Goal: Task Accomplishment & Management: Manage account settings

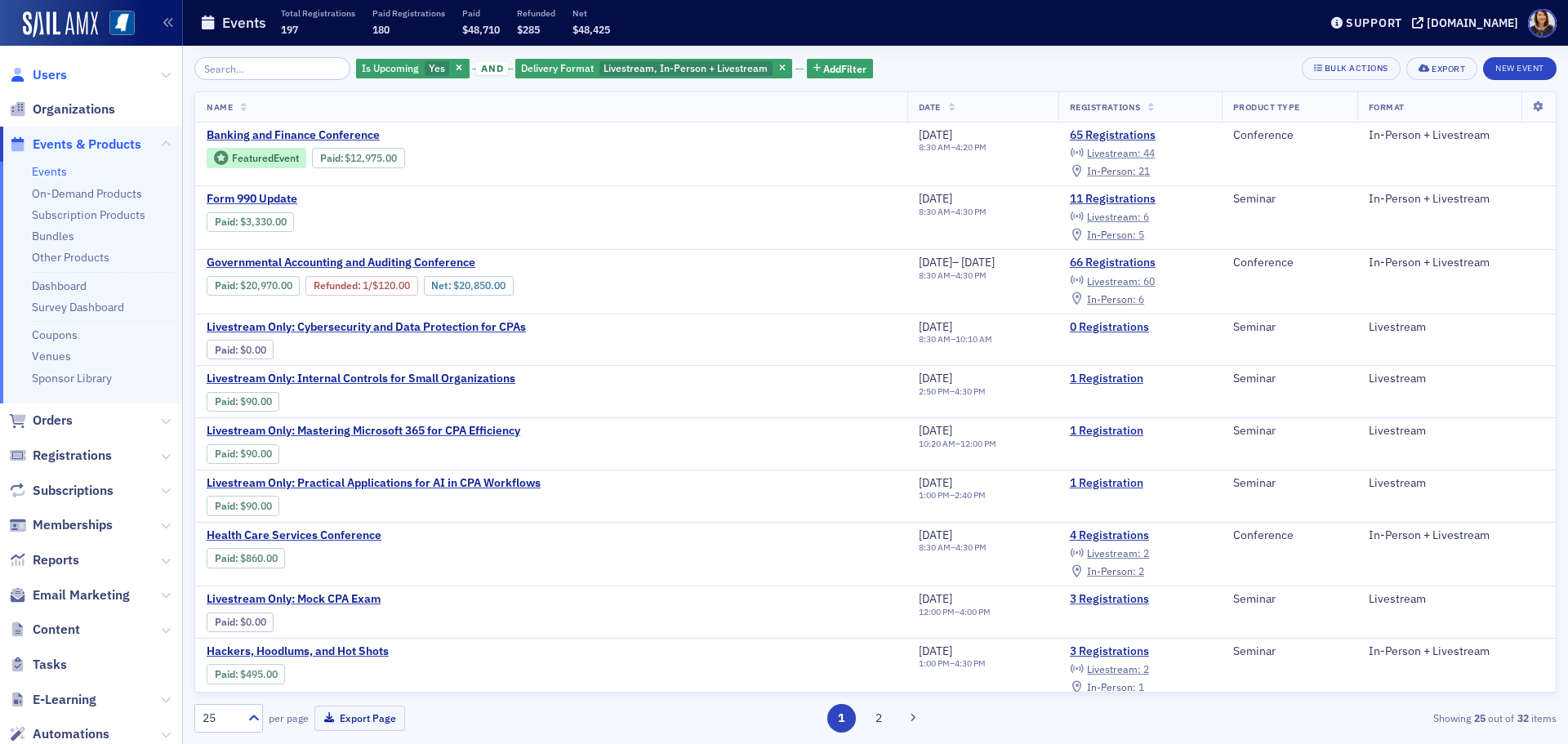
click at [55, 77] on span "Users" at bounding box center [50, 75] width 34 height 18
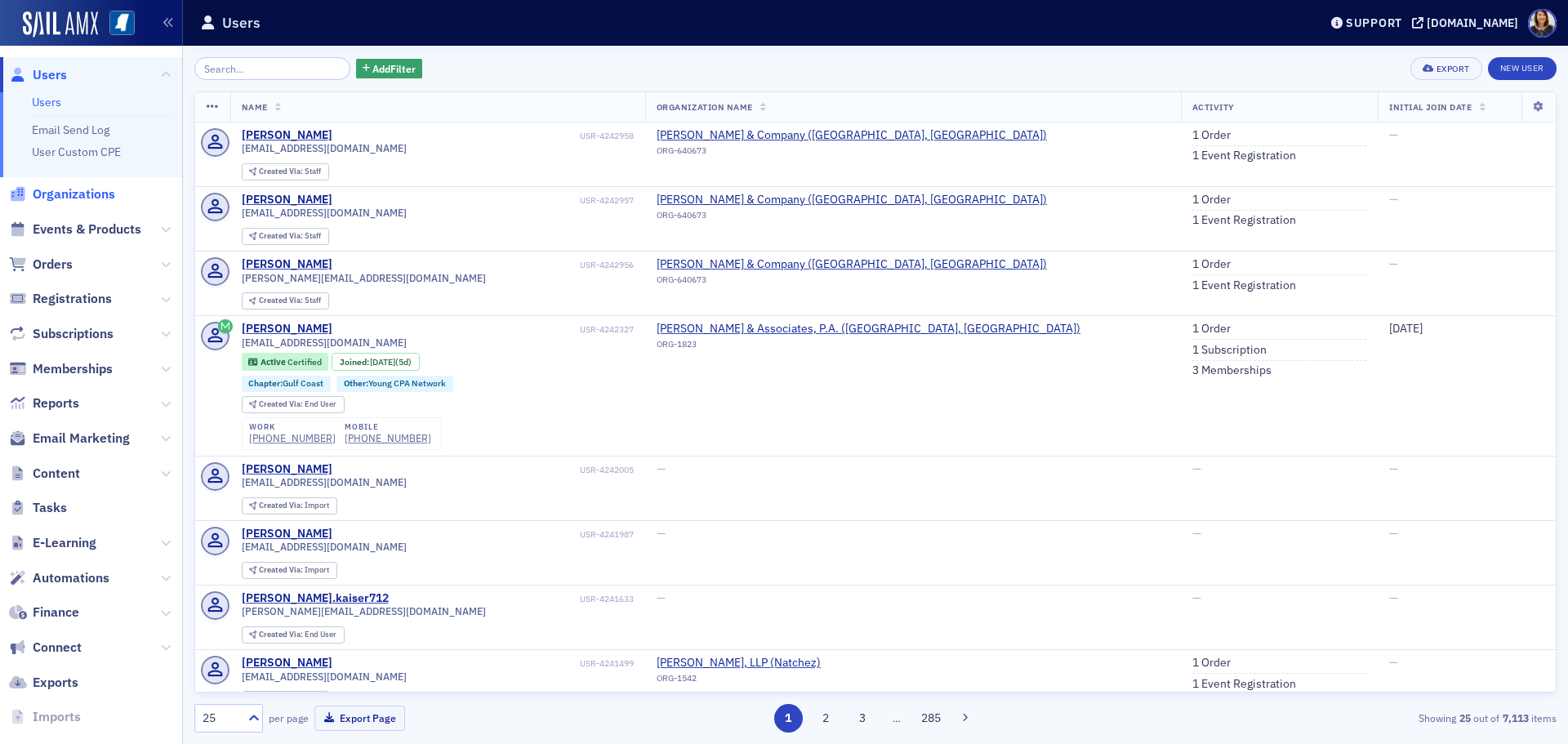
click at [78, 200] on span "Organizations" at bounding box center [74, 194] width 83 height 18
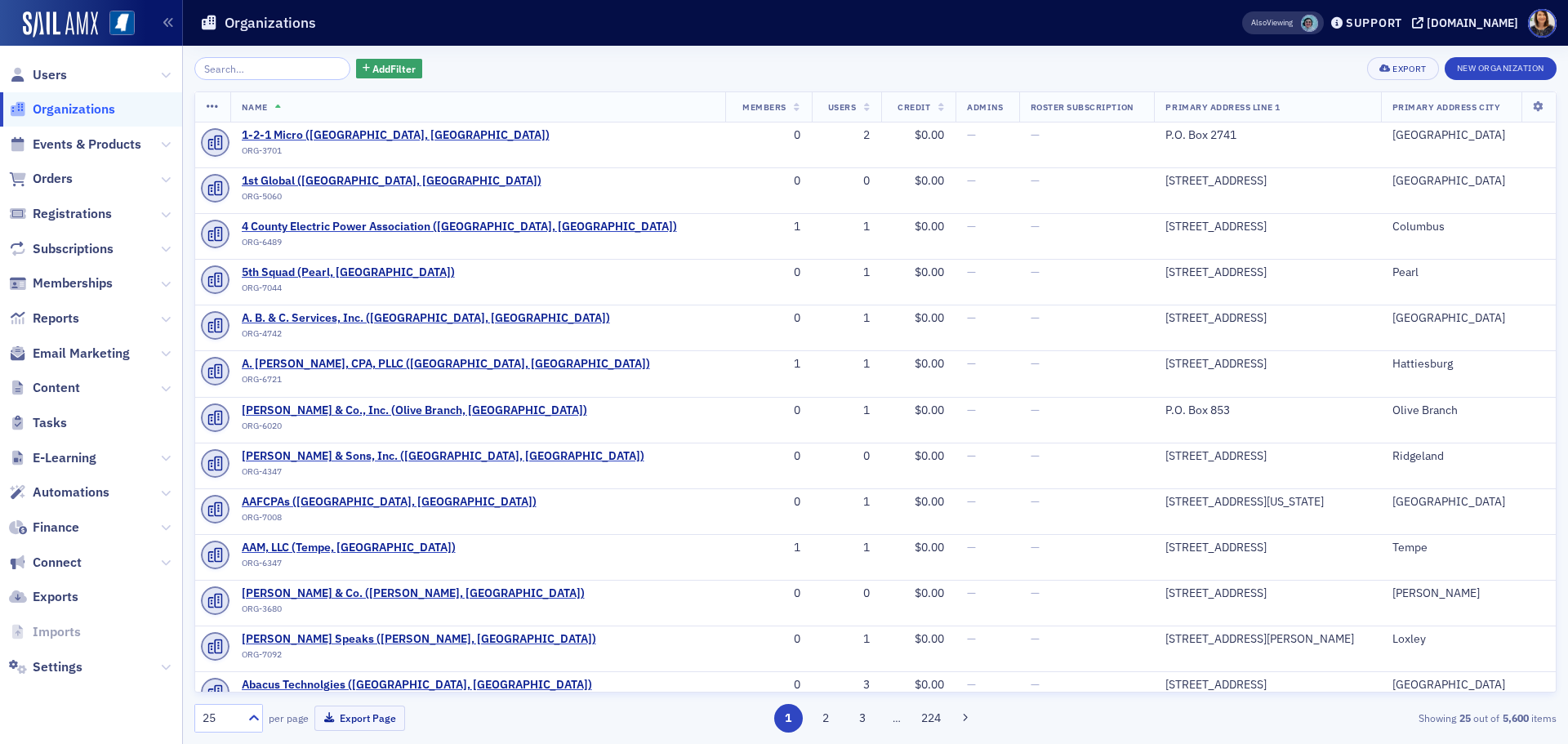
click at [258, 71] on input "search" at bounding box center [272, 68] width 156 height 23
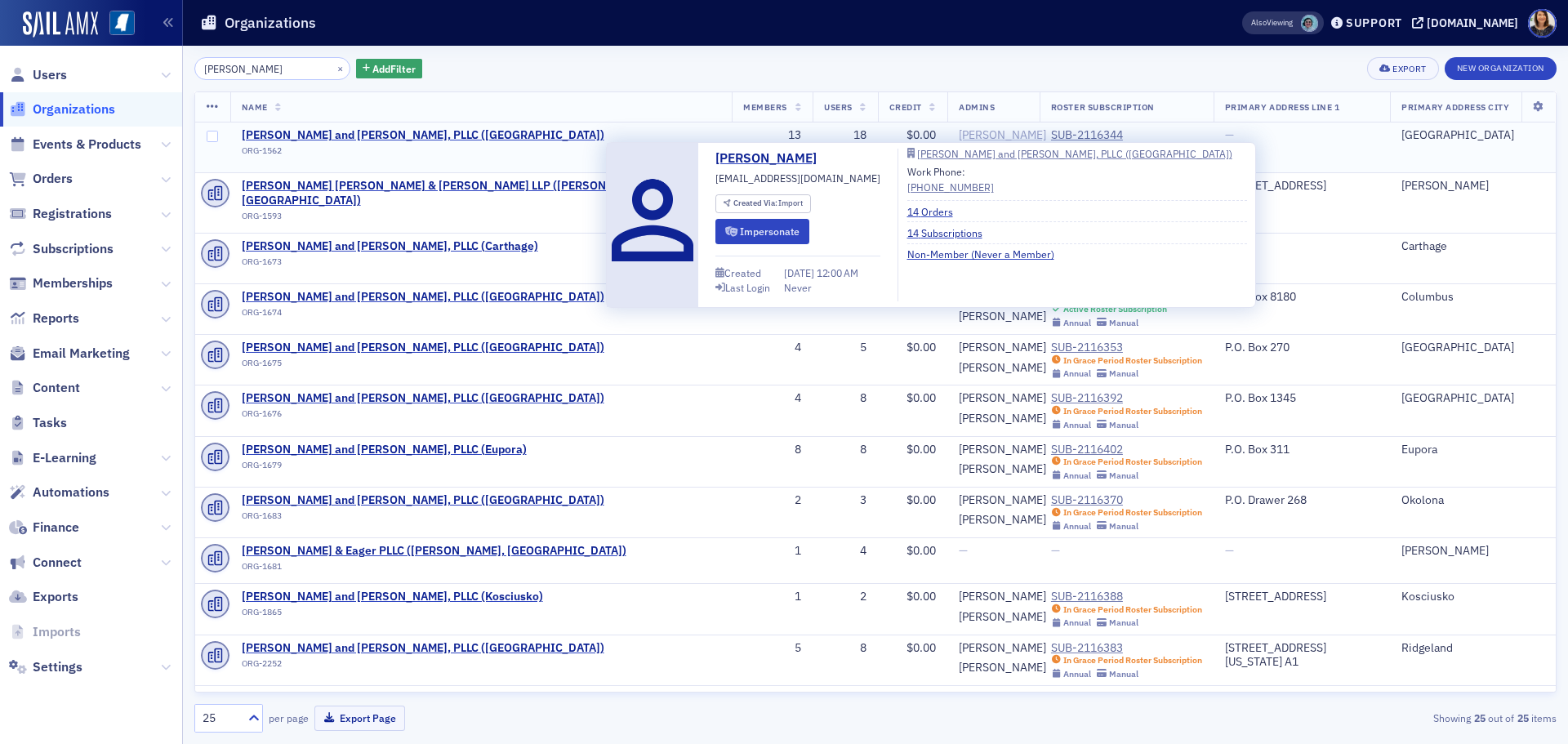
type input "[PERSON_NAME]"
click at [959, 134] on div "[PERSON_NAME]" at bounding box center [1002, 135] width 87 height 15
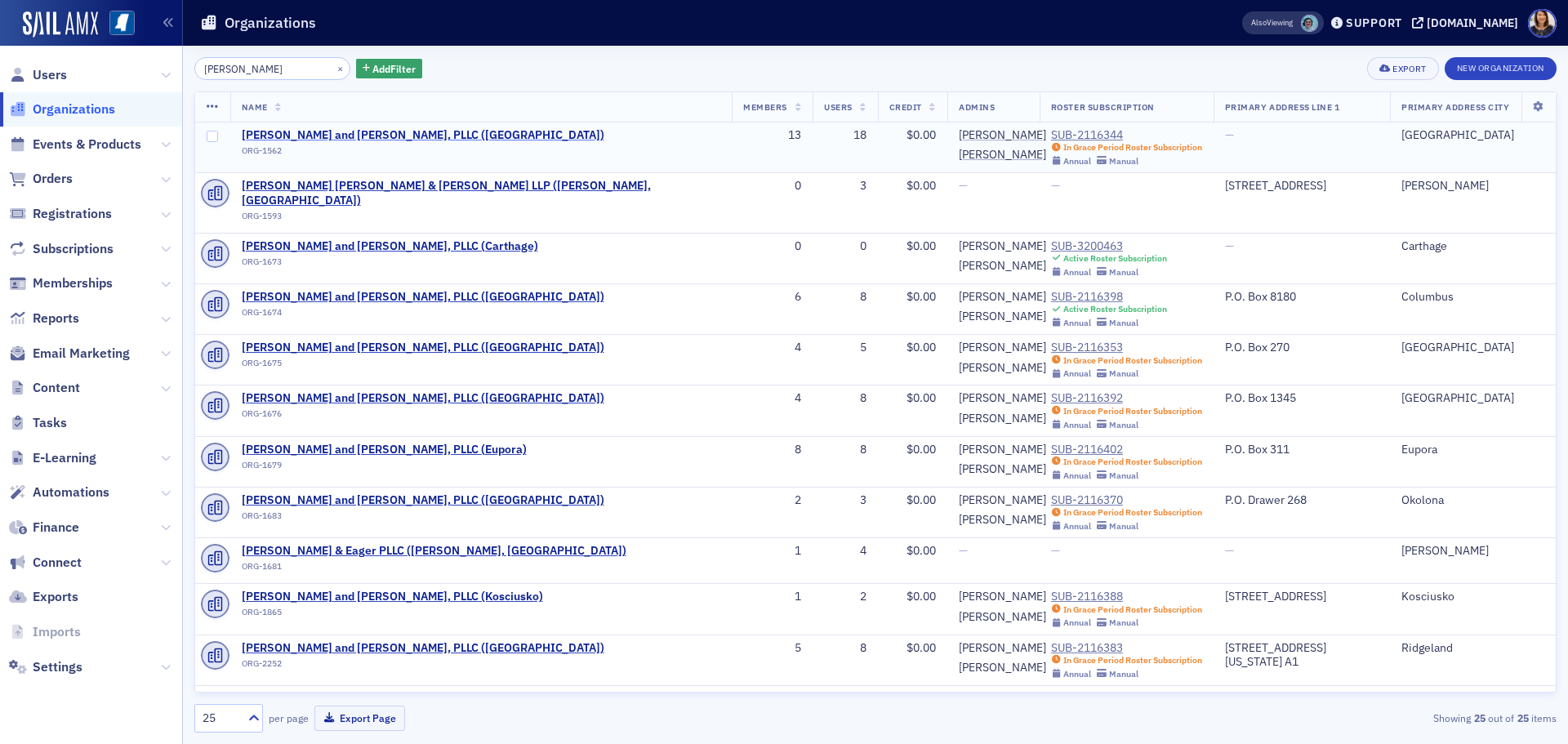
click at [314, 134] on span "[PERSON_NAME] and [PERSON_NAME], PLLC ([GEOGRAPHIC_DATA])" at bounding box center [423, 135] width 363 height 15
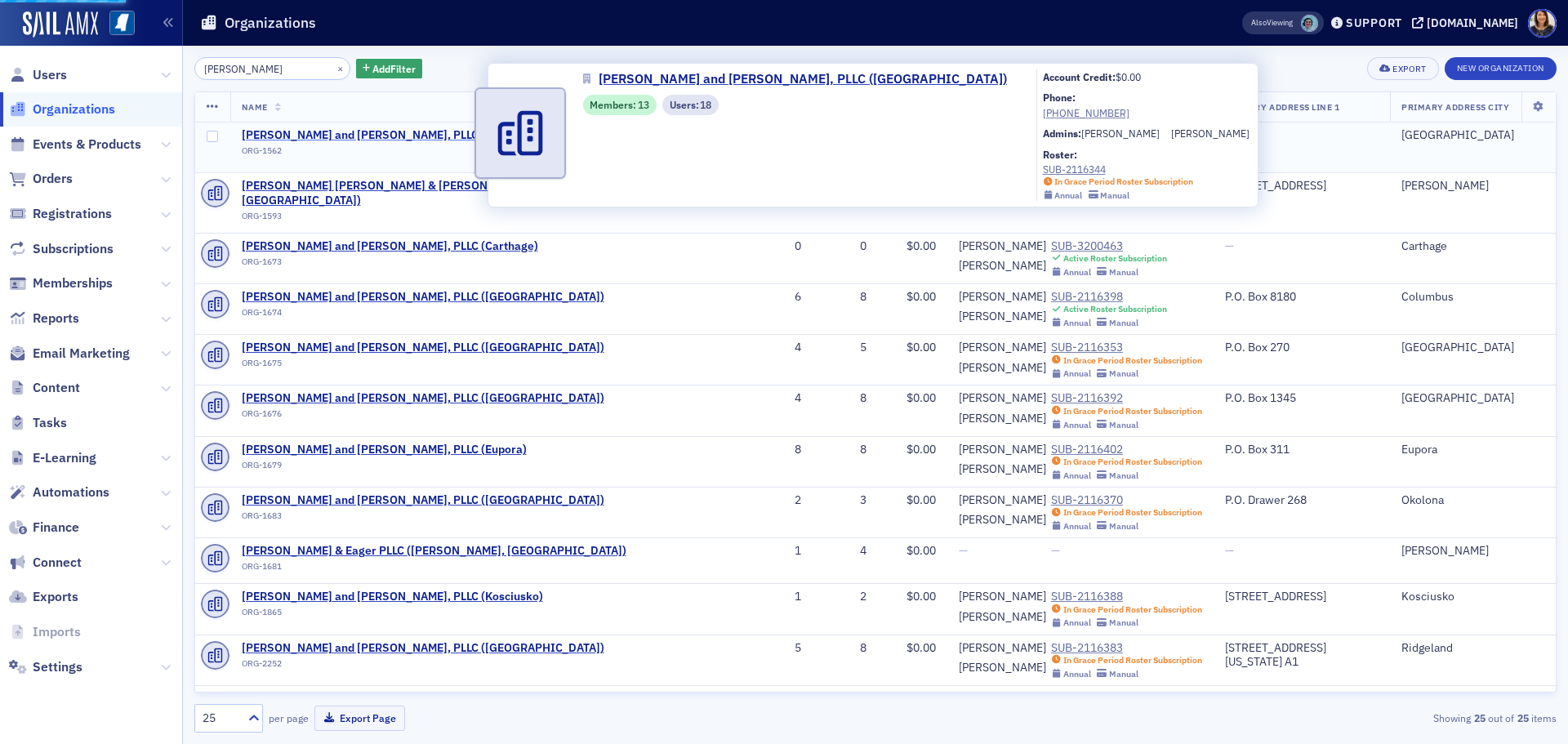
select select "US"
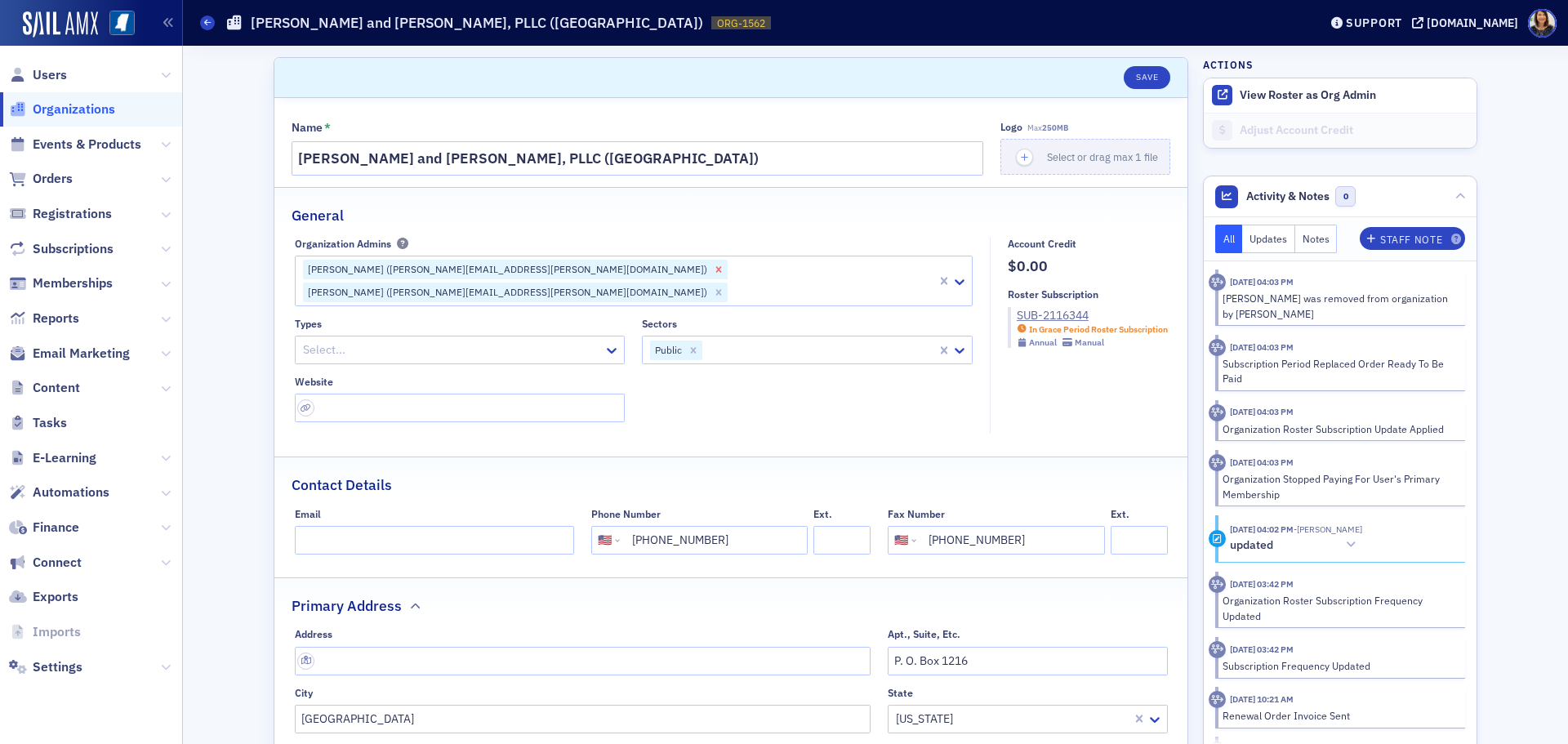
click at [713, 268] on icon "Remove Grant Lancaster (grant.lancaster@wws.cpa)" at bounding box center [719, 269] width 11 height 11
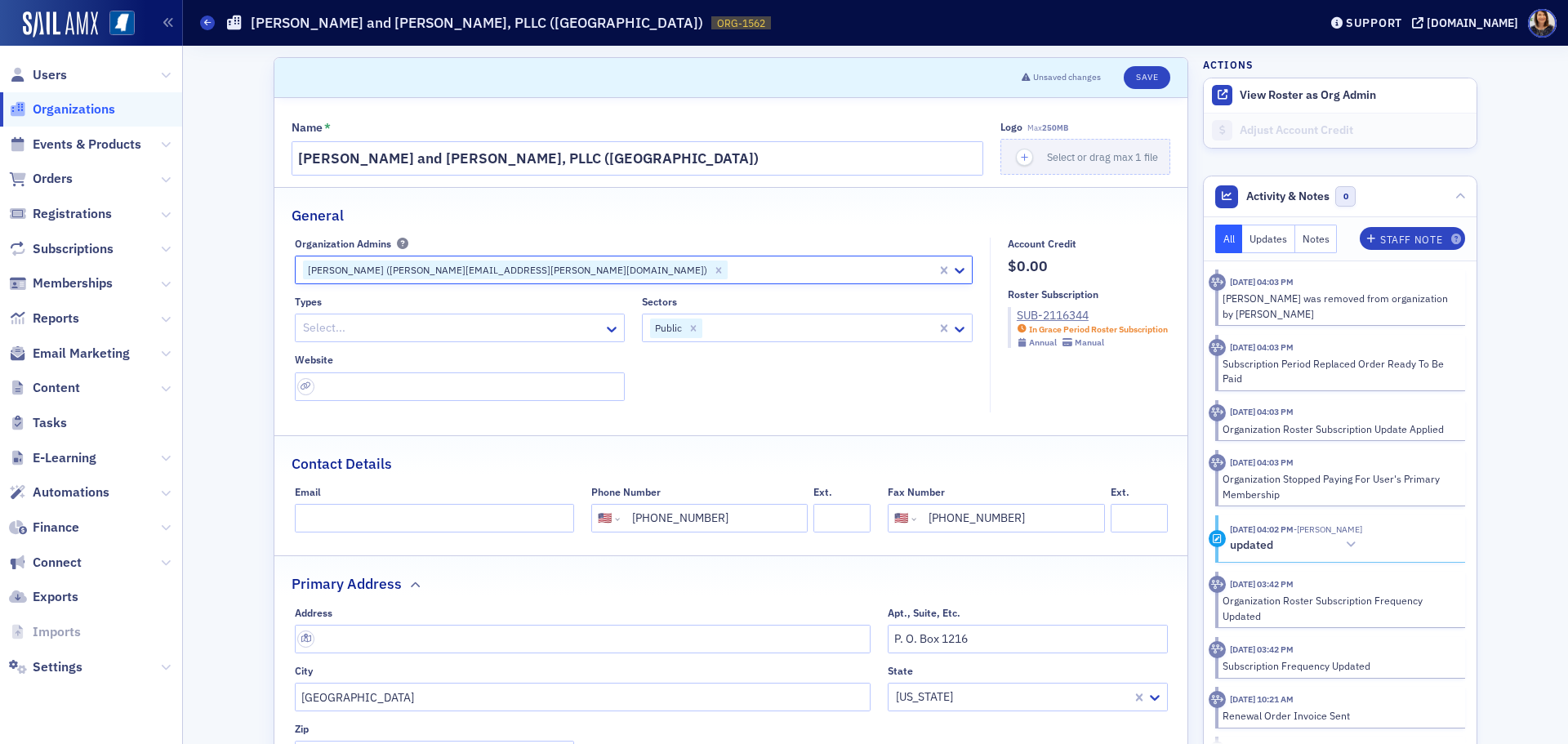
click at [752, 268] on div at bounding box center [832, 270] width 206 height 21
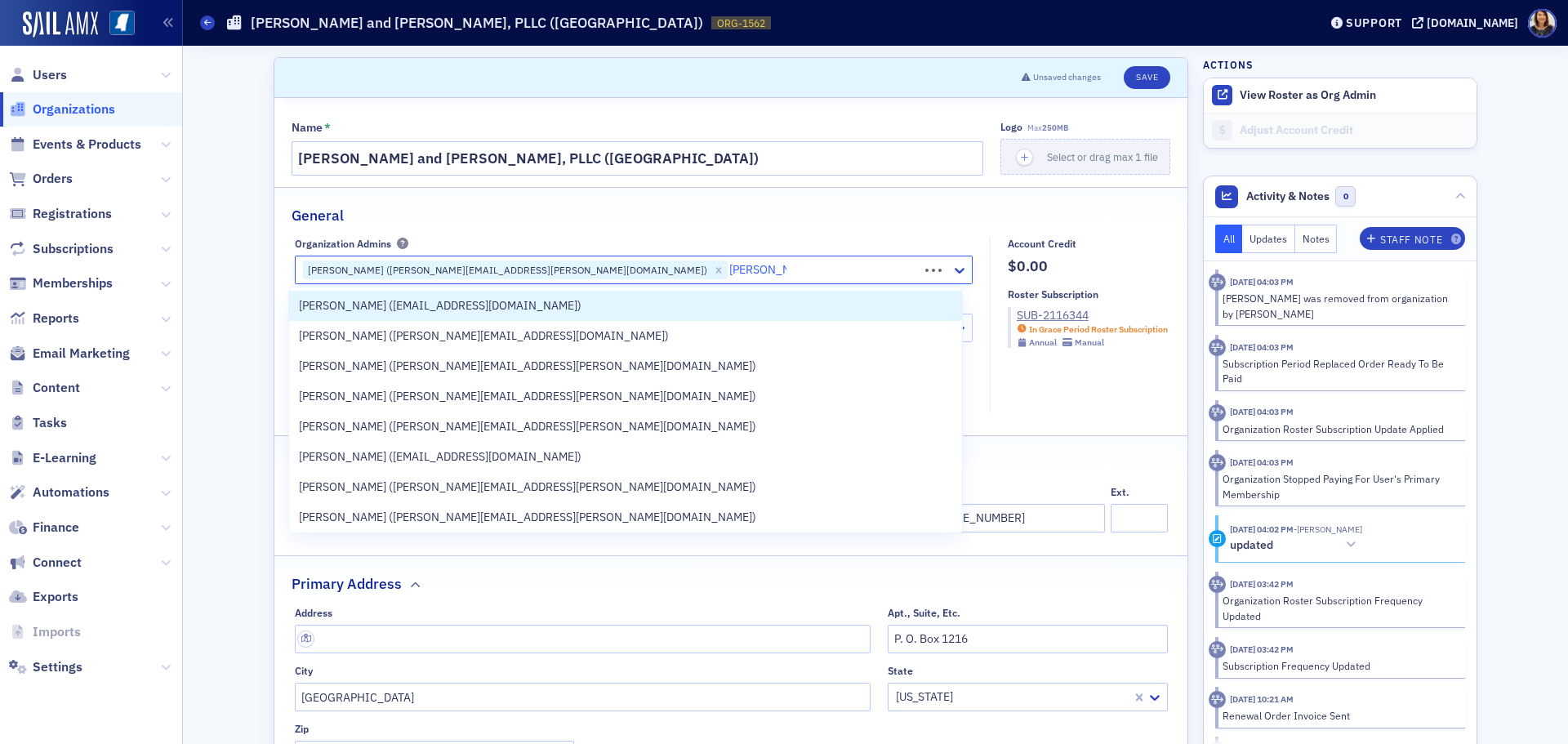
type input "[PERSON_NAME]"
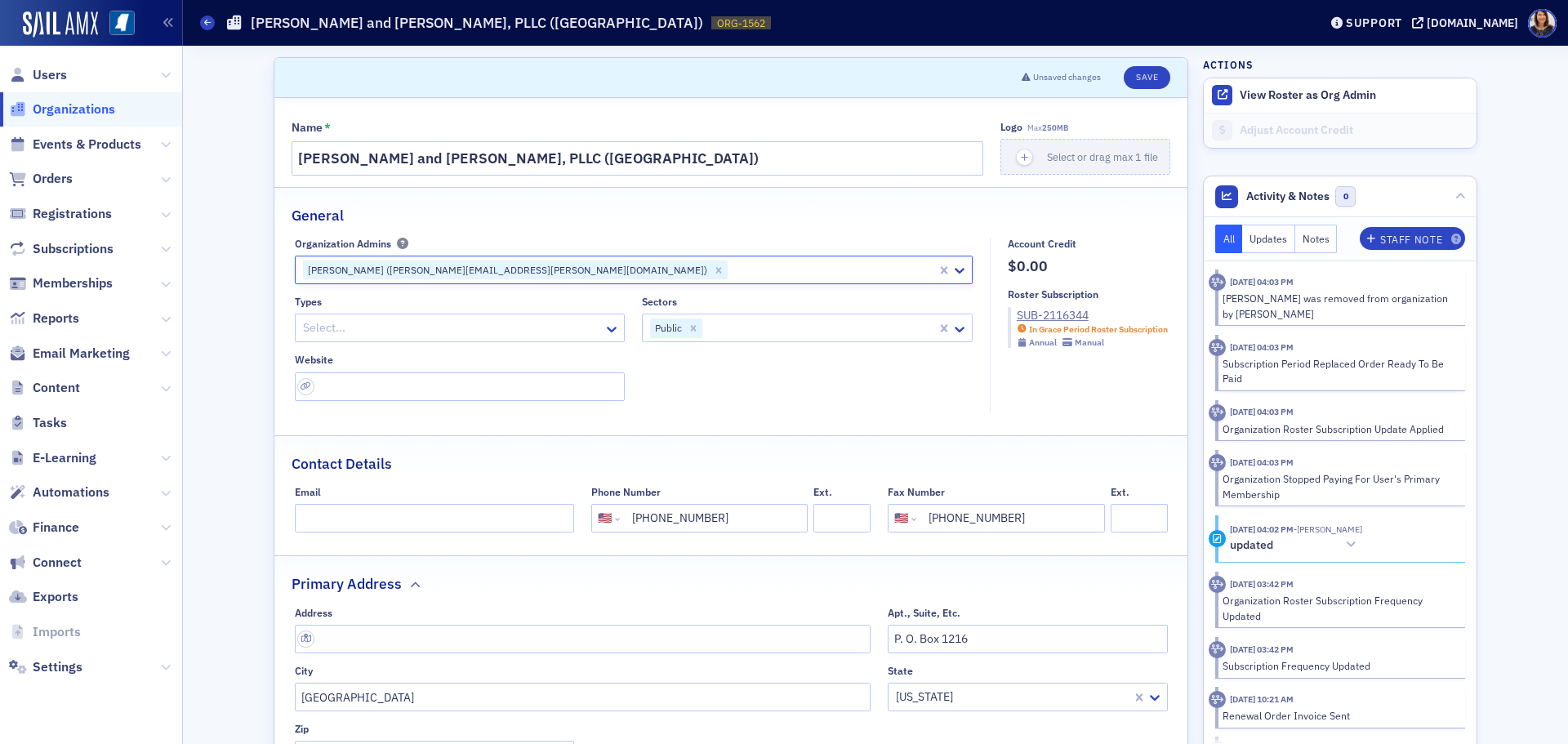
drag, startPoint x: 592, startPoint y: 270, endPoint x: 613, endPoint y: 269, distance: 21.0
click at [730, 270] on div at bounding box center [832, 270] width 206 height 21
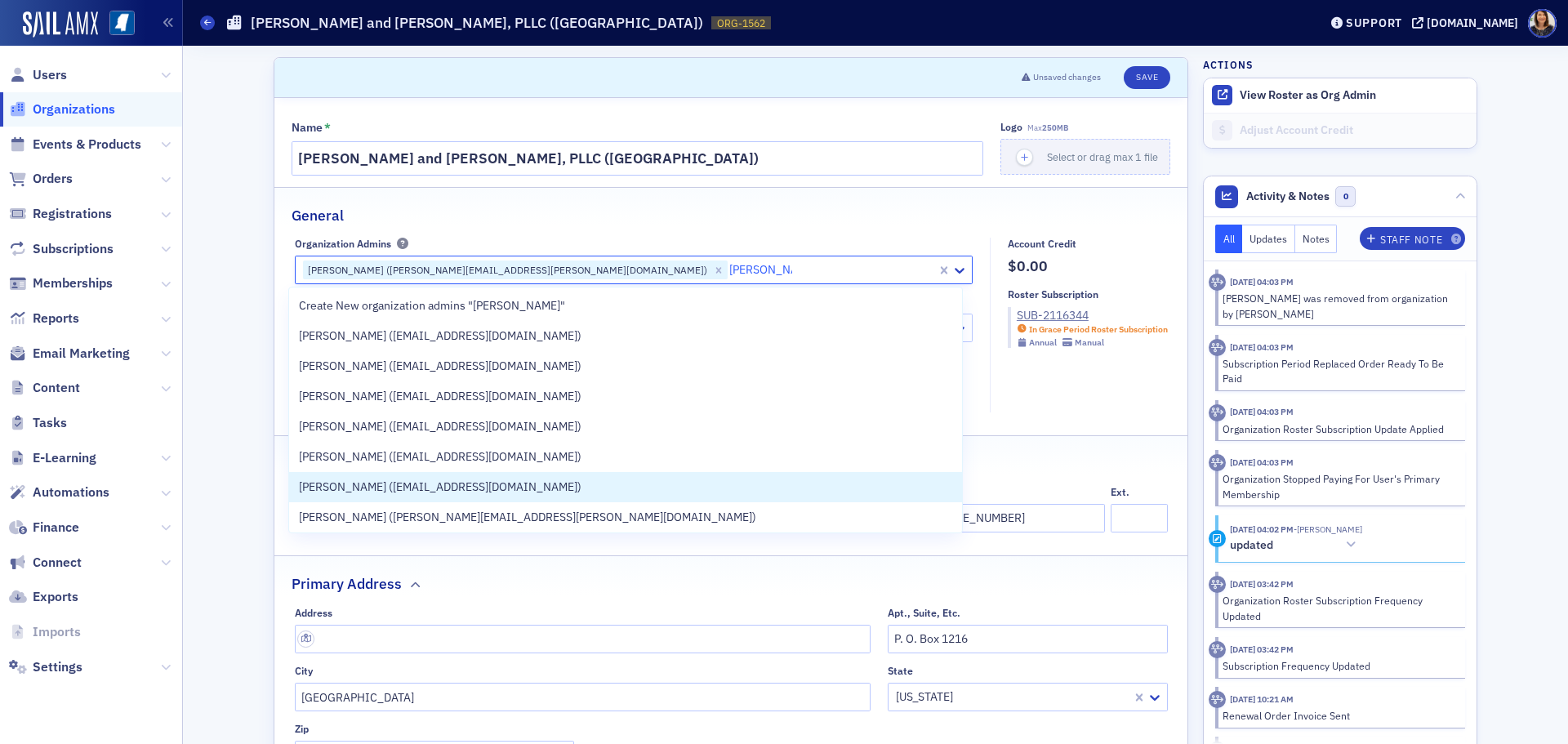
type input "[PERSON_NAME]"
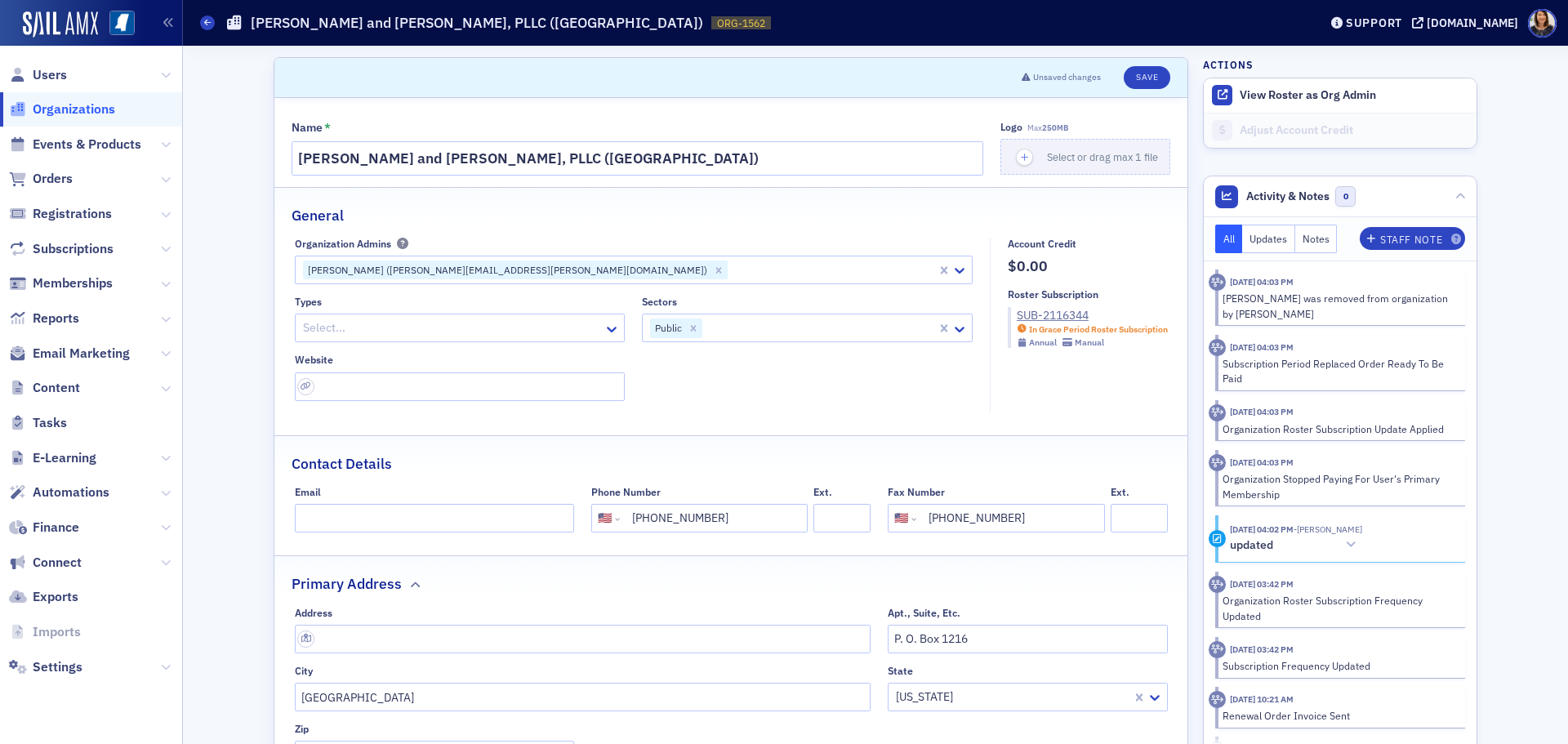
click at [35, 101] on span "Organizations" at bounding box center [90, 109] width 182 height 35
click at [40, 103] on span "Organizations" at bounding box center [74, 109] width 83 height 18
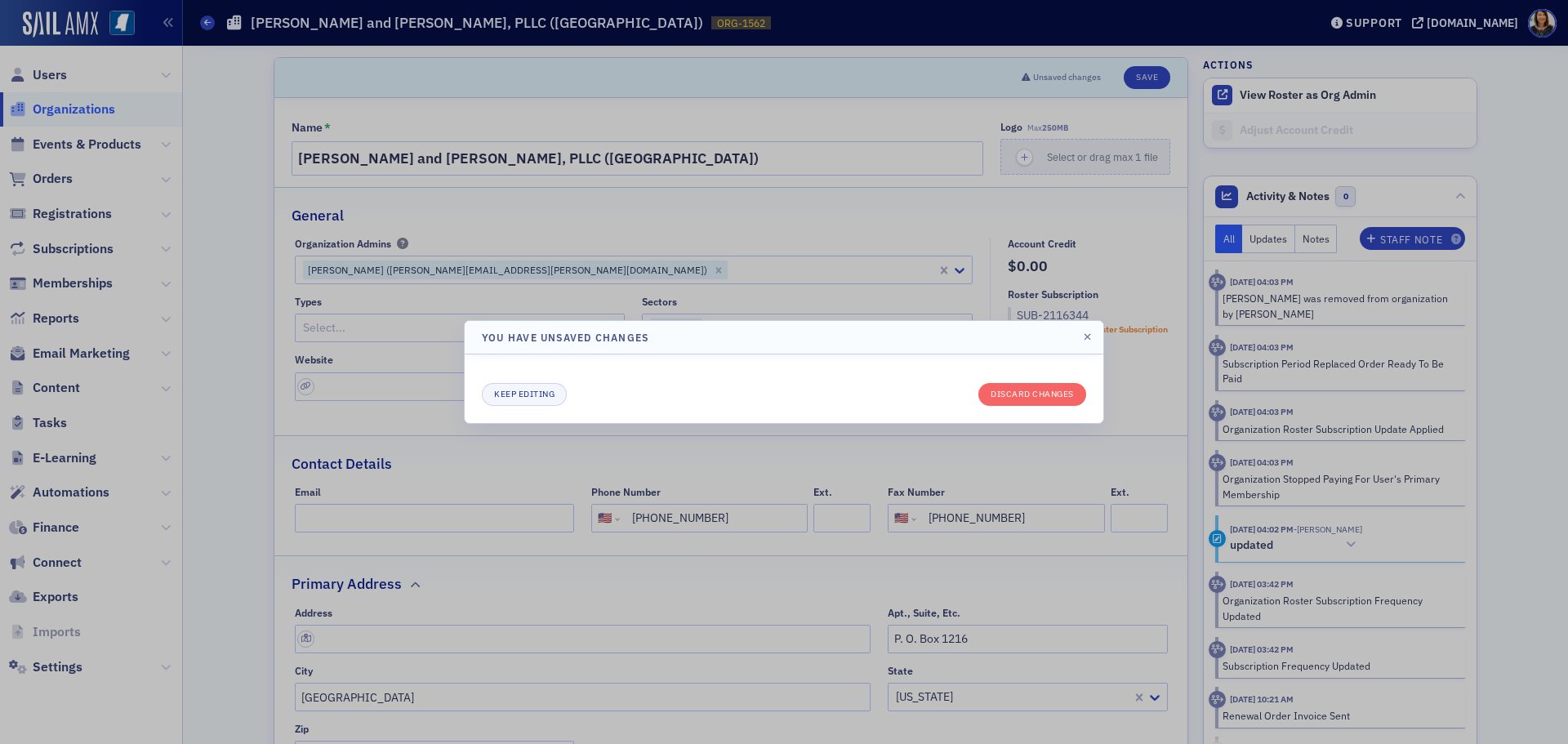
drag, startPoint x: 1160, startPoint y: 266, endPoint x: 1144, endPoint y: 263, distance: 16.3
click at [1154, 264] on div at bounding box center [784, 372] width 1568 height 744
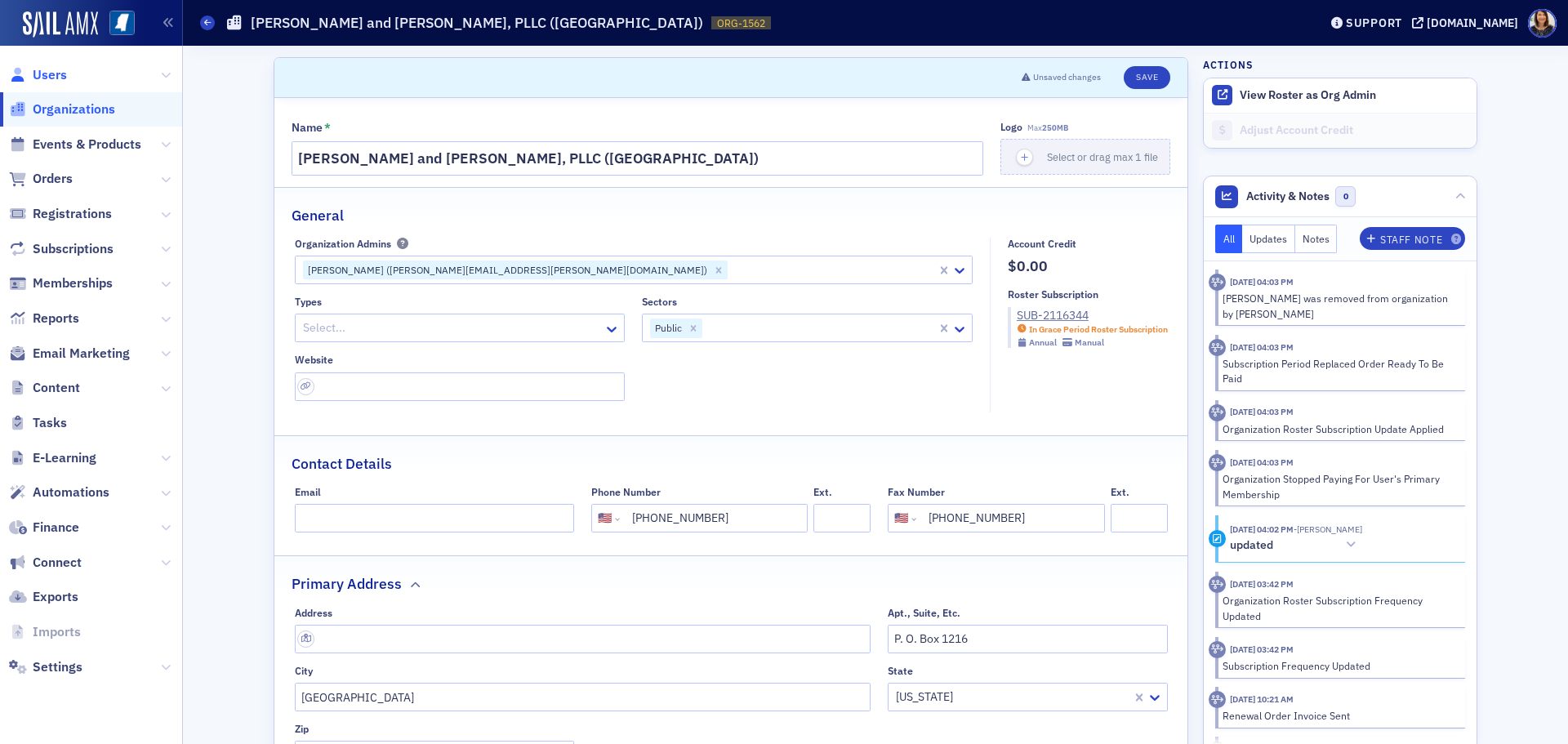
click at [34, 72] on span "Users" at bounding box center [50, 75] width 34 height 18
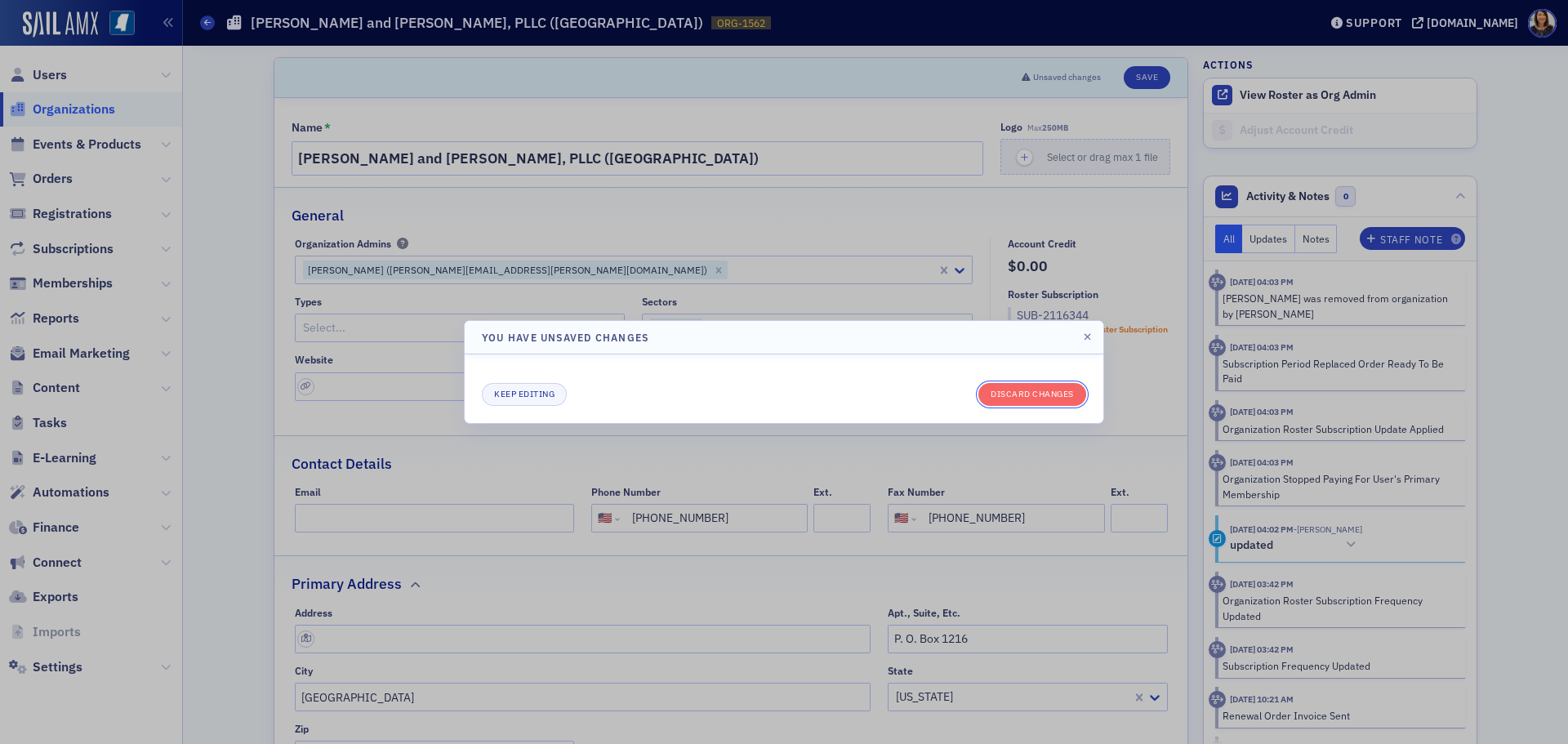
click at [1003, 399] on button "Discard changes" at bounding box center [1032, 394] width 108 height 23
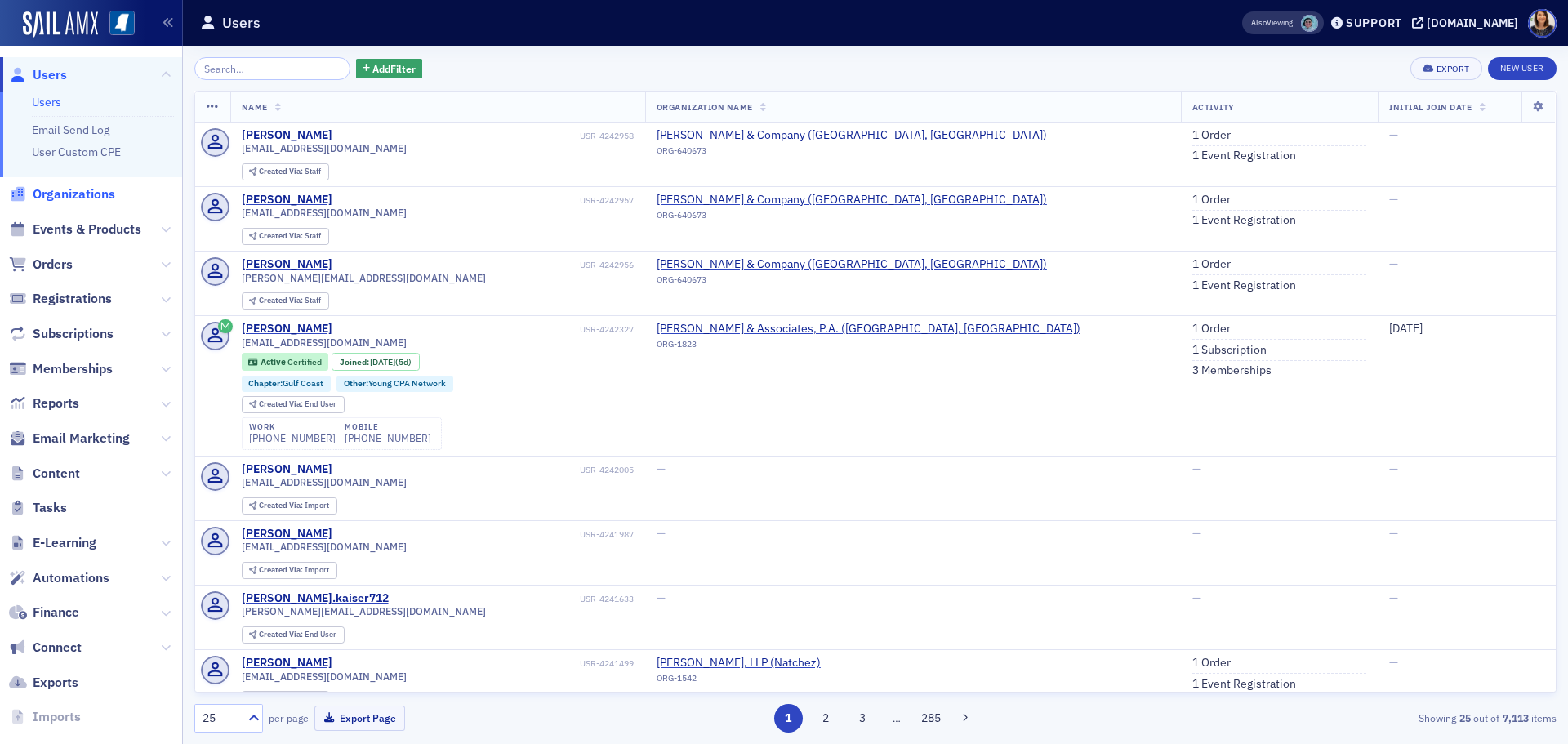
click at [63, 189] on span "Organizations" at bounding box center [74, 194] width 83 height 18
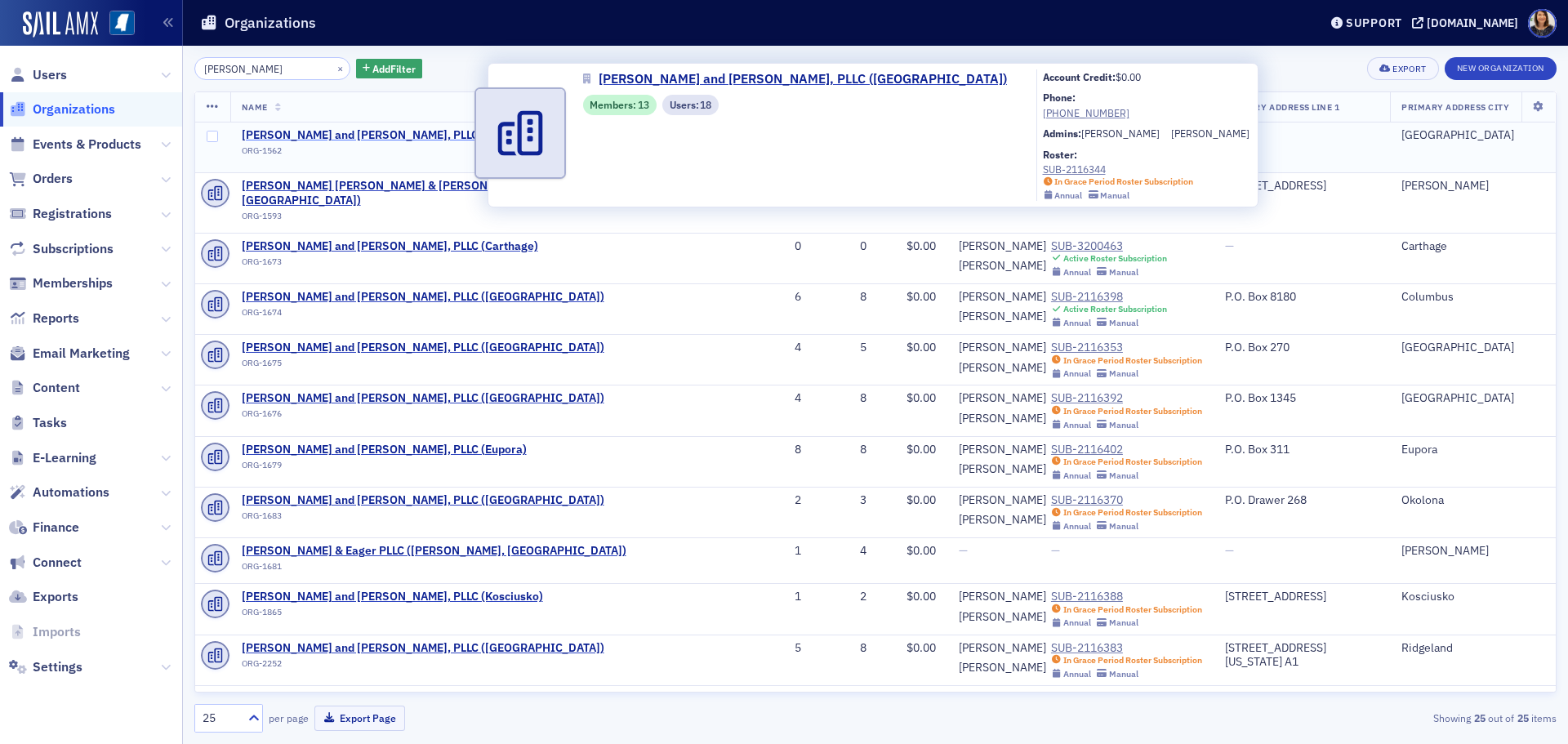
click at [385, 133] on span "[PERSON_NAME] and [PERSON_NAME], PLLC ([GEOGRAPHIC_DATA])" at bounding box center [423, 135] width 363 height 15
select select "US"
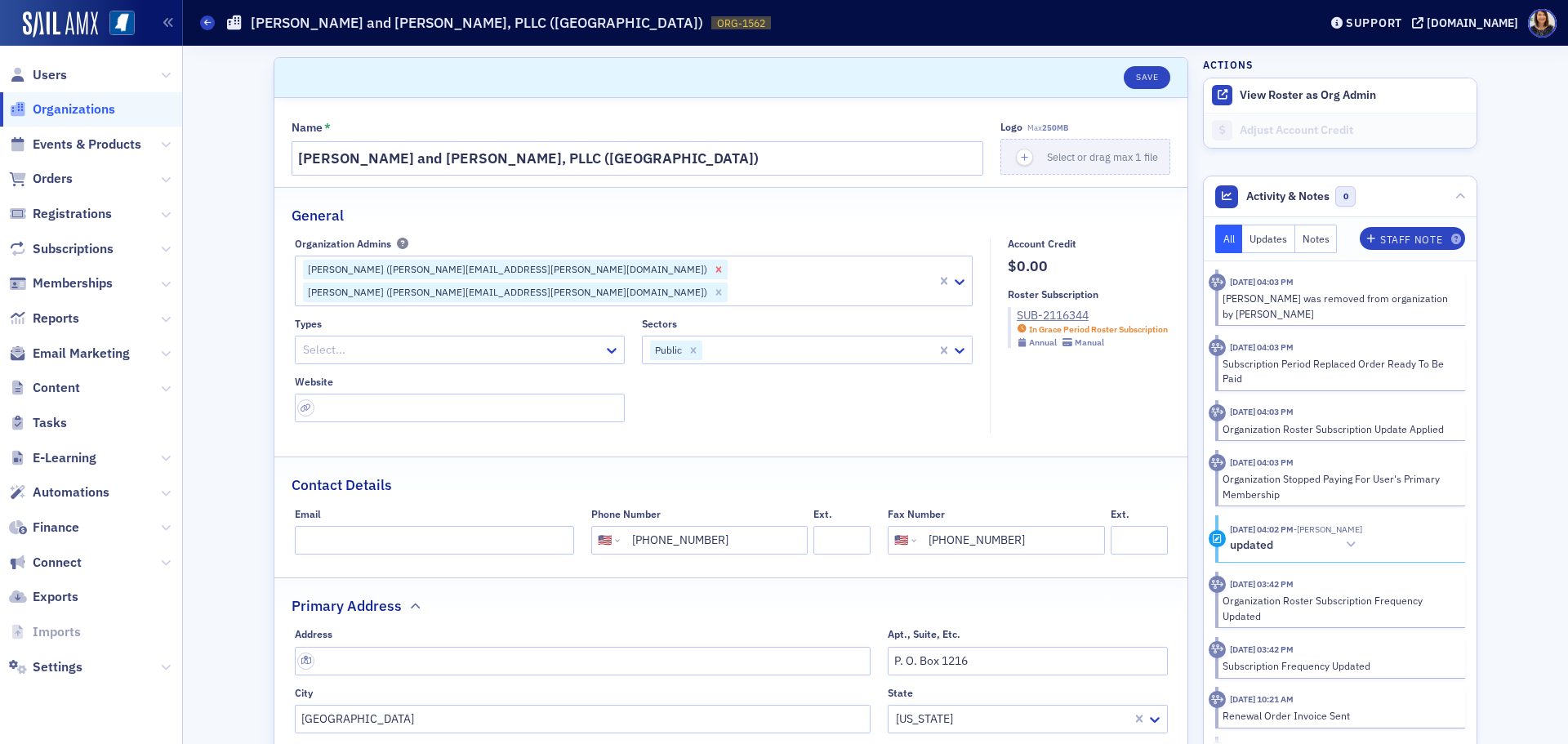
click at [713, 266] on icon "Remove Grant Lancaster (grant.lancaster@wws.cpa)" at bounding box center [719, 269] width 11 height 11
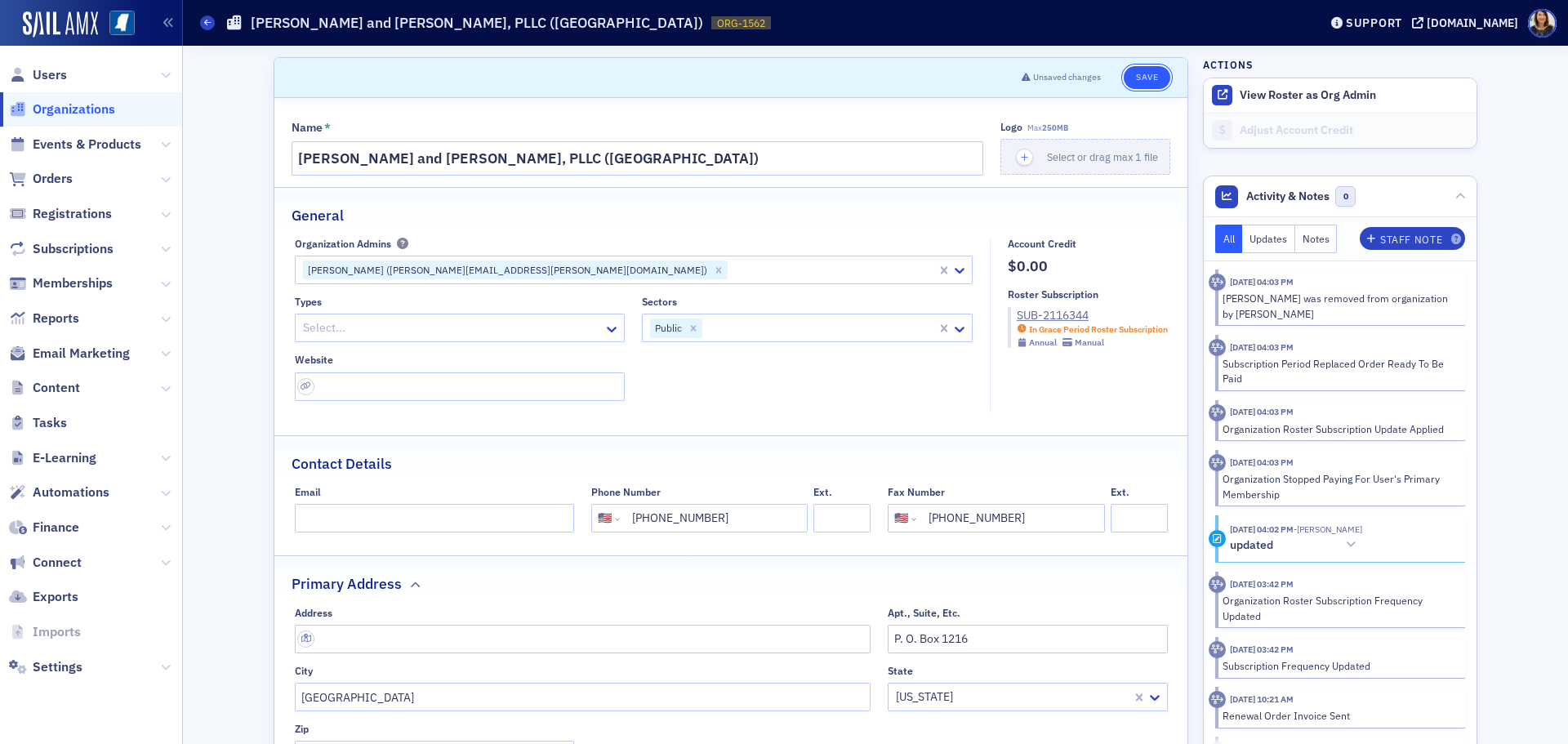
click at [1140, 71] on button "Save" at bounding box center [1147, 78] width 47 height 23
select select "US"
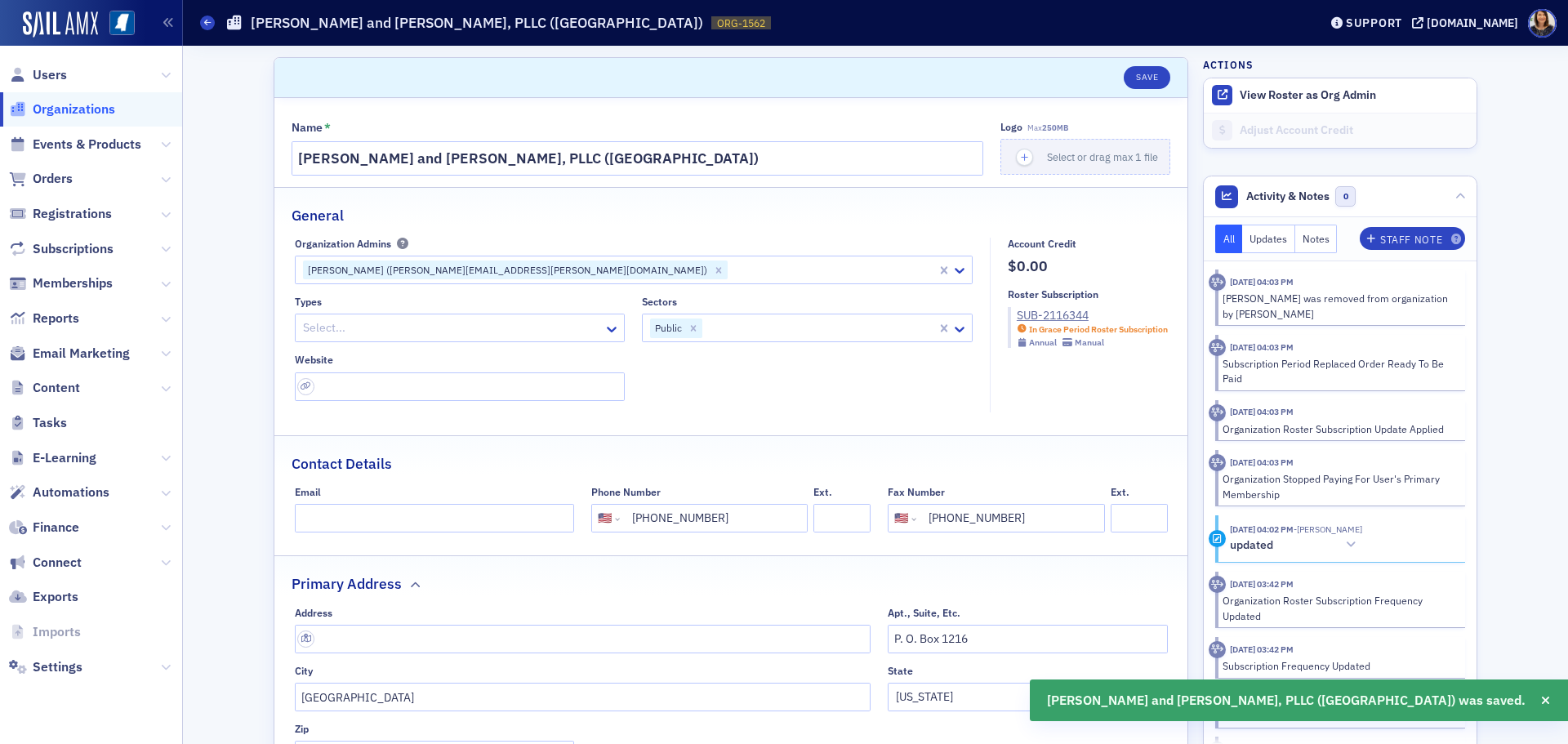
click at [77, 108] on span "Organizations" at bounding box center [74, 109] width 83 height 18
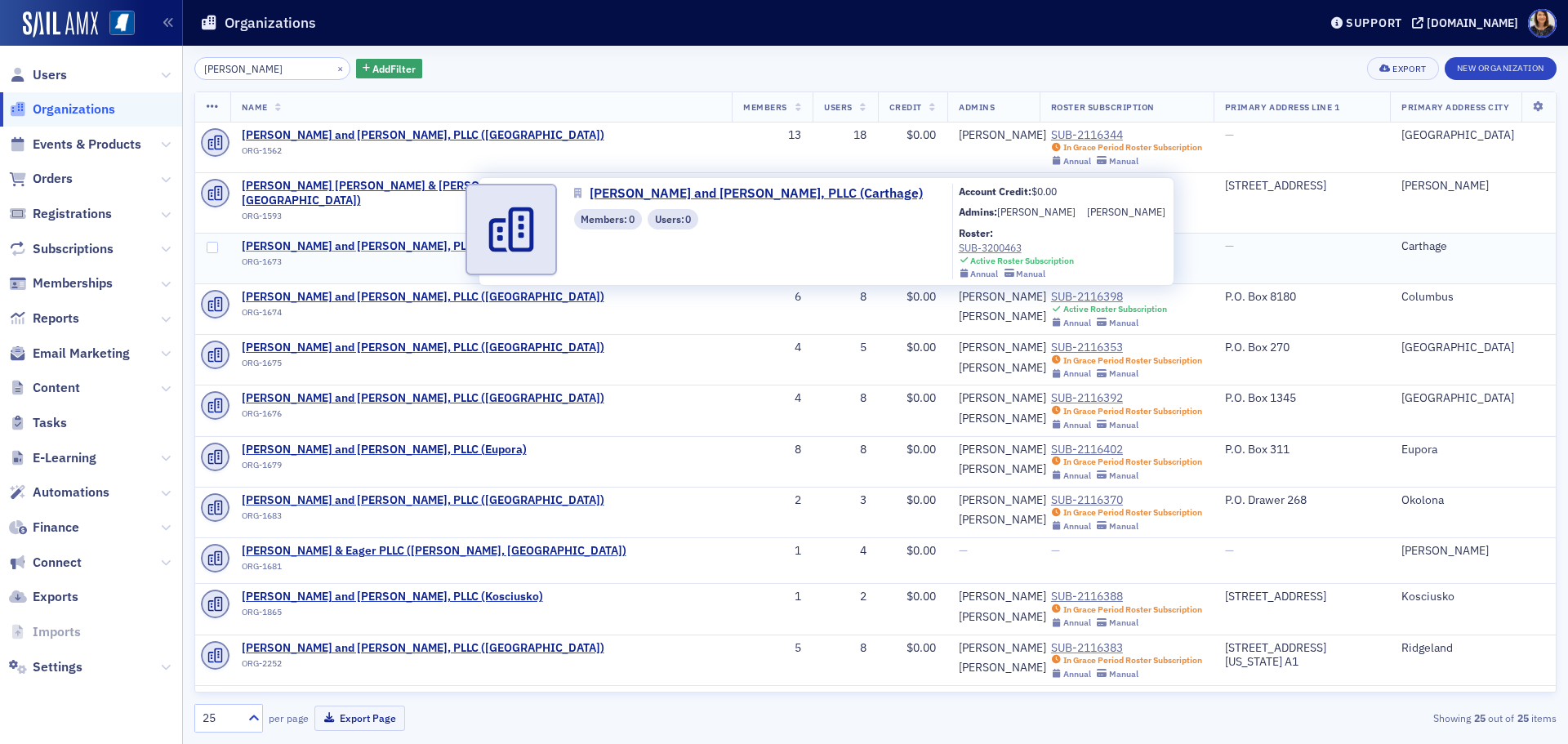
click at [373, 239] on span "Watkins, Ward and Stafford, PLLC (Carthage)" at bounding box center [390, 246] width 296 height 15
select select "US"
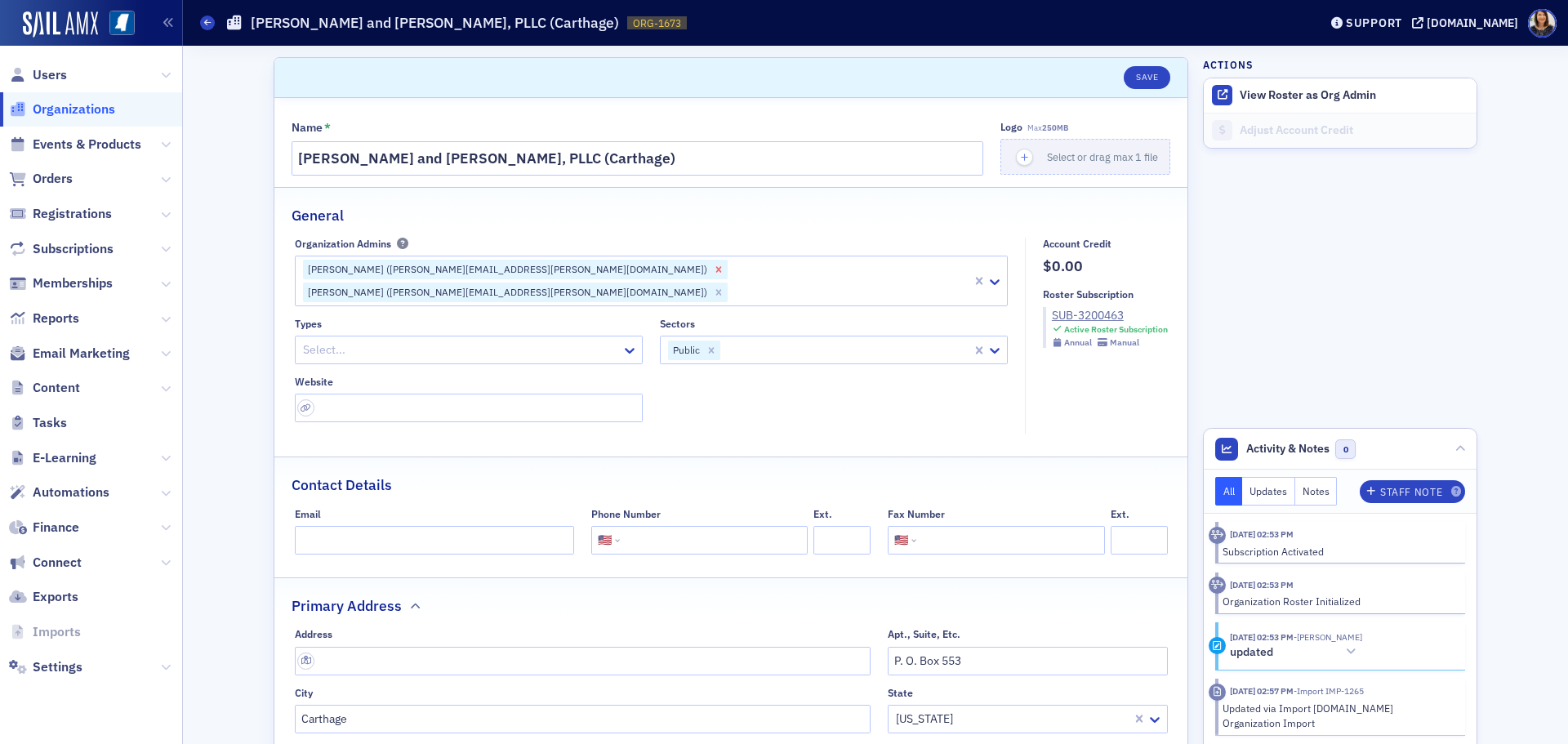
click at [715, 270] on icon "Remove Grant Lancaster (grant.lancaster@wws.cpa)" at bounding box center [718, 269] width 6 height 6
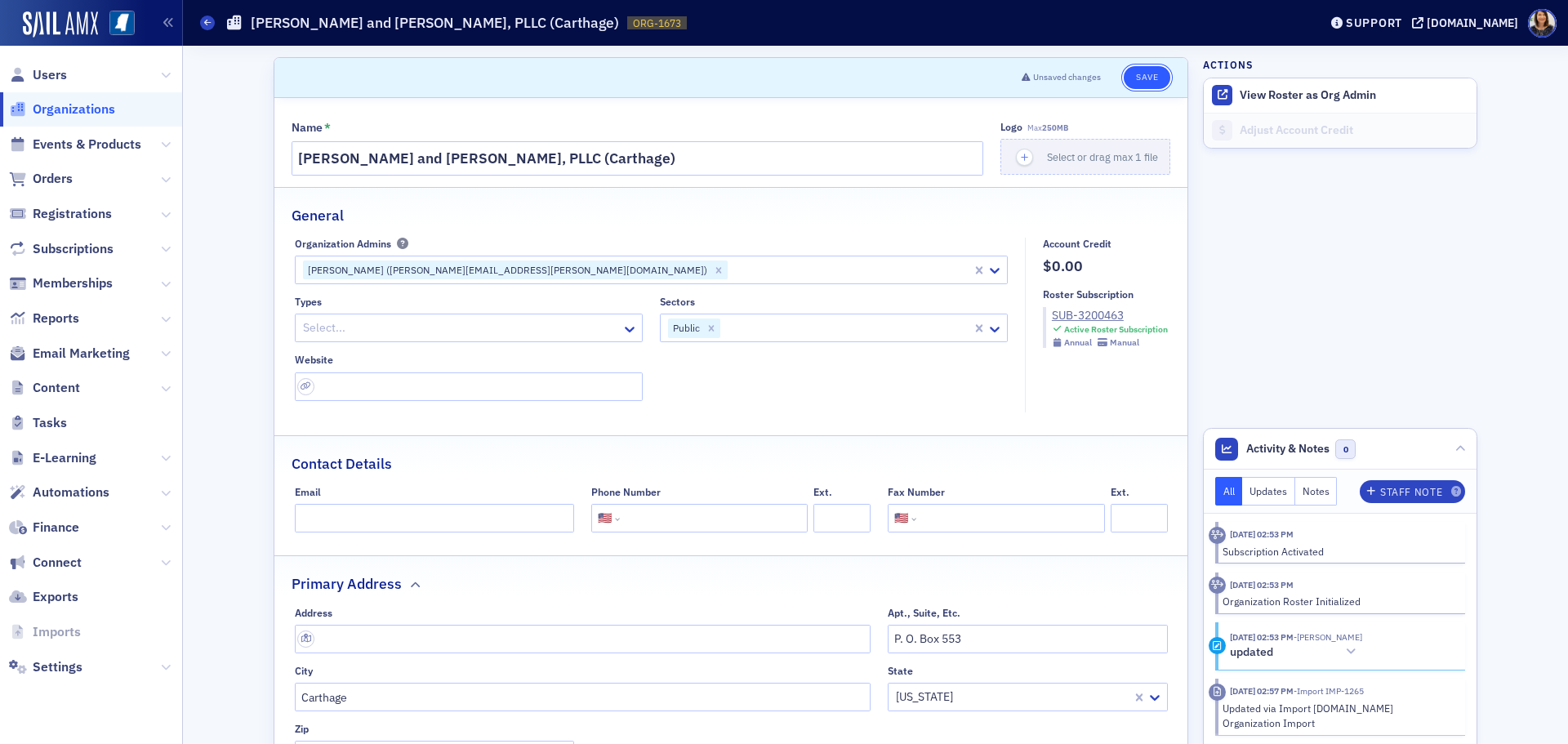
click at [1148, 77] on button "Save" at bounding box center [1147, 78] width 47 height 23
select select "US"
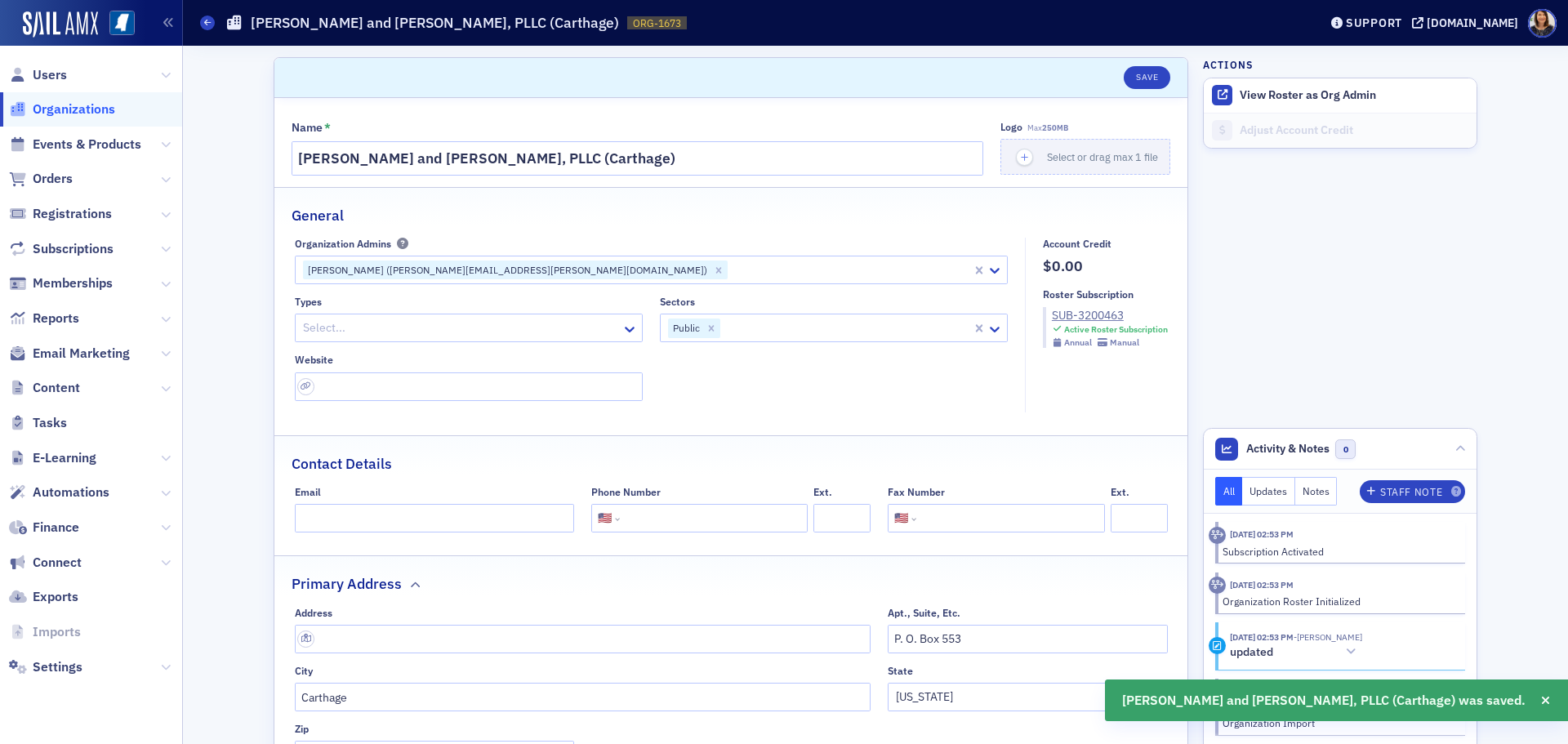
click at [72, 115] on span "Organizations" at bounding box center [74, 109] width 83 height 18
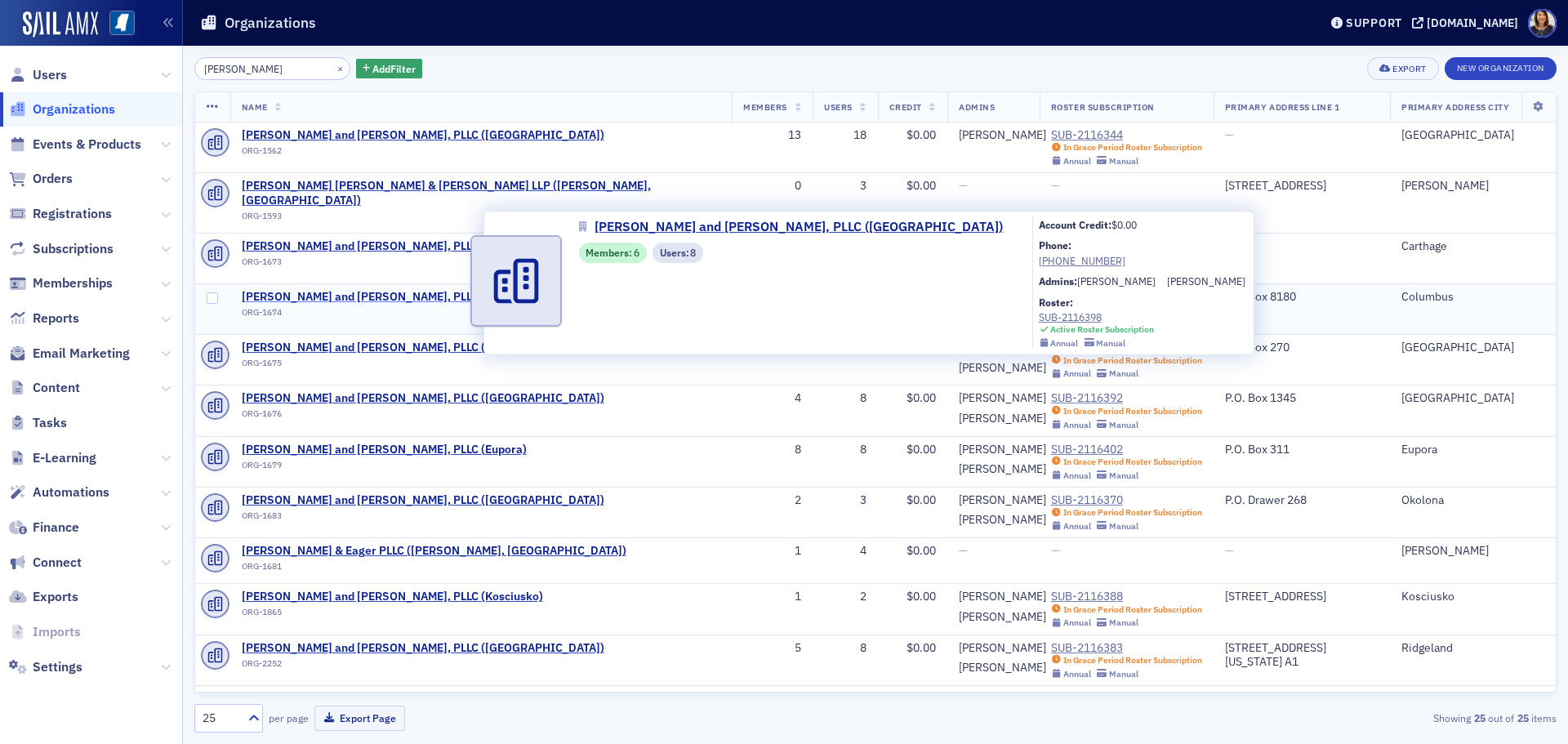
click at [339, 290] on span "Watkins, Ward and Stafford, PLLC (Columbus)" at bounding box center [423, 297] width 363 height 15
select select "US"
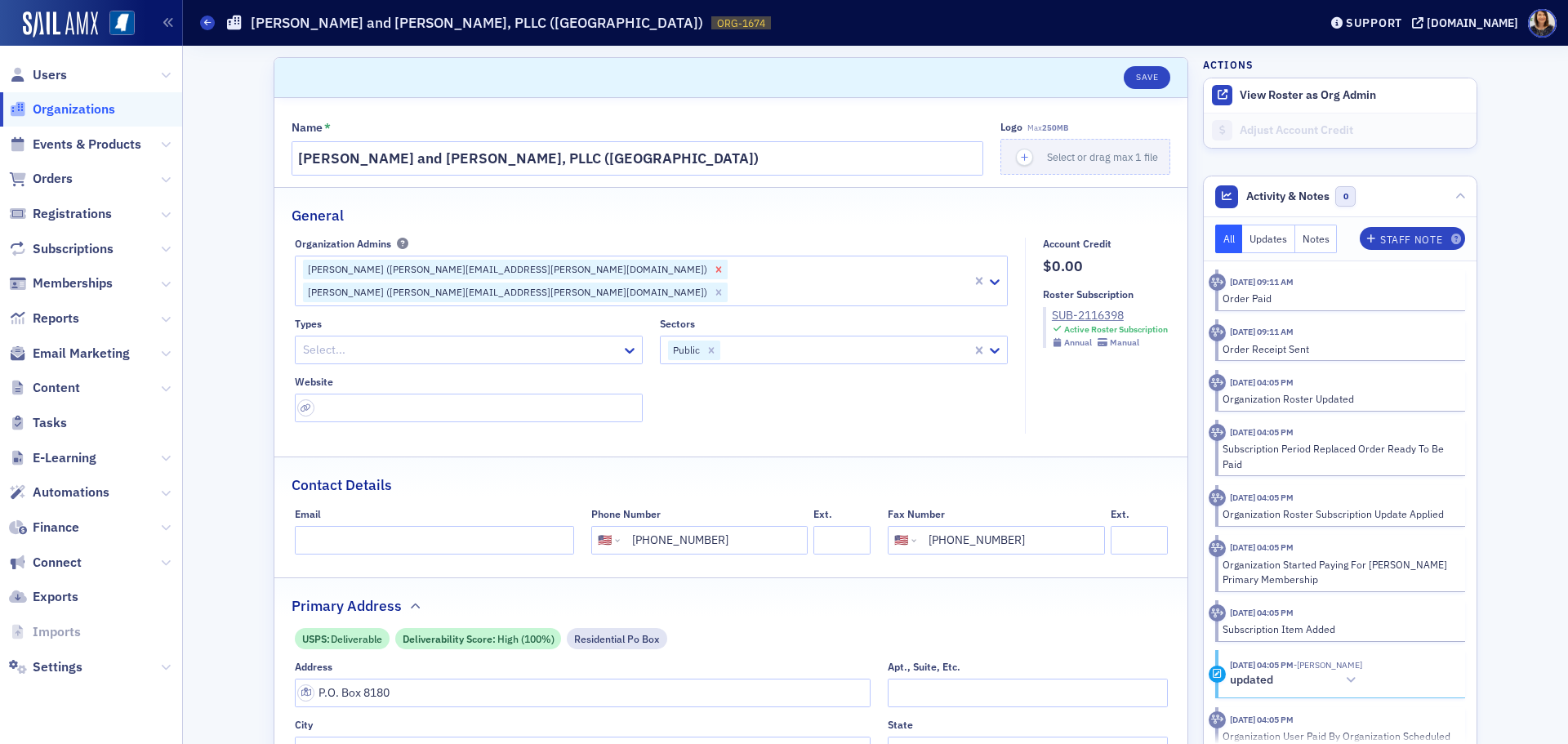
click at [715, 268] on icon "Remove Grant Lancaster (grant.lancaster@wws.cpa)" at bounding box center [718, 269] width 6 height 6
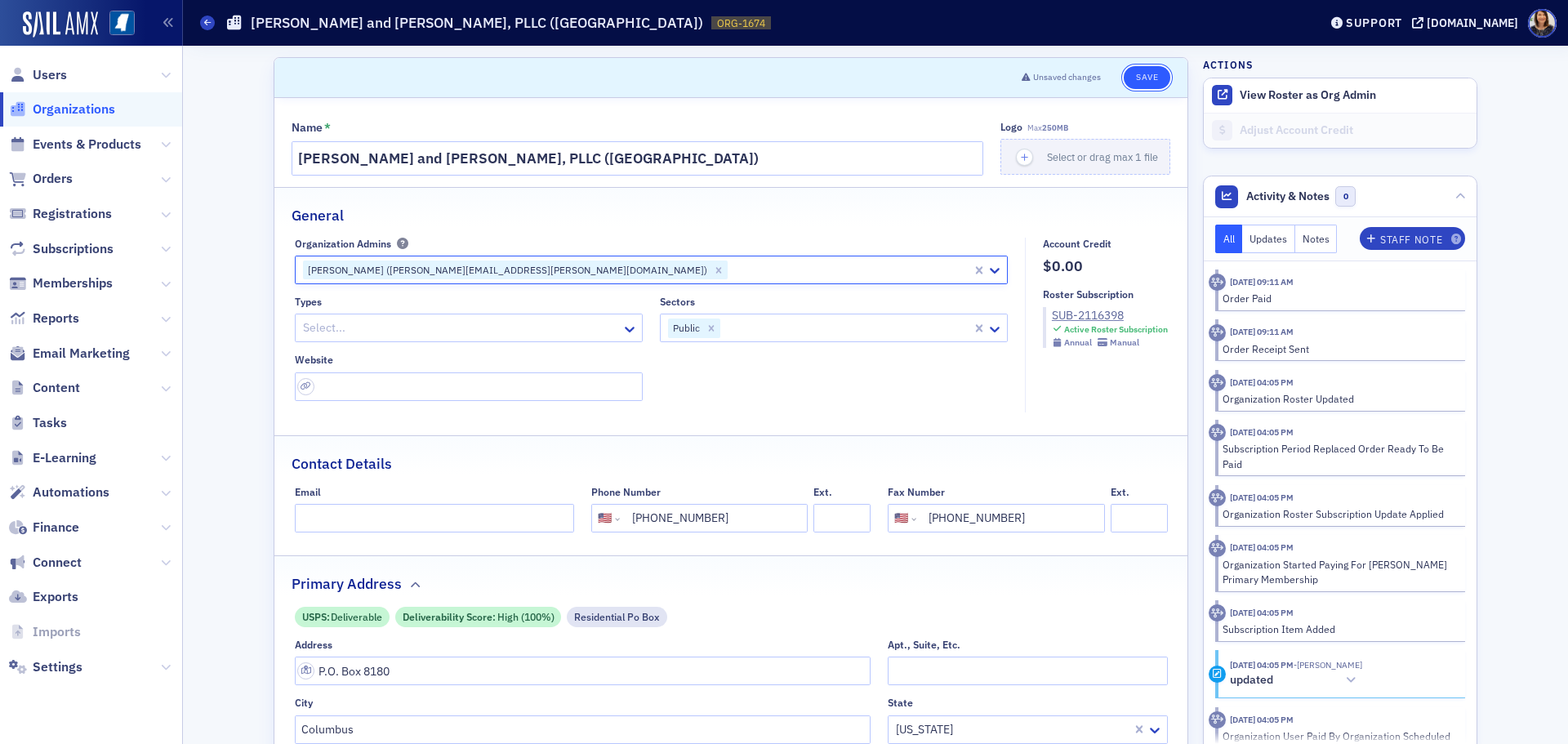
click at [1148, 76] on button "Save" at bounding box center [1147, 78] width 47 height 23
select select "US"
click at [71, 111] on span "Organizations" at bounding box center [74, 109] width 83 height 18
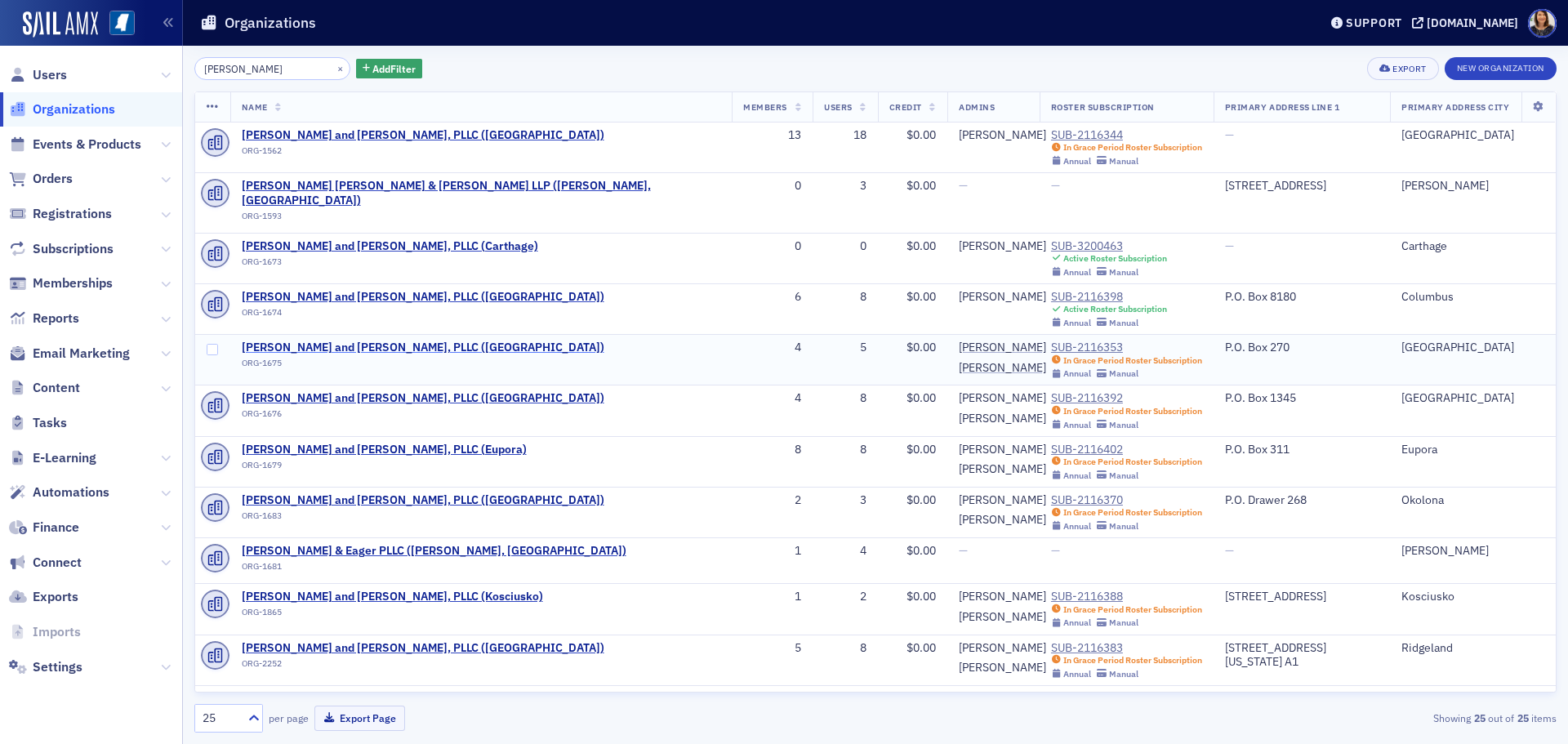
click at [326, 340] on span "Watkins, Ward and Stafford, PLLC (Louisville)" at bounding box center [423, 347] width 363 height 15
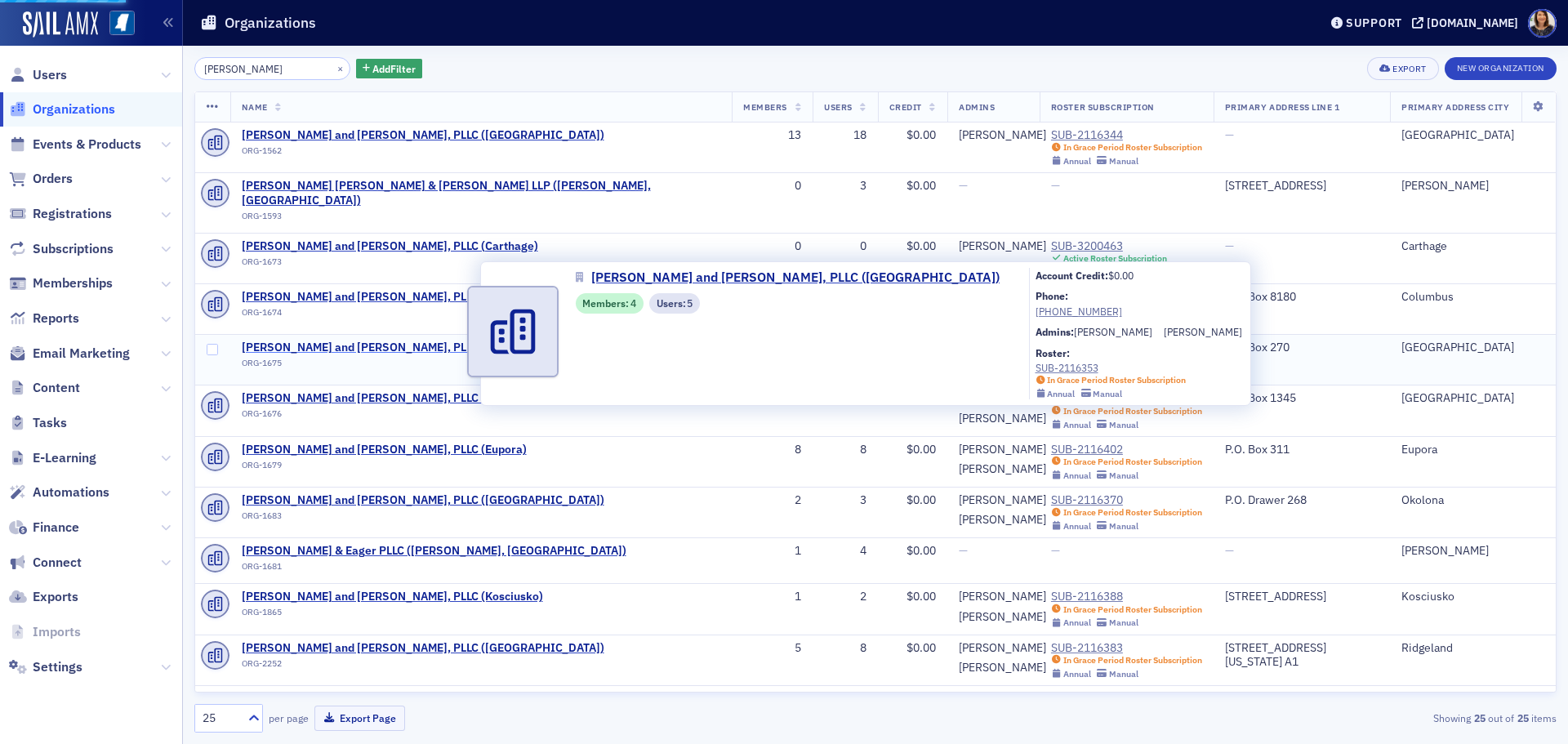
select select "US"
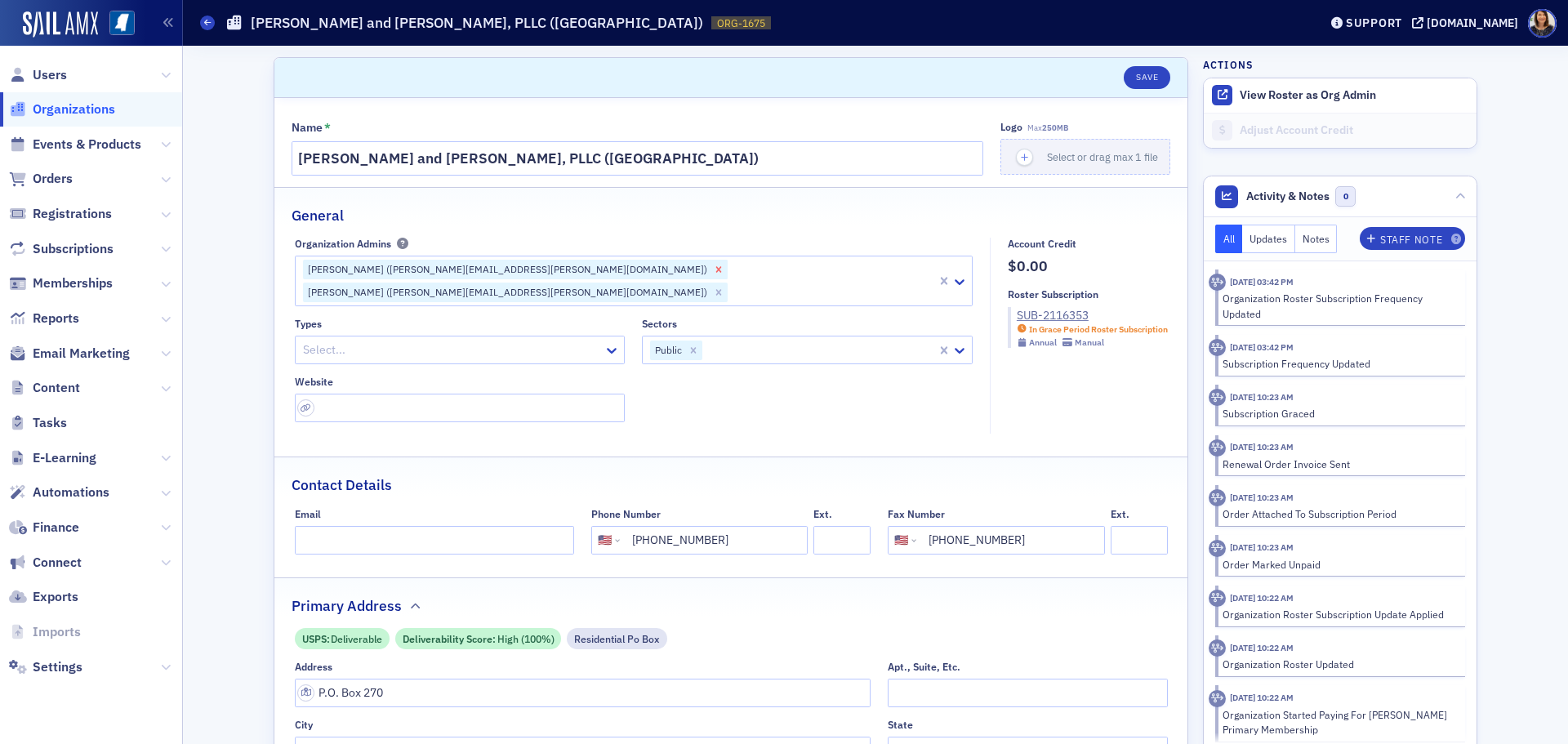
click at [715, 268] on icon "Remove Grant Lancaster (grant.lancaster@wws.cpa)" at bounding box center [718, 269] width 6 height 6
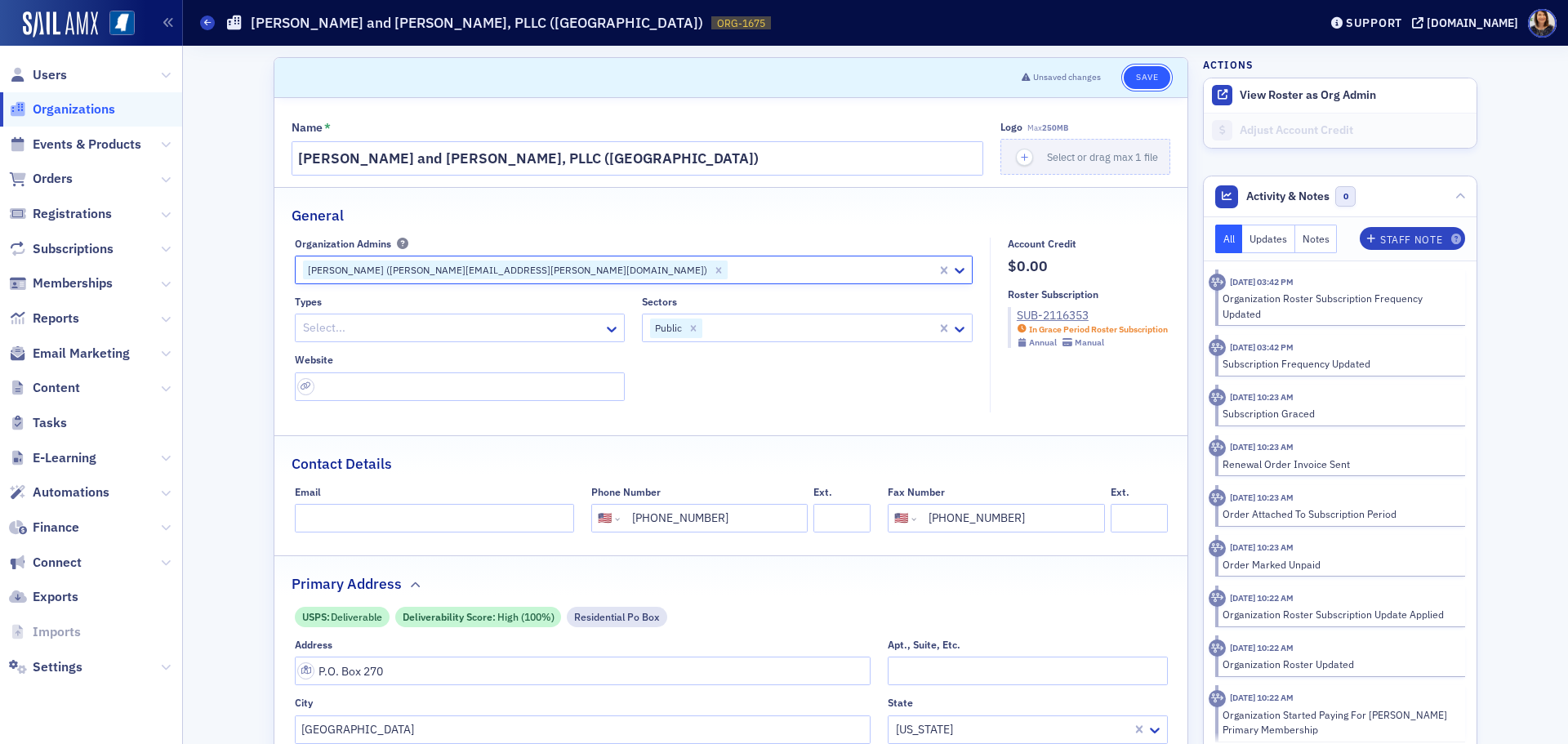
click at [1144, 78] on button "Save" at bounding box center [1147, 78] width 47 height 23
select select "US"
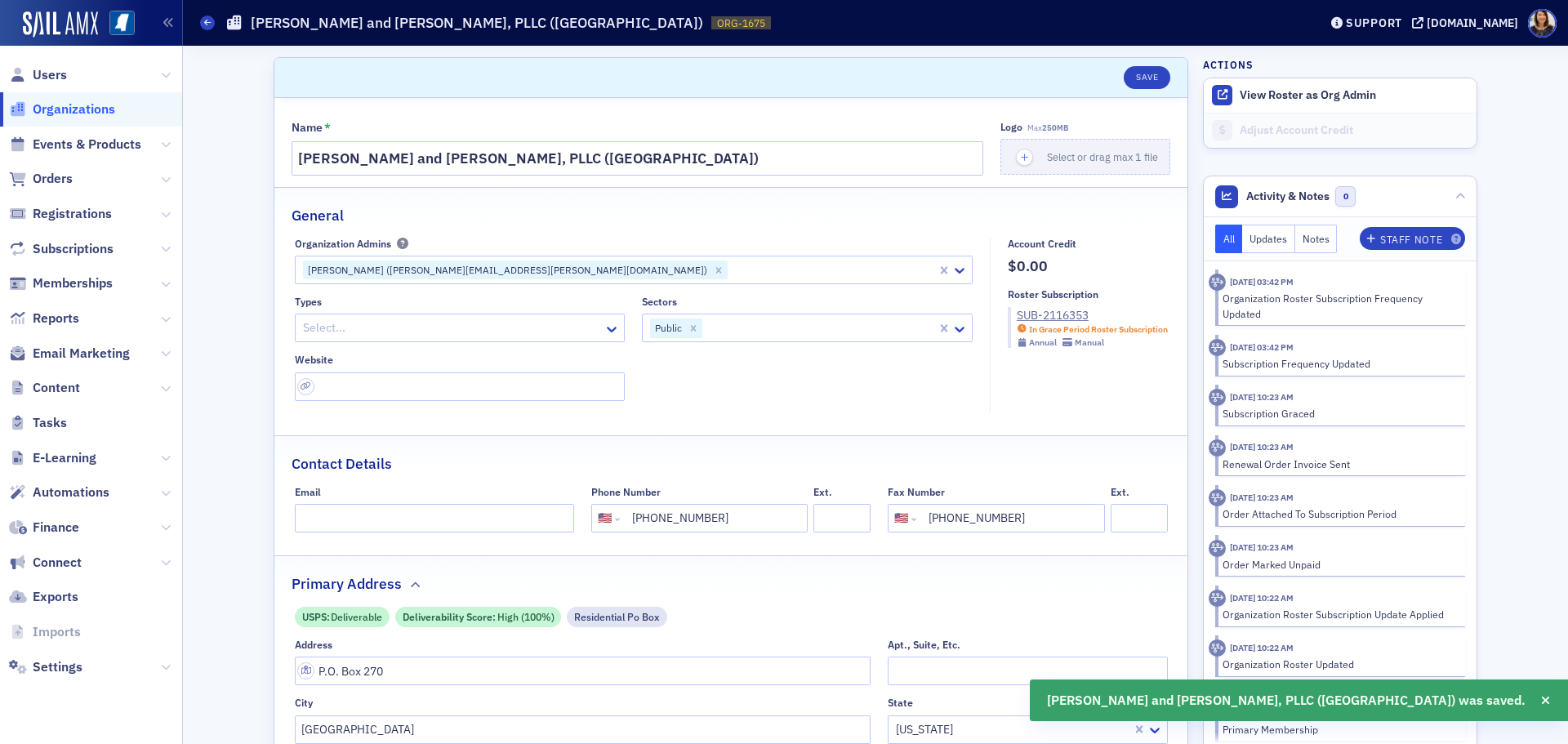
click at [56, 111] on span "Organizations" at bounding box center [74, 109] width 83 height 18
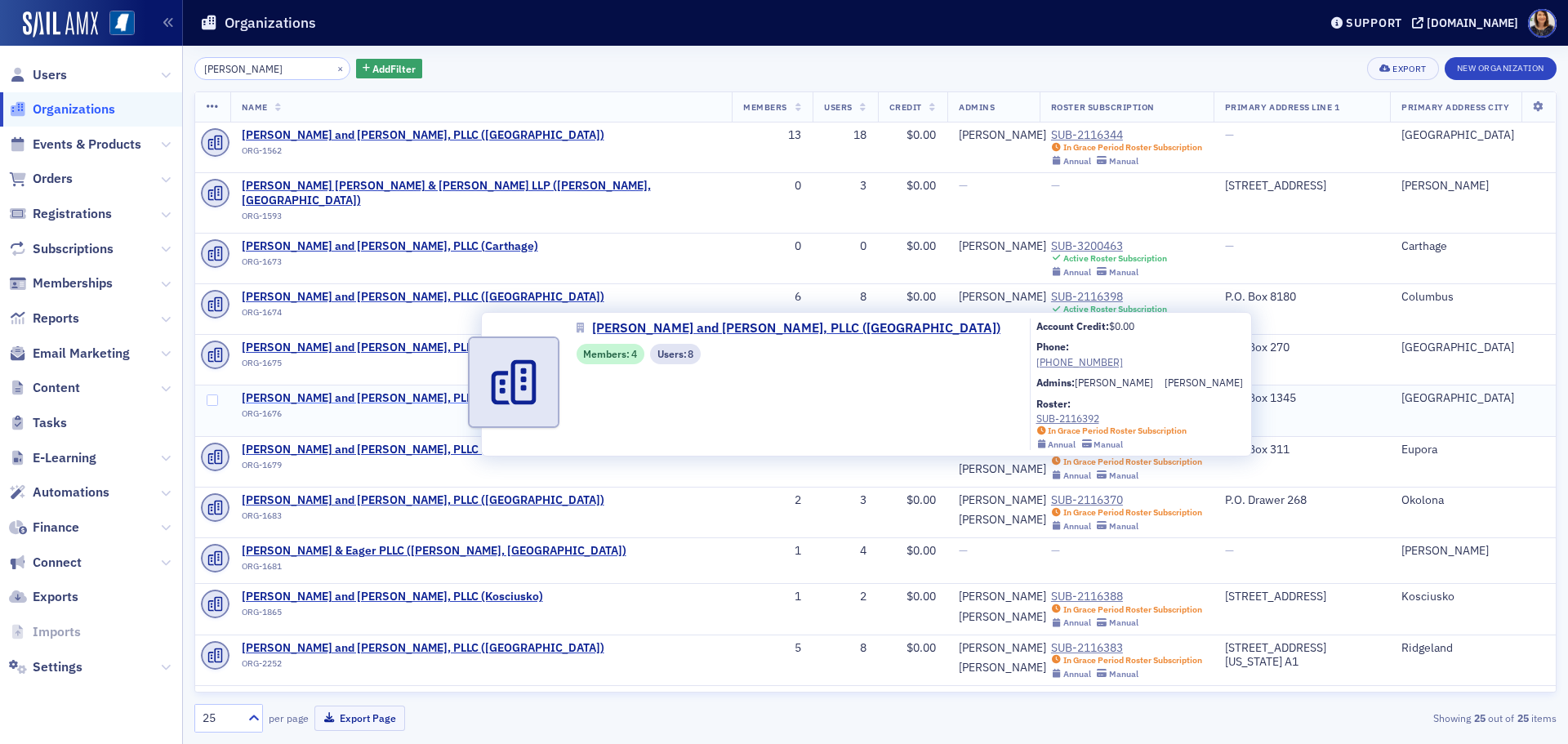
click at [363, 391] on span "Watkins, Ward and Stafford, PLLC (Starkville)" at bounding box center [423, 398] width 363 height 15
select select "US"
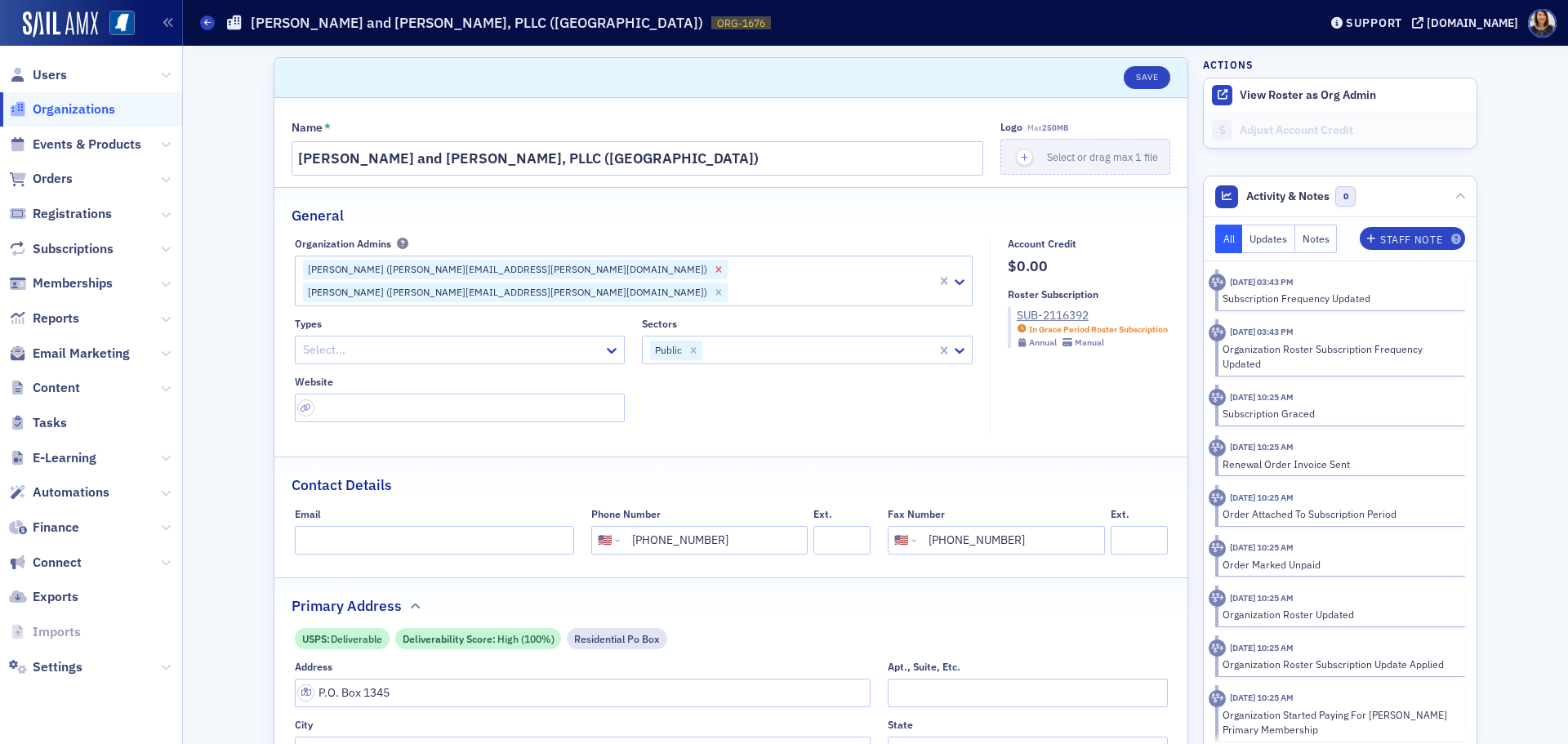
click at [713, 270] on icon "Remove Grant Lancaster (grant.lancaster@wws.cpa)" at bounding box center [719, 269] width 11 height 11
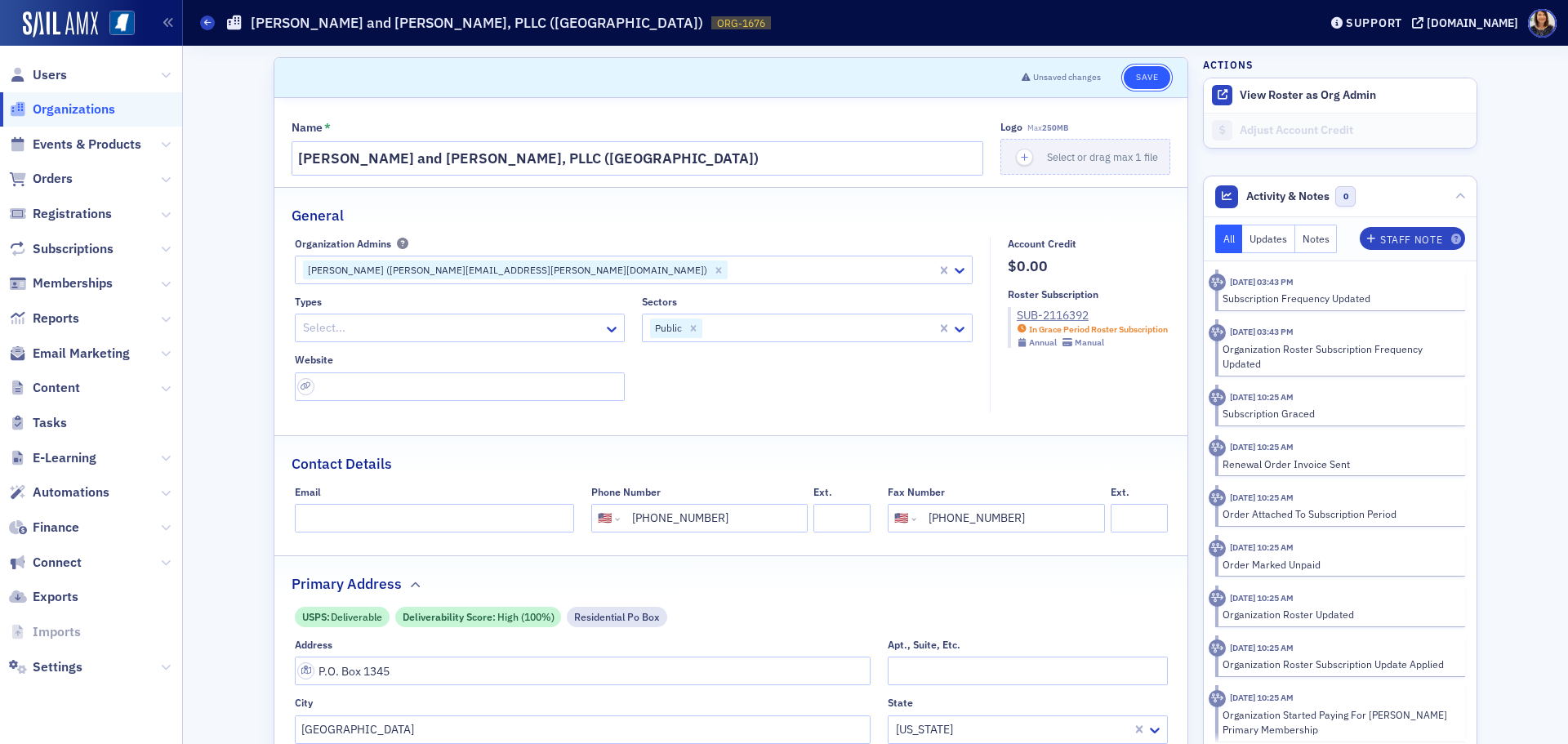
click at [1142, 74] on button "Save" at bounding box center [1147, 78] width 47 height 23
select select "US"
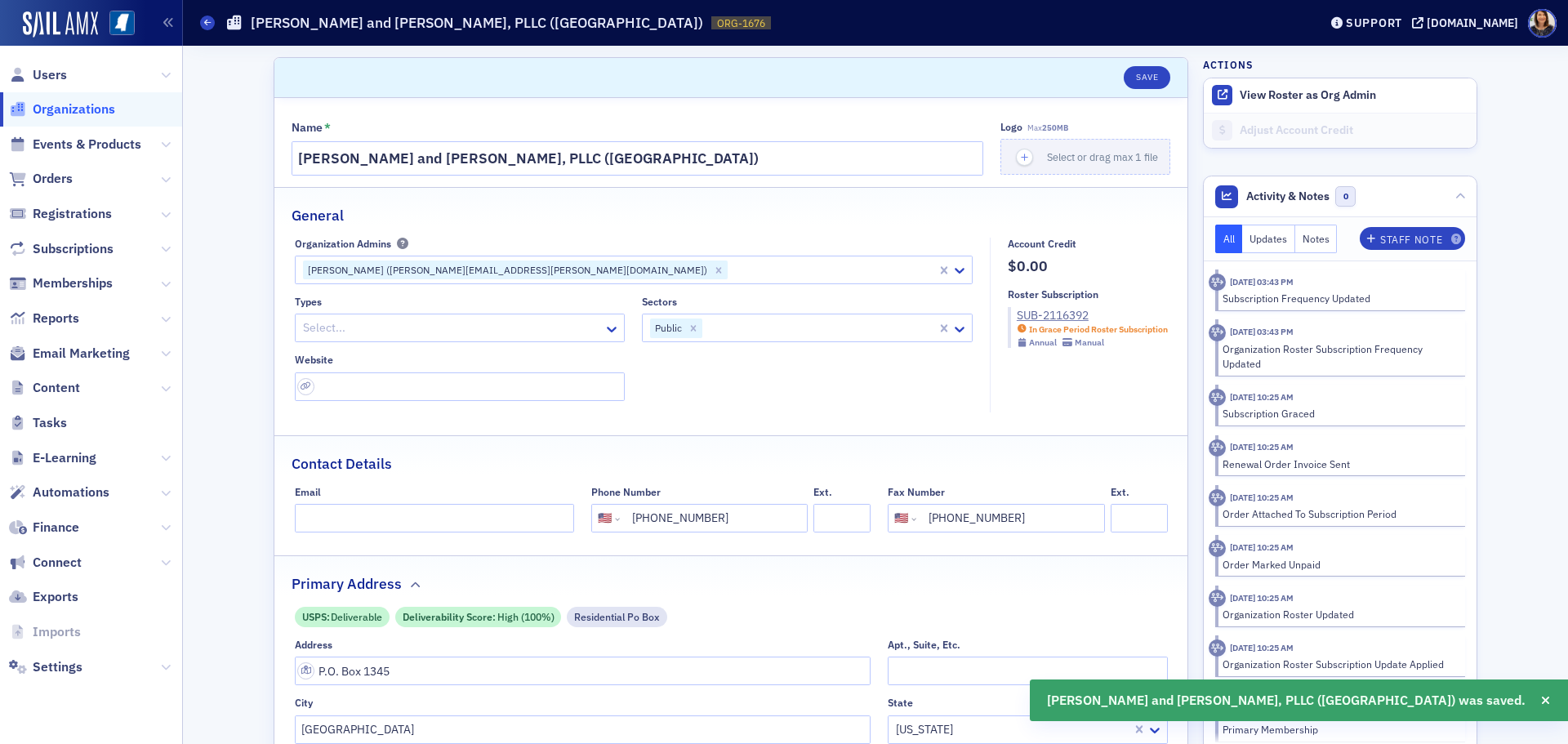
click at [70, 107] on span "Organizations" at bounding box center [74, 109] width 83 height 18
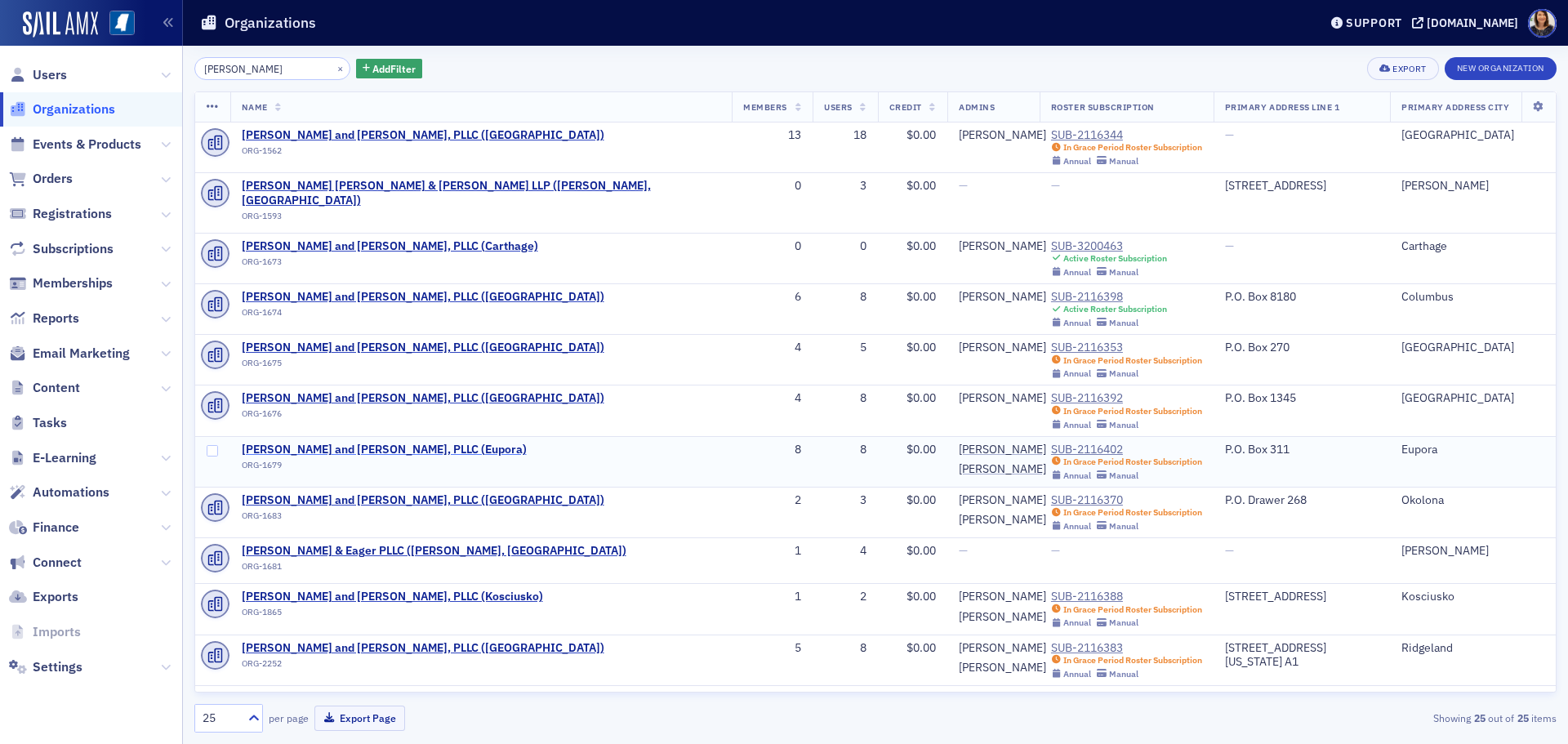
click at [337, 443] on span "Watkins, Ward and Stafford, PLLC (Eupora)" at bounding box center [384, 450] width 285 height 15
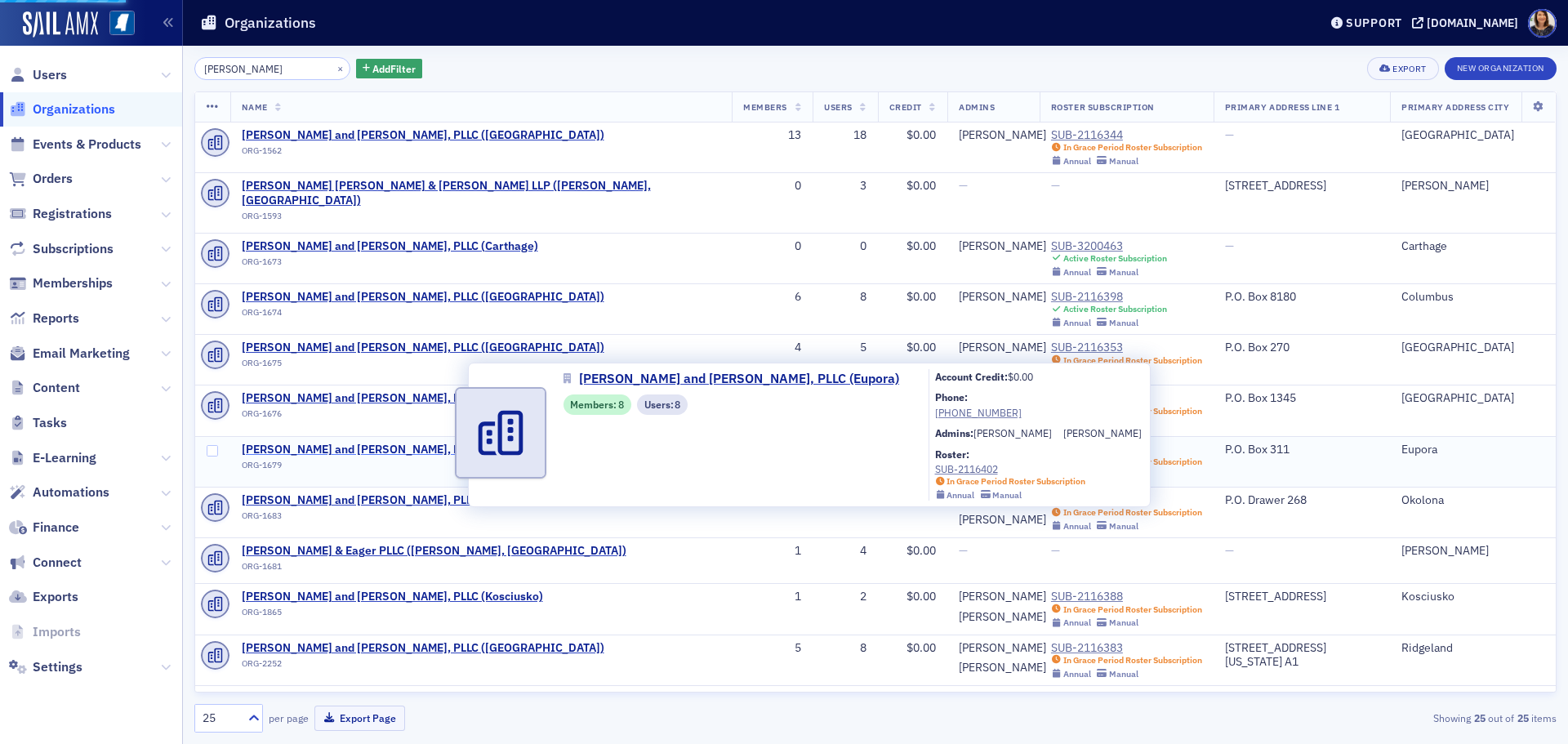
select select "US"
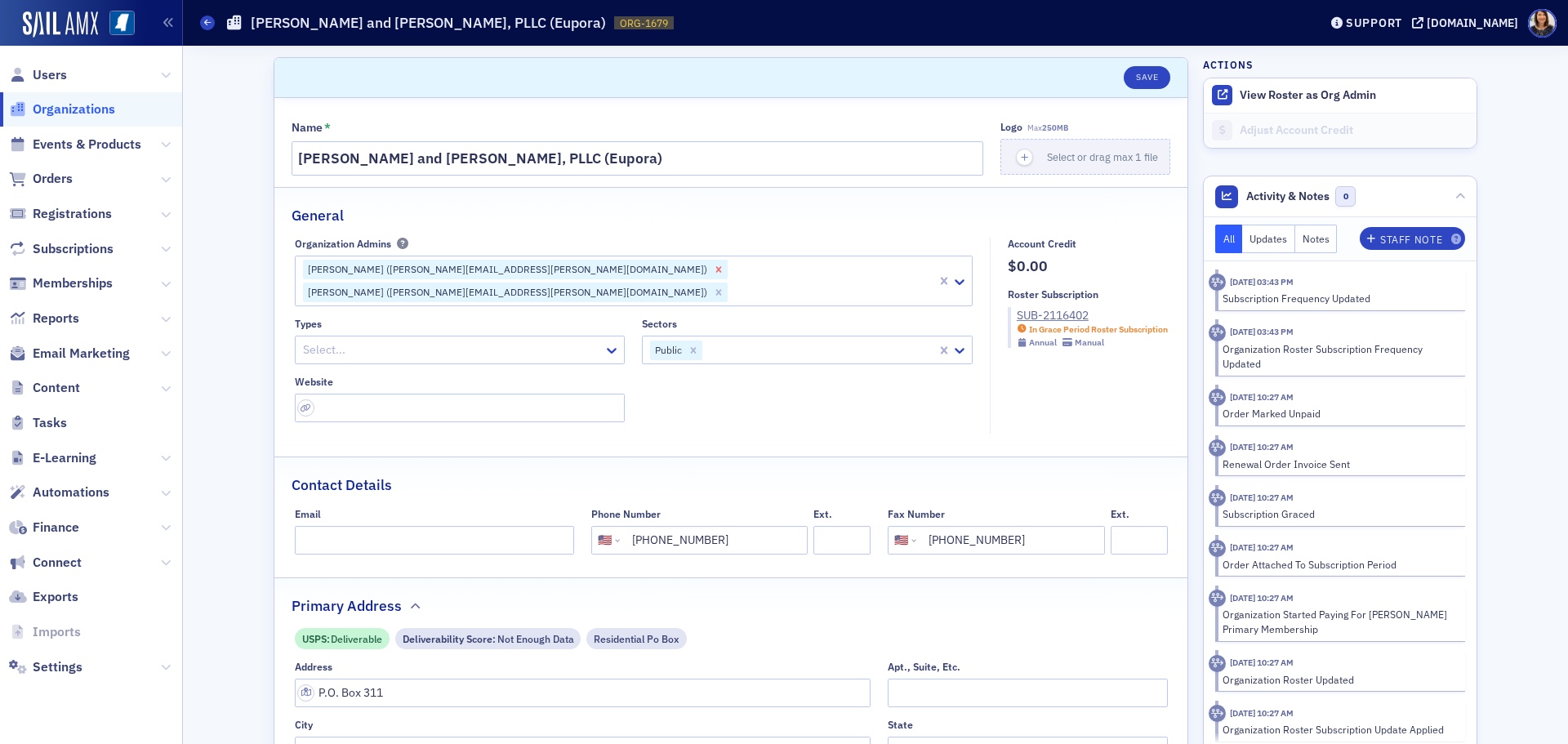
click at [713, 269] on icon "Remove Grant Lancaster (grant.lancaster@wws.cpa)" at bounding box center [719, 269] width 11 height 11
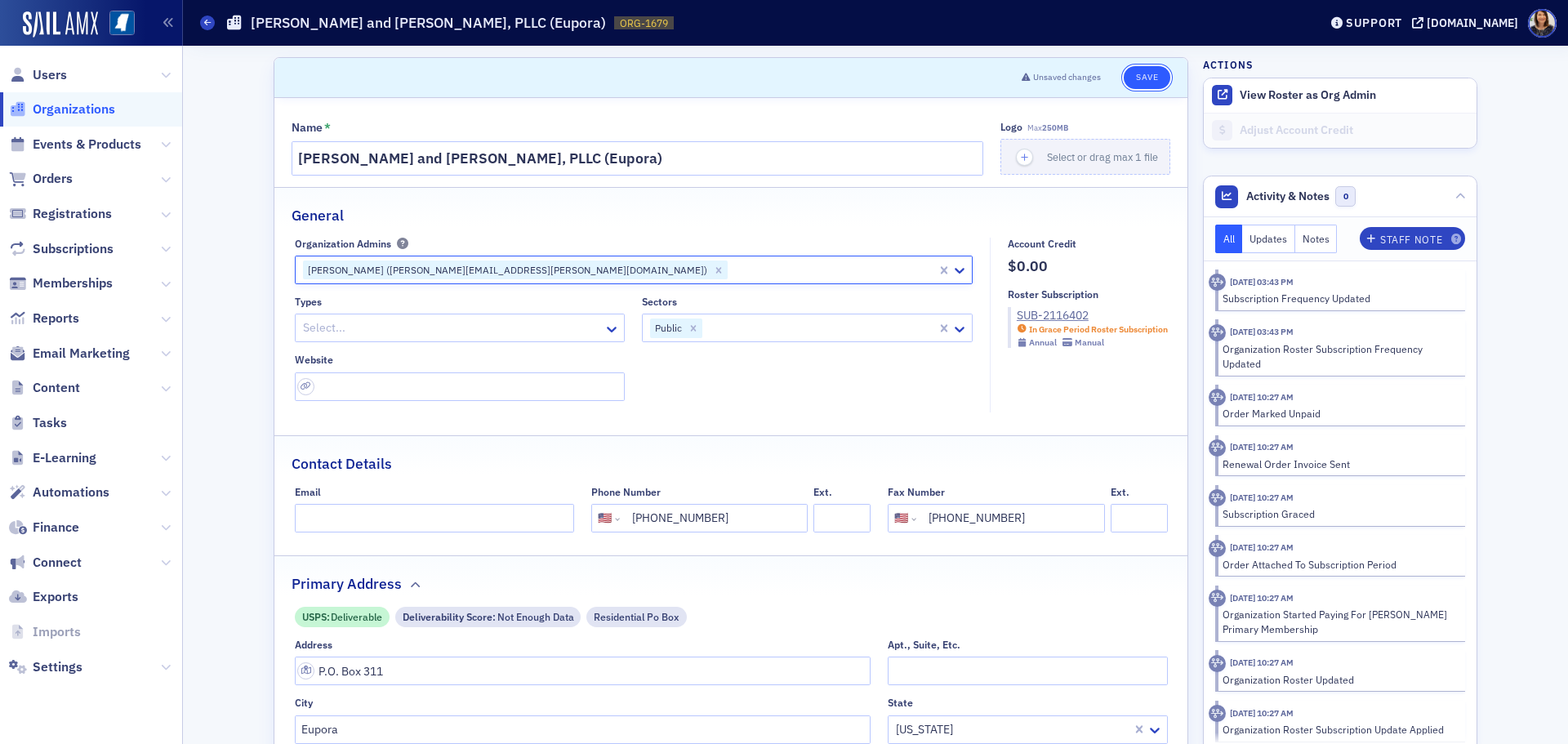
click at [1144, 83] on button "Save" at bounding box center [1147, 78] width 47 height 23
select select "US"
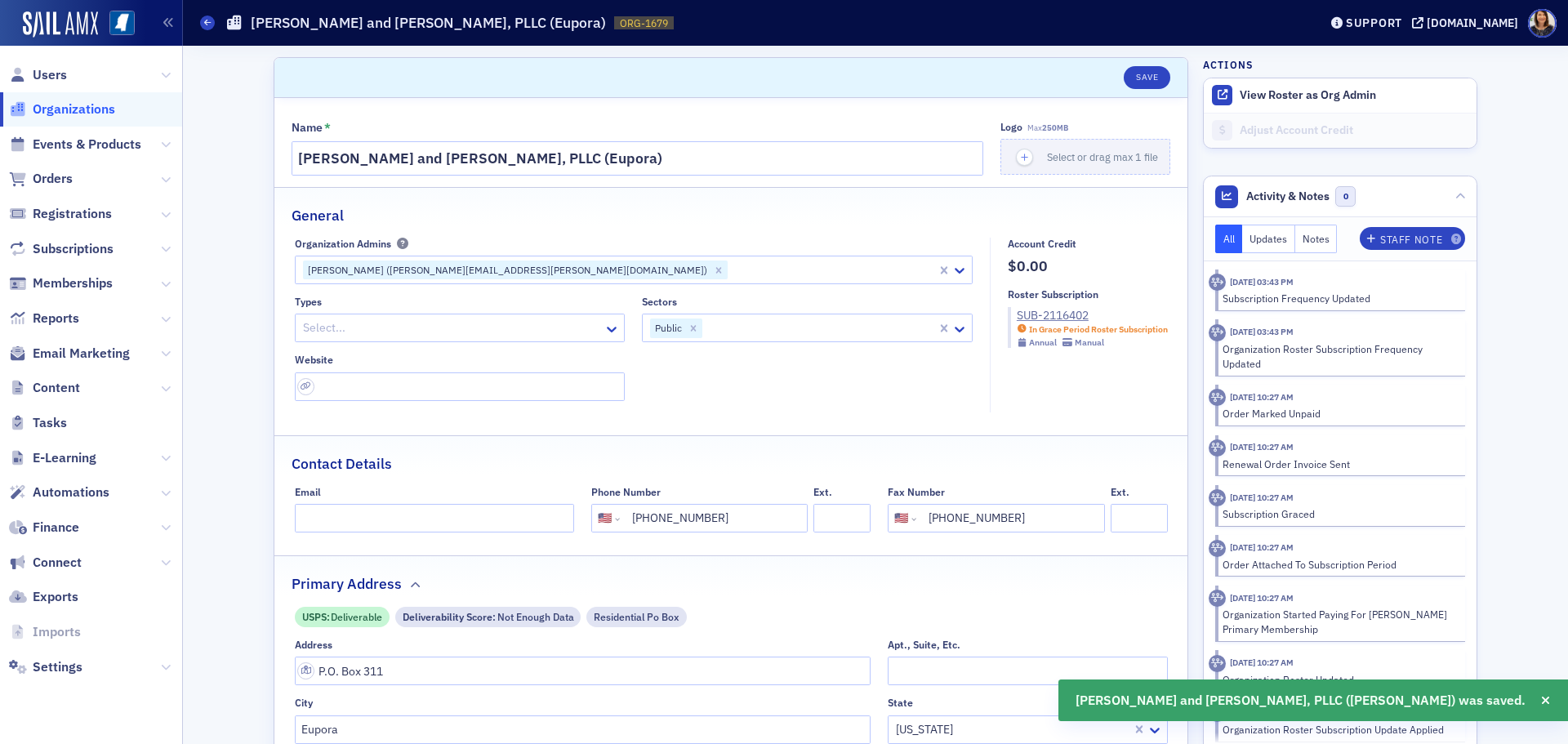
click at [76, 114] on span "Organizations" at bounding box center [74, 109] width 83 height 18
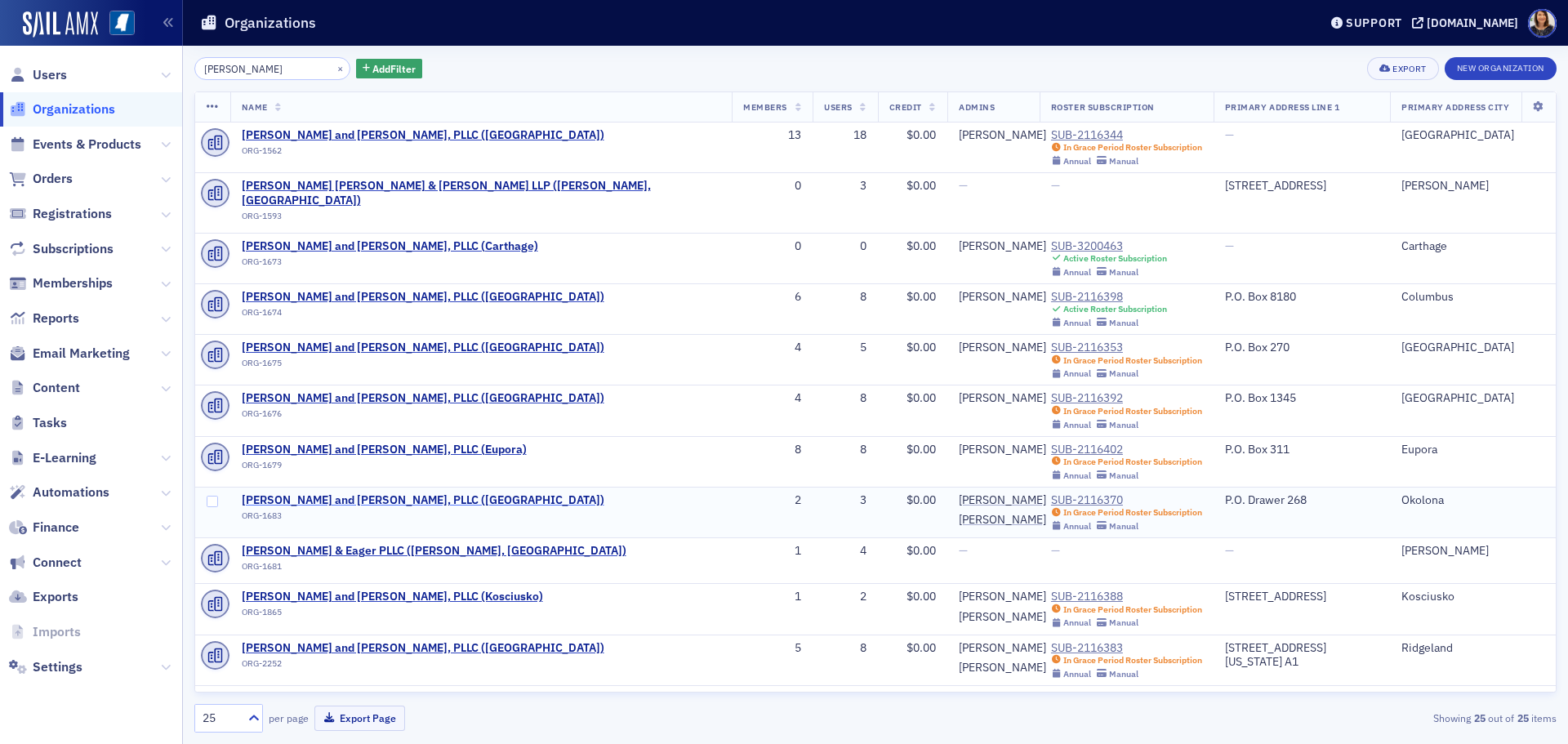
click at [326, 493] on span "Watkins, Ward and Stafford, PLLC (Okolona)" at bounding box center [423, 500] width 363 height 15
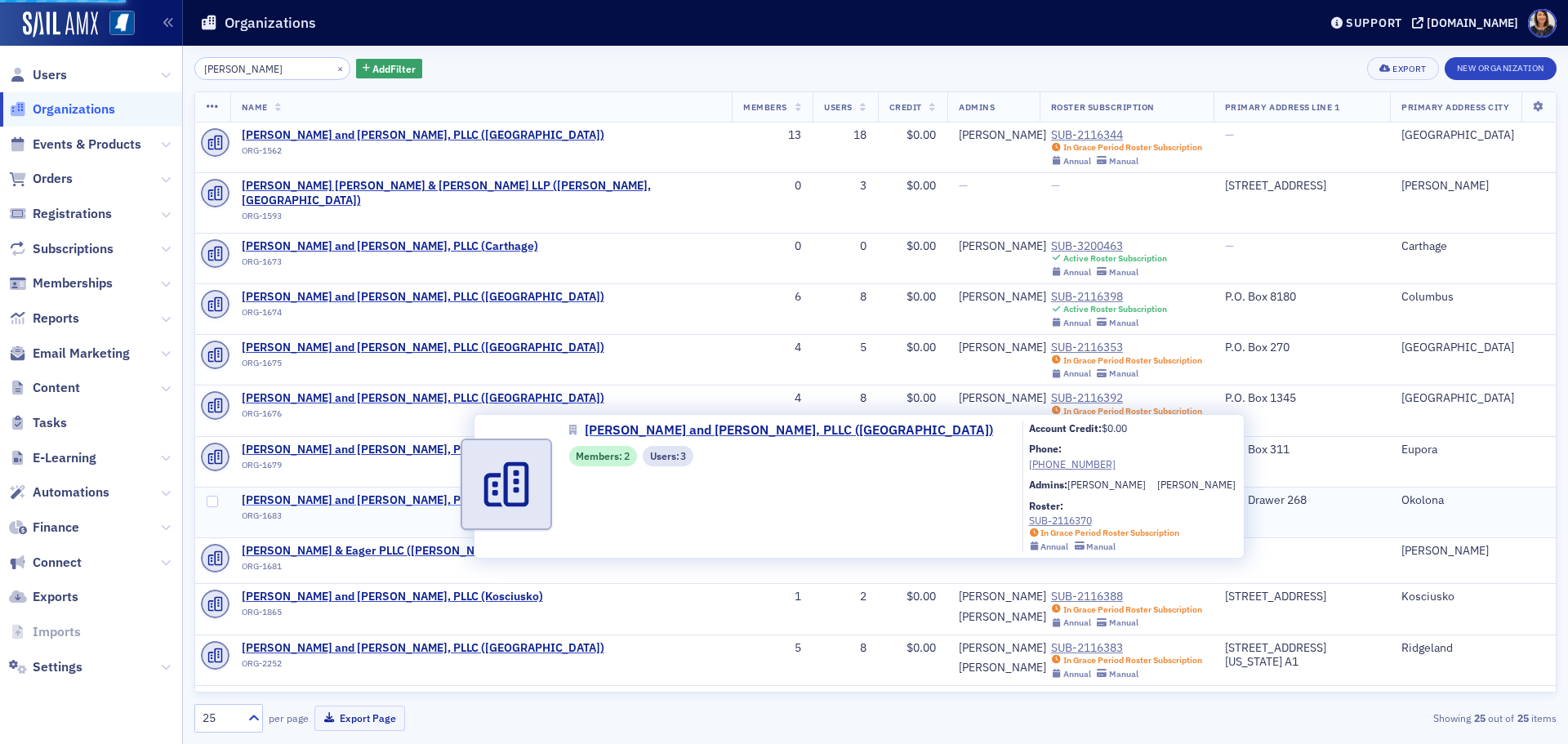
select select "US"
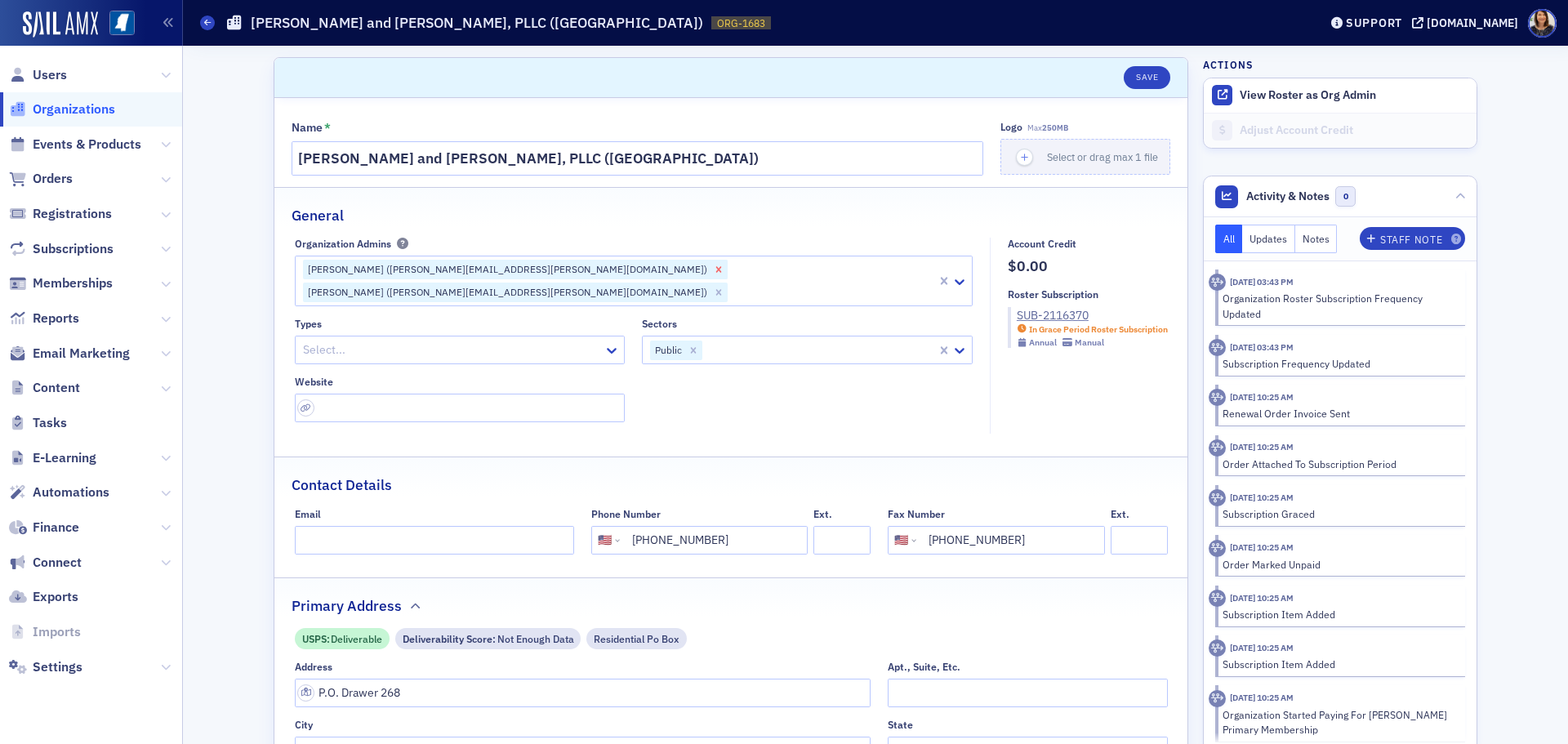
click at [715, 269] on icon "Remove Grant Lancaster (grant.lancaster@wws.cpa)" at bounding box center [718, 269] width 6 height 6
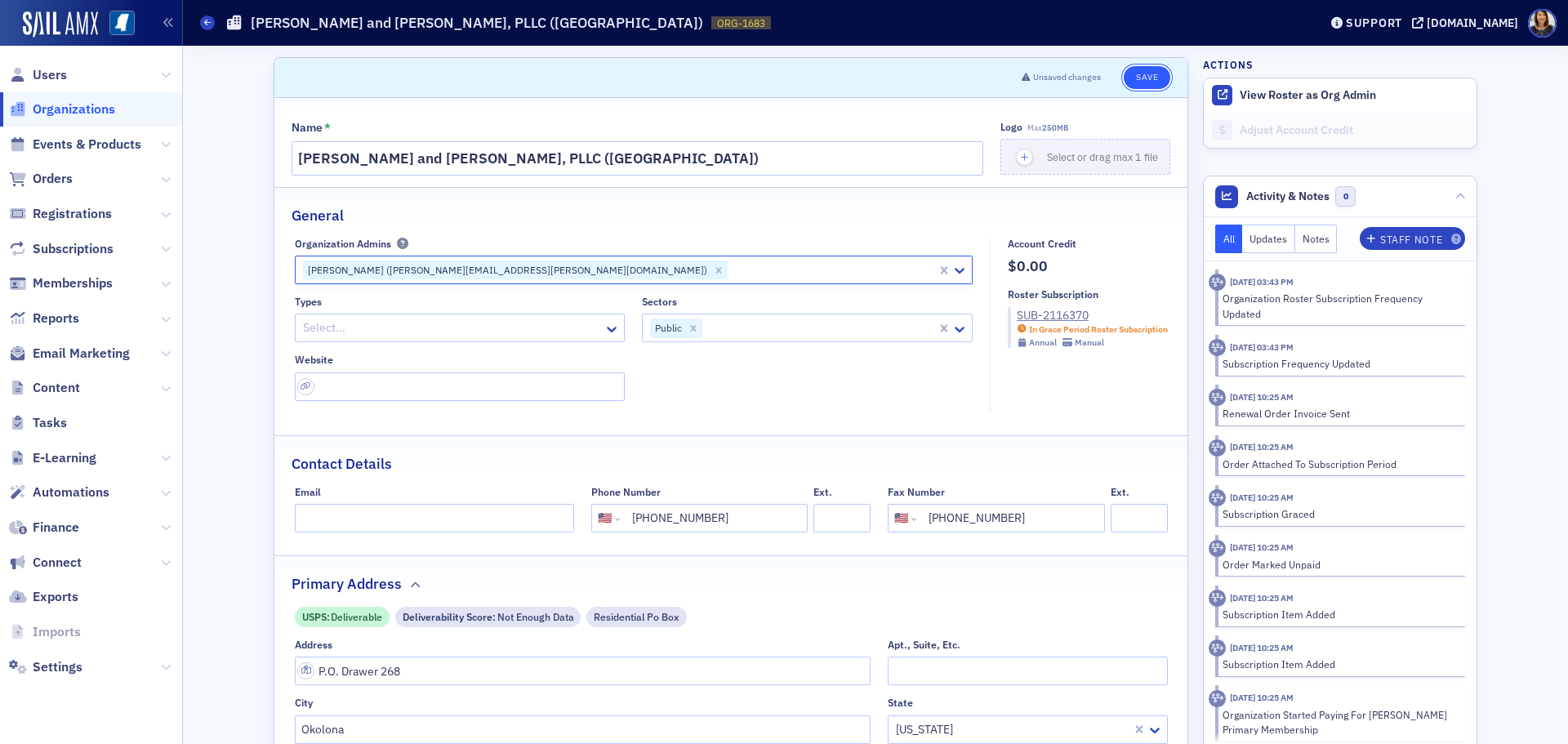
click at [1149, 81] on button "Save" at bounding box center [1147, 78] width 47 height 23
select select "US"
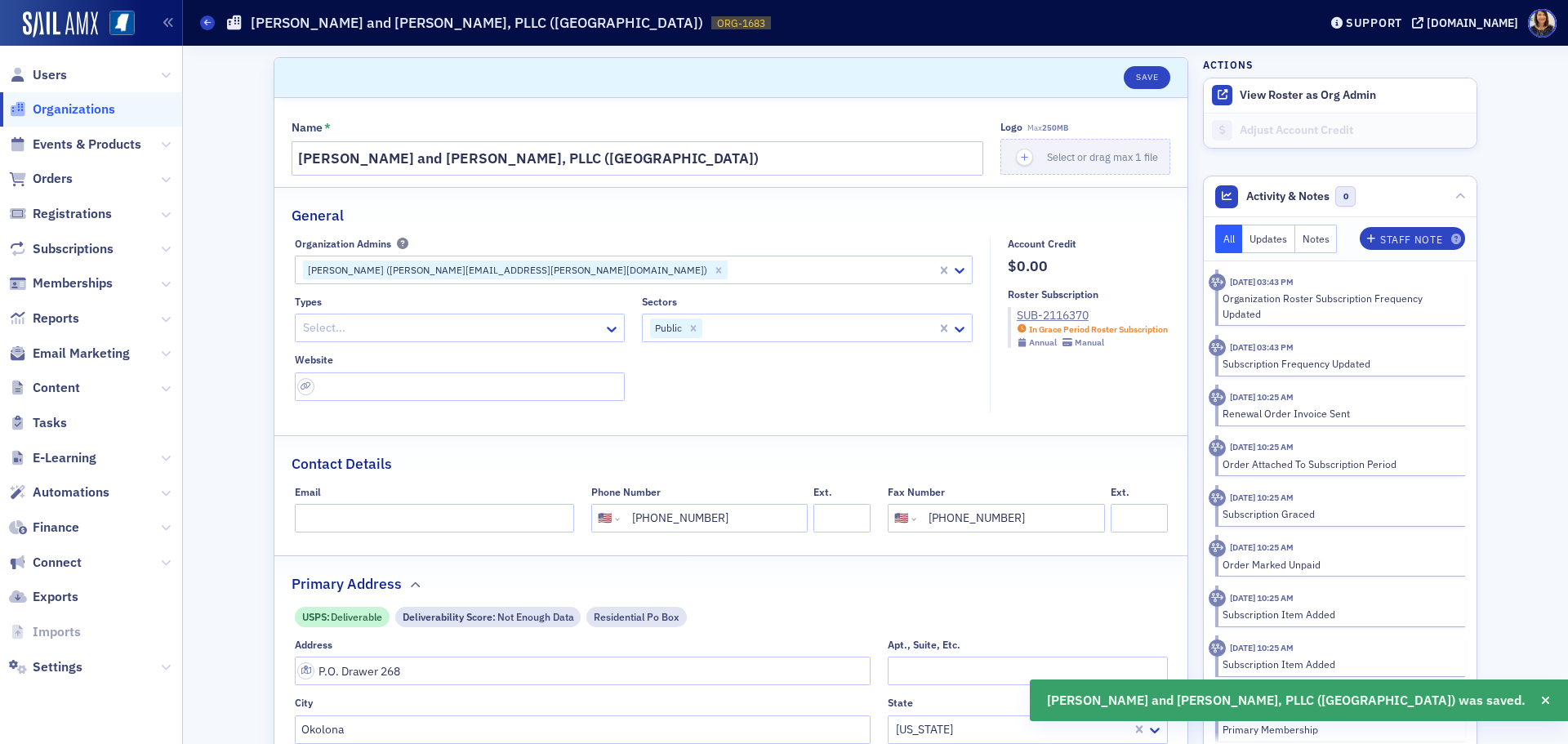
click at [90, 102] on span "Organizations" at bounding box center [74, 109] width 83 height 18
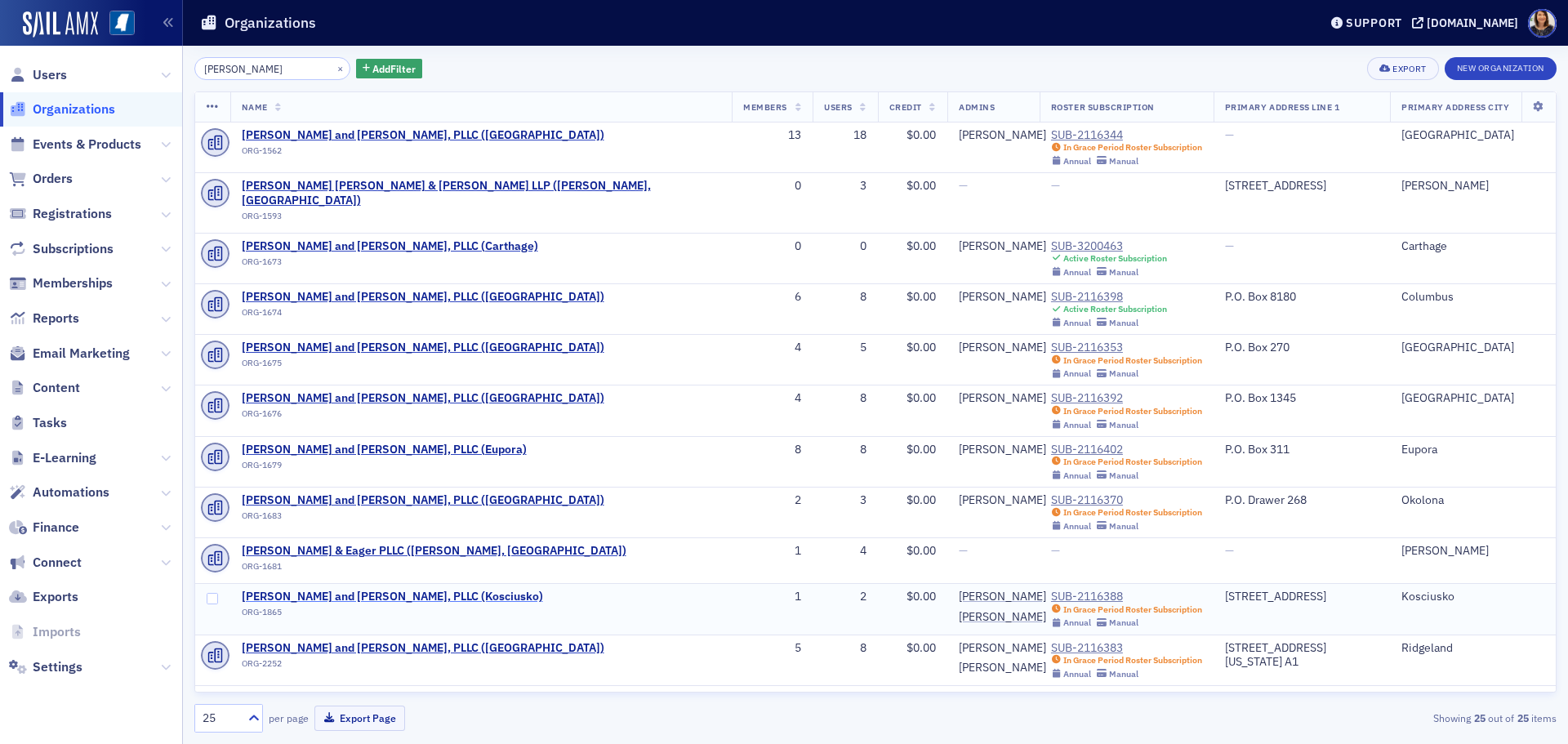
click at [320, 589] on span "Watkins, Ward and Stafford, PLLC (Kosciusko)" at bounding box center [393, 596] width 302 height 15
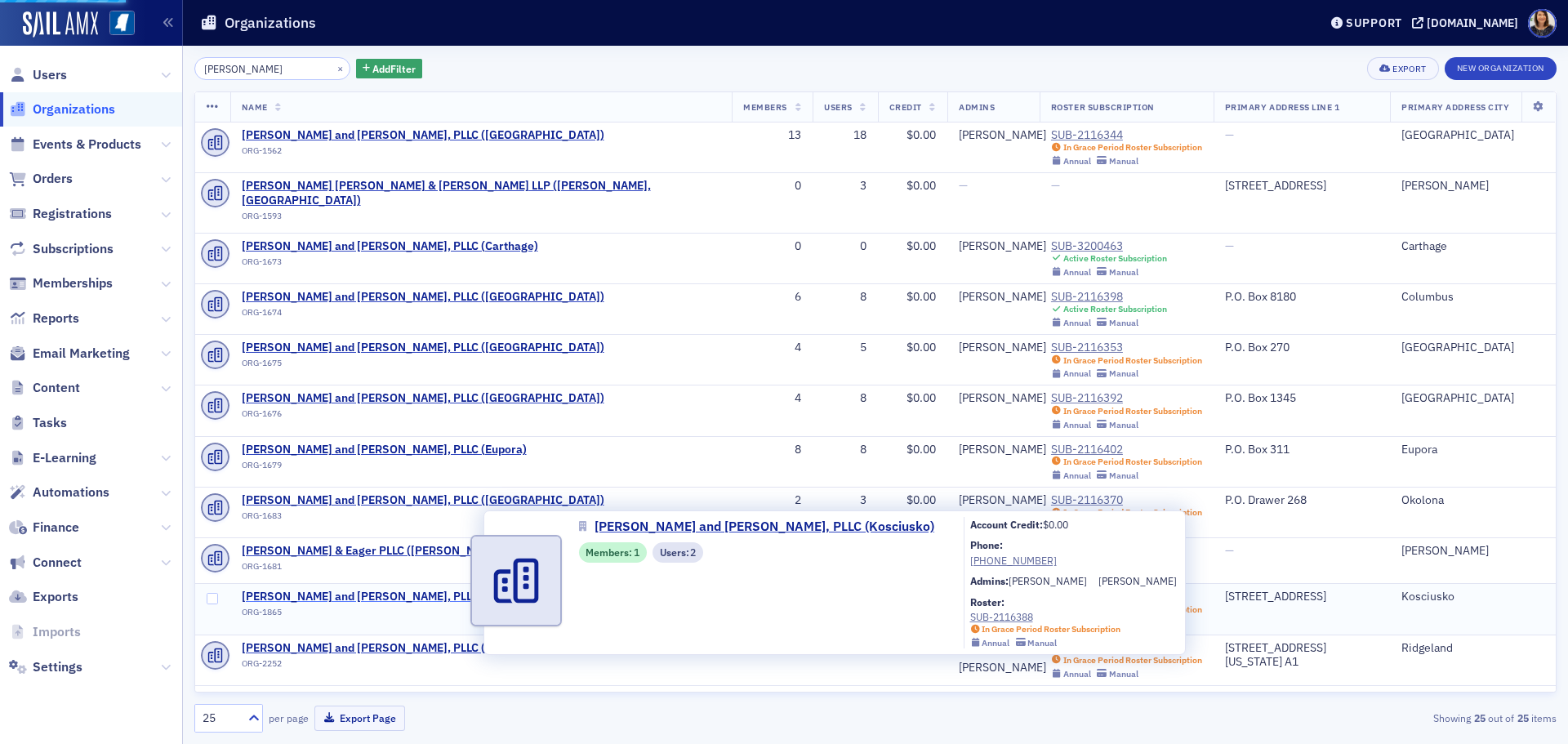
select select "US"
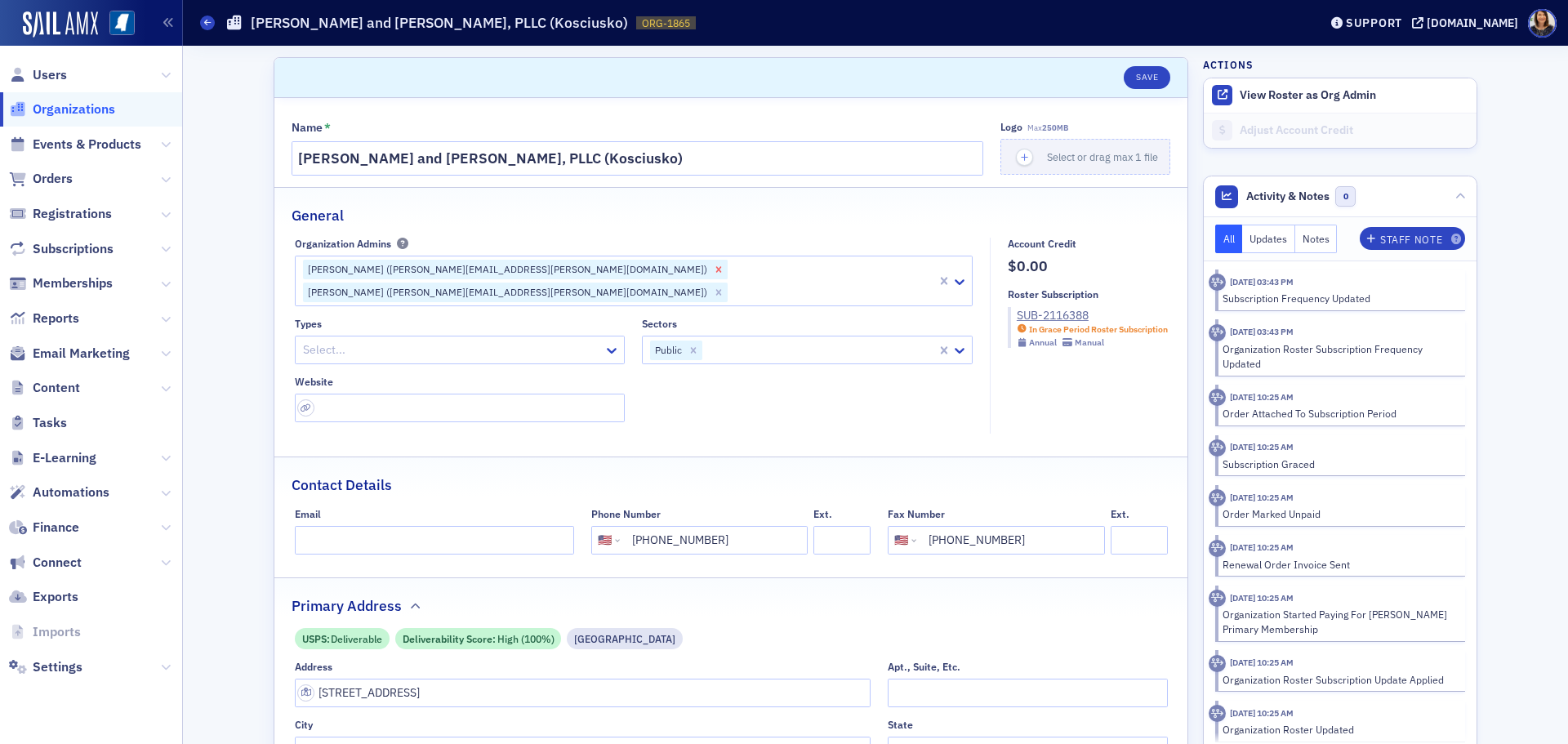
click at [713, 270] on icon "Remove Grant Lancaster (grant.lancaster@wws.cpa)" at bounding box center [719, 269] width 11 height 11
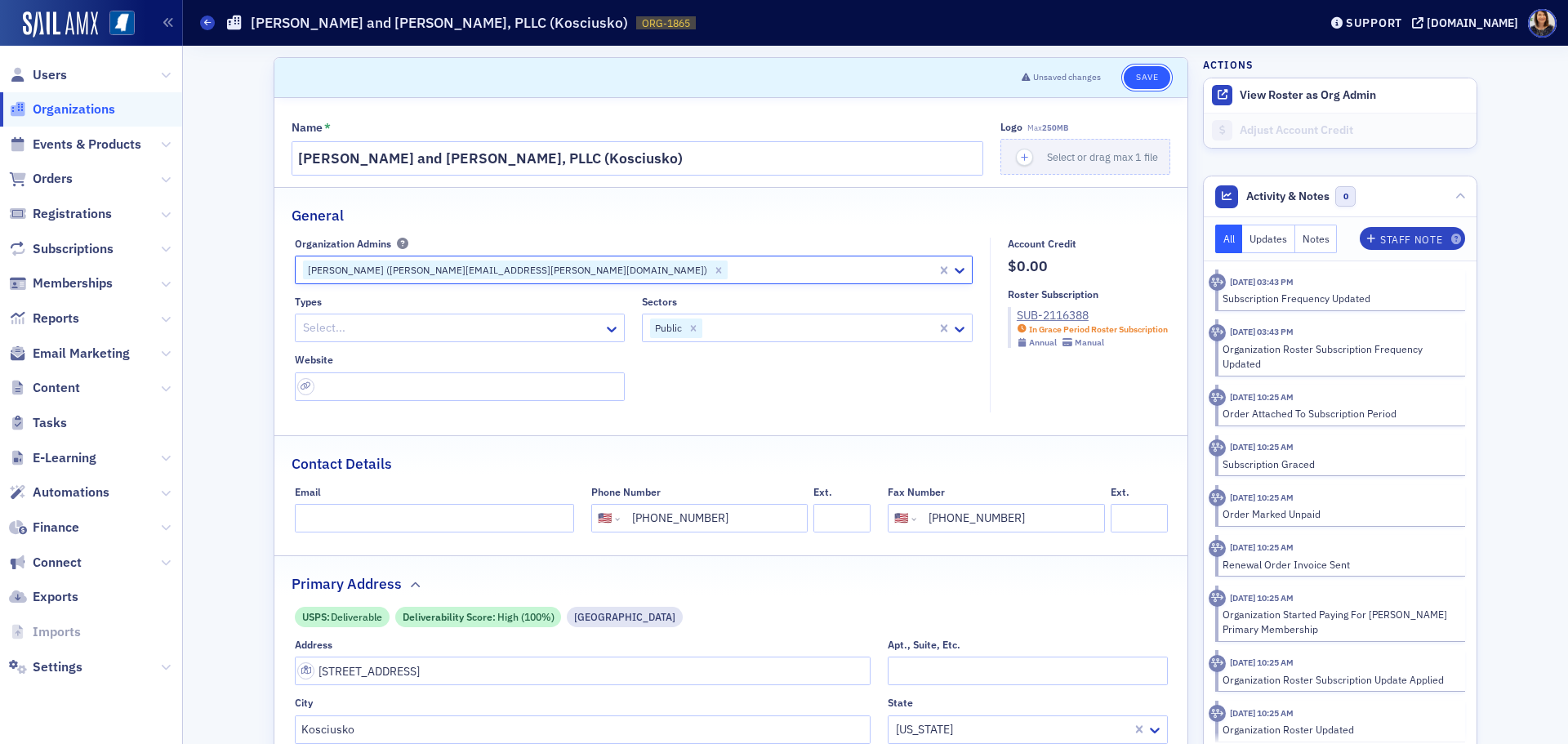
click at [1148, 78] on button "Save" at bounding box center [1147, 78] width 47 height 23
select select "US"
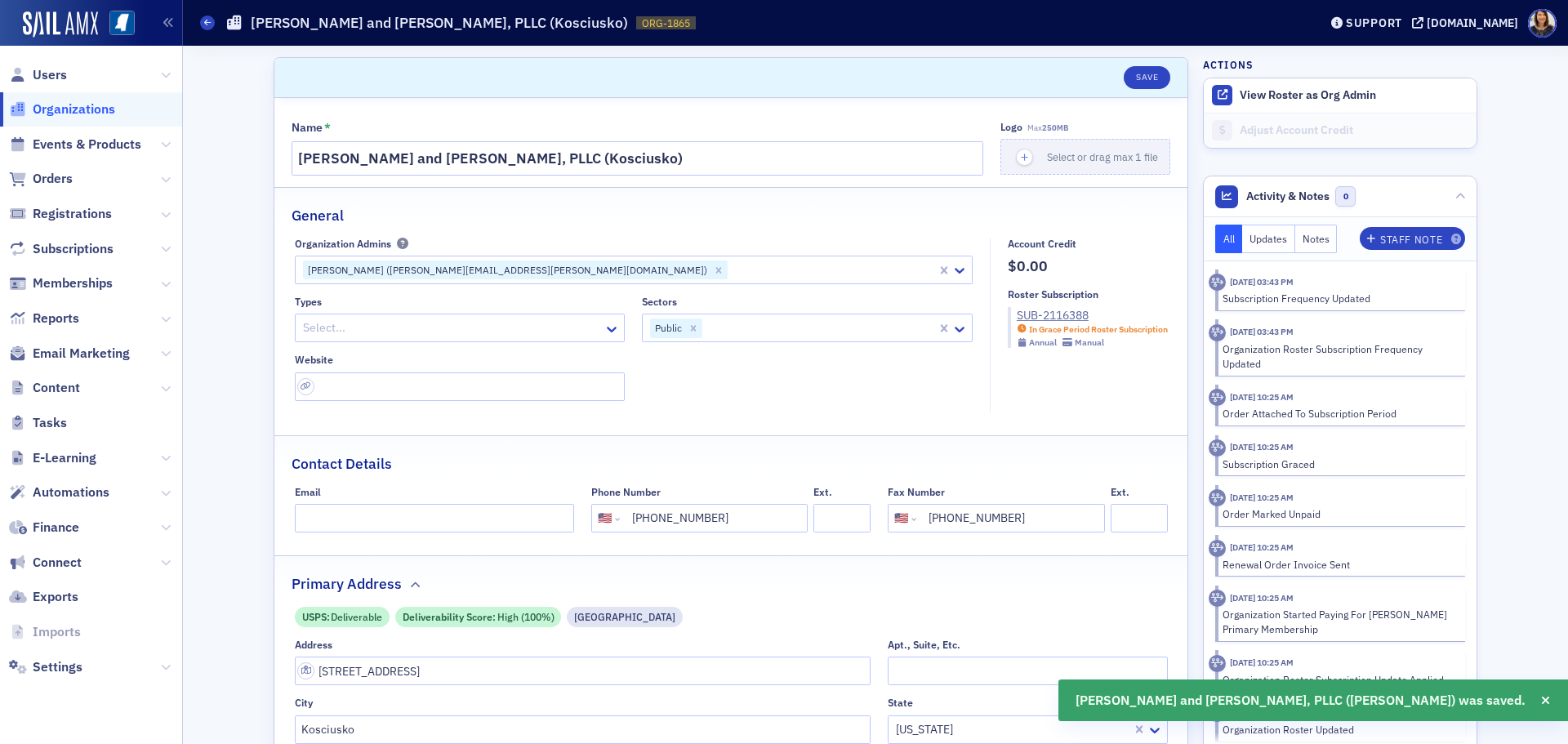
click at [84, 113] on span "Organizations" at bounding box center [74, 109] width 83 height 18
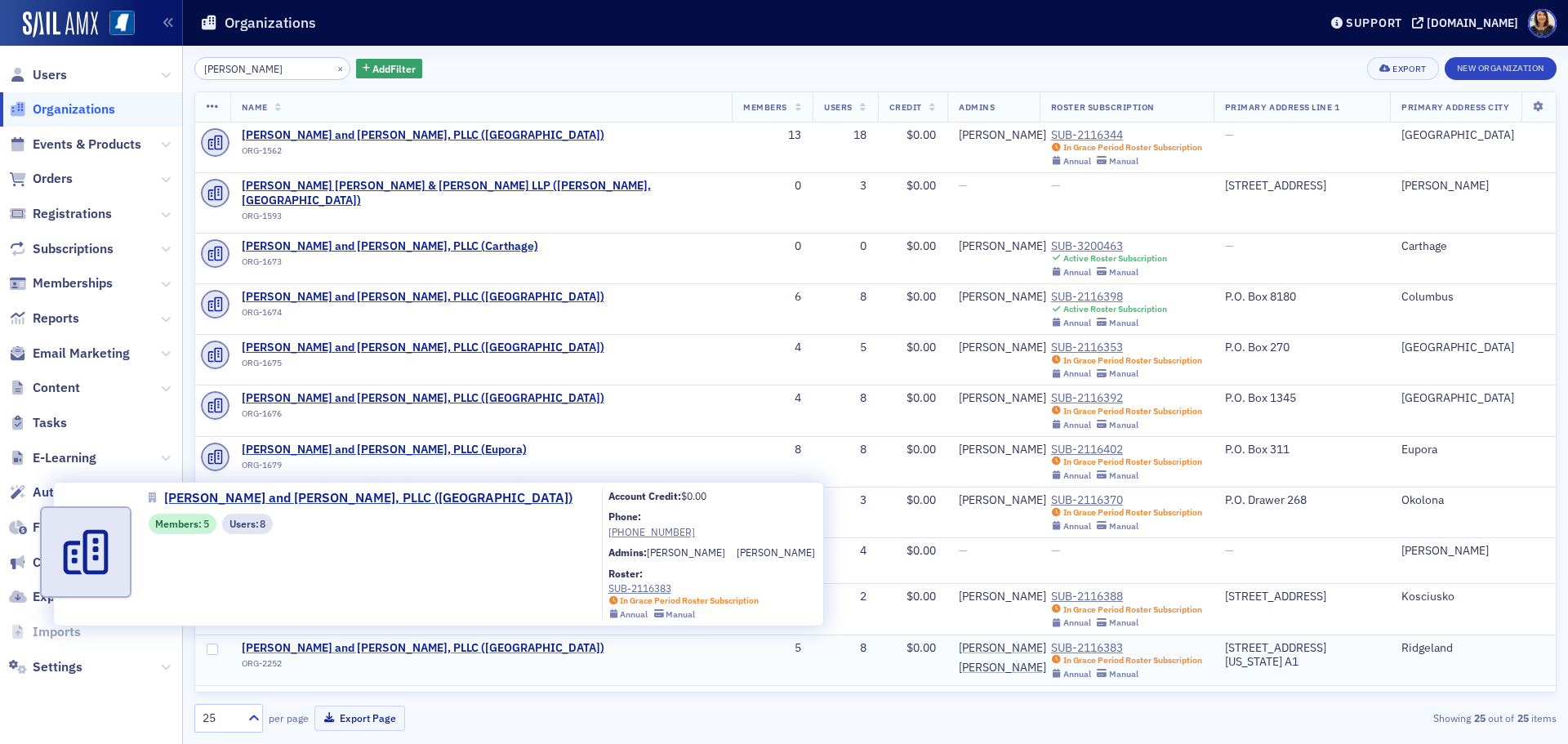
click at [318, 641] on span "Watkins, Ward and Stafford, PLLC (Ridgeland)" at bounding box center [423, 648] width 363 height 15
select select "US"
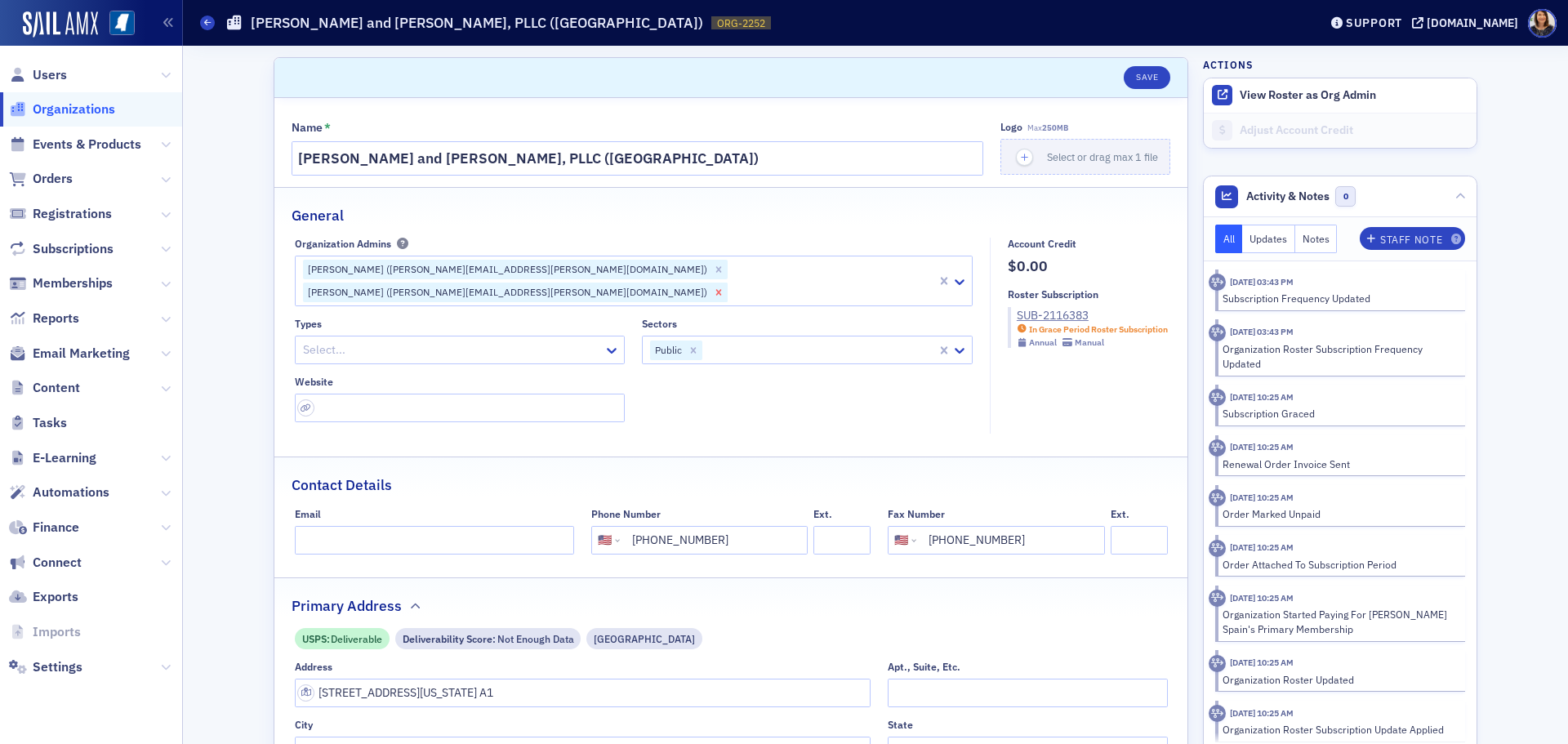
click at [713, 272] on icon "Remove Grant Lancaster (grant.lancaster@wws.cpa)" at bounding box center [719, 269] width 11 height 11
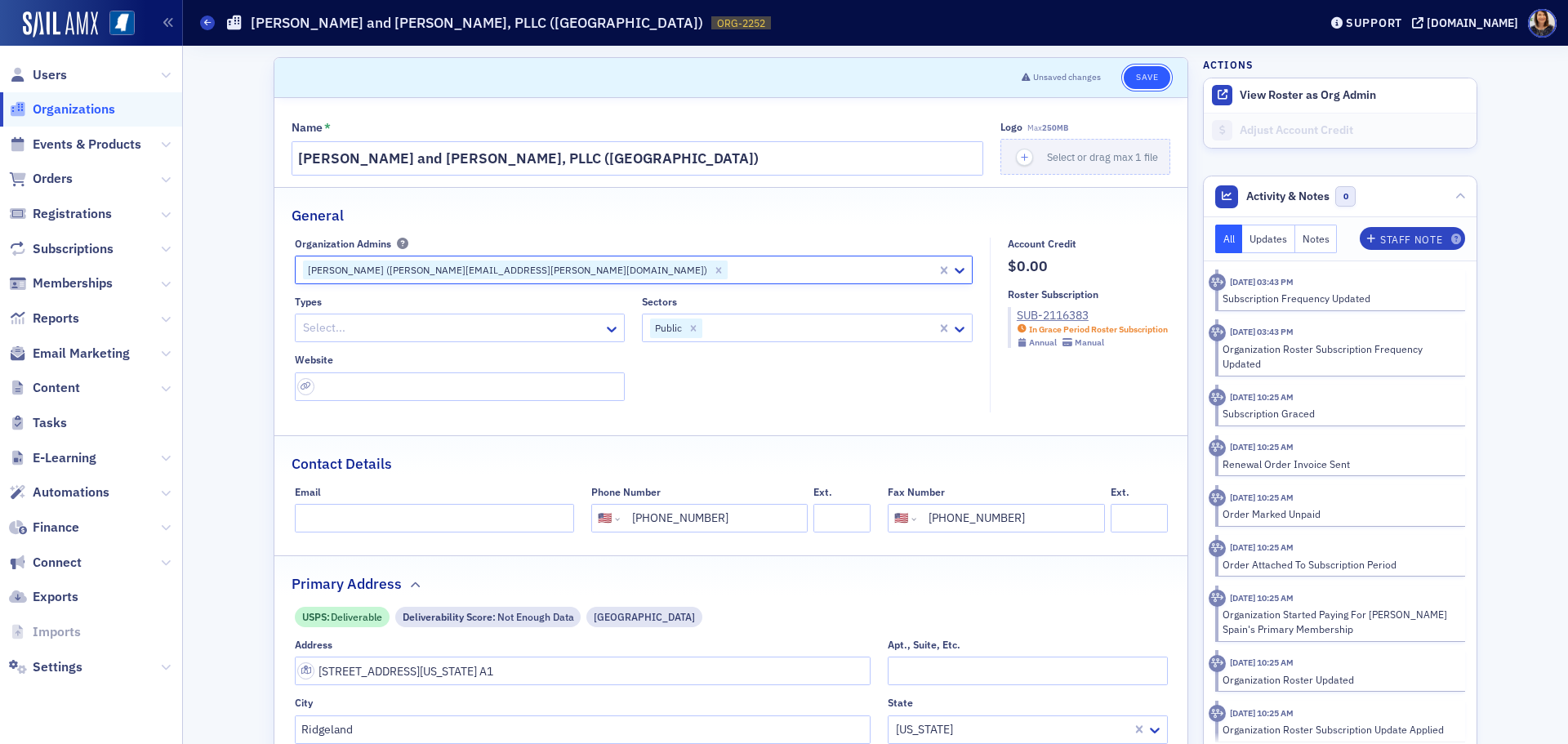
click at [1131, 77] on button "Save" at bounding box center [1147, 78] width 47 height 23
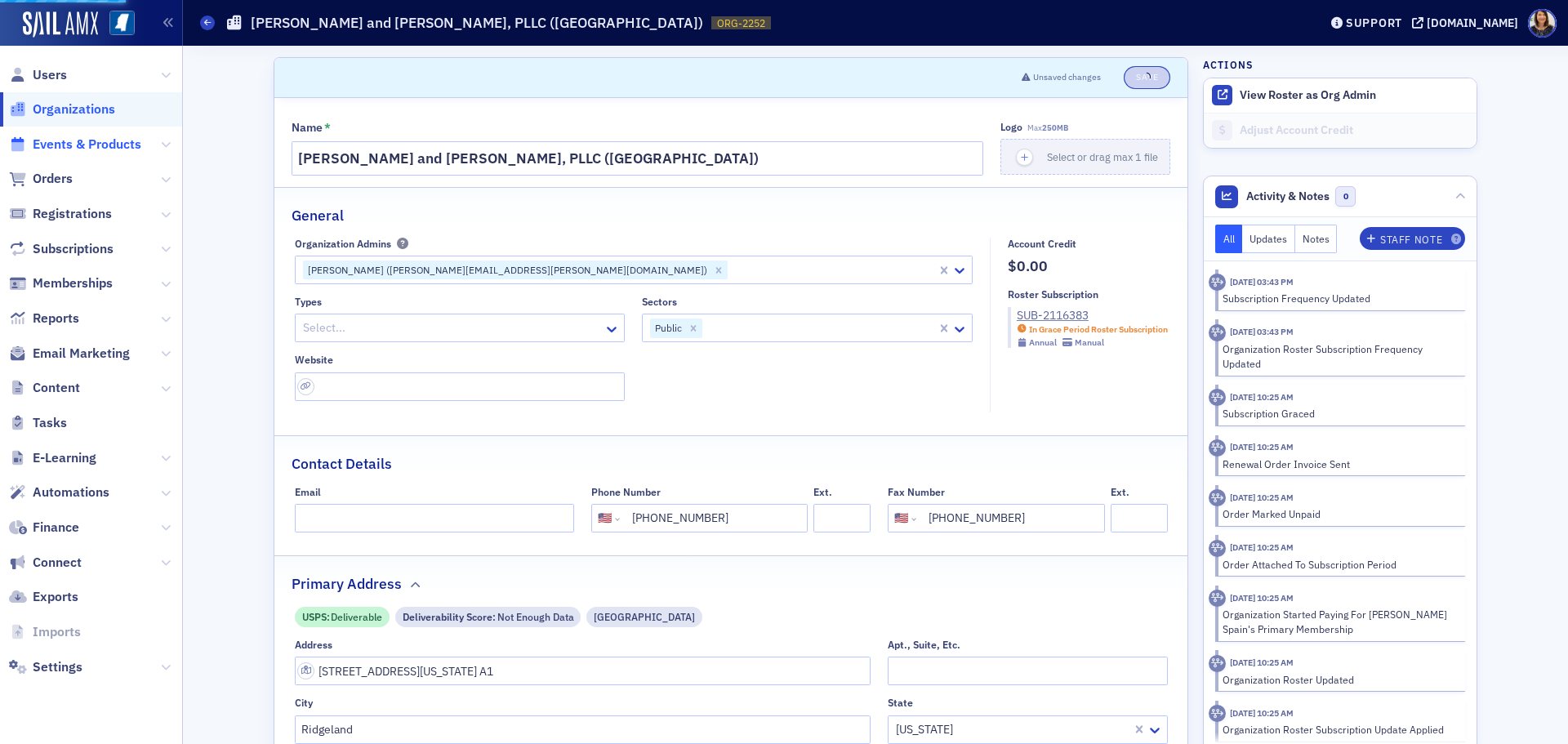
select select "US"
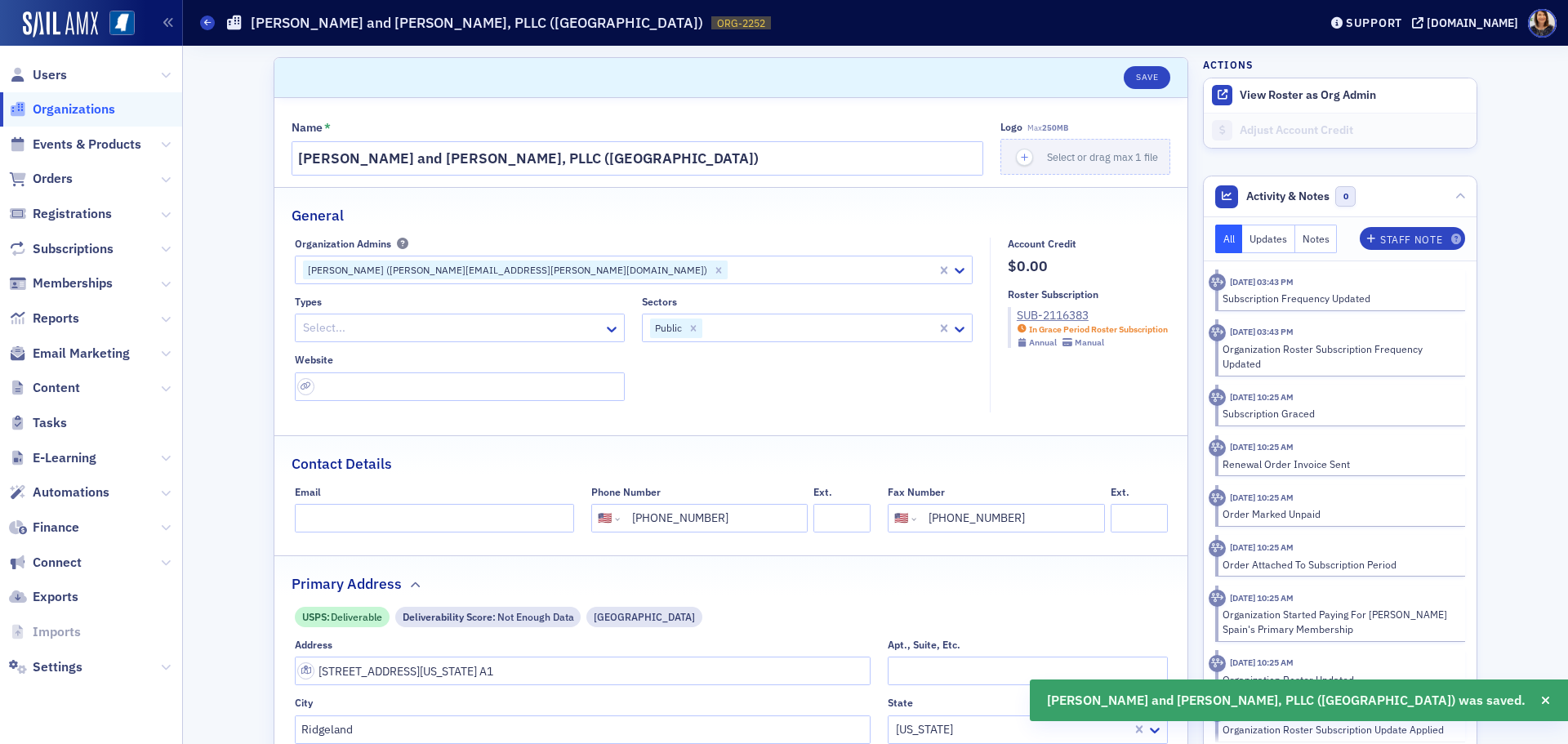
click at [85, 111] on span "Organizations" at bounding box center [74, 109] width 83 height 18
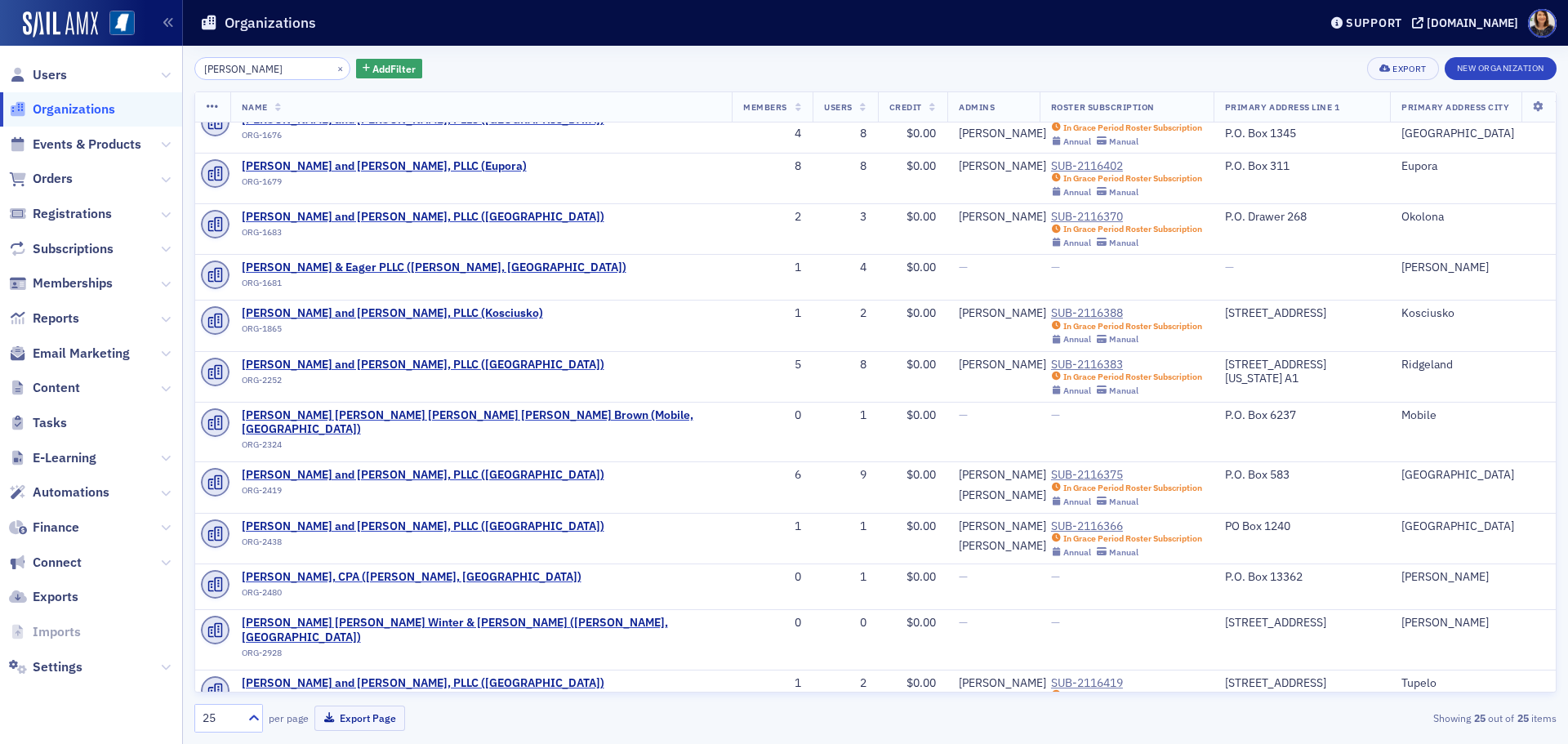
scroll to position [304, 0]
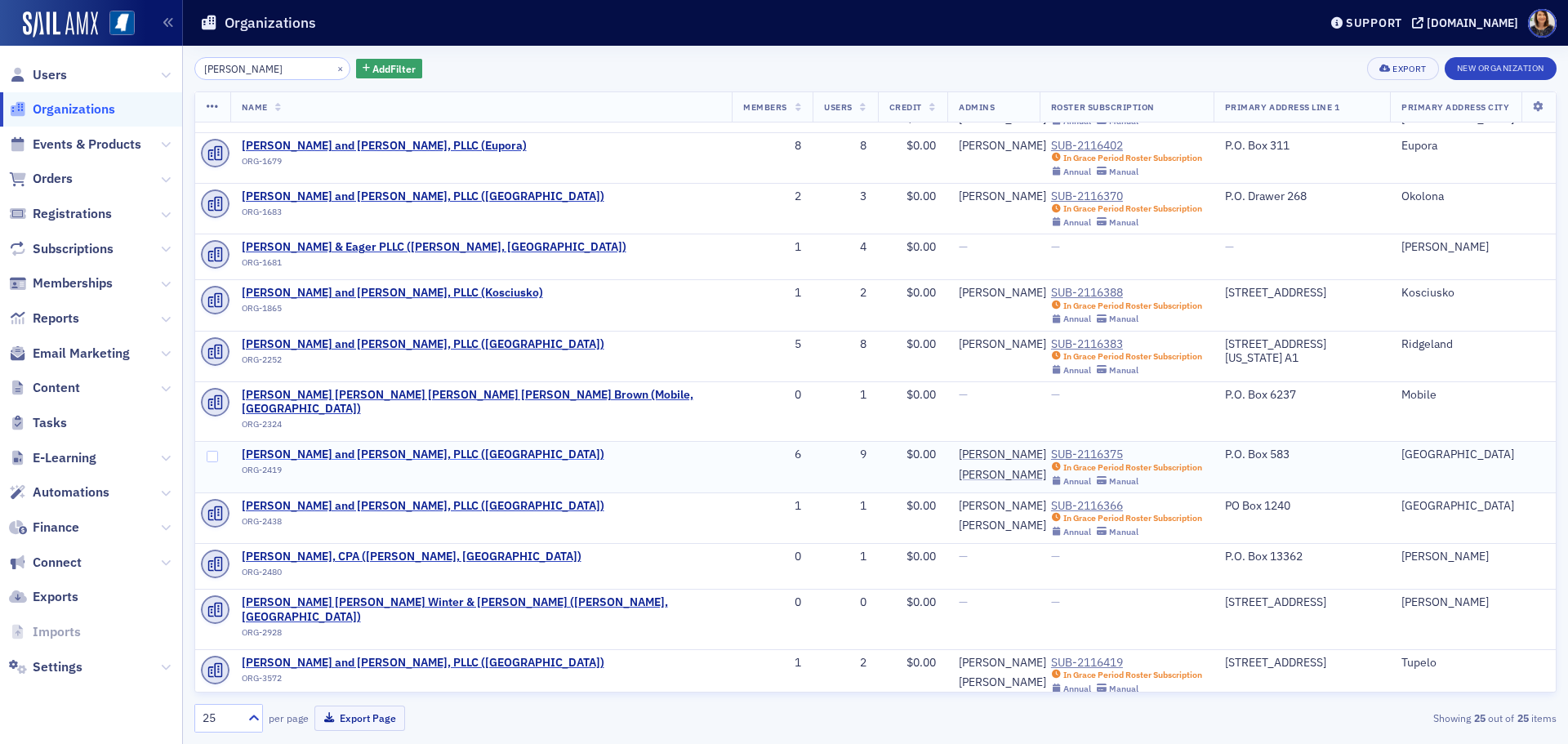
click at [430, 448] on span "Watkins, Ward and Stafford, PLLC (Philadelphia)" at bounding box center [423, 455] width 363 height 15
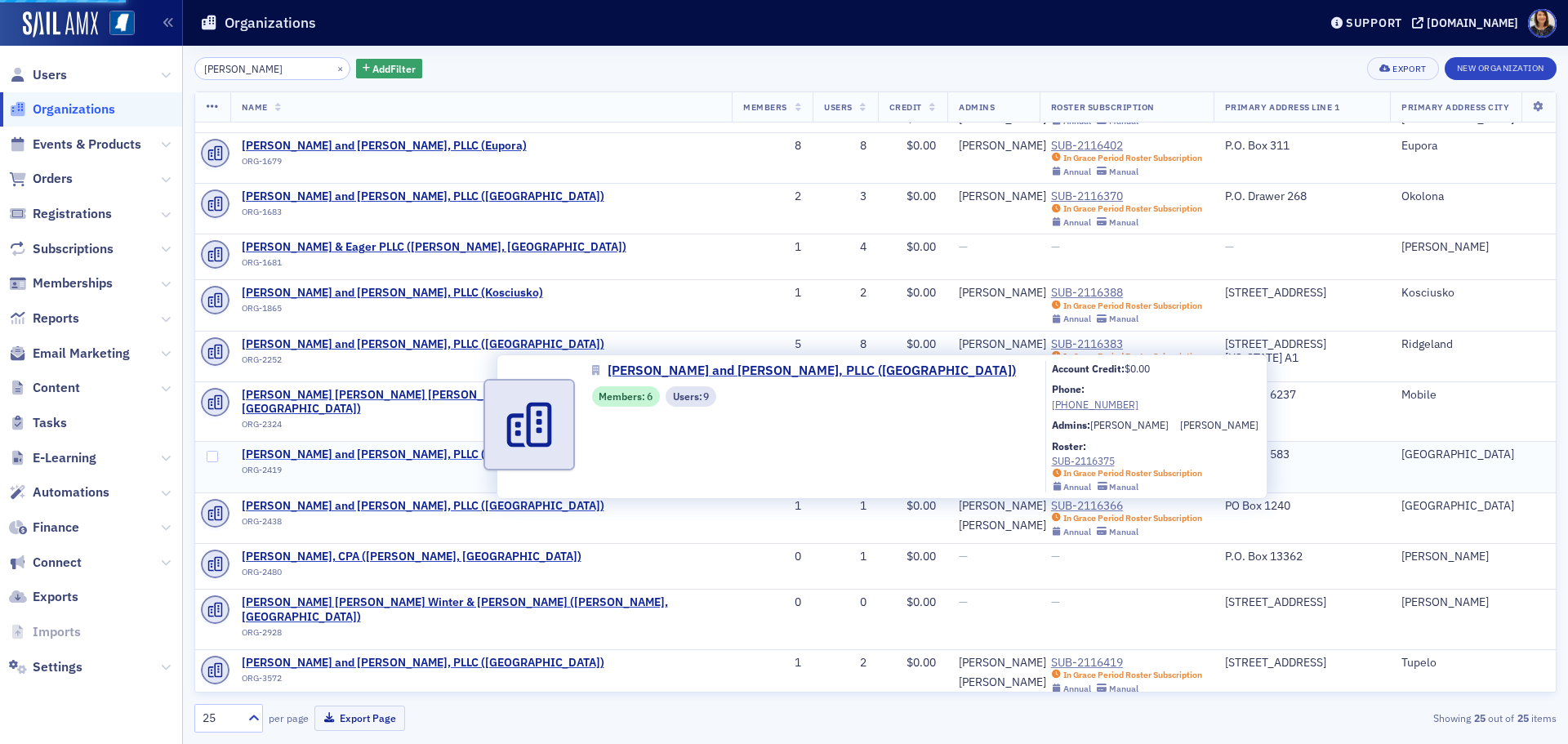
select select "US"
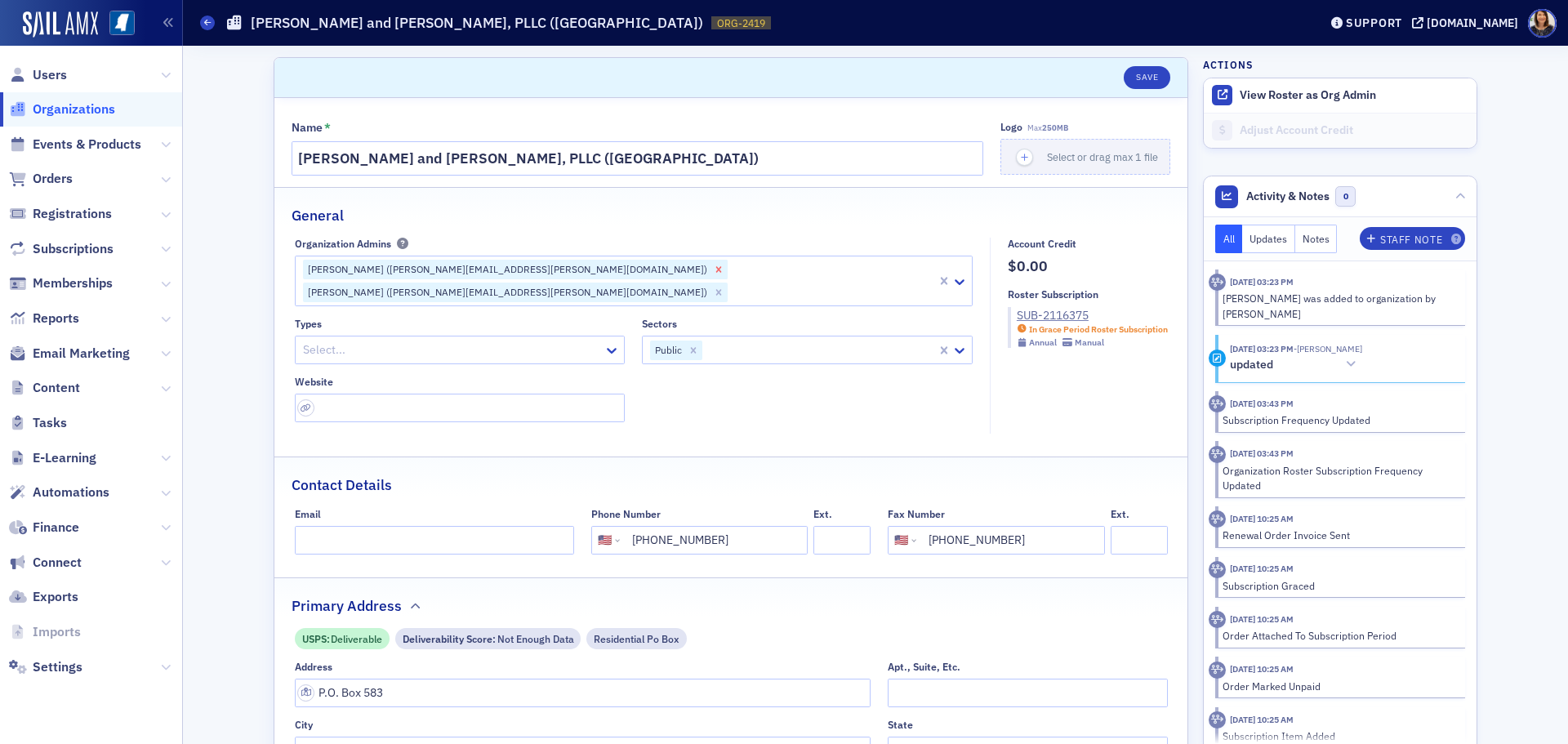
click at [715, 270] on icon "Remove Grant Lancaster (grant.lancaster@wws.cpa)" at bounding box center [718, 269] width 6 height 6
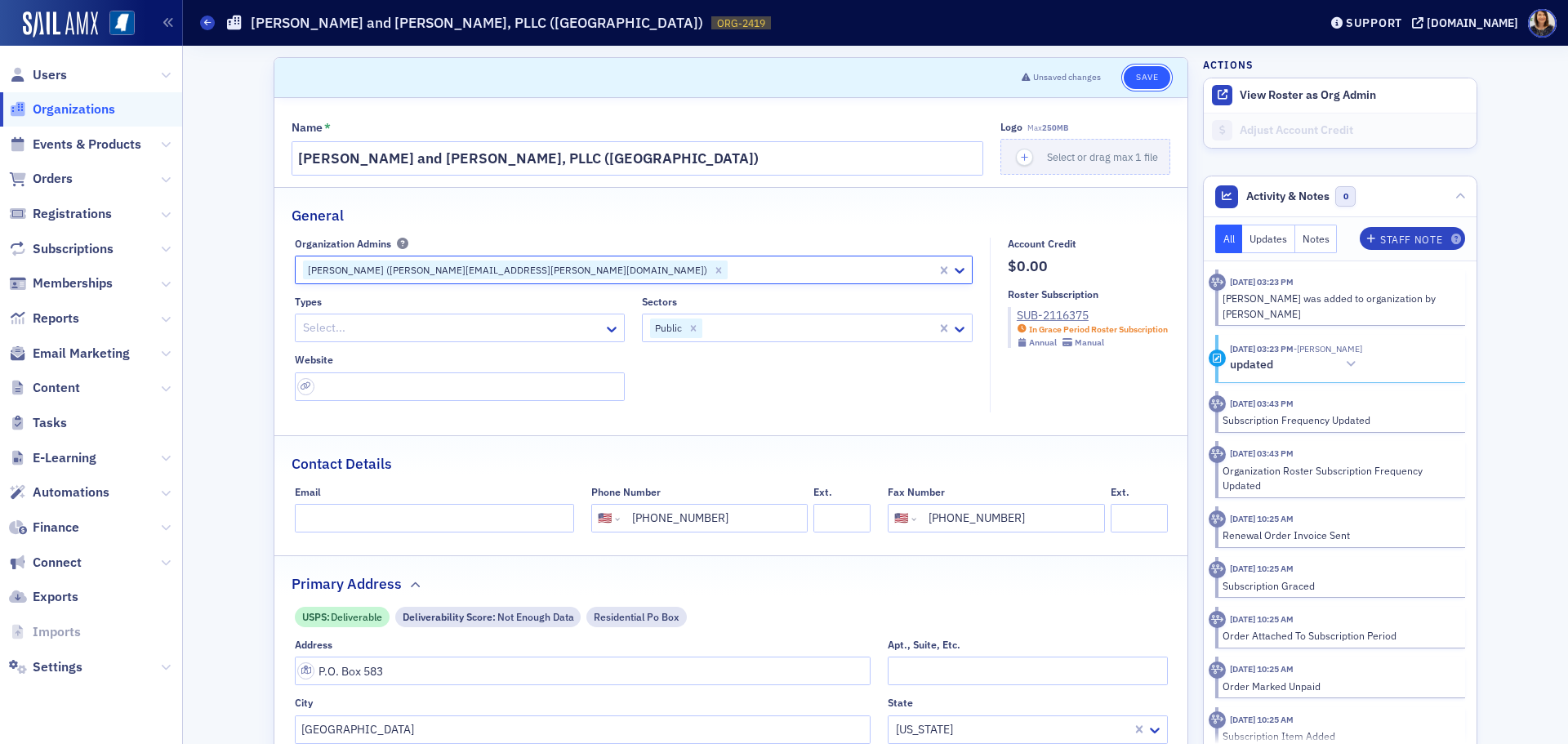
click at [1134, 78] on button "Save" at bounding box center [1147, 78] width 47 height 23
select select "US"
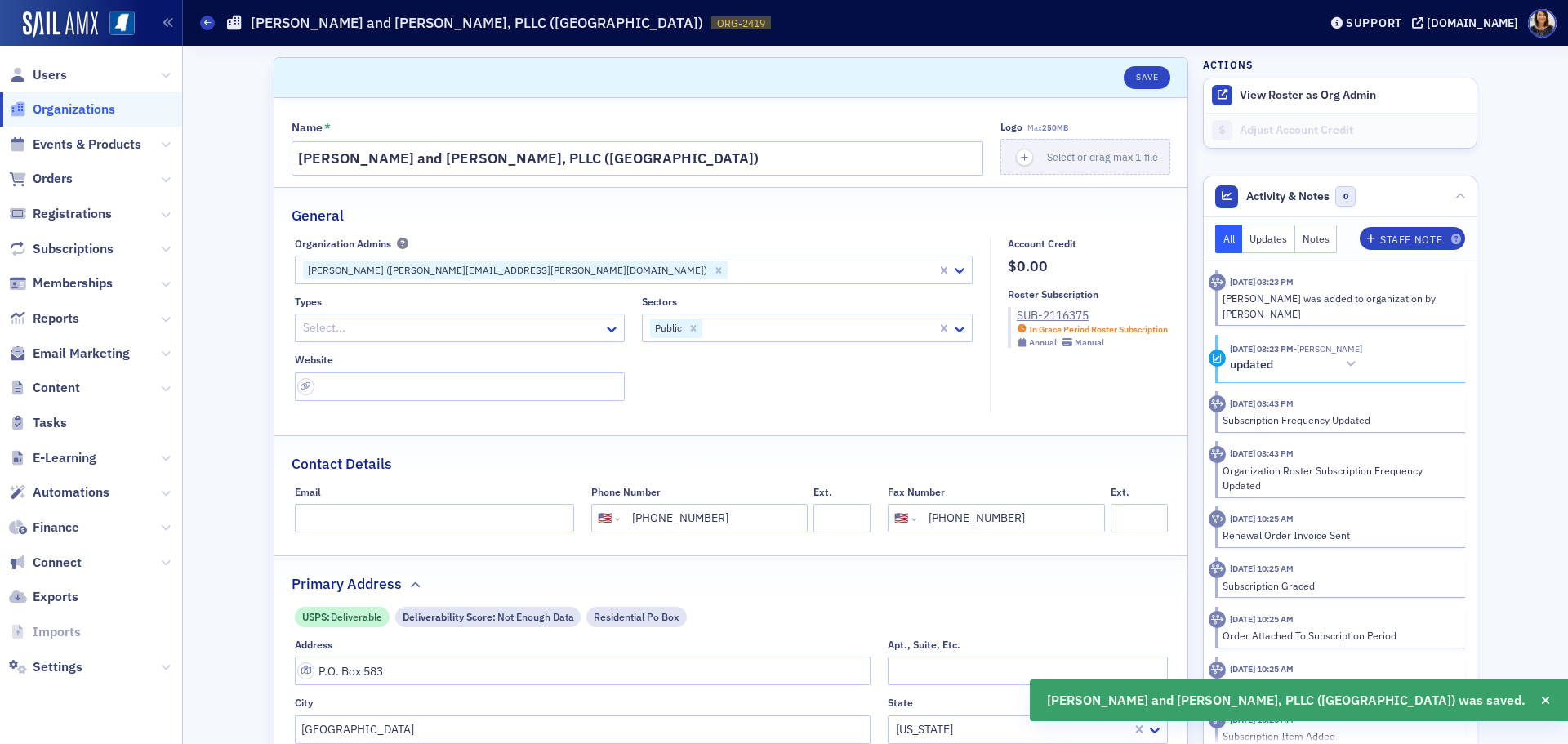
click at [95, 109] on span "Organizations" at bounding box center [74, 109] width 83 height 18
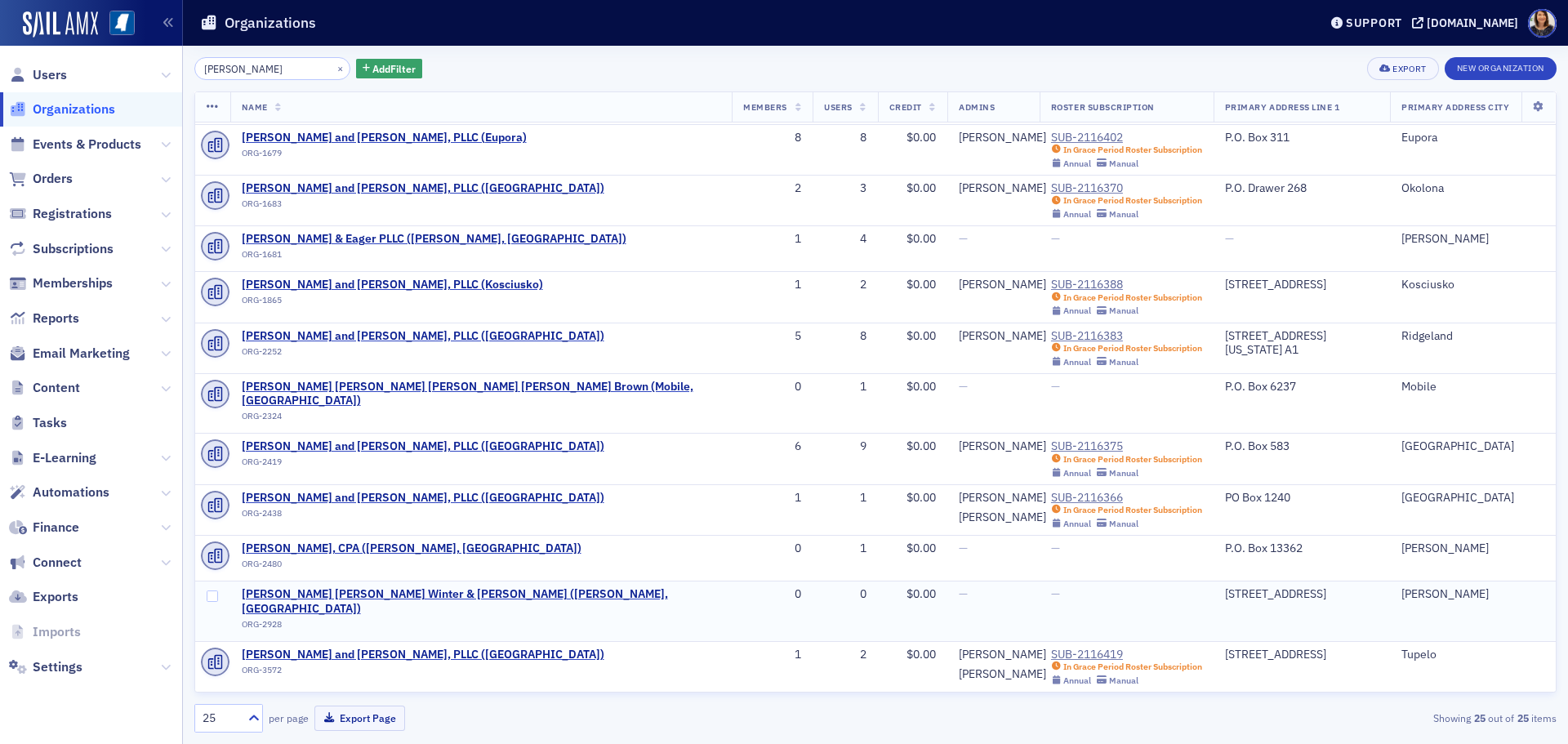
scroll to position [326, 0]
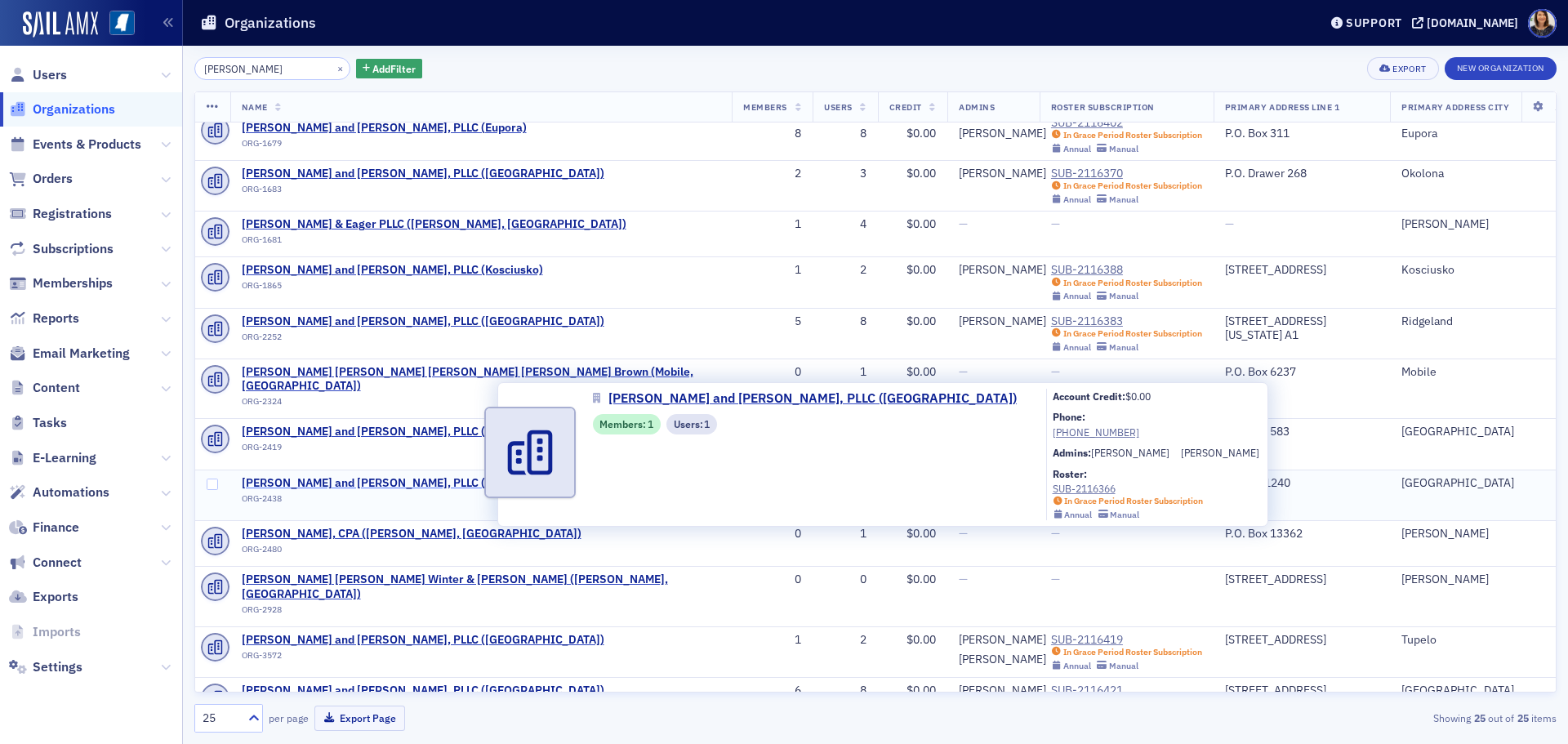
click at [384, 476] on span "Watkins, Ward and Stafford, PLLC (Calhoun City)" at bounding box center [423, 483] width 363 height 15
select select "US"
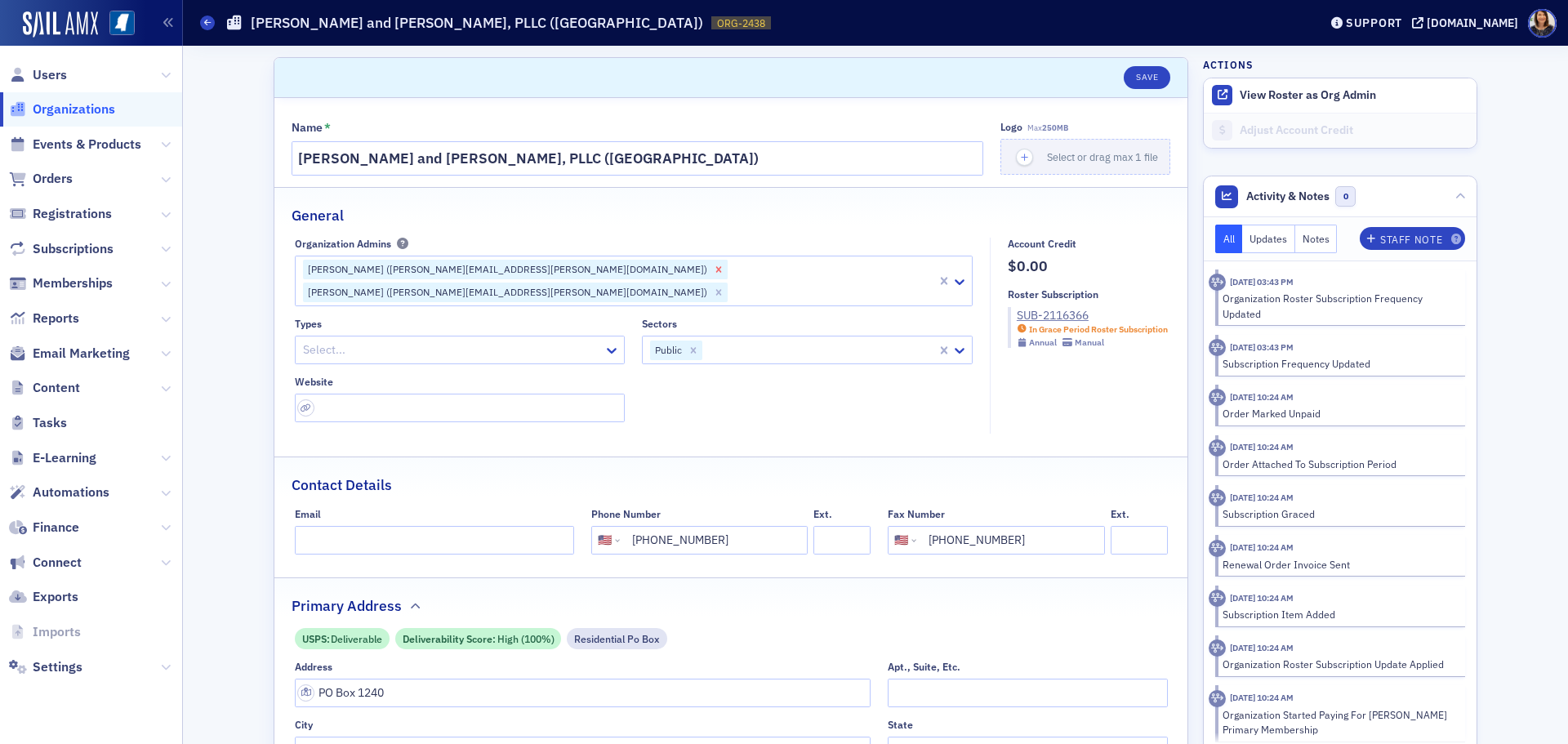
click at [713, 268] on icon "Remove Grant Lancaster (grant.lancaster@wws.cpa)" at bounding box center [719, 269] width 11 height 11
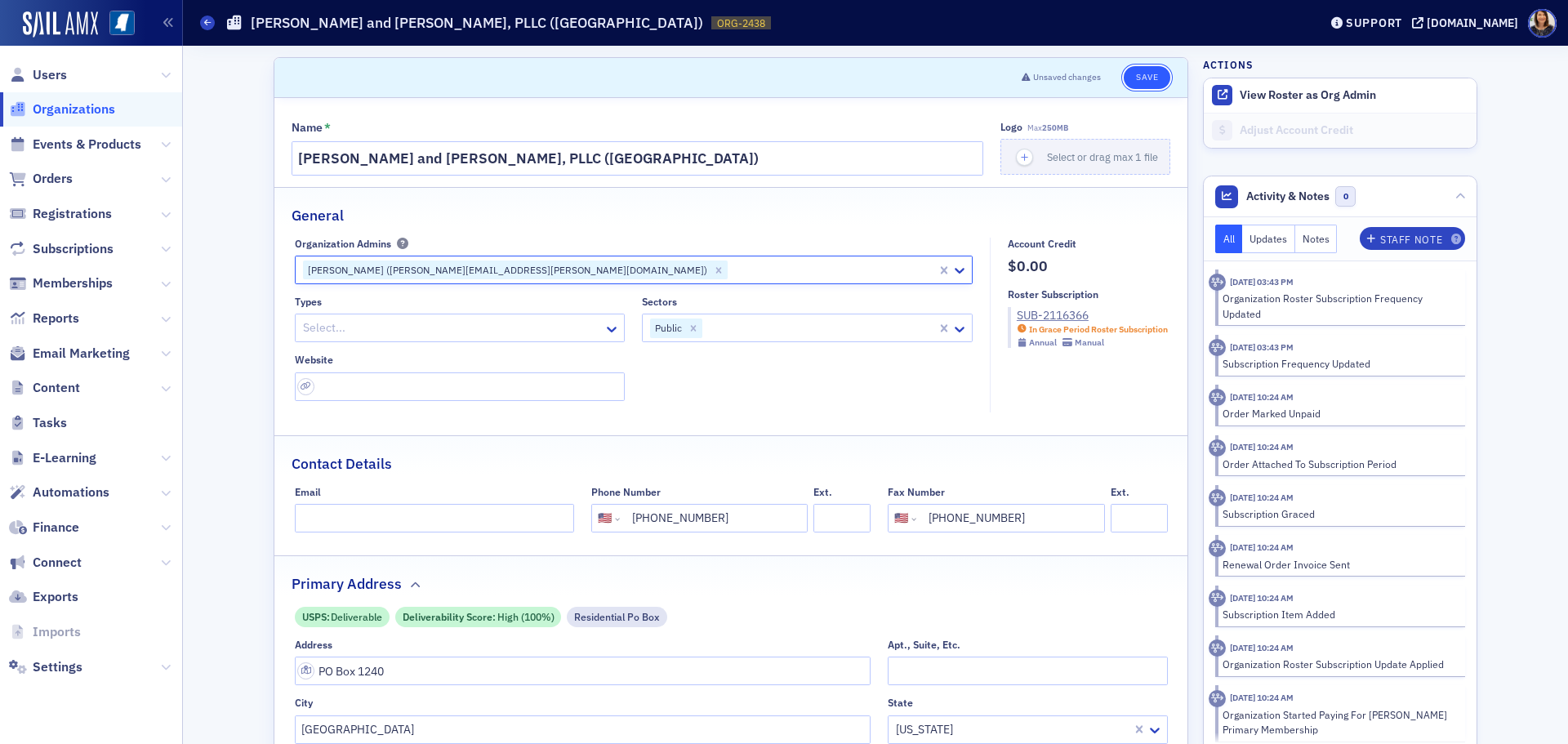
click at [1141, 71] on button "Save" at bounding box center [1147, 78] width 47 height 23
select select "US"
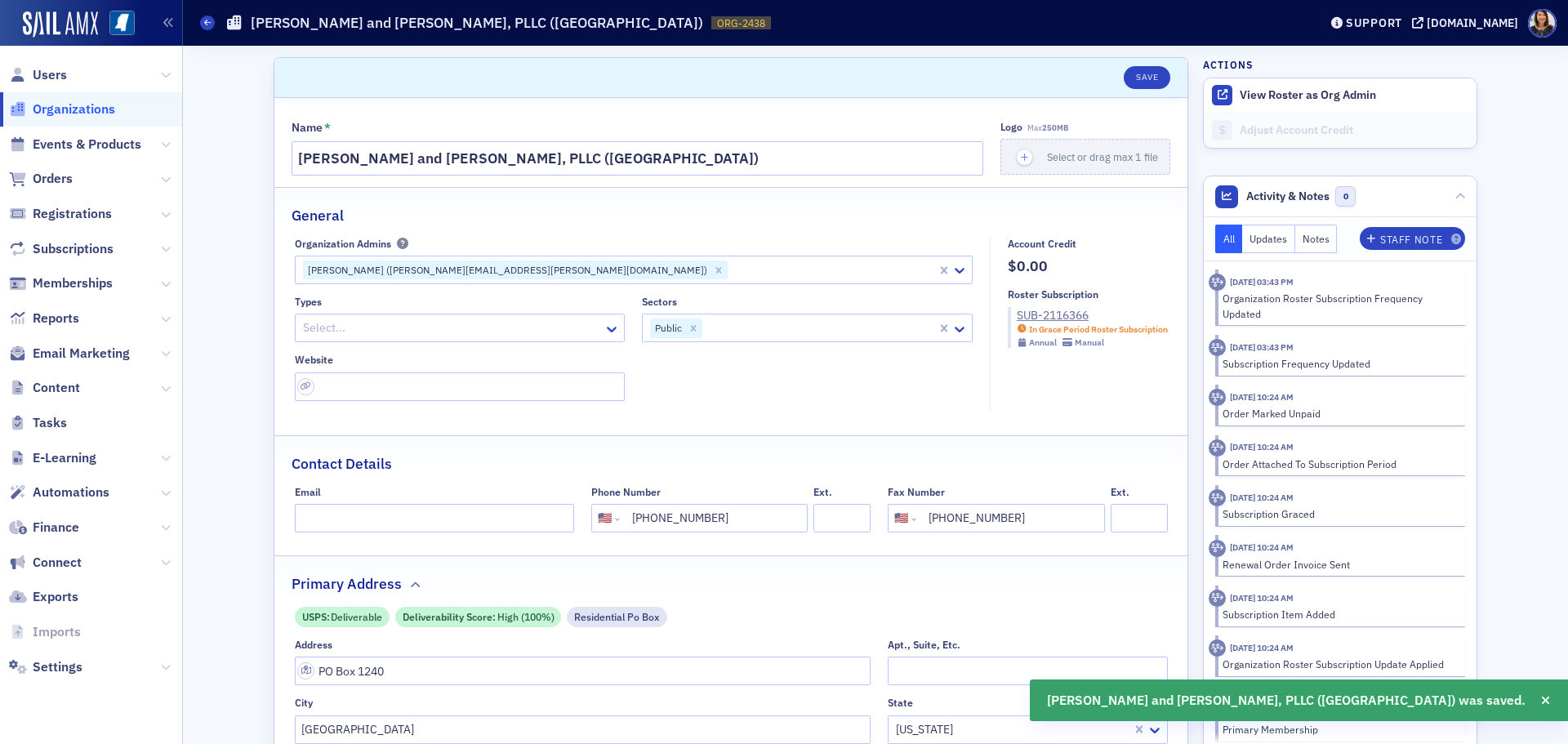
click at [70, 105] on span "Organizations" at bounding box center [74, 109] width 83 height 18
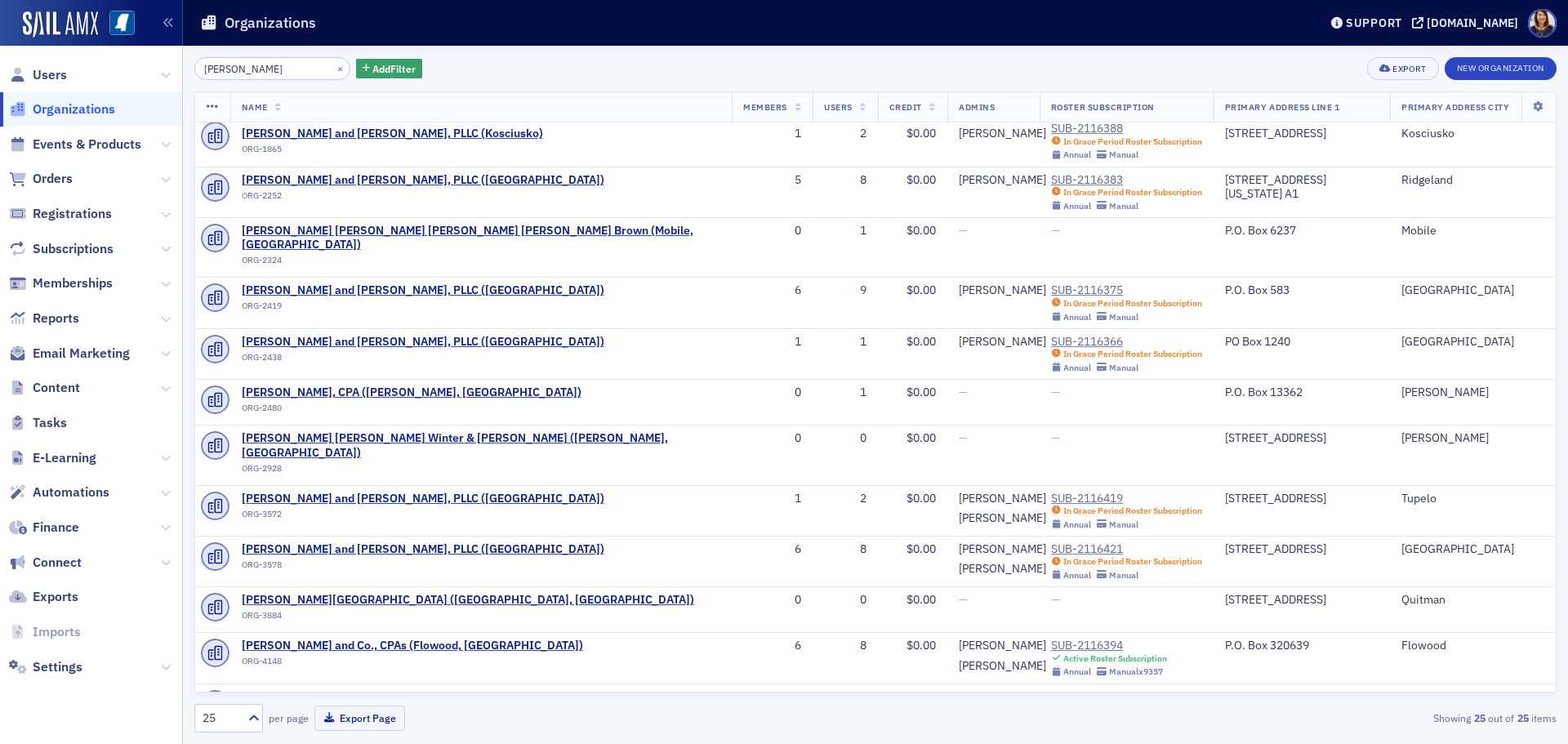
scroll to position [567, 0]
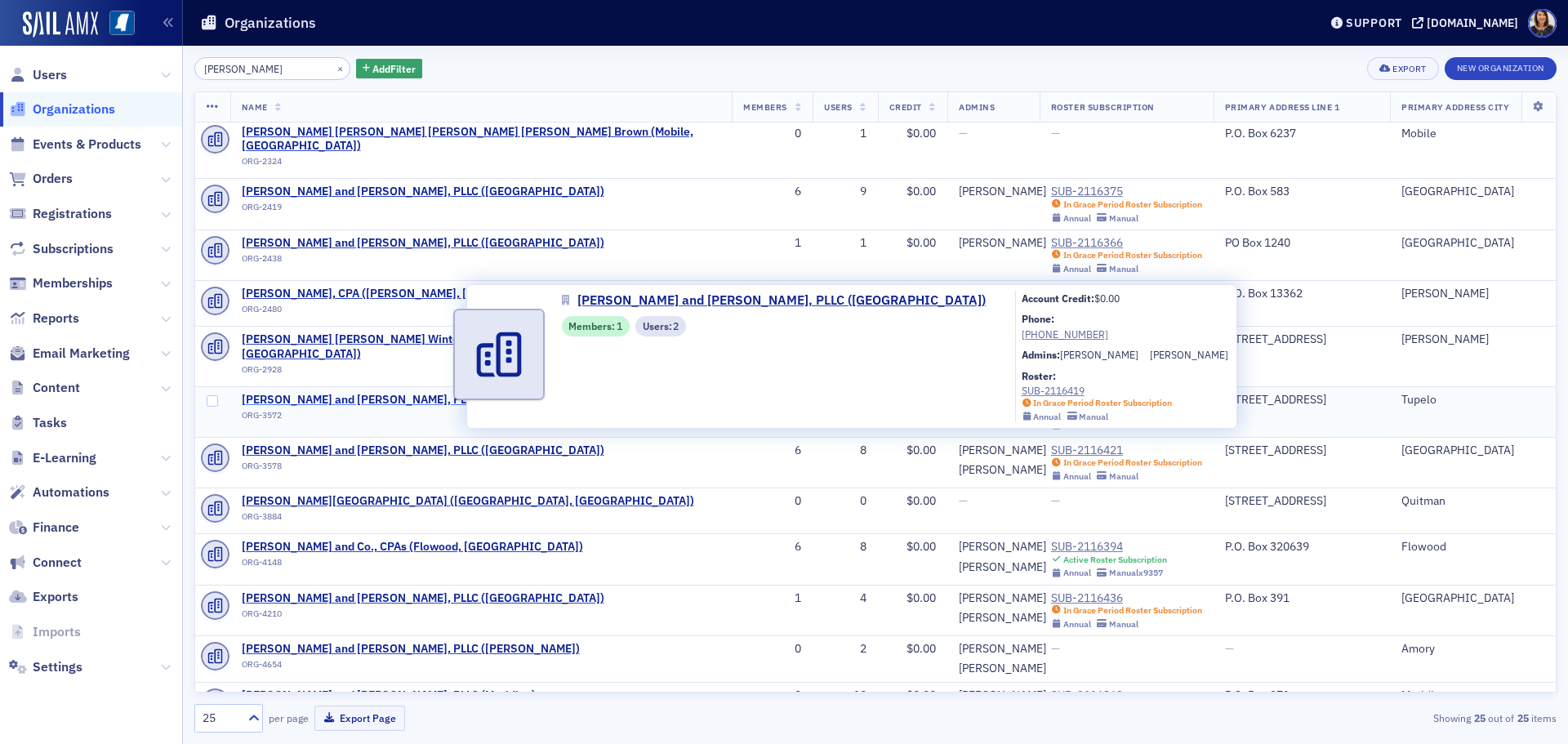
click at [387, 393] on span "Watkins, Ward and Stafford, PLLC (Tupelo)" at bounding box center [423, 400] width 363 height 15
select select "US"
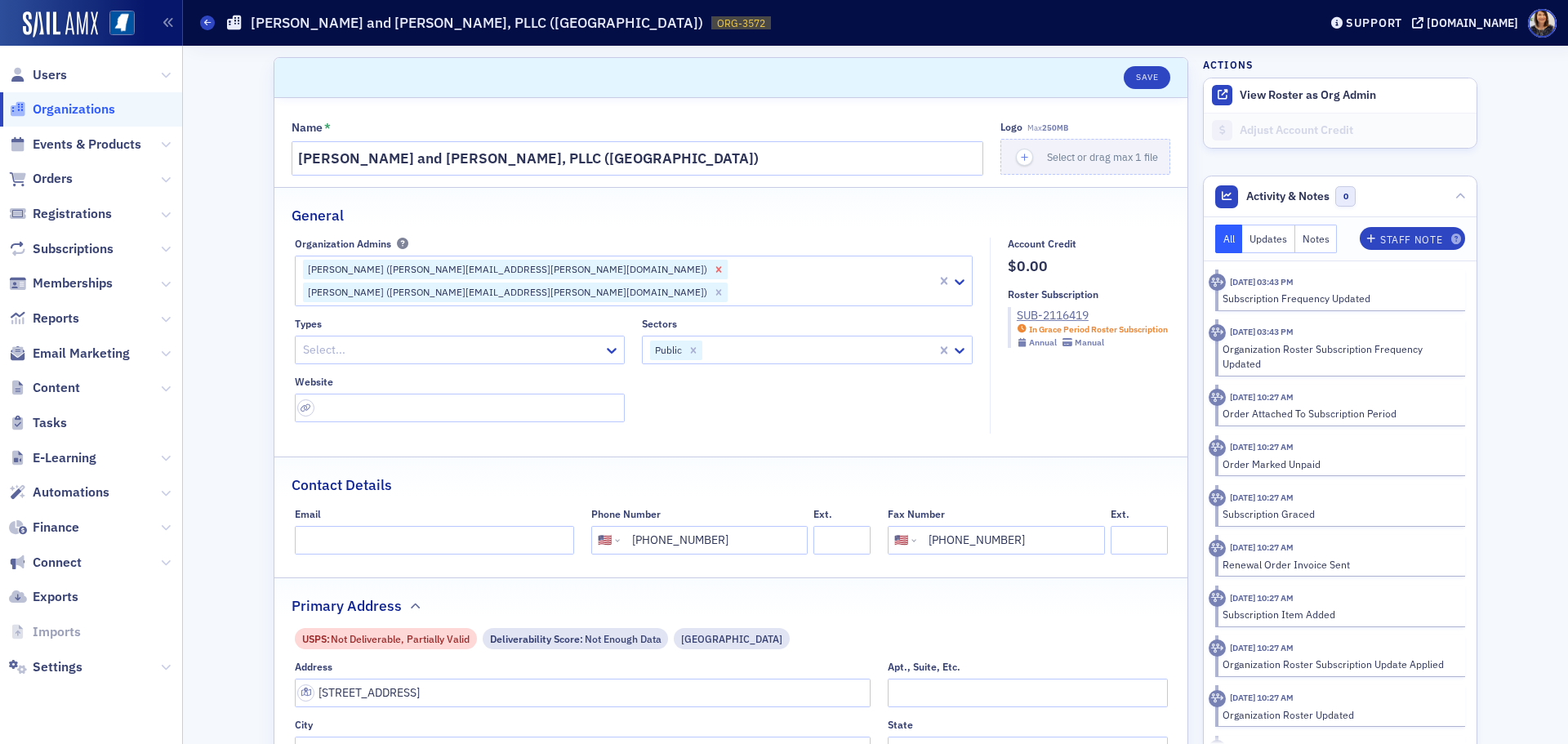
click at [713, 272] on icon "Remove Grant Lancaster (grant.lancaster@wws.cpa)" at bounding box center [719, 269] width 11 height 11
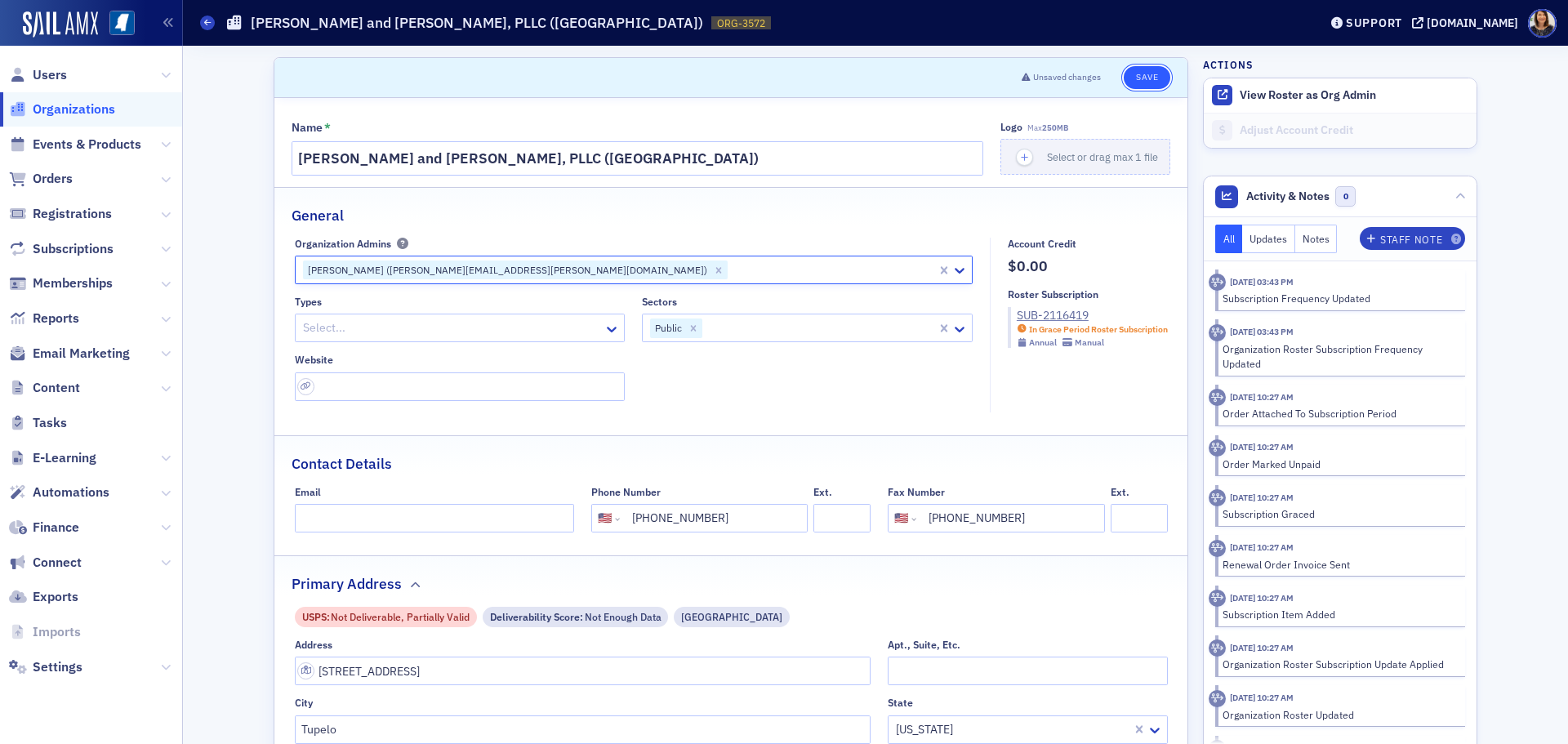
click at [1142, 78] on button "Save" at bounding box center [1147, 78] width 47 height 23
select select "US"
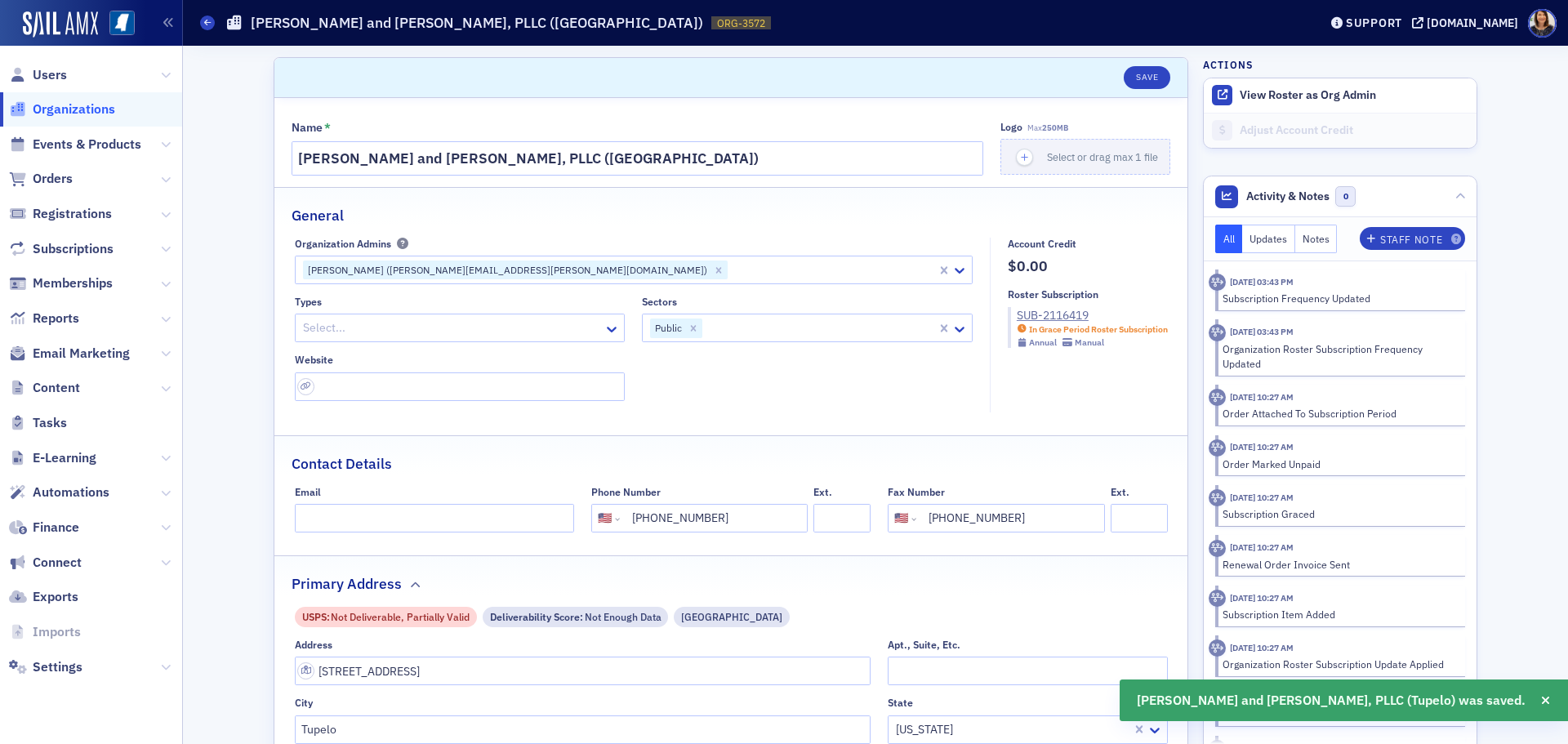
click at [66, 108] on span "Organizations" at bounding box center [74, 109] width 83 height 18
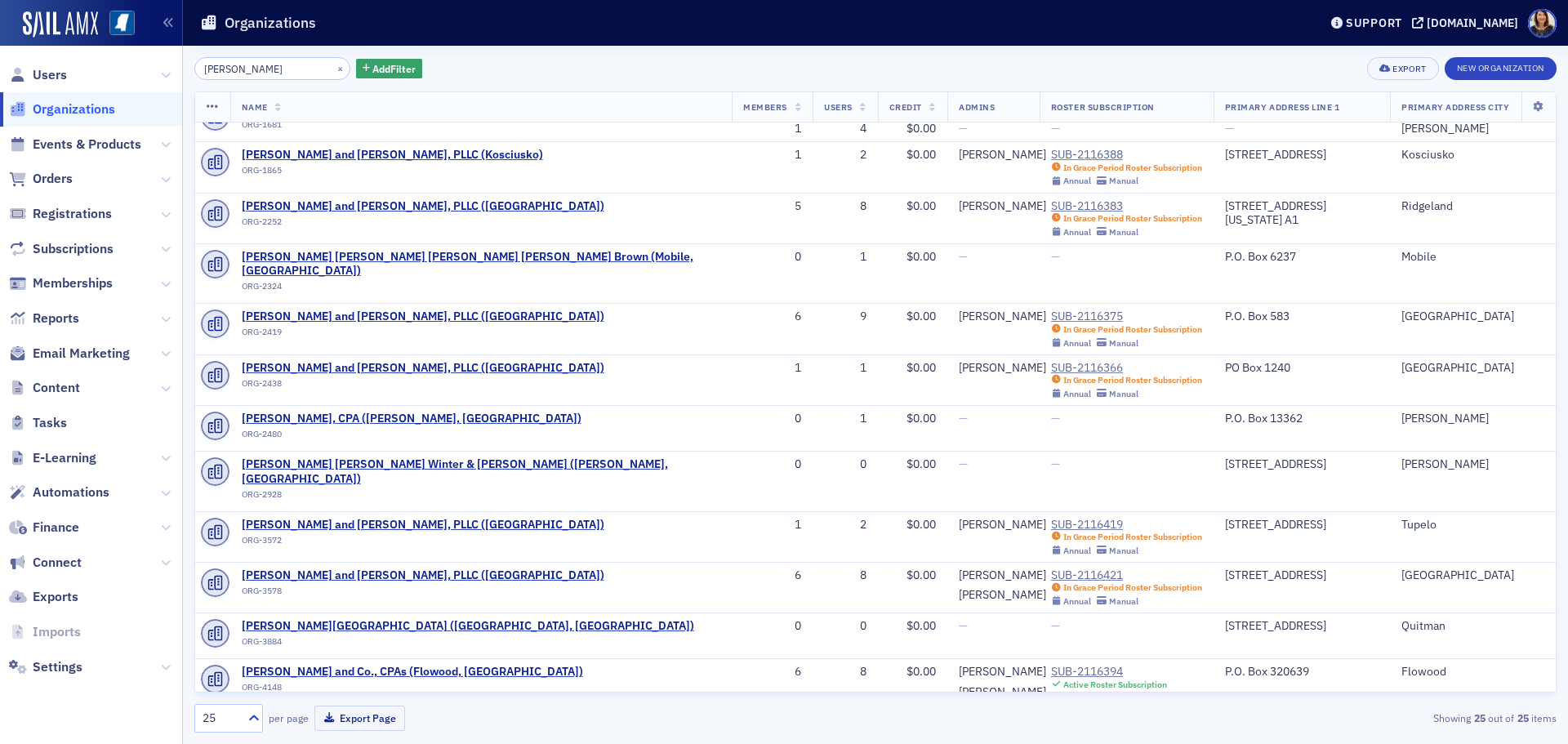
scroll to position [457, 0]
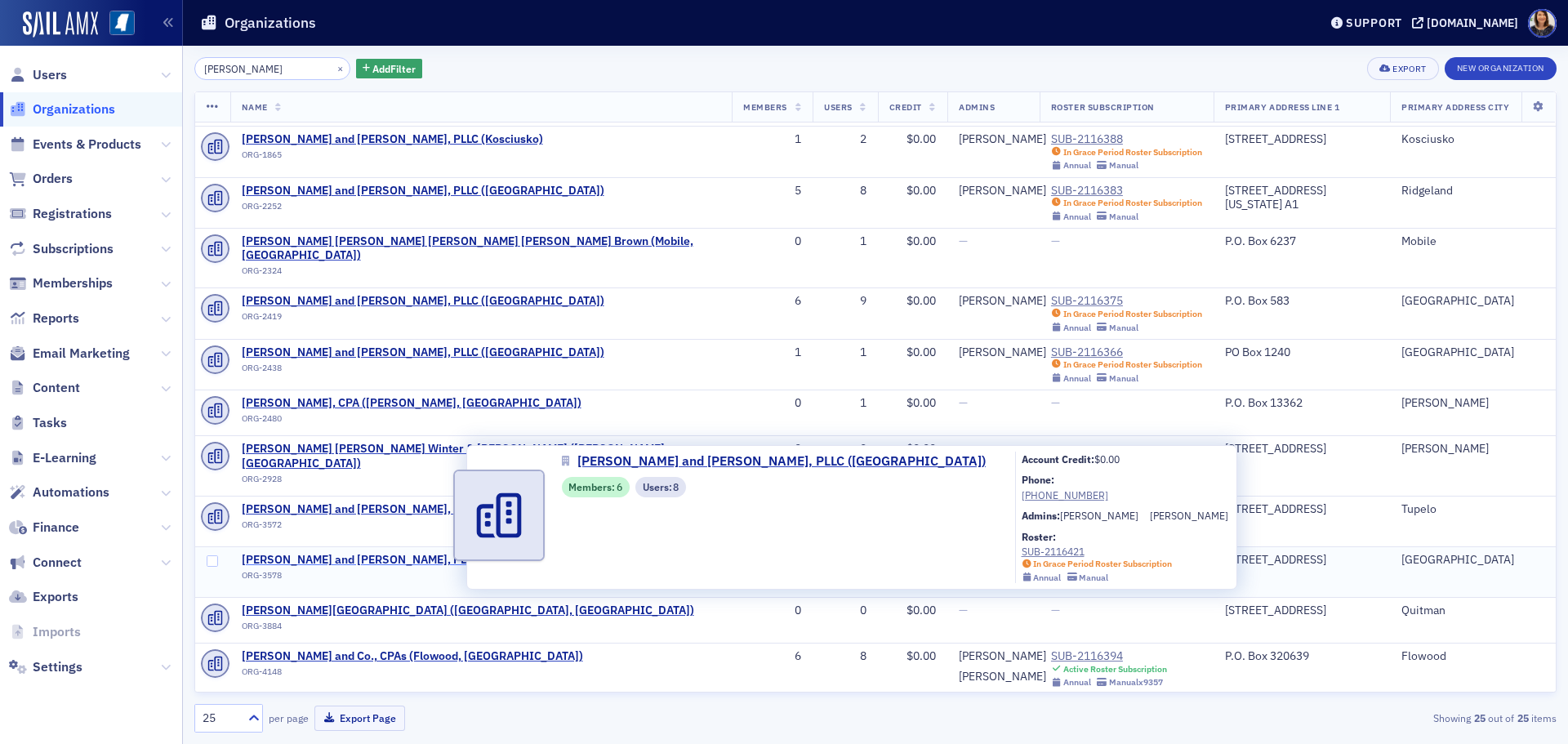
click at [412, 553] on span "Watkins, Ward and Stafford, PLLC (Oxford)" at bounding box center [423, 560] width 363 height 15
select select "US"
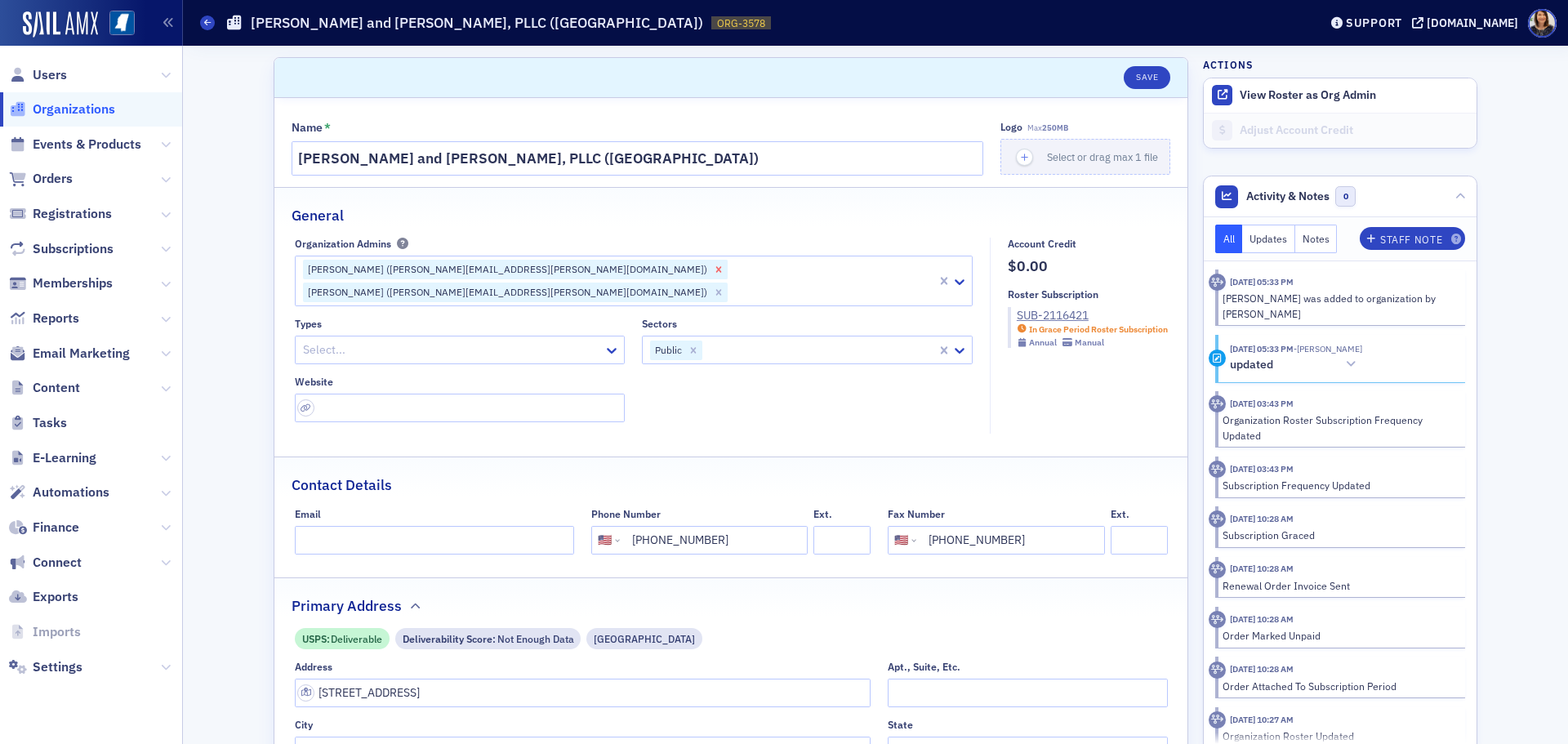
click at [713, 264] on icon "Remove Grant Lancaster (grant.lancaster@wws.cpa)" at bounding box center [719, 269] width 11 height 11
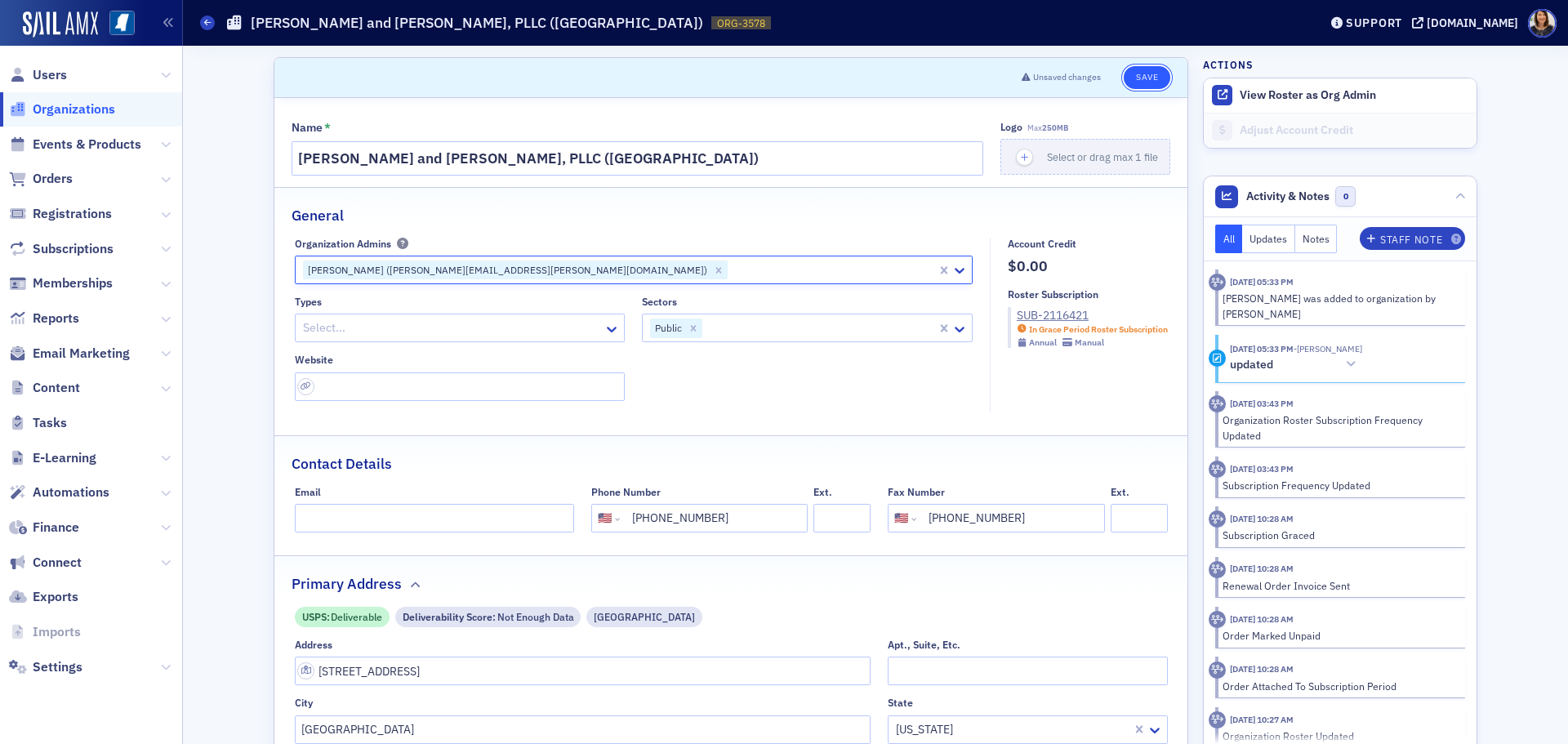
click at [1136, 77] on button "Save" at bounding box center [1147, 78] width 47 height 23
select select "US"
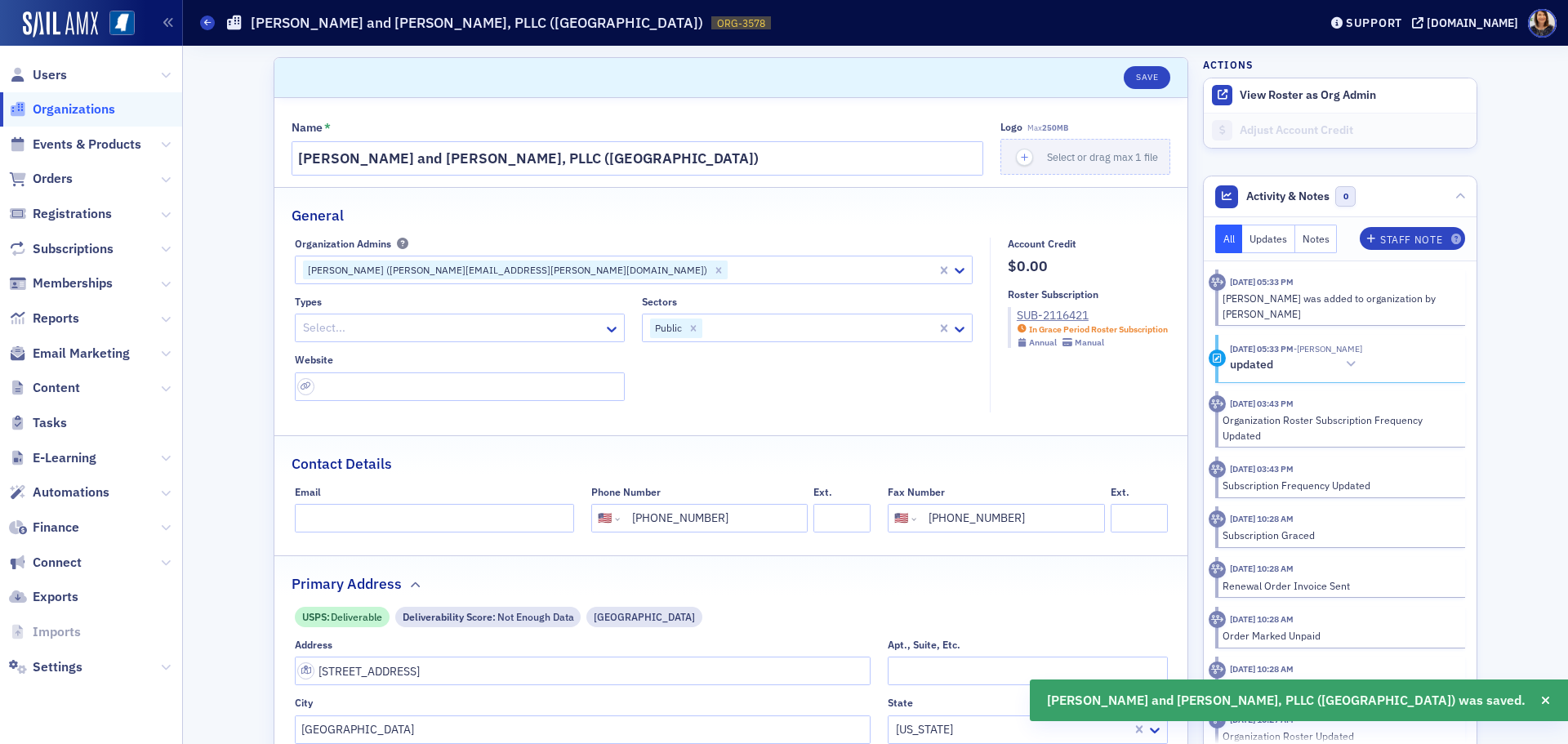
click at [71, 108] on span "Organizations" at bounding box center [74, 109] width 83 height 18
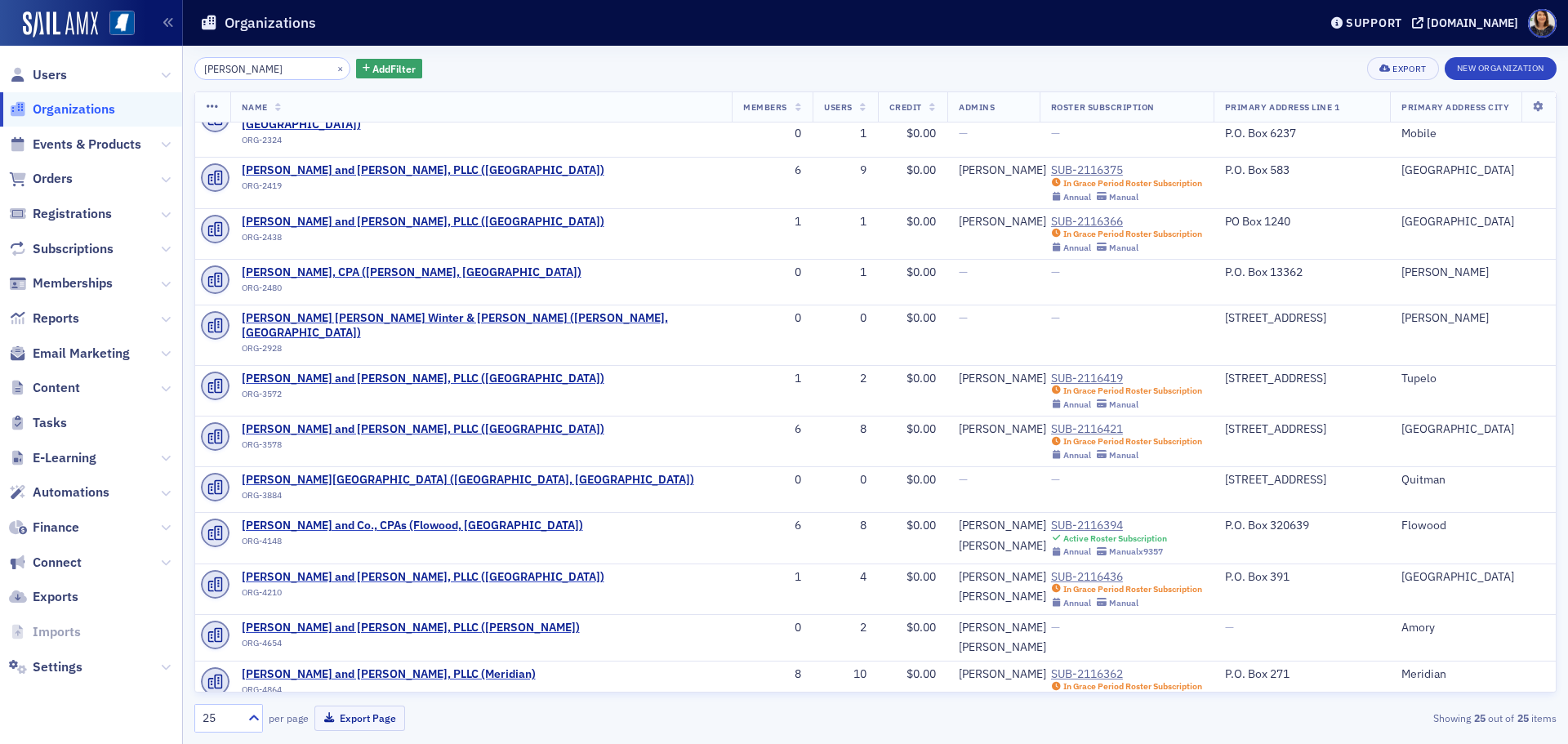
scroll to position [598, 0]
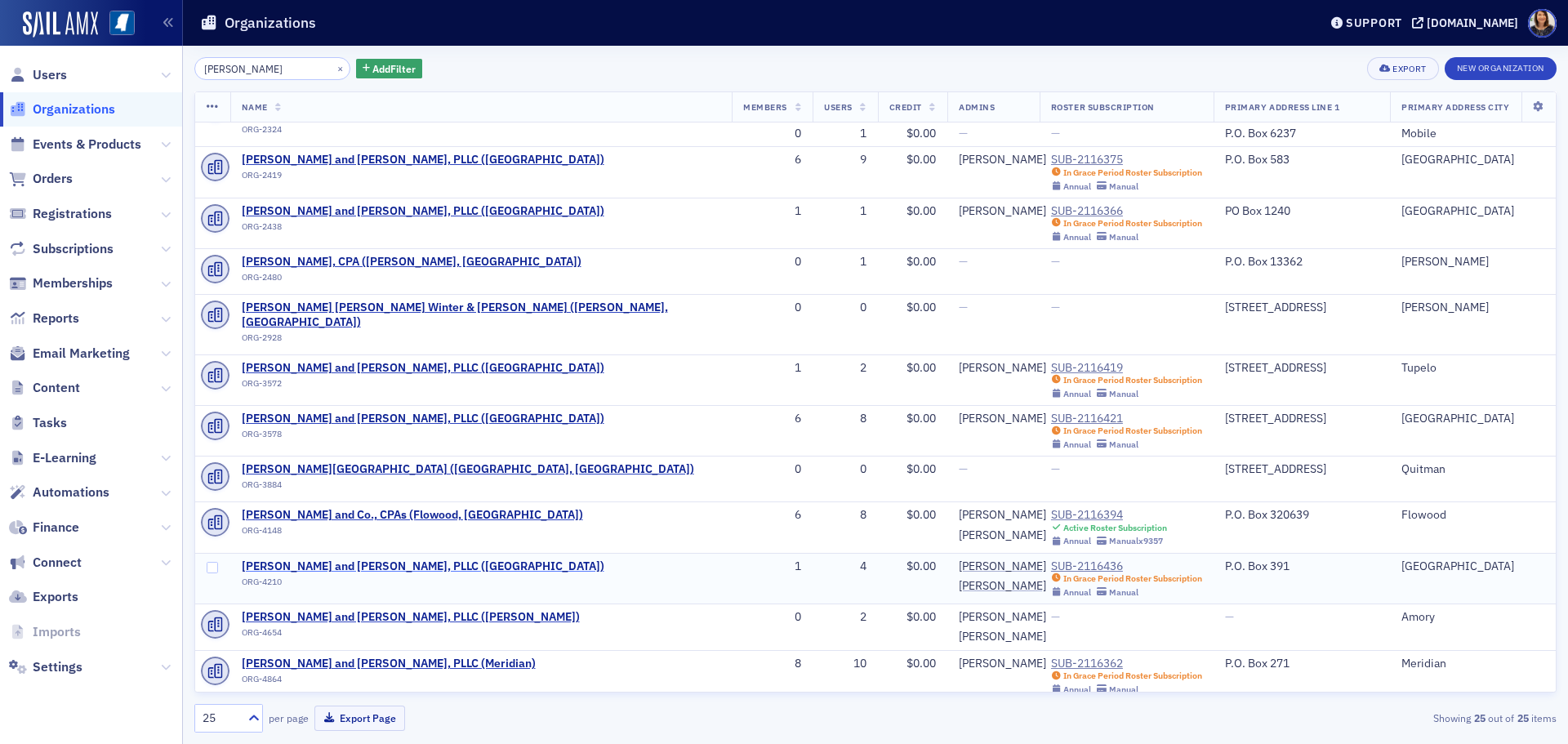
click at [381, 559] on span "Watkins, Ward and Stafford, PLLC (Houston)" at bounding box center [423, 566] width 363 height 15
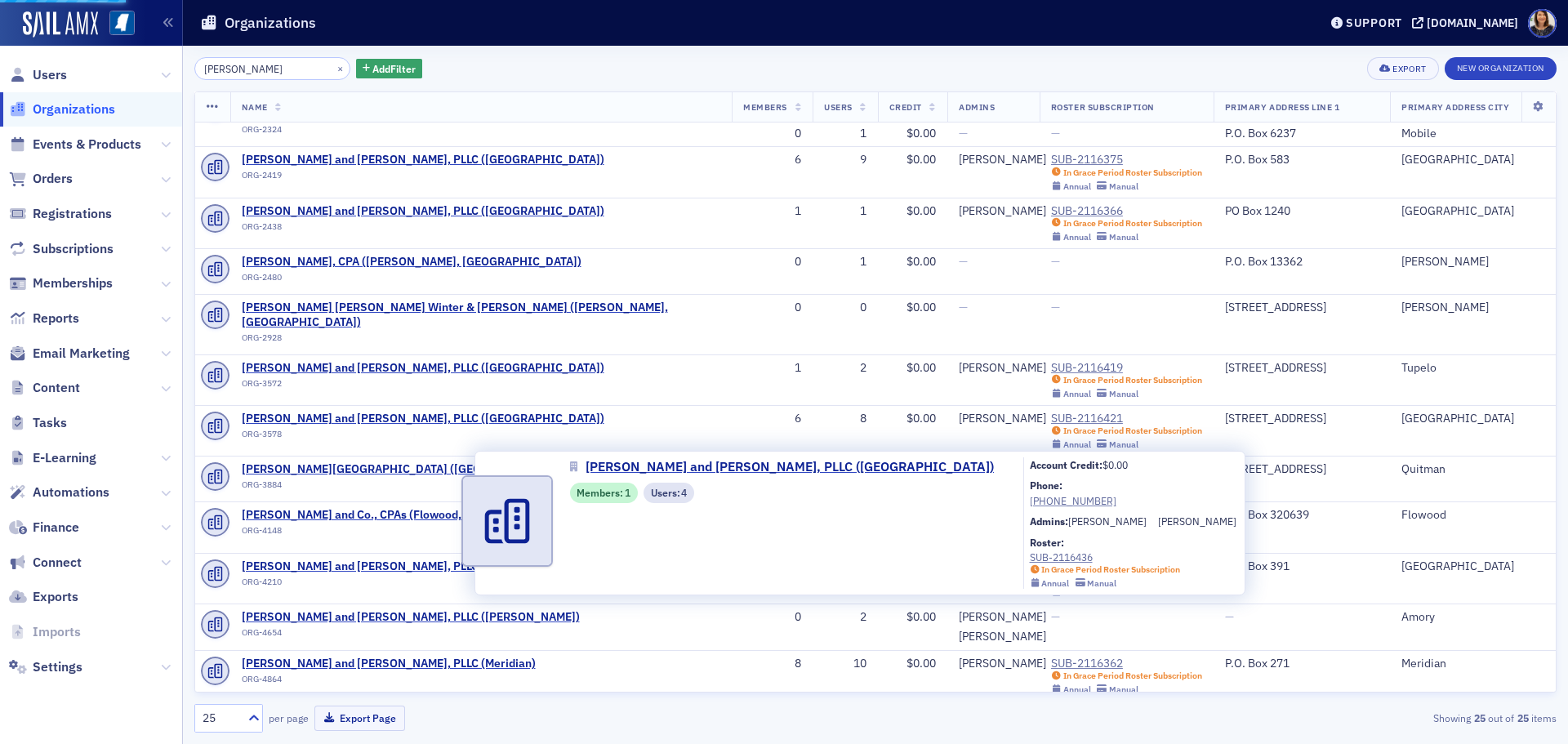
select select "US"
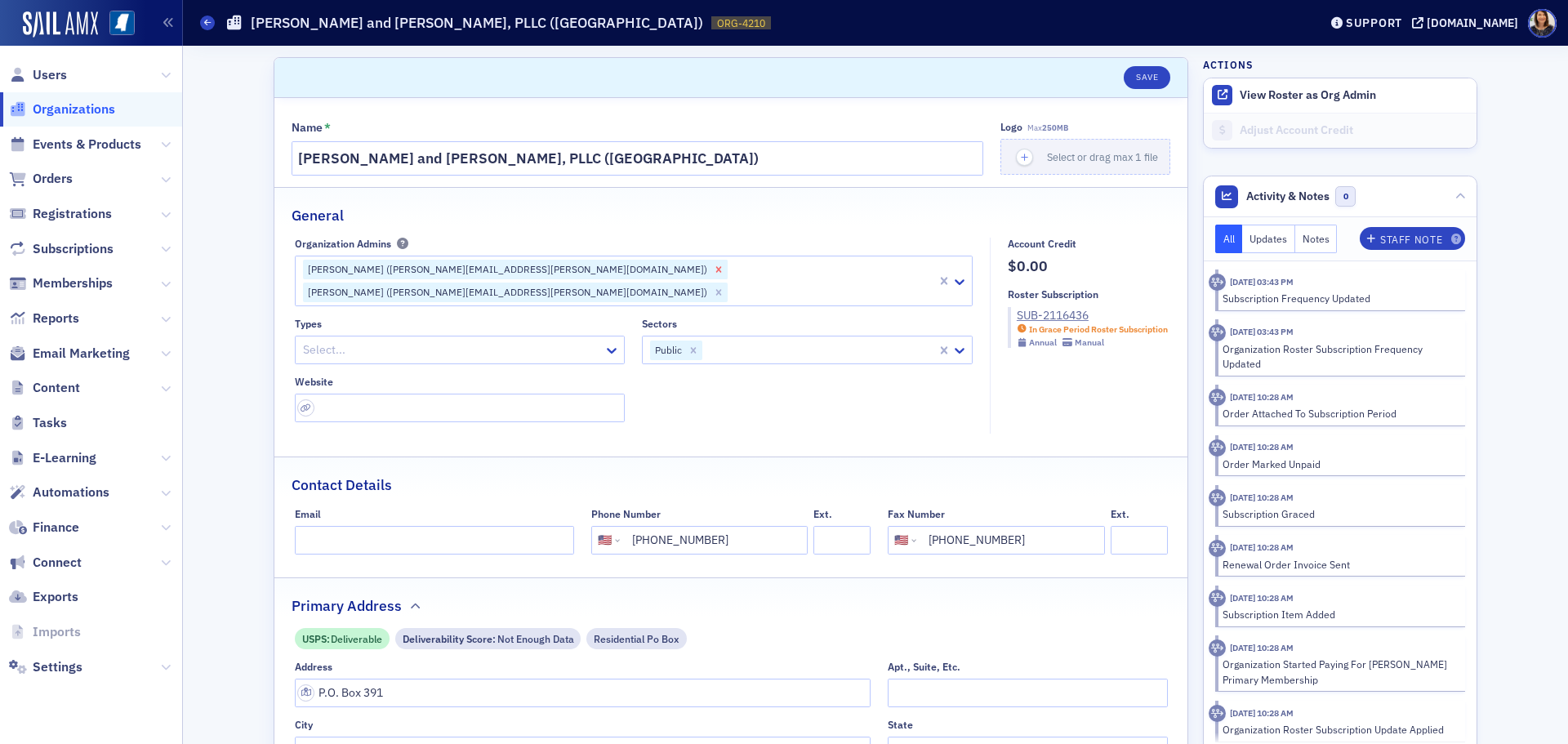
click at [713, 272] on icon "Remove Grant Lancaster (grant.lancaster@wws.cpa)" at bounding box center [719, 269] width 11 height 11
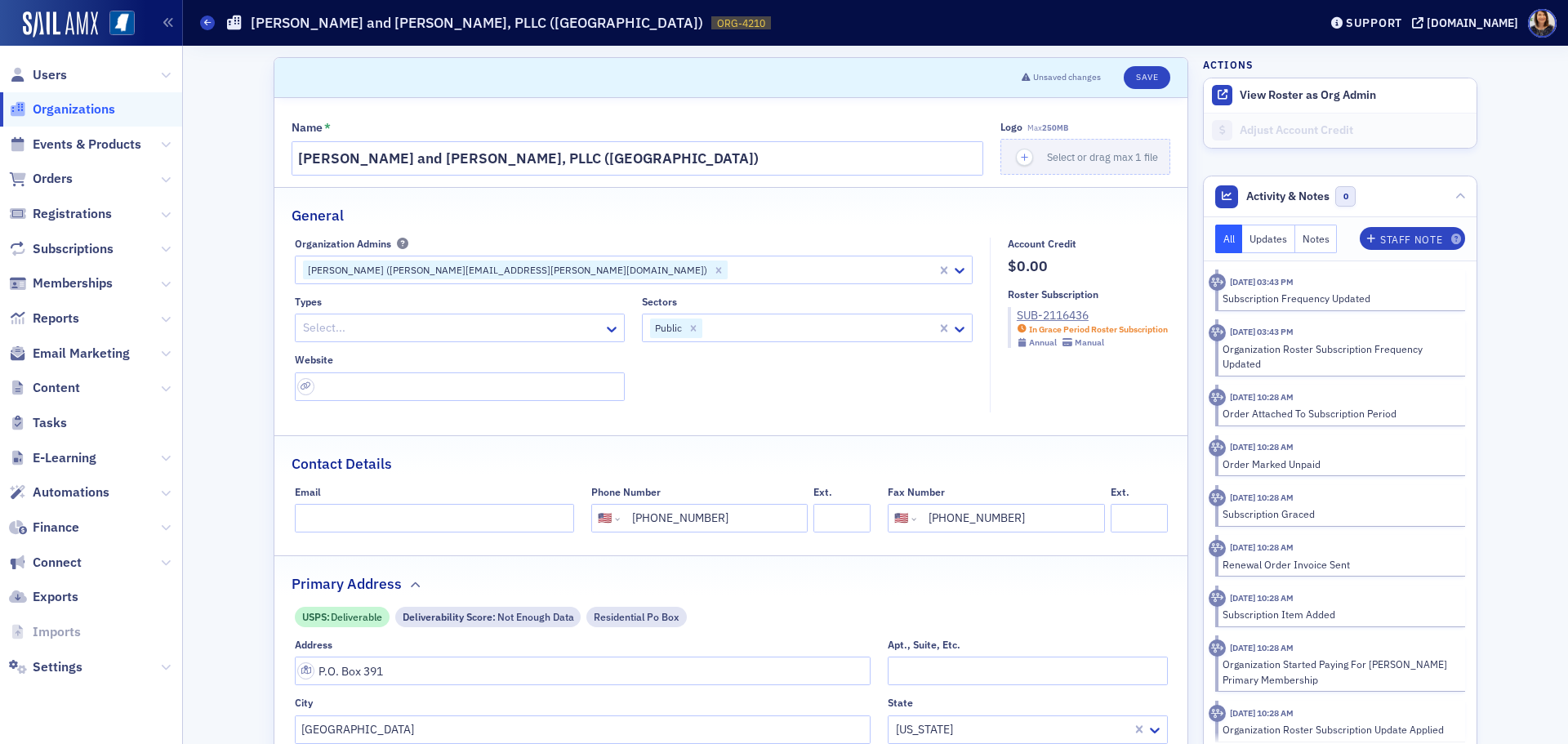
click at [1167, 70] on header "Unsaved changes Save" at bounding box center [731, 78] width 913 height 40
click at [1150, 76] on button "Save" at bounding box center [1147, 78] width 47 height 23
select select "US"
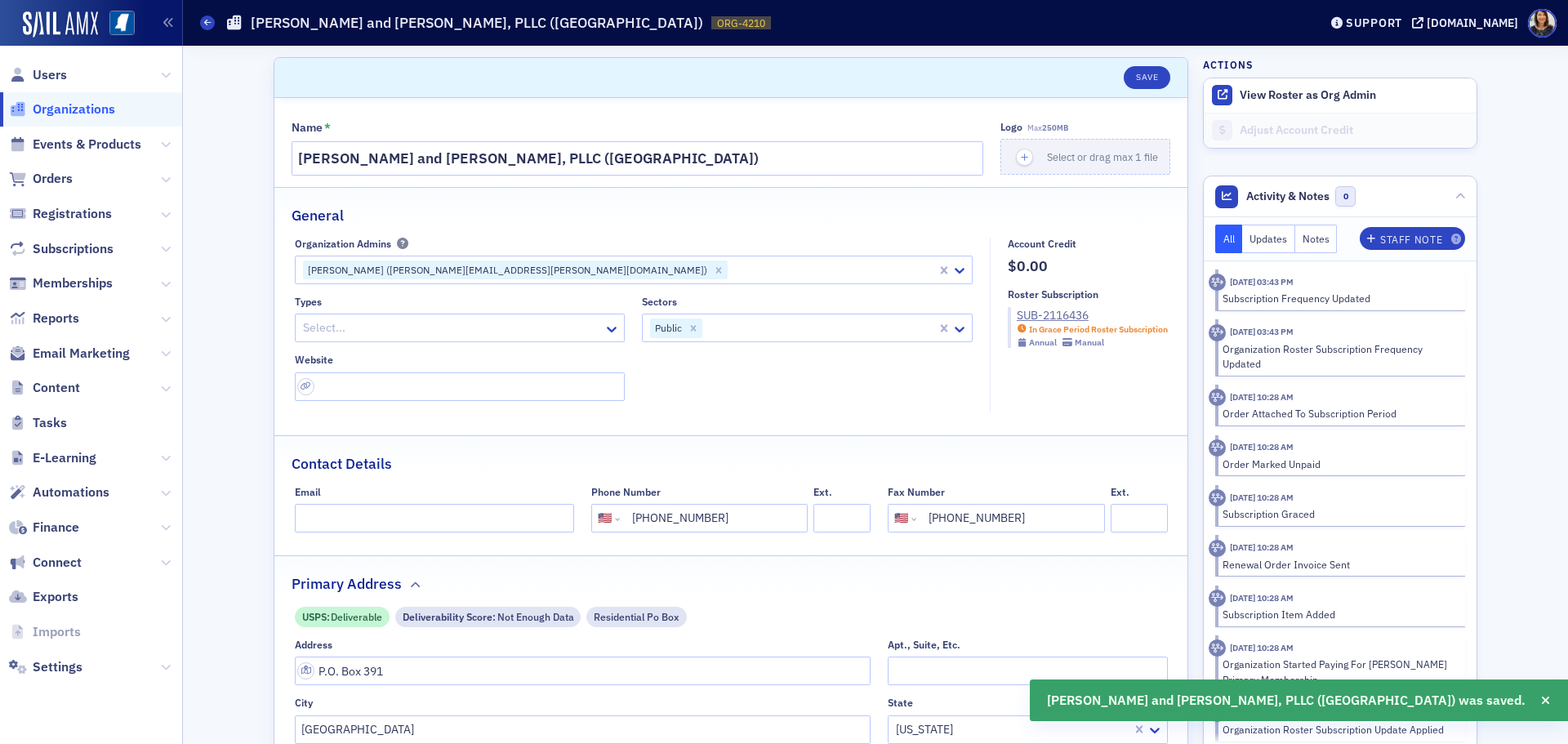
click at [92, 112] on span "Organizations" at bounding box center [74, 109] width 83 height 18
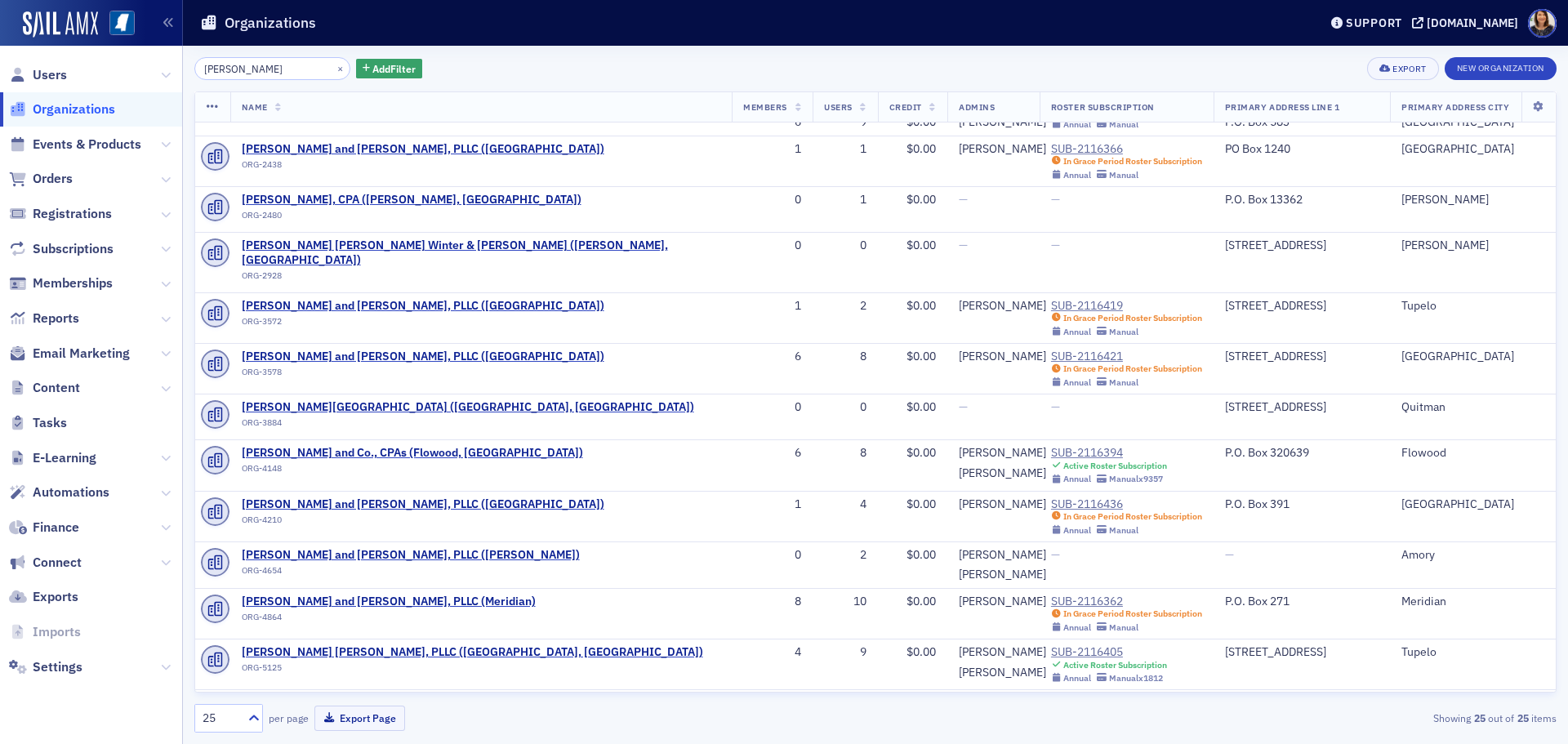
scroll to position [661, 0]
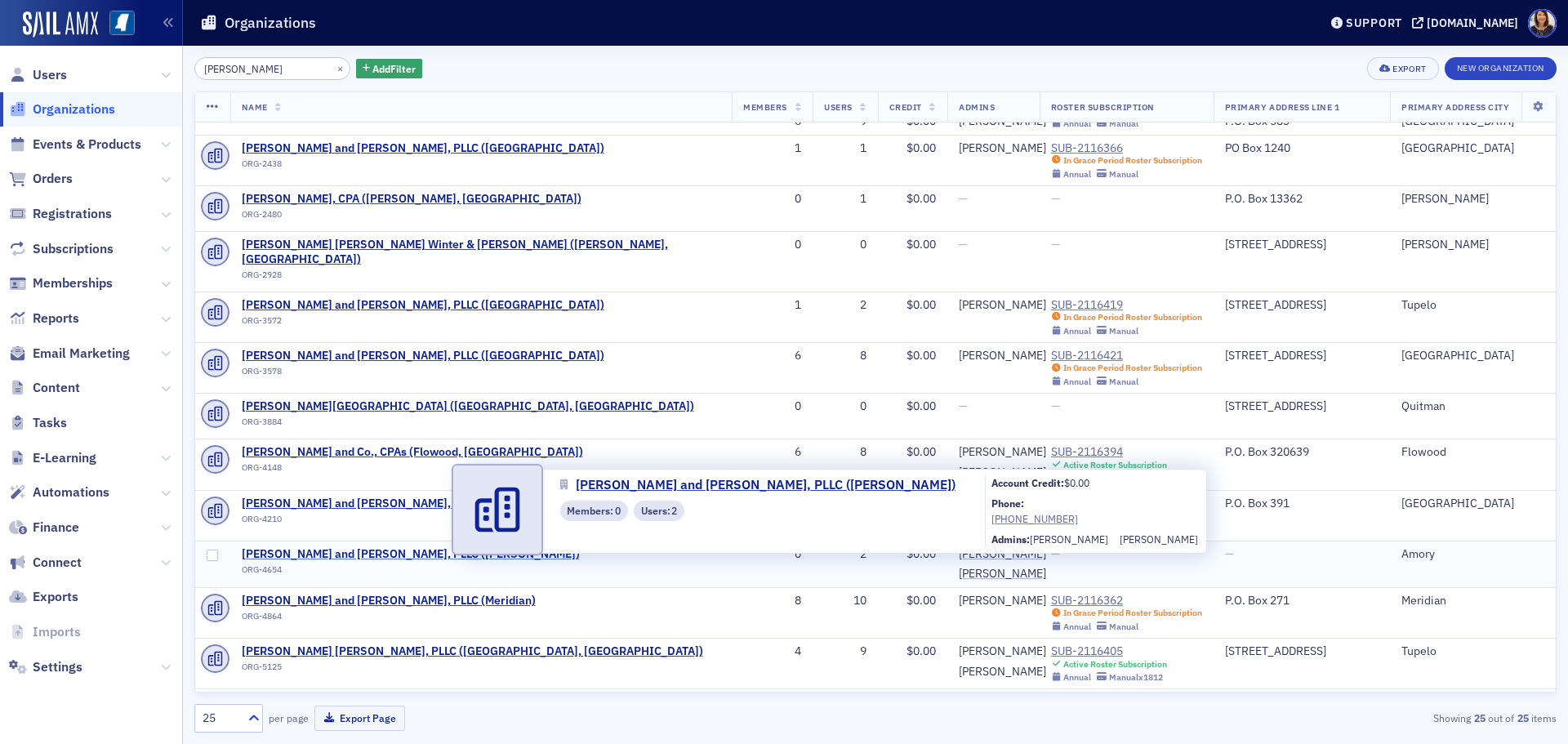
click at [390, 547] on span "Watkins, Ward and Stafford, PLLC (Amory)" at bounding box center [411, 554] width 338 height 15
select select "US"
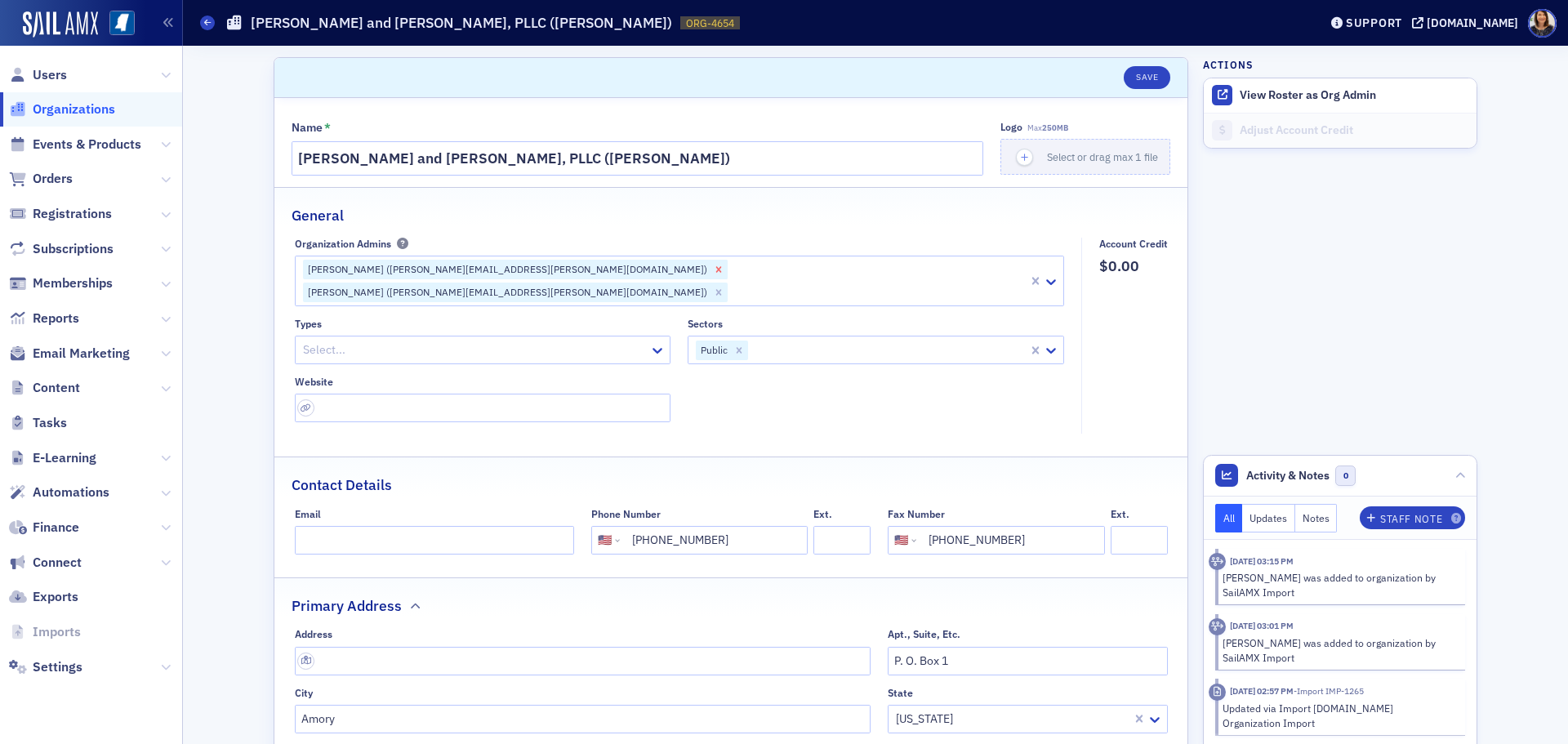
click at [713, 271] on icon "Remove Grant Lancaster (grant.lancaster@wws.cpa)" at bounding box center [719, 269] width 11 height 11
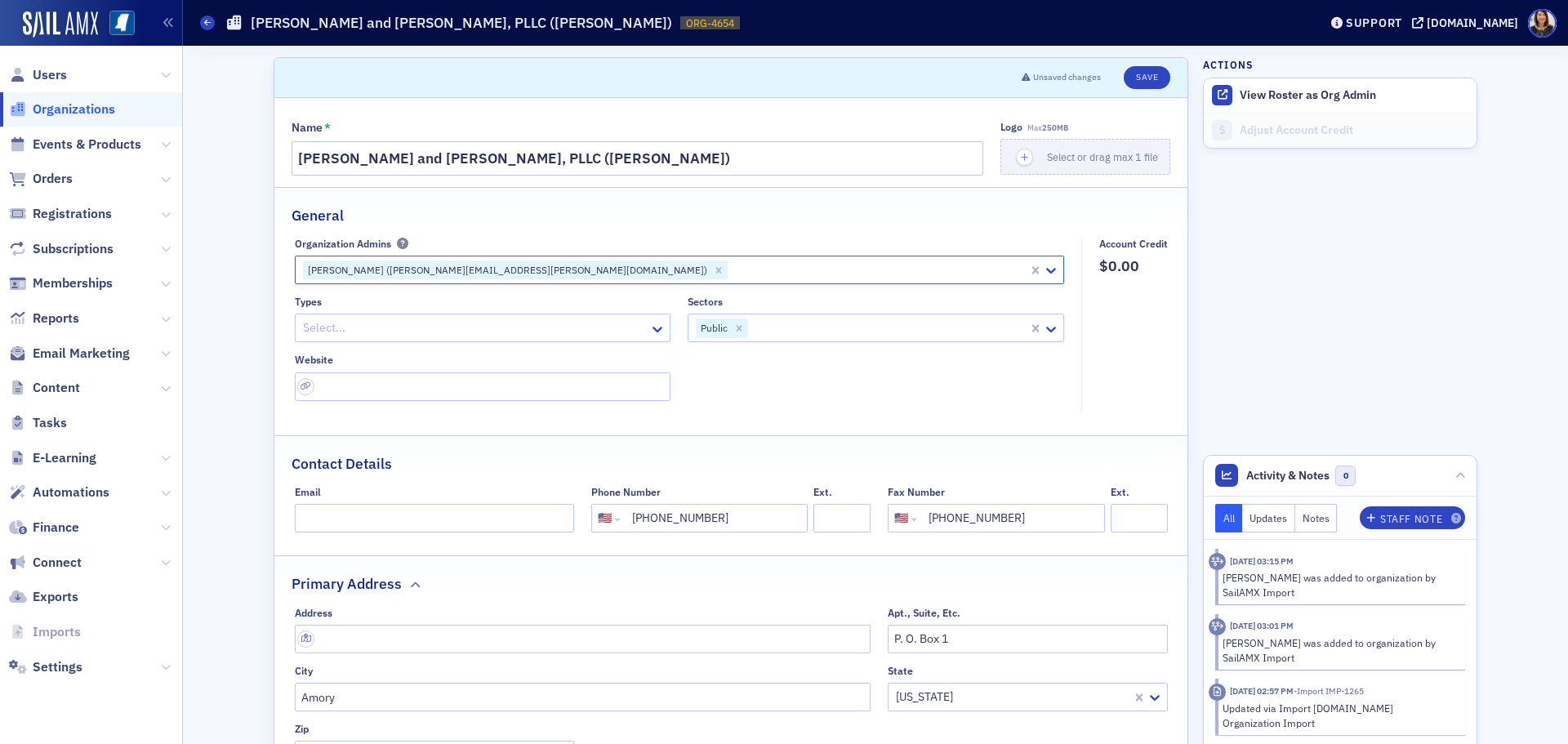
click at [713, 274] on icon "Remove Tammy Wilson (tammy.wilson@wws.cpa)" at bounding box center [719, 270] width 11 height 11
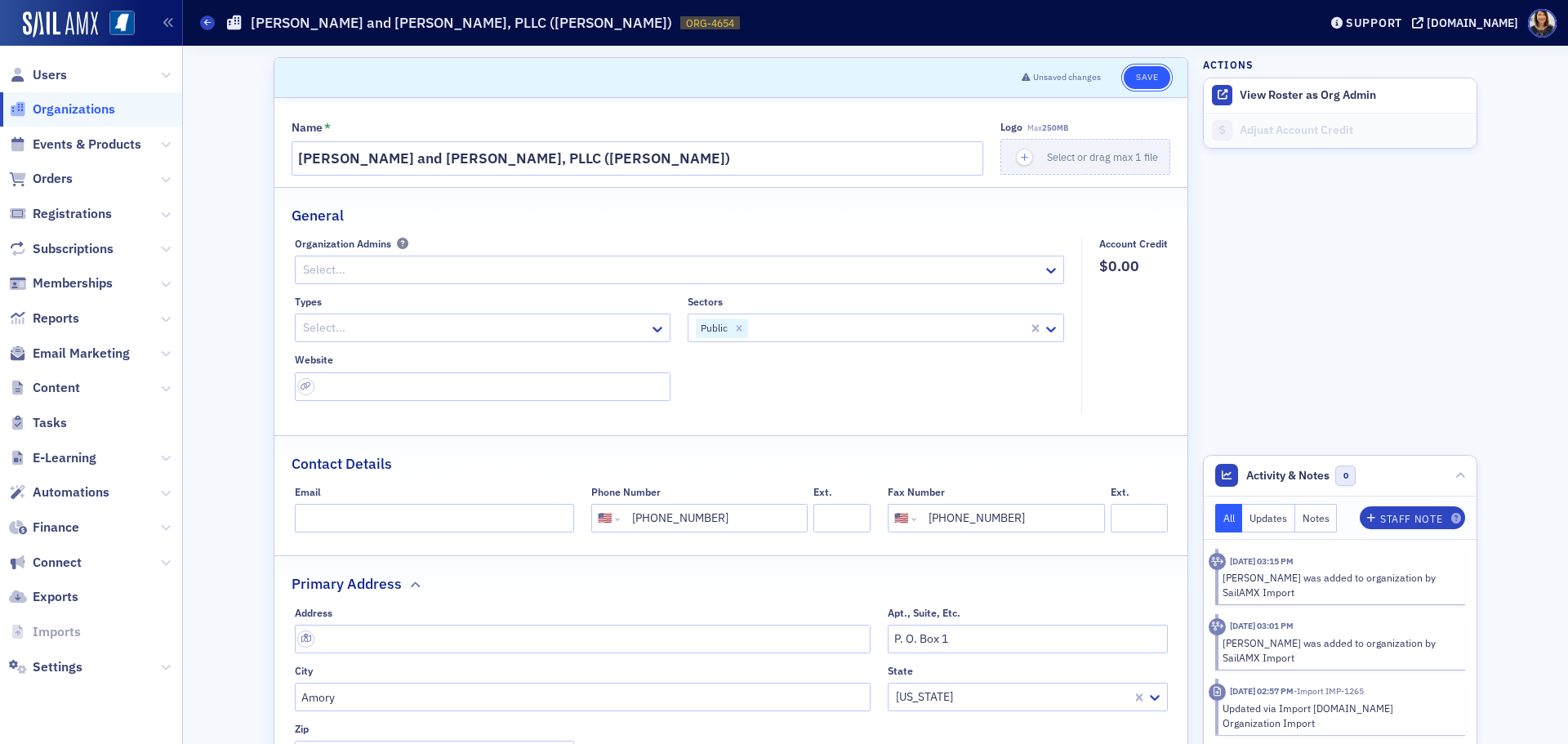
click at [1132, 72] on button "Save" at bounding box center [1147, 78] width 47 height 23
select select "US"
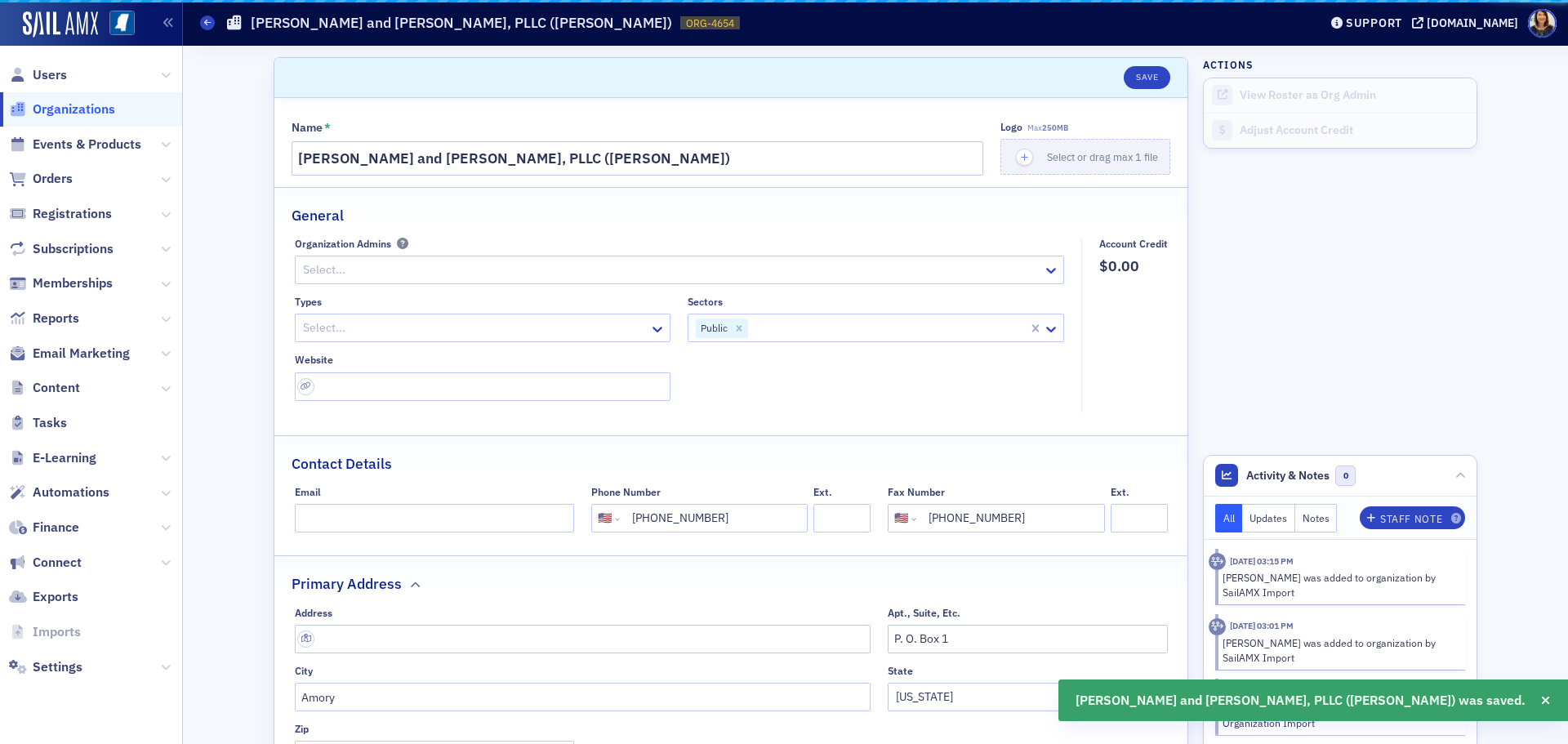
click at [78, 111] on span "Organizations" at bounding box center [74, 109] width 83 height 18
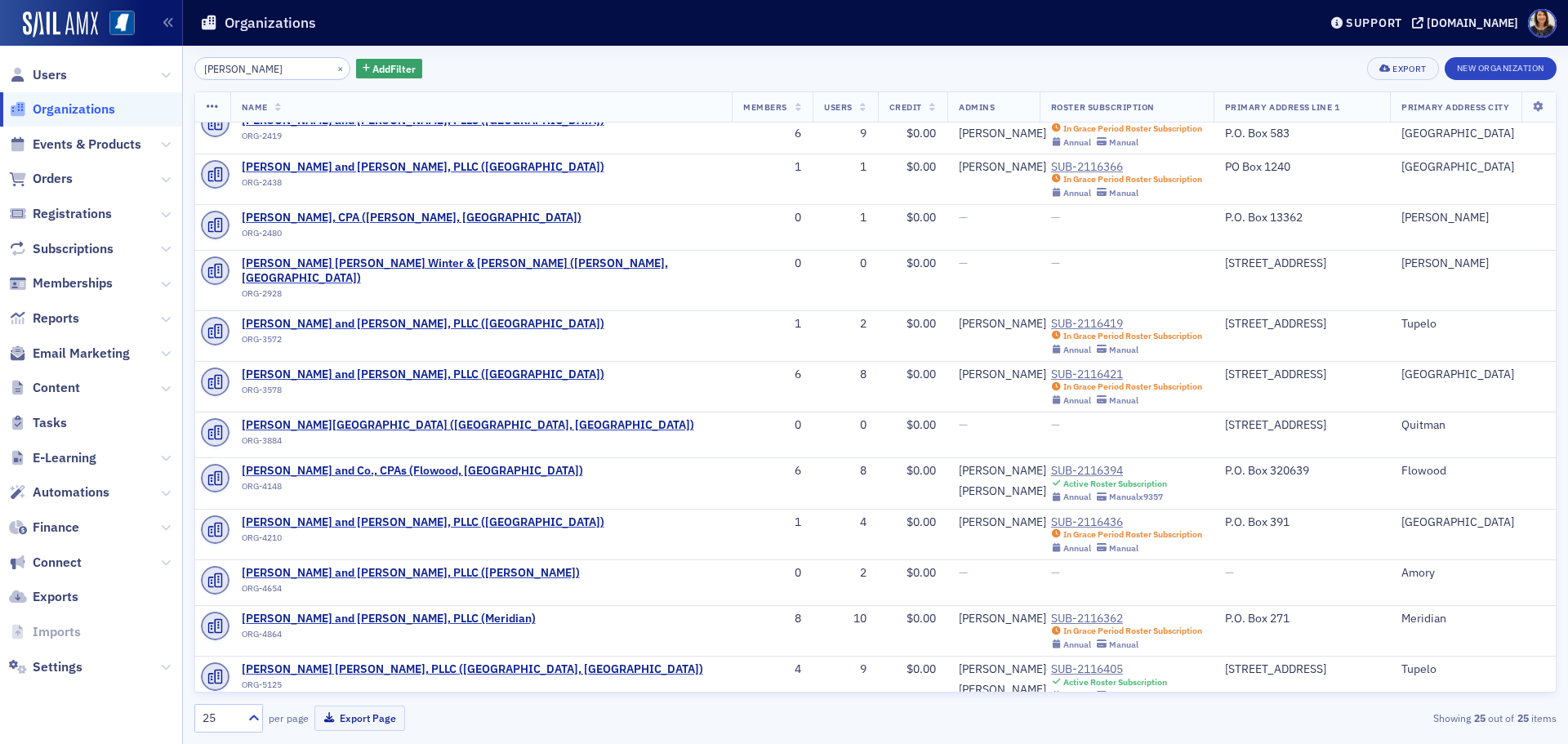
scroll to position [660, 0]
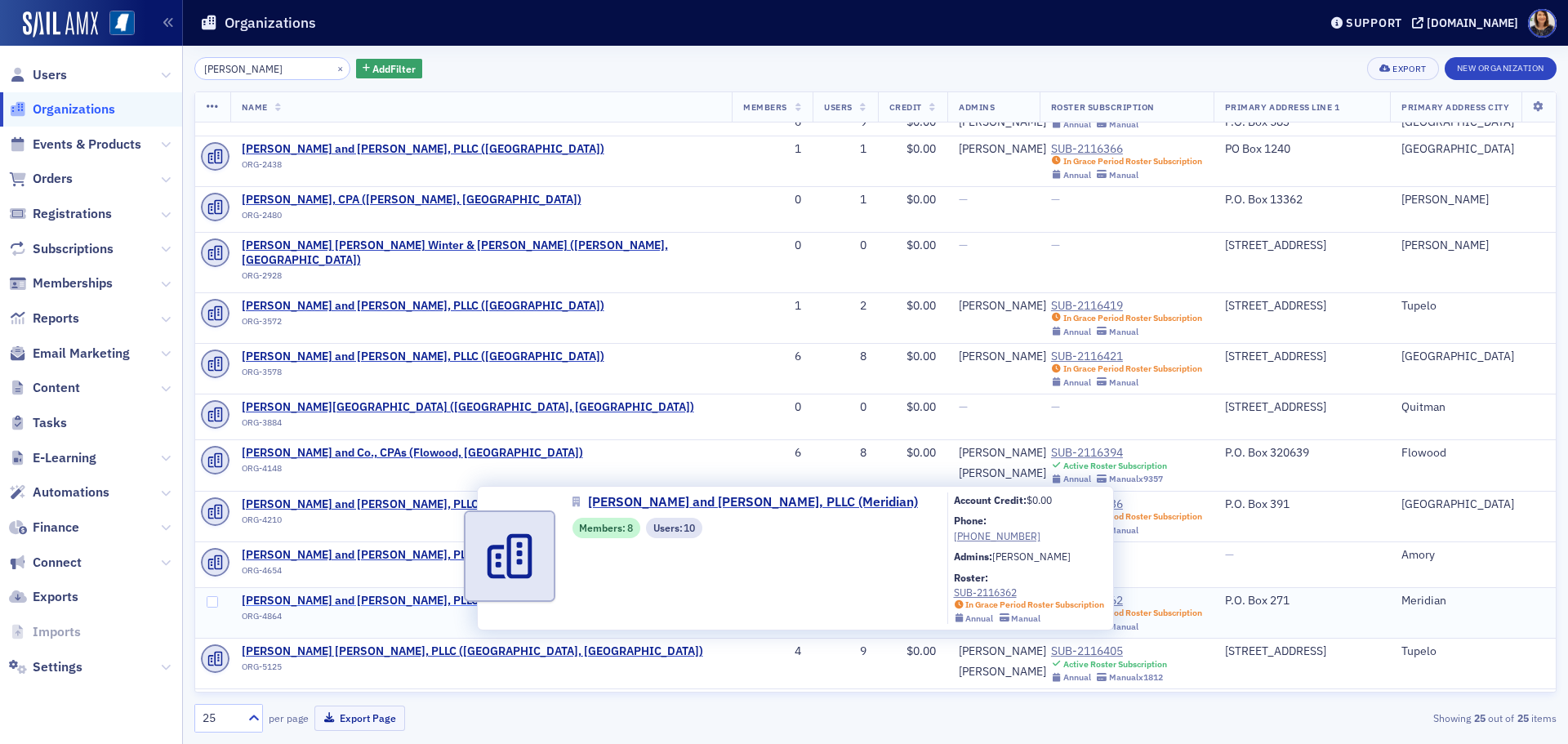
click at [403, 593] on span "Watkins, Ward and Stafford, PLLC (Meridian)" at bounding box center [389, 600] width 294 height 15
select select "US"
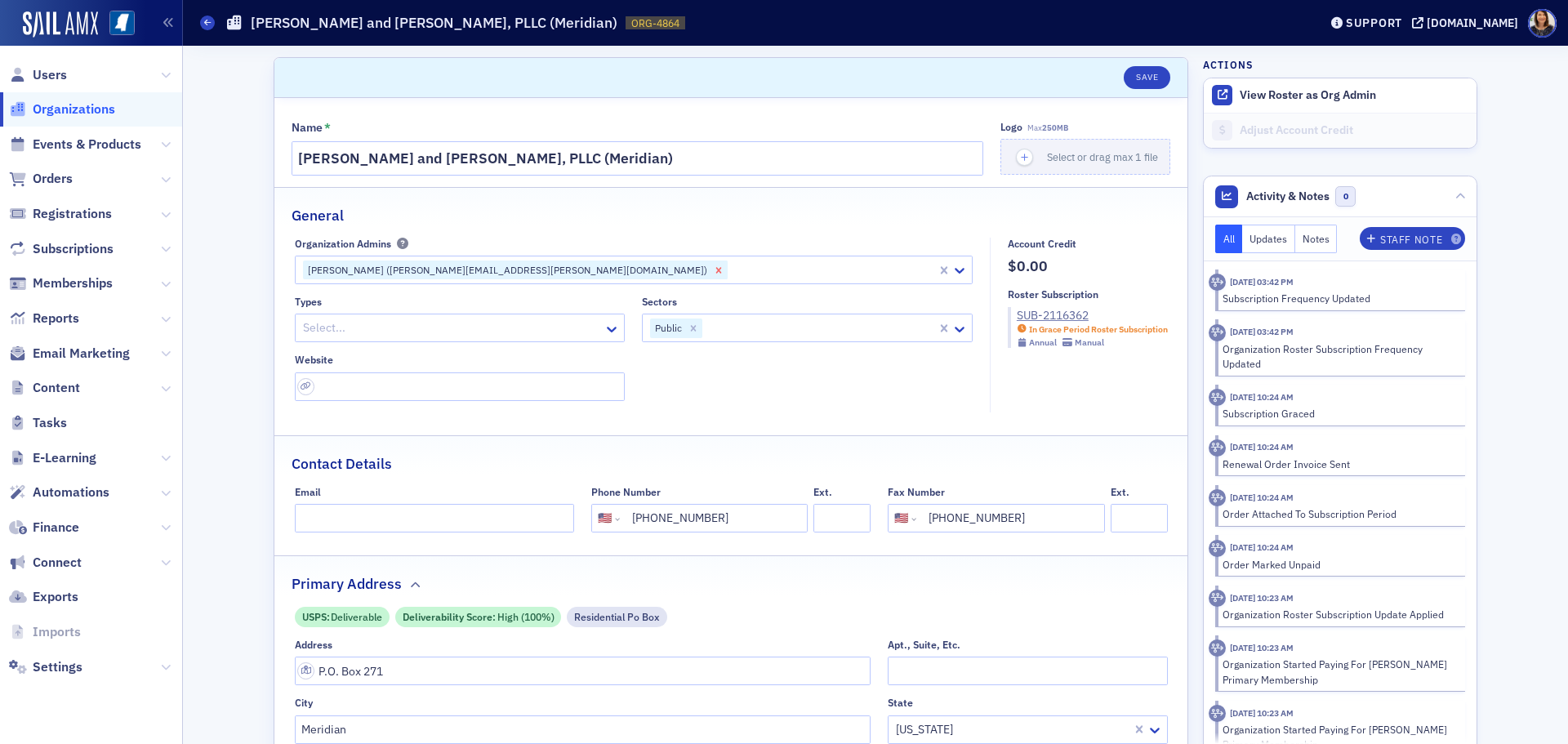
click at [715, 271] on icon "Remove Grant Lancaster (grant.lancaster@wws.cpa)" at bounding box center [718, 270] width 6 height 6
click at [1136, 73] on button "Save" at bounding box center [1147, 78] width 47 height 23
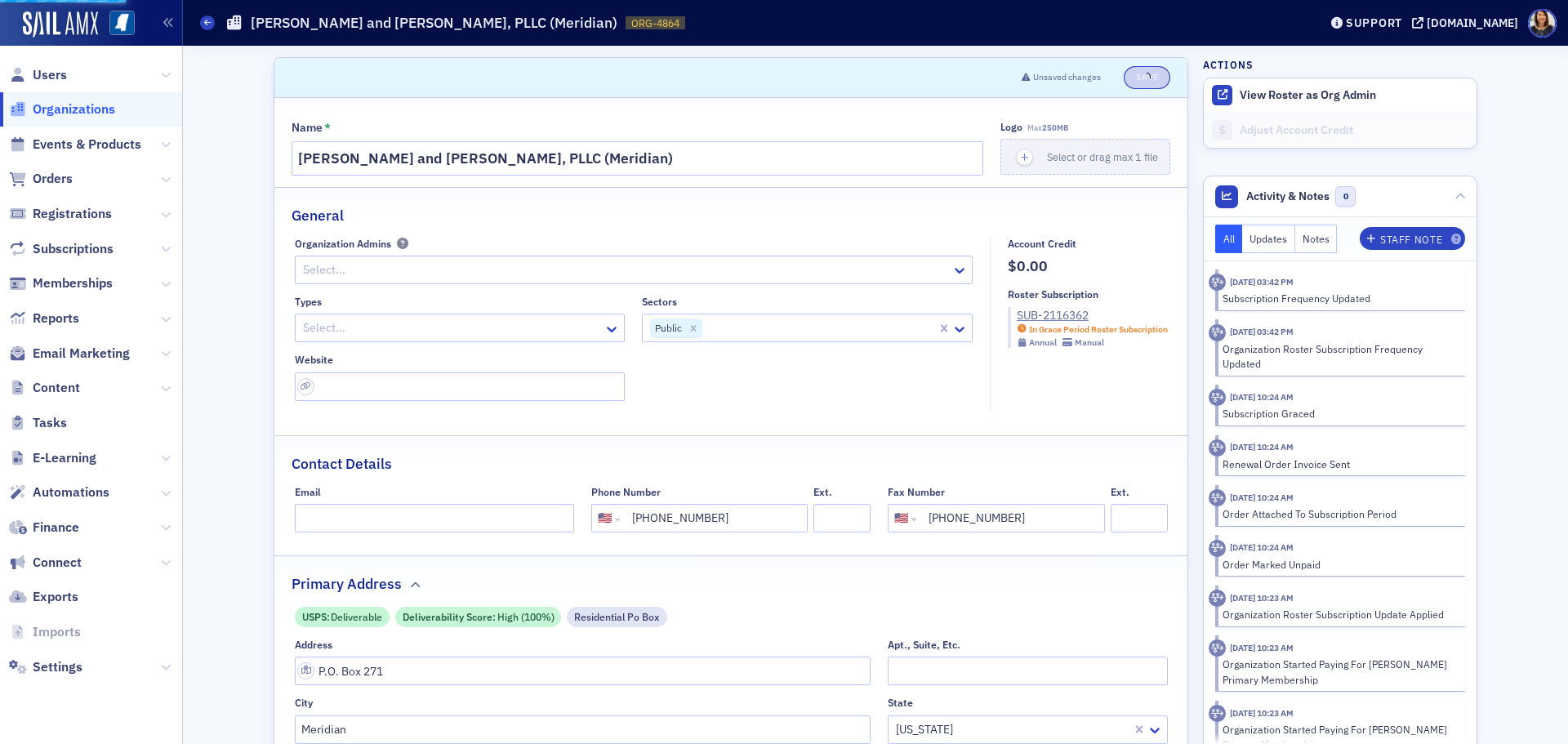
select select "US"
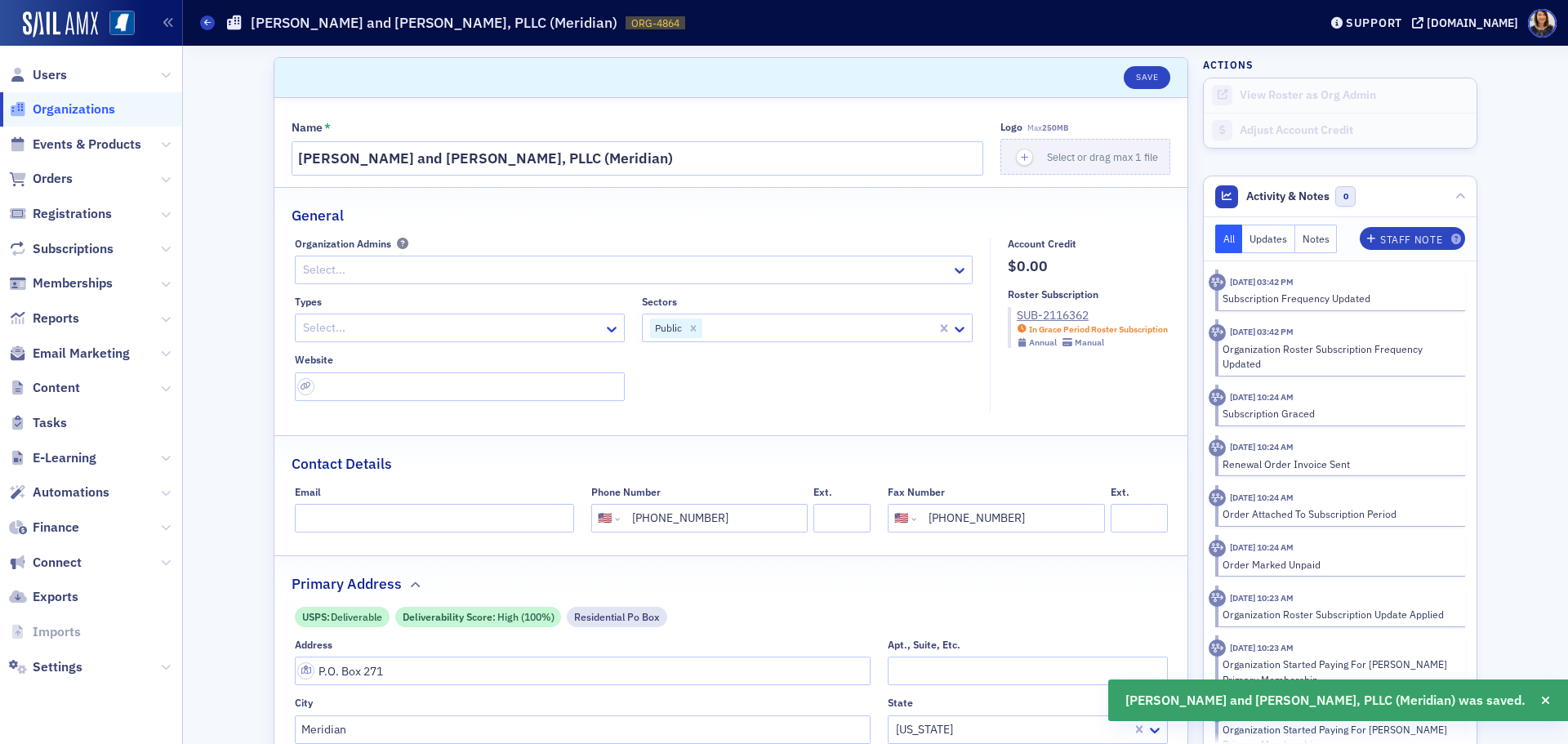
click at [59, 105] on span "Organizations" at bounding box center [74, 109] width 83 height 18
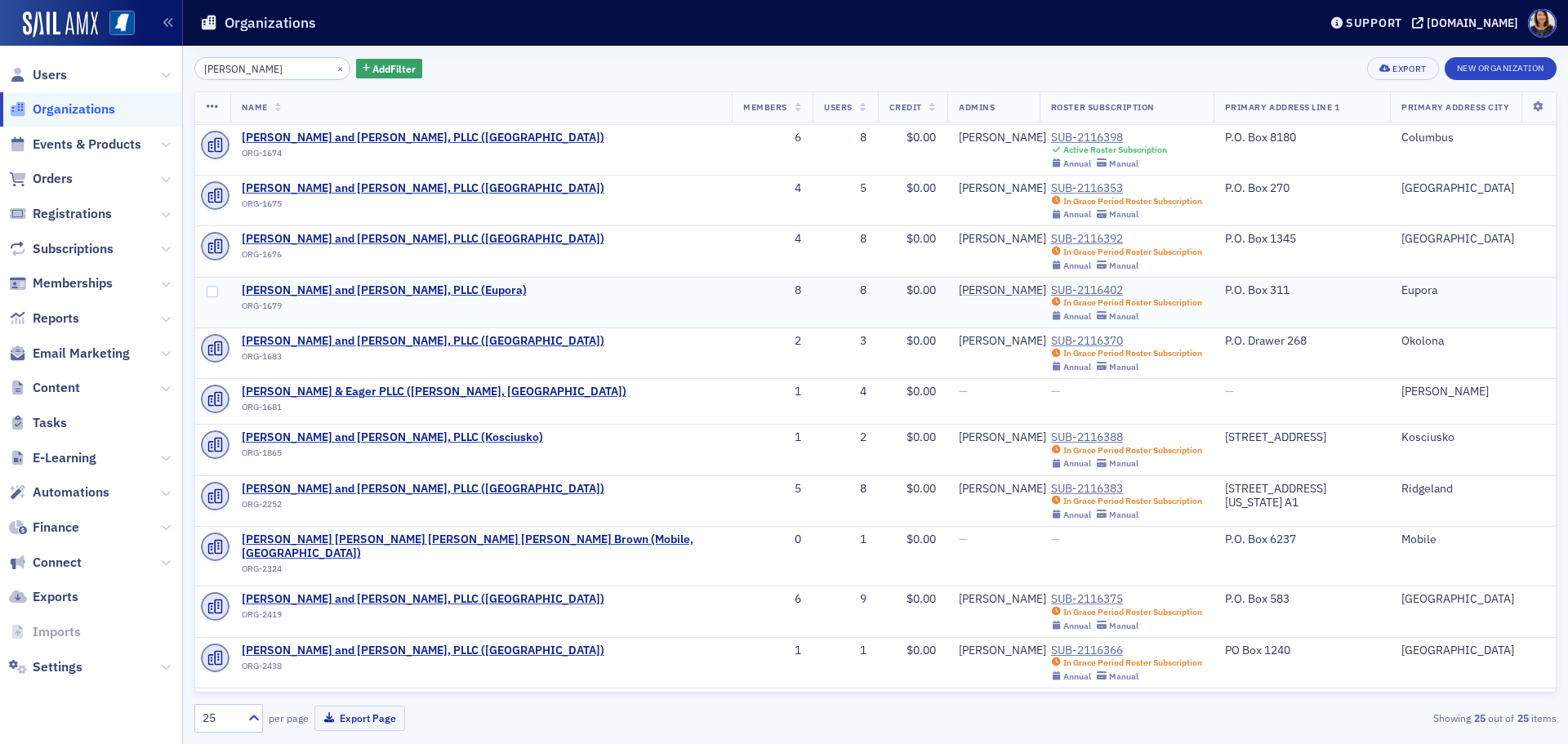
scroll to position [148, 0]
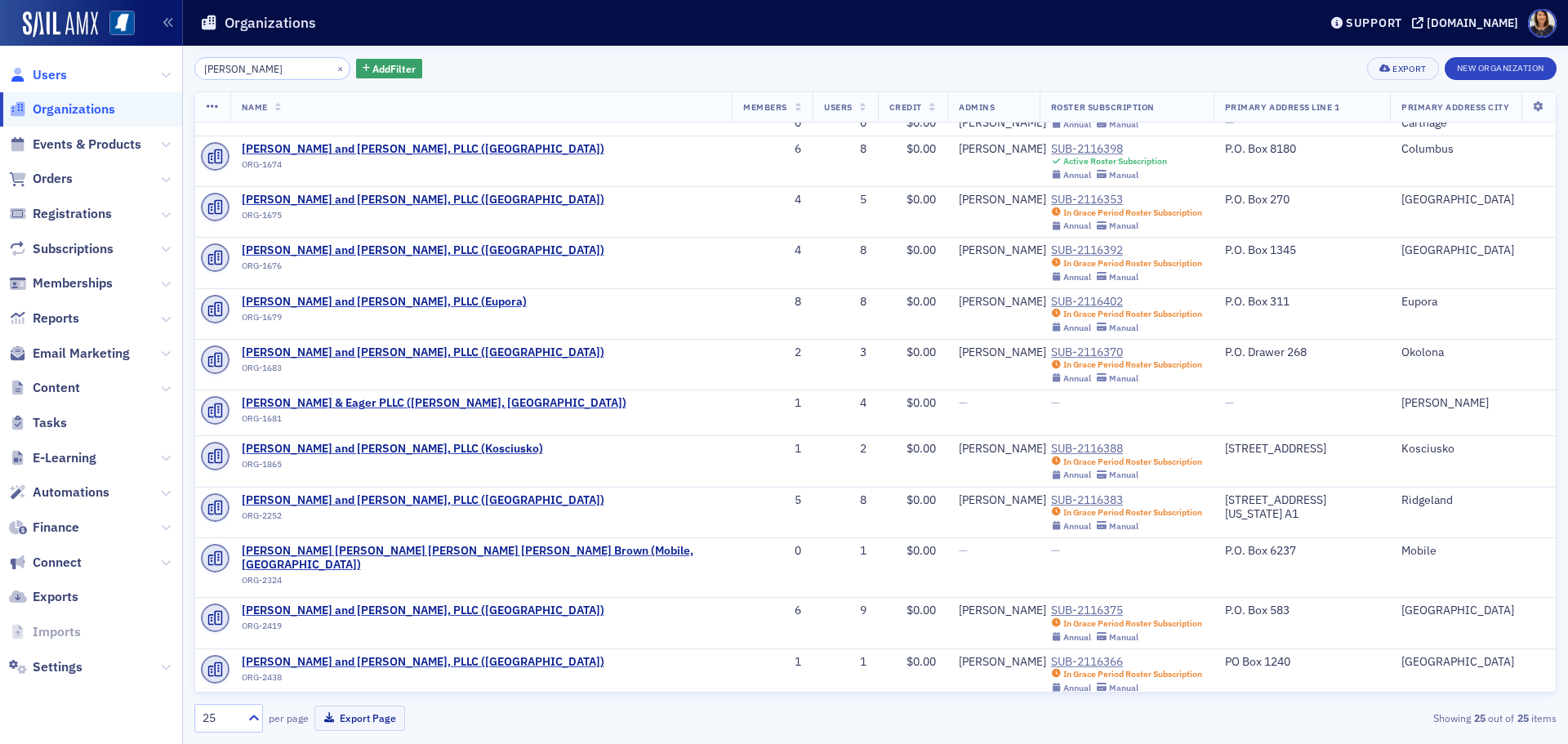
click at [51, 74] on span "Users" at bounding box center [50, 75] width 34 height 18
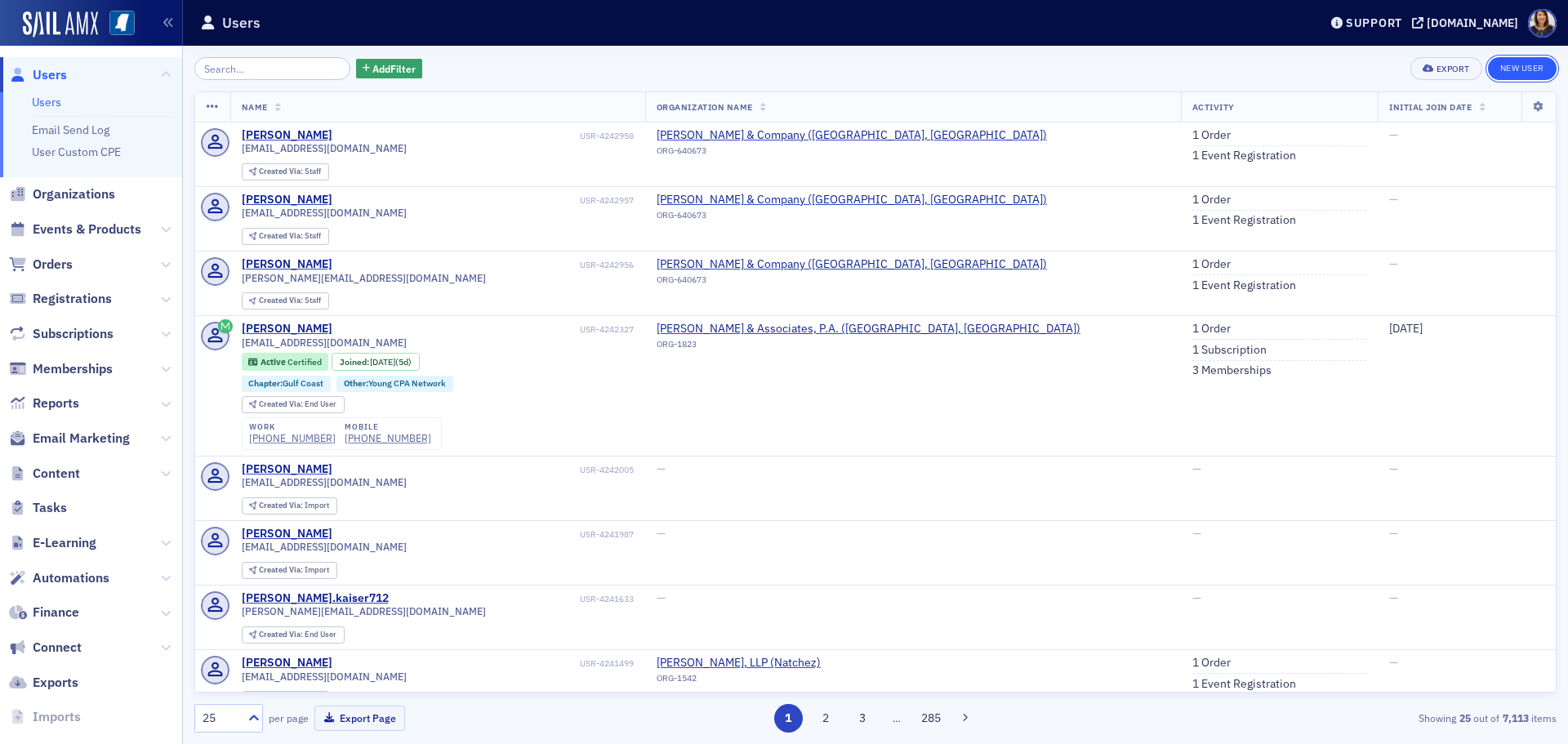
click at [1536, 69] on link "New User" at bounding box center [1522, 68] width 69 height 23
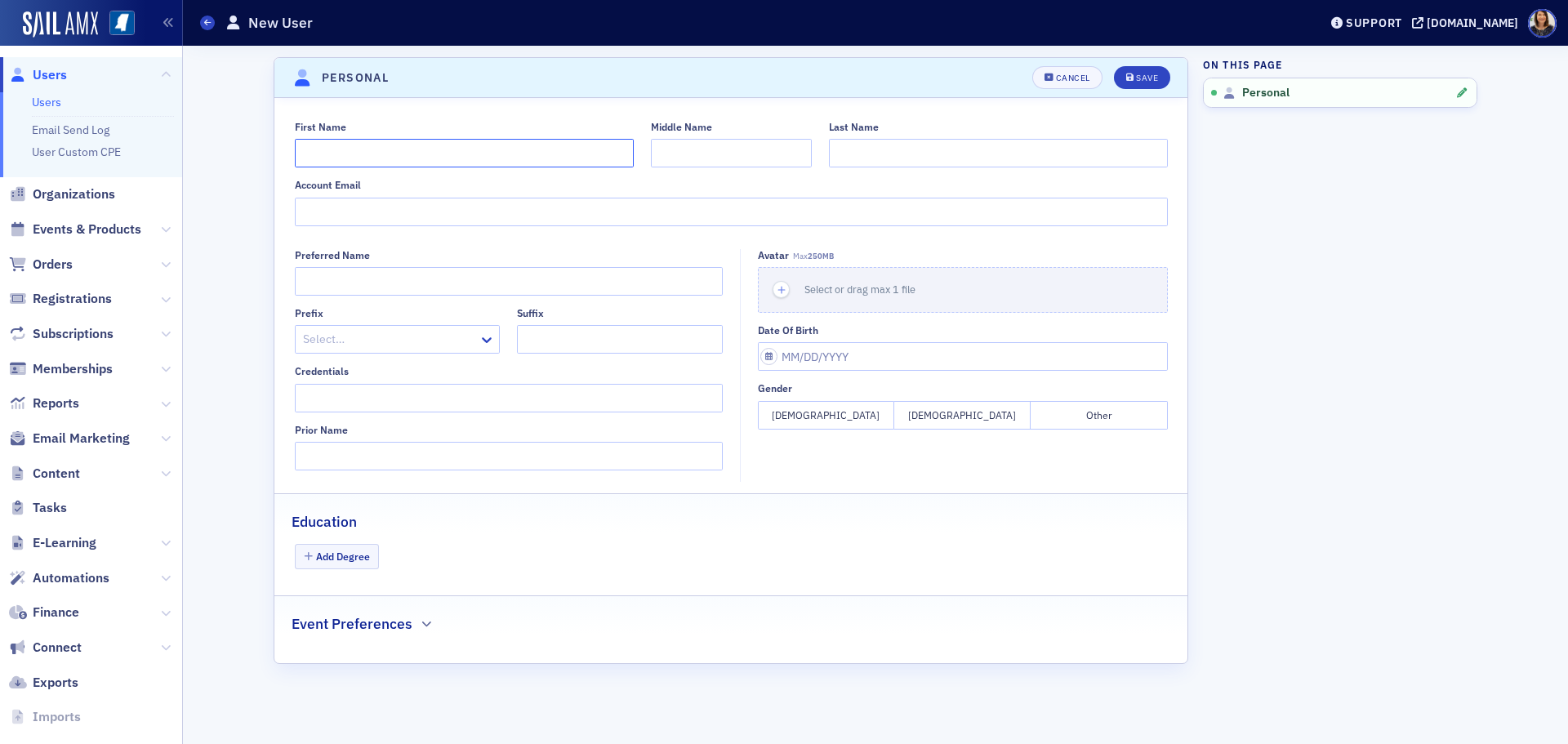
click at [372, 144] on input "First Name" at bounding box center [464, 152] width 339 height 28
type input "Heather"
type input "Cox"
type input "heather.cox@wws.cpa"
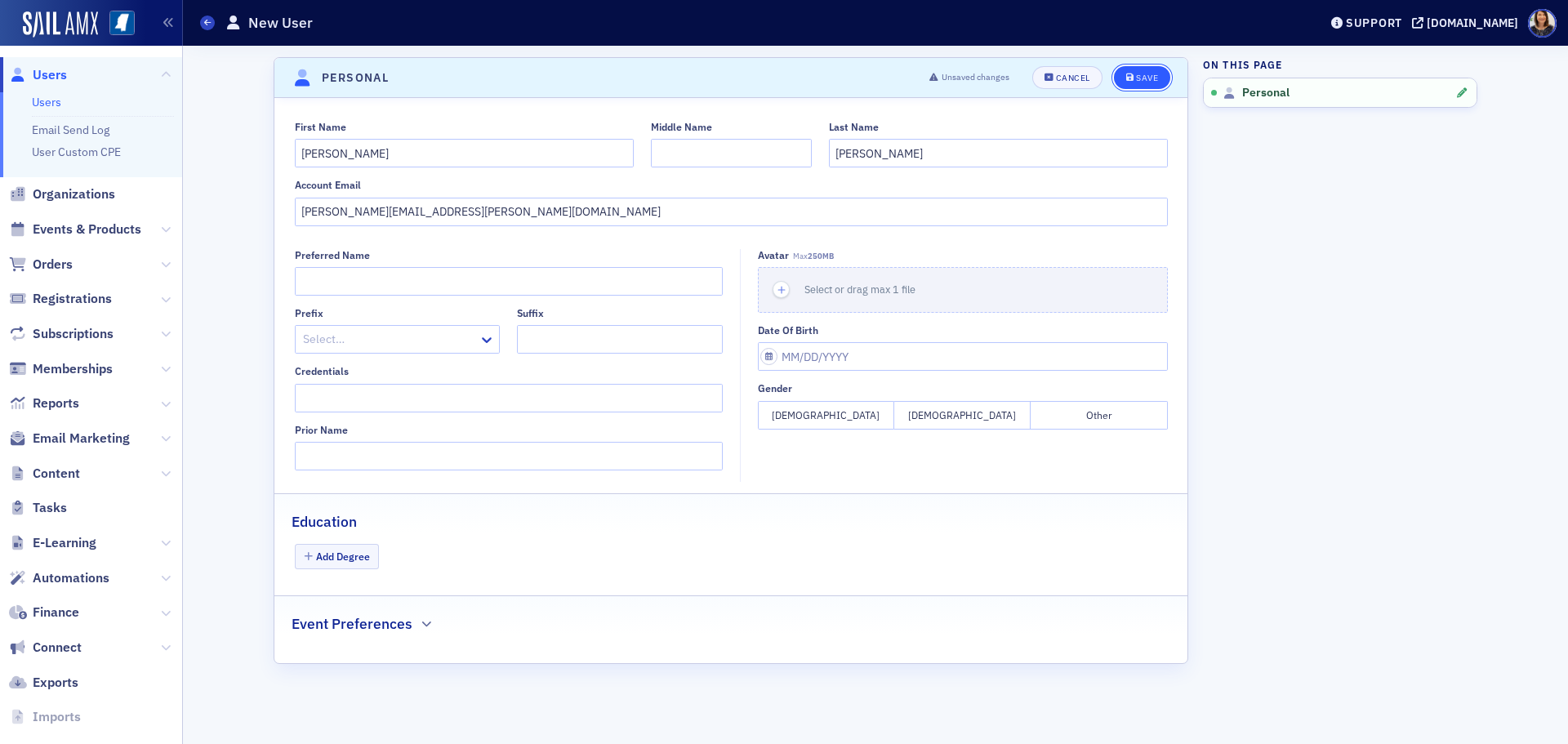
click at [1147, 73] on div "Save" at bounding box center [1148, 78] width 22 height 9
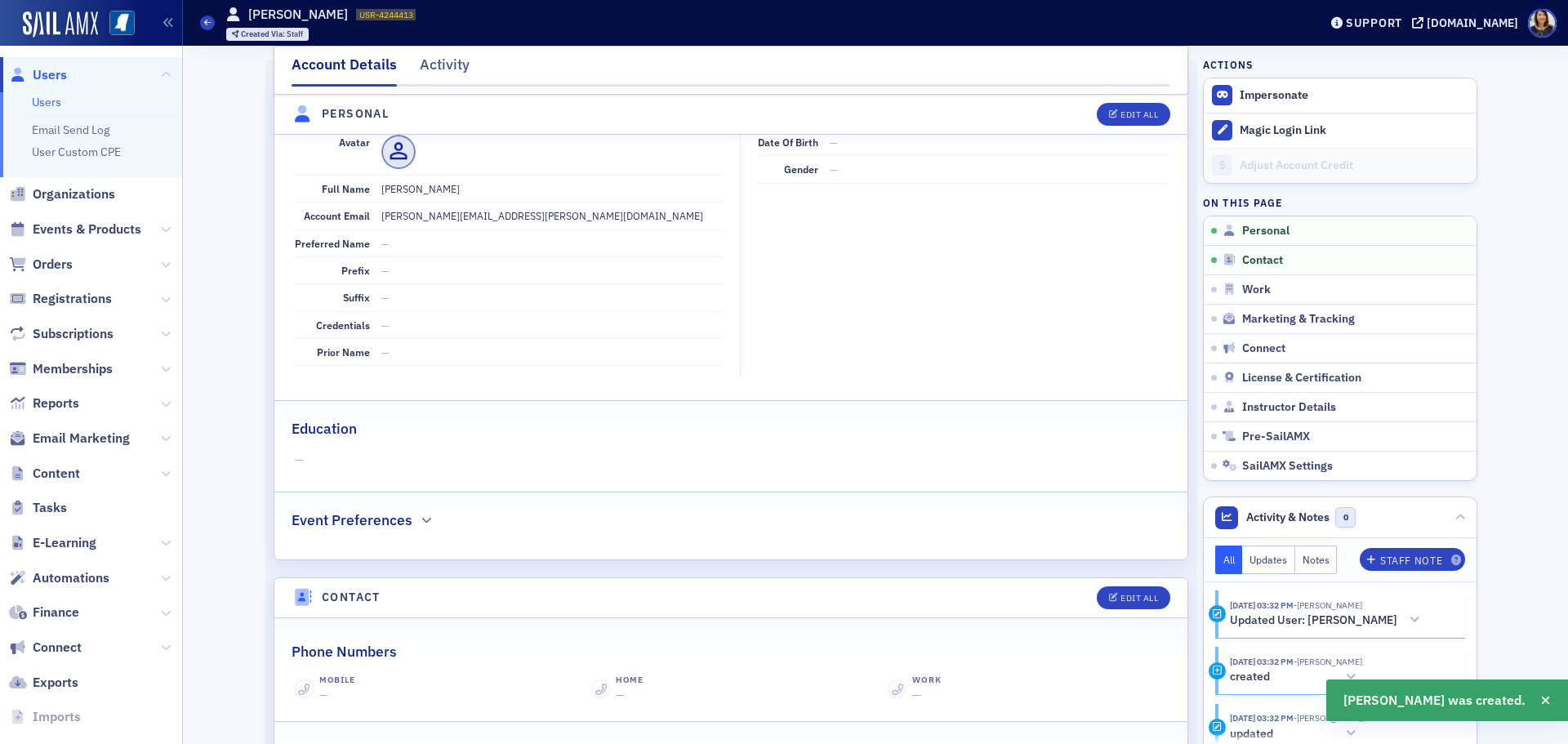
scroll to position [196, 0]
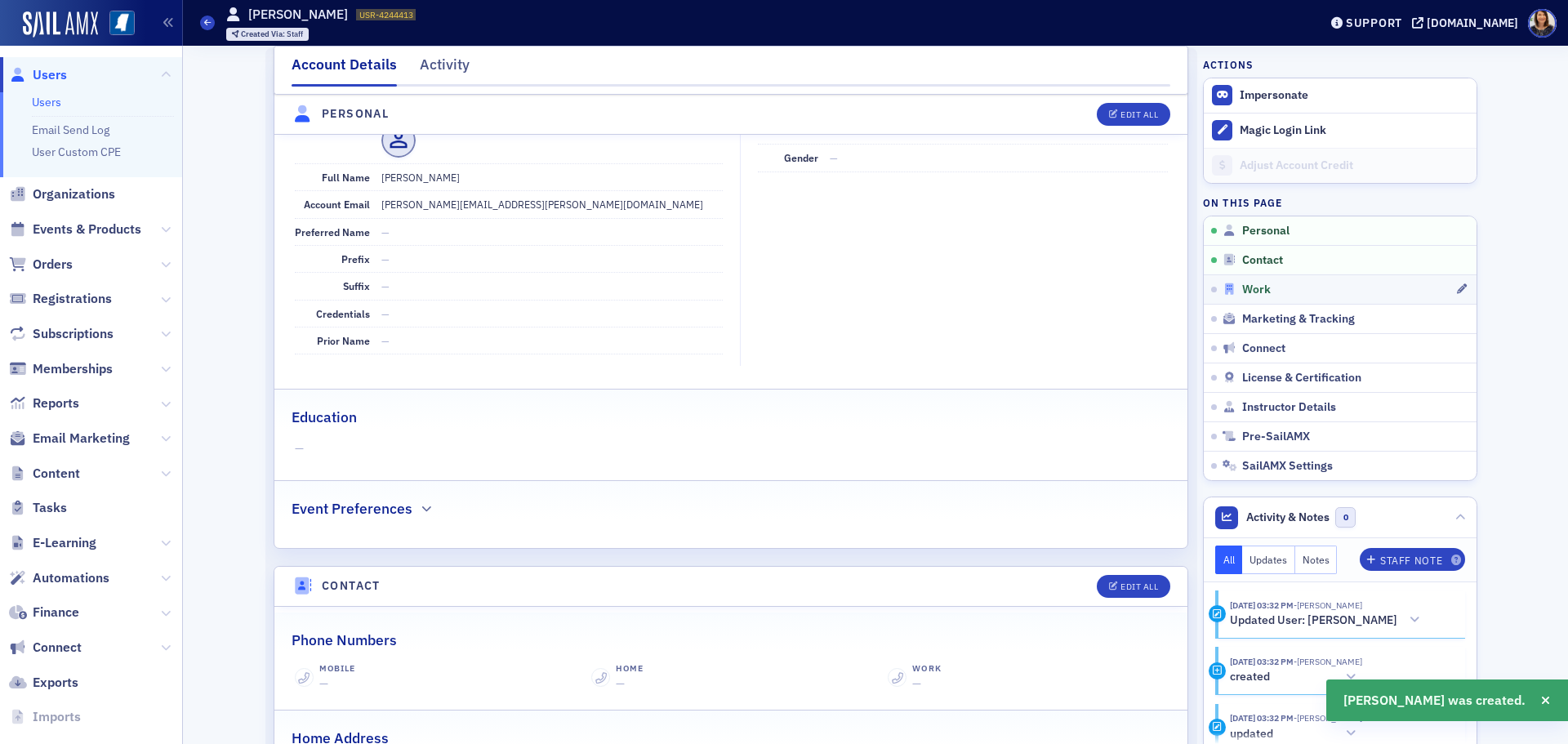
click at [1252, 289] on span "Work" at bounding box center [1256, 289] width 28 height 15
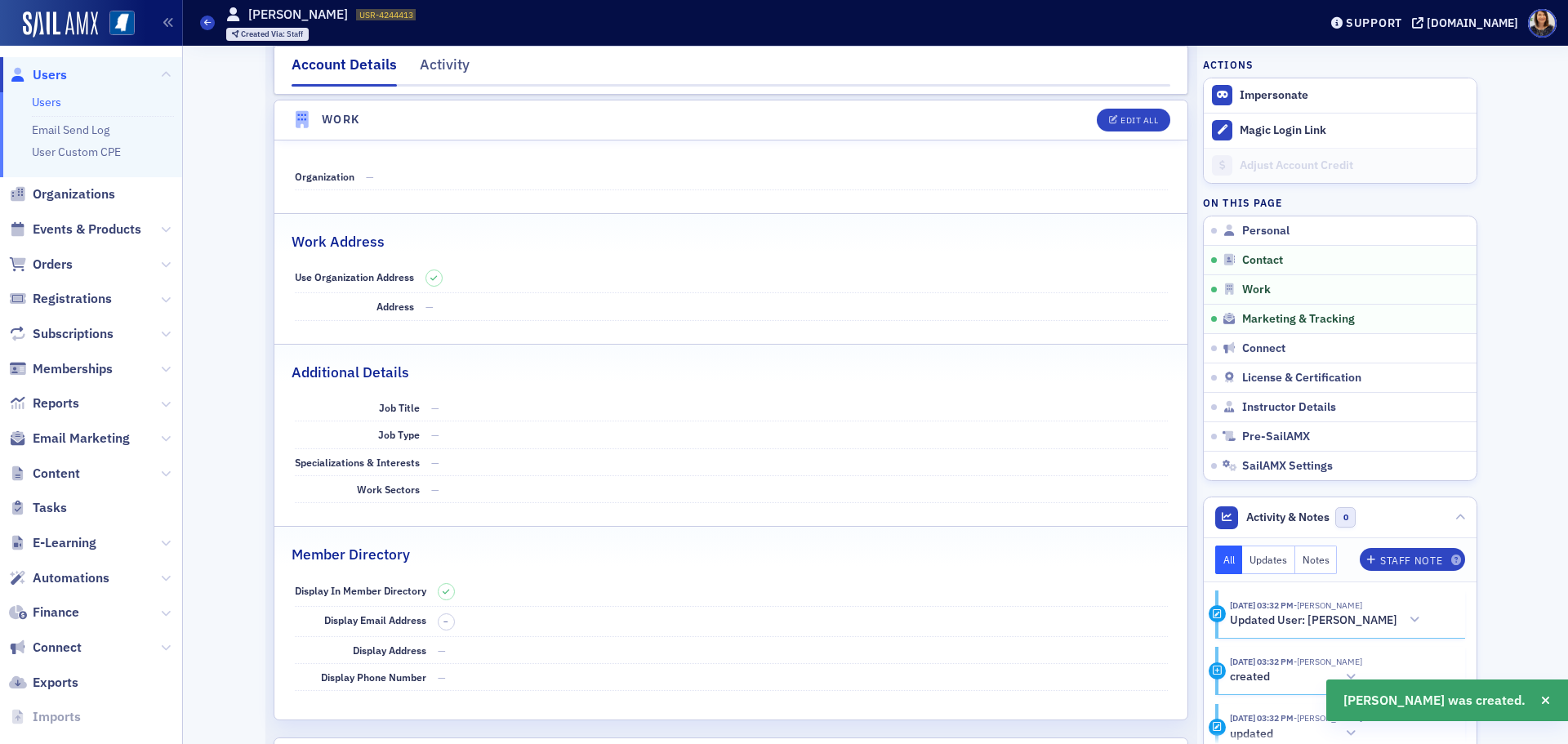
scroll to position [936, 0]
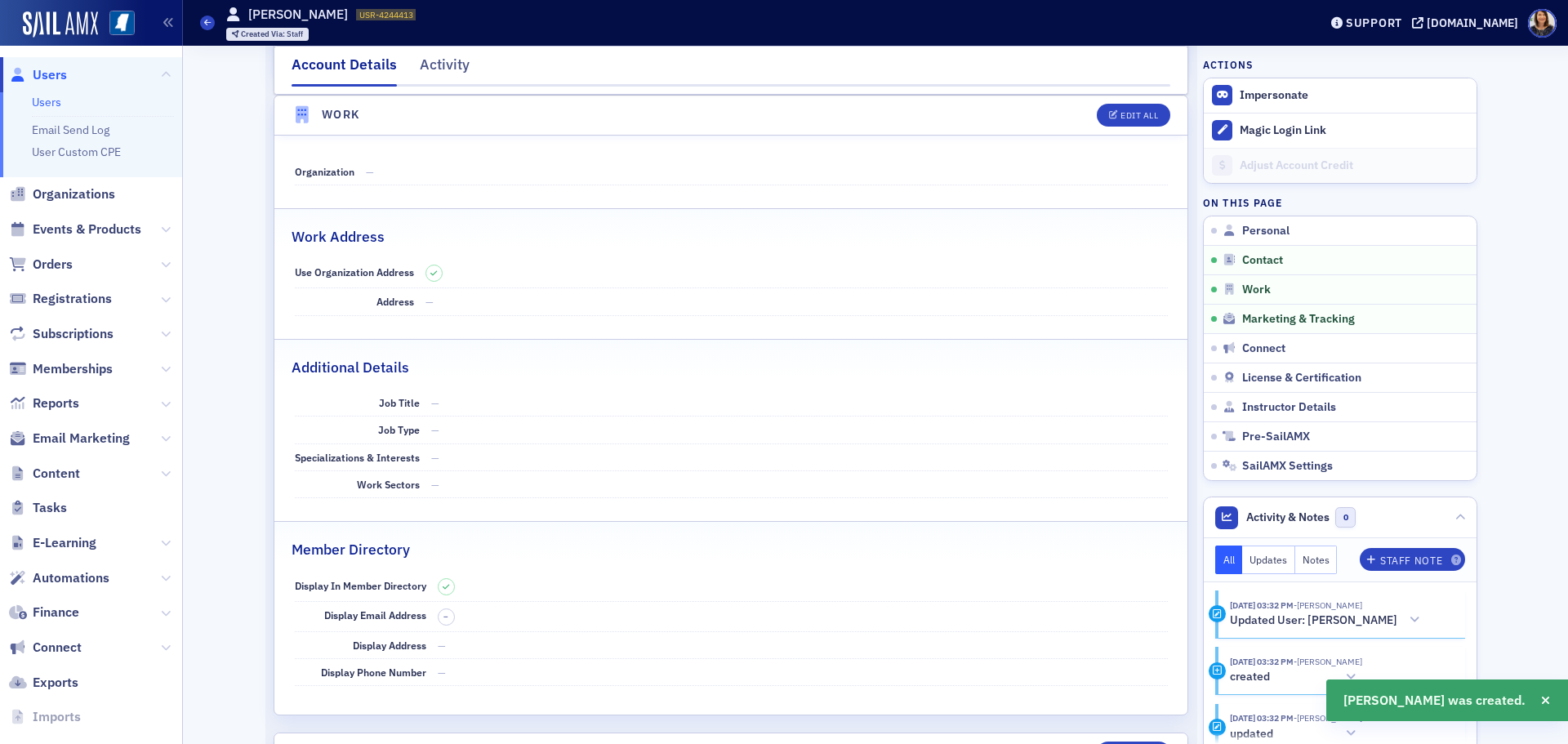
click at [459, 178] on dd "—" at bounding box center [767, 171] width 802 height 26
click at [459, 172] on dd "—" at bounding box center [767, 171] width 802 height 26
click at [1093, 103] on div "Edit All" at bounding box center [1128, 115] width 85 height 23
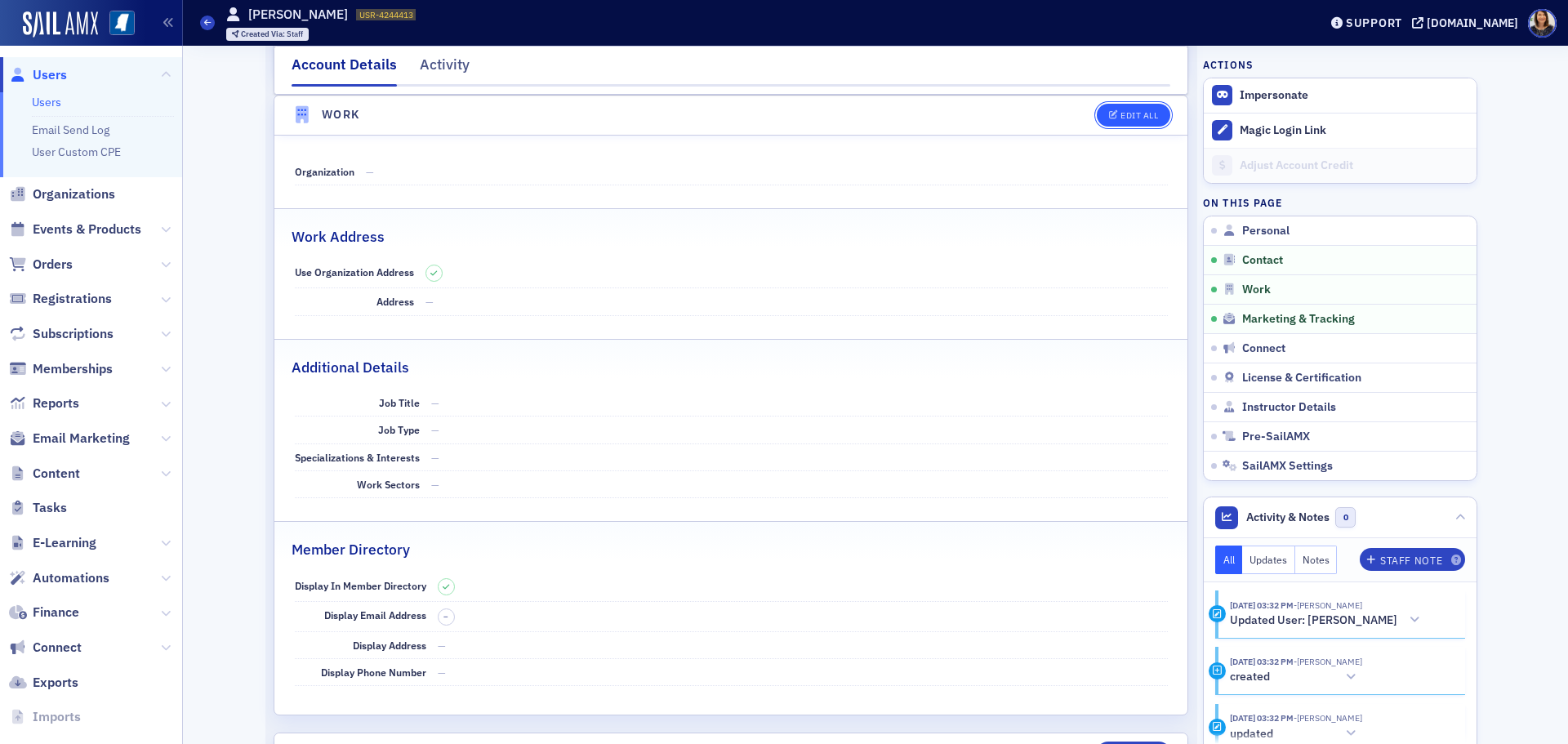
click at [1121, 122] on button "Edit All" at bounding box center [1133, 115] width 73 height 23
select select "US"
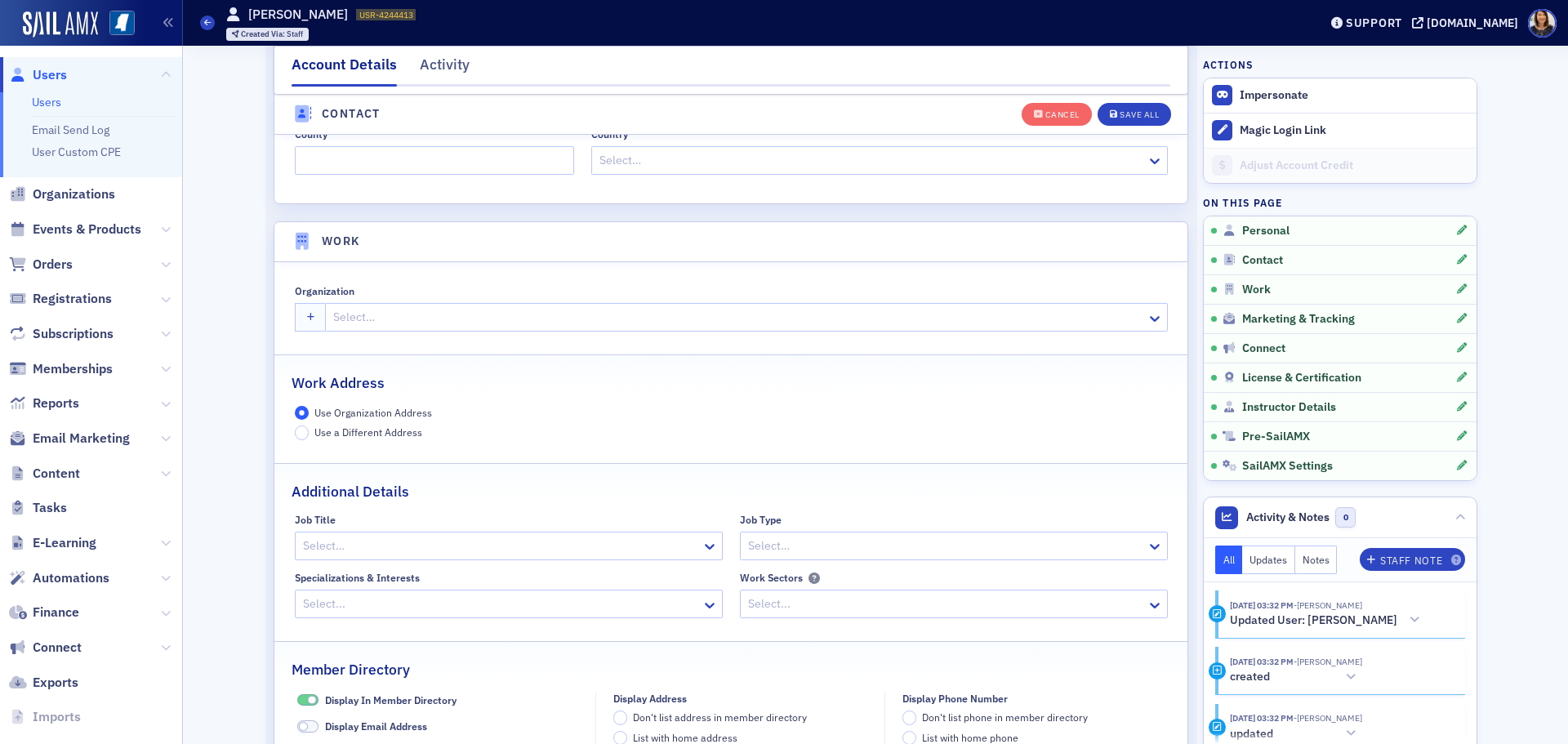
scroll to position [1293, 0]
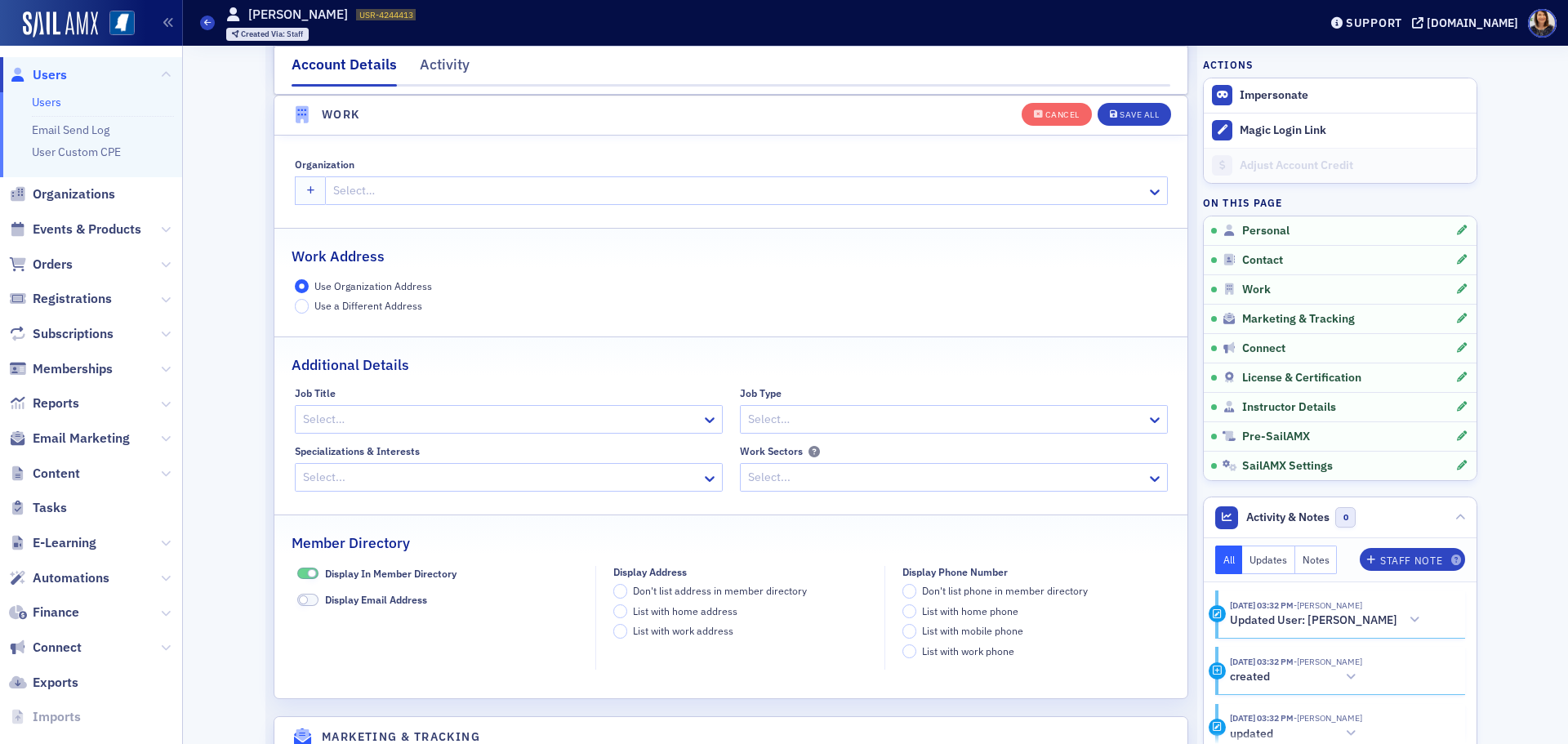
click at [396, 187] on div at bounding box center [737, 191] width 812 height 21
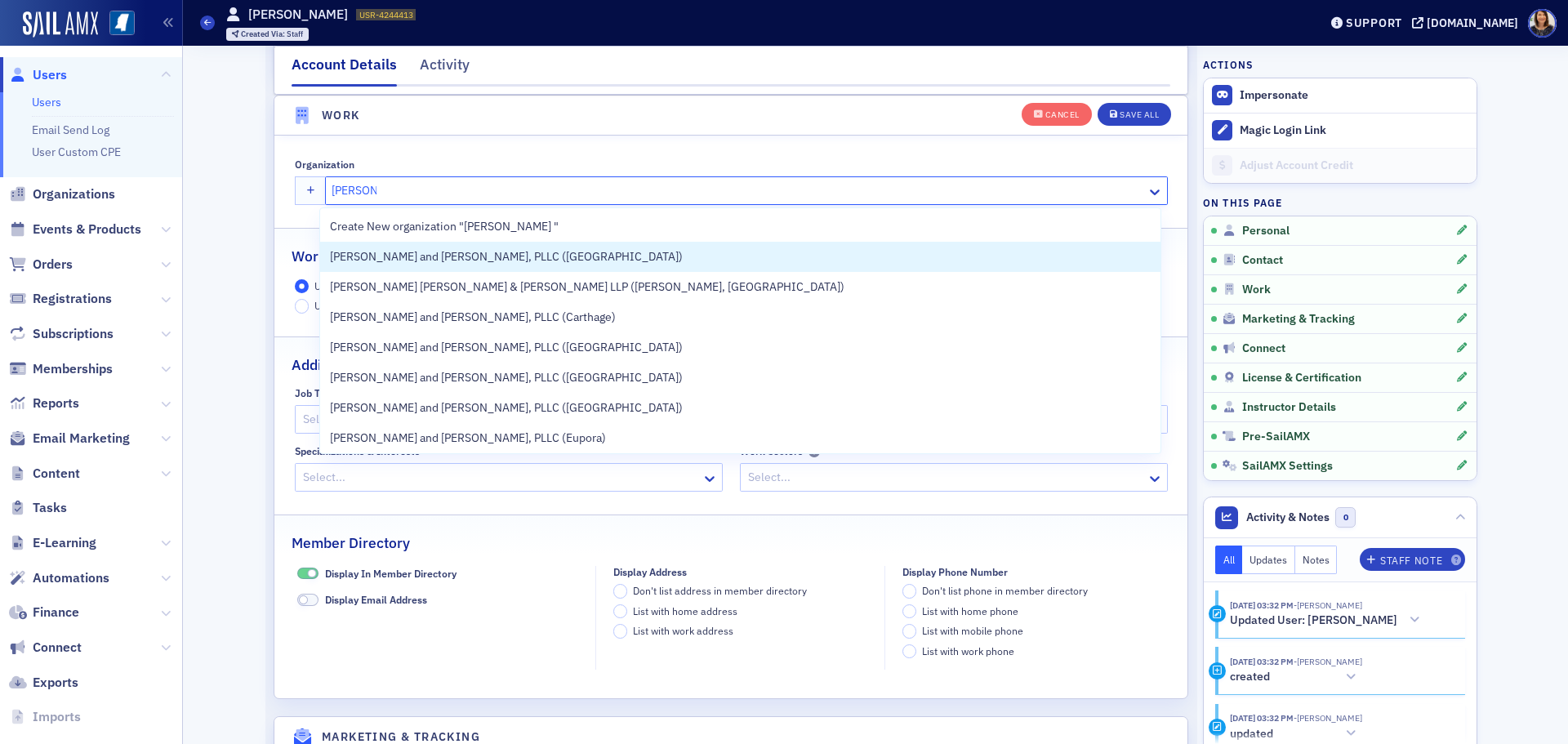
type input "watkins w"
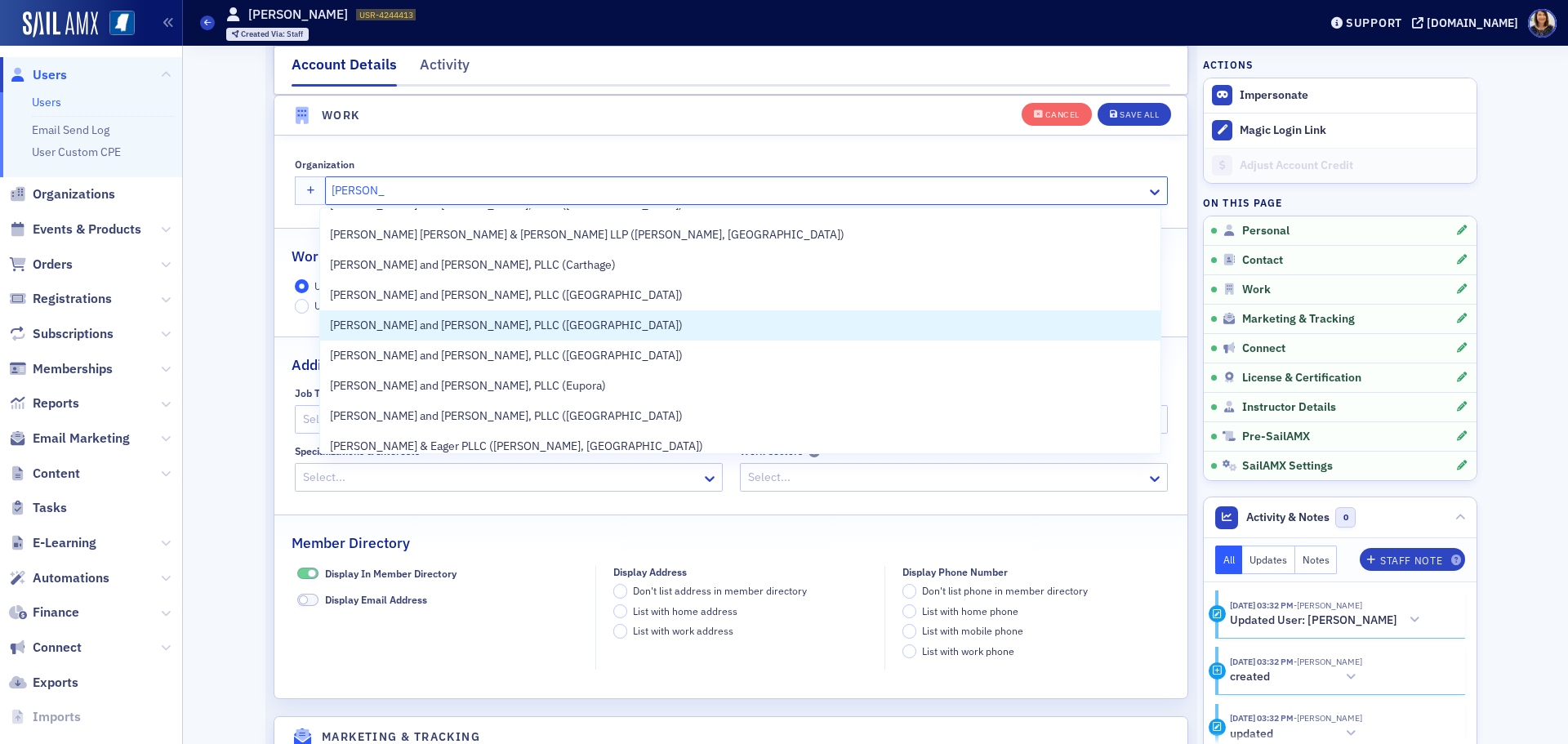
scroll to position [38, 0]
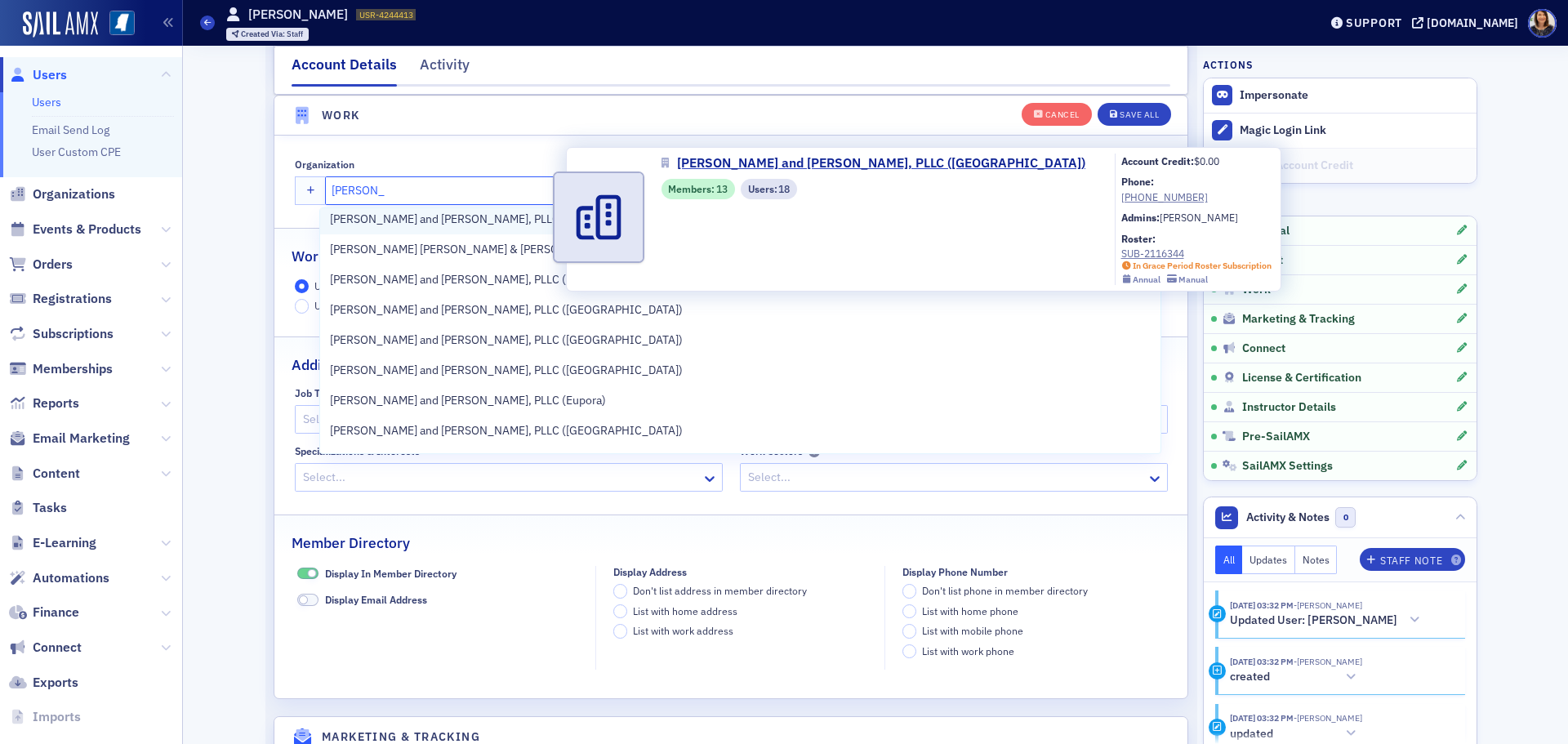
click at [542, 212] on span "[PERSON_NAME] and [PERSON_NAME], PLLC ([GEOGRAPHIC_DATA])" at bounding box center [507, 220] width 353 height 17
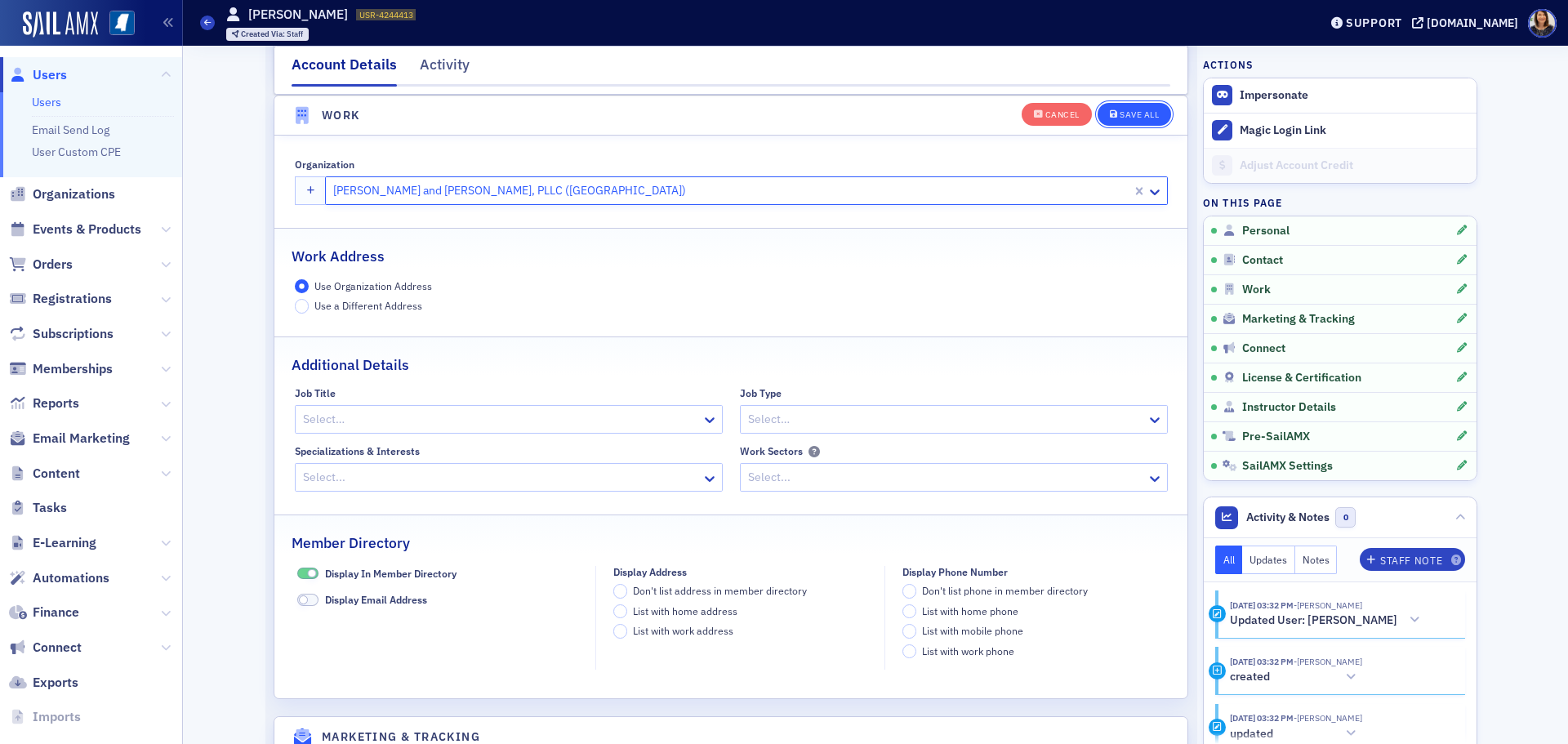
click at [1132, 119] on div "Save All" at bounding box center [1140, 115] width 40 height 9
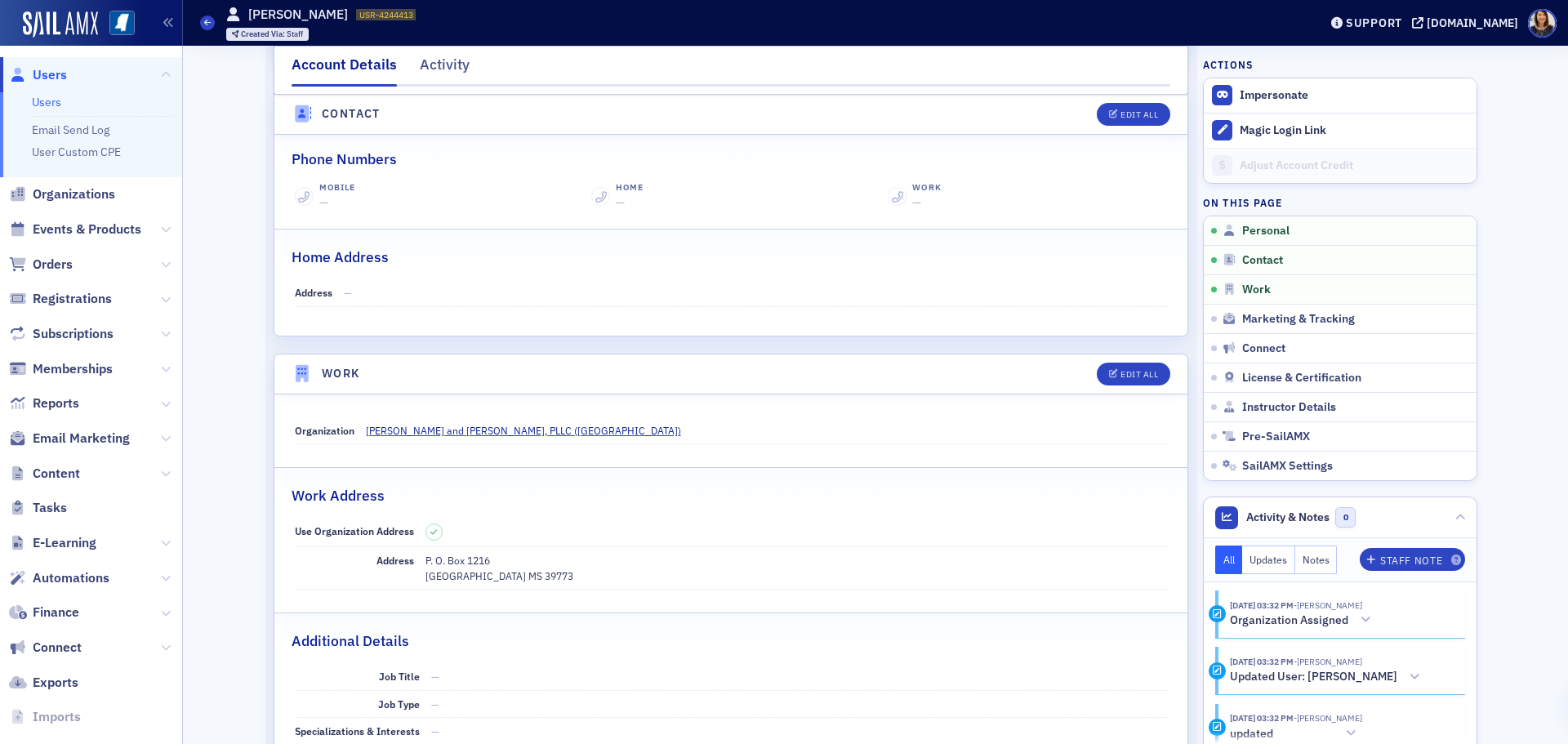
scroll to position [695, 0]
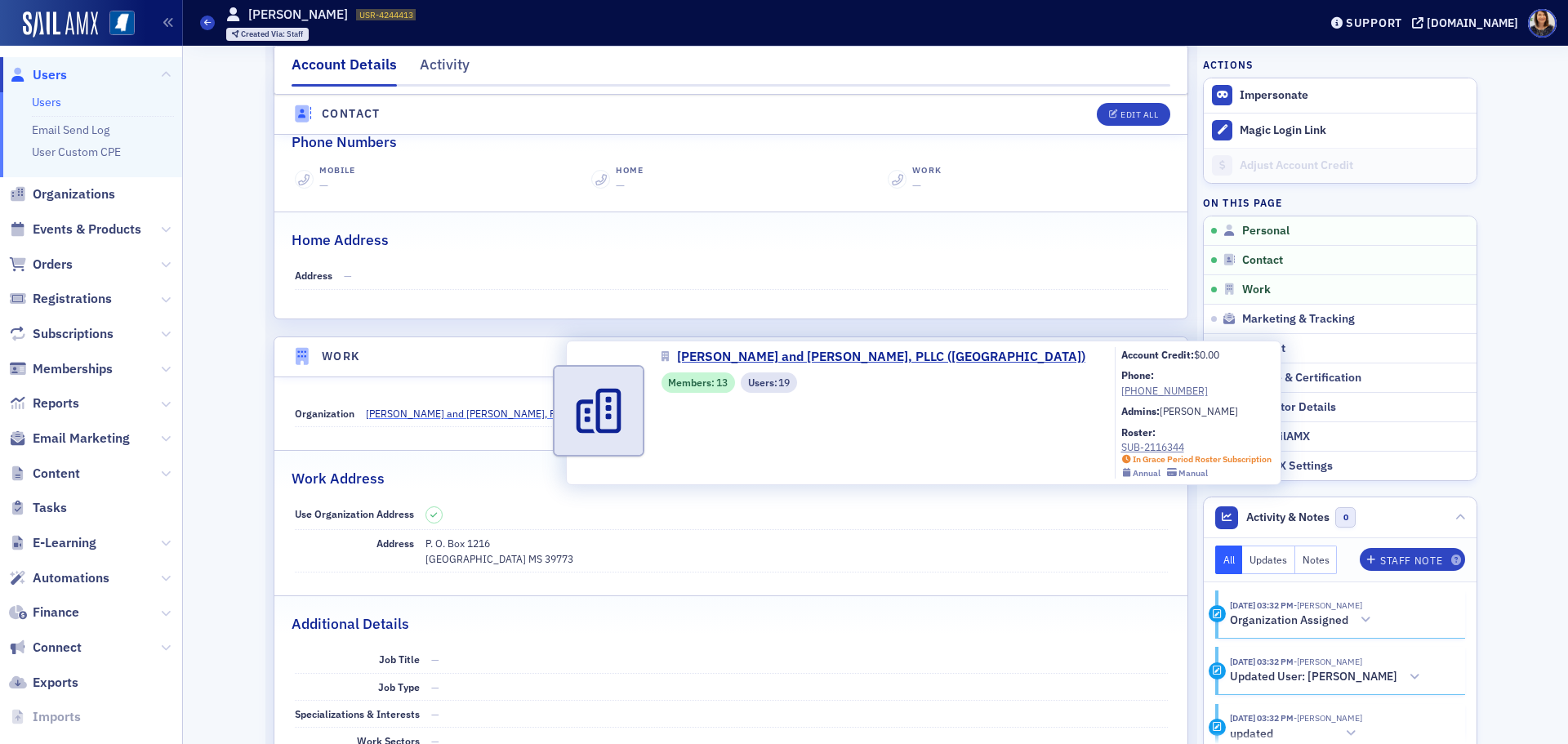
click at [432, 415] on span "[PERSON_NAME] and [PERSON_NAME], PLLC ([GEOGRAPHIC_DATA])" at bounding box center [524, 412] width 315 height 15
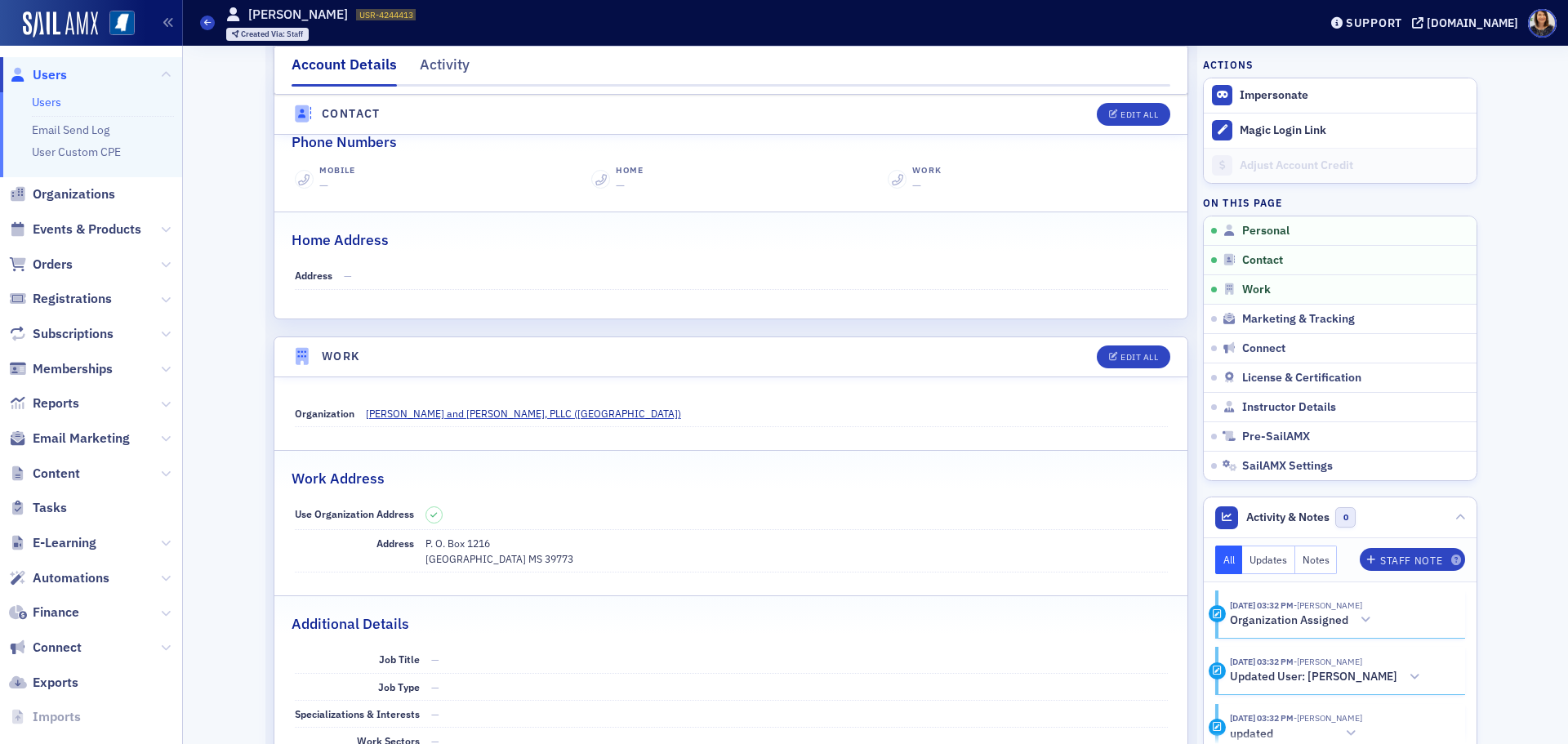
scroll to position [0, 0]
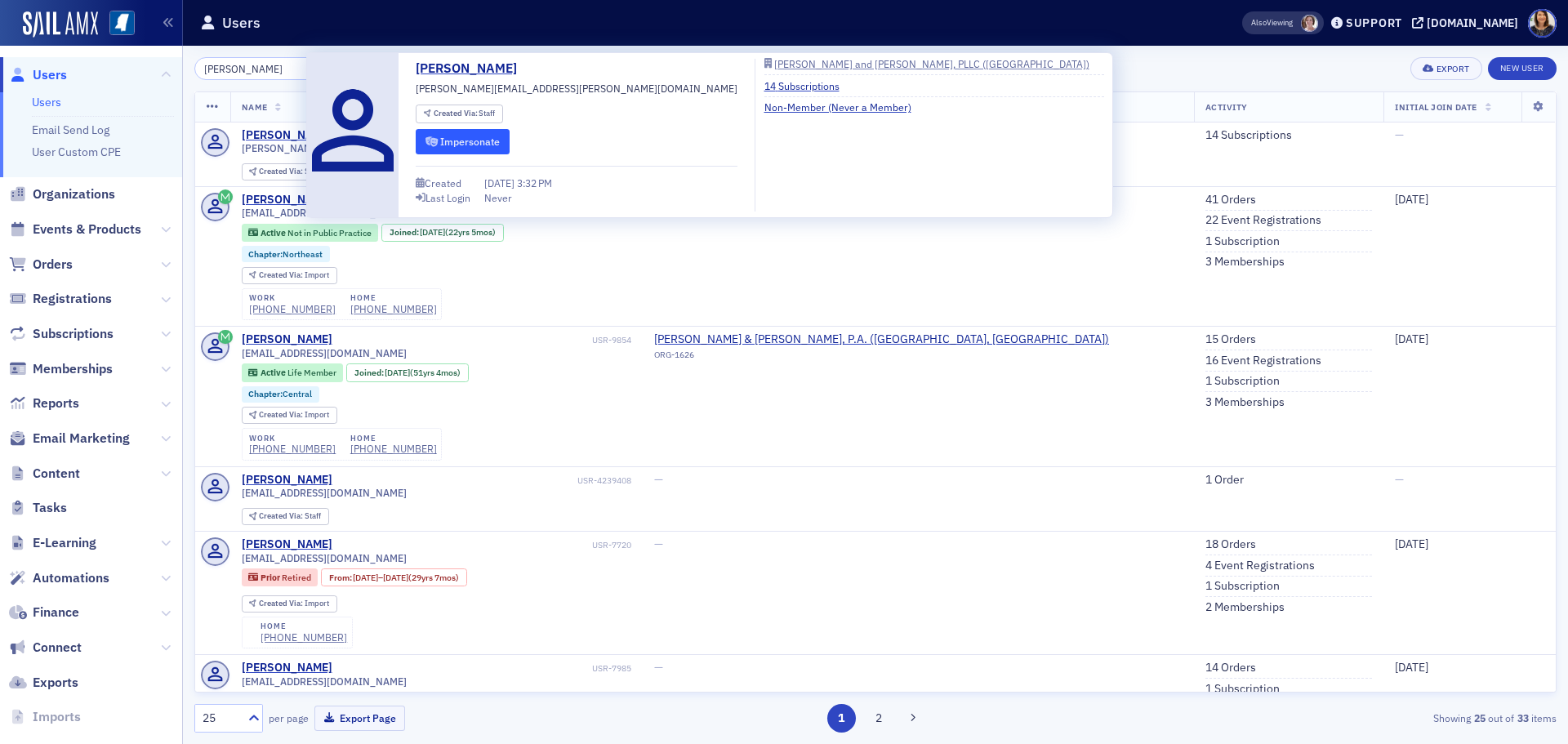
type input "heather cox"
click at [478, 140] on button "Impersonate" at bounding box center [463, 141] width 94 height 25
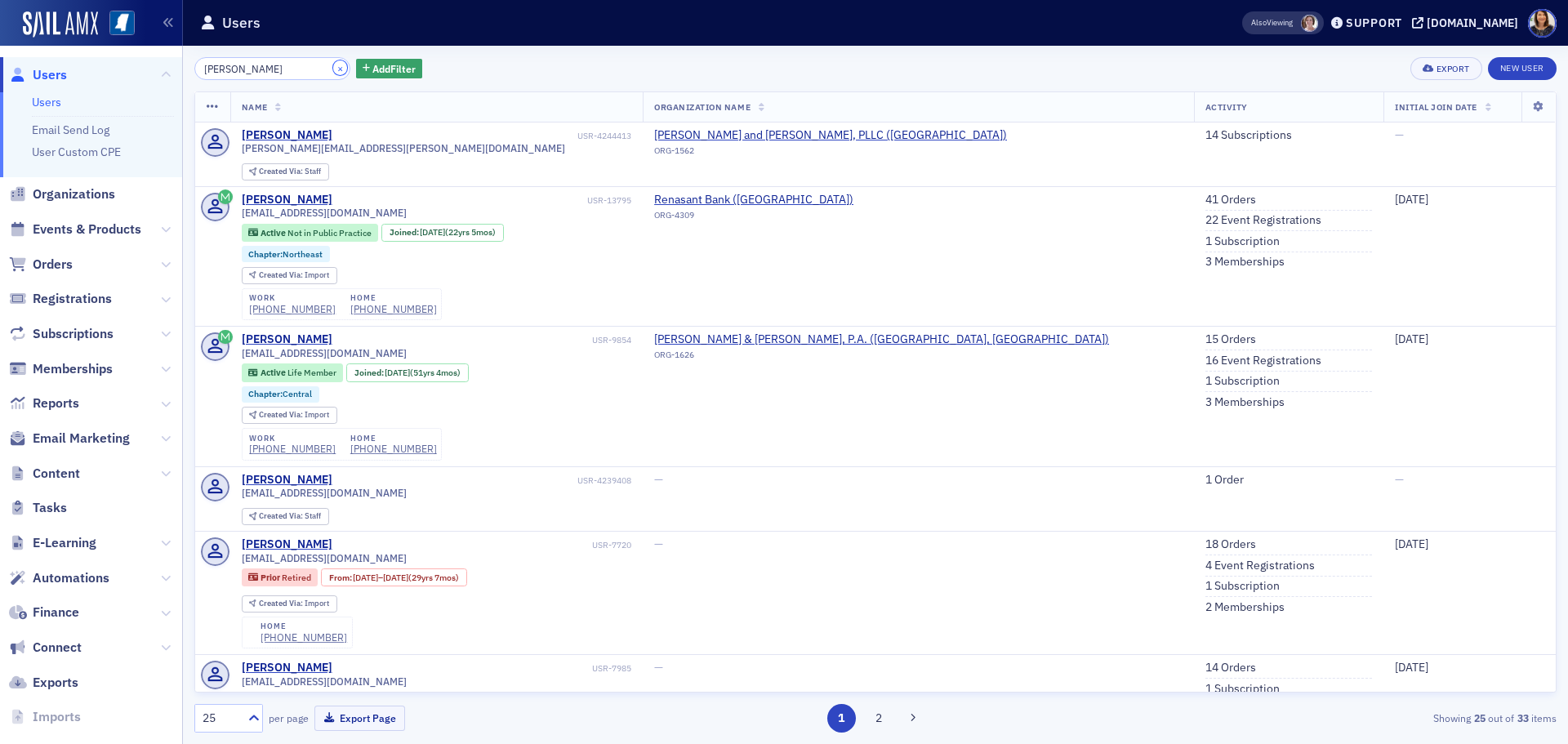
click at [333, 71] on button "×" at bounding box center [340, 67] width 15 height 15
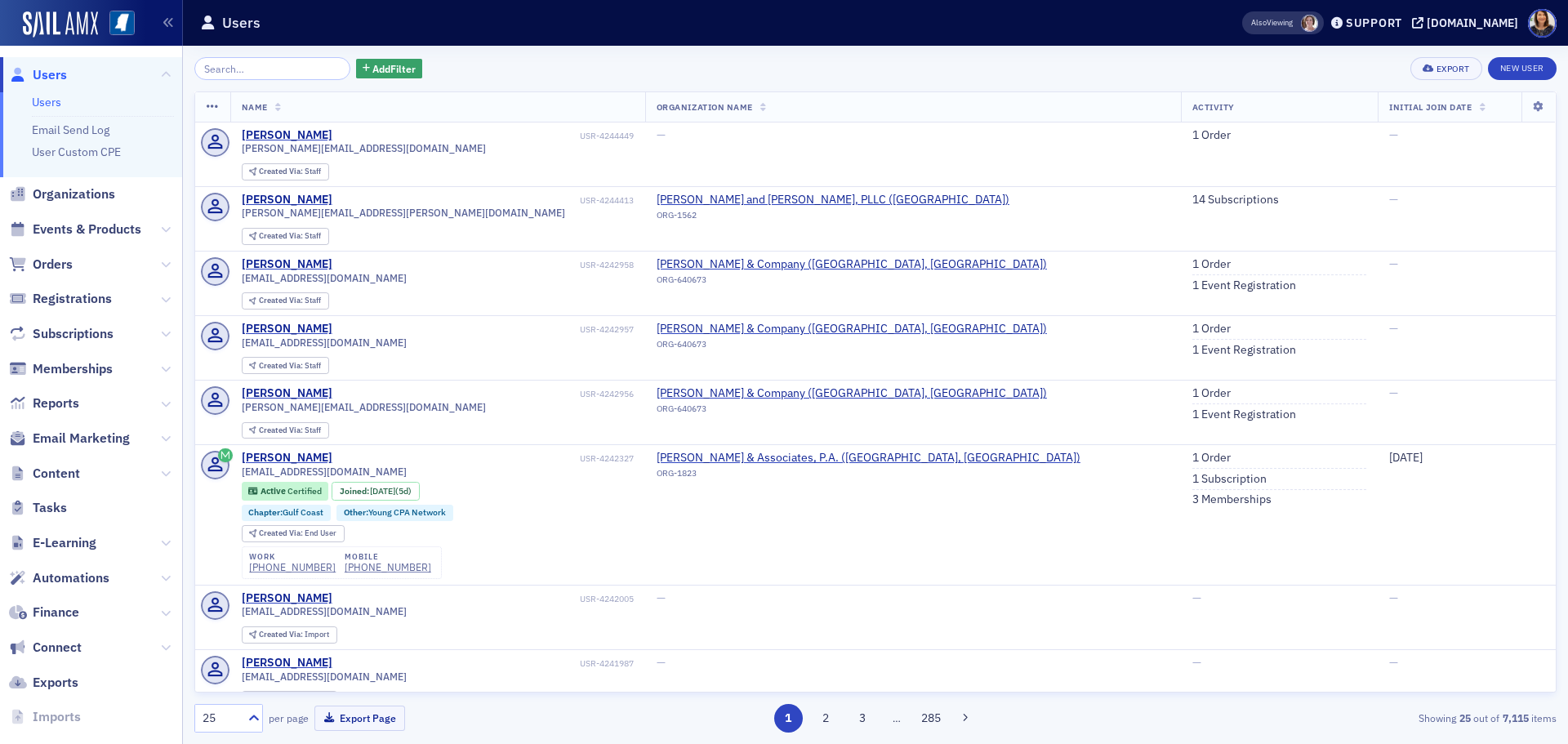
click at [56, 82] on span "Users" at bounding box center [50, 75] width 34 height 18
click at [51, 73] on span "Users" at bounding box center [50, 75] width 34 height 18
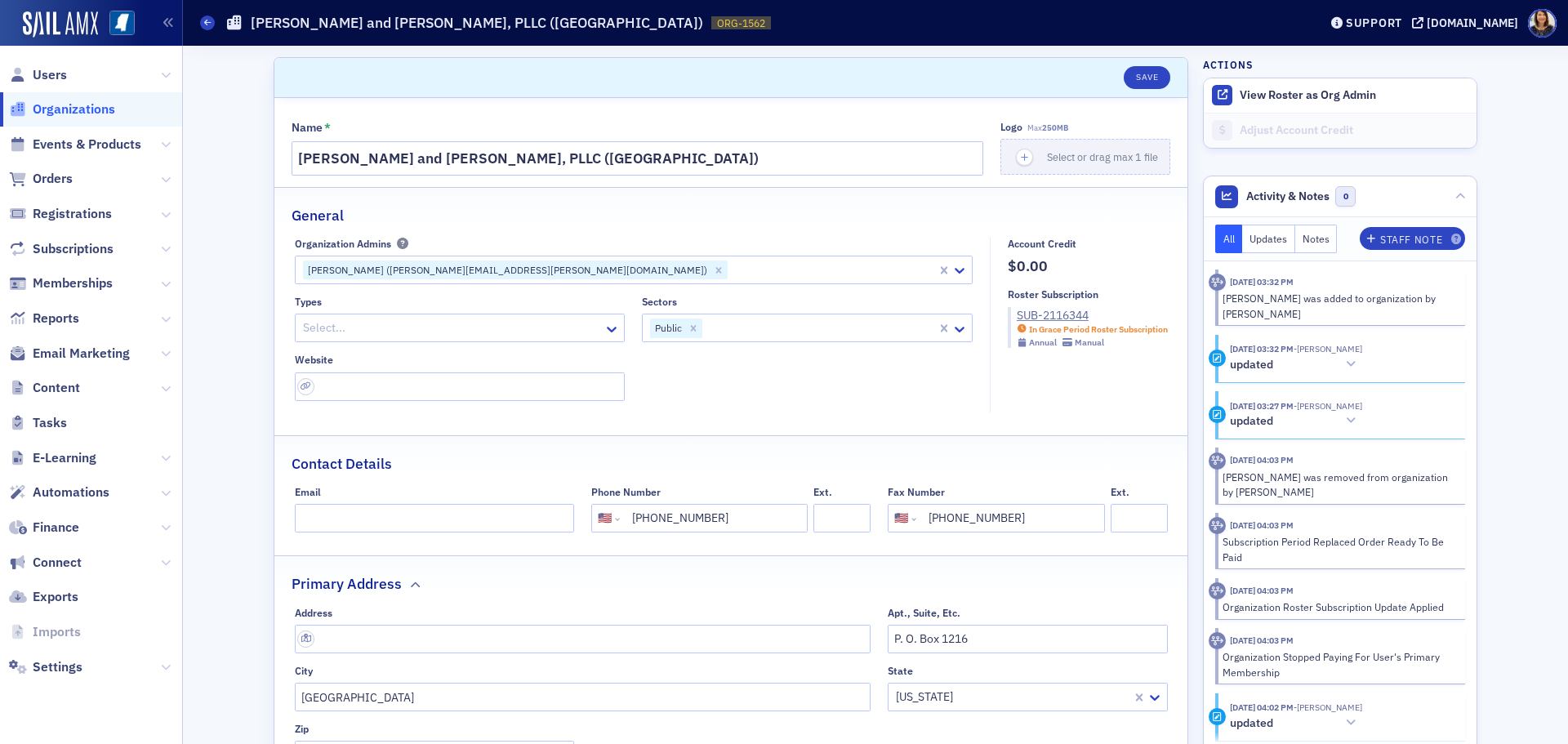
select select "US"
click at [730, 268] on div at bounding box center [832, 270] width 206 height 21
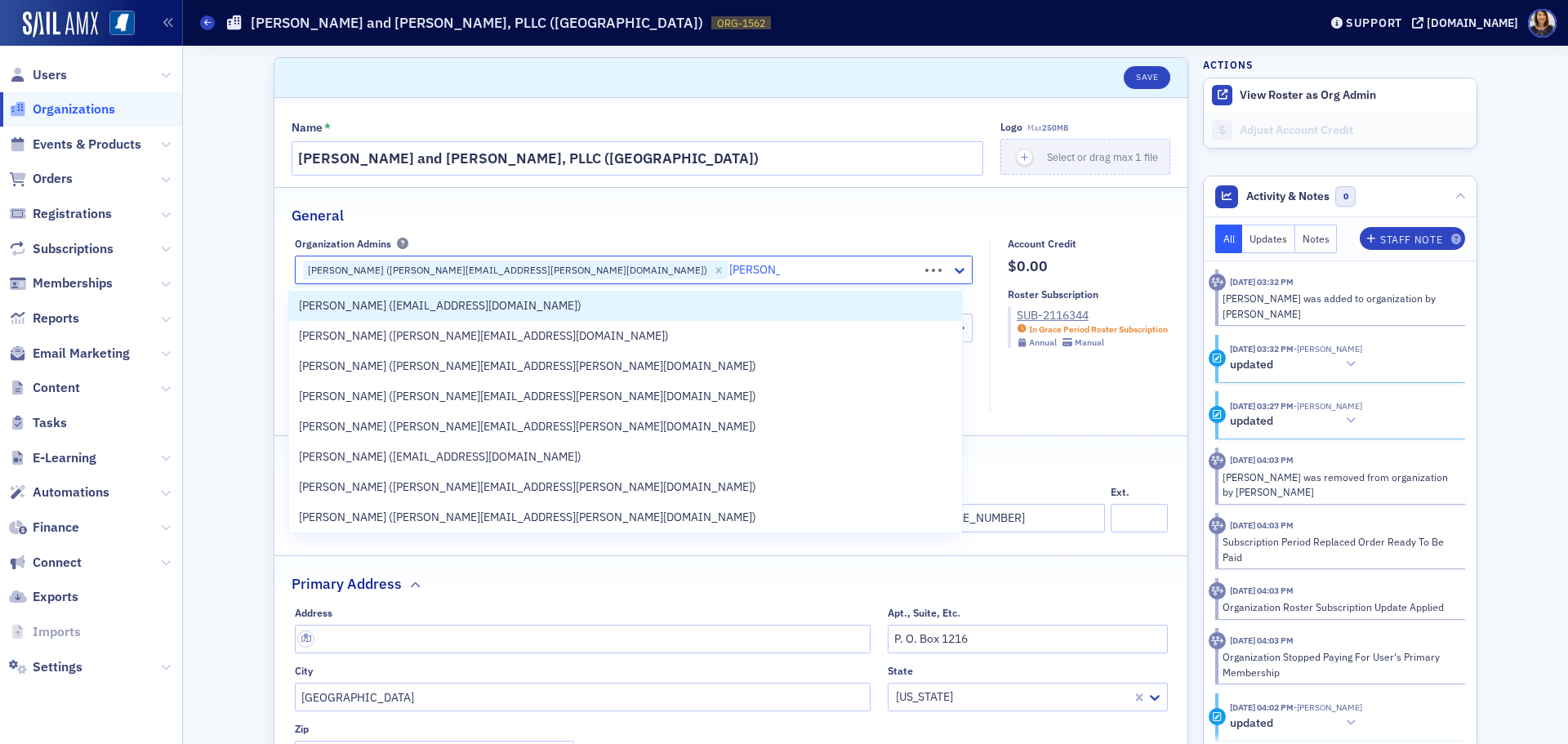
type input "[PERSON_NAME]"
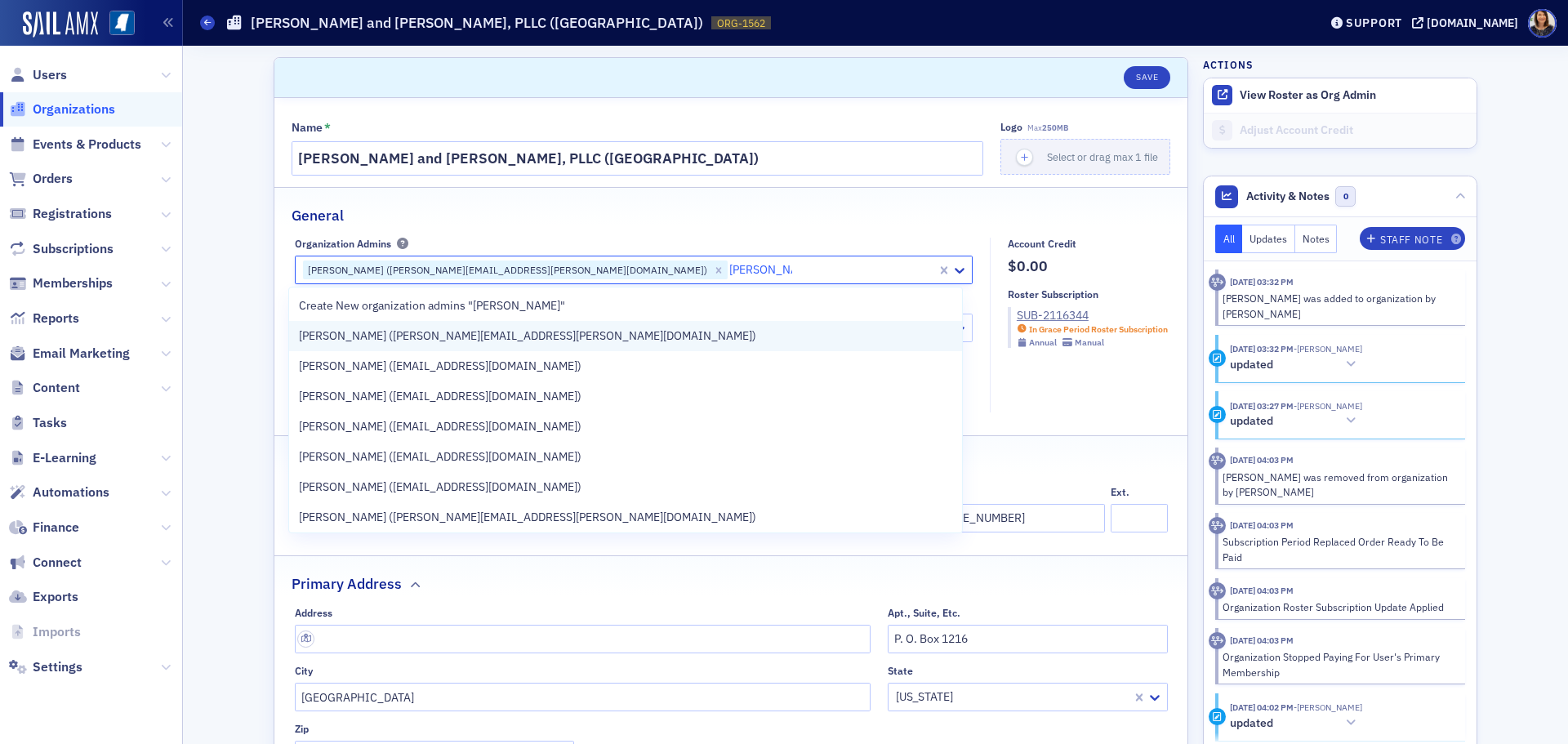
click at [451, 338] on span "Heather Cox (heather.cox@wws.cpa)" at bounding box center [527, 336] width 457 height 17
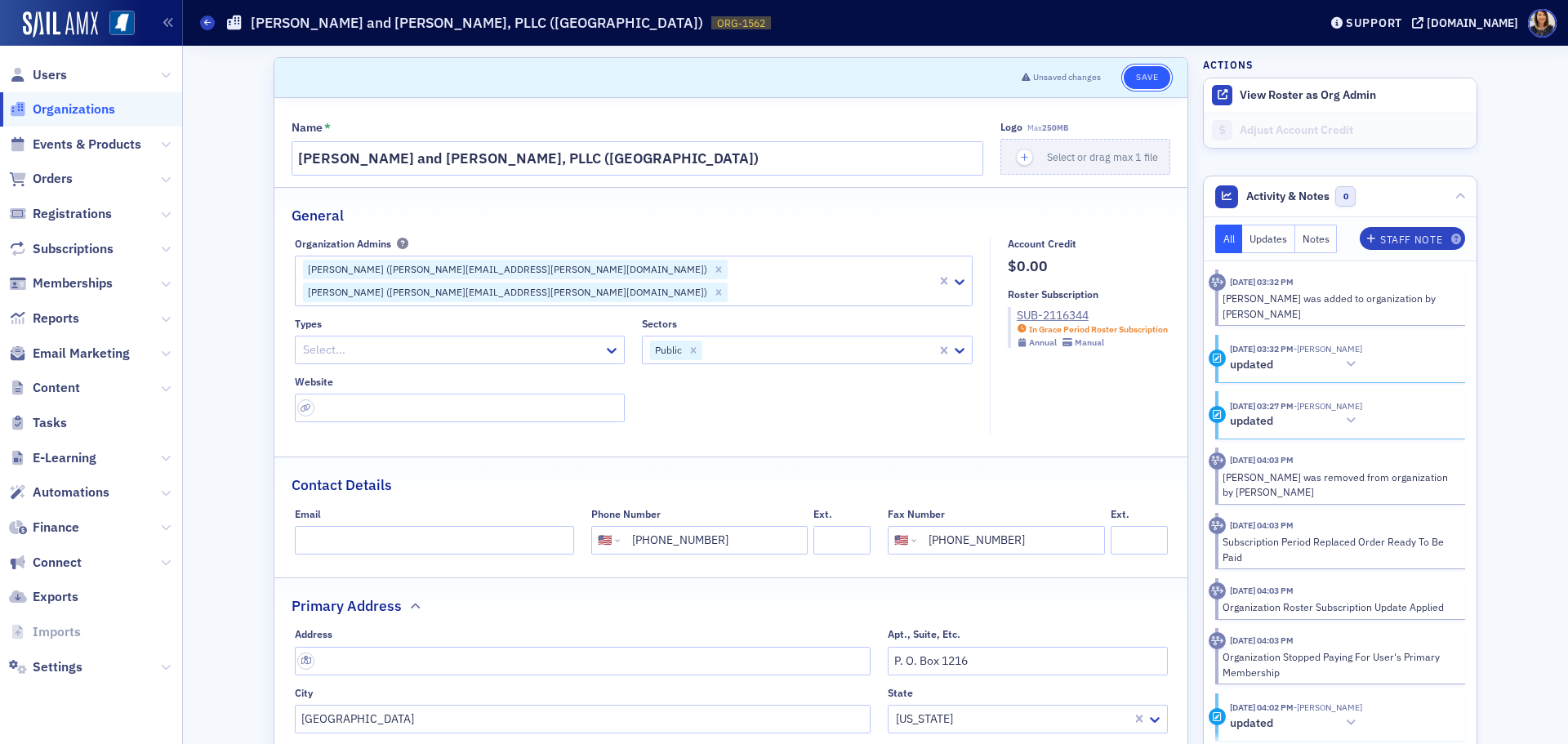
click at [1142, 77] on button "Save" at bounding box center [1147, 78] width 47 height 23
select select "US"
click at [78, 107] on span "Organizations" at bounding box center [74, 109] width 83 height 18
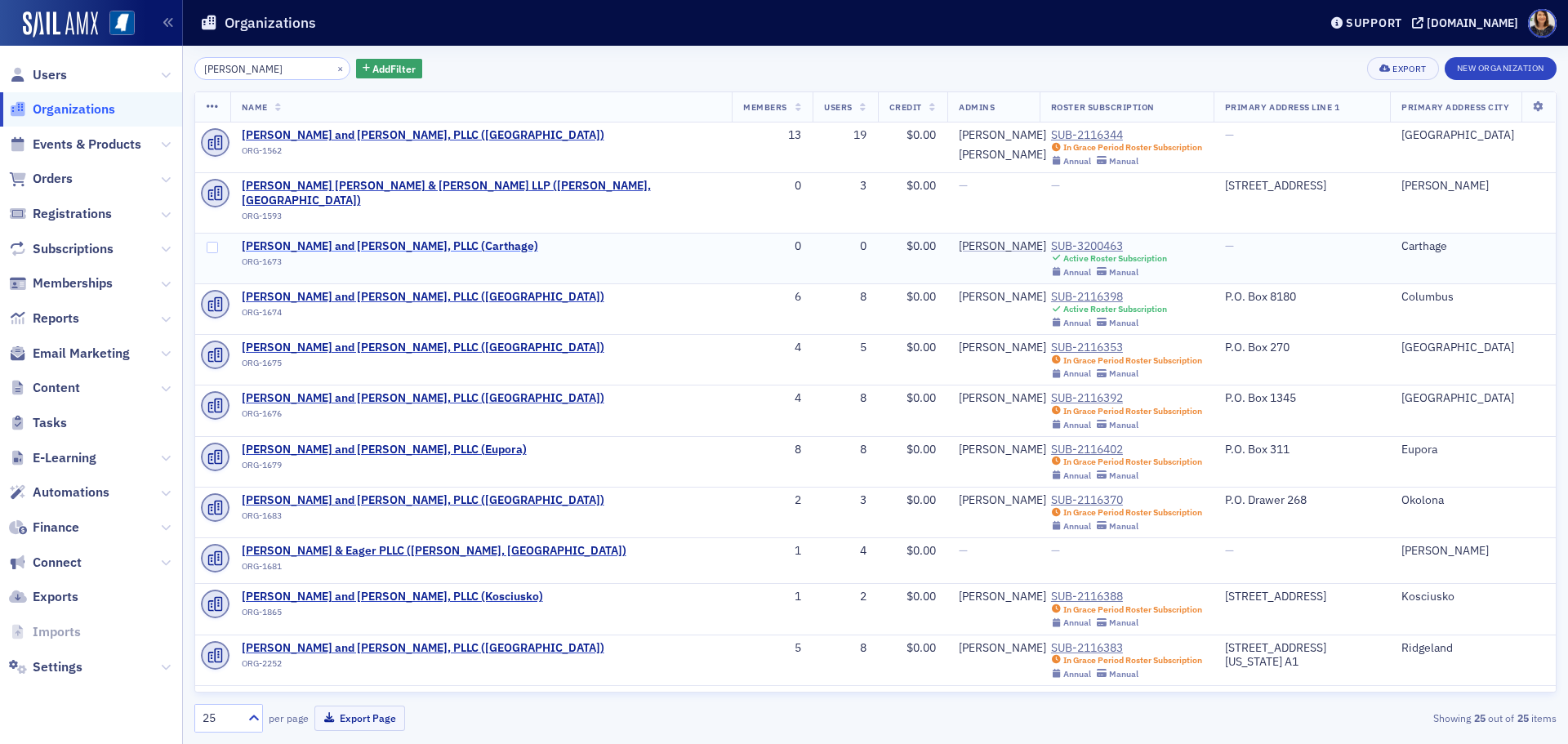
type input "[PERSON_NAME]"
click at [376, 239] on span "[PERSON_NAME] and [PERSON_NAME], PLLC (Carthage)" at bounding box center [390, 246] width 296 height 15
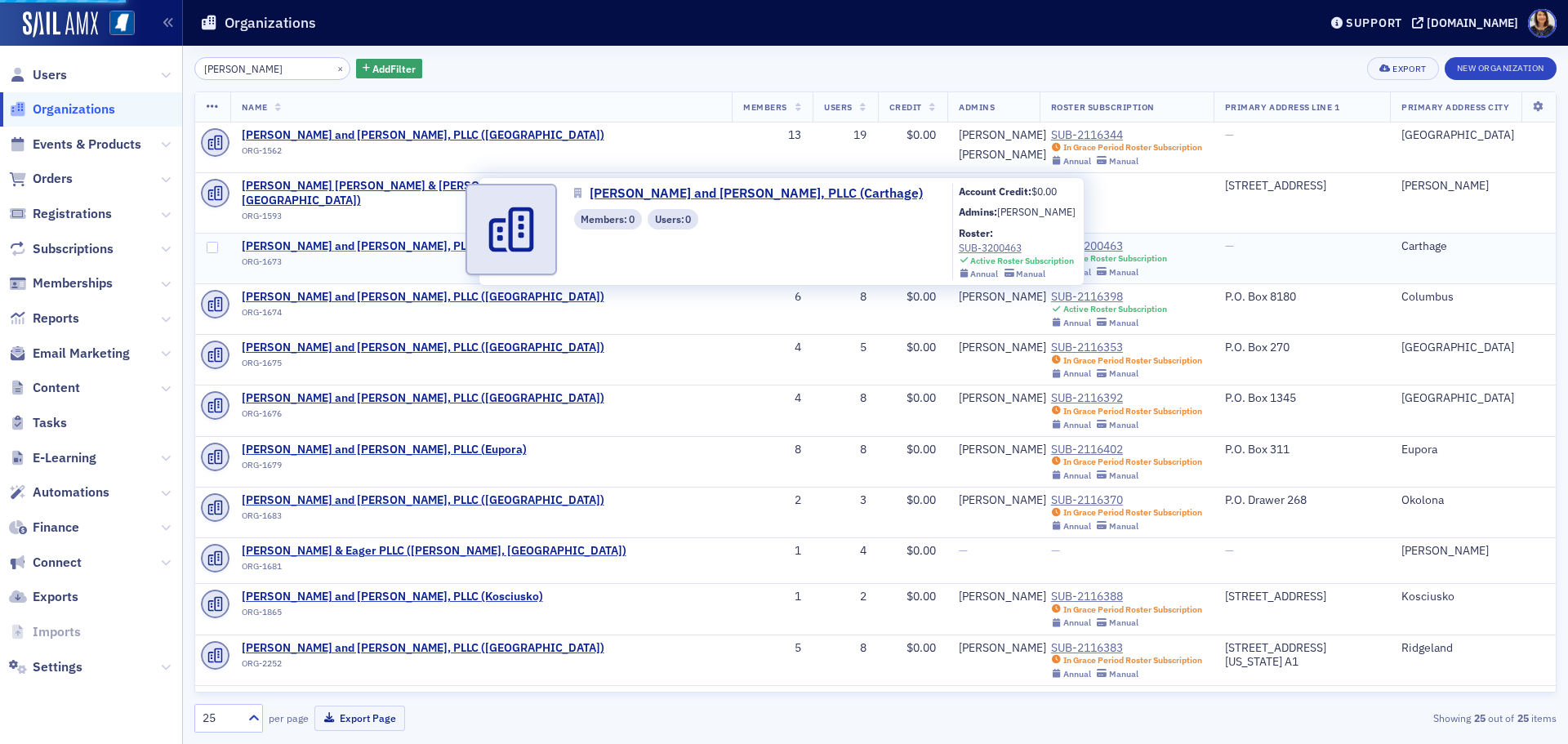
select select "US"
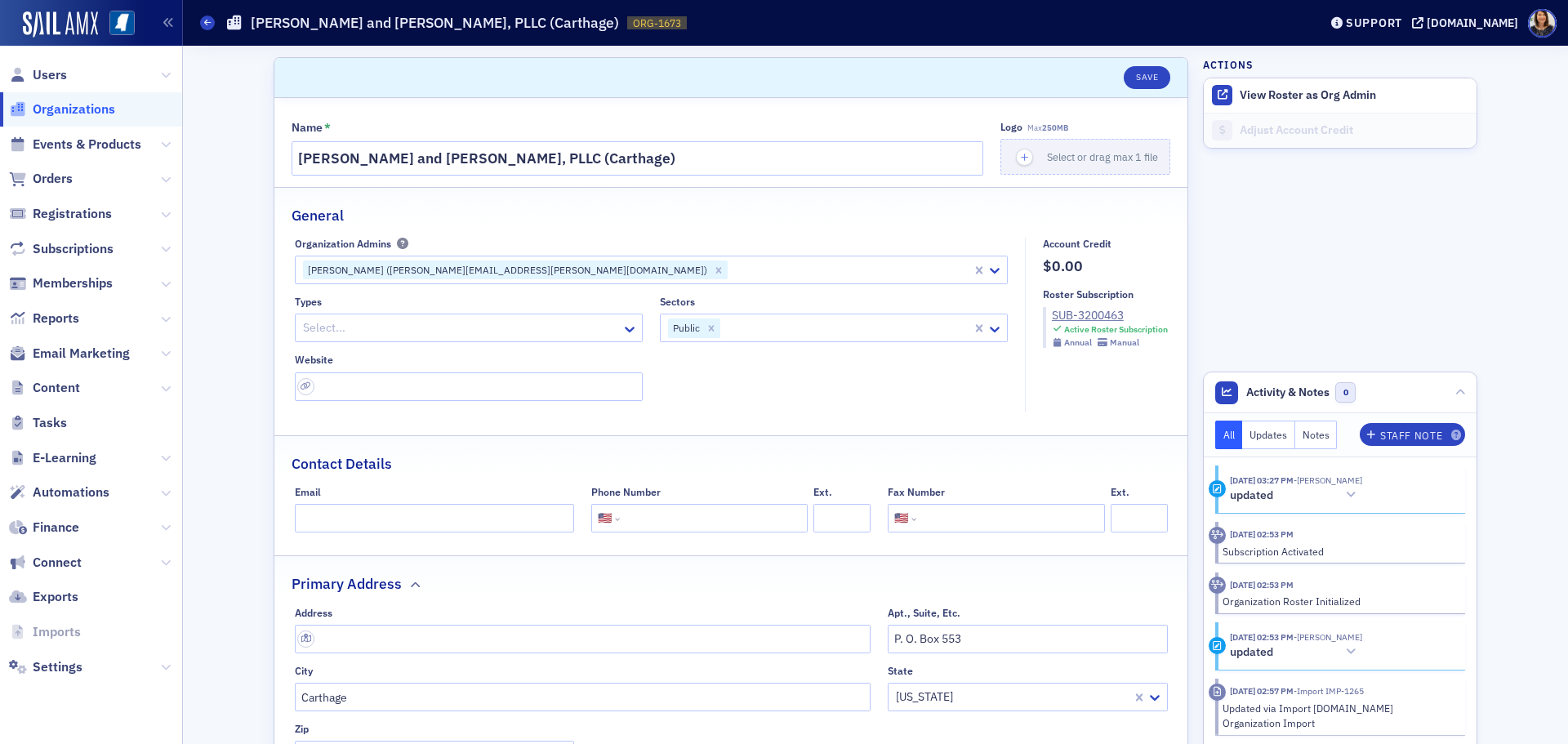
click at [730, 270] on div at bounding box center [850, 270] width 241 height 21
type input "[PERSON_NAME]"
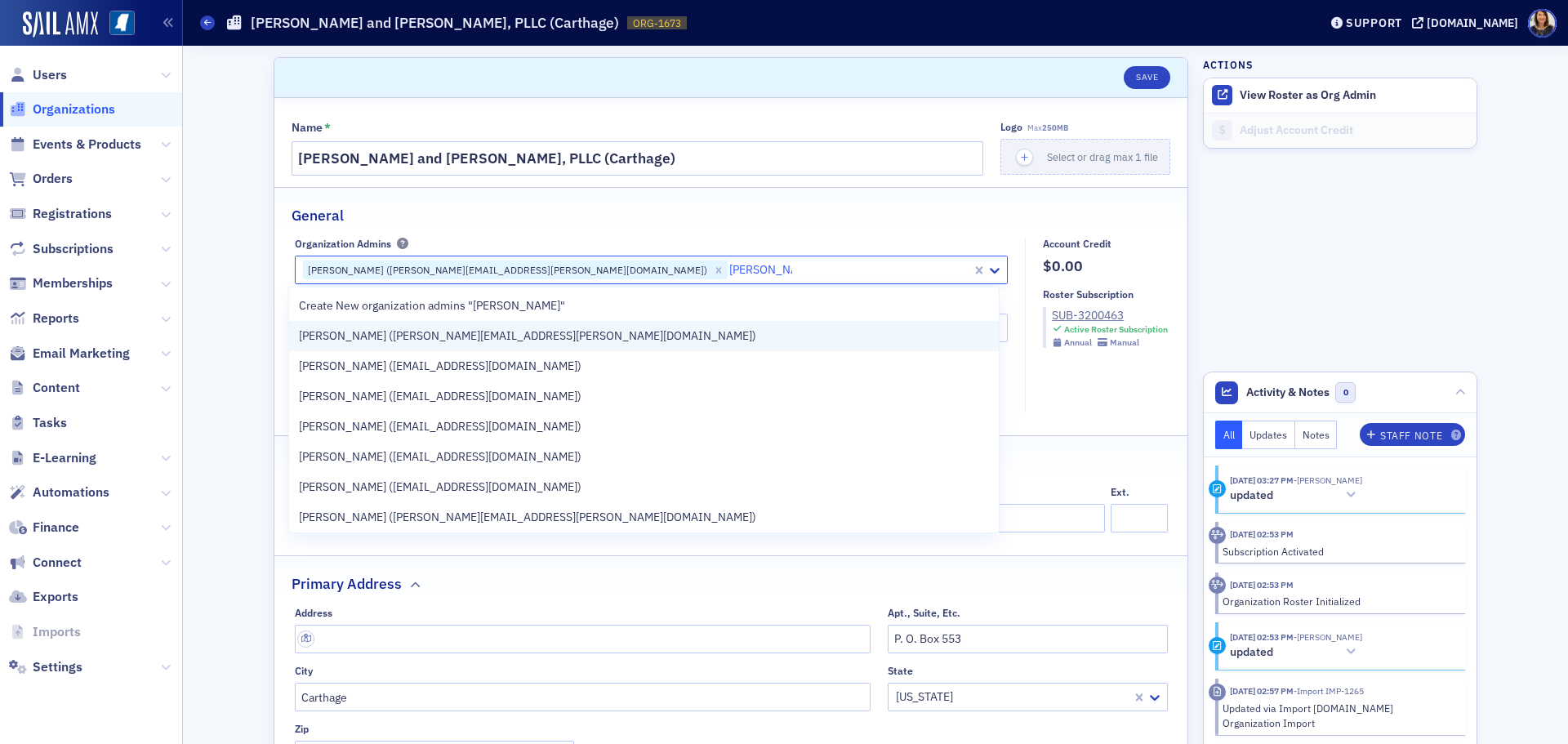
click at [385, 338] on span "Heather Cox (heather.cox@wws.cpa)" at bounding box center [527, 336] width 457 height 17
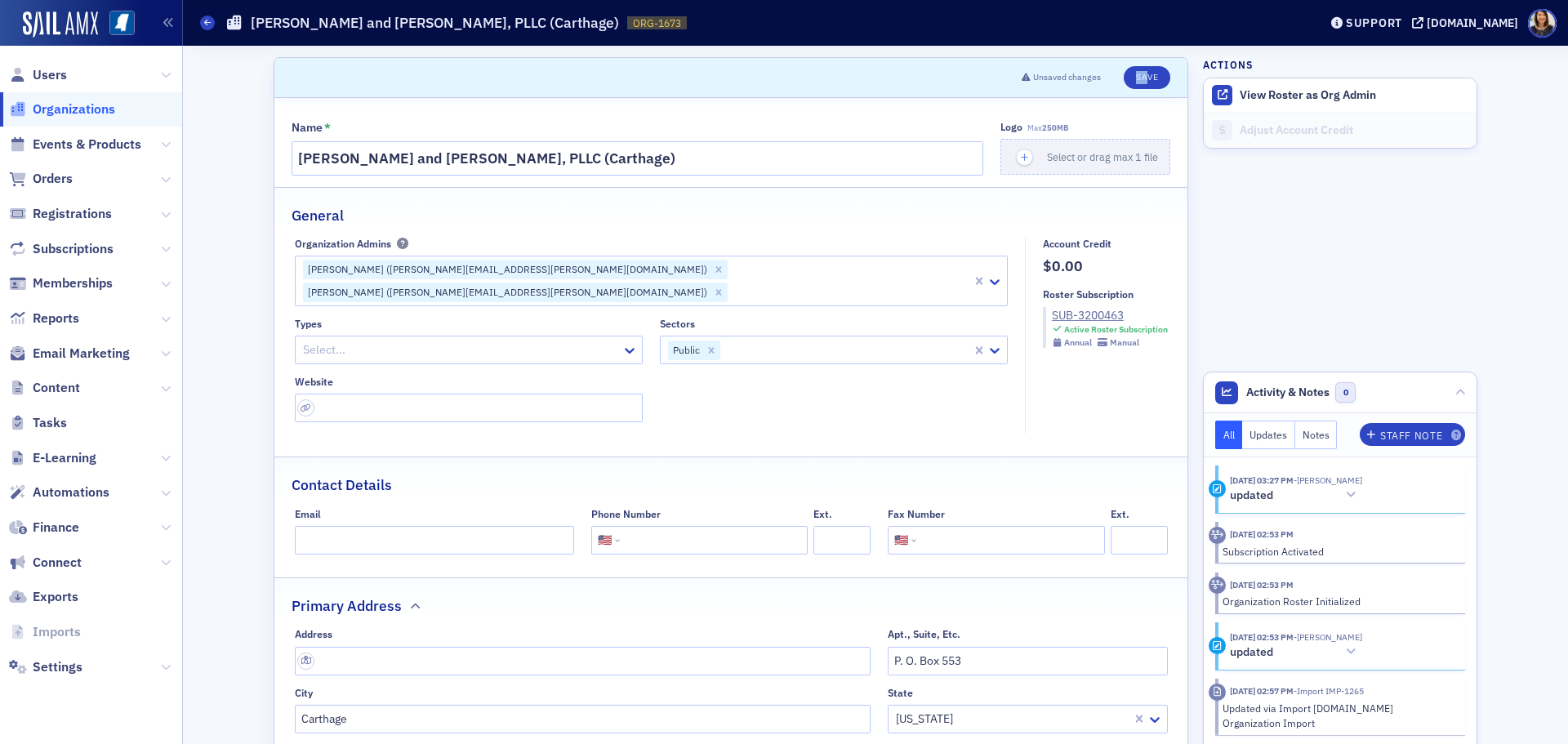
click at [1134, 89] on header "Unsaved changes Save" at bounding box center [731, 78] width 913 height 40
click at [1139, 77] on button "Save" at bounding box center [1147, 78] width 47 height 23
select select "US"
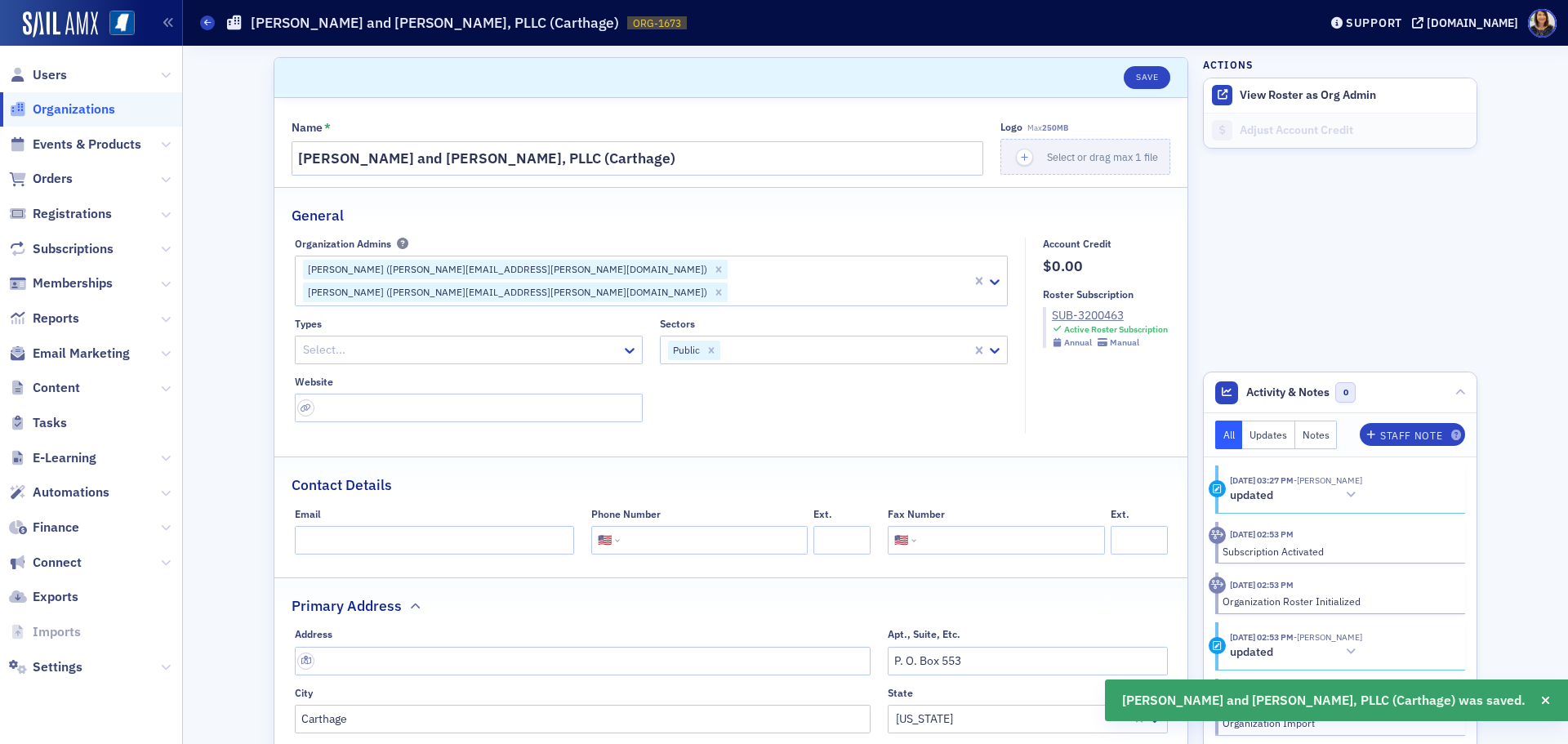
click at [83, 107] on span "Organizations" at bounding box center [74, 109] width 83 height 18
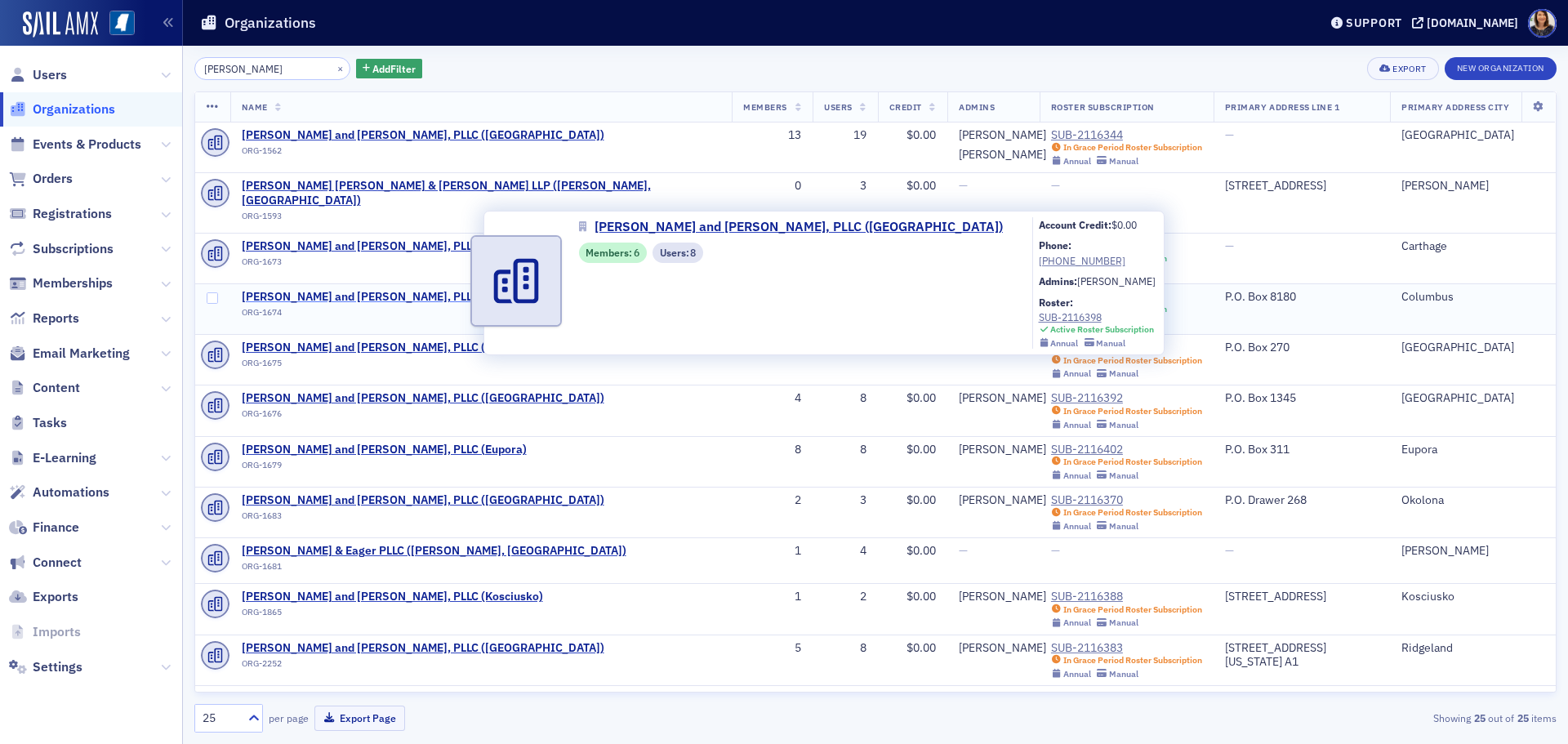
click at [356, 290] on span "[PERSON_NAME] and [PERSON_NAME], PLLC ([GEOGRAPHIC_DATA])" at bounding box center [423, 297] width 363 height 15
select select "US"
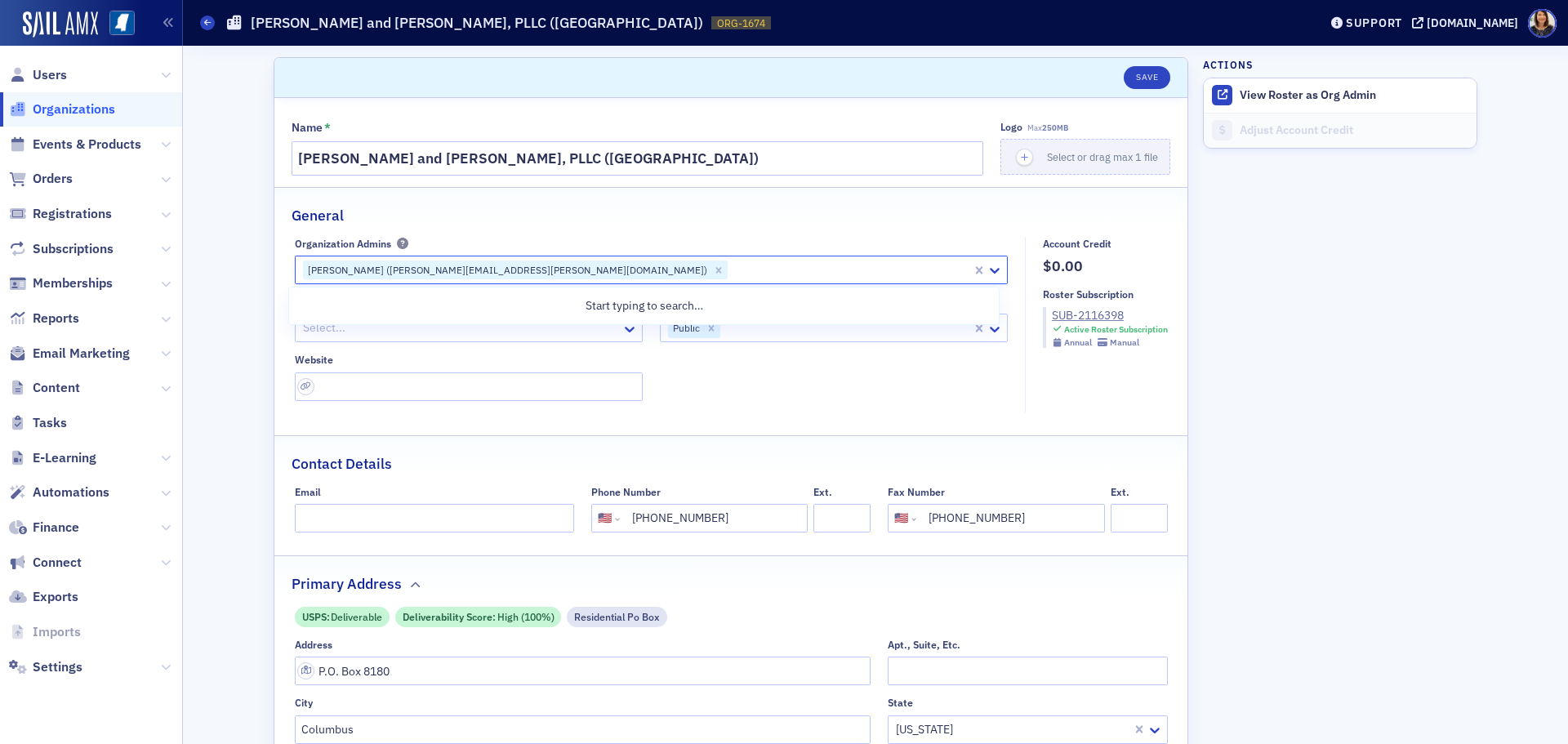
click at [730, 272] on div at bounding box center [850, 270] width 241 height 21
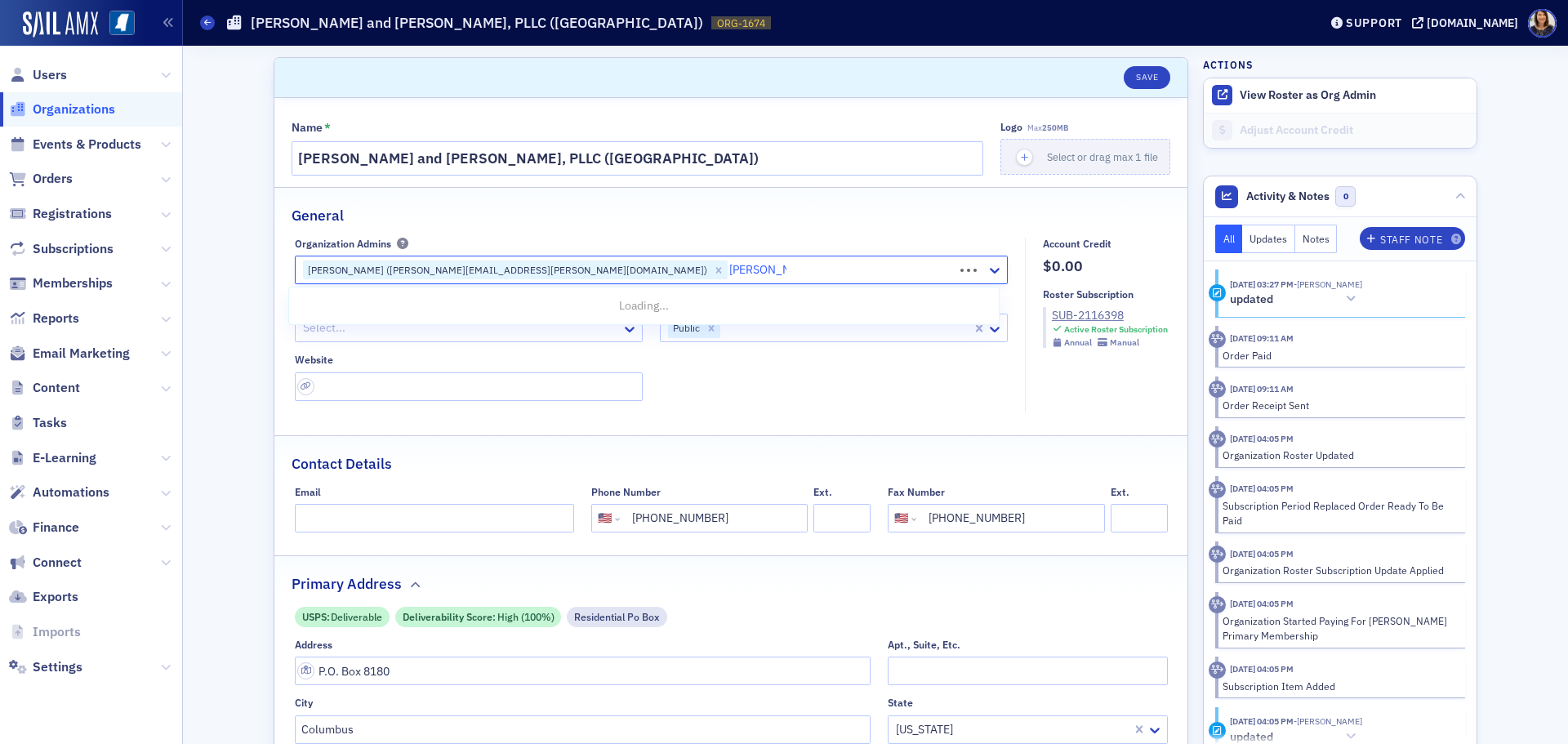
type input "[PERSON_NAME]"
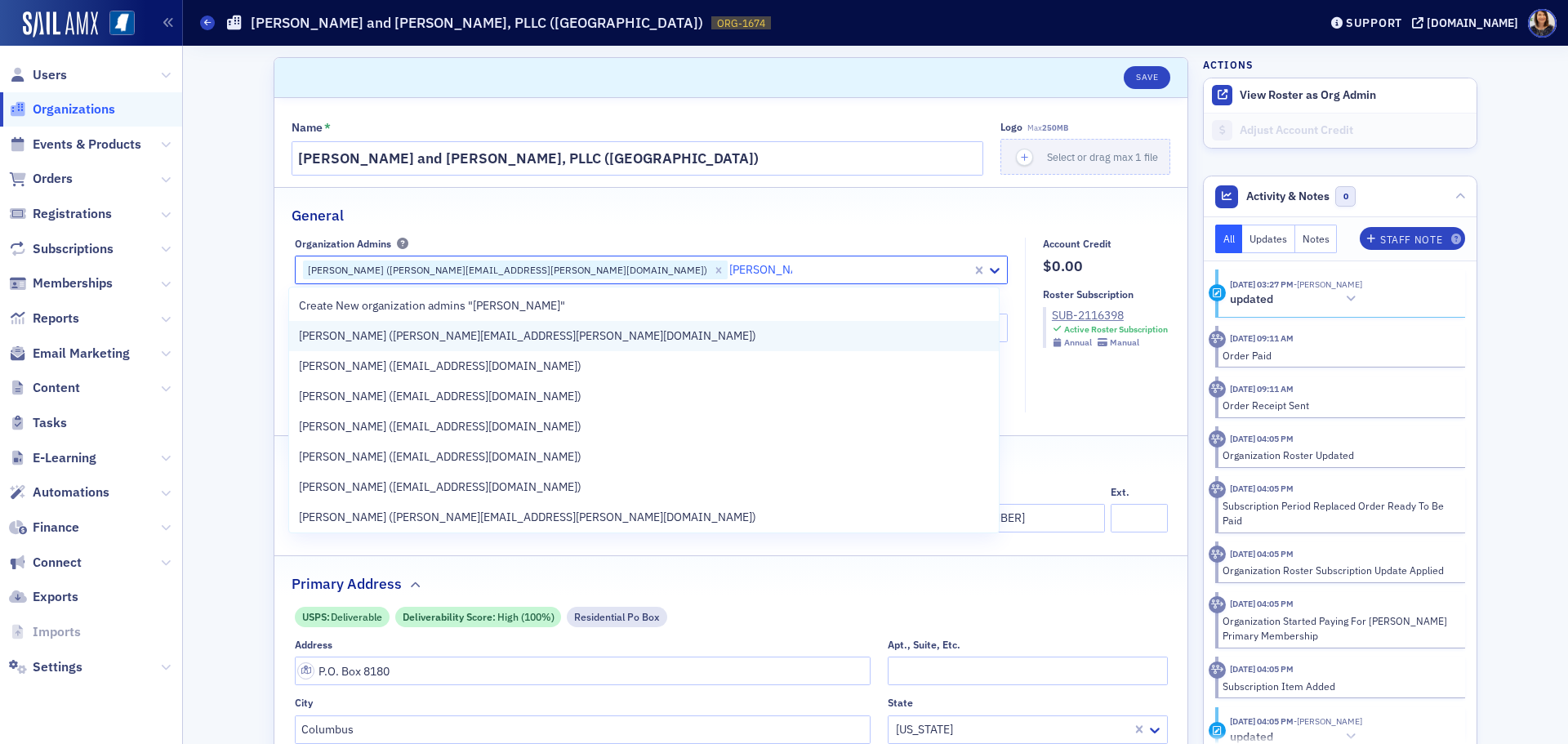
drag, startPoint x: 369, startPoint y: 337, endPoint x: 378, endPoint y: 335, distance: 9.2
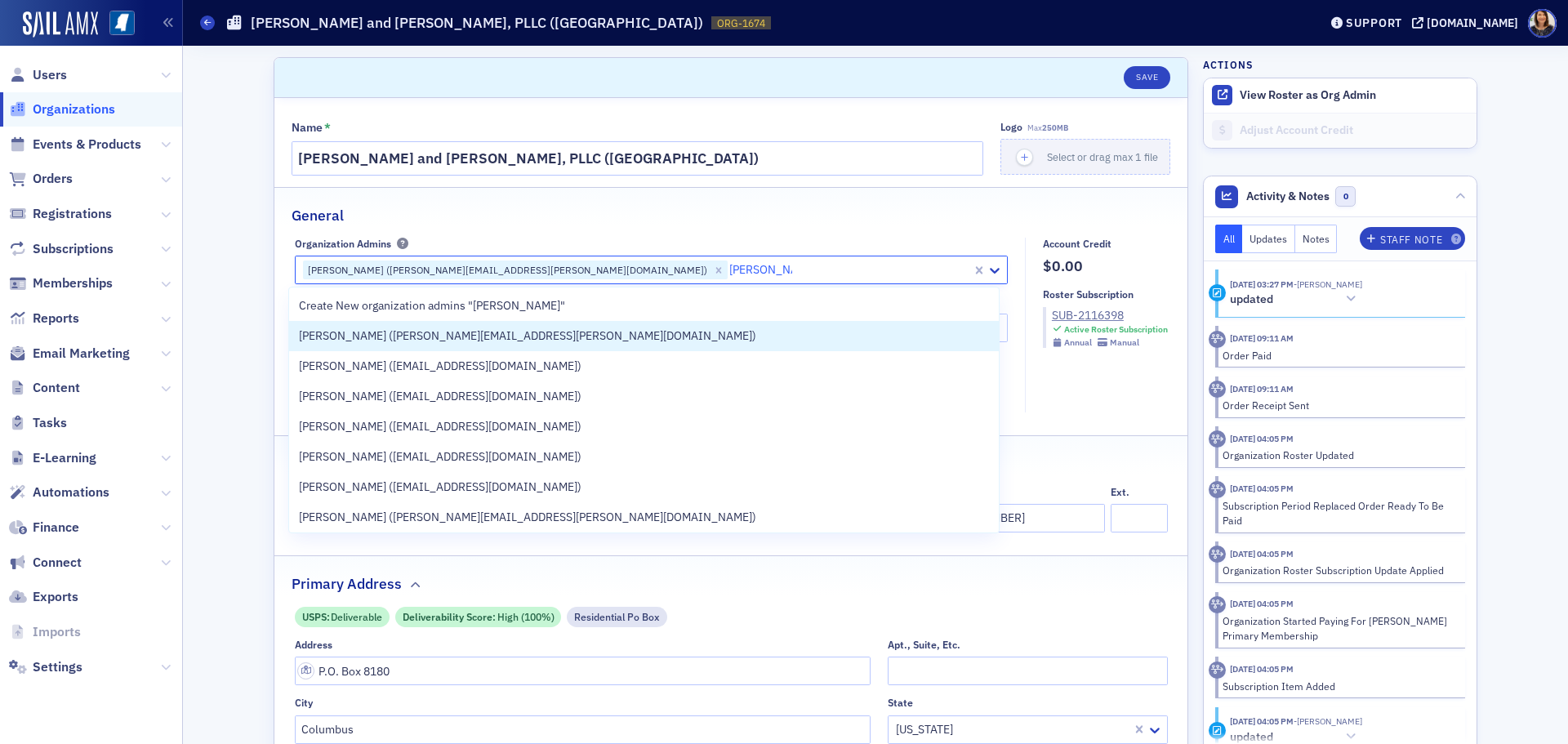
click at [370, 337] on span "[PERSON_NAME] ([PERSON_NAME][EMAIL_ADDRESS][PERSON_NAME][DOMAIN_NAME])" at bounding box center [527, 336] width 457 height 17
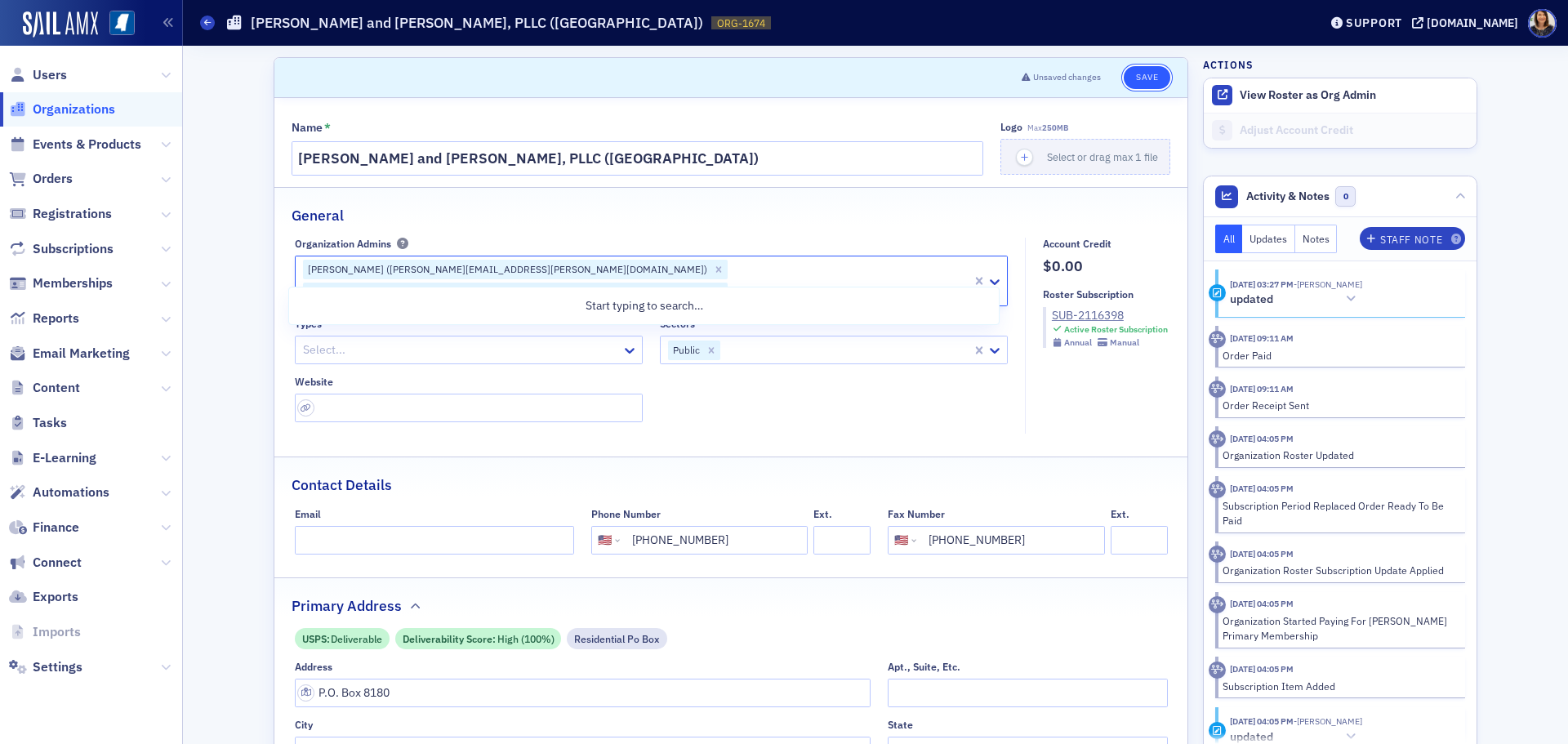
click at [1147, 75] on button "Save" at bounding box center [1147, 78] width 47 height 23
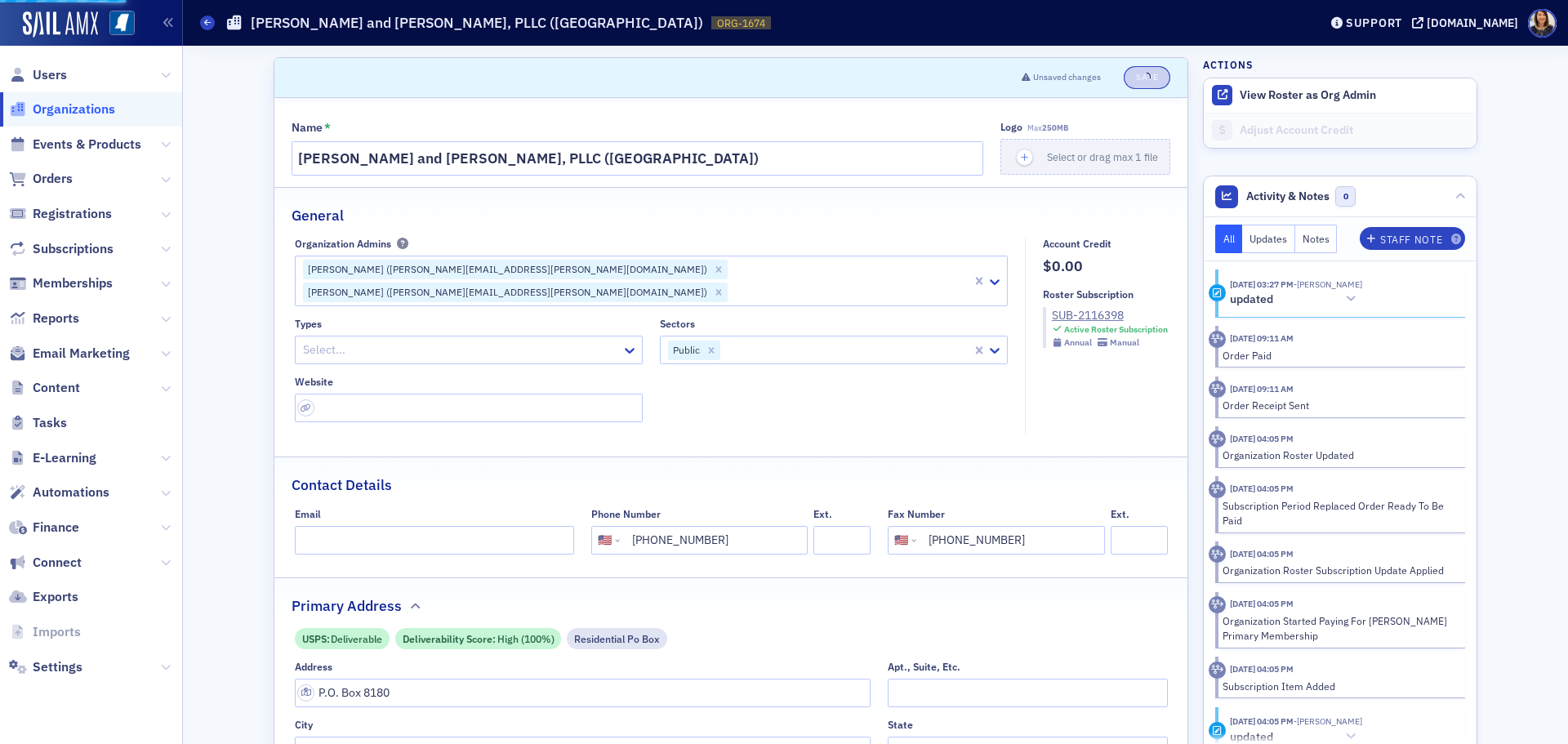
select select "US"
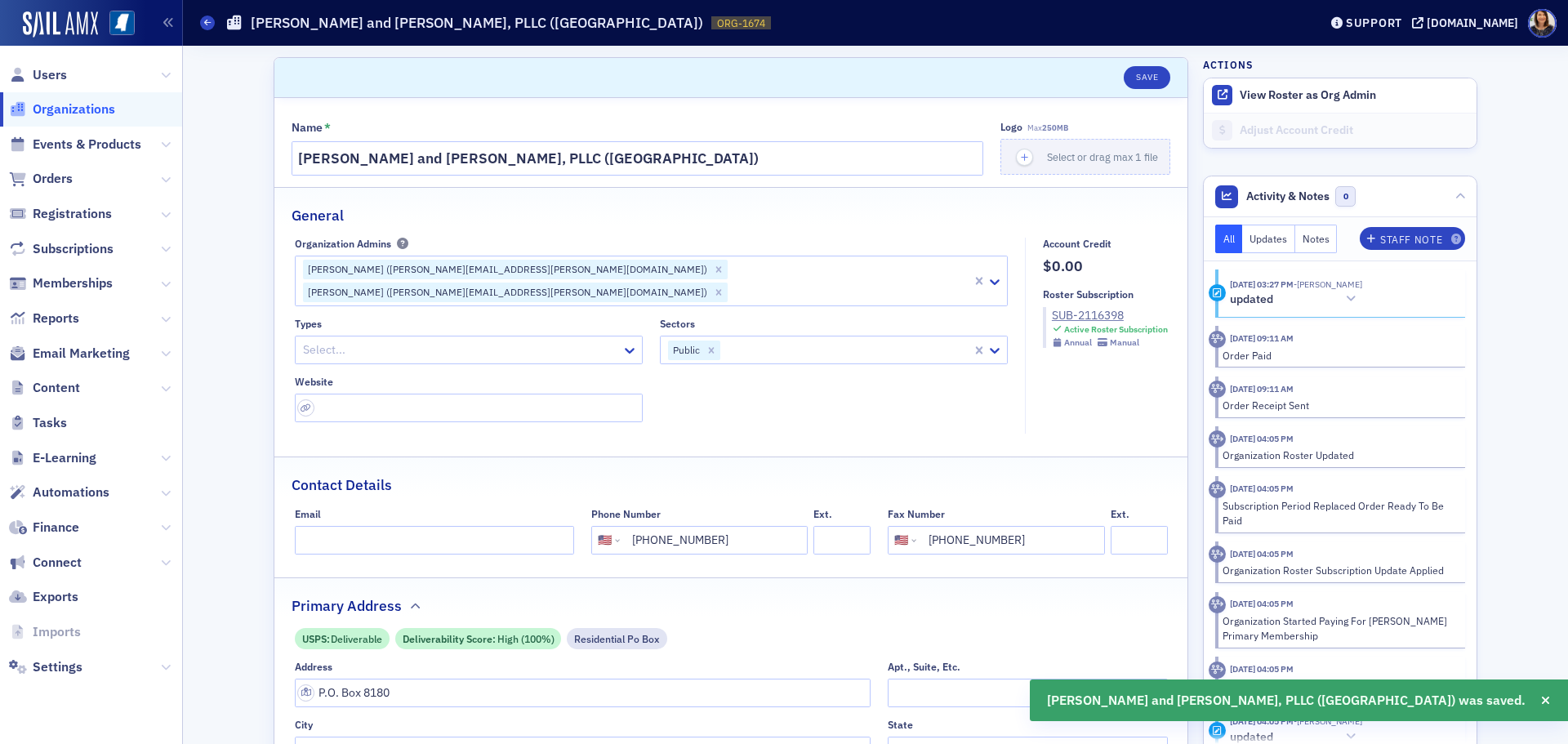
click at [74, 106] on span "Organizations" at bounding box center [74, 109] width 83 height 18
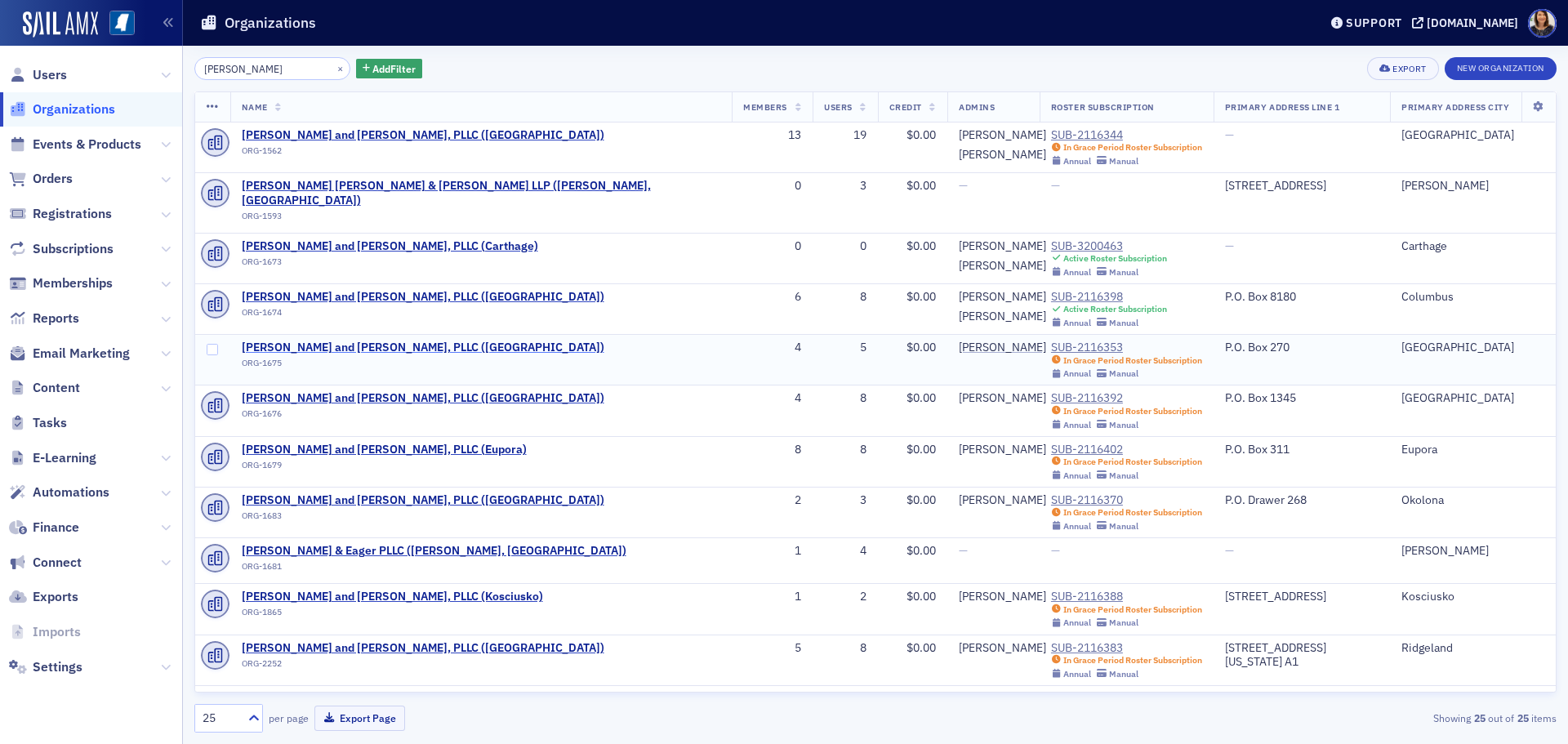
click at [352, 340] on span "[PERSON_NAME] and [PERSON_NAME], PLLC ([GEOGRAPHIC_DATA])" at bounding box center [423, 347] width 363 height 15
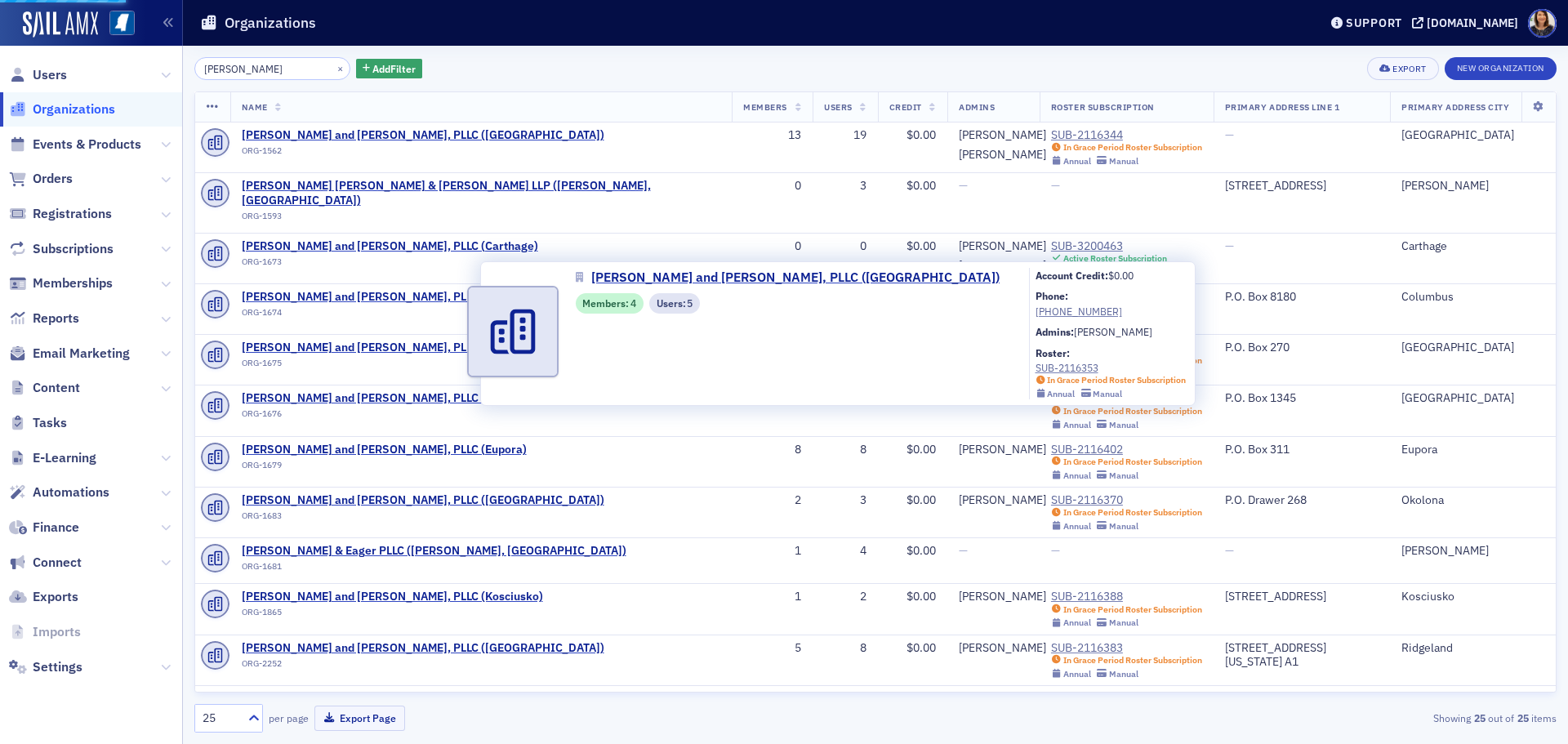
select select "US"
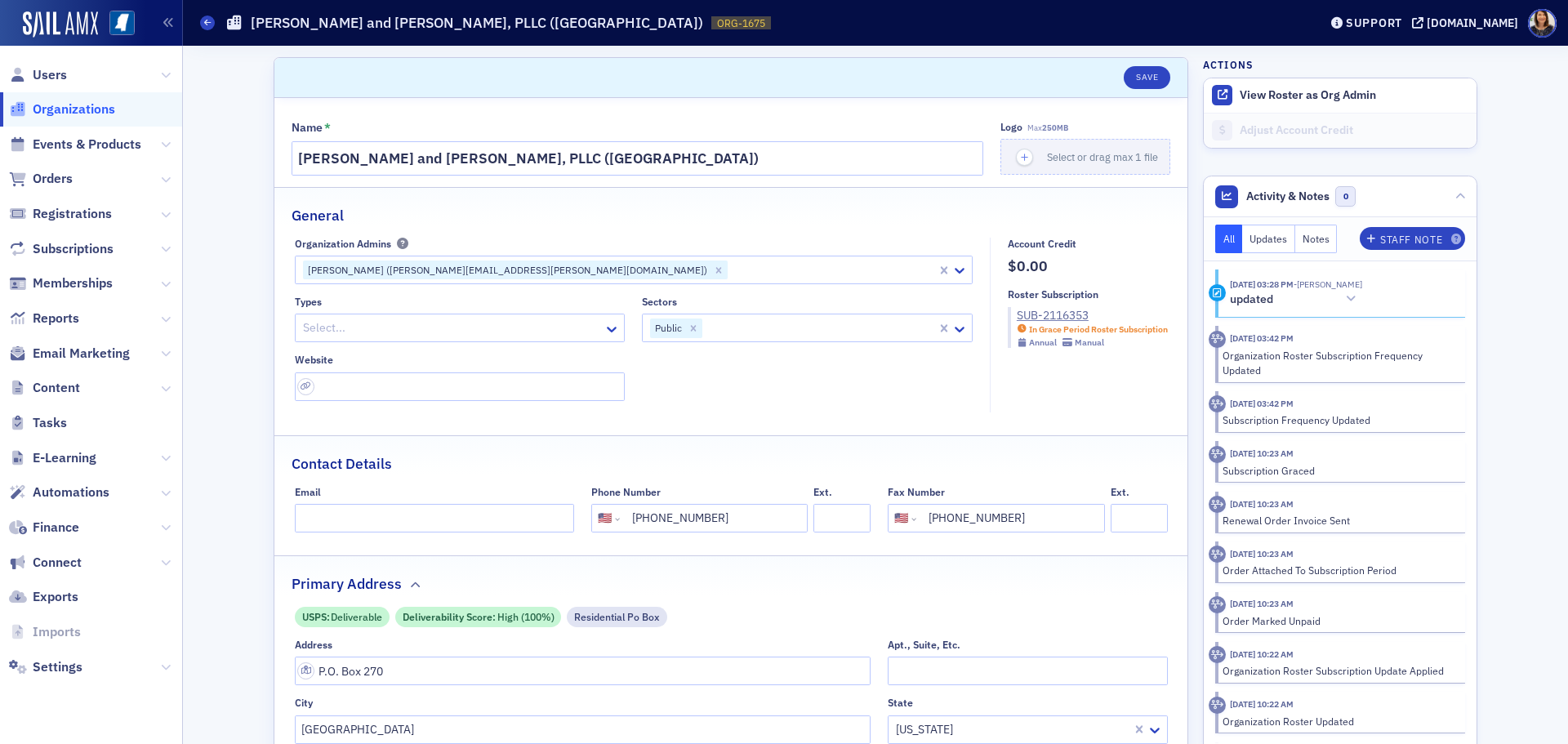
click at [730, 259] on div at bounding box center [832, 270] width 206 height 21
type input "[PERSON_NAME]"
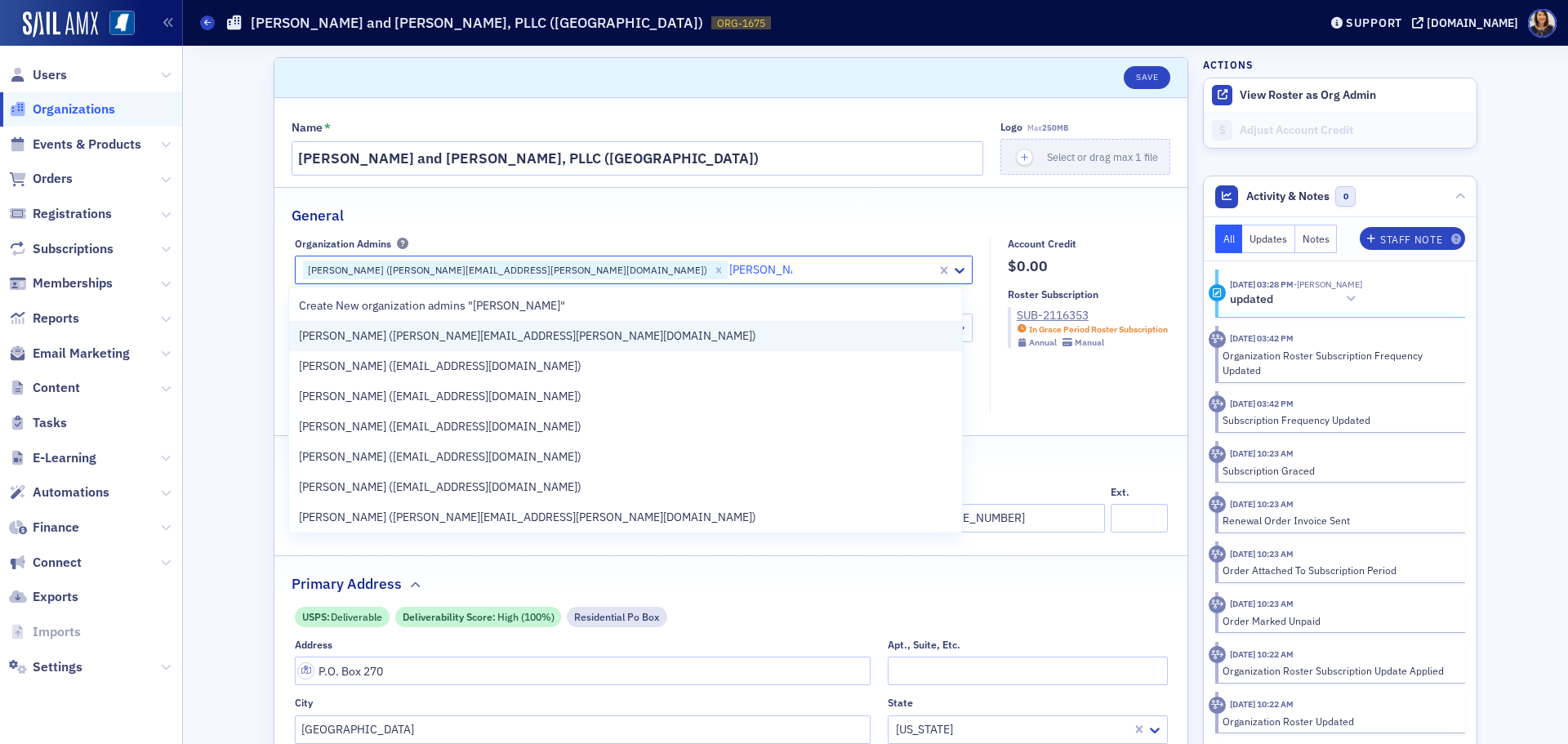
click at [430, 335] on span "[PERSON_NAME] ([PERSON_NAME][EMAIL_ADDRESS][PERSON_NAME][DOMAIN_NAME])" at bounding box center [527, 336] width 457 height 17
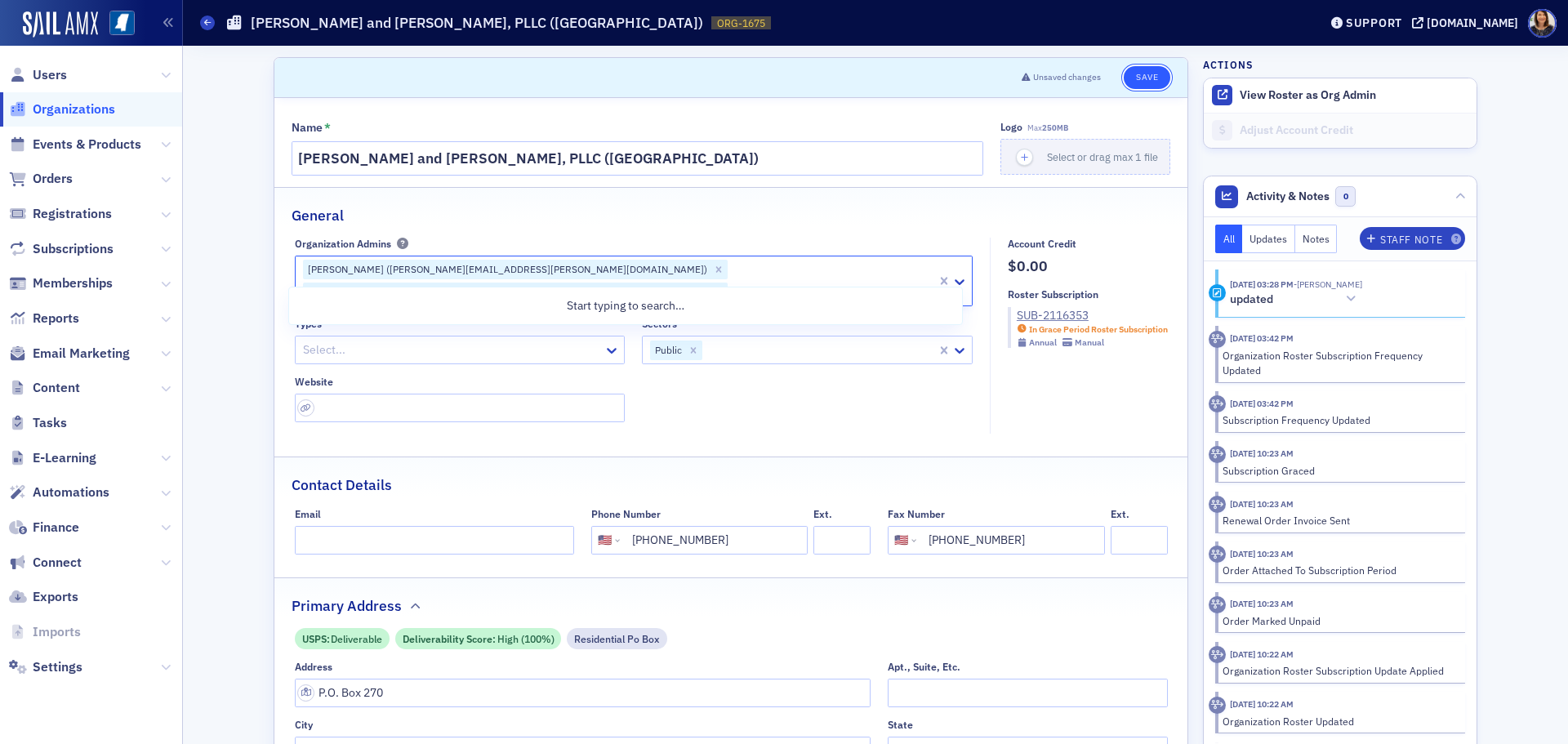
click at [1146, 69] on button "Save" at bounding box center [1147, 78] width 47 height 23
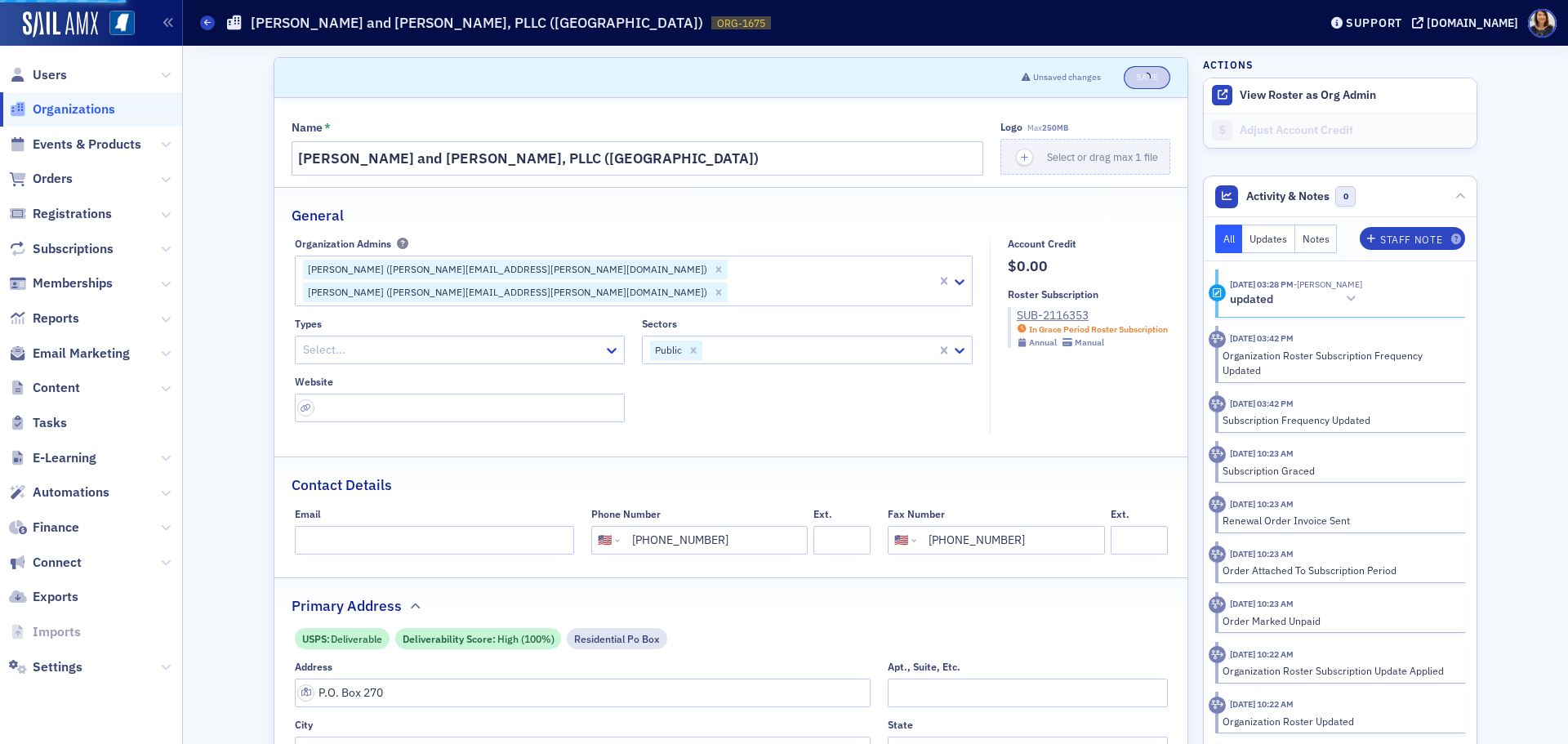
select select "US"
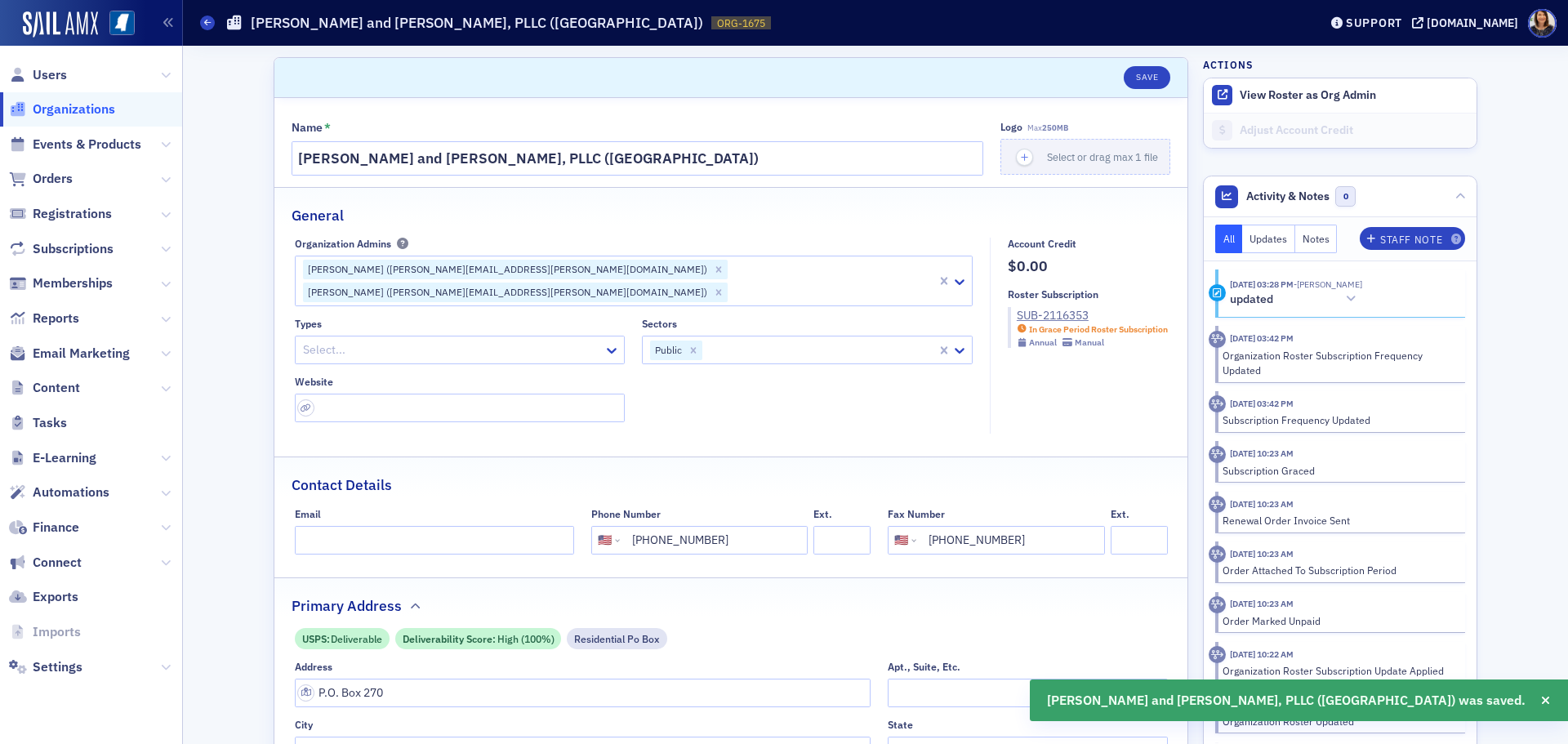
click at [72, 109] on span "Organizations" at bounding box center [74, 109] width 83 height 18
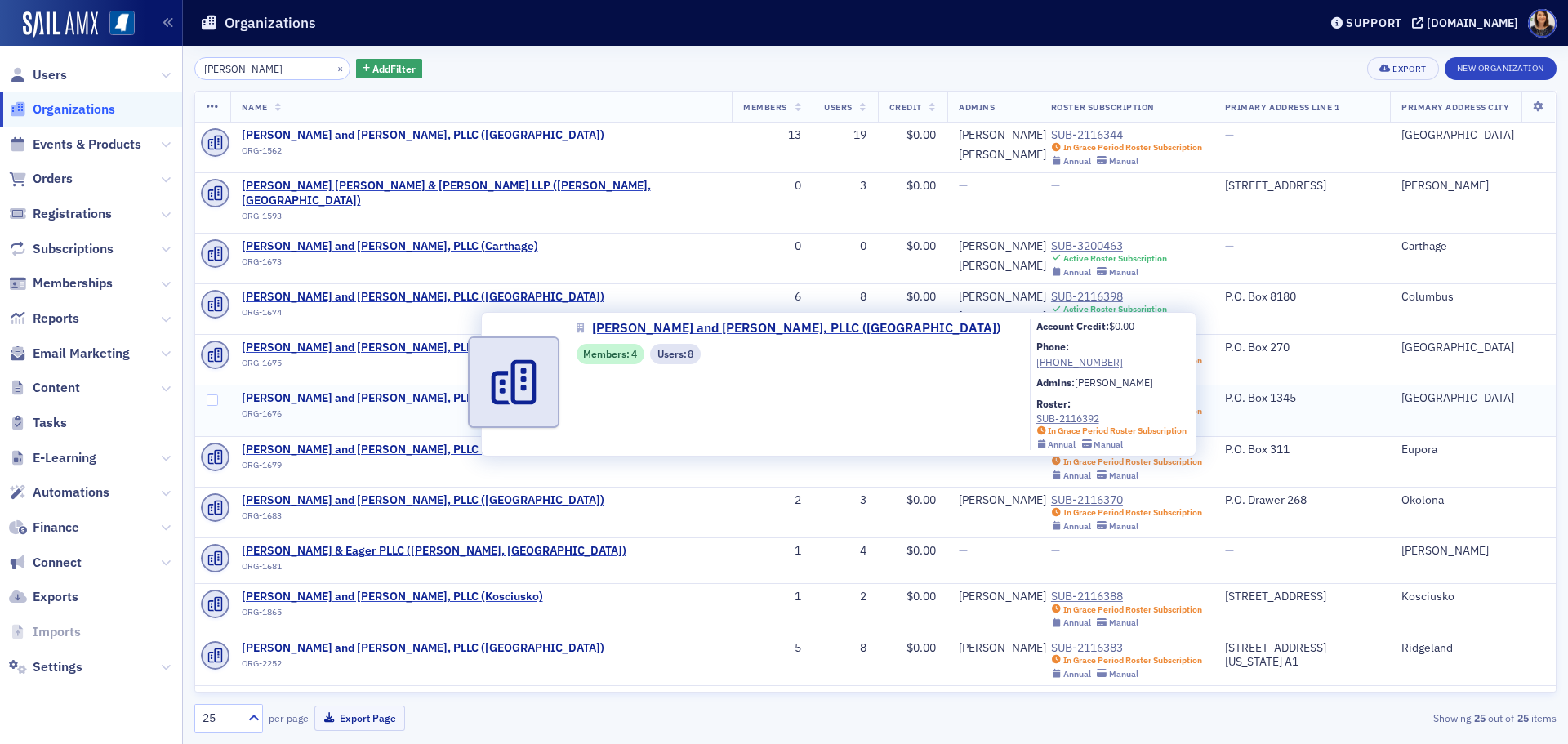
click at [382, 391] on span "[PERSON_NAME] and [PERSON_NAME], PLLC ([GEOGRAPHIC_DATA])" at bounding box center [423, 398] width 363 height 15
select select "US"
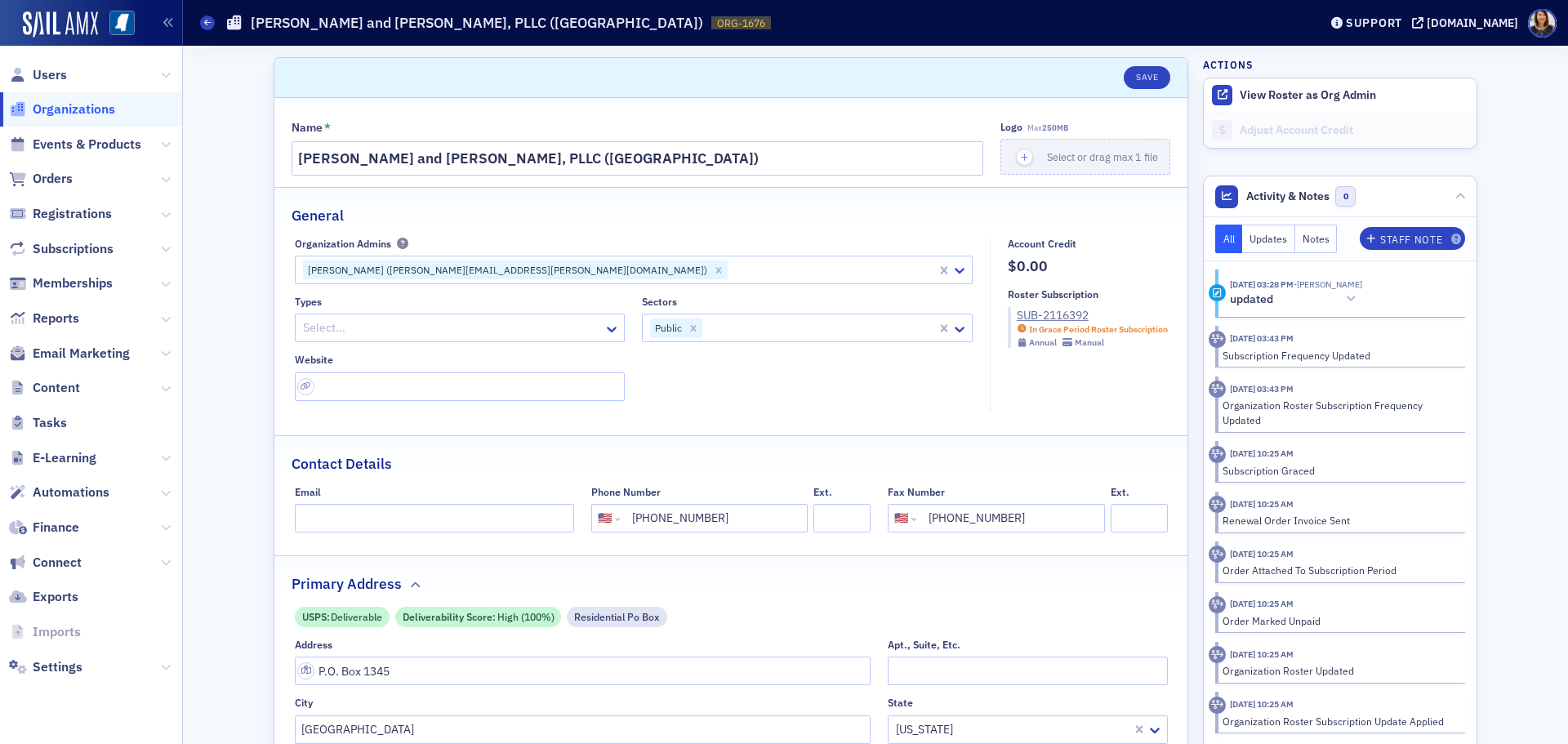
click at [730, 269] on div at bounding box center [832, 270] width 206 height 21
type input "[PERSON_NAME]"
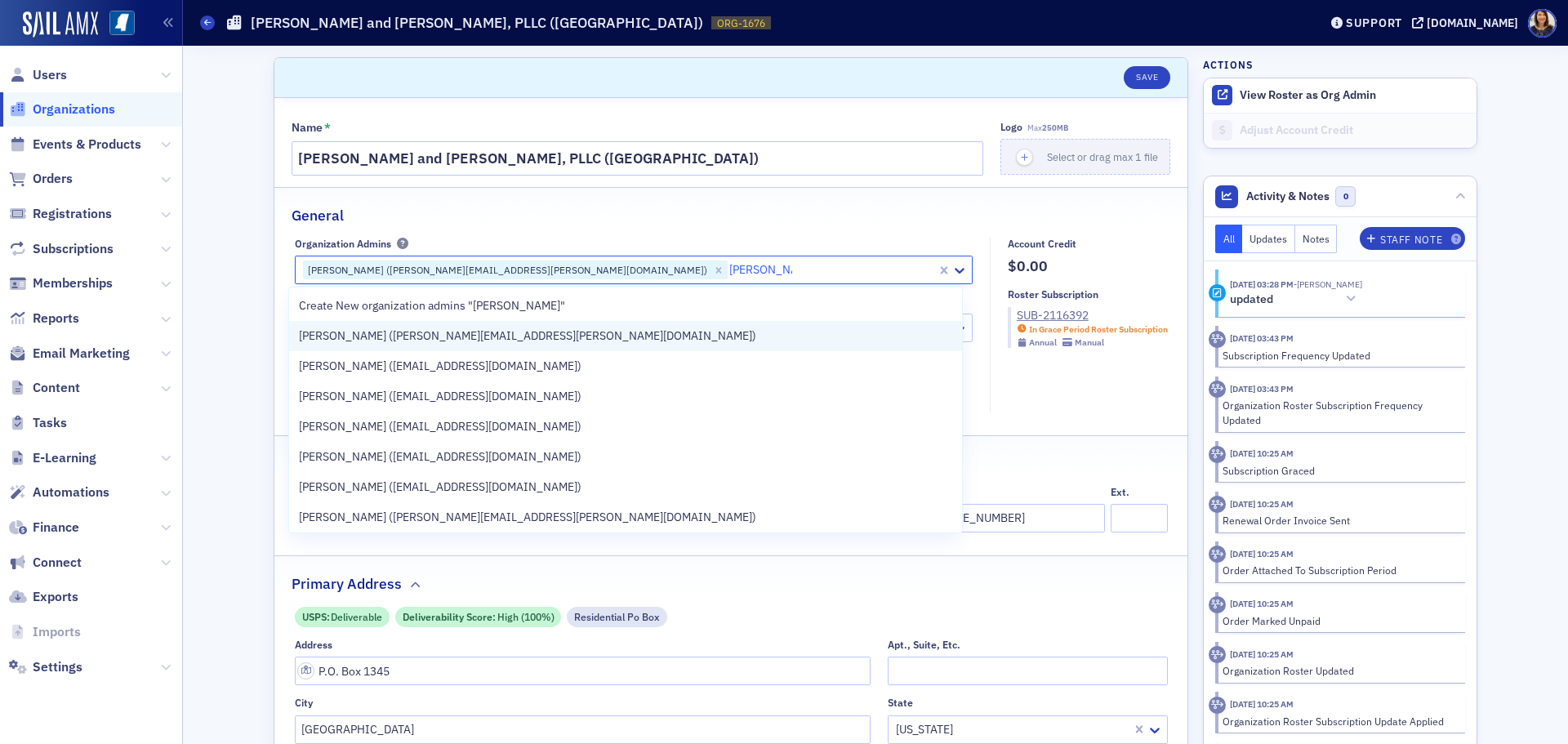
click at [462, 336] on span "[PERSON_NAME] ([PERSON_NAME][EMAIL_ADDRESS][PERSON_NAME][DOMAIN_NAME])" at bounding box center [527, 336] width 457 height 17
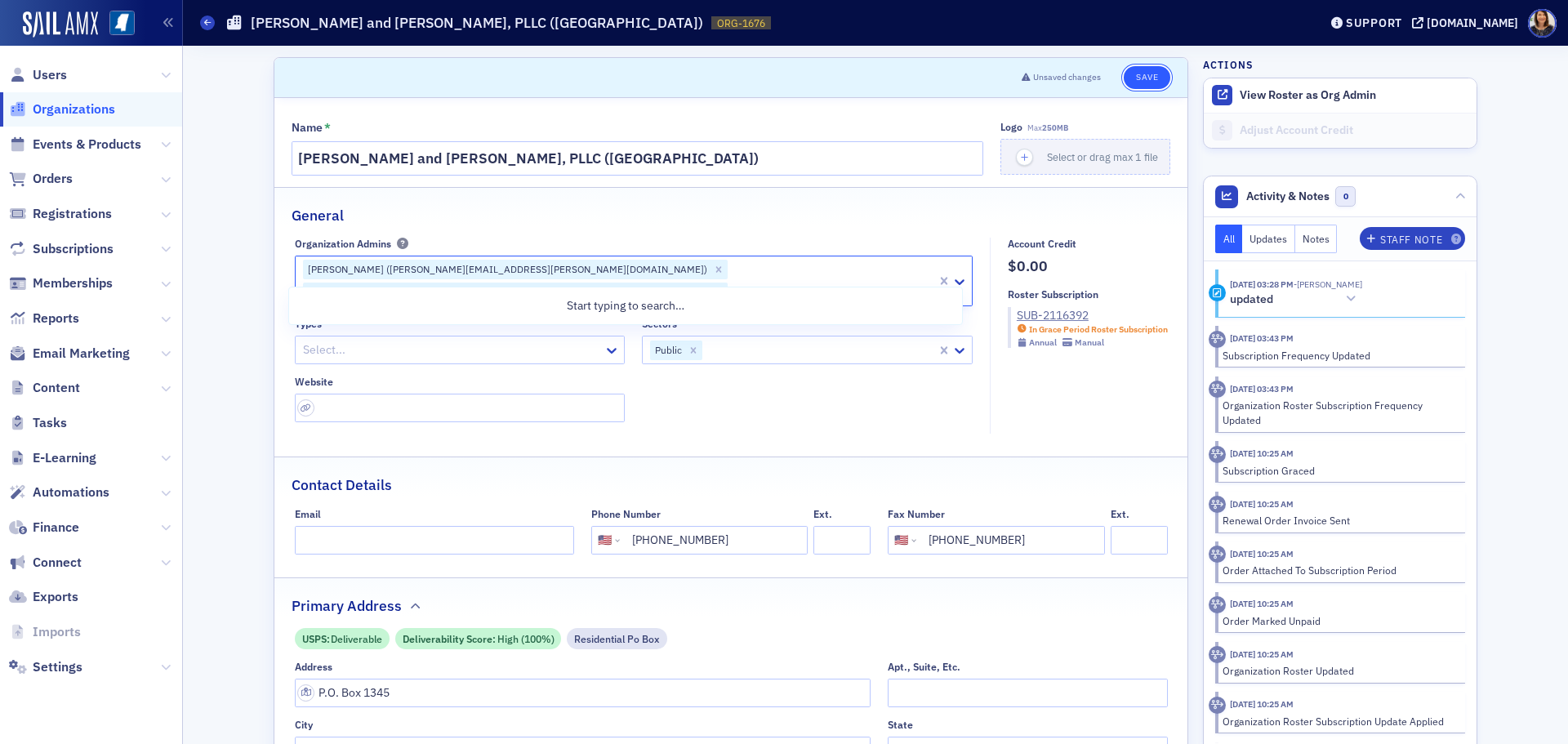
click at [1134, 75] on button "Save" at bounding box center [1147, 78] width 47 height 23
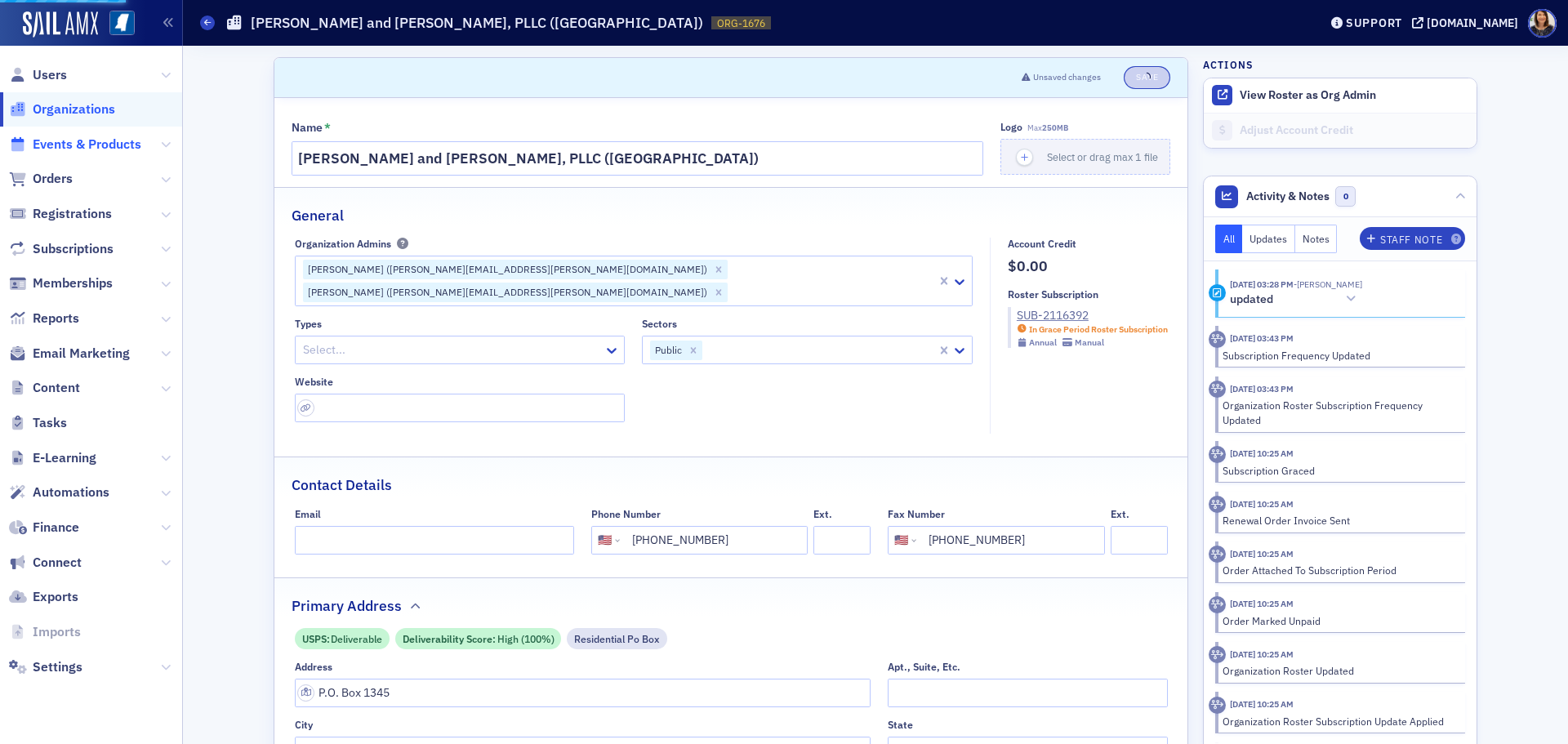
select select "US"
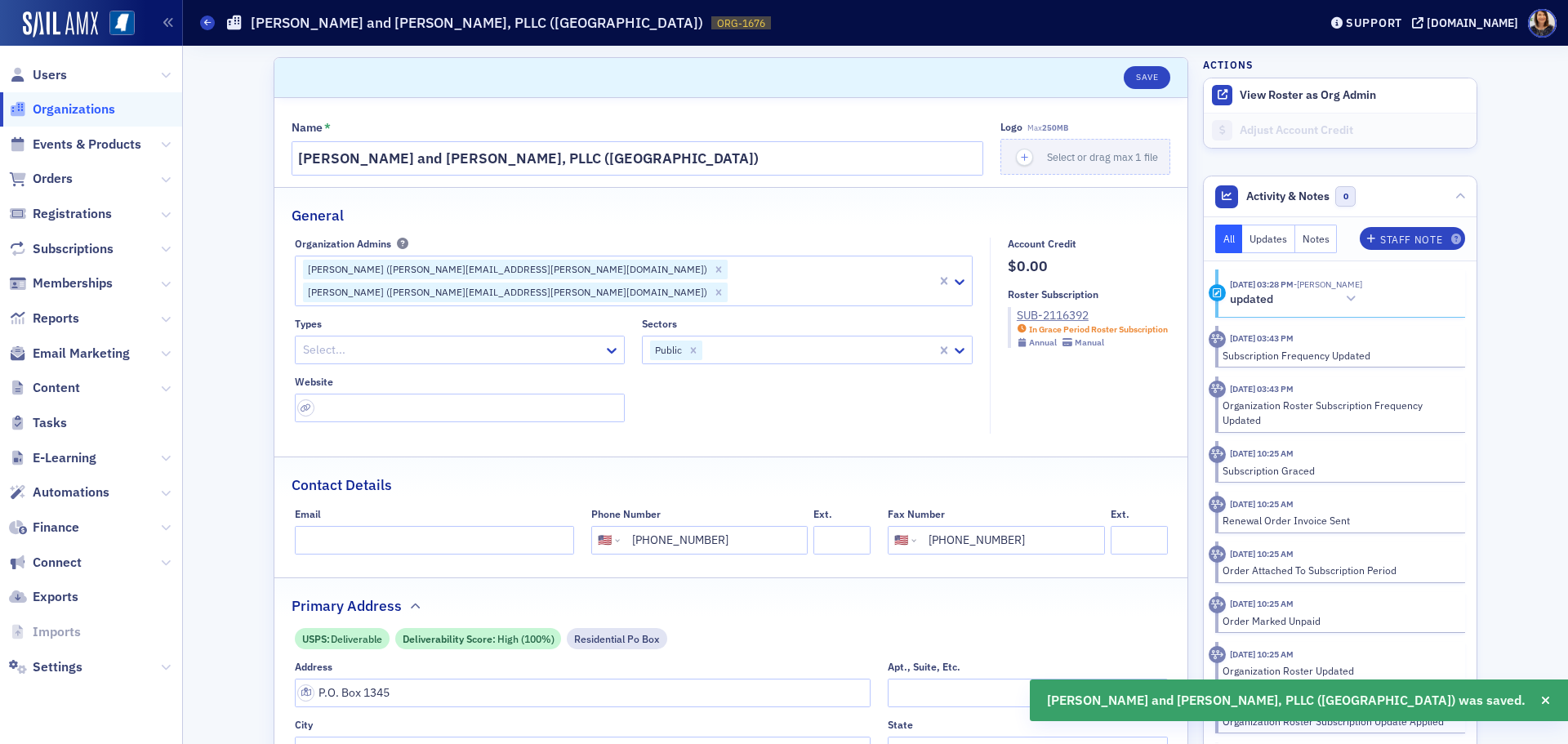
click at [89, 104] on span "Organizations" at bounding box center [74, 109] width 83 height 18
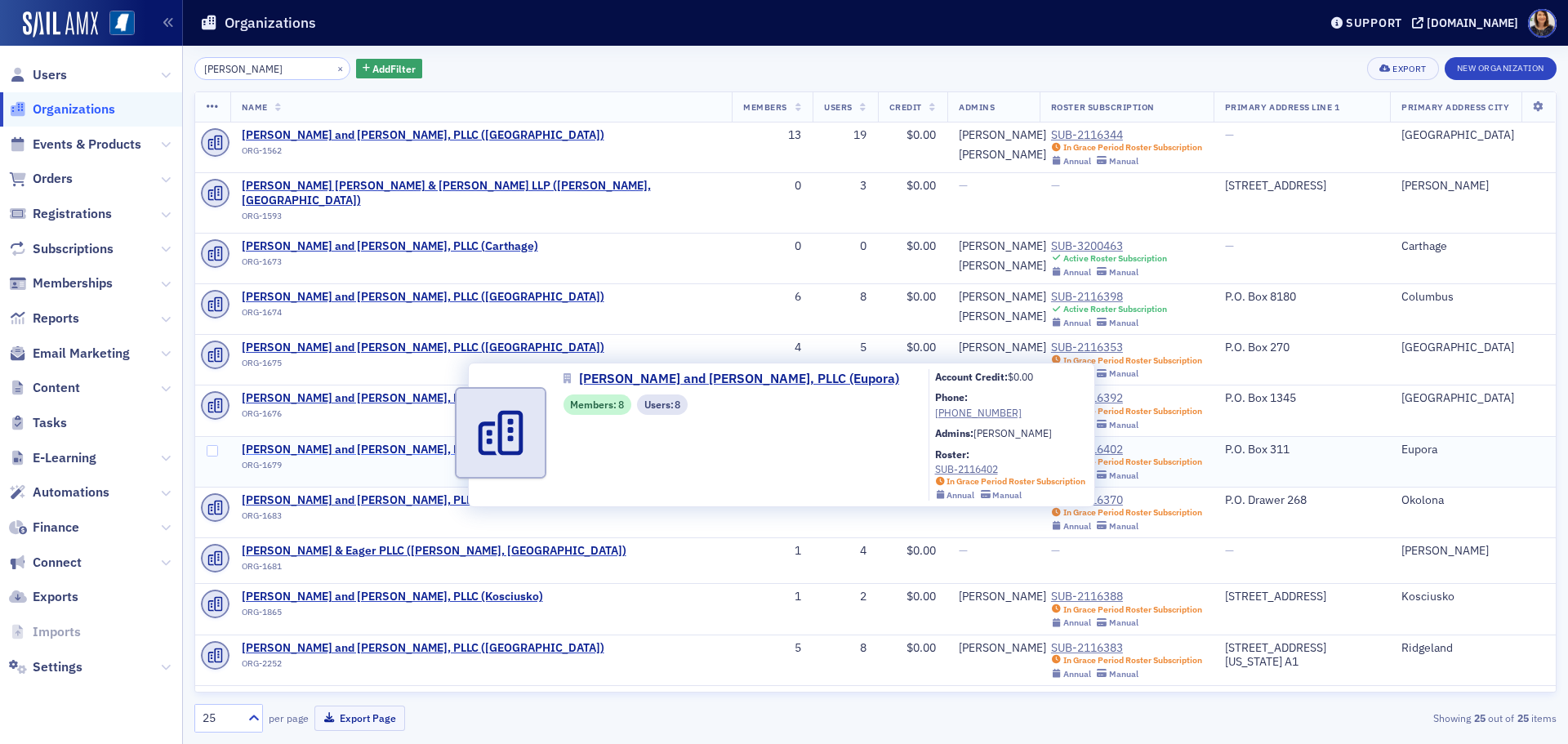
click at [339, 443] on span "[PERSON_NAME] and [PERSON_NAME], PLLC (Eupora)" at bounding box center [384, 450] width 285 height 15
select select "US"
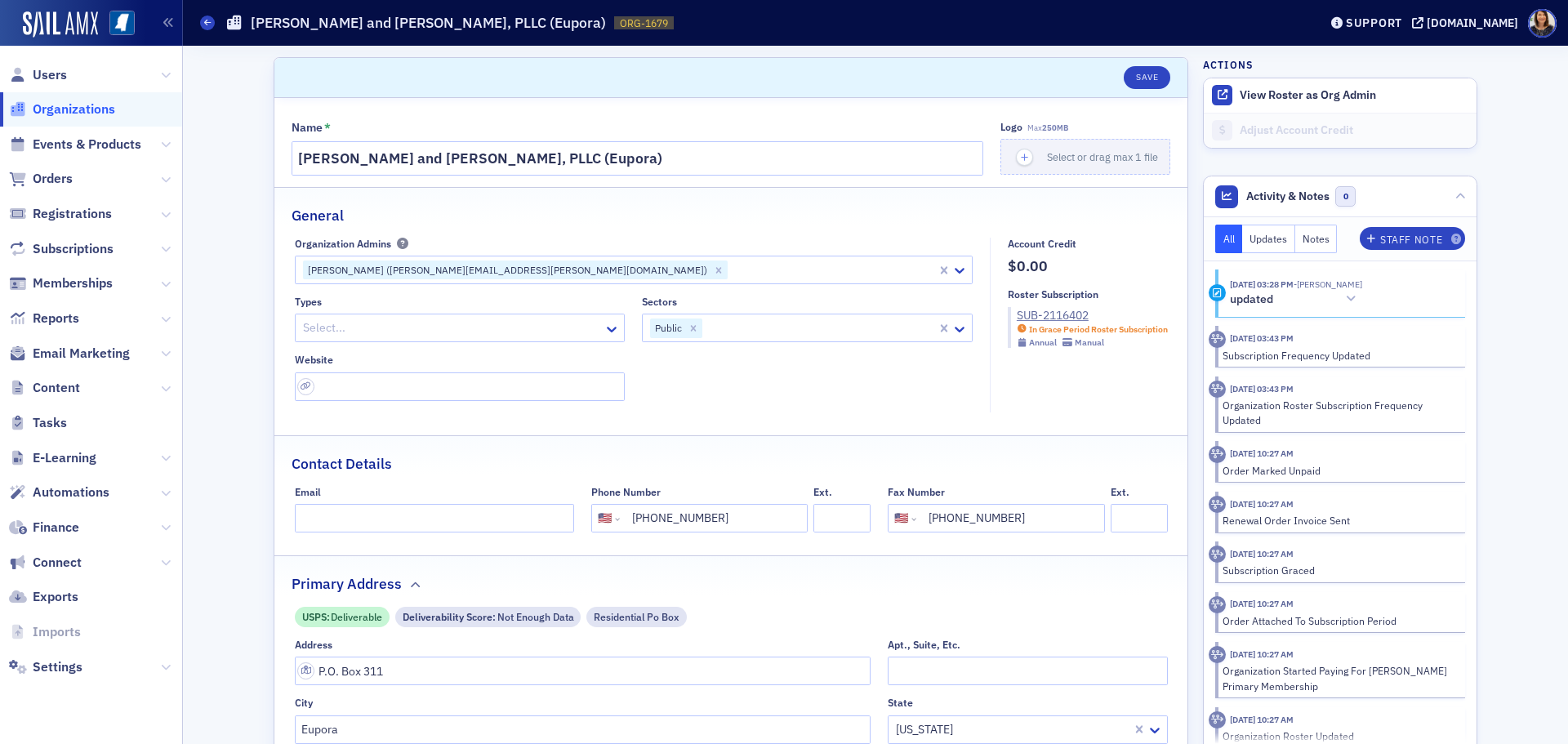
click at [730, 273] on div at bounding box center [832, 270] width 206 height 21
type input "[PERSON_NAME]"
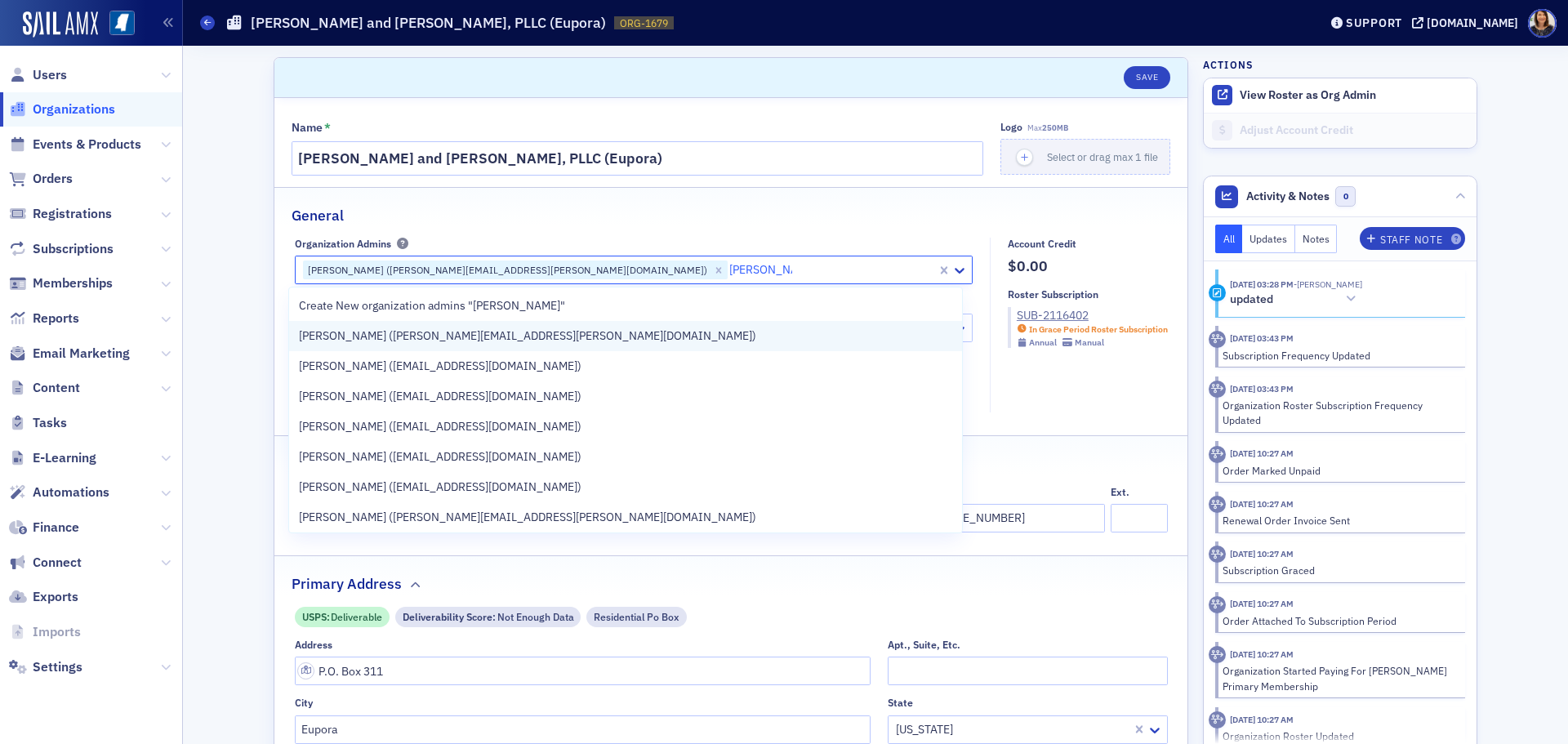
click at [432, 332] on span "[PERSON_NAME] ([PERSON_NAME][EMAIL_ADDRESS][PERSON_NAME][DOMAIN_NAME])" at bounding box center [527, 336] width 457 height 17
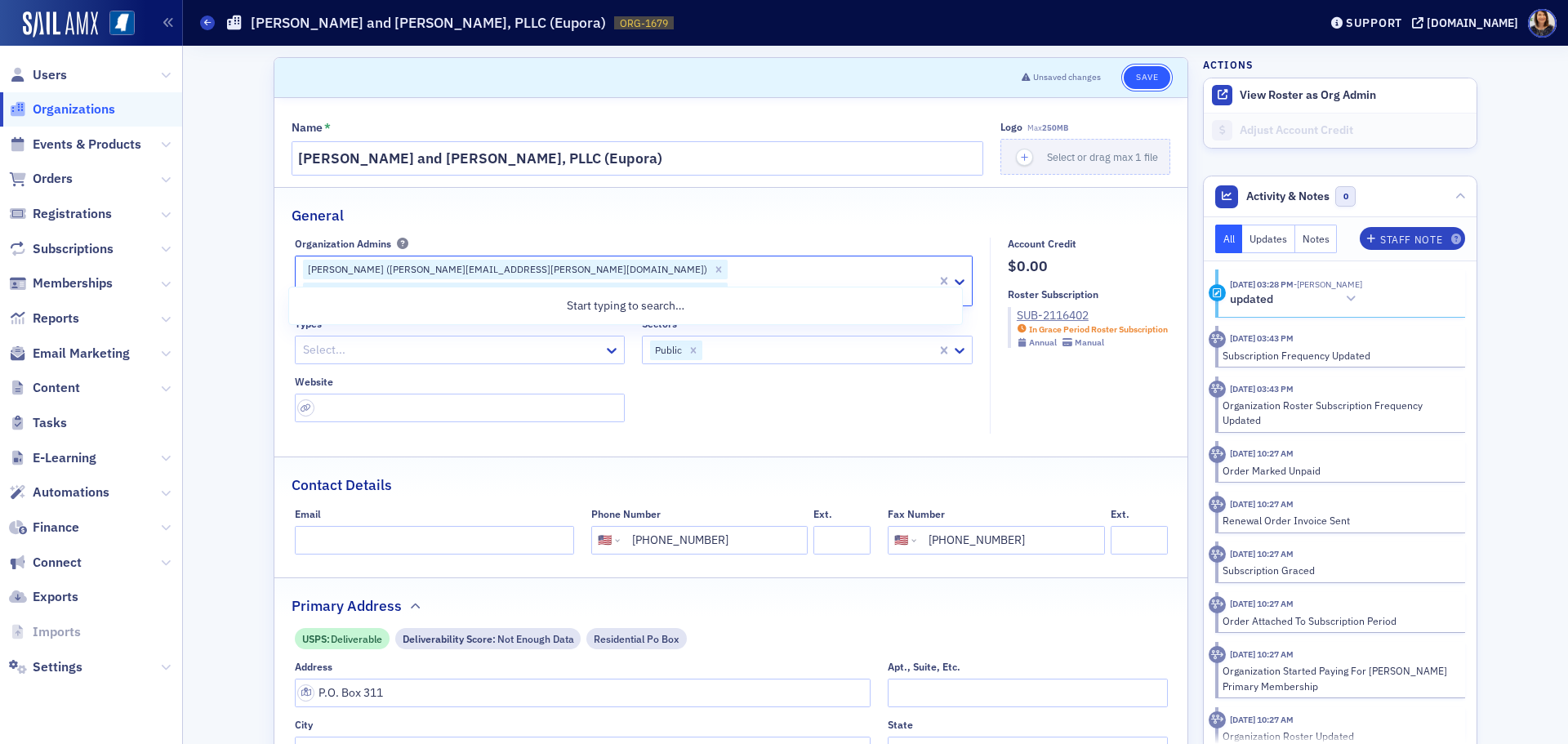
click at [1132, 75] on button "Save" at bounding box center [1147, 78] width 47 height 23
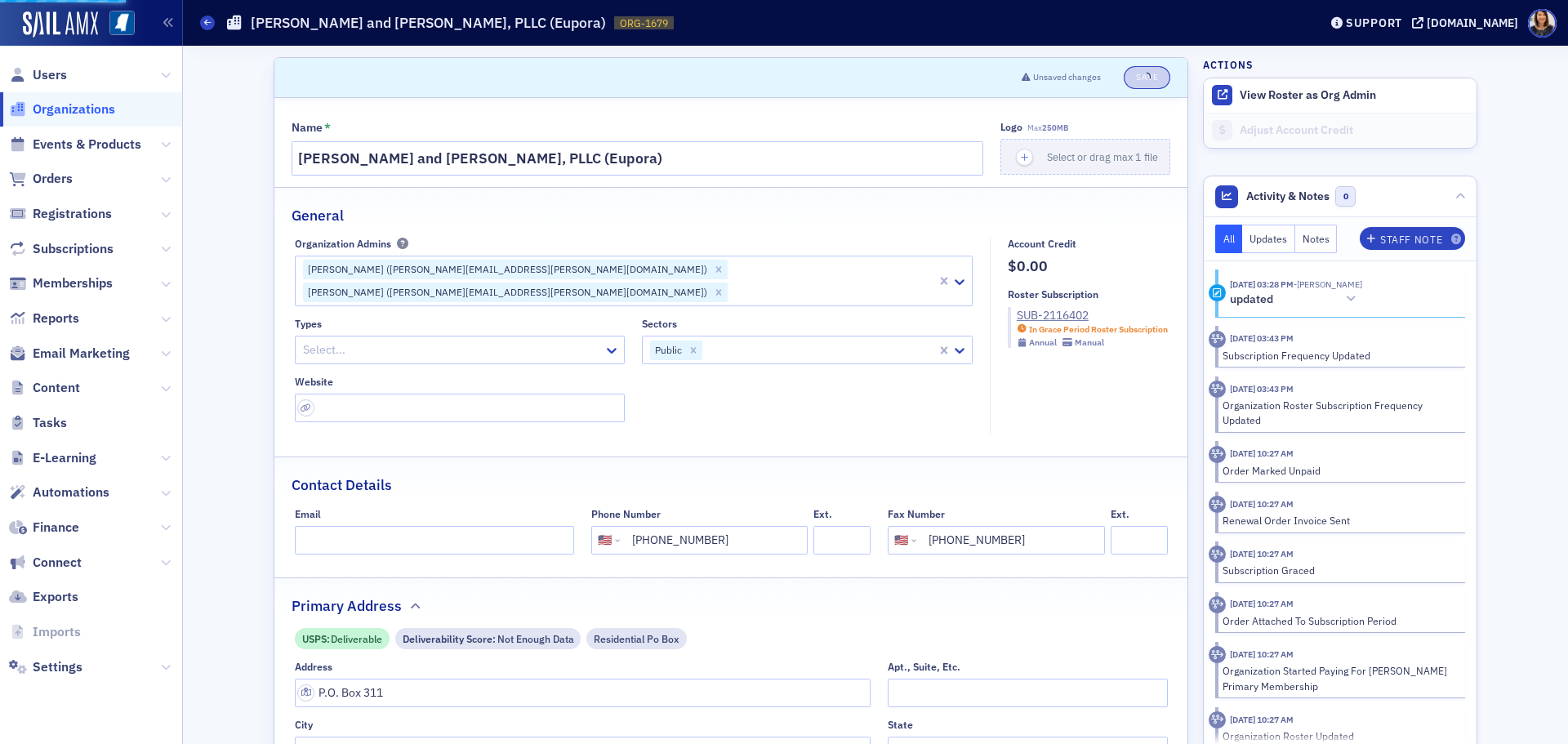
select select "US"
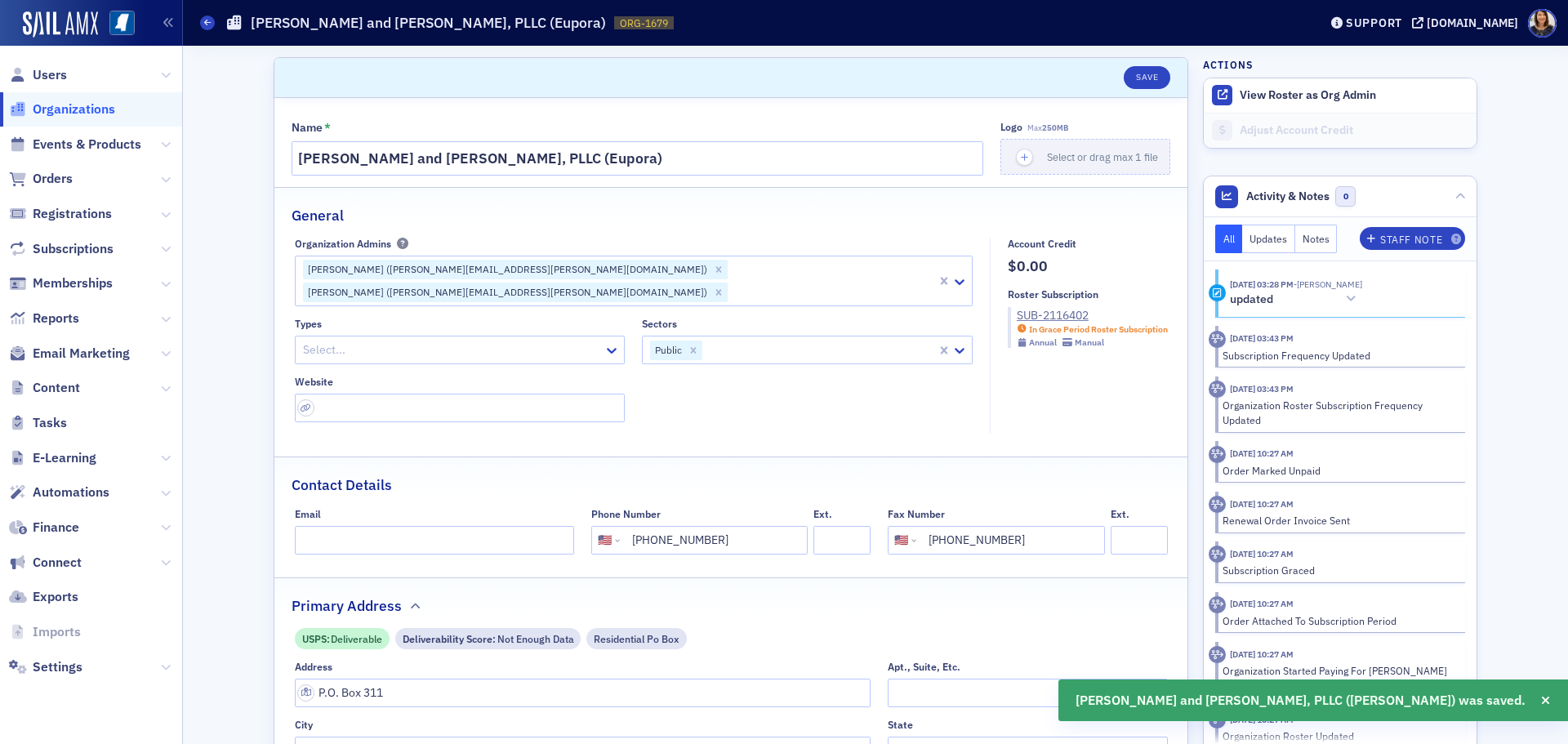
click at [93, 108] on span "Organizations" at bounding box center [74, 109] width 83 height 18
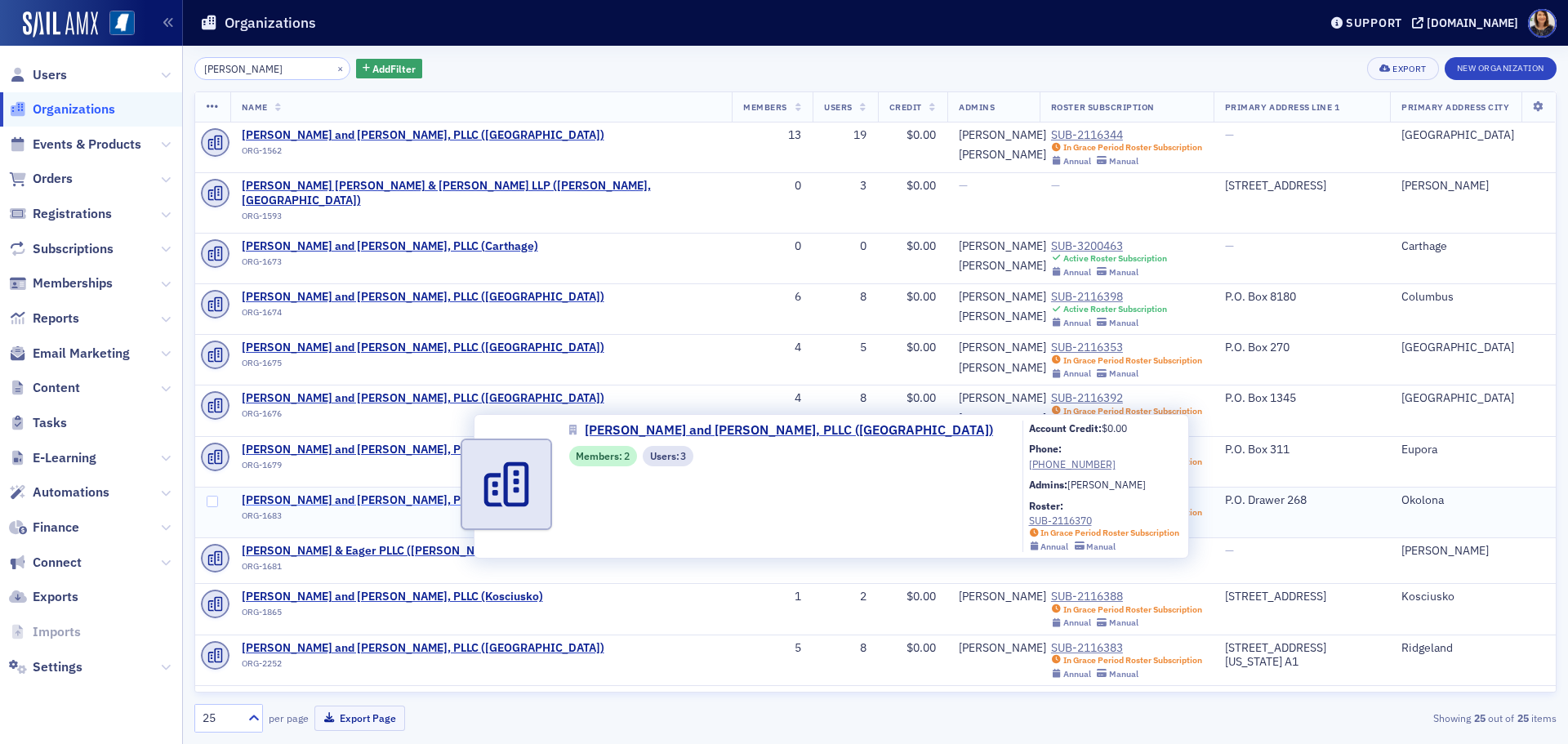
click at [345, 493] on span "[PERSON_NAME] and [PERSON_NAME], PLLC ([GEOGRAPHIC_DATA])" at bounding box center [423, 500] width 363 height 15
select select "US"
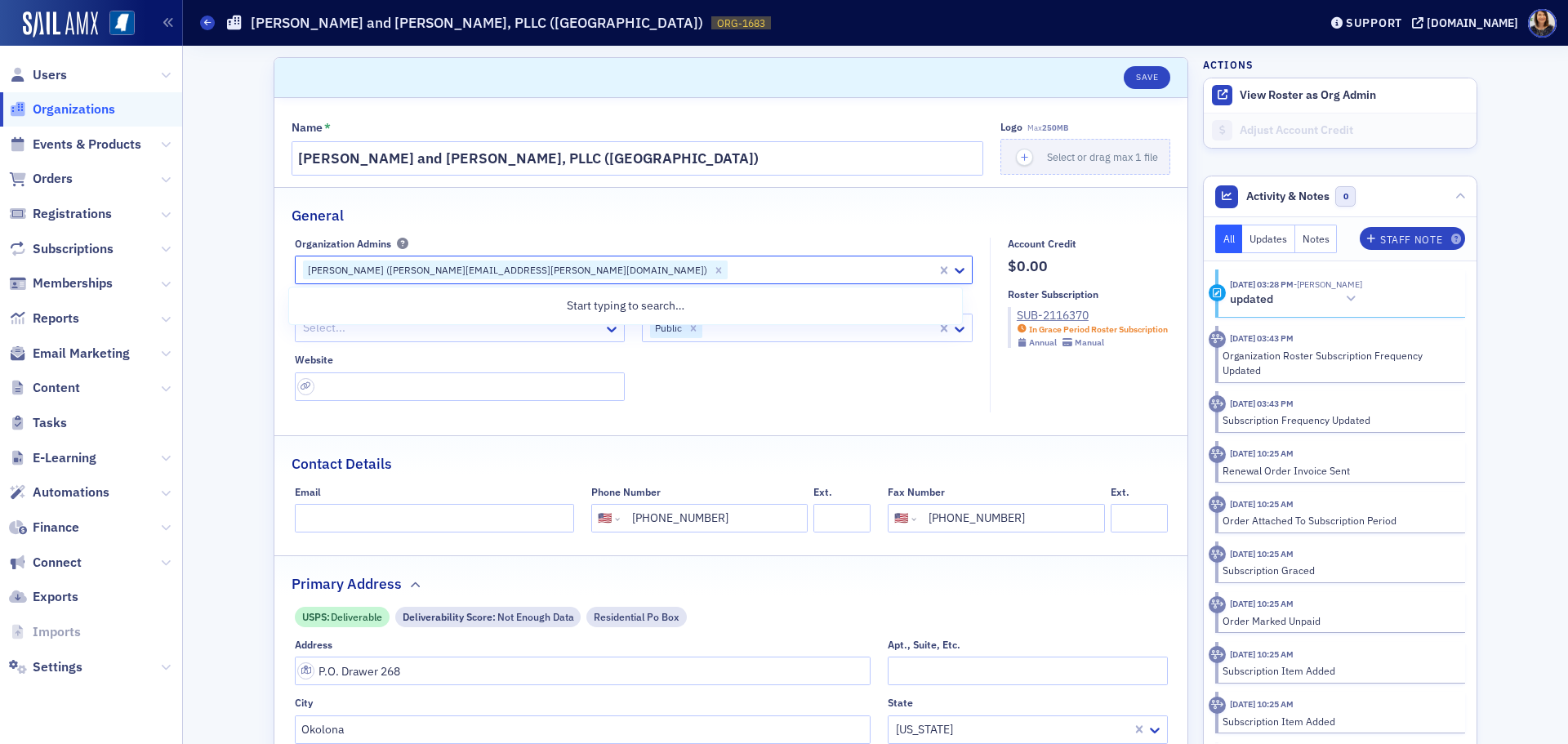
click at [730, 275] on div at bounding box center [832, 270] width 206 height 21
type input "[PERSON_NAME]"
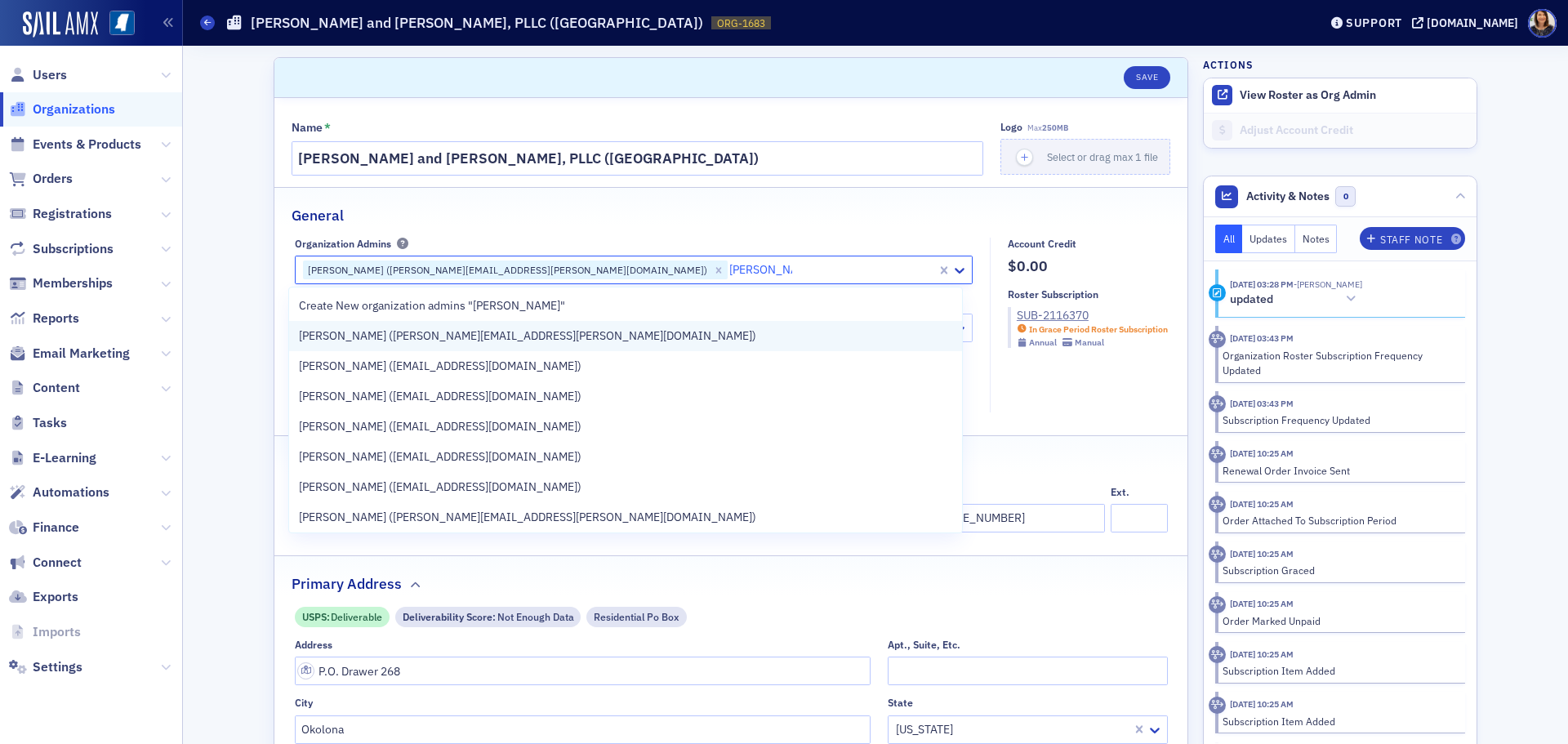
click at [389, 339] on span "[PERSON_NAME] ([PERSON_NAME][EMAIL_ADDRESS][PERSON_NAME][DOMAIN_NAME])" at bounding box center [527, 336] width 457 height 17
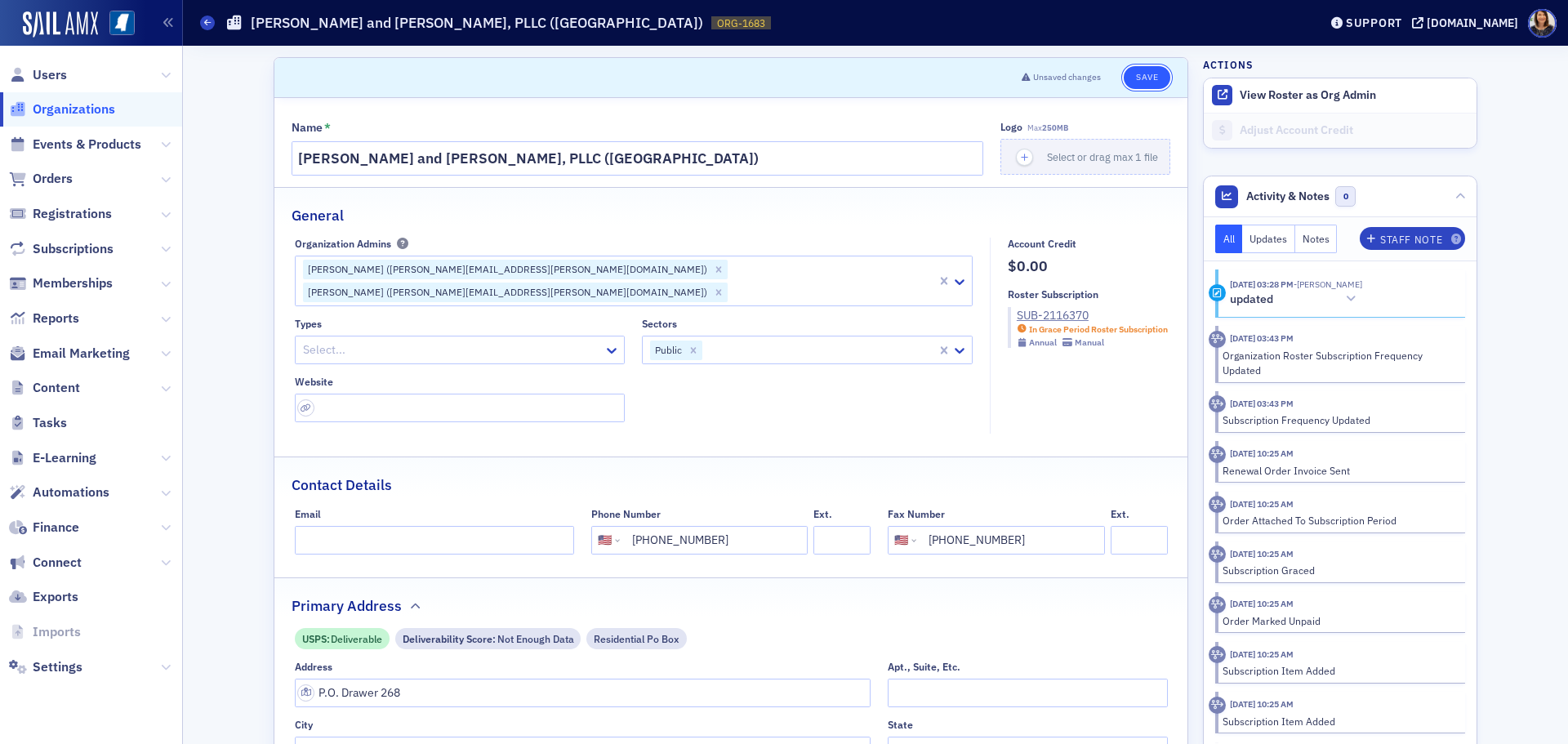
click at [1139, 78] on button "Save" at bounding box center [1147, 78] width 47 height 23
select select "US"
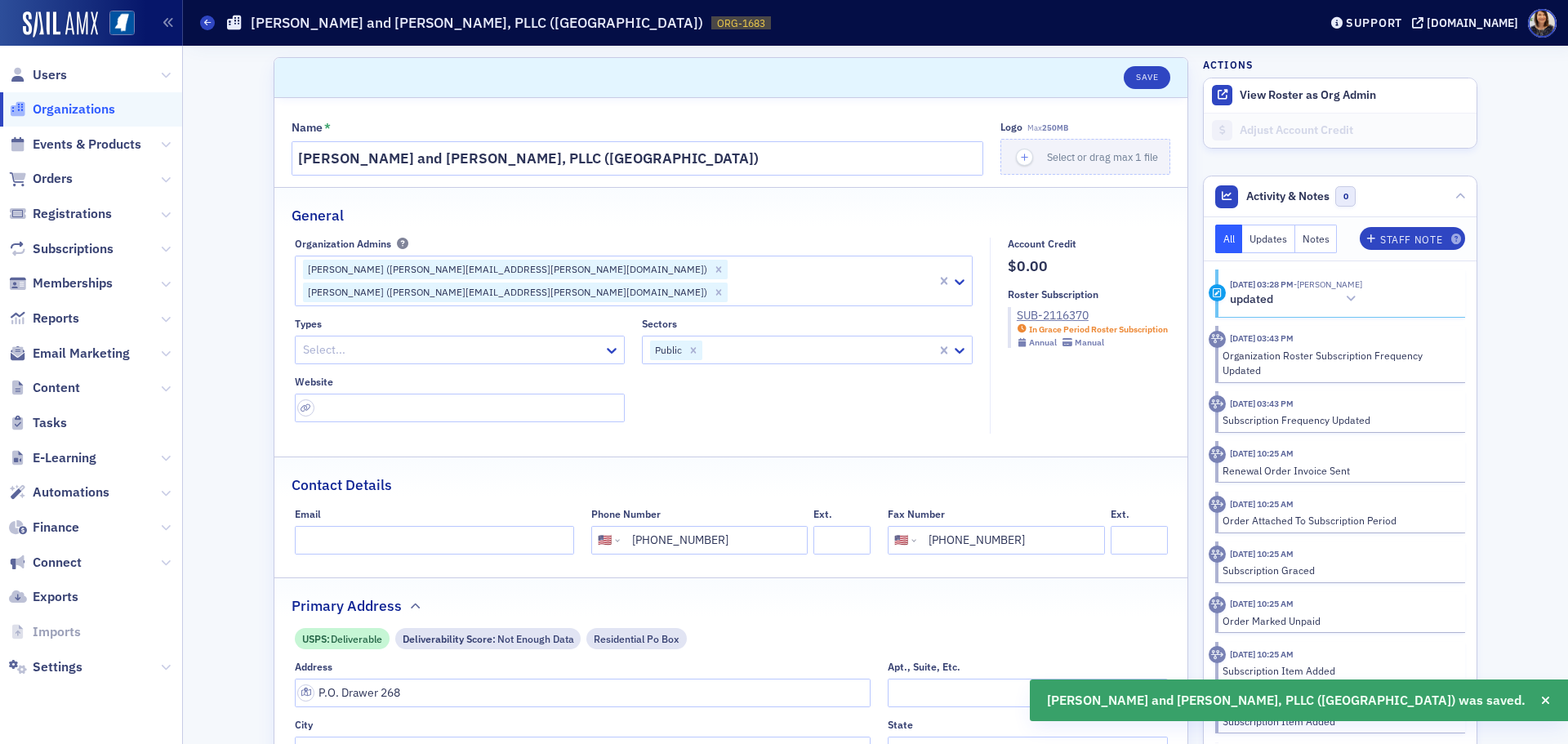
click at [65, 108] on span "Organizations" at bounding box center [74, 109] width 83 height 18
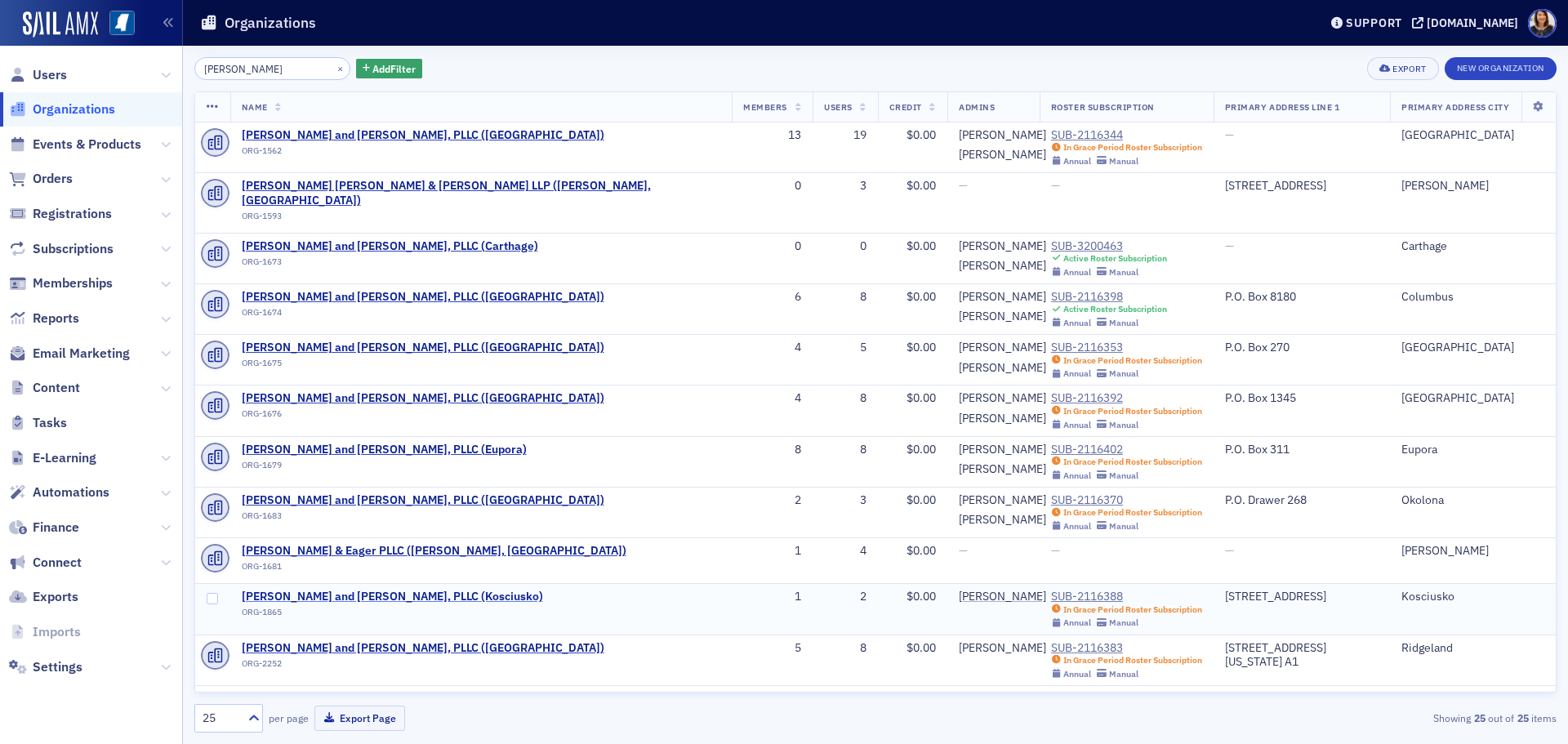
click at [342, 589] on span "[PERSON_NAME] and [PERSON_NAME], PLLC (Kosciusko)" at bounding box center [393, 596] width 302 height 15
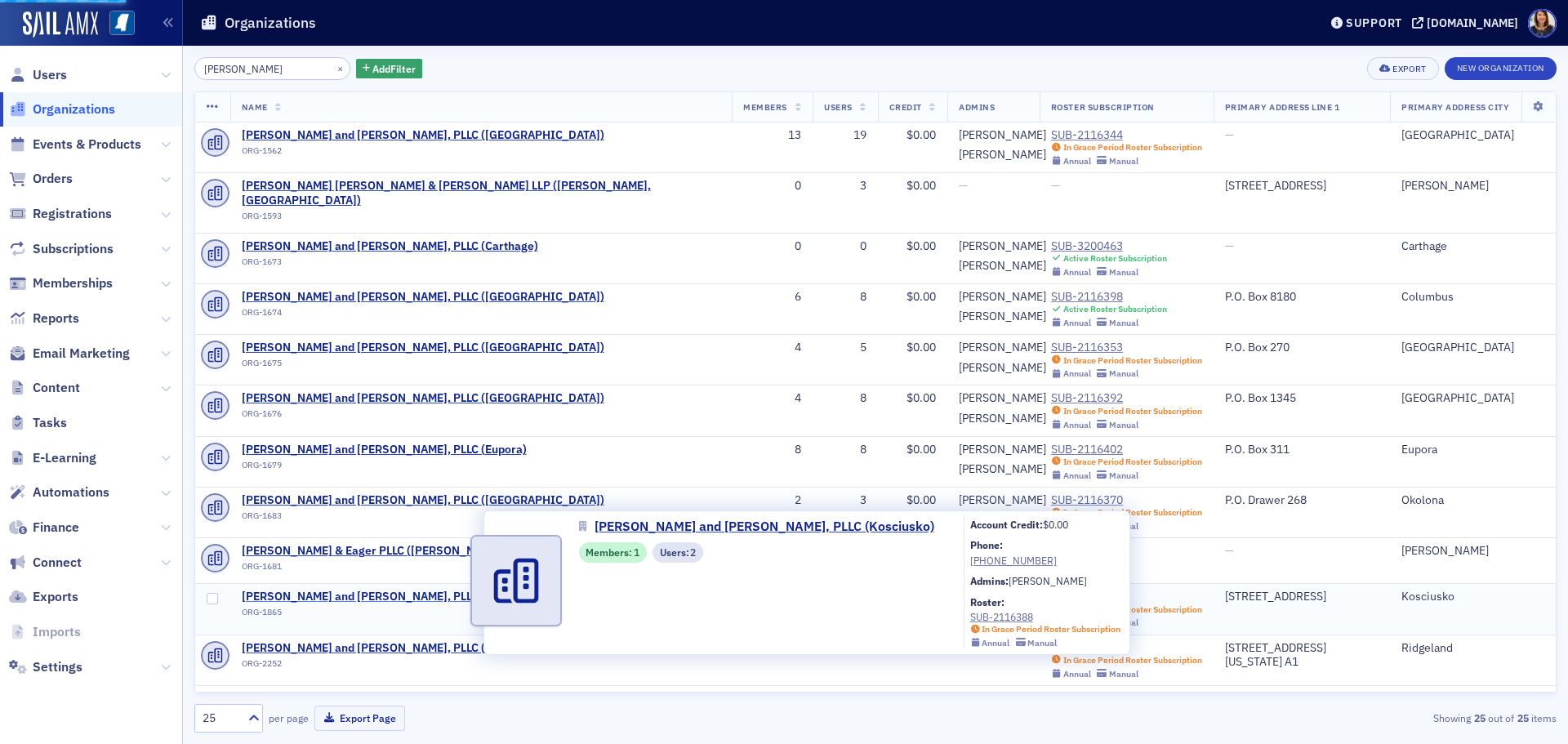
select select "US"
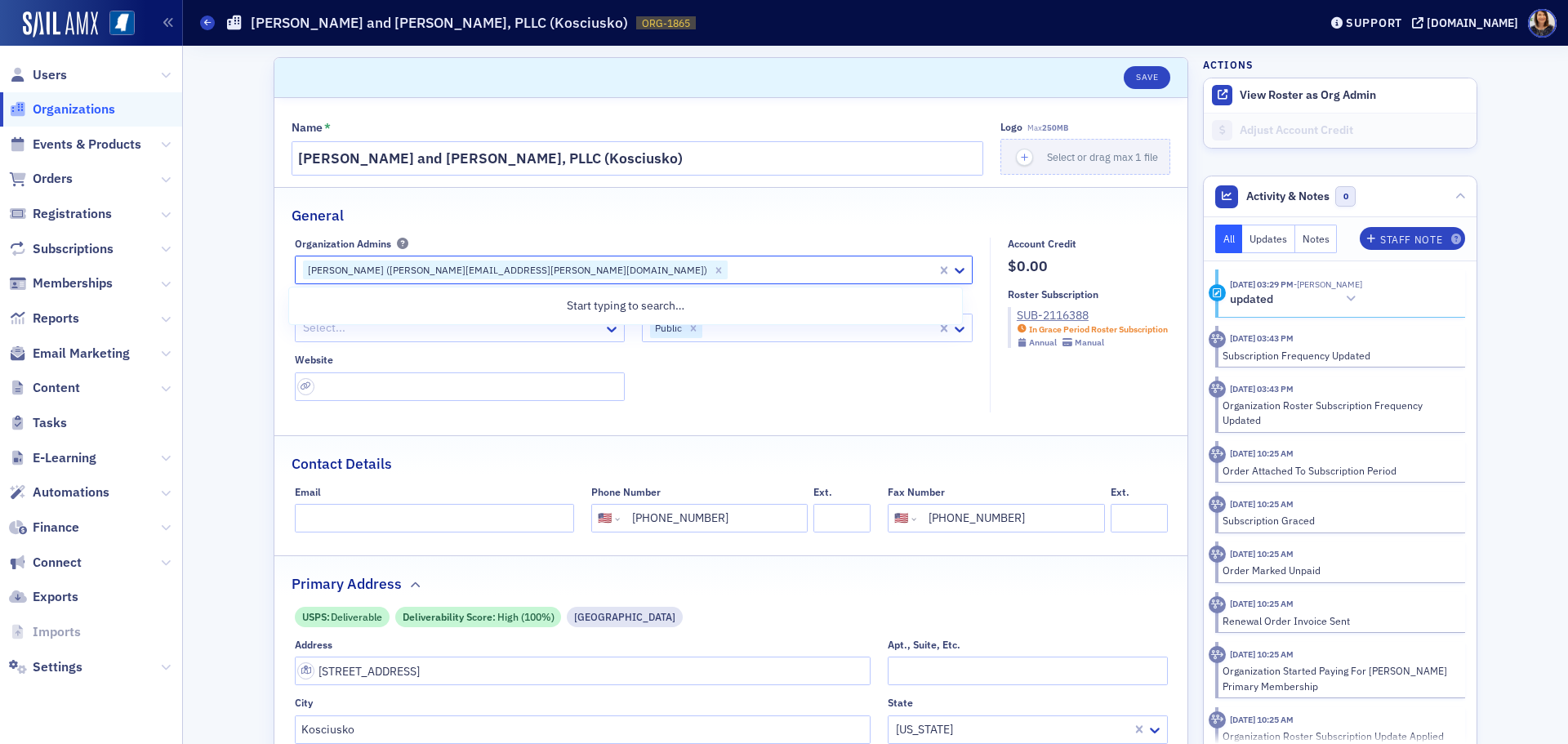
click at [730, 276] on div at bounding box center [832, 270] width 206 height 21
type input "[PERSON_NAME]"
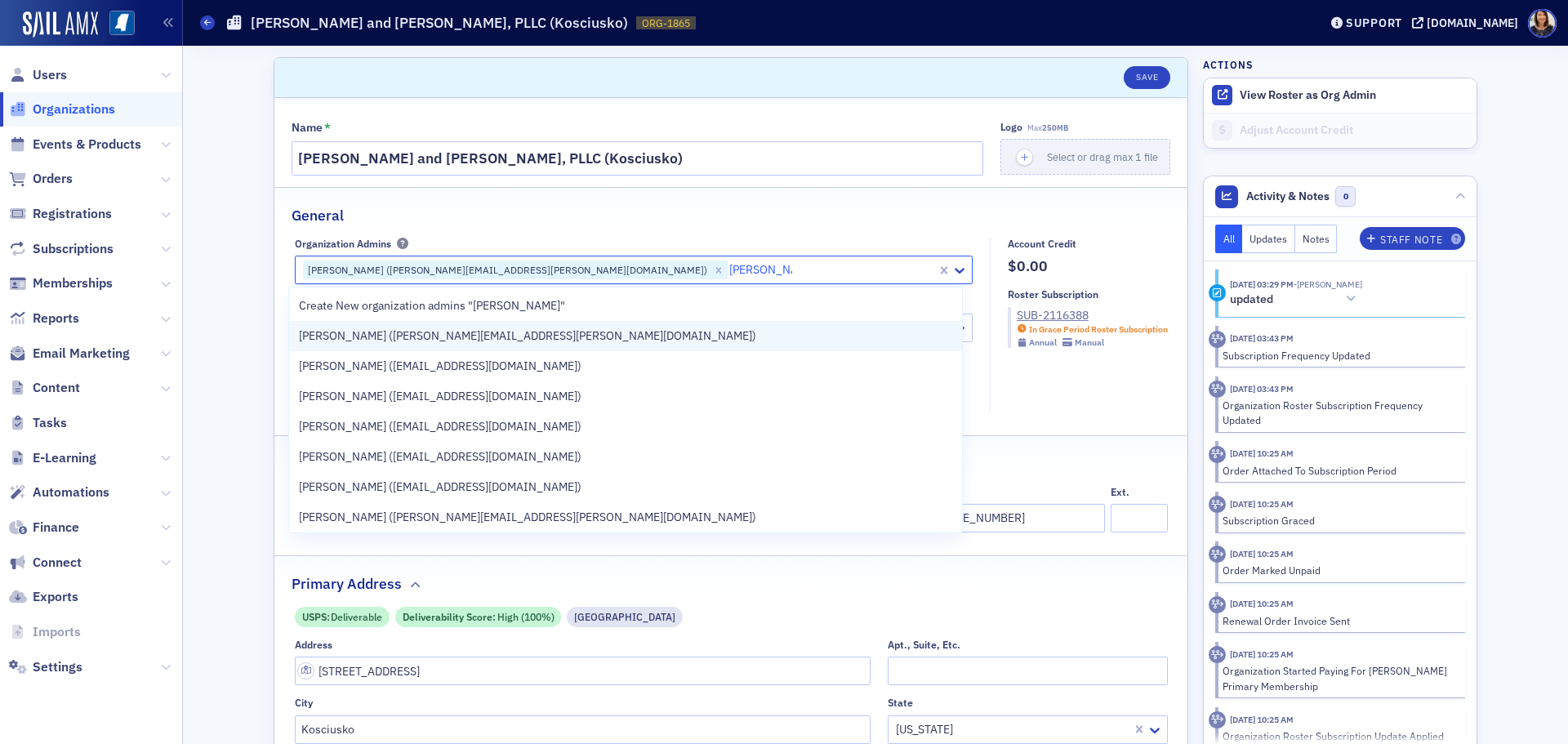
click at [449, 332] on span "[PERSON_NAME] ([PERSON_NAME][EMAIL_ADDRESS][PERSON_NAME][DOMAIN_NAME])" at bounding box center [527, 336] width 457 height 17
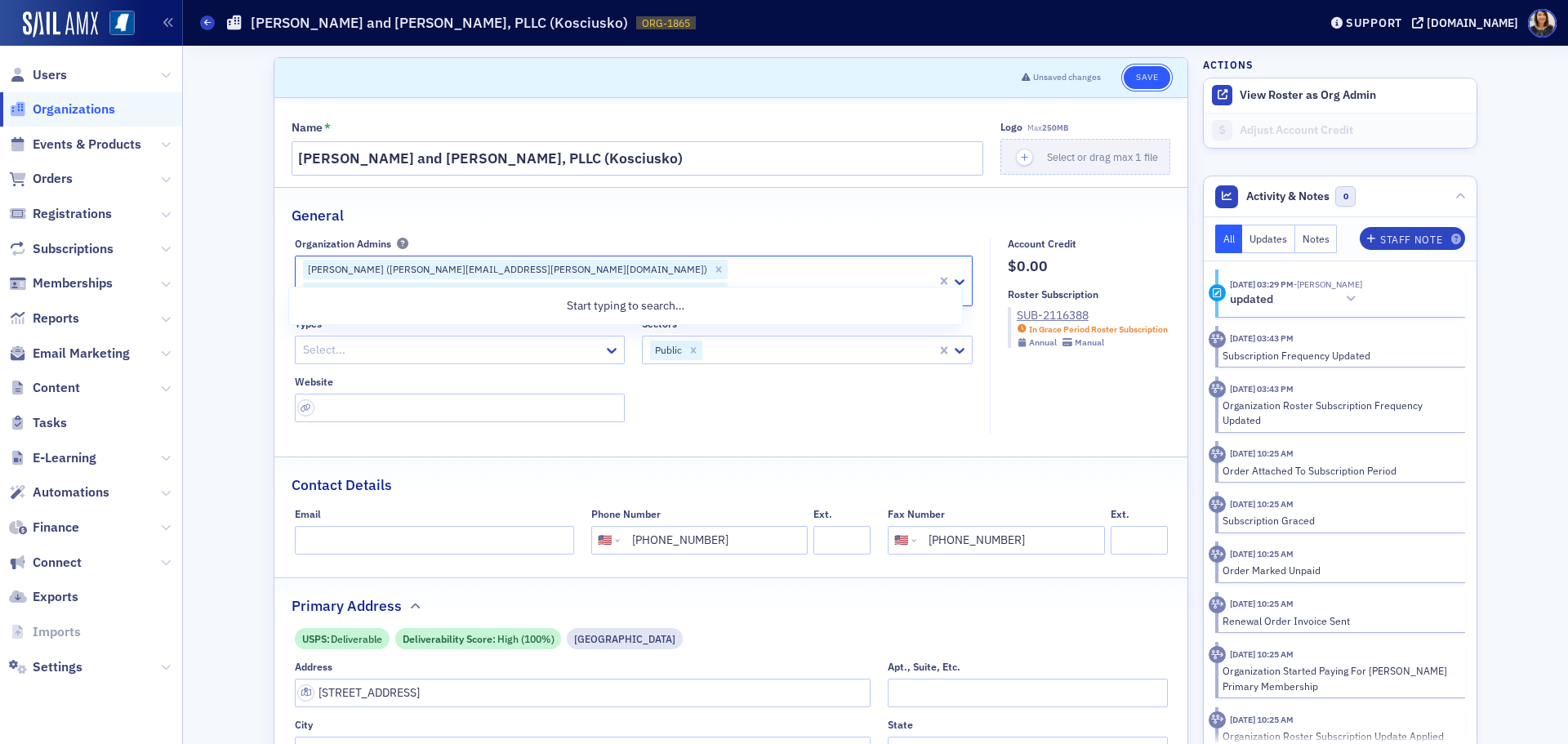
click at [1145, 77] on button "Save" at bounding box center [1147, 78] width 47 height 23
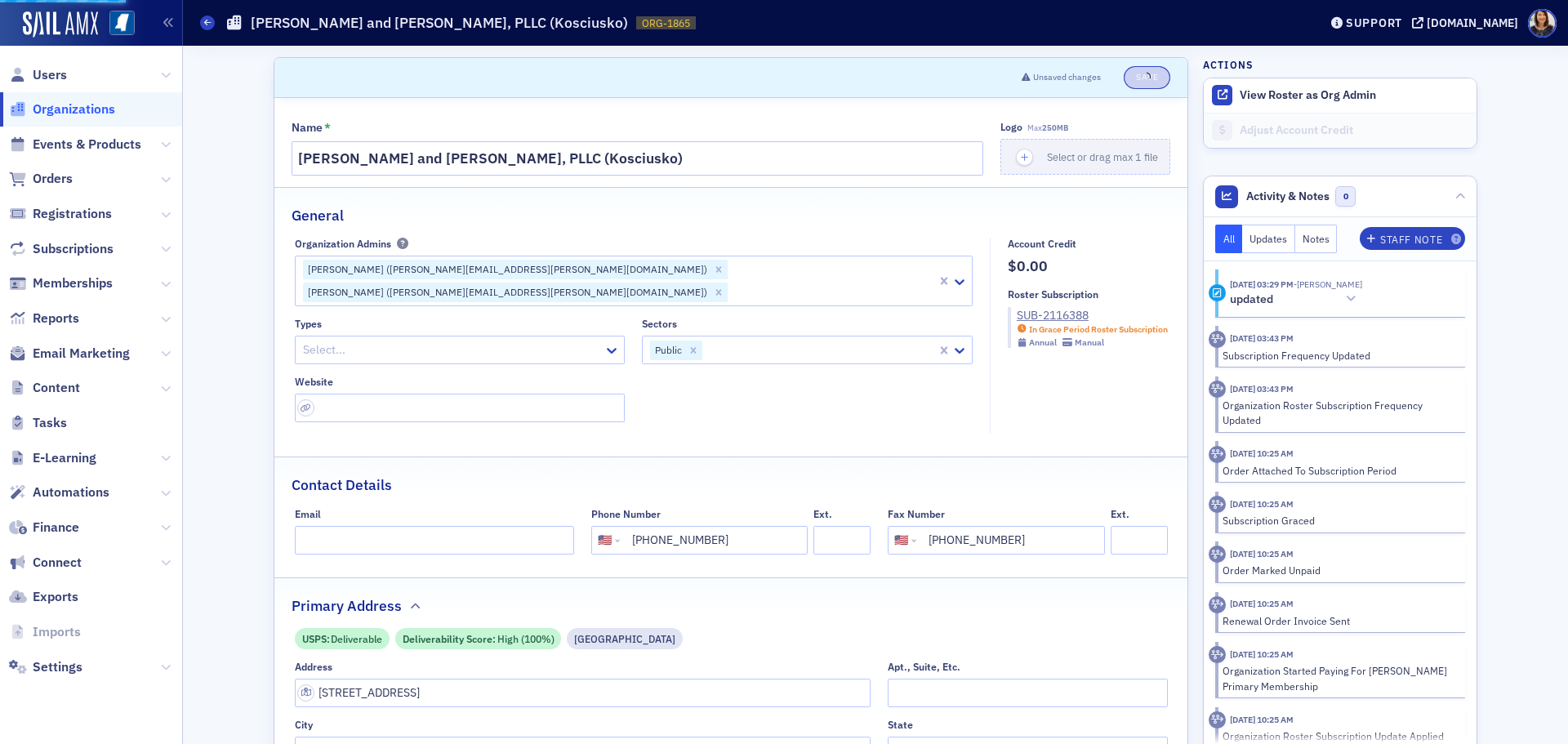
select select "US"
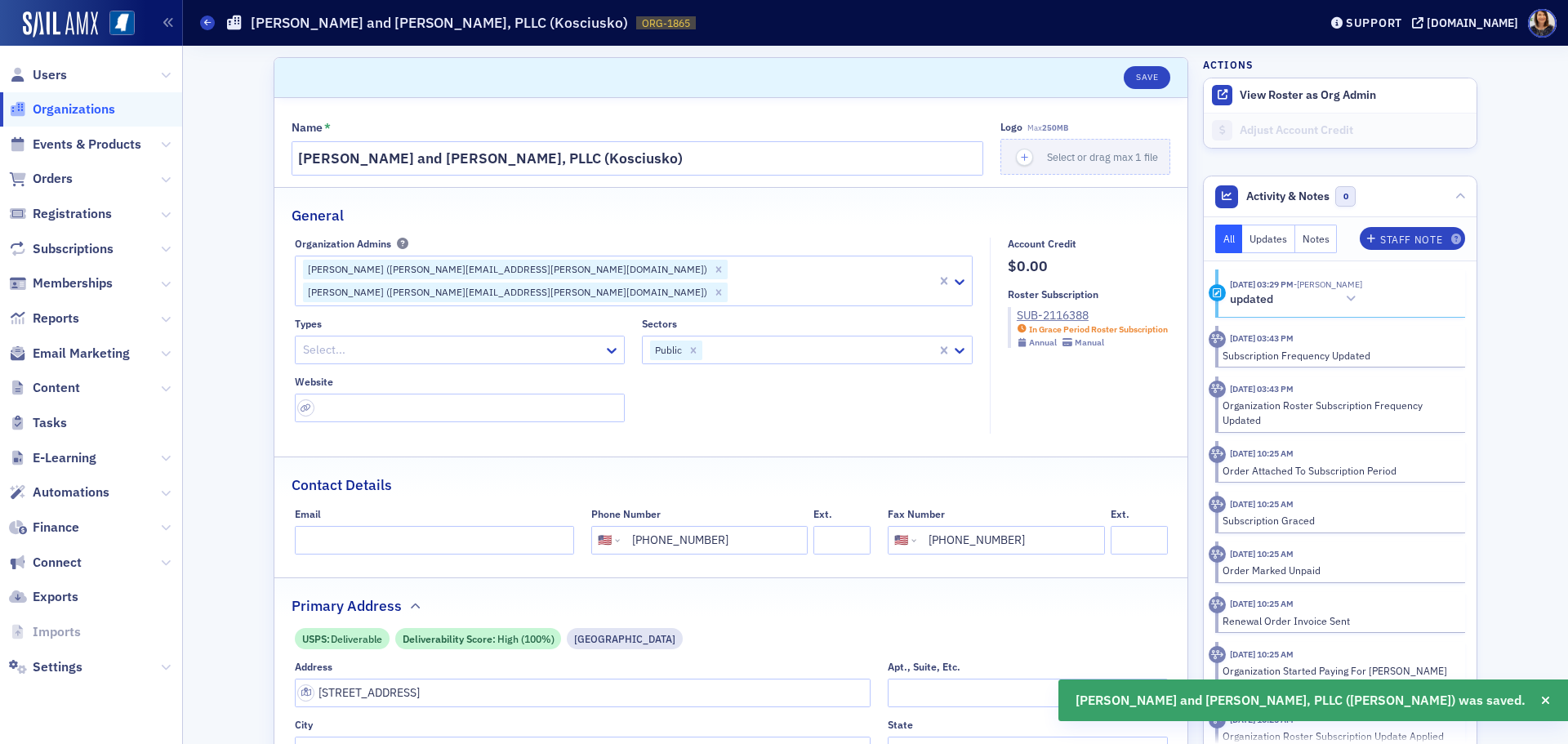
click at [92, 114] on span "Organizations" at bounding box center [74, 109] width 83 height 18
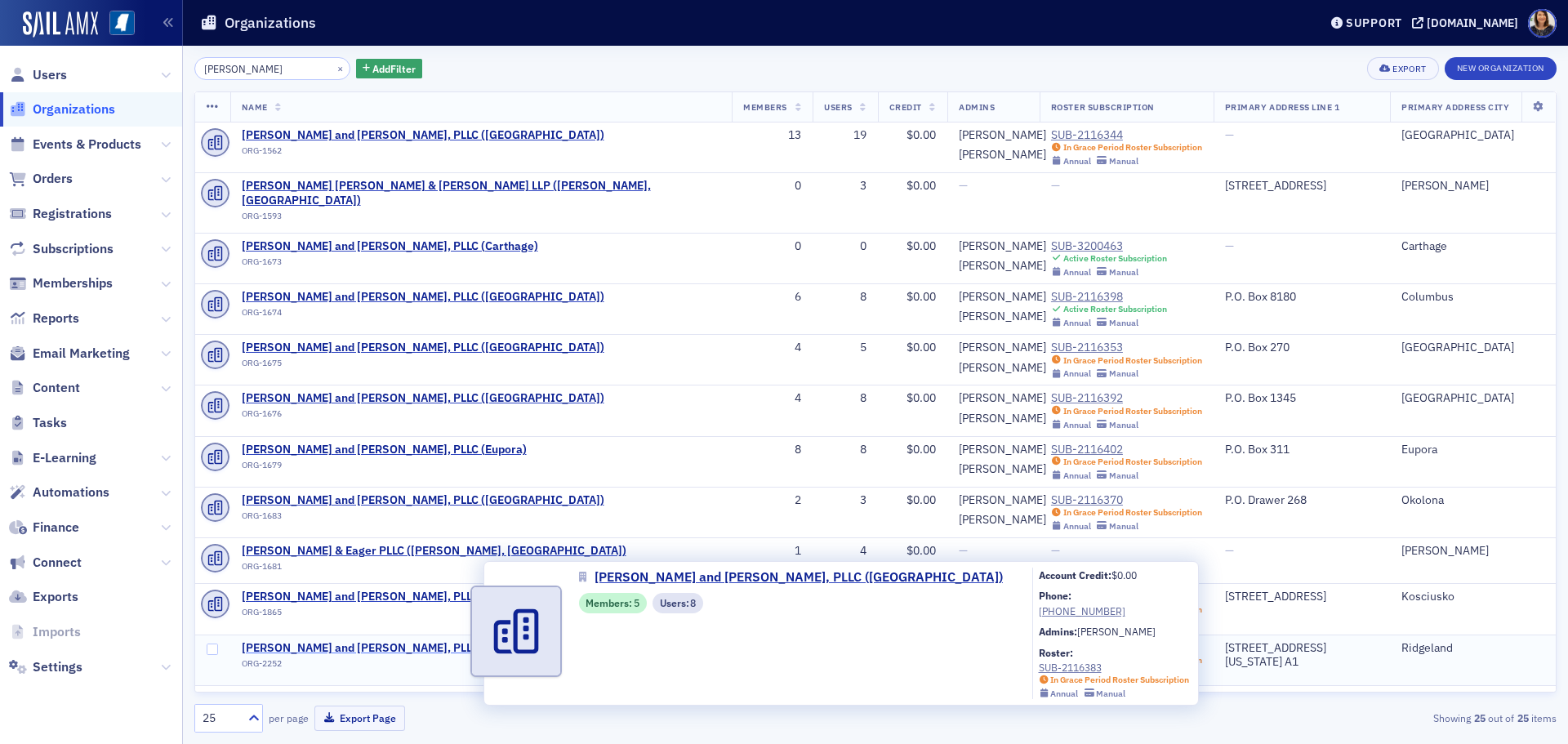
click at [363, 641] on span "[PERSON_NAME] and [PERSON_NAME], PLLC ([GEOGRAPHIC_DATA])" at bounding box center [423, 648] width 363 height 15
select select "US"
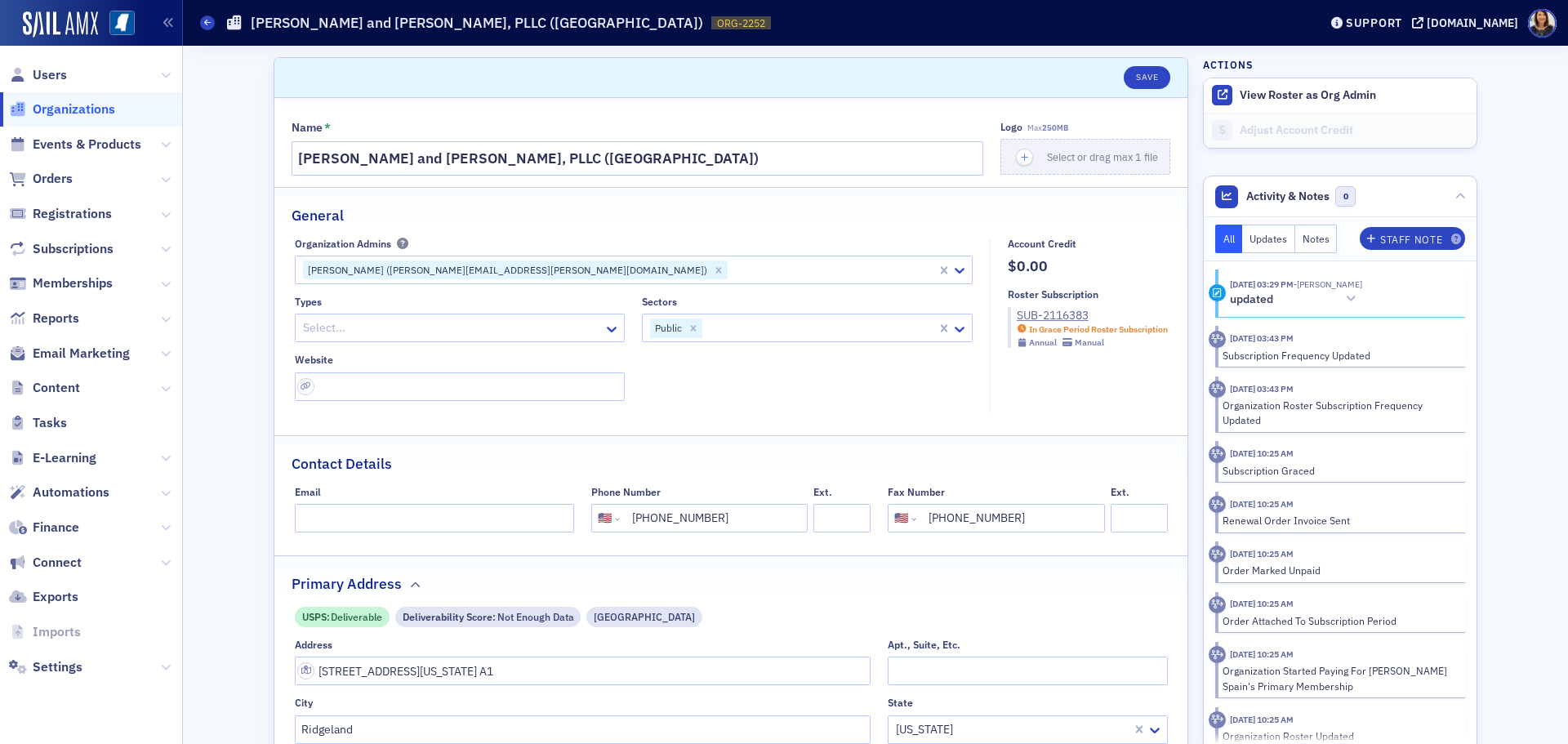
click at [730, 279] on div at bounding box center [832, 270] width 206 height 21
type input "[PERSON_NAME]"
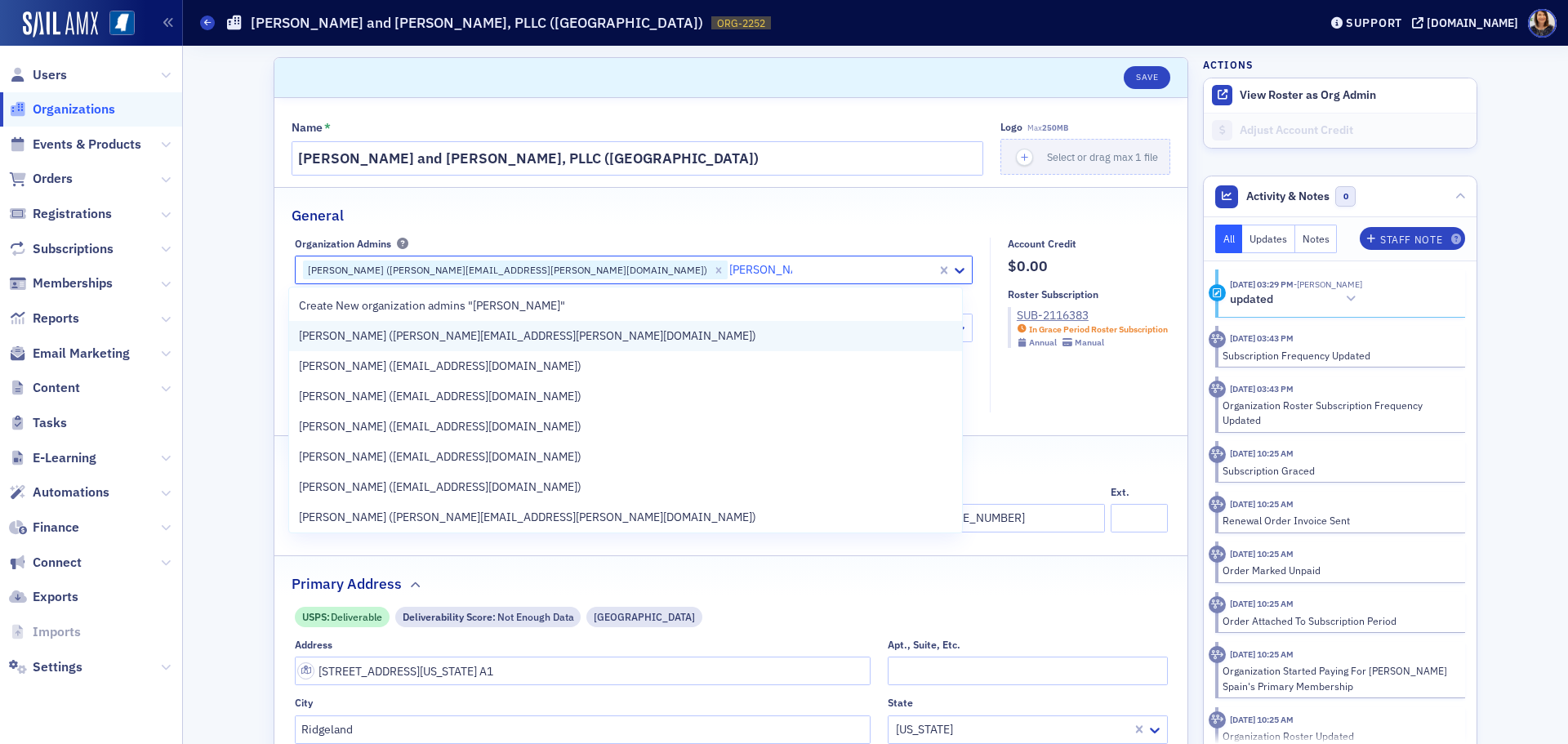
click at [461, 339] on span "[PERSON_NAME] ([PERSON_NAME][EMAIL_ADDRESS][PERSON_NAME][DOMAIN_NAME])" at bounding box center [527, 336] width 457 height 17
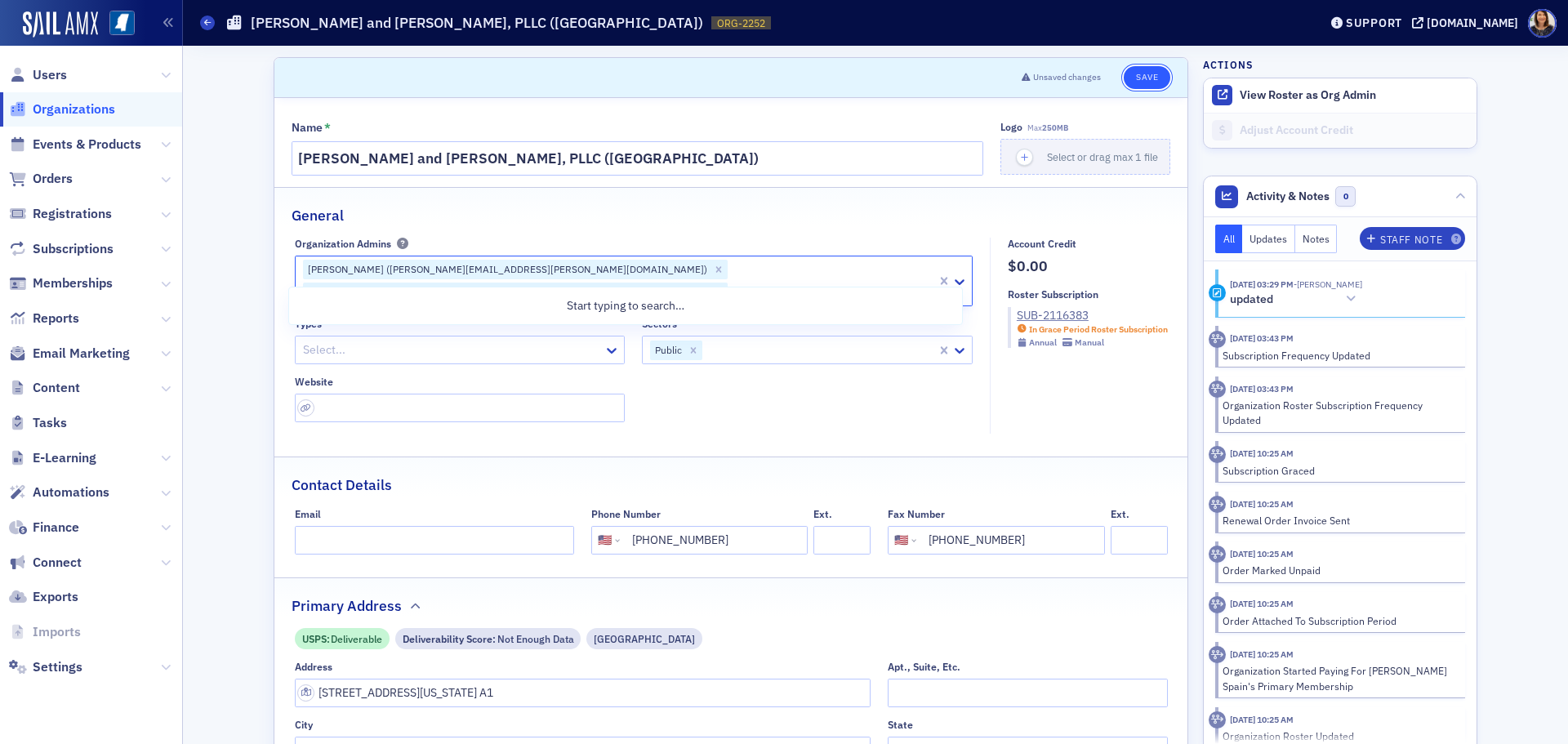
click at [1139, 74] on button "Save" at bounding box center [1147, 78] width 47 height 23
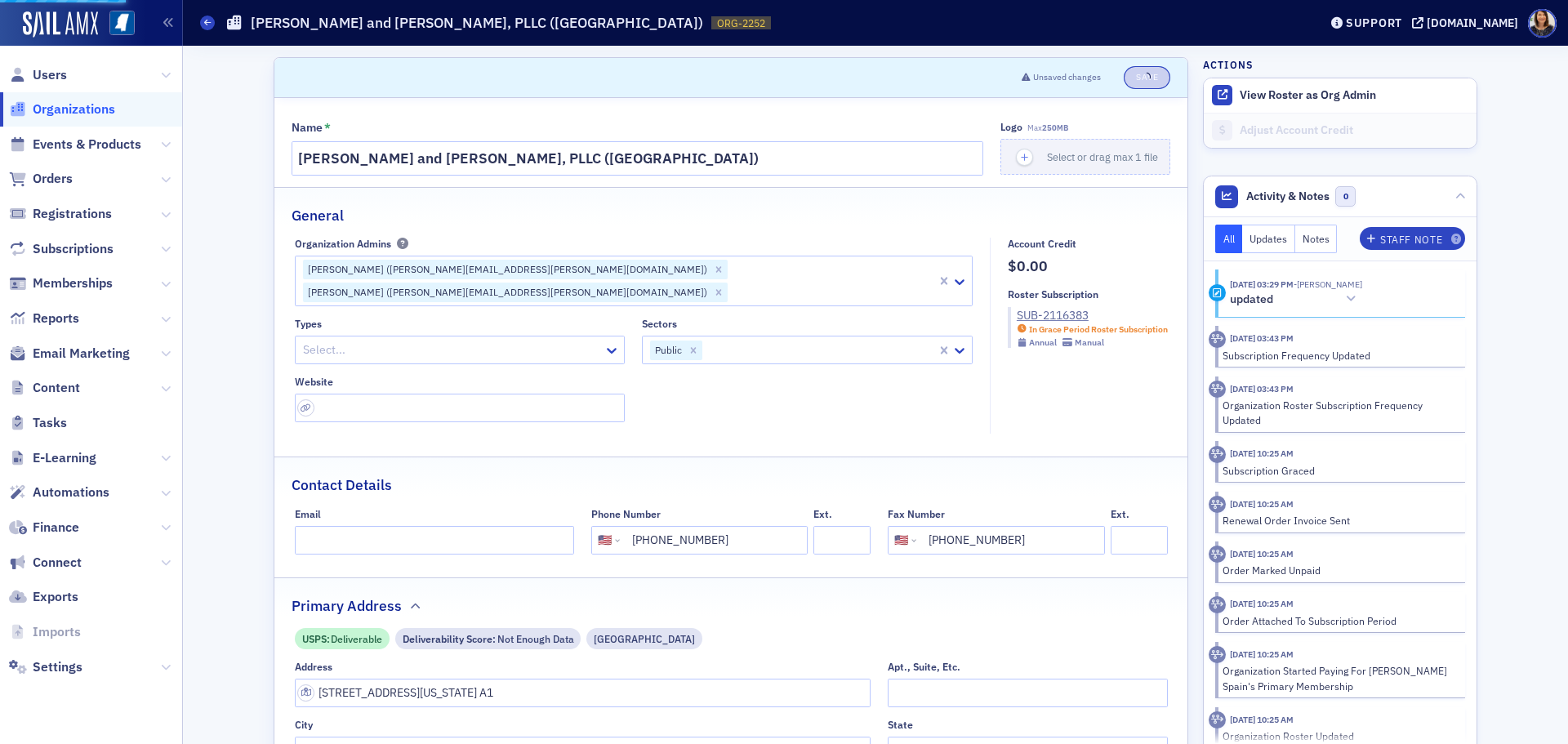
select select "US"
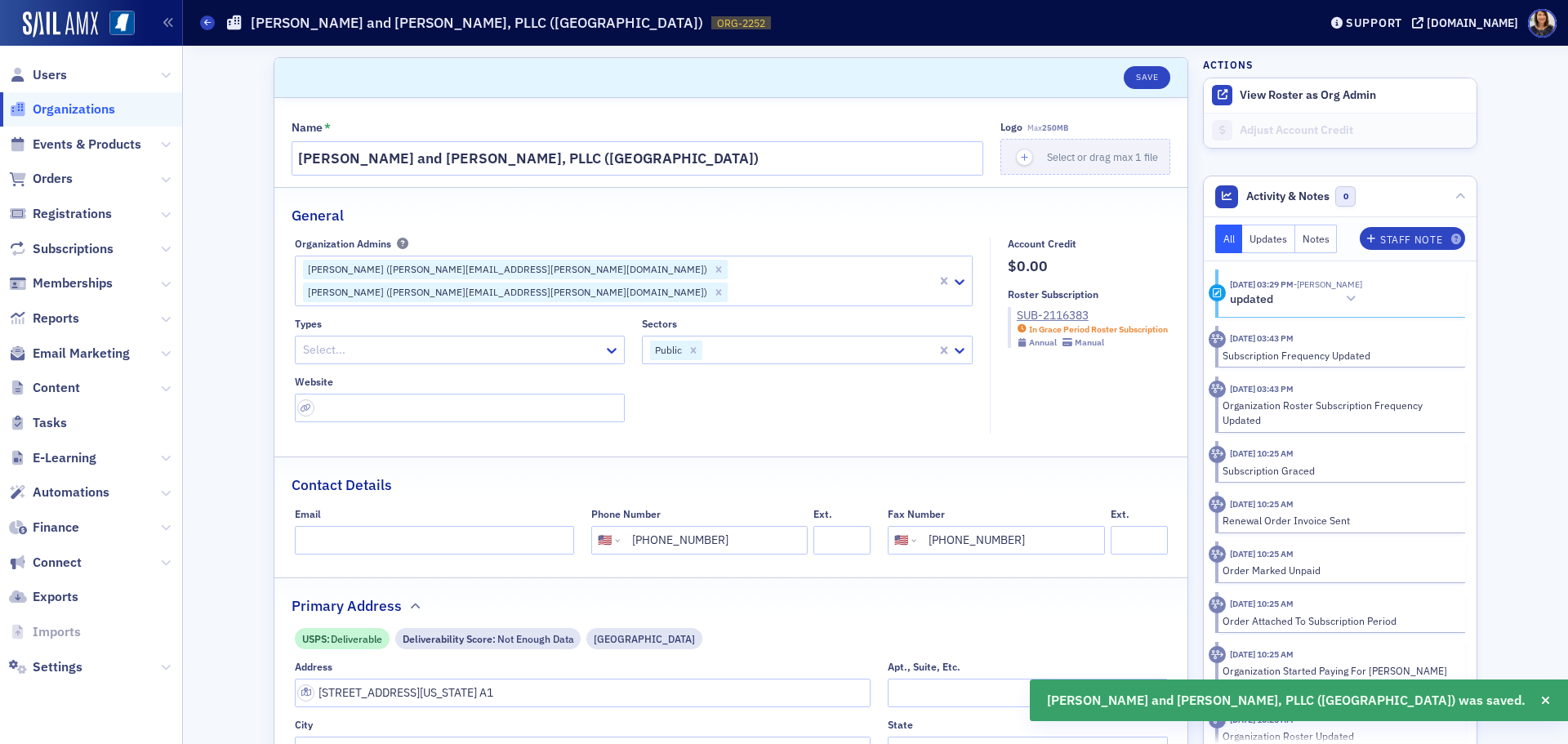
click at [85, 108] on span "Organizations" at bounding box center [74, 109] width 83 height 18
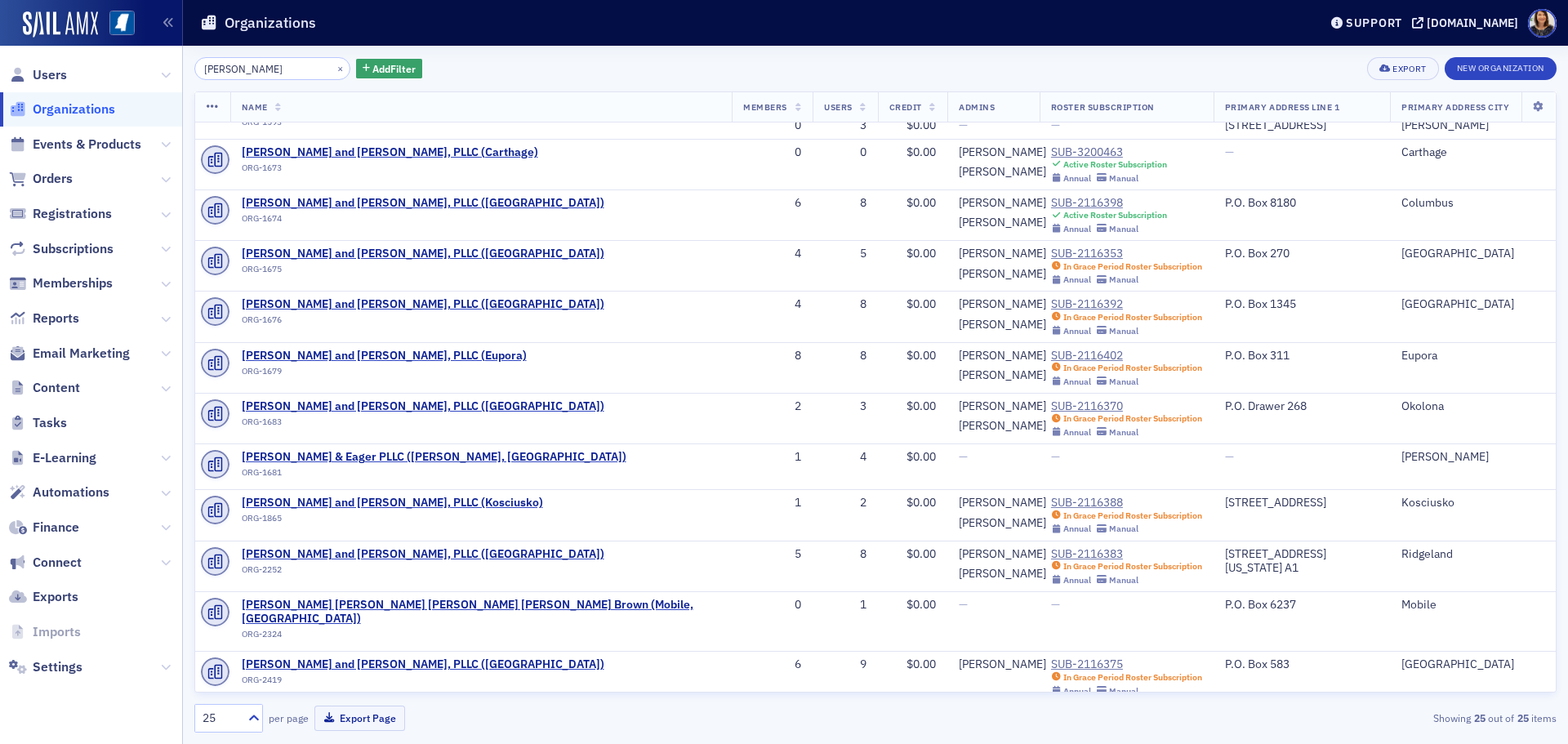
scroll to position [195, 0]
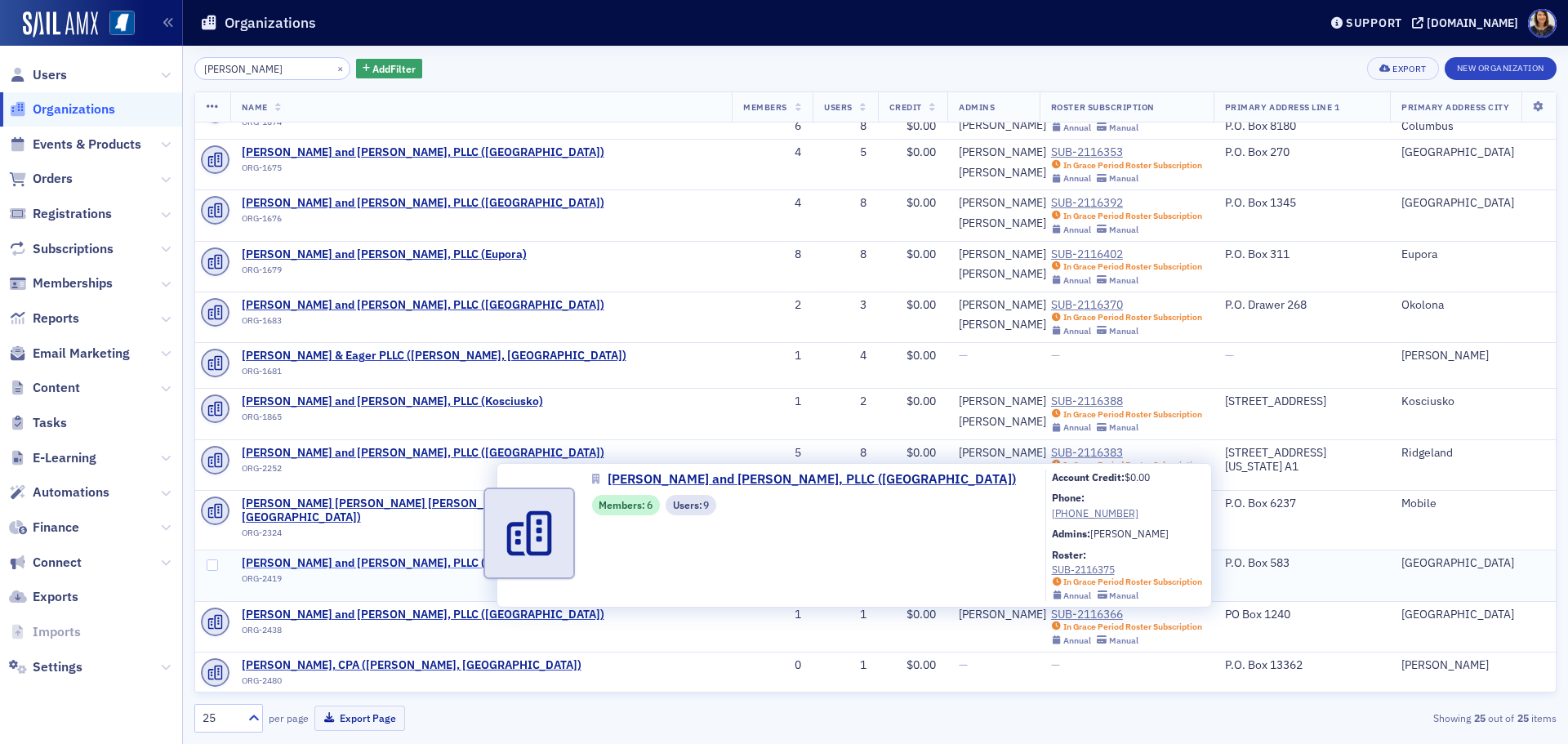
click at [352, 556] on span "[PERSON_NAME] and [PERSON_NAME], PLLC ([GEOGRAPHIC_DATA])" at bounding box center [423, 563] width 363 height 15
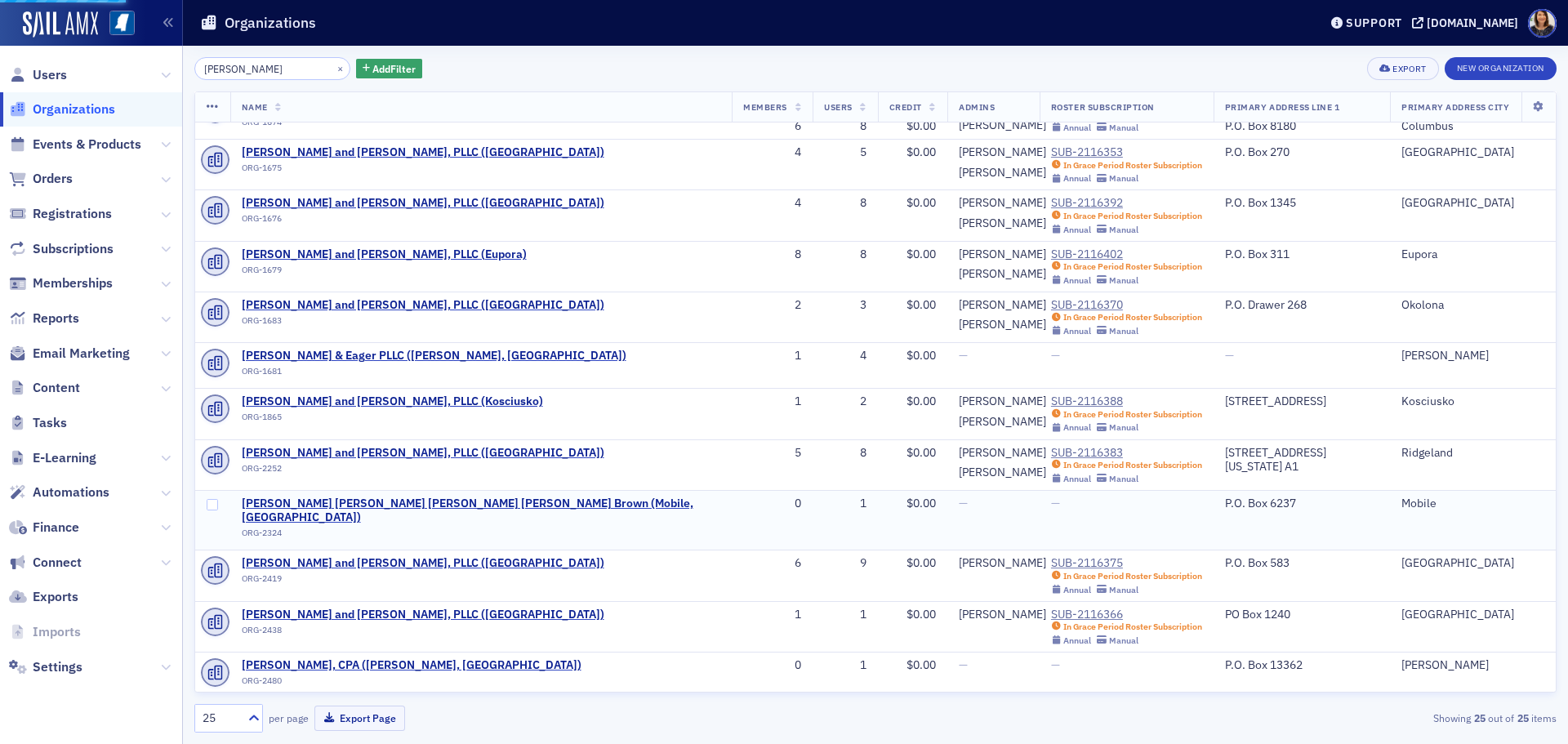
select select "US"
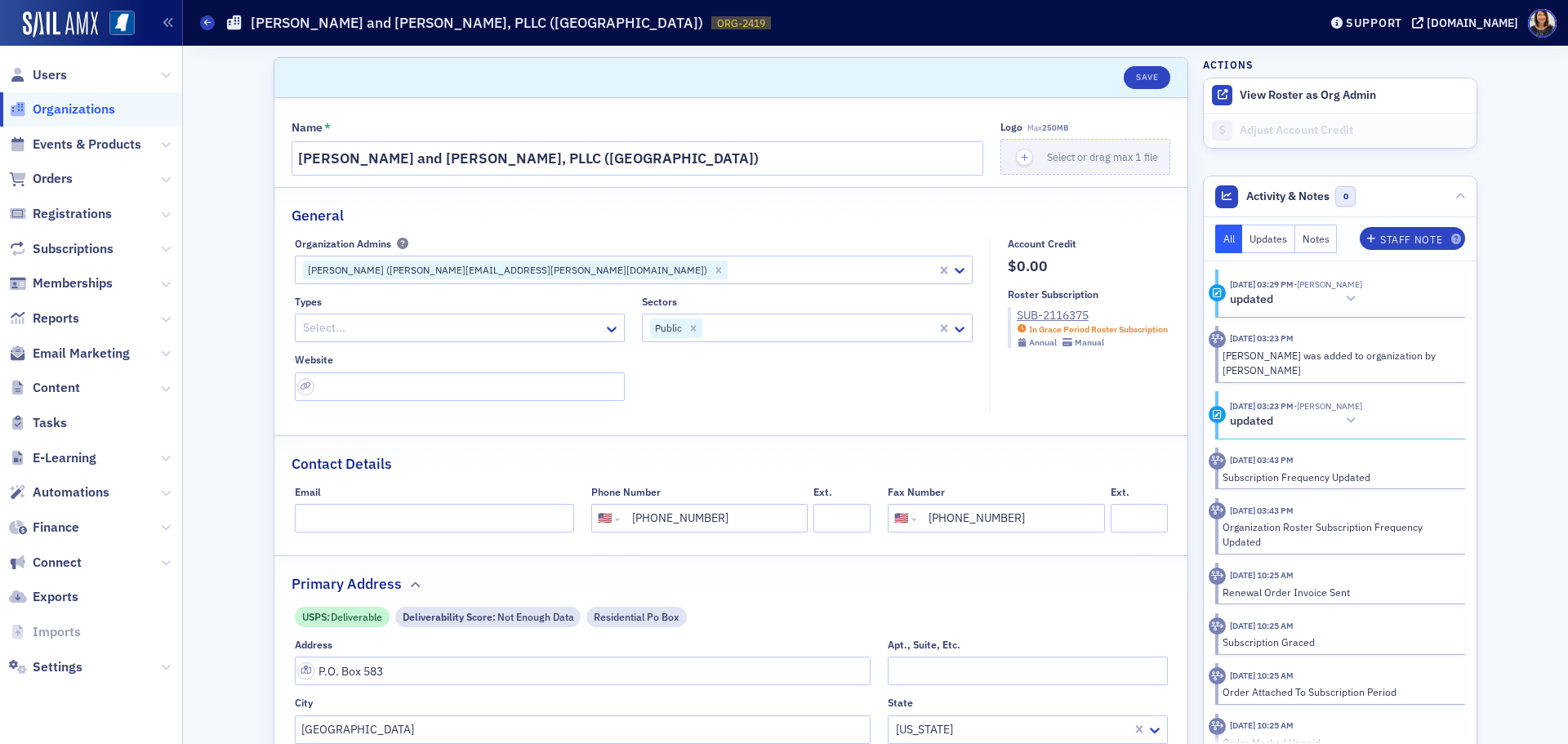
click at [588, 252] on div "Organization Admins Tammy Wilson (tammy.wilson@wws.cpa)" at bounding box center [633, 261] width 678 height 46
click at [523, 253] on div "Organization Admins Tammy Wilson (tammy.wilson@wws.cpa)" at bounding box center [633, 261] width 678 height 46
click at [524, 257] on div "Tammy Wilson (tammy.wilson@wws.cpa)" at bounding box center [616, 270] width 641 height 26
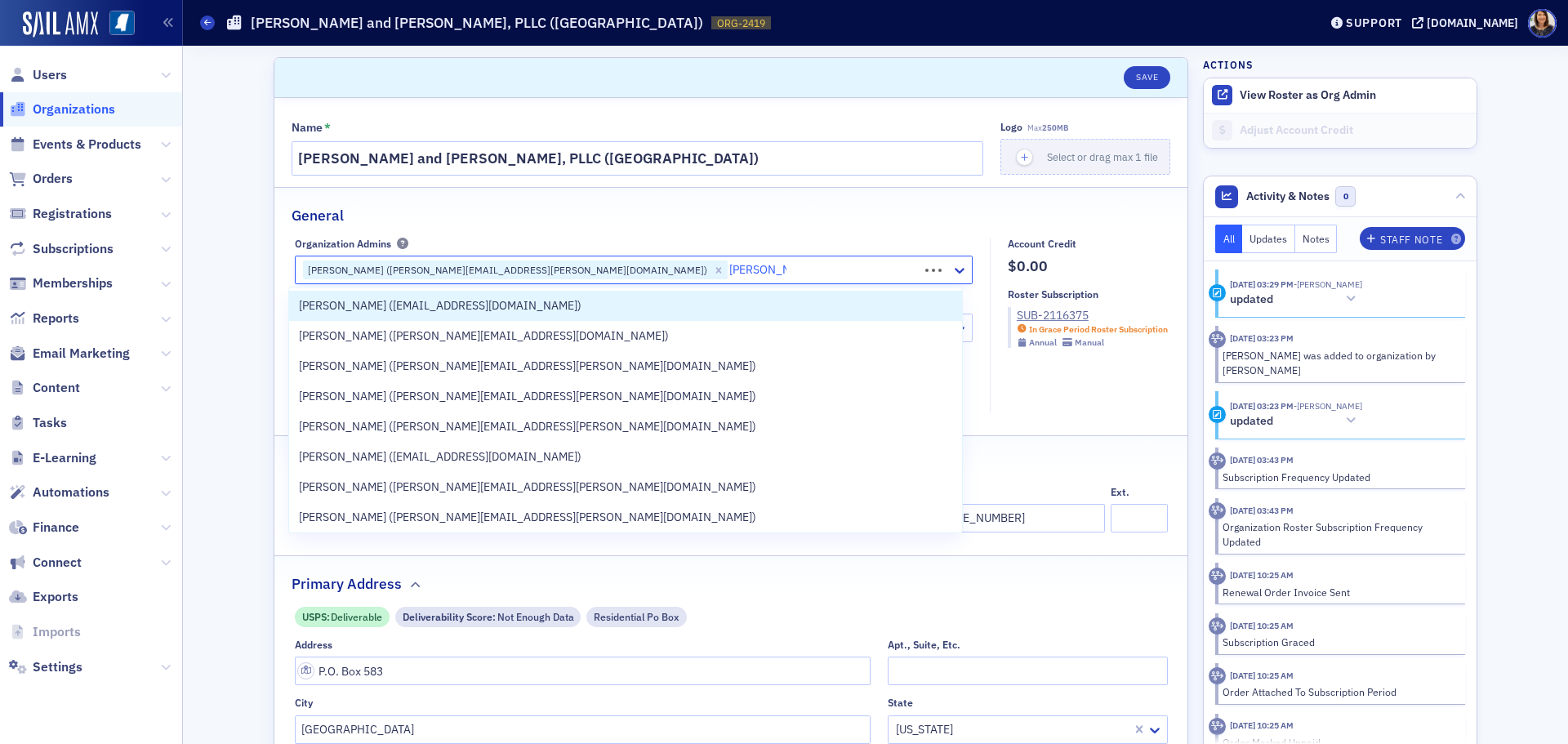
type input "[PERSON_NAME]"
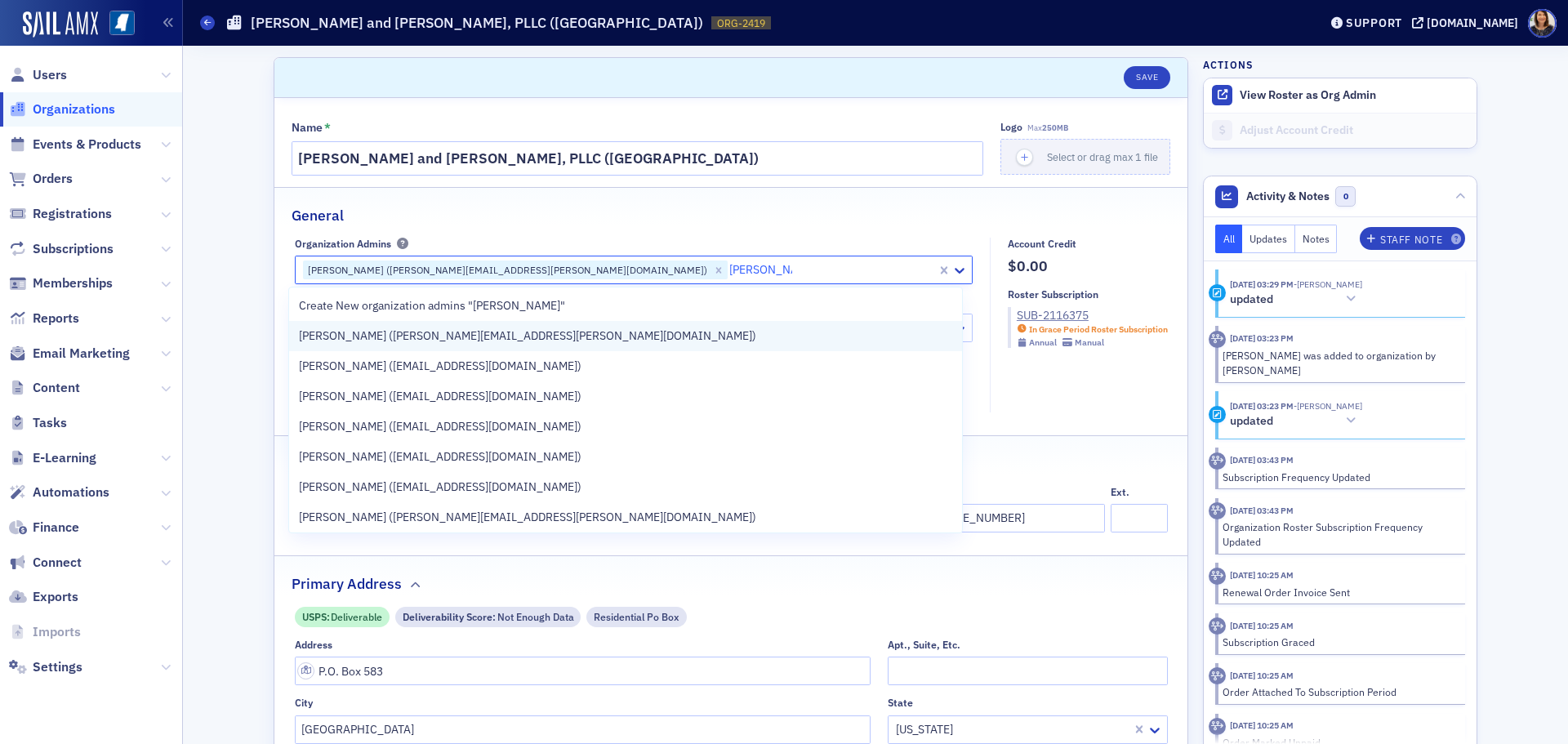
click at [455, 338] on span "[PERSON_NAME] ([PERSON_NAME][EMAIL_ADDRESS][PERSON_NAME][DOMAIN_NAME])" at bounding box center [527, 336] width 457 height 17
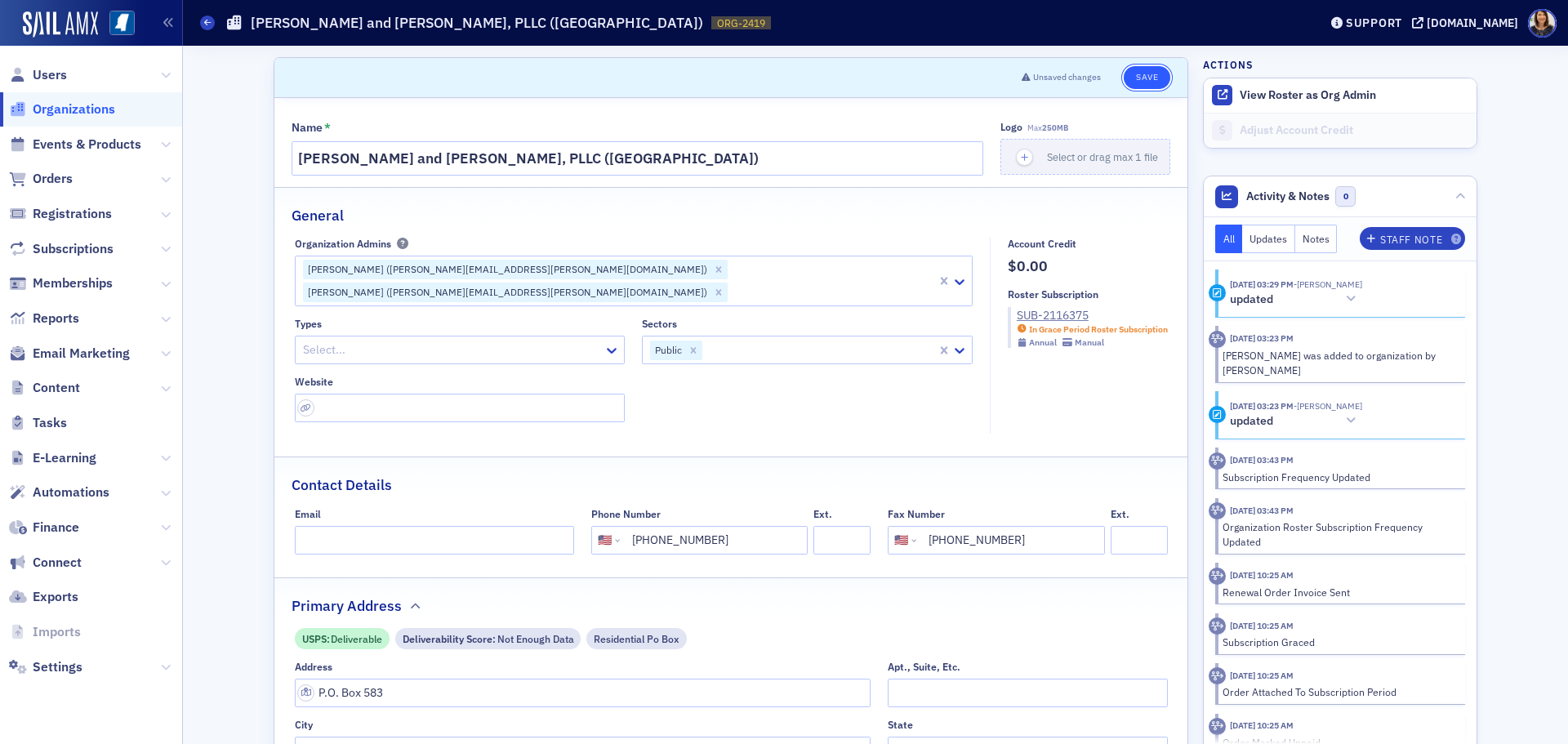
click at [1135, 81] on button "Save" at bounding box center [1147, 78] width 47 height 23
select select "US"
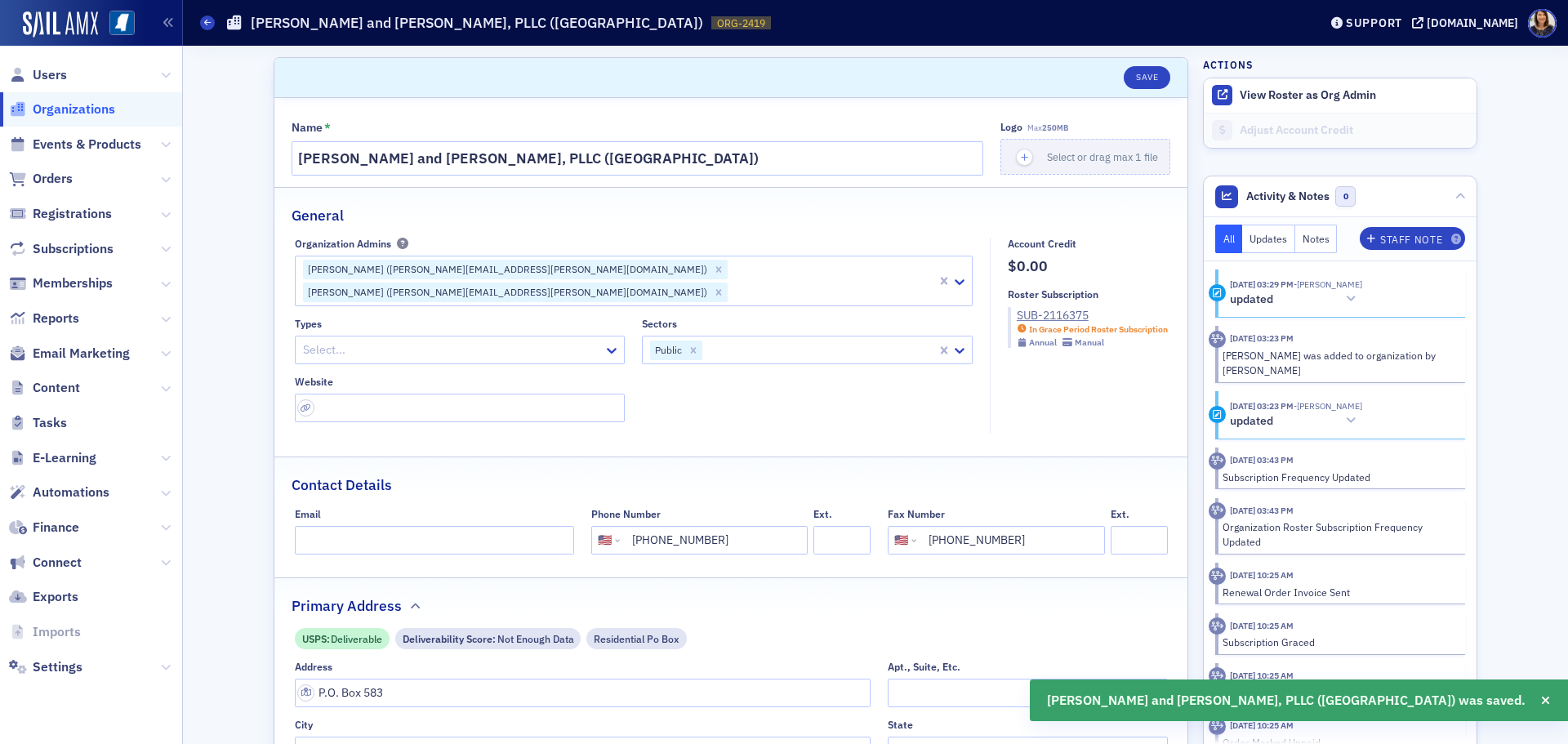
click at [72, 112] on span "Organizations" at bounding box center [74, 109] width 83 height 18
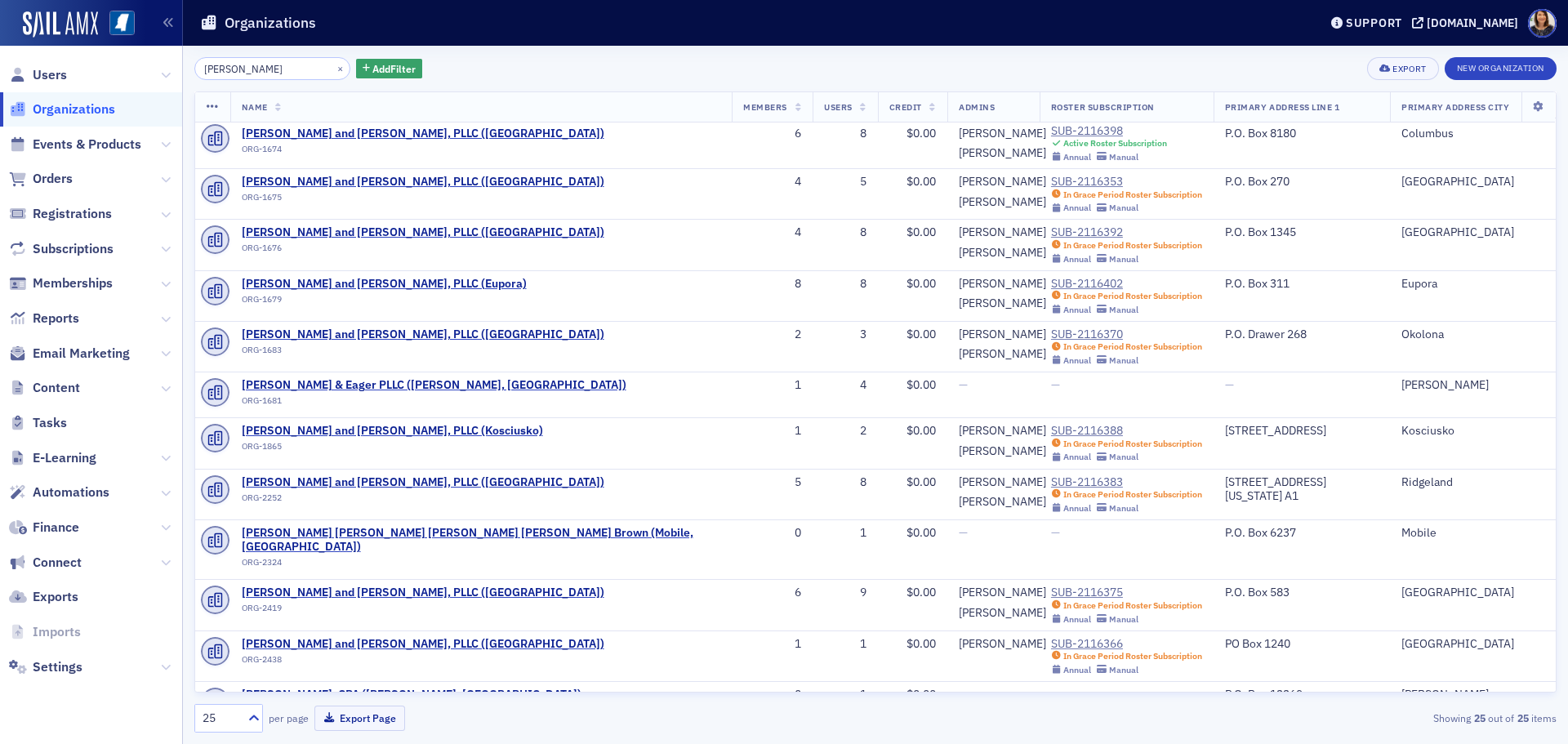
scroll to position [179, 0]
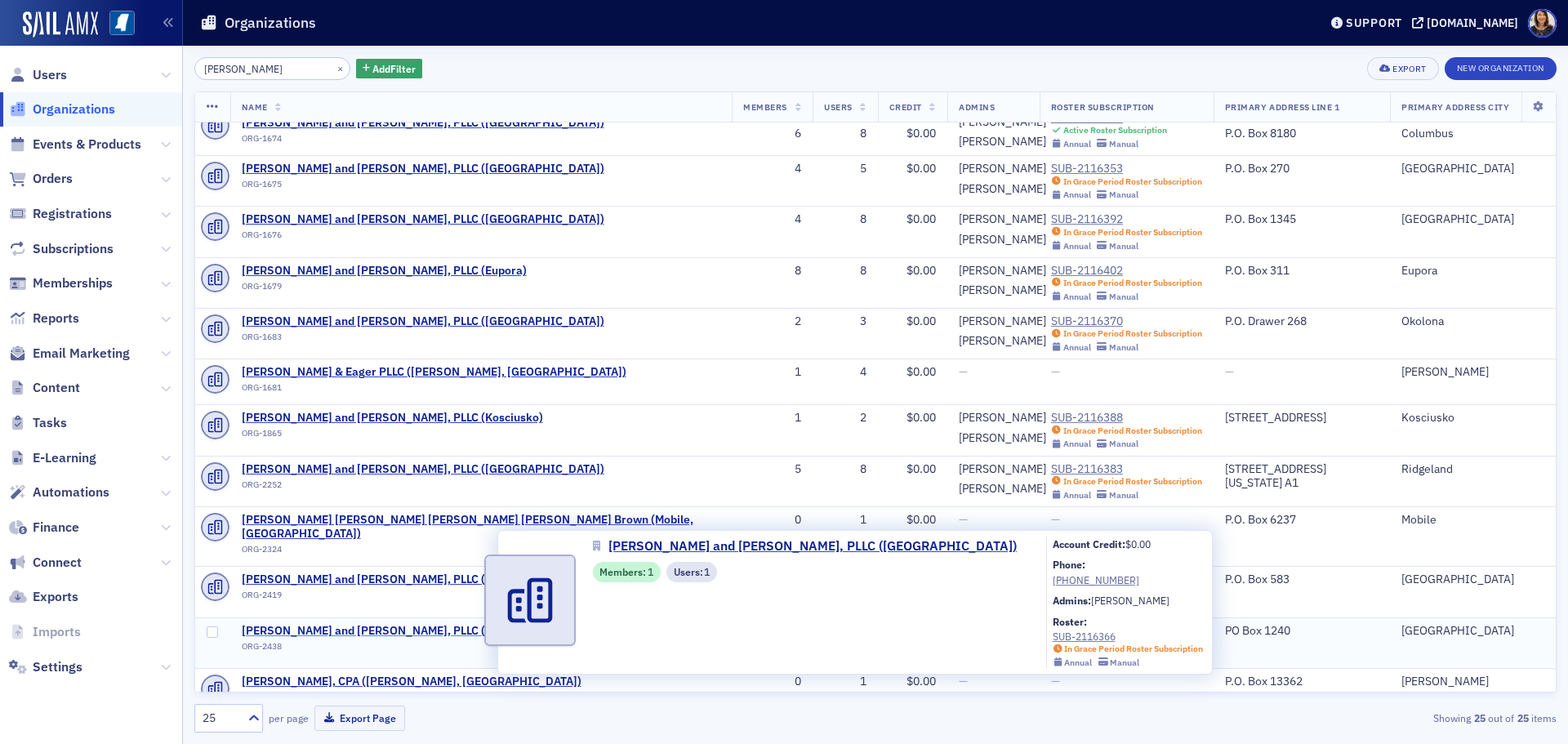
click at [443, 623] on span "[PERSON_NAME] and [PERSON_NAME], PLLC ([GEOGRAPHIC_DATA])" at bounding box center [423, 630] width 363 height 15
select select "US"
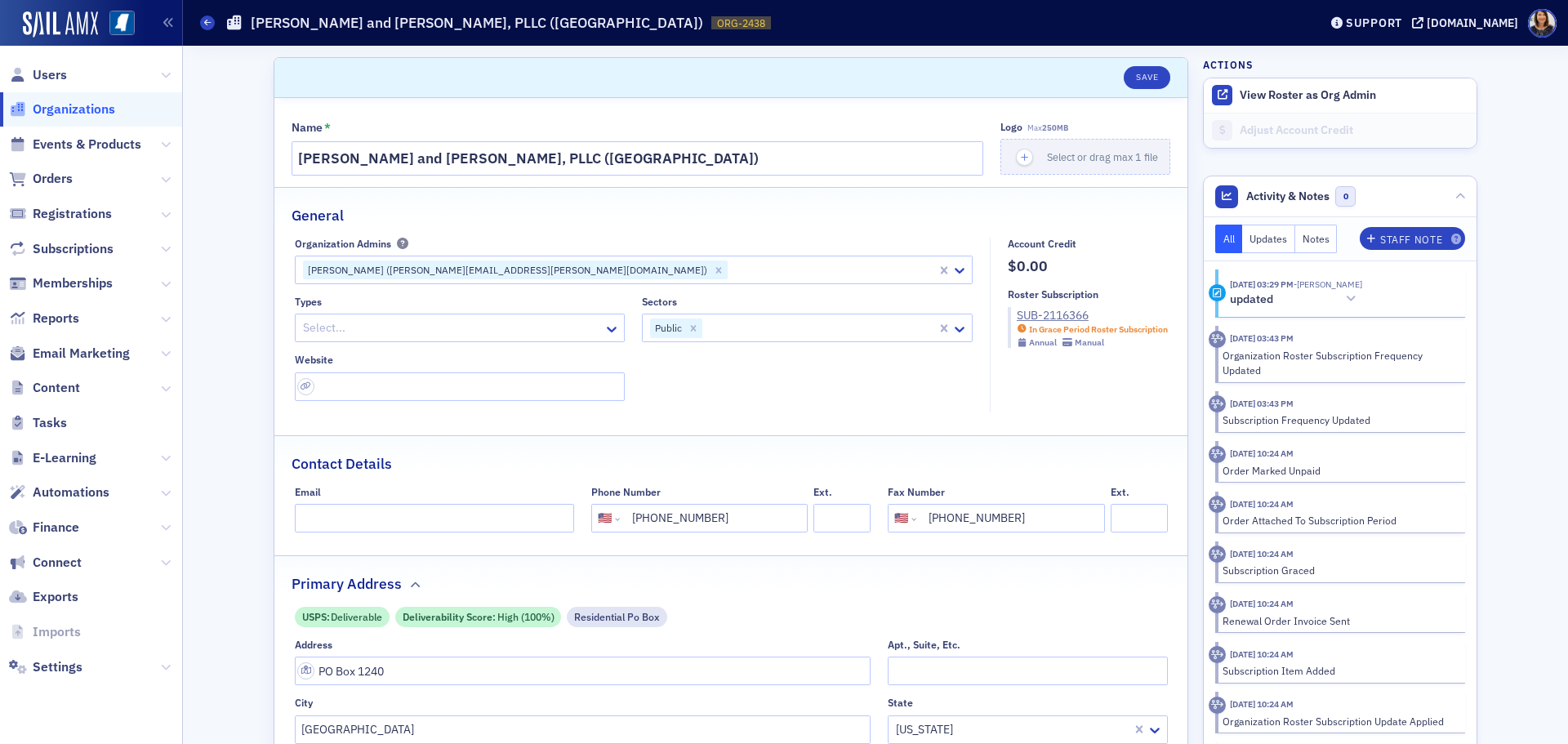
click at [585, 252] on div "Organization Admins Tammy Wilson (tammy.wilson@wws.cpa)" at bounding box center [633, 261] width 678 height 46
click at [730, 264] on div at bounding box center [832, 270] width 206 height 21
type input "heather cox"
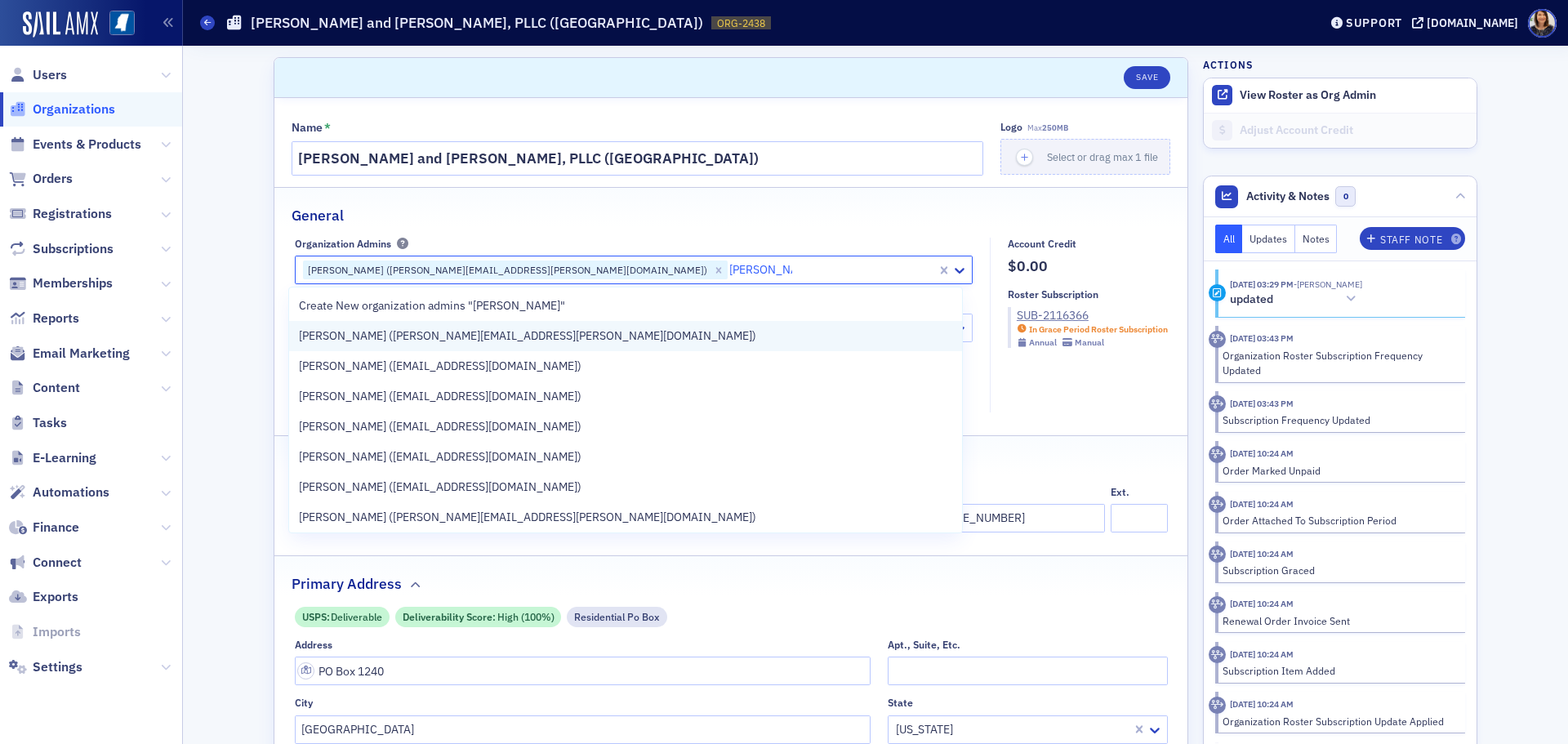
click at [468, 335] on span "Heather Cox (heather.cox@wws.cpa)" at bounding box center [527, 336] width 457 height 17
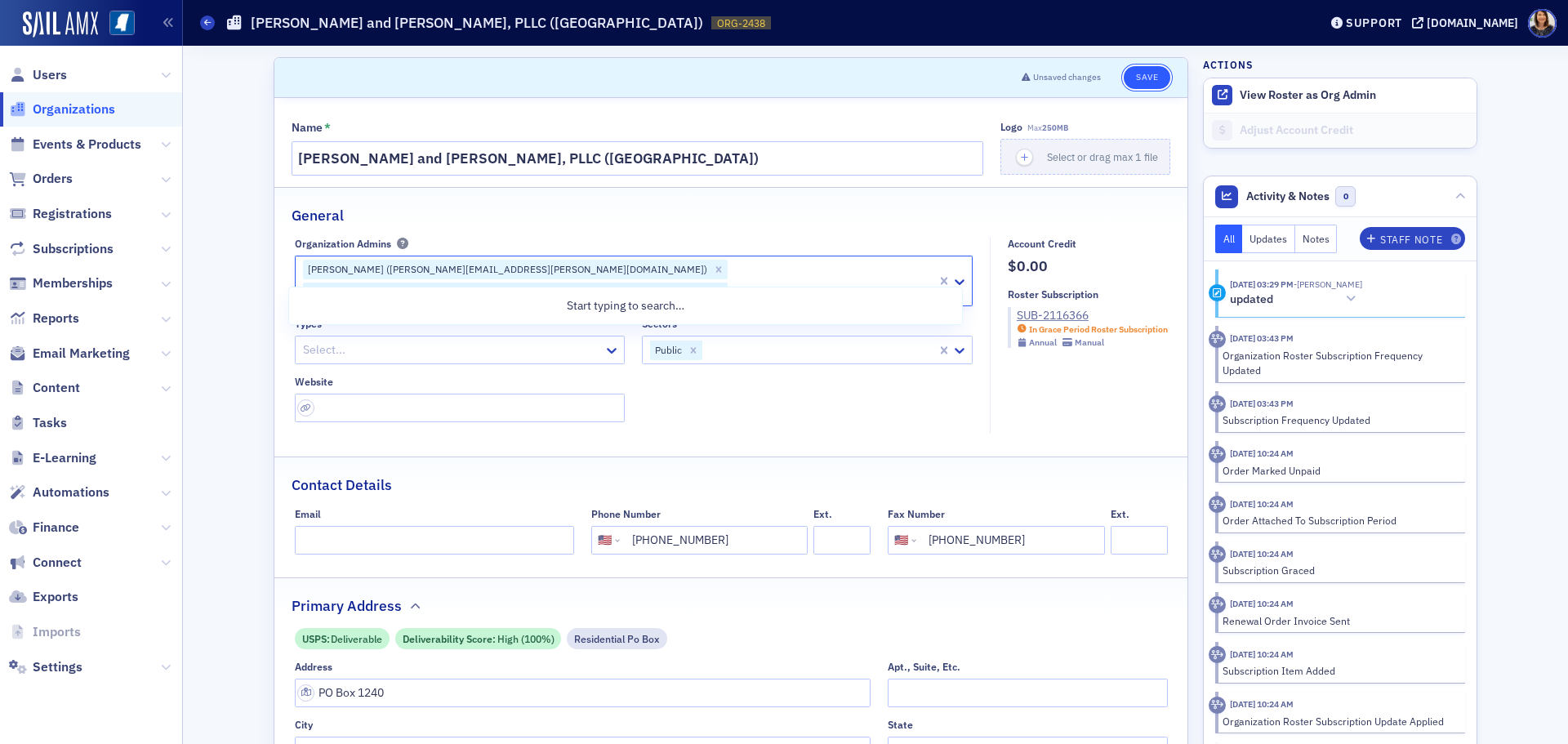
click at [1141, 73] on button "Save" at bounding box center [1147, 78] width 47 height 23
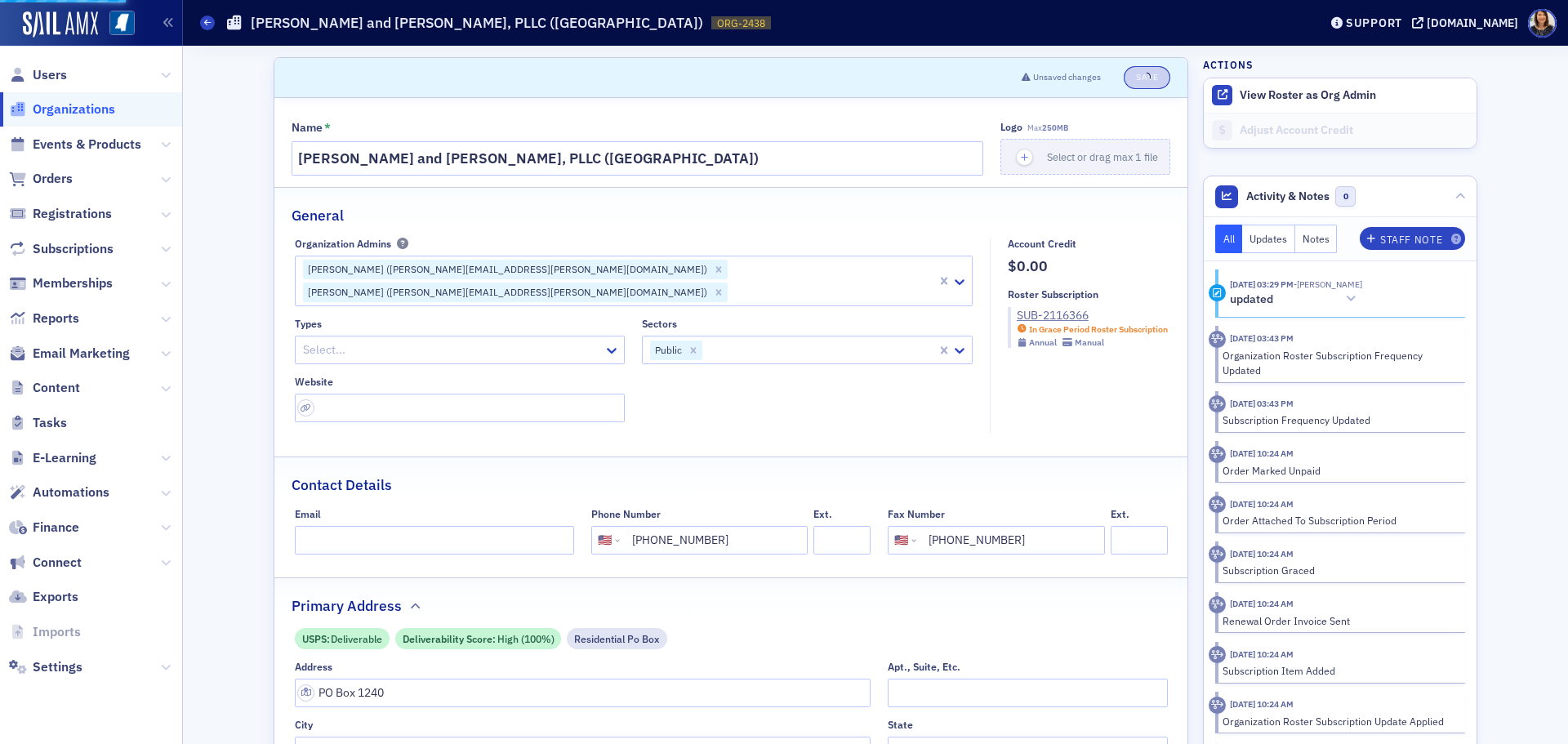
select select "US"
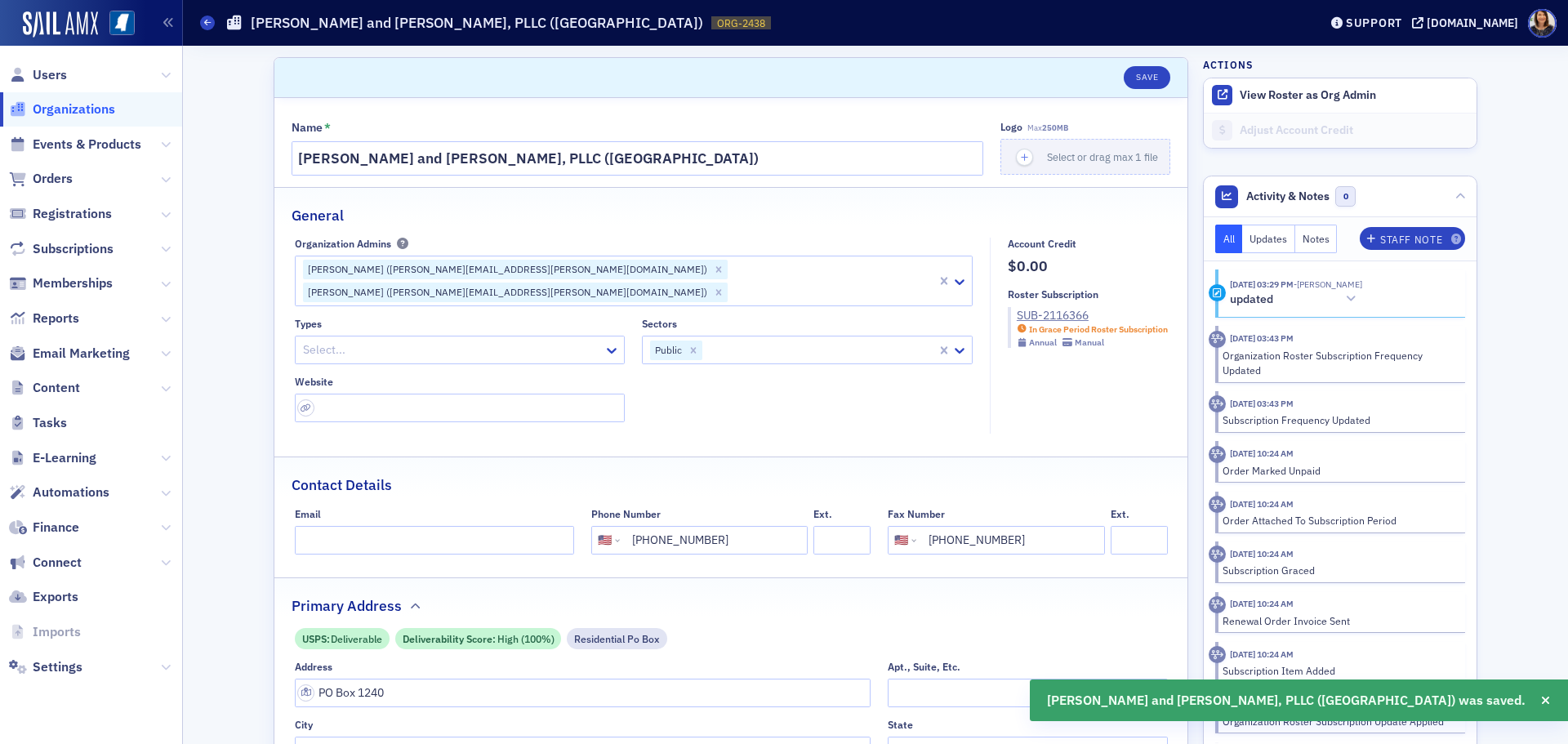
click at [89, 115] on span "Organizations" at bounding box center [74, 109] width 83 height 18
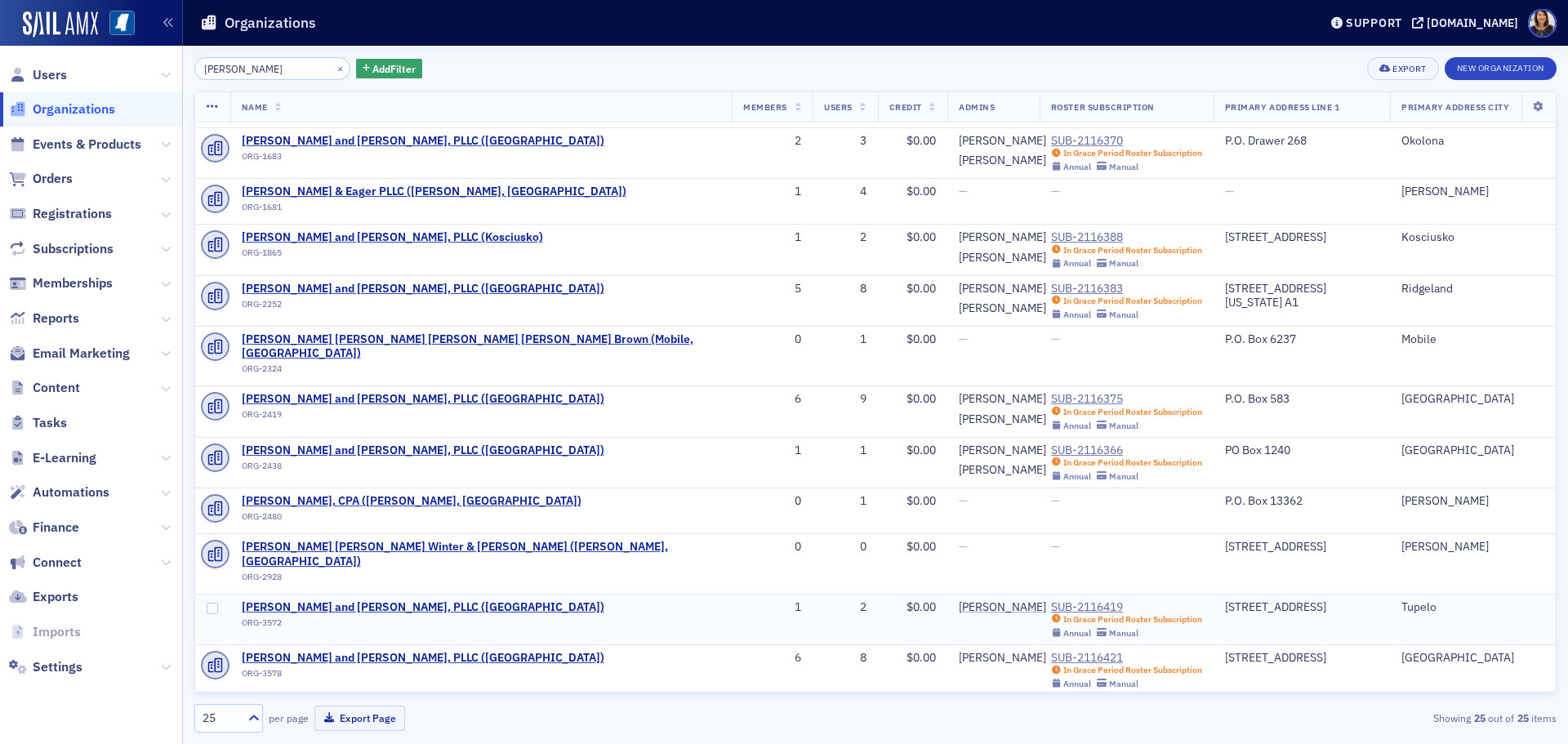
scroll to position [388, 0]
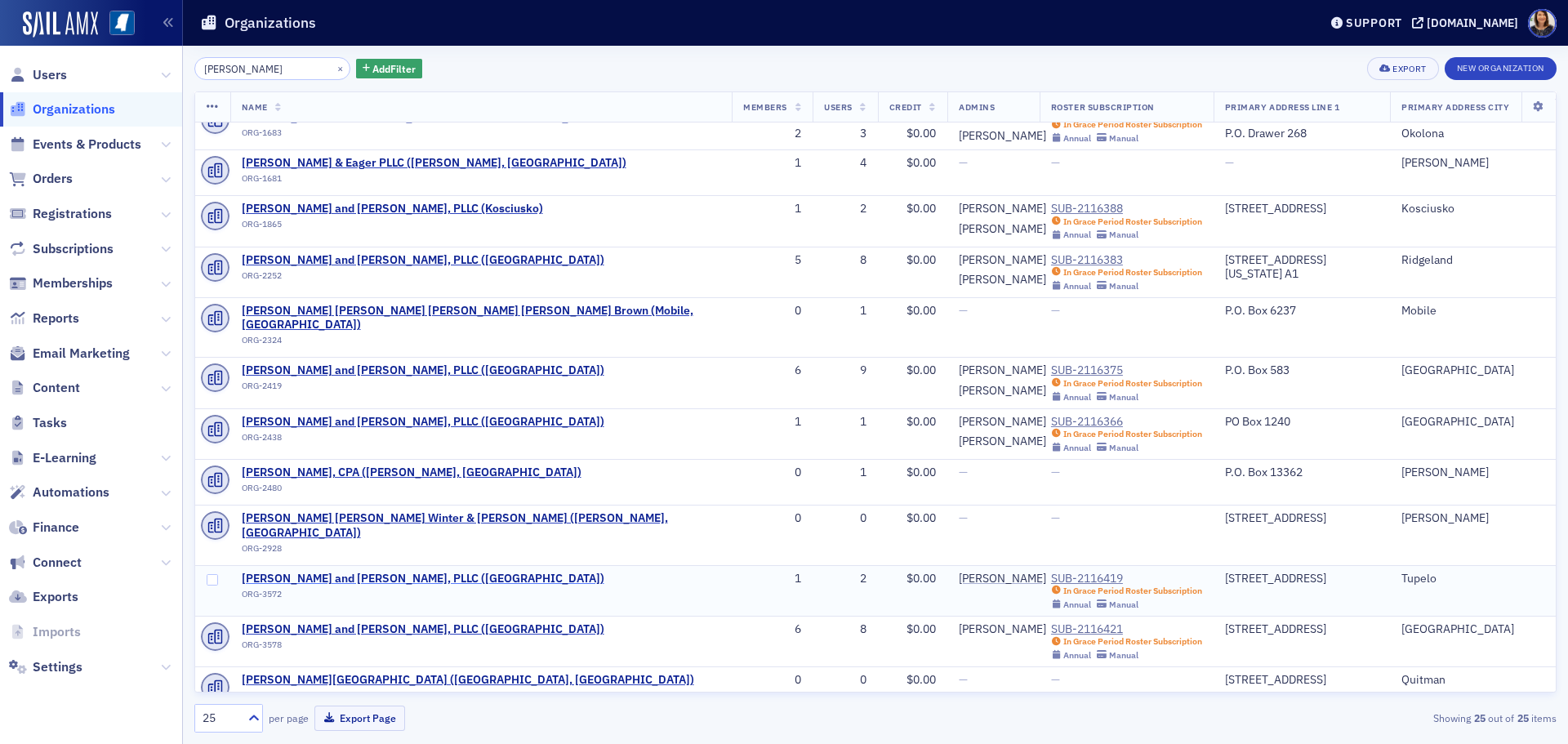
click at [396, 572] on span "[PERSON_NAME] and [PERSON_NAME], PLLC ([GEOGRAPHIC_DATA])" at bounding box center [423, 579] width 363 height 15
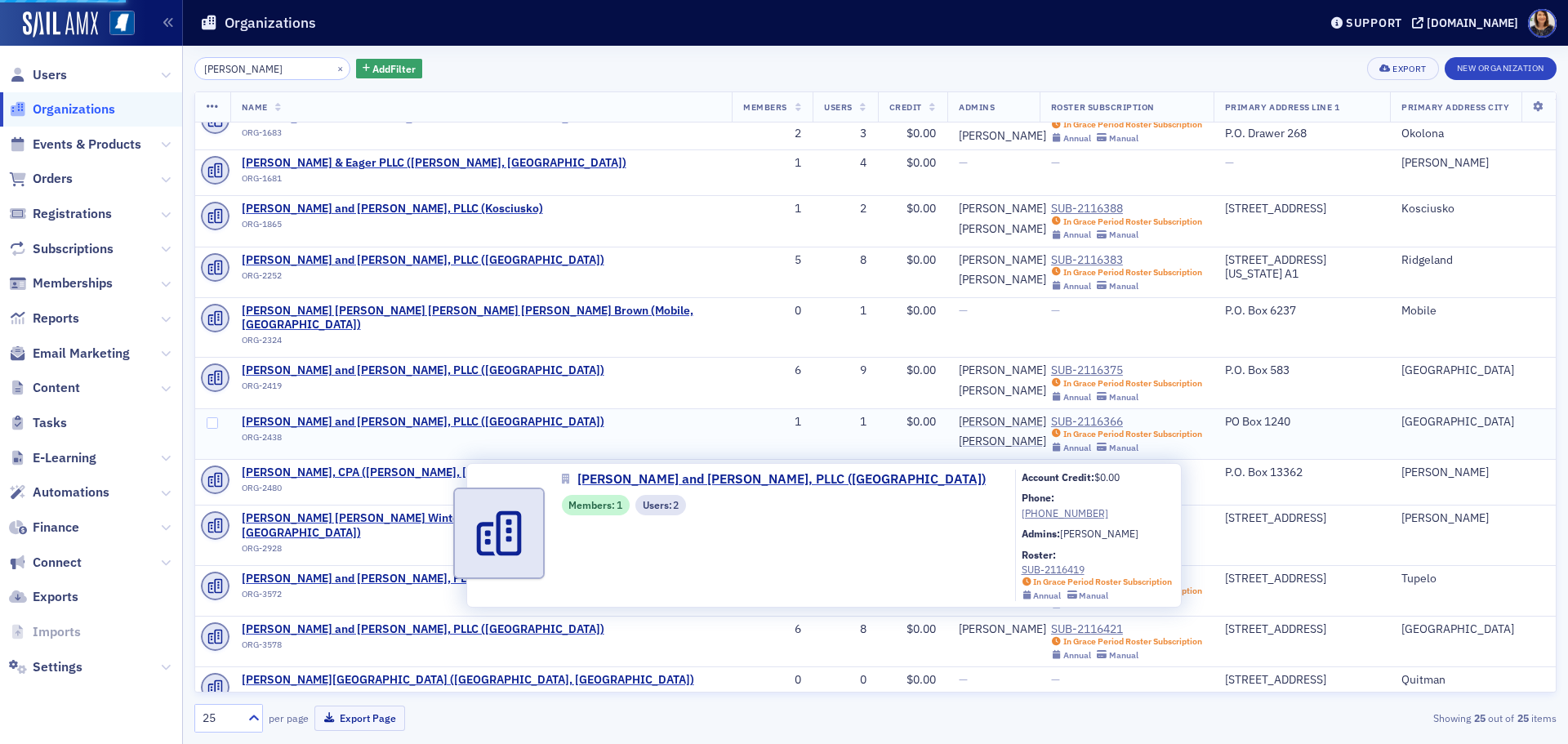
select select "US"
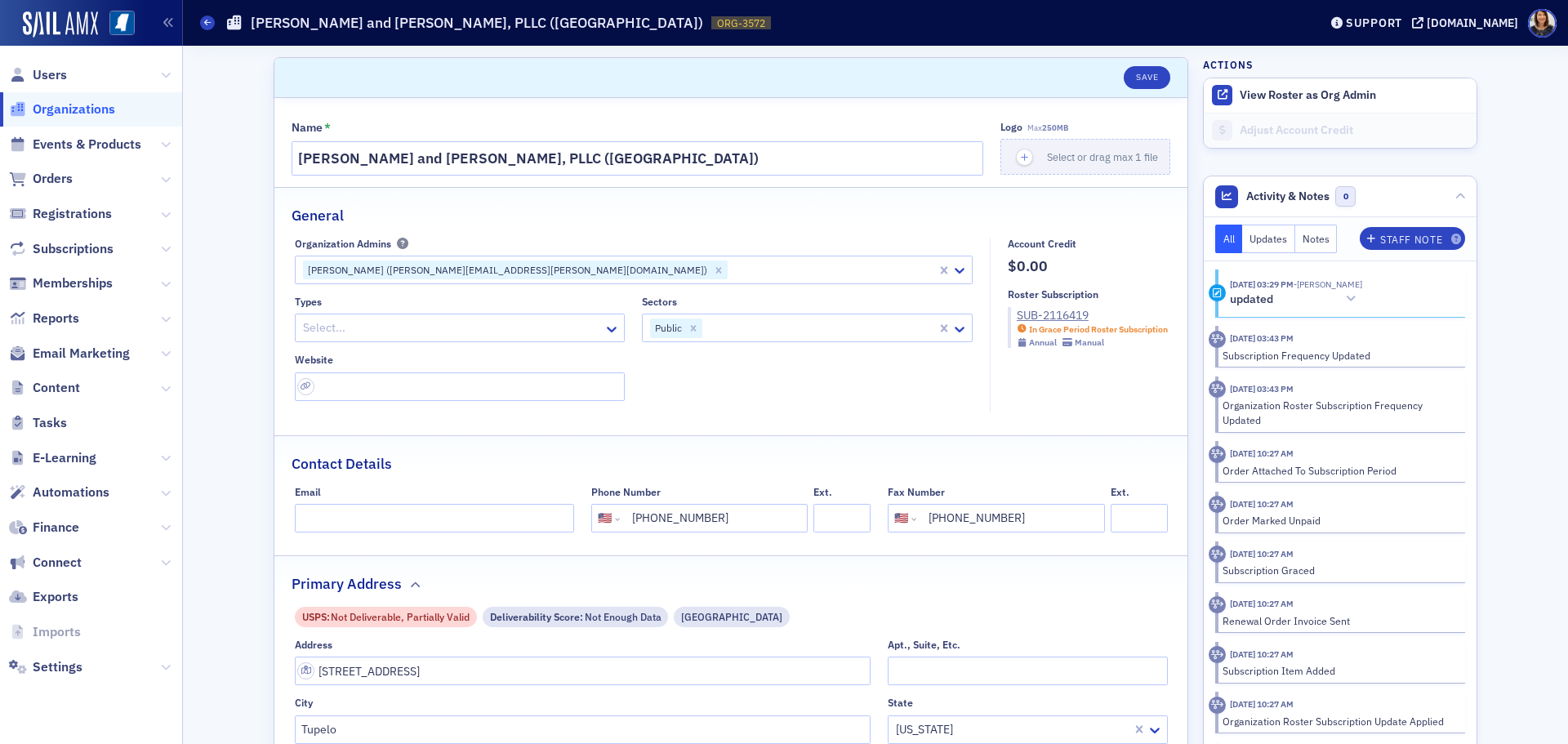
click at [730, 273] on div at bounding box center [832, 270] width 206 height 21
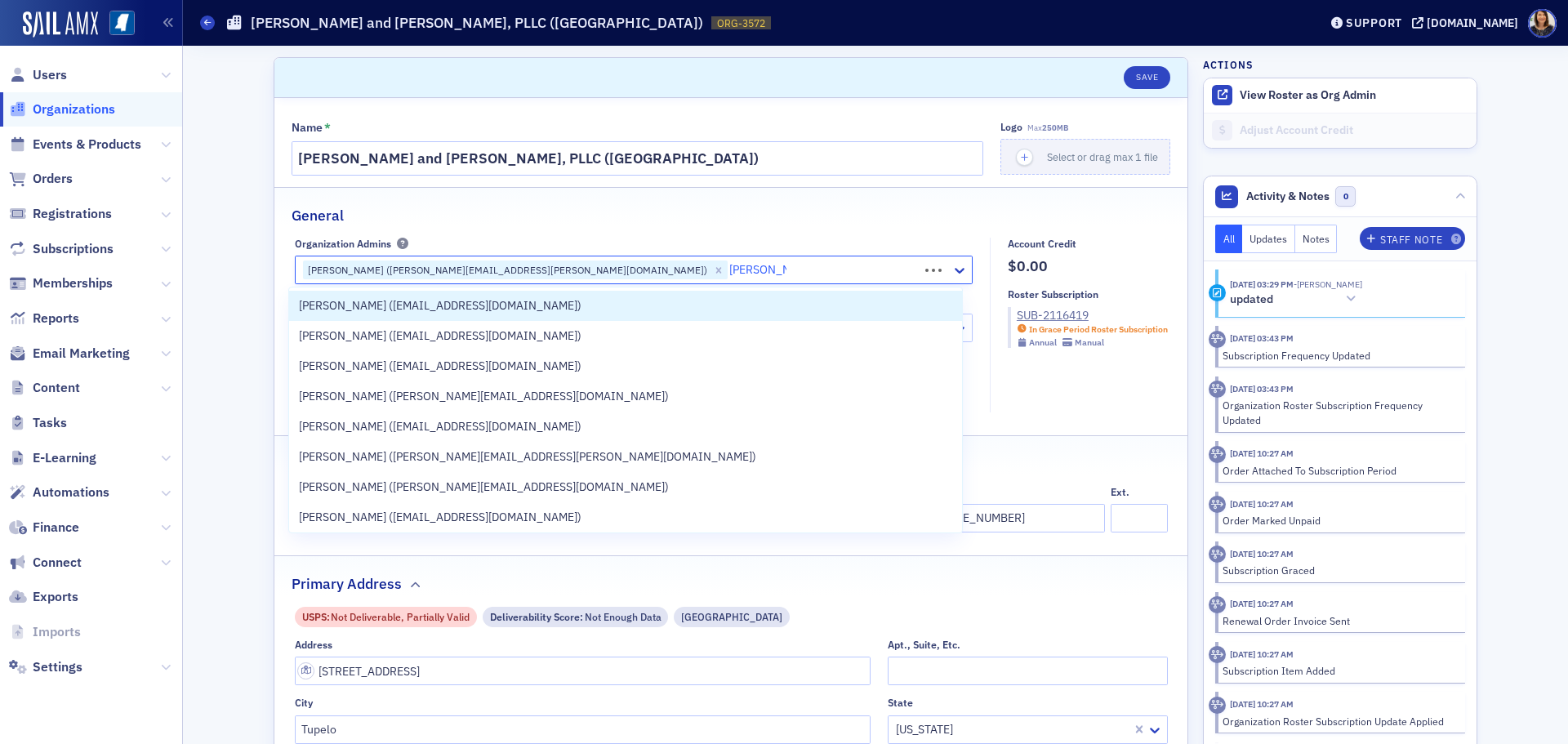
type input "heather cox"
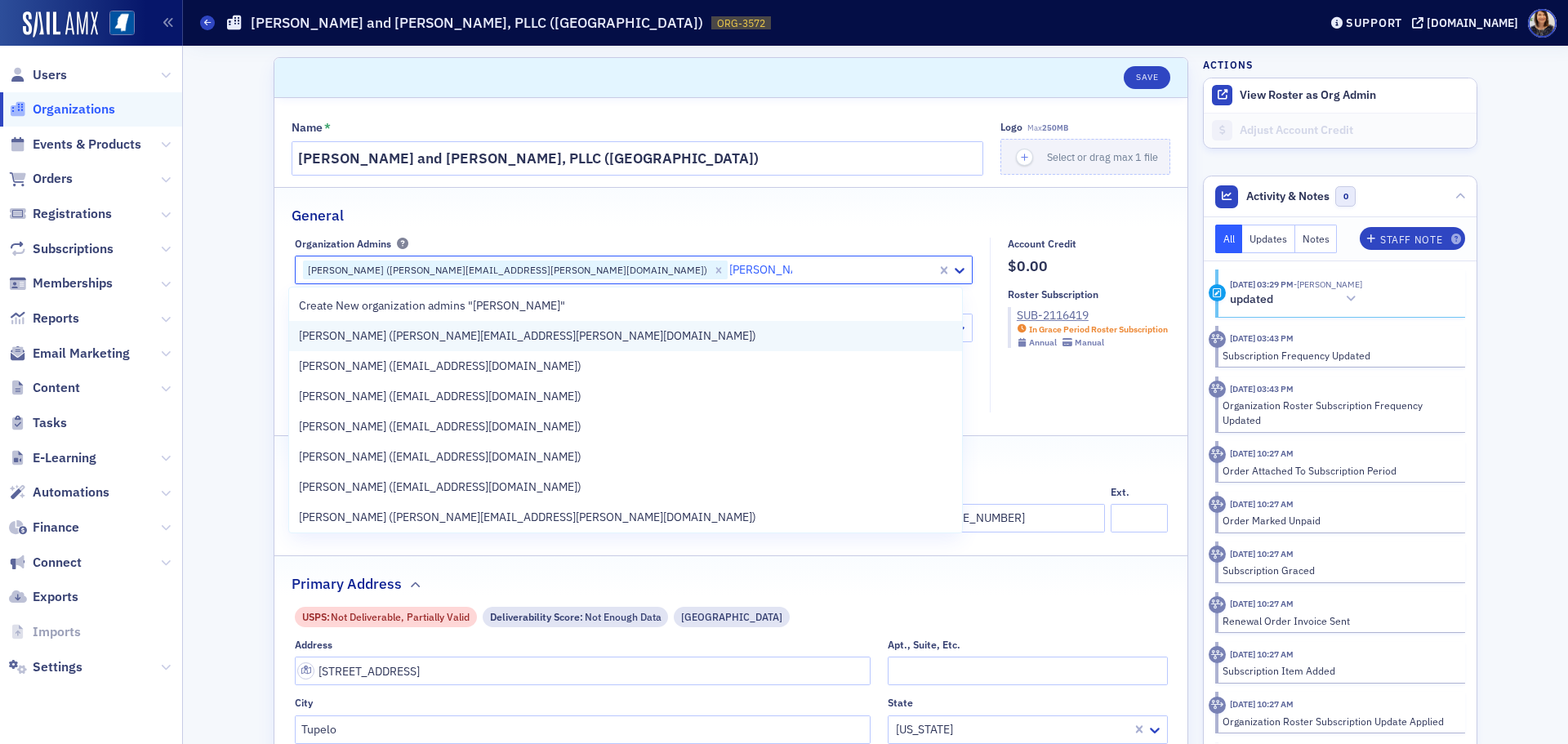
click at [466, 332] on span "Heather Cox (heather.cox@wws.cpa)" at bounding box center [527, 336] width 457 height 17
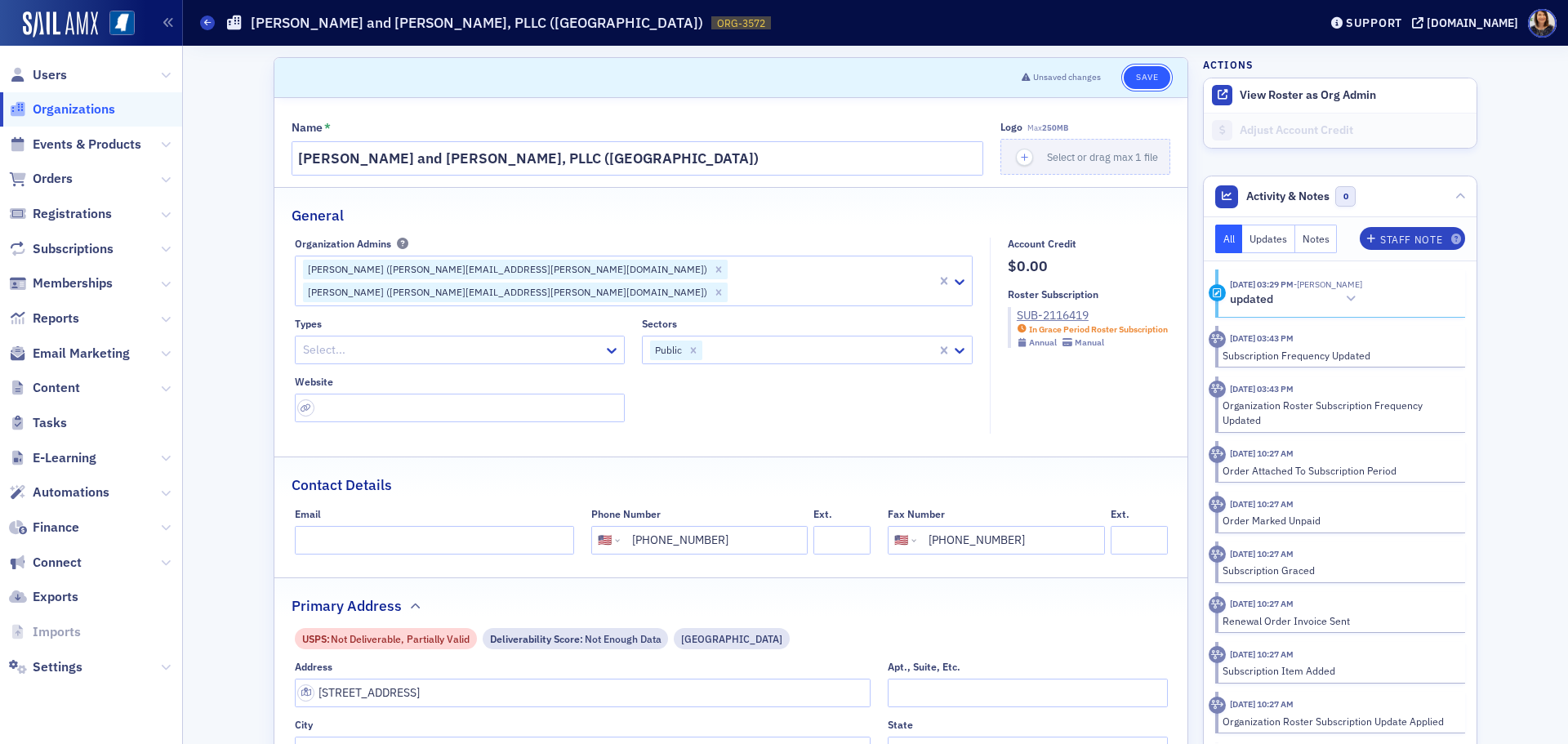
click at [1130, 77] on button "Save" at bounding box center [1147, 78] width 47 height 23
select select "US"
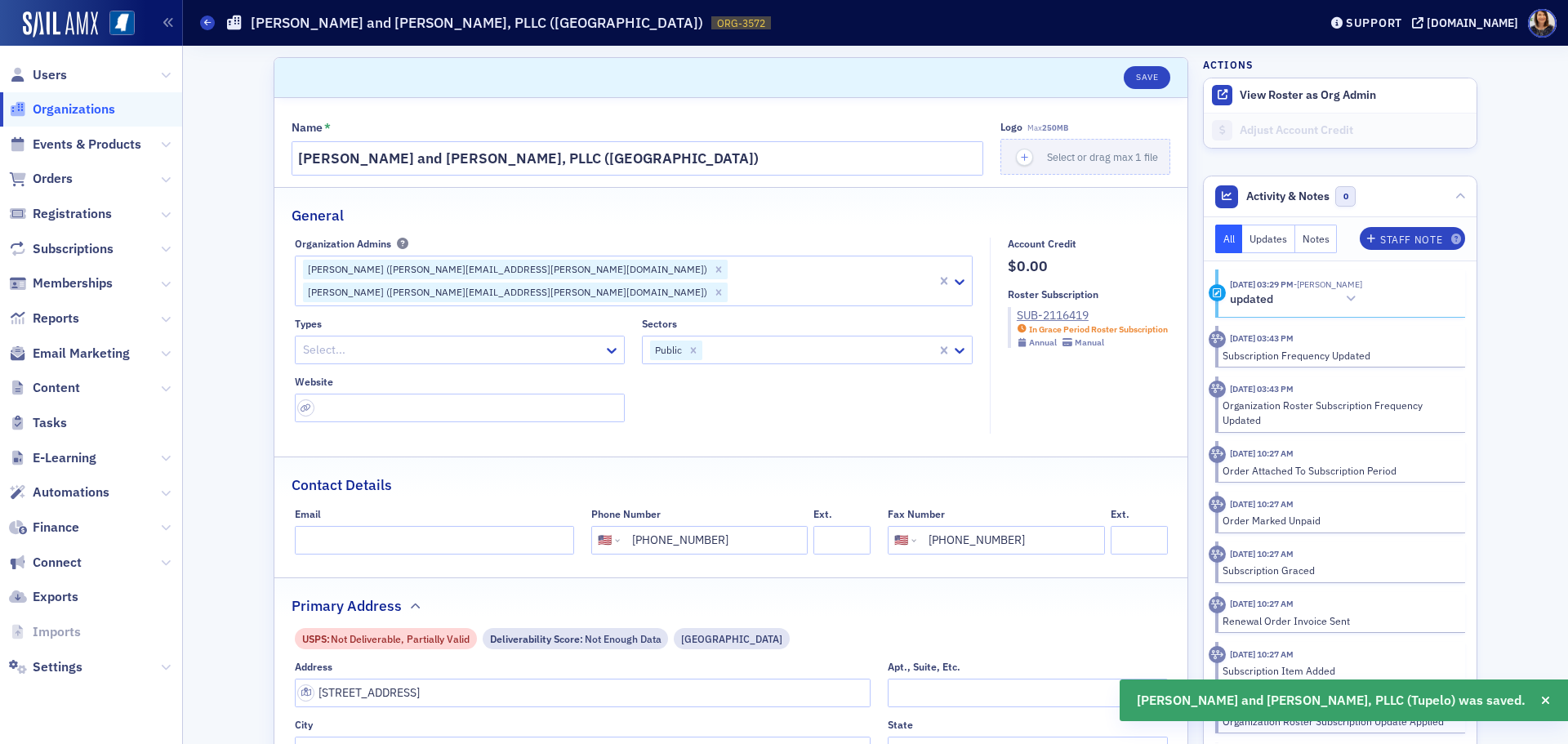
click at [77, 113] on span "Organizations" at bounding box center [74, 109] width 83 height 18
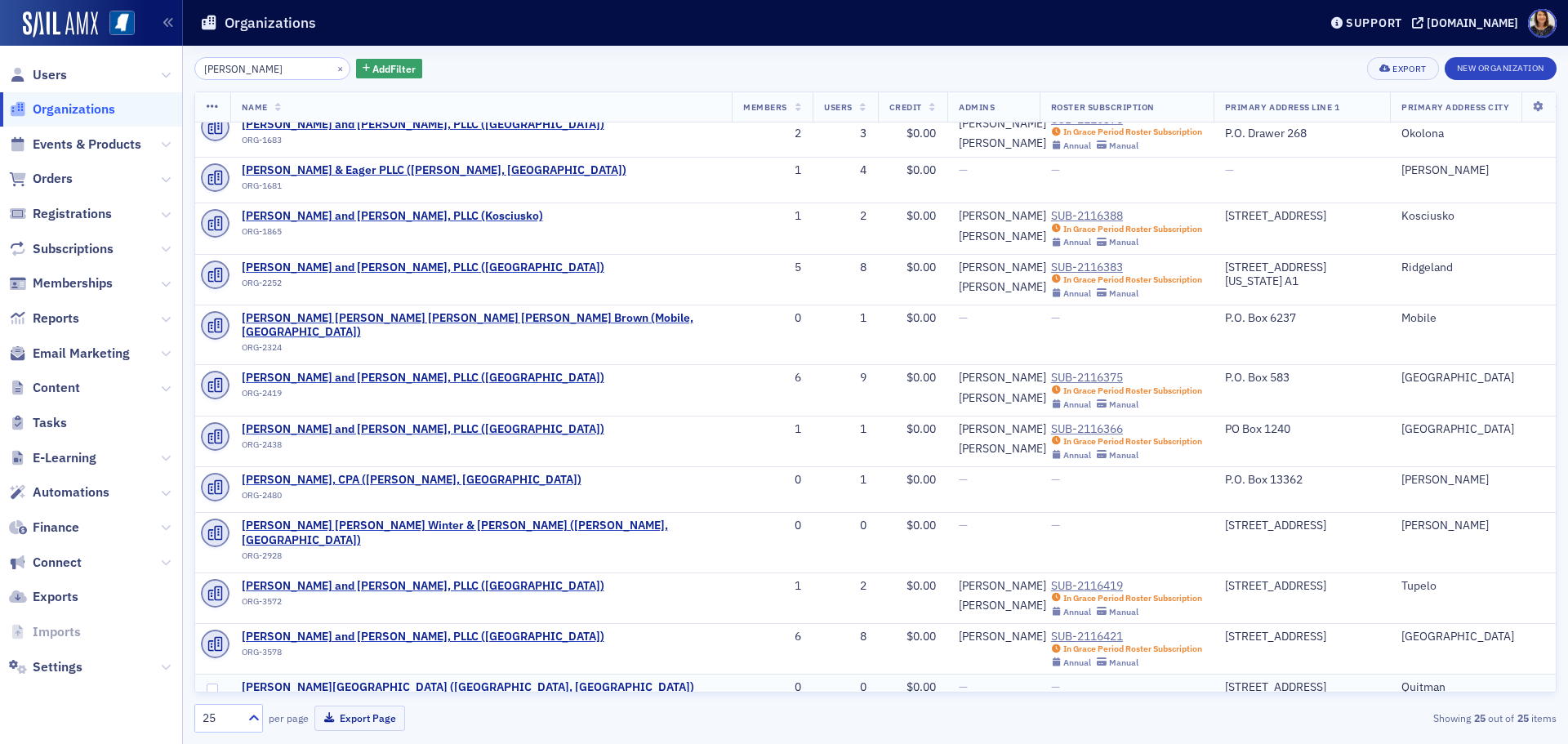
scroll to position [392, 0]
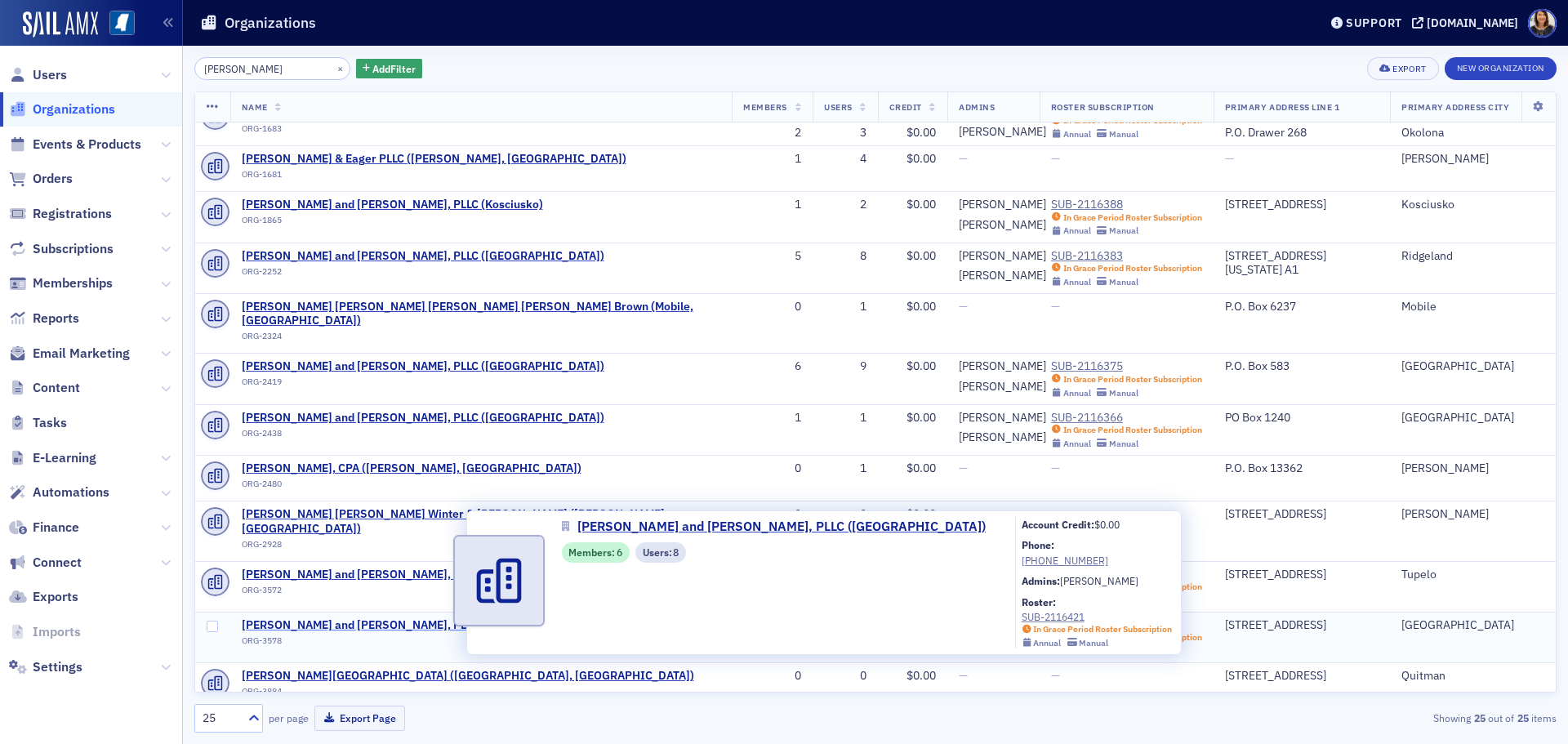
click at [374, 618] on span "[PERSON_NAME] and [PERSON_NAME], PLLC ([GEOGRAPHIC_DATA])" at bounding box center [423, 625] width 363 height 15
select select "US"
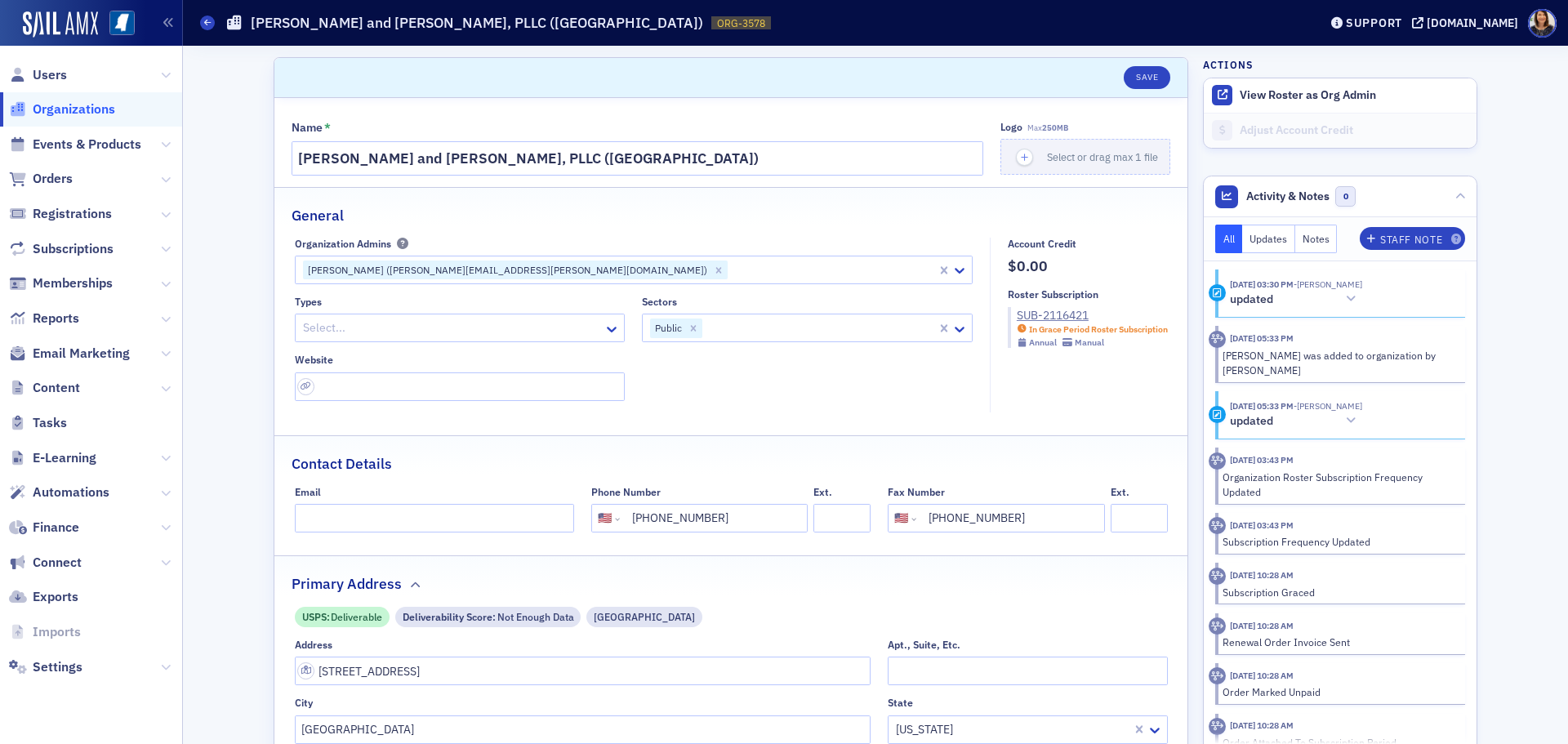
drag, startPoint x: 621, startPoint y: 288, endPoint x: 620, endPoint y: 276, distance: 12.0
click at [621, 281] on div "Organization Admins Tammy Wilson (tammy.wilson@wws.cpa) Types Select... Sectors…" at bounding box center [638, 319] width 687 height 164
click at [730, 272] on div at bounding box center [832, 270] width 206 height 21
type input "[PERSON_NAME]"
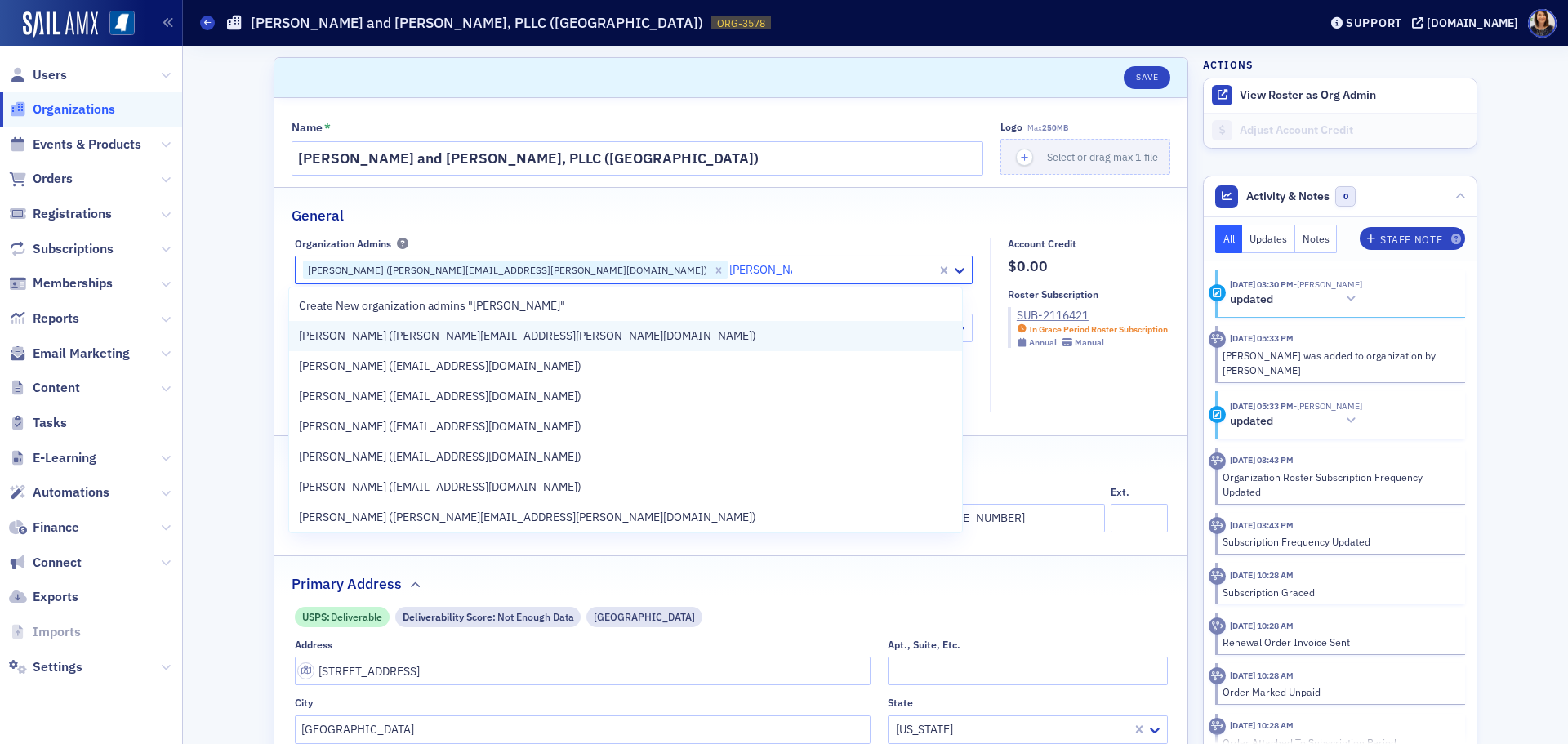
click at [399, 331] on span "[PERSON_NAME] ([PERSON_NAME][EMAIL_ADDRESS][PERSON_NAME][DOMAIN_NAME])" at bounding box center [527, 336] width 457 height 17
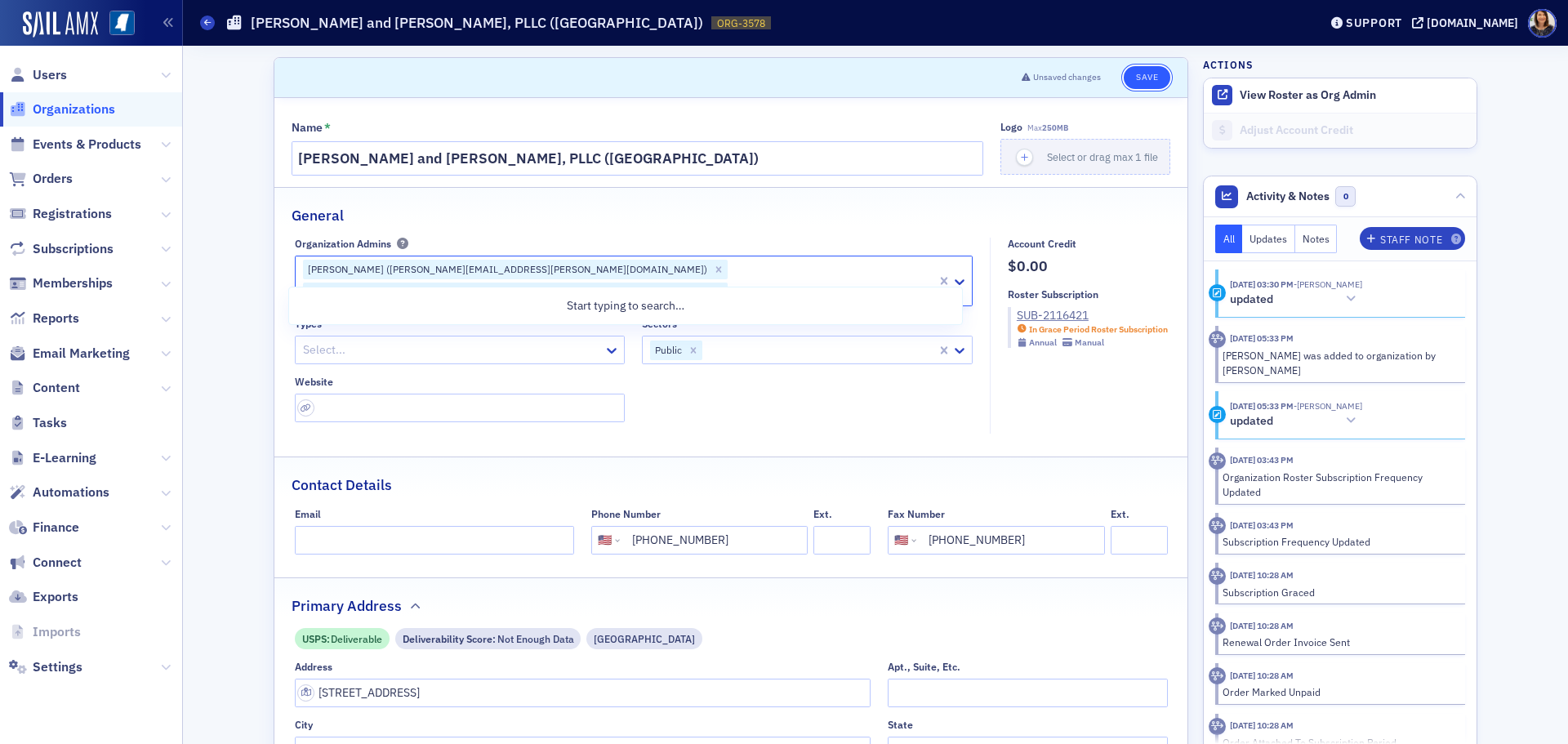
click at [1134, 83] on button "Save" at bounding box center [1147, 78] width 47 height 23
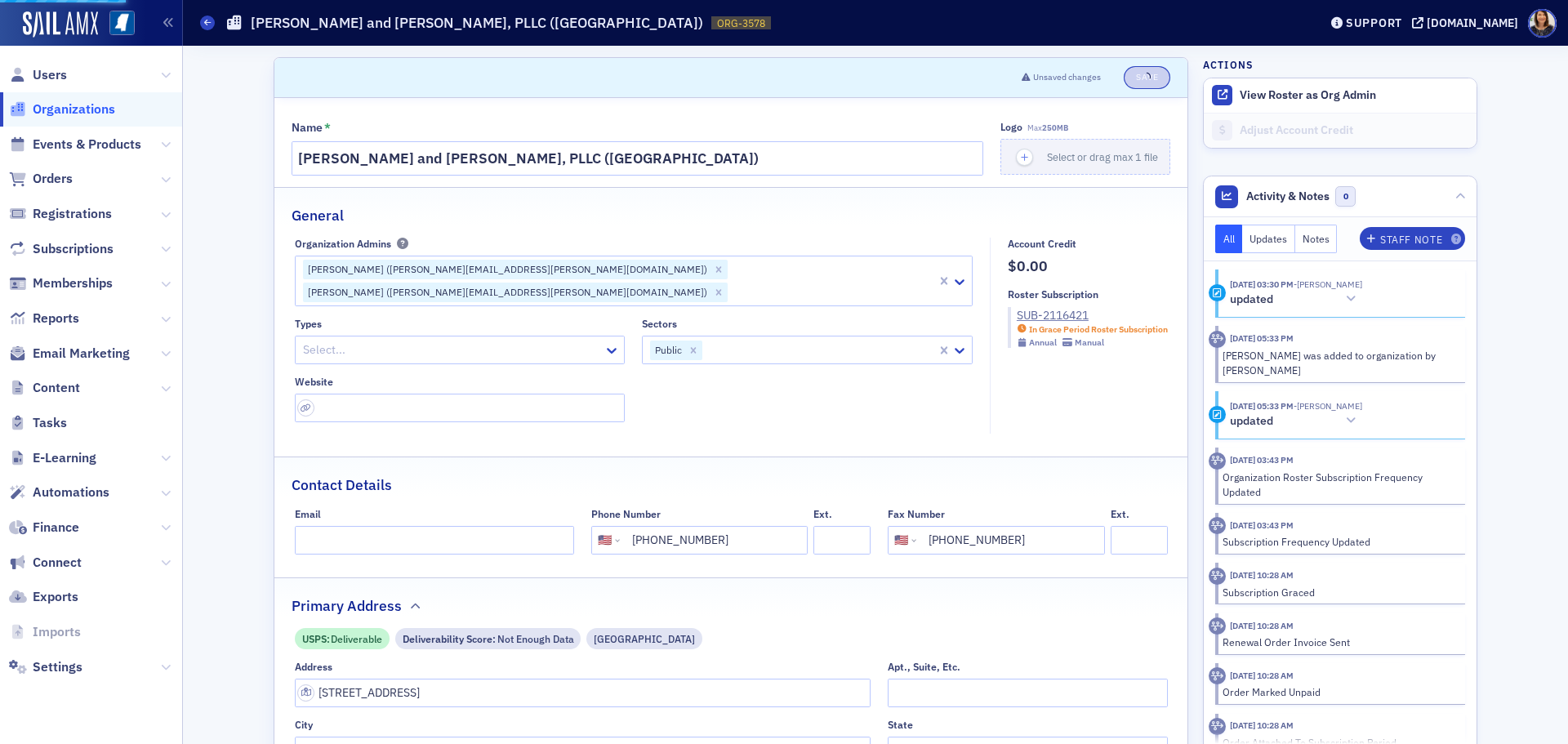
select select "US"
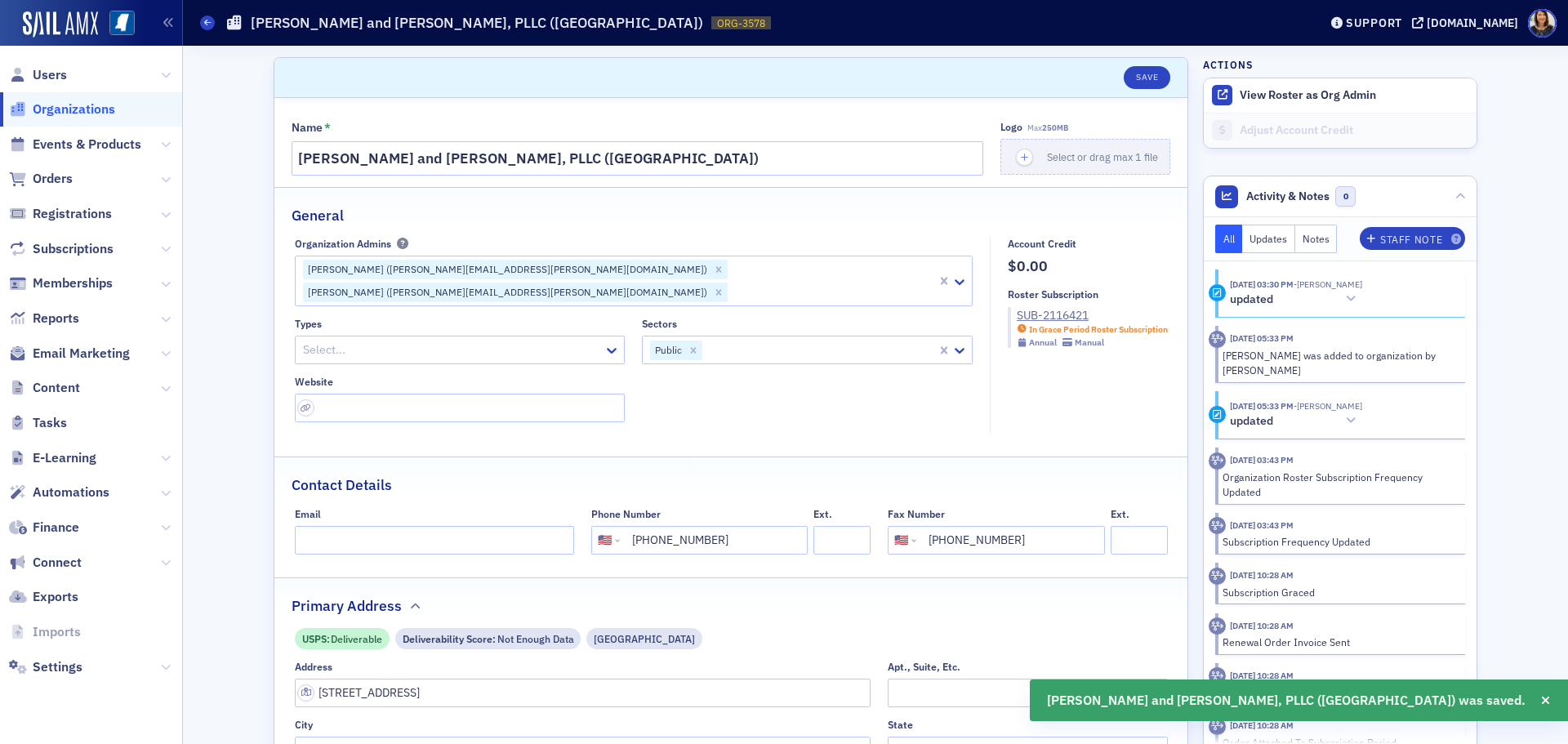
click at [80, 109] on span "Organizations" at bounding box center [74, 109] width 83 height 18
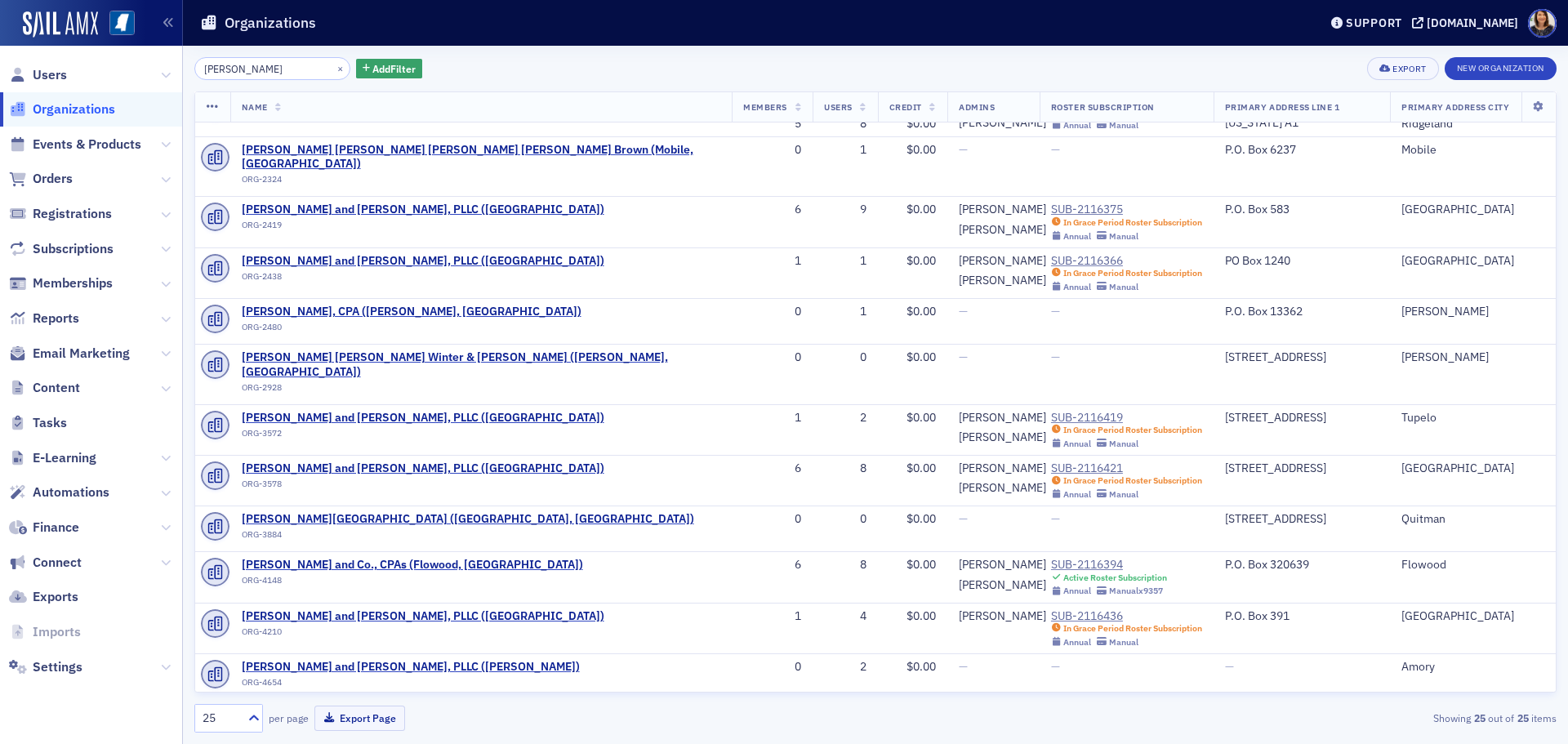
scroll to position [573, 0]
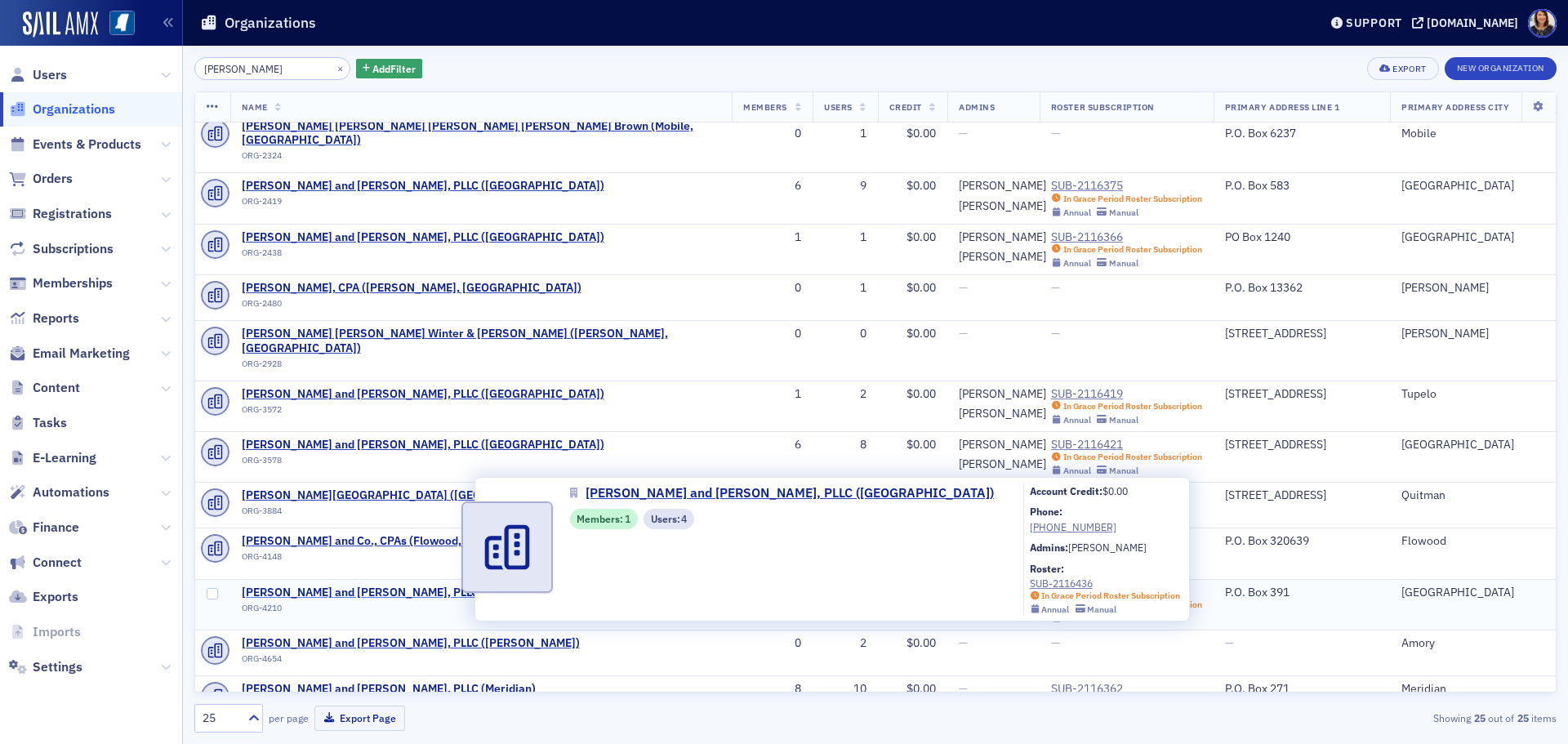
click at [396, 586] on span "[PERSON_NAME] and [PERSON_NAME], PLLC ([GEOGRAPHIC_DATA])" at bounding box center [423, 592] width 363 height 15
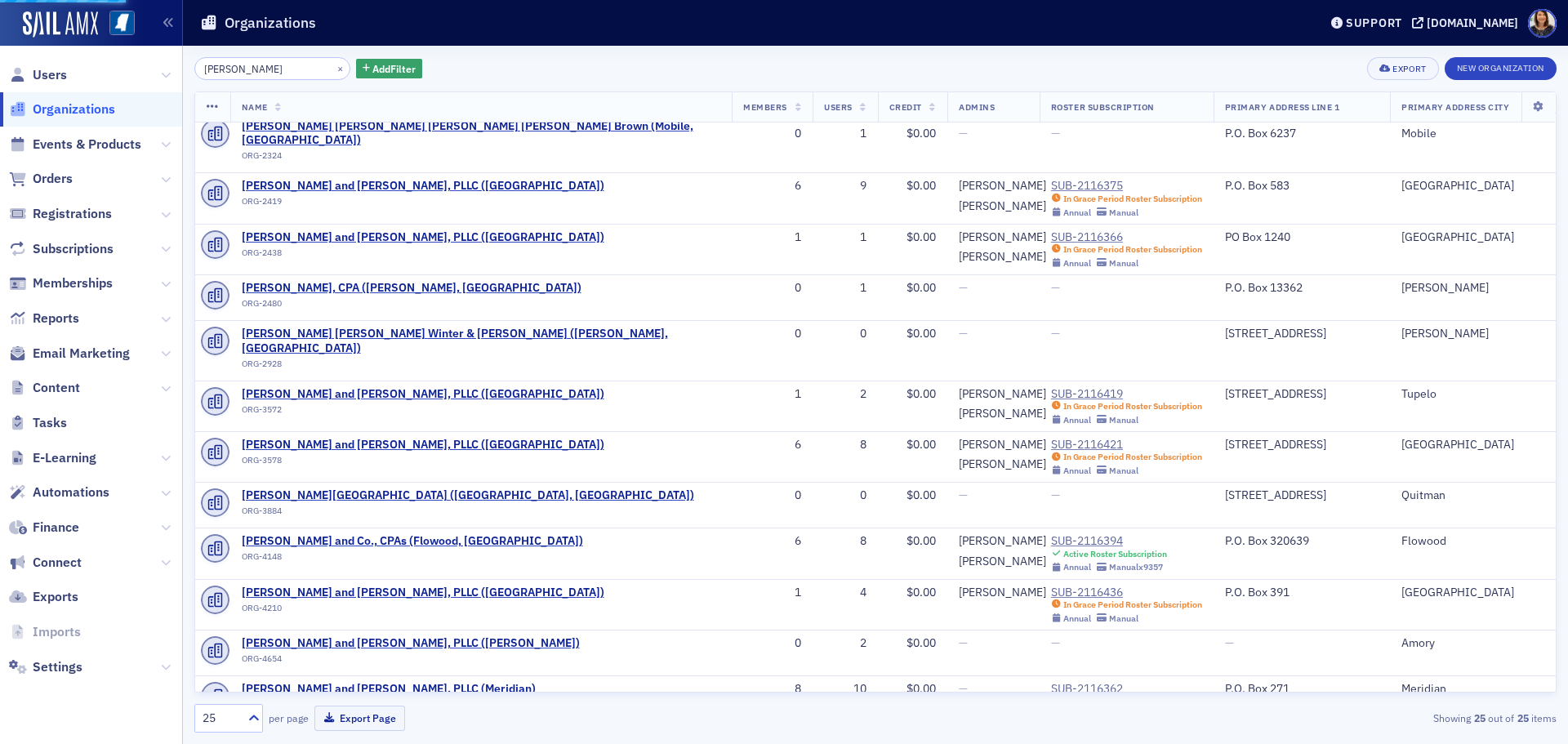
select select "US"
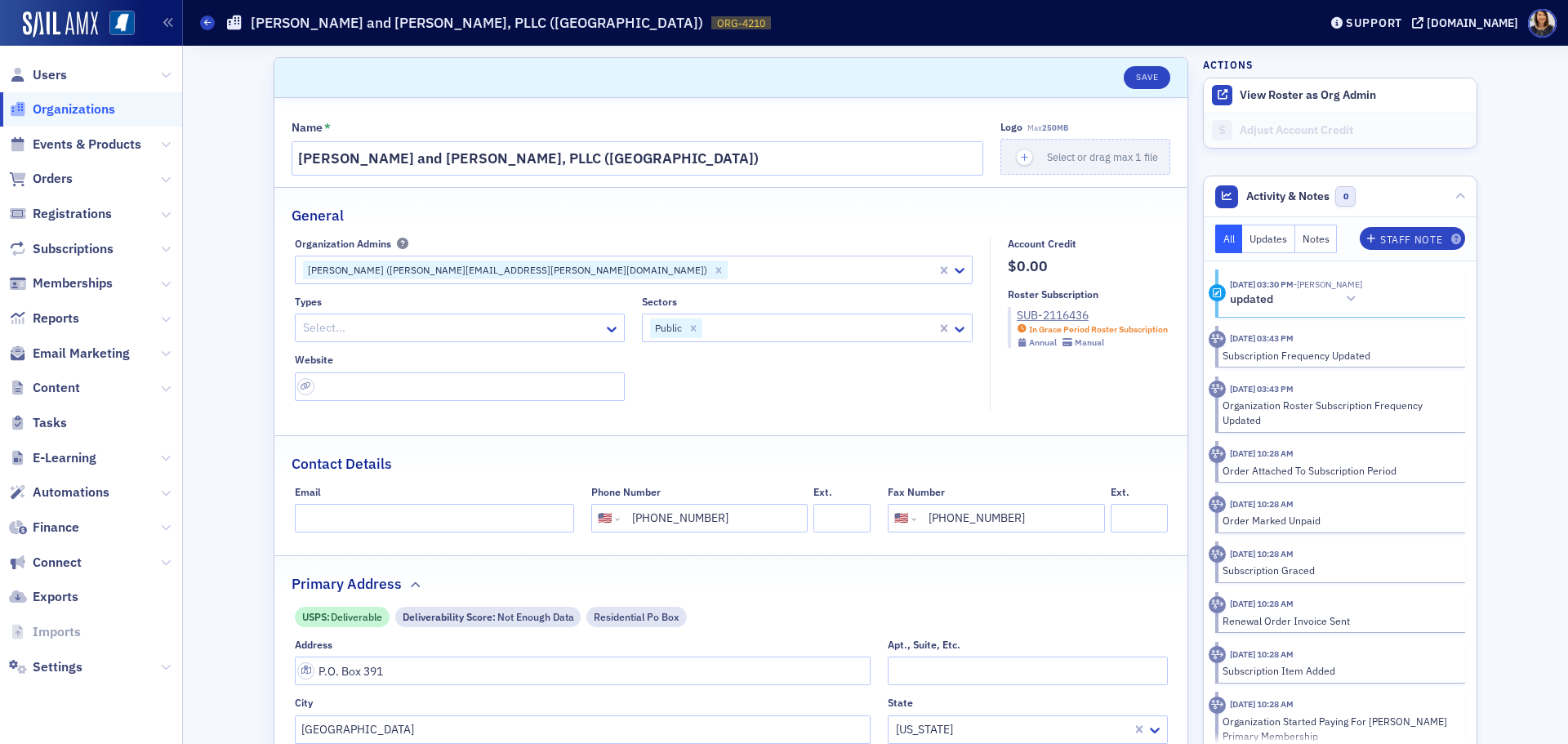
click at [730, 274] on div at bounding box center [832, 270] width 206 height 21
type input "[PERSON_NAME]"
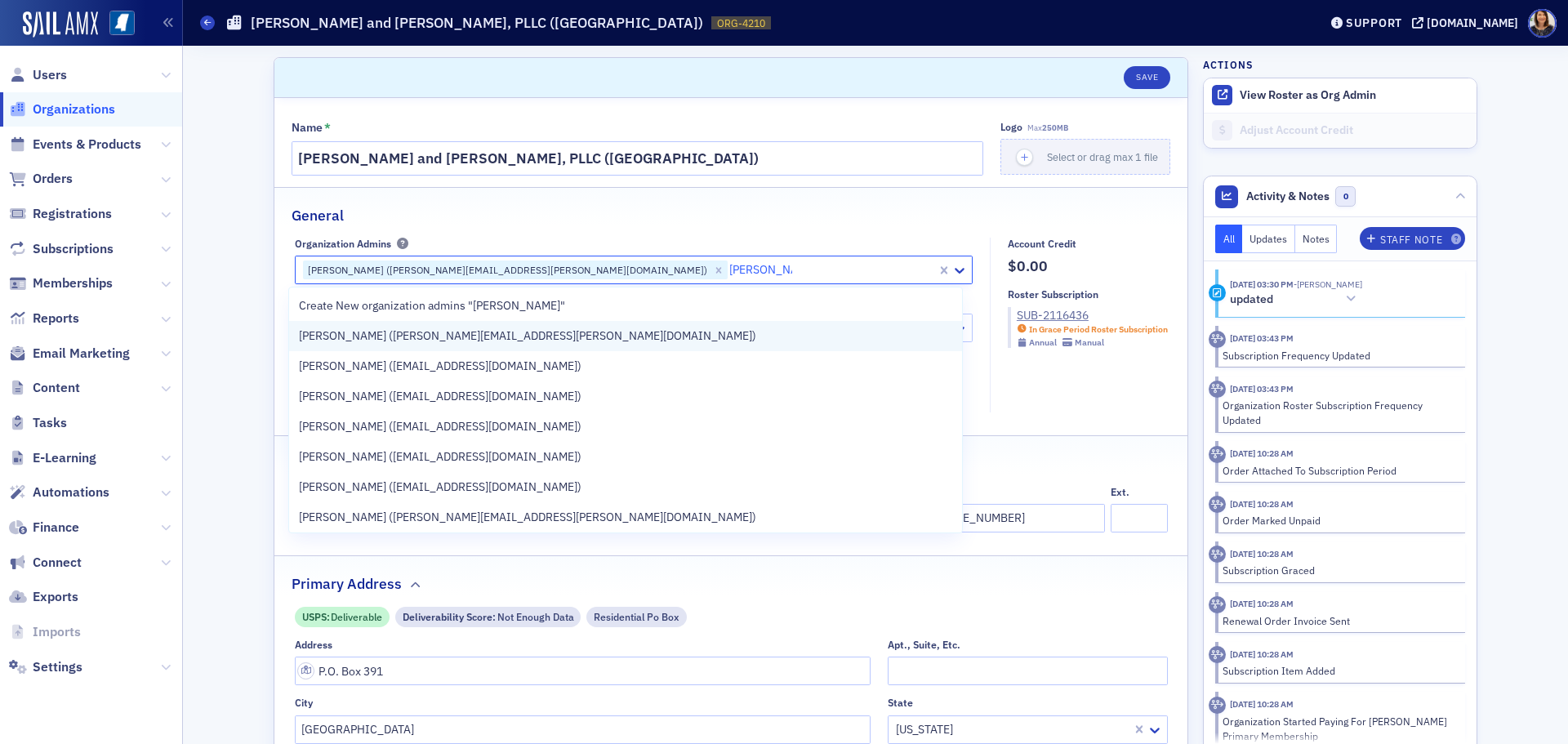
click at [401, 340] on span "[PERSON_NAME] ([PERSON_NAME][EMAIL_ADDRESS][PERSON_NAME][DOMAIN_NAME])" at bounding box center [527, 336] width 457 height 17
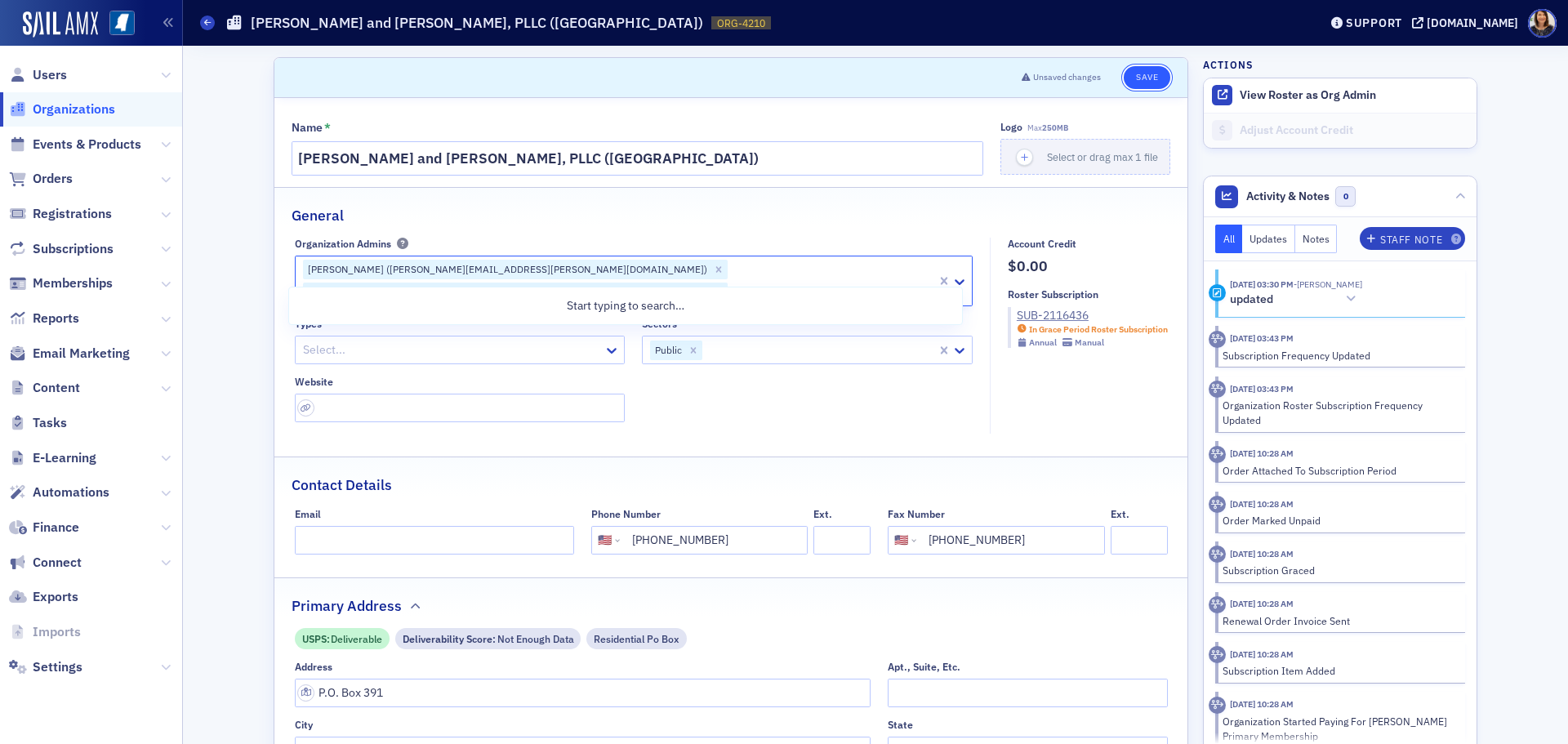
click at [1153, 78] on button "Save" at bounding box center [1147, 78] width 47 height 23
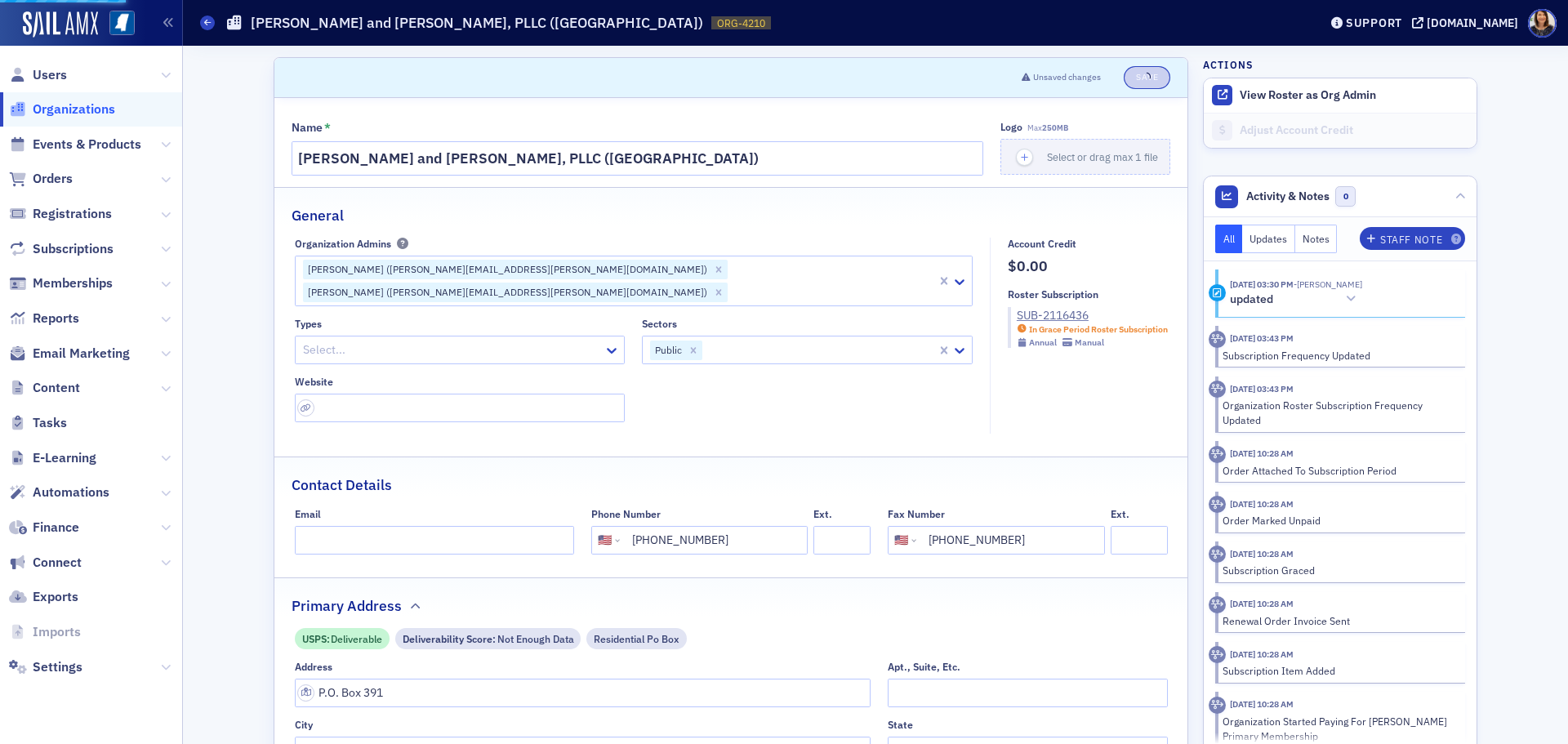
select select "US"
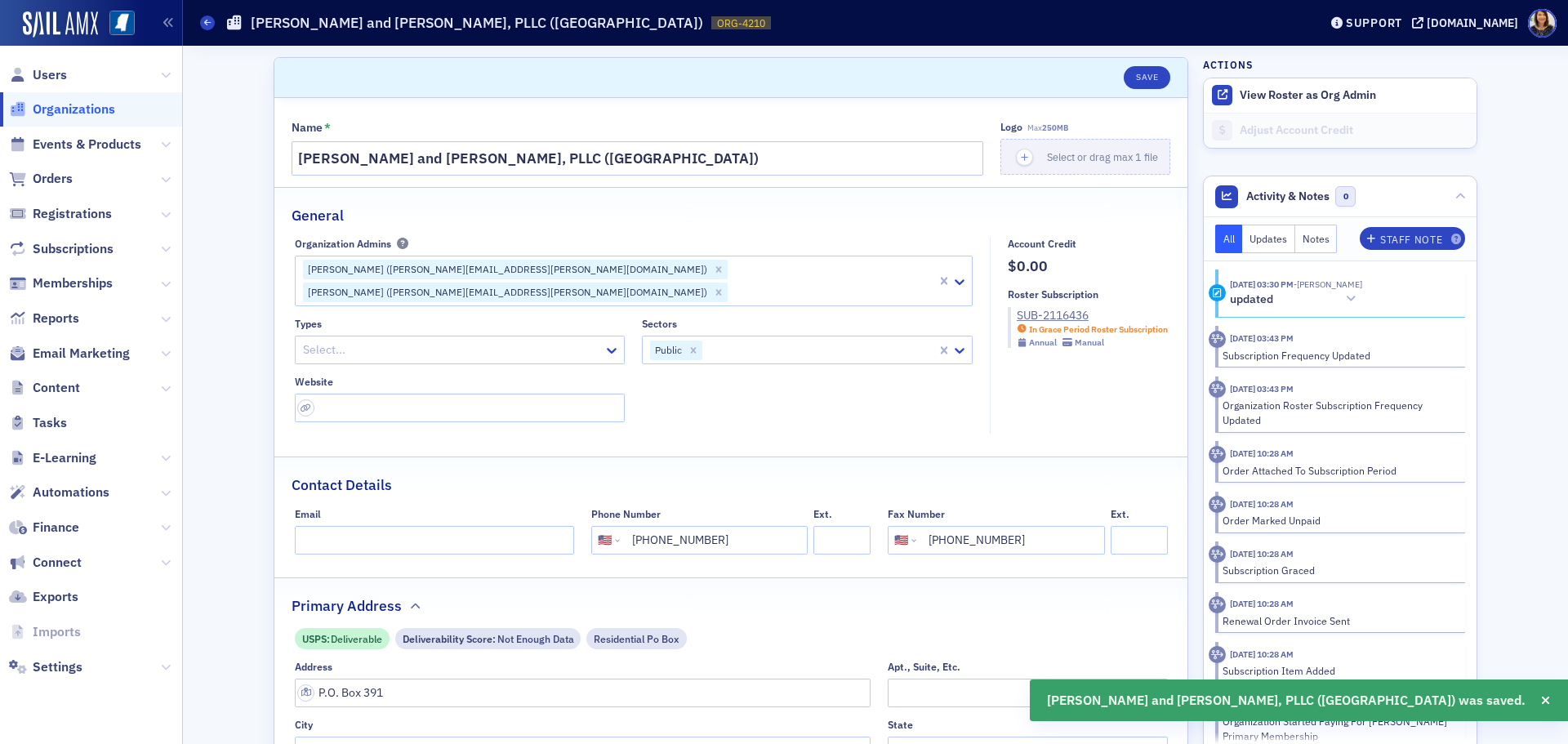
click at [99, 113] on span "Organizations" at bounding box center [74, 109] width 83 height 18
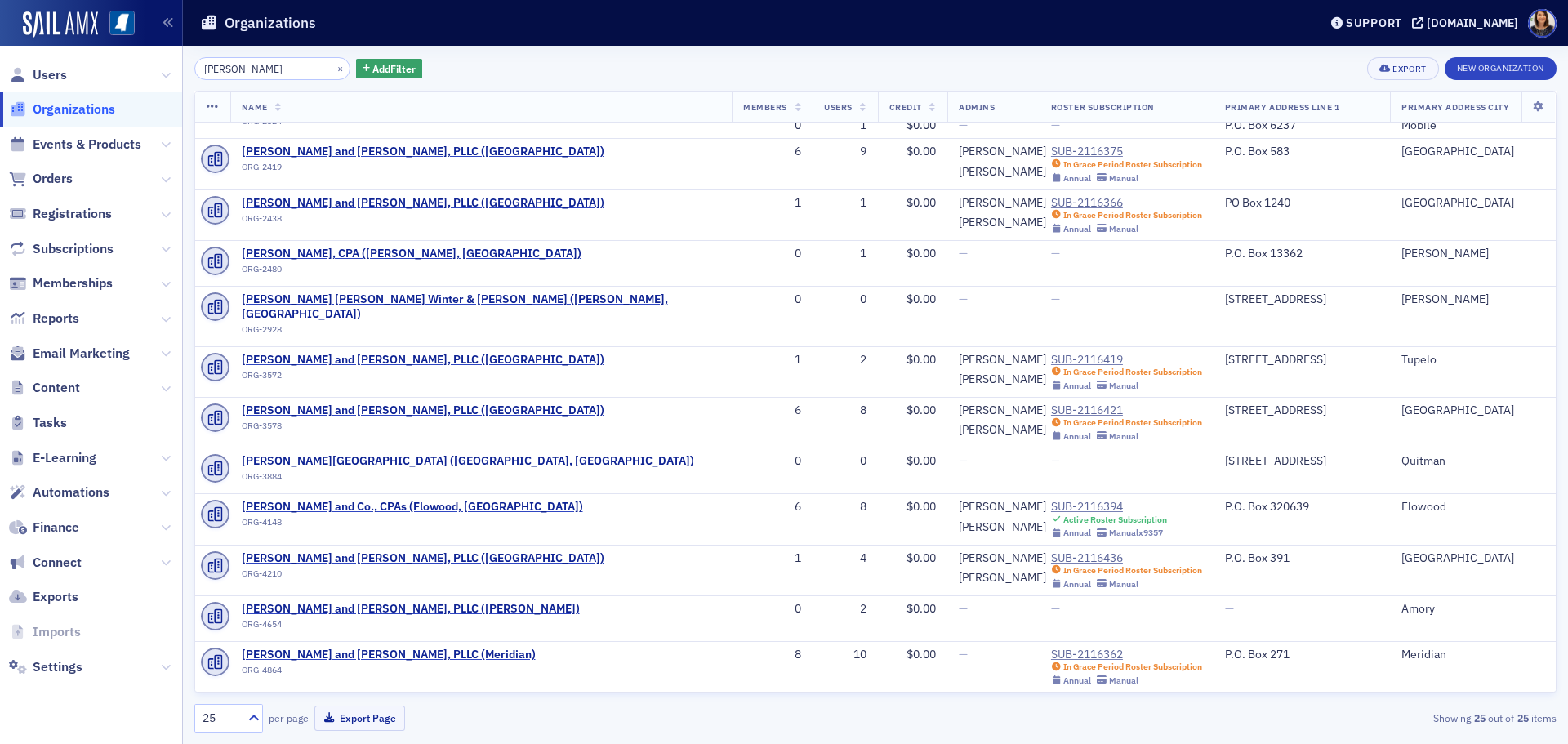
scroll to position [628, 0]
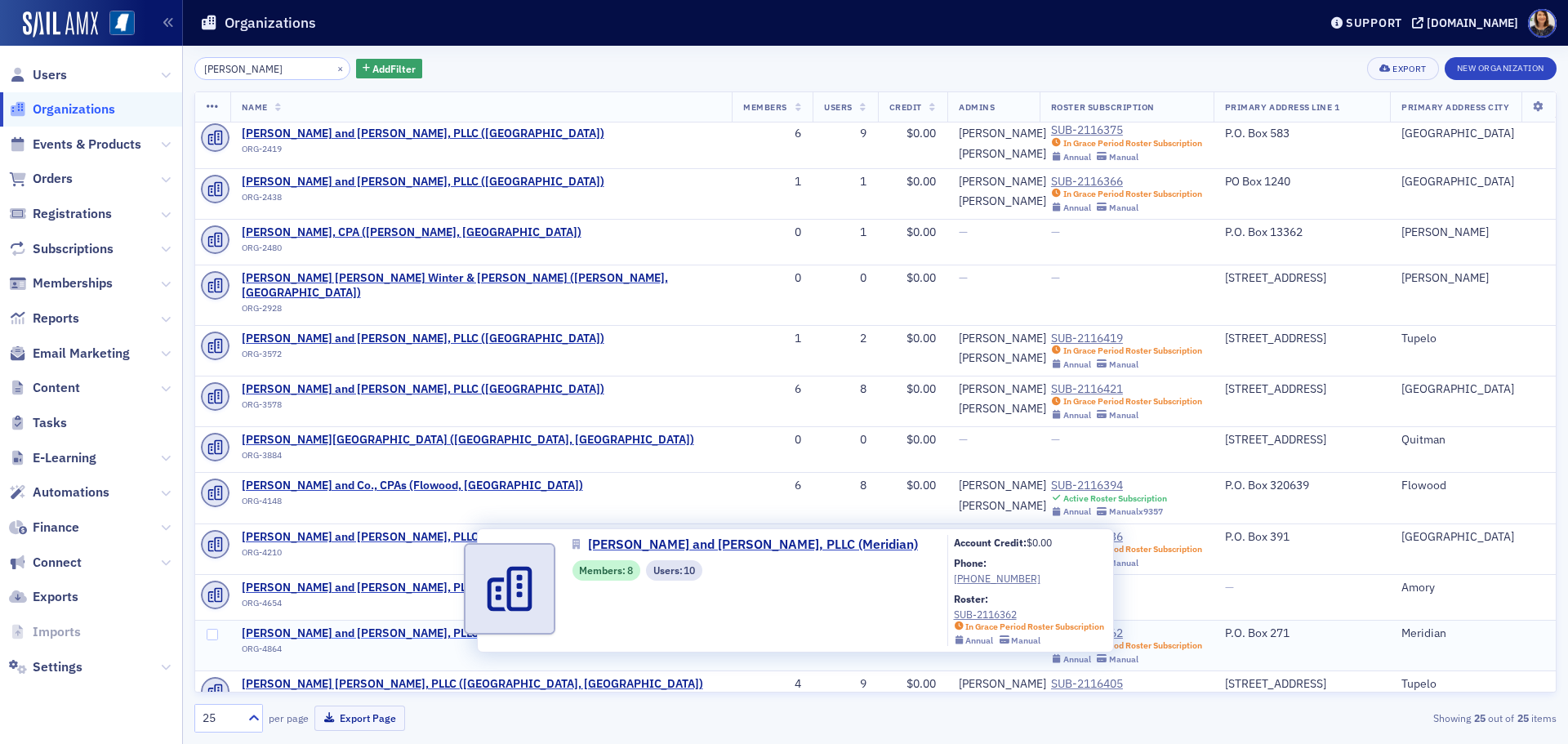
click at [391, 626] on span "[PERSON_NAME] and [PERSON_NAME], PLLC (Meridian)" at bounding box center [389, 633] width 294 height 15
select select "US"
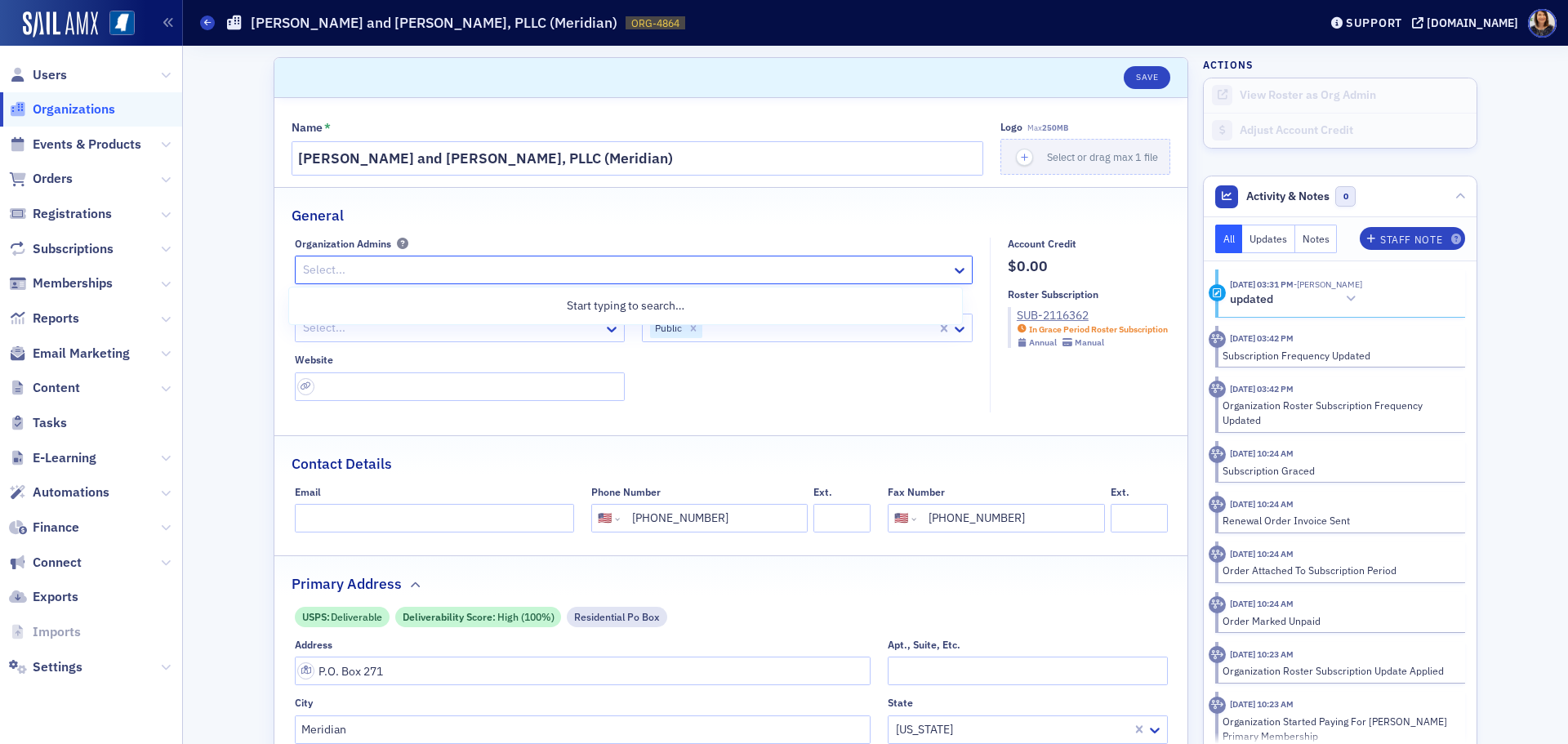
click at [554, 260] on div at bounding box center [625, 270] width 649 height 21
type input "[PERSON_NAME]"
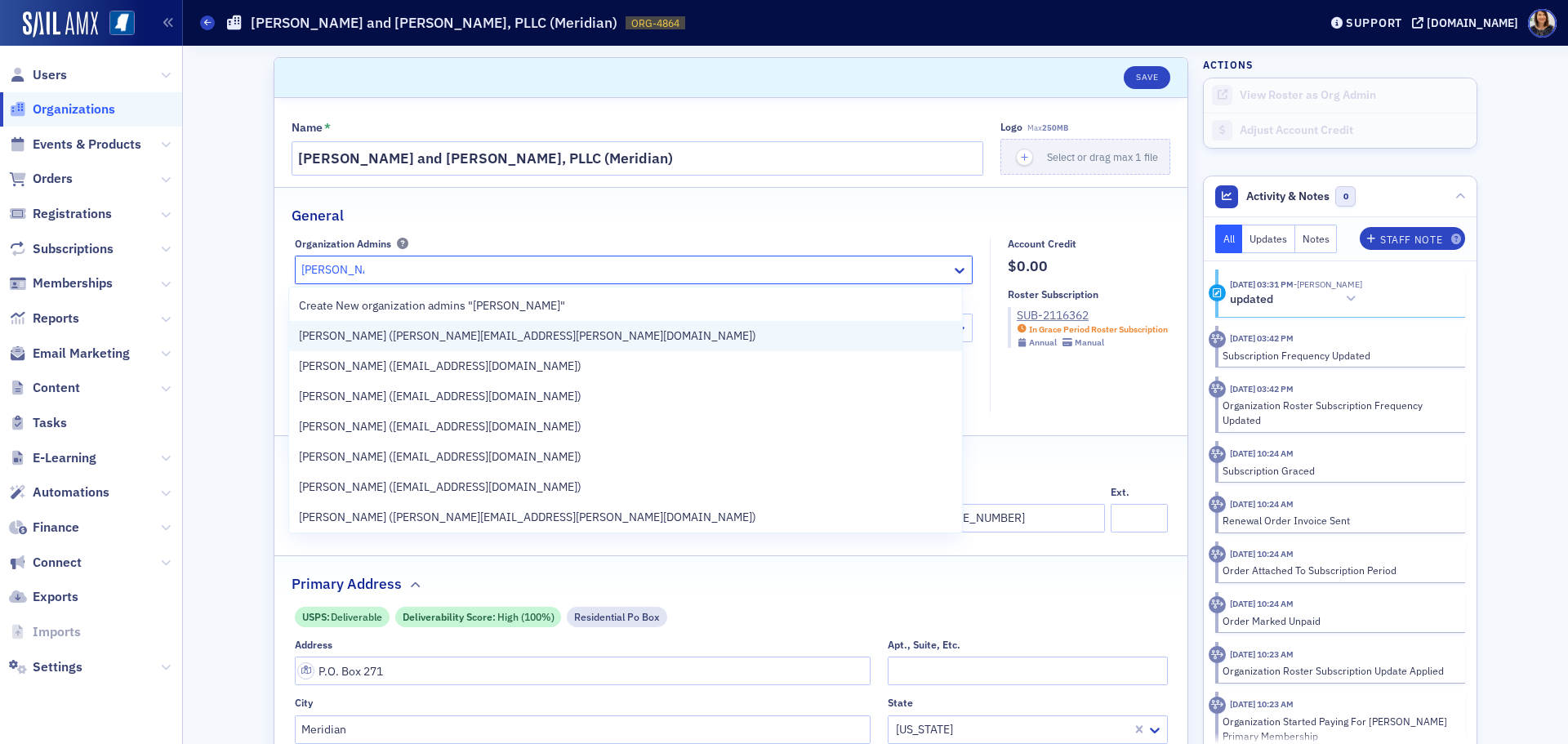
click at [455, 341] on span "[PERSON_NAME] ([PERSON_NAME][EMAIL_ADDRESS][PERSON_NAME][DOMAIN_NAME])" at bounding box center [527, 336] width 457 height 17
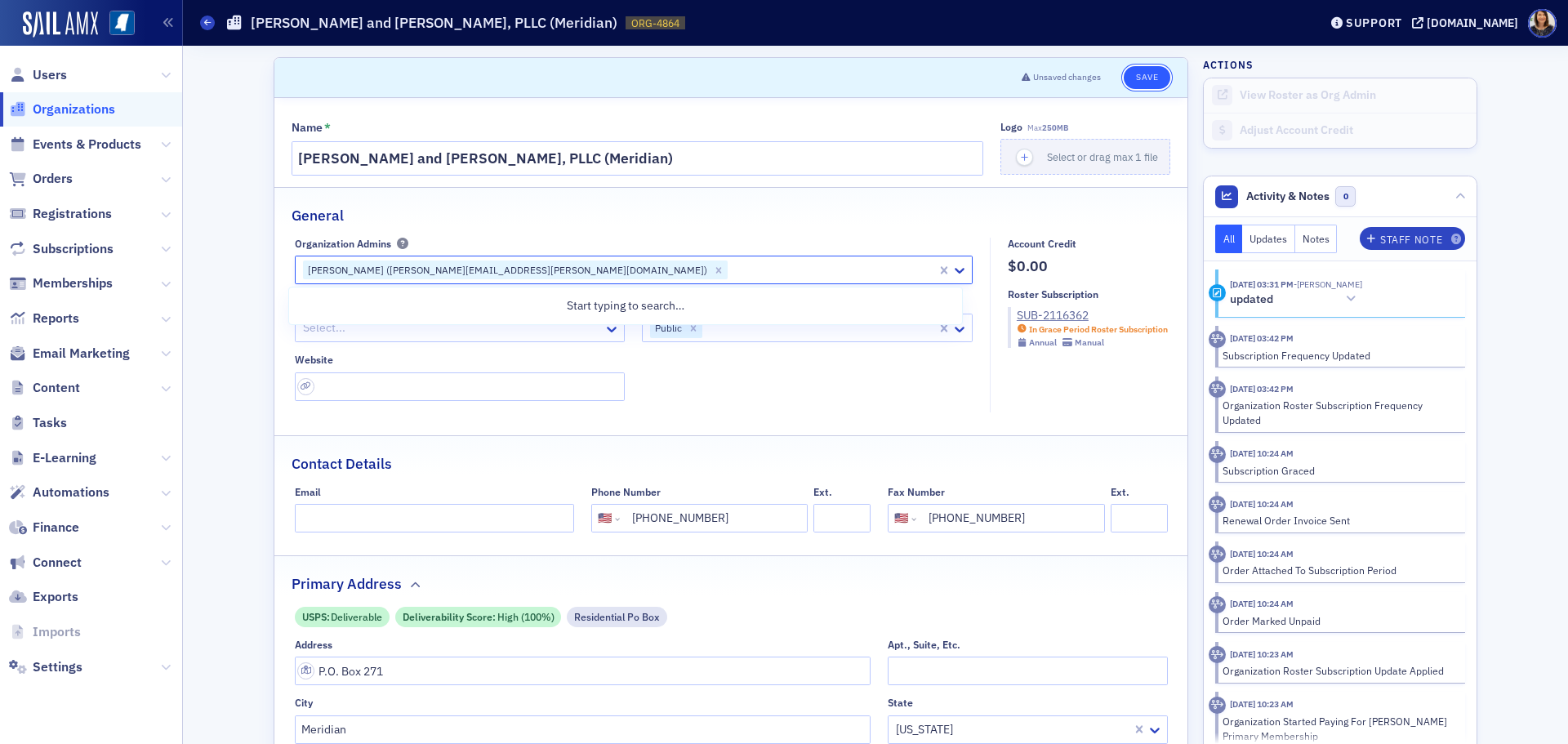
click at [1137, 79] on button "Save" at bounding box center [1147, 78] width 47 height 23
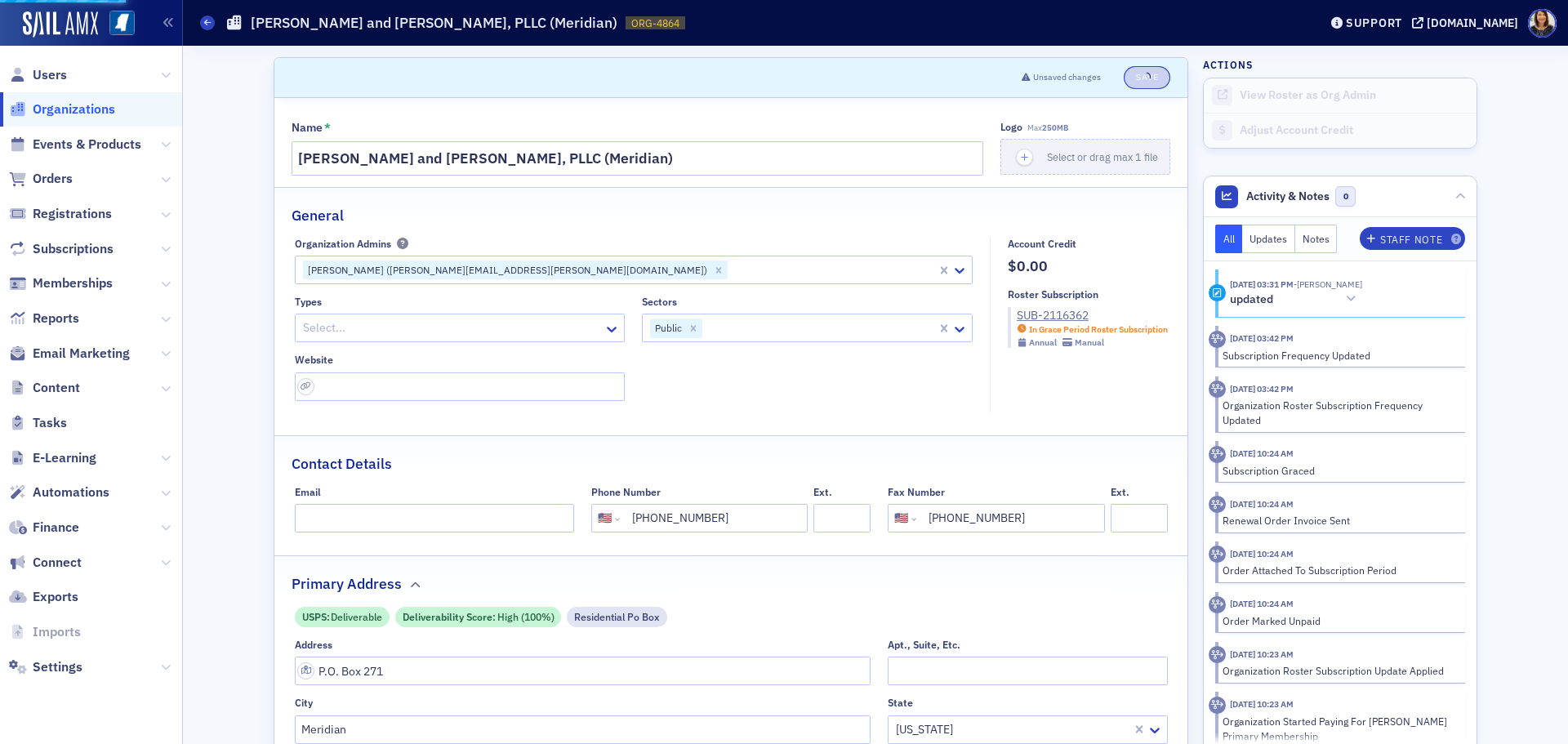
select select "US"
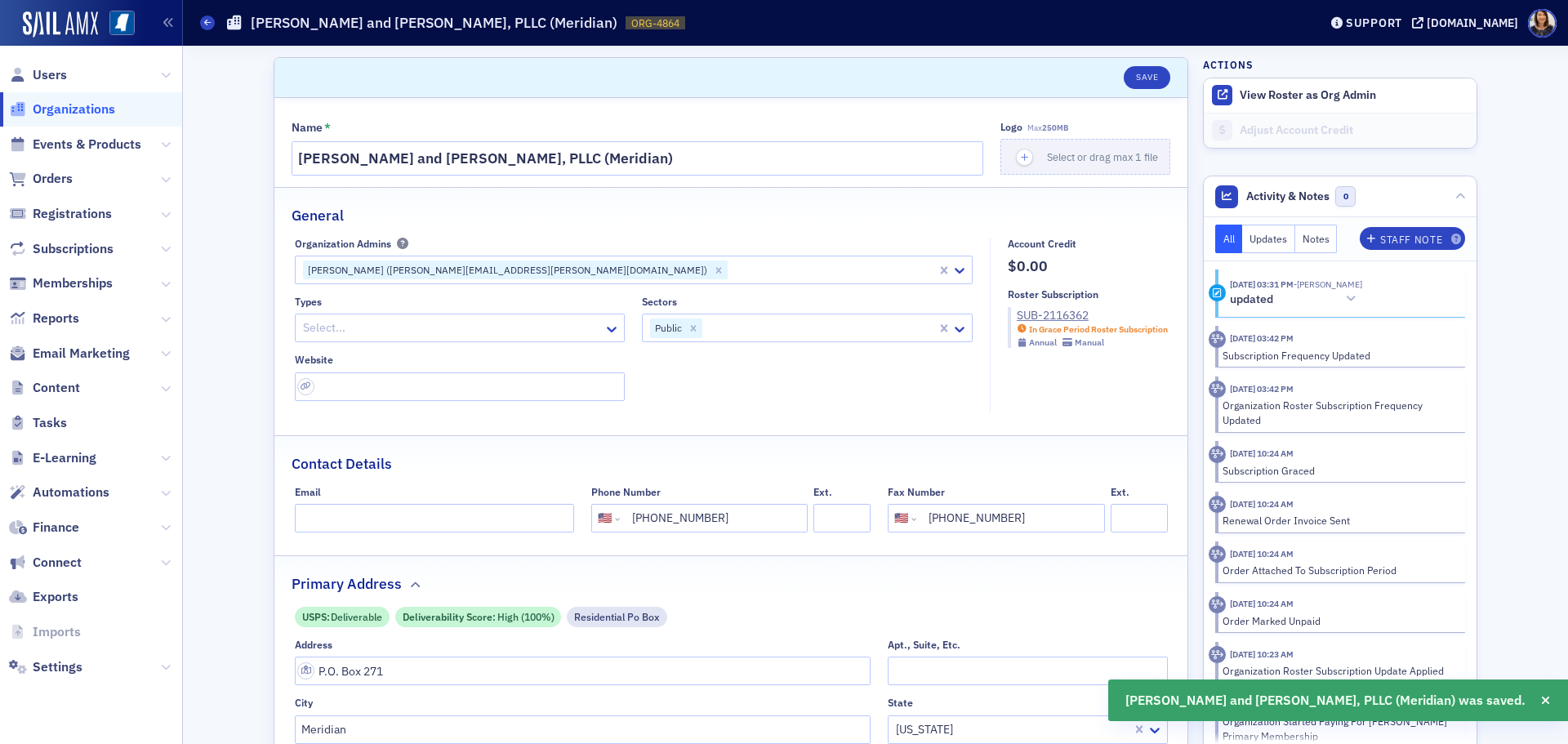
click at [72, 117] on span "Organizations" at bounding box center [74, 109] width 83 height 18
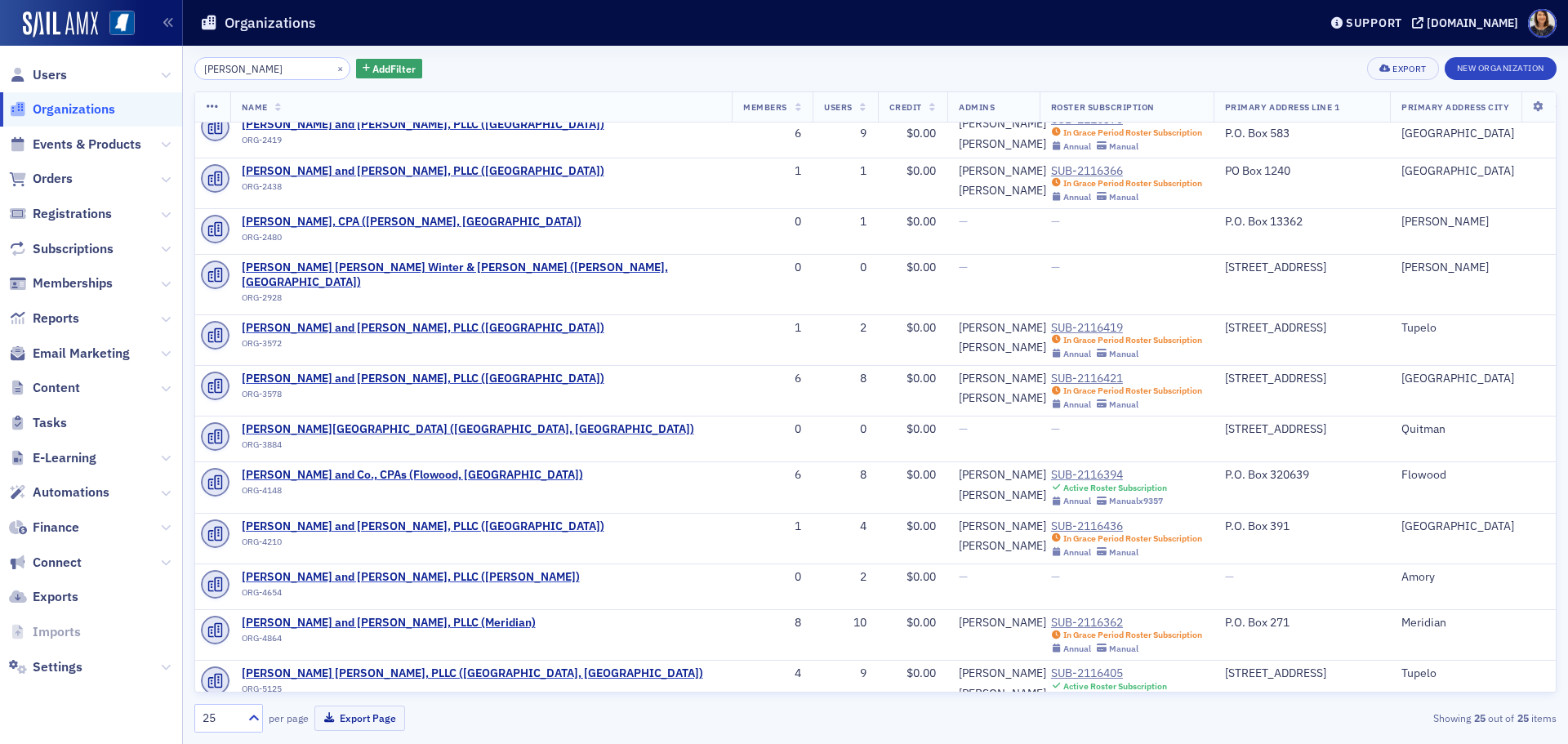
scroll to position [636, 0]
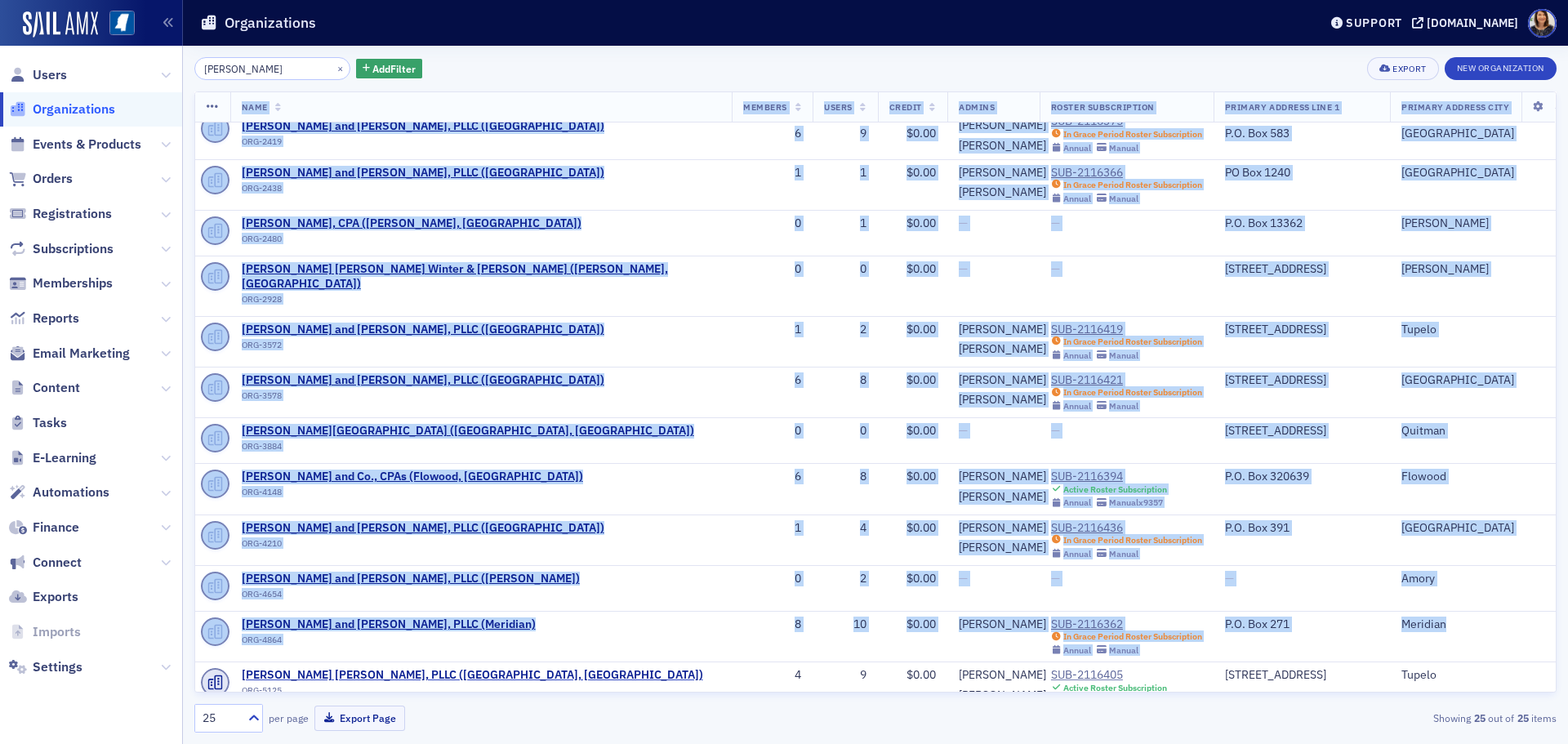
drag, startPoint x: 1542, startPoint y: 573, endPoint x: 1549, endPoint y: 542, distance: 31.8
click at [1549, 542] on div "Name Members Users Credit Admins Roster Subscription Primary Address Line 1 Pri…" at bounding box center [875, 392] width 1362 height 601
click at [1483, 617] on div "Meridian" at bounding box center [1473, 624] width 143 height 15
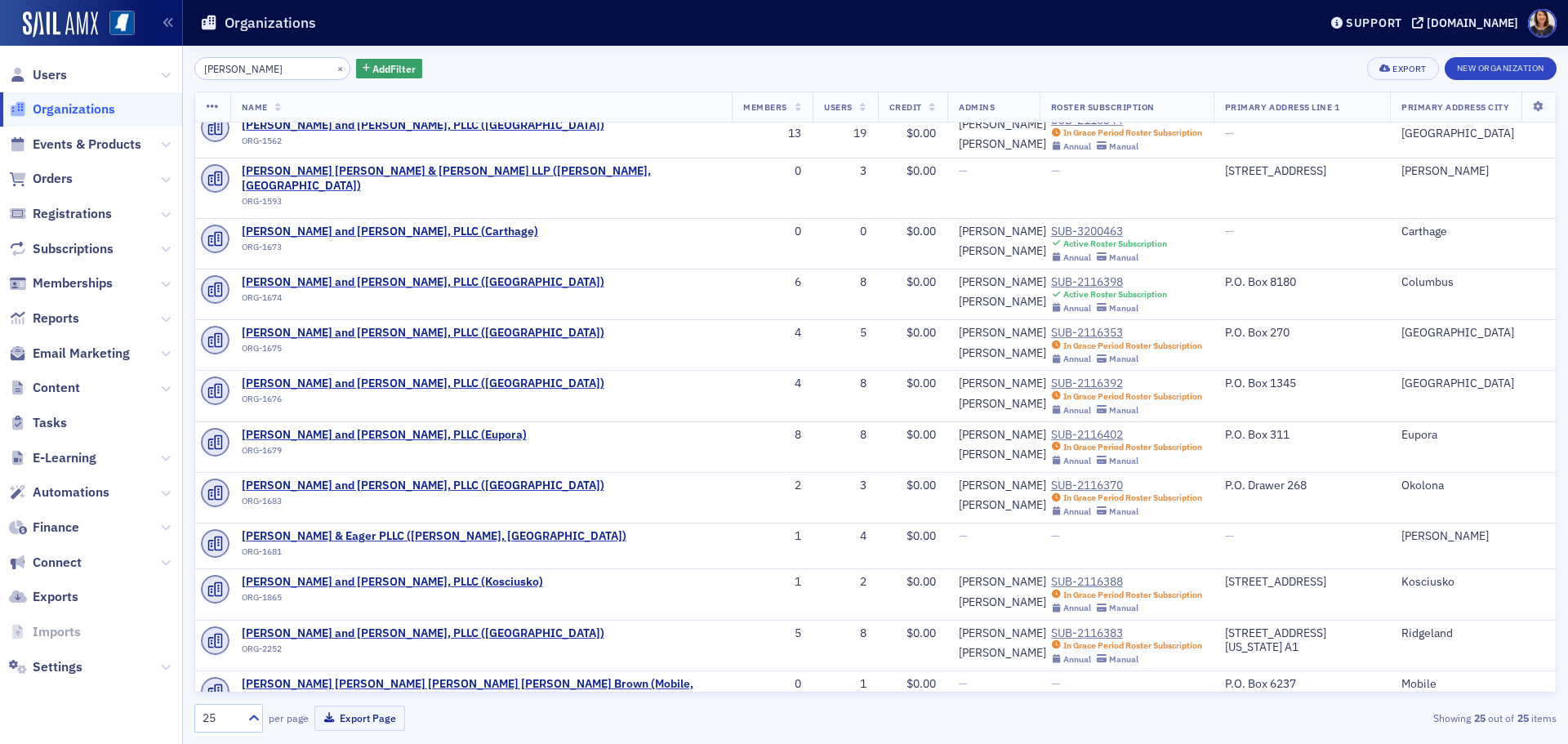
scroll to position [0, 0]
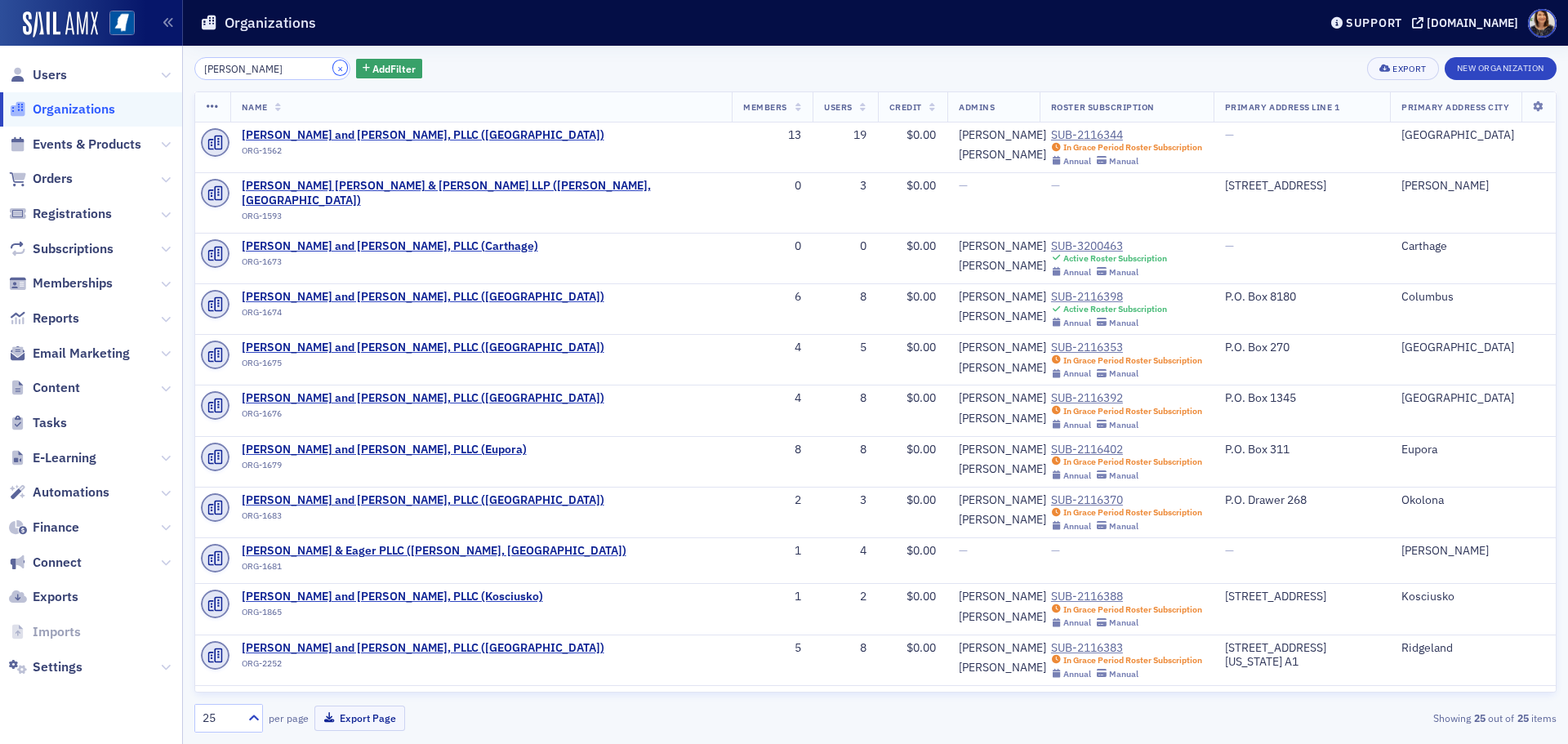
click at [333, 69] on button "×" at bounding box center [340, 67] width 15 height 15
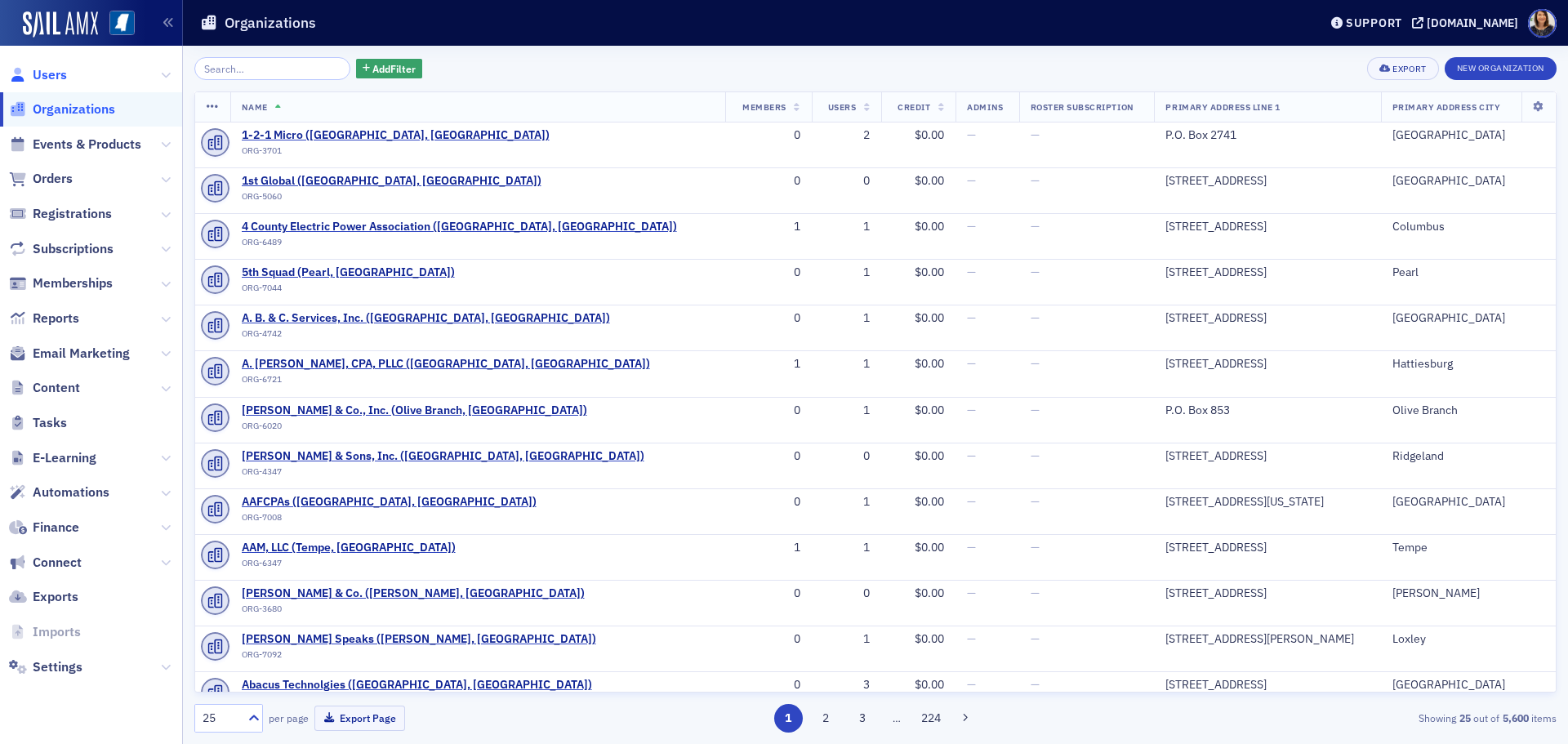
click at [48, 82] on span "Users" at bounding box center [50, 75] width 34 height 18
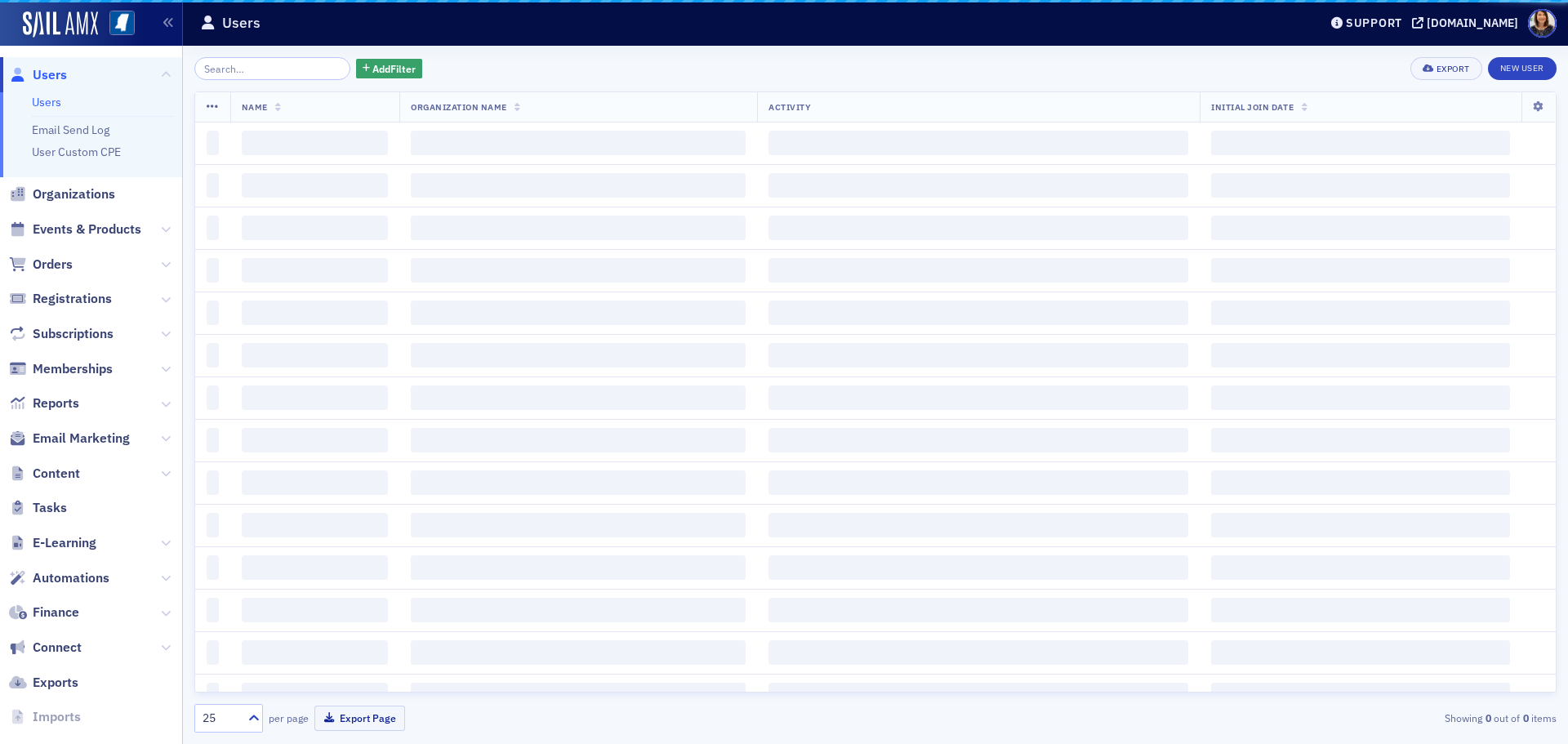
click at [280, 65] on input "search" at bounding box center [272, 68] width 156 height 23
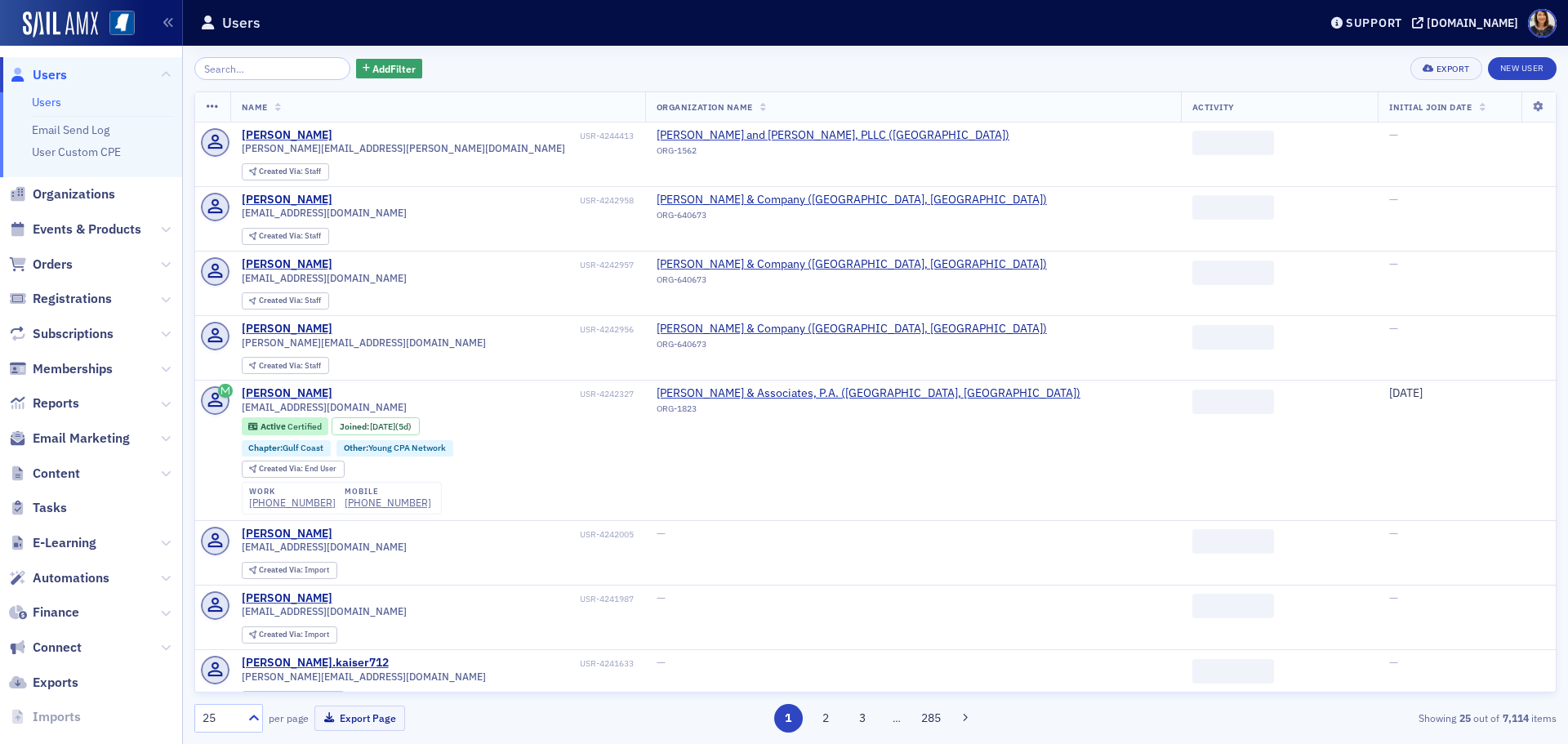
type input "l"
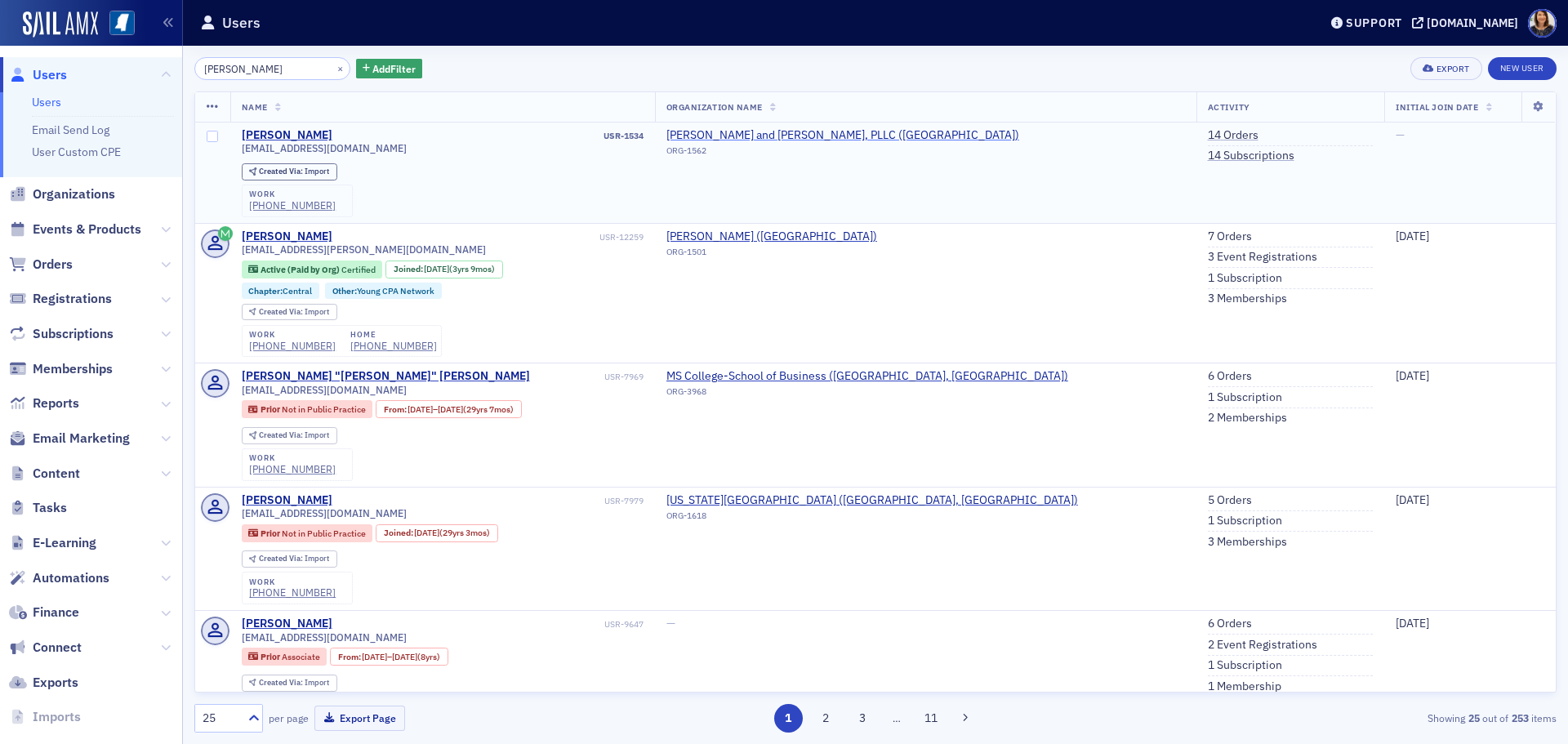
type input "grant lan"
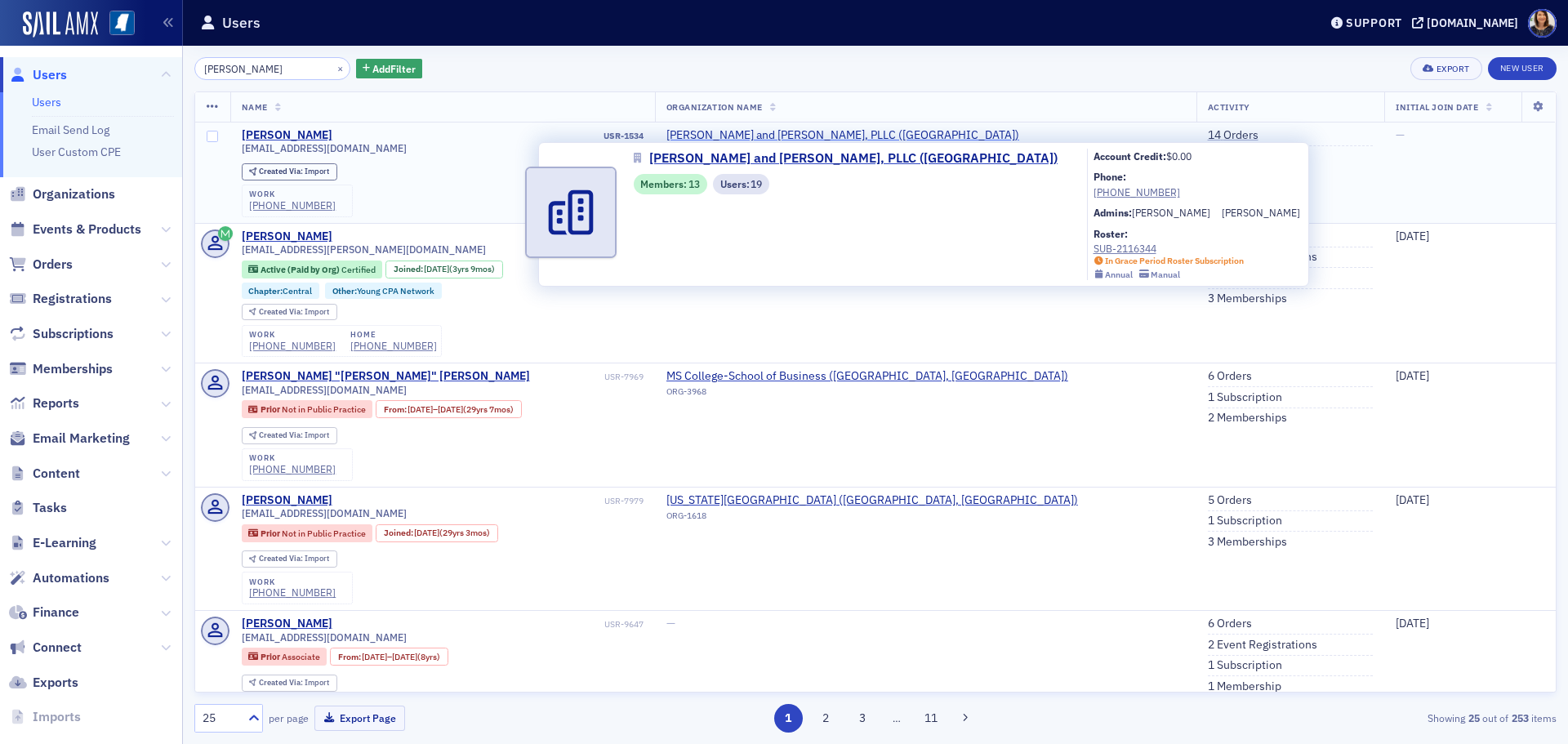
click at [903, 131] on span "[PERSON_NAME] and [PERSON_NAME], PLLC ([GEOGRAPHIC_DATA])" at bounding box center [843, 135] width 353 height 15
select select "US"
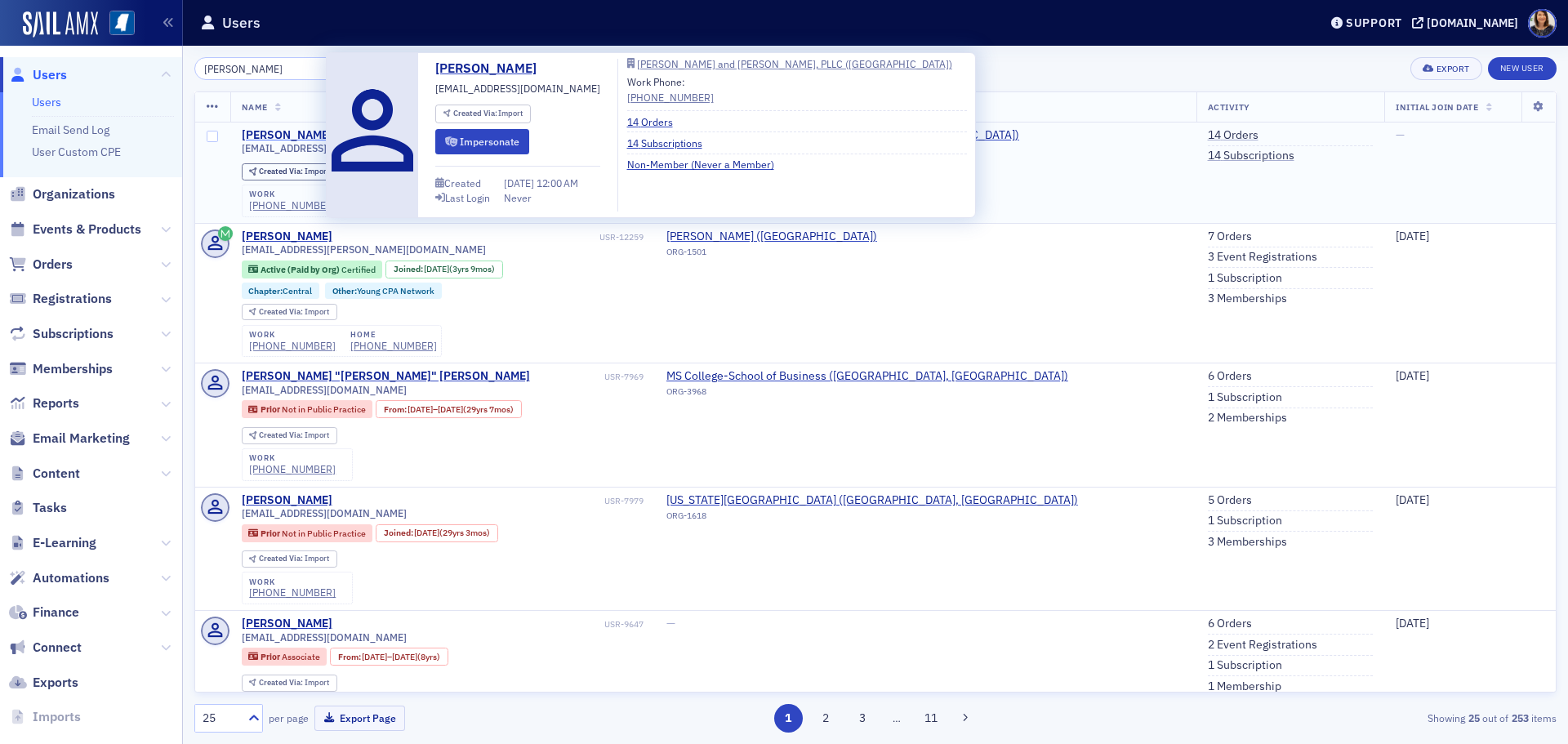
click at [285, 135] on div "[PERSON_NAME]" at bounding box center [287, 135] width 90 height 15
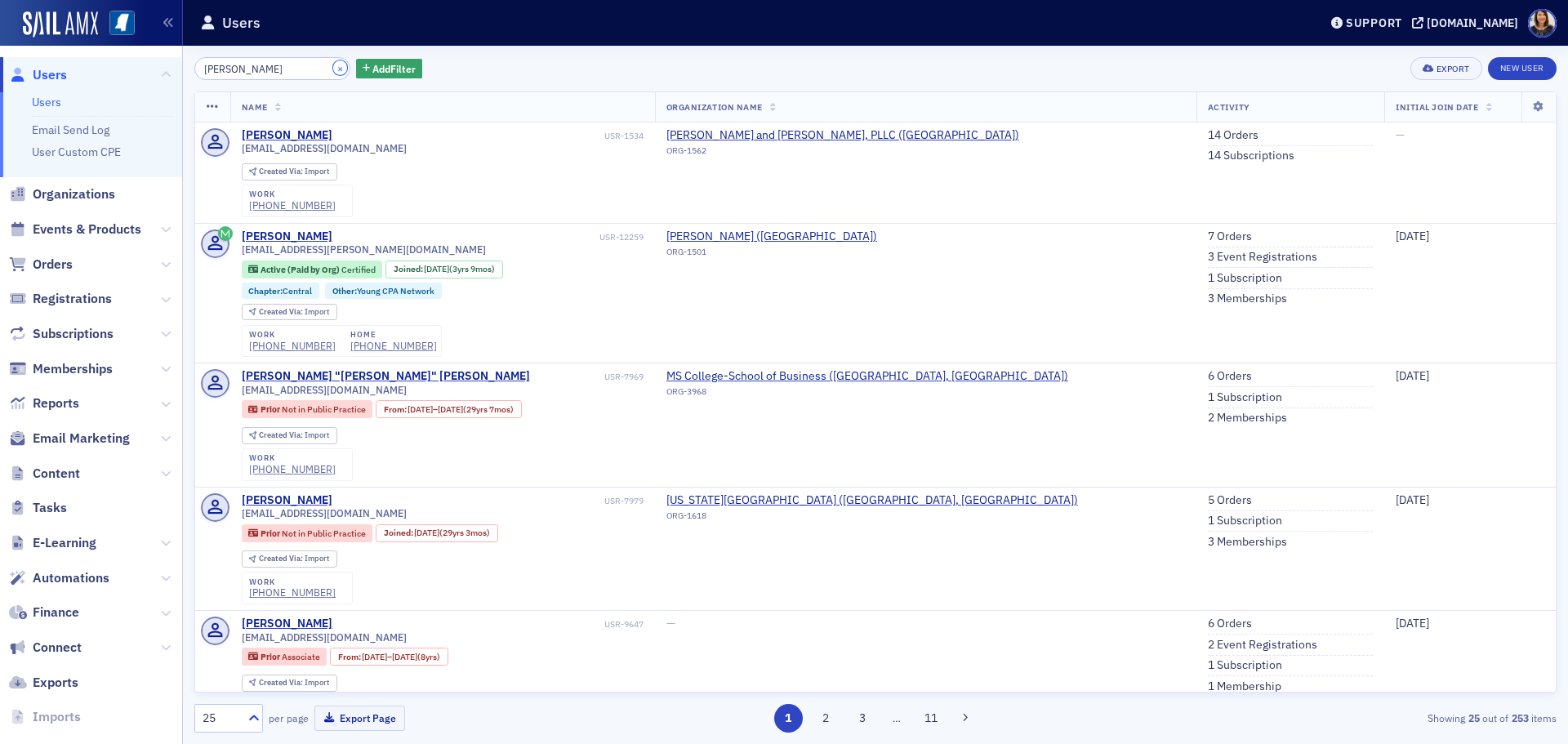
click at [333, 69] on button "×" at bounding box center [340, 67] width 15 height 15
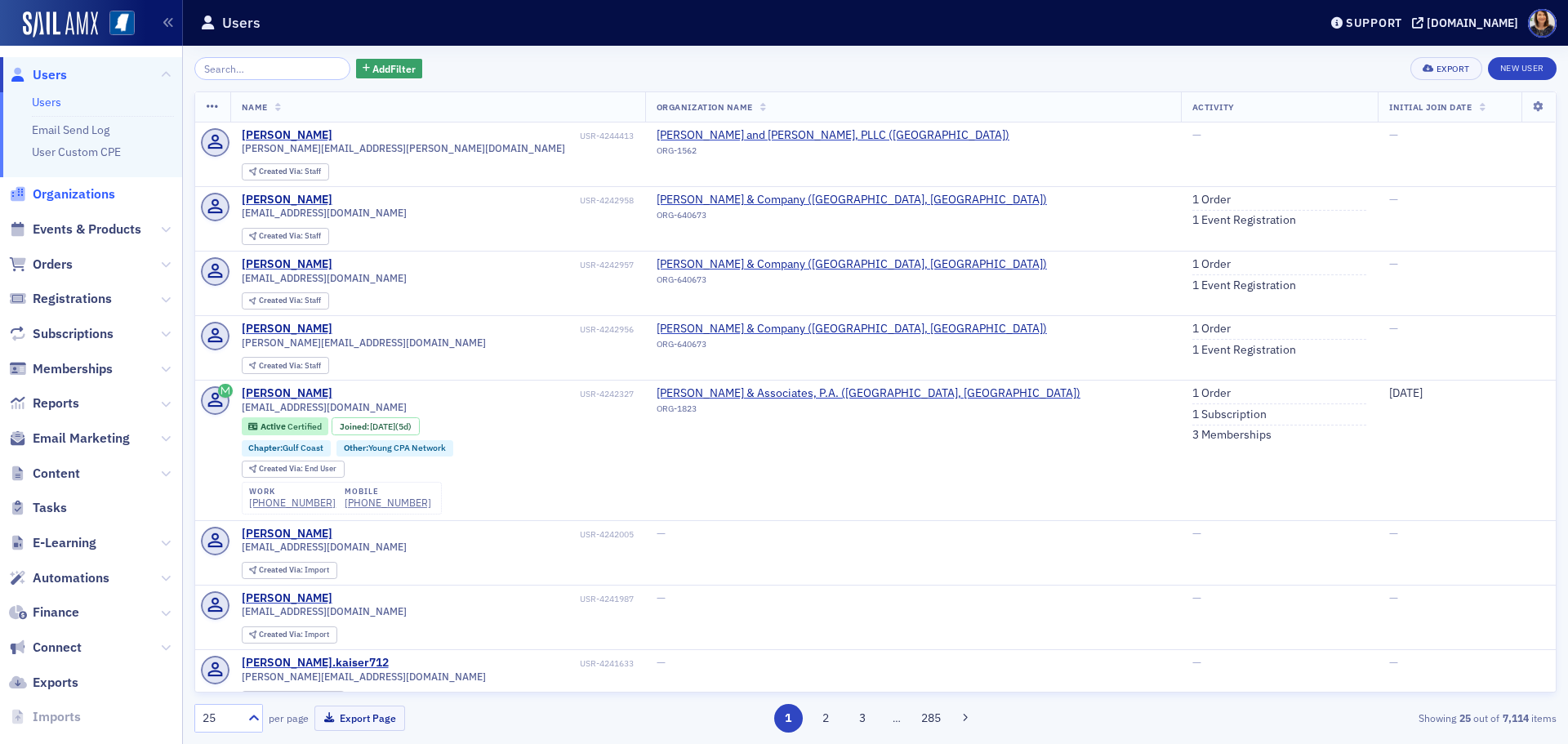
click at [86, 193] on span "Organizations" at bounding box center [74, 194] width 83 height 18
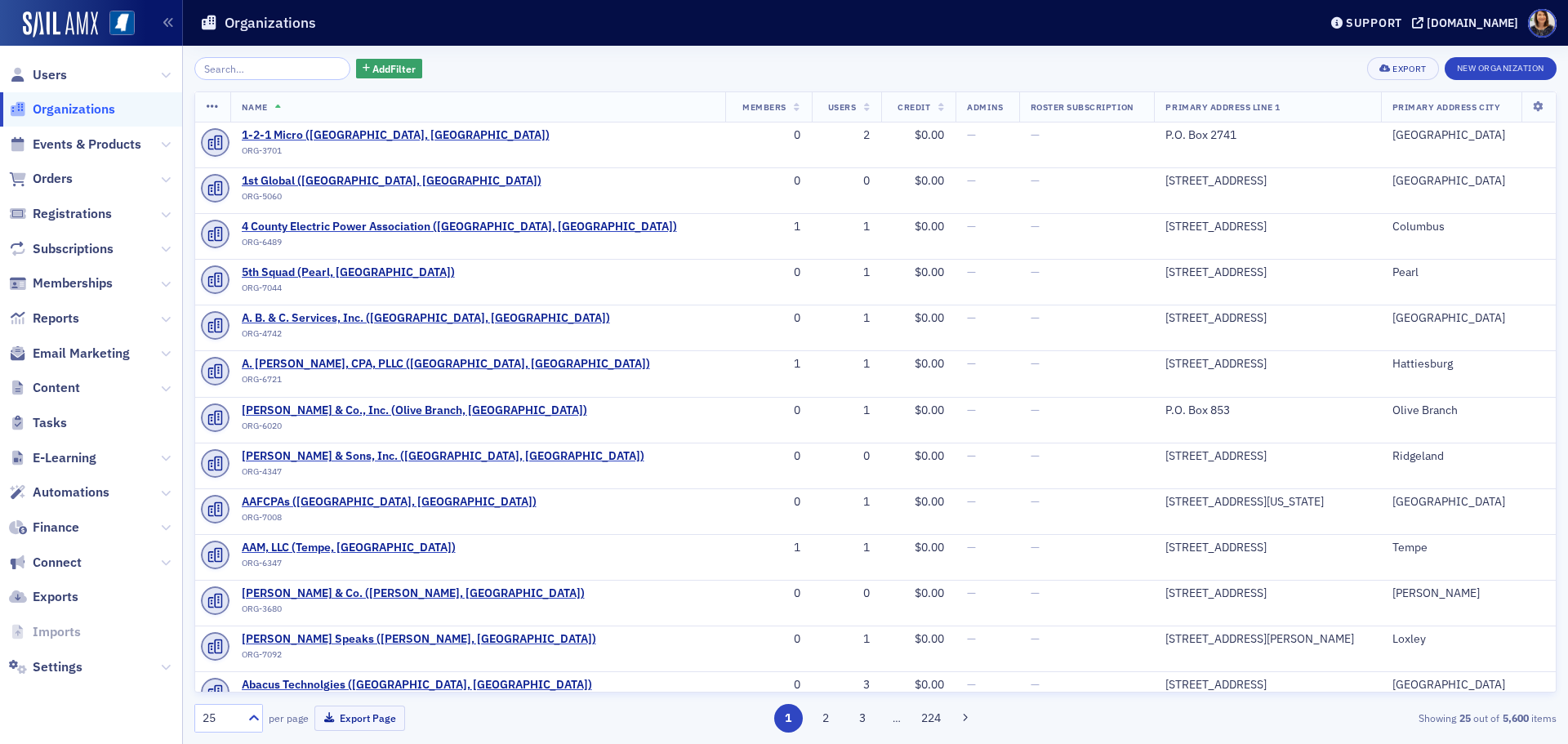
click at [268, 71] on input "search" at bounding box center [272, 68] width 156 height 23
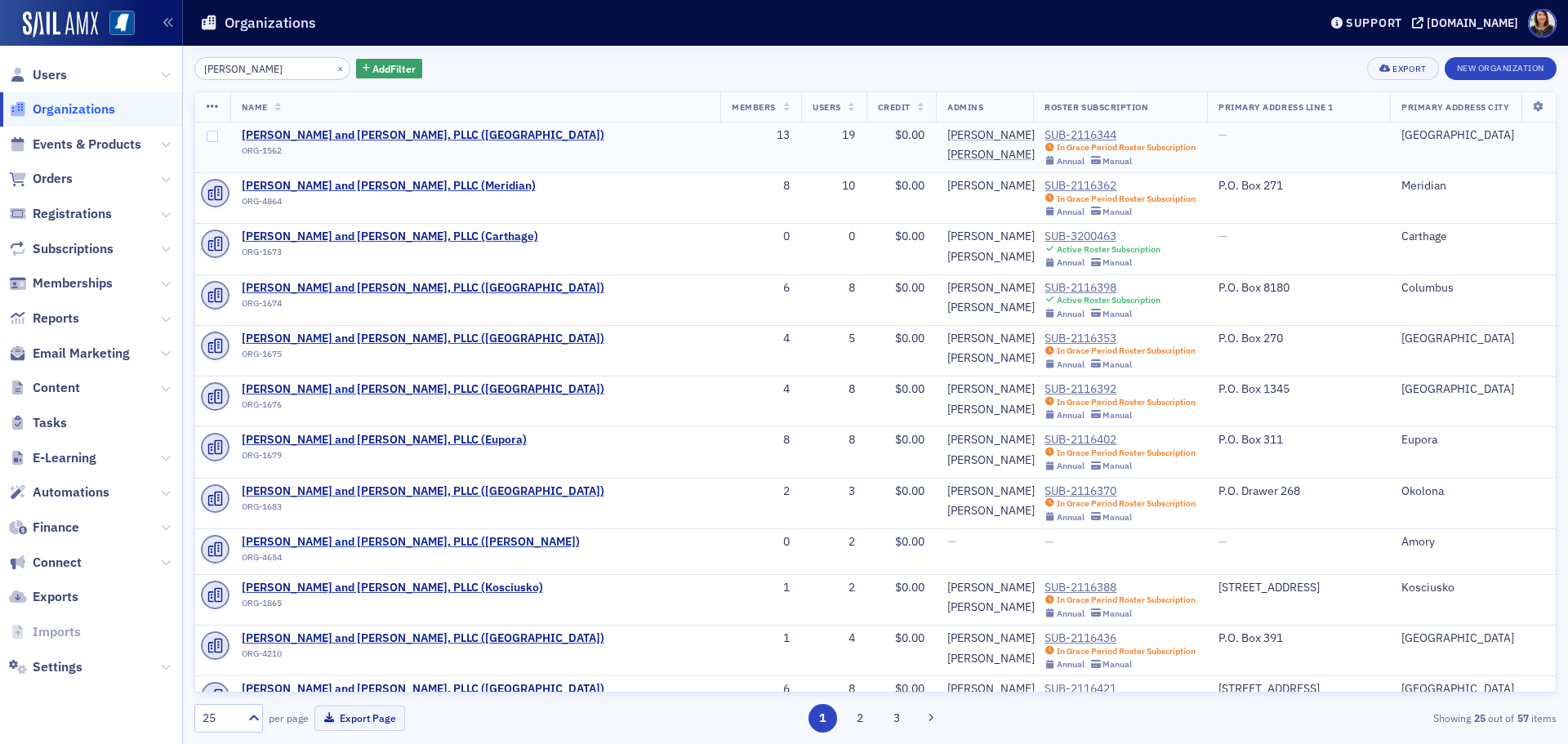
type input "[PERSON_NAME]"
click at [351, 125] on td "Watkins, Ward and Stafford, PLLC (West Point) ORG-1562" at bounding box center [476, 147] width 491 height 51
click at [355, 128] on span "[PERSON_NAME] and [PERSON_NAME], PLLC ([GEOGRAPHIC_DATA])" at bounding box center [423, 135] width 363 height 15
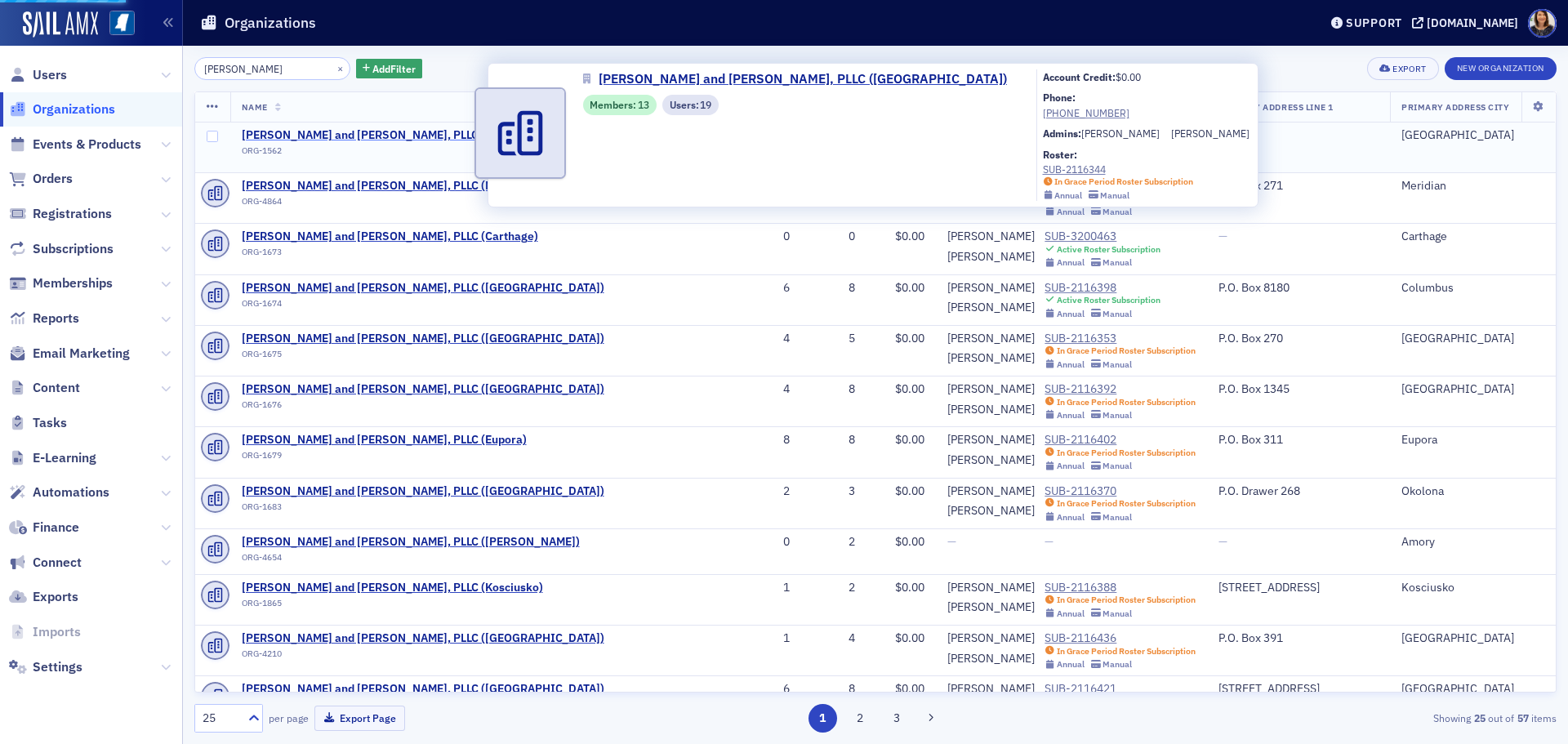
select select "US"
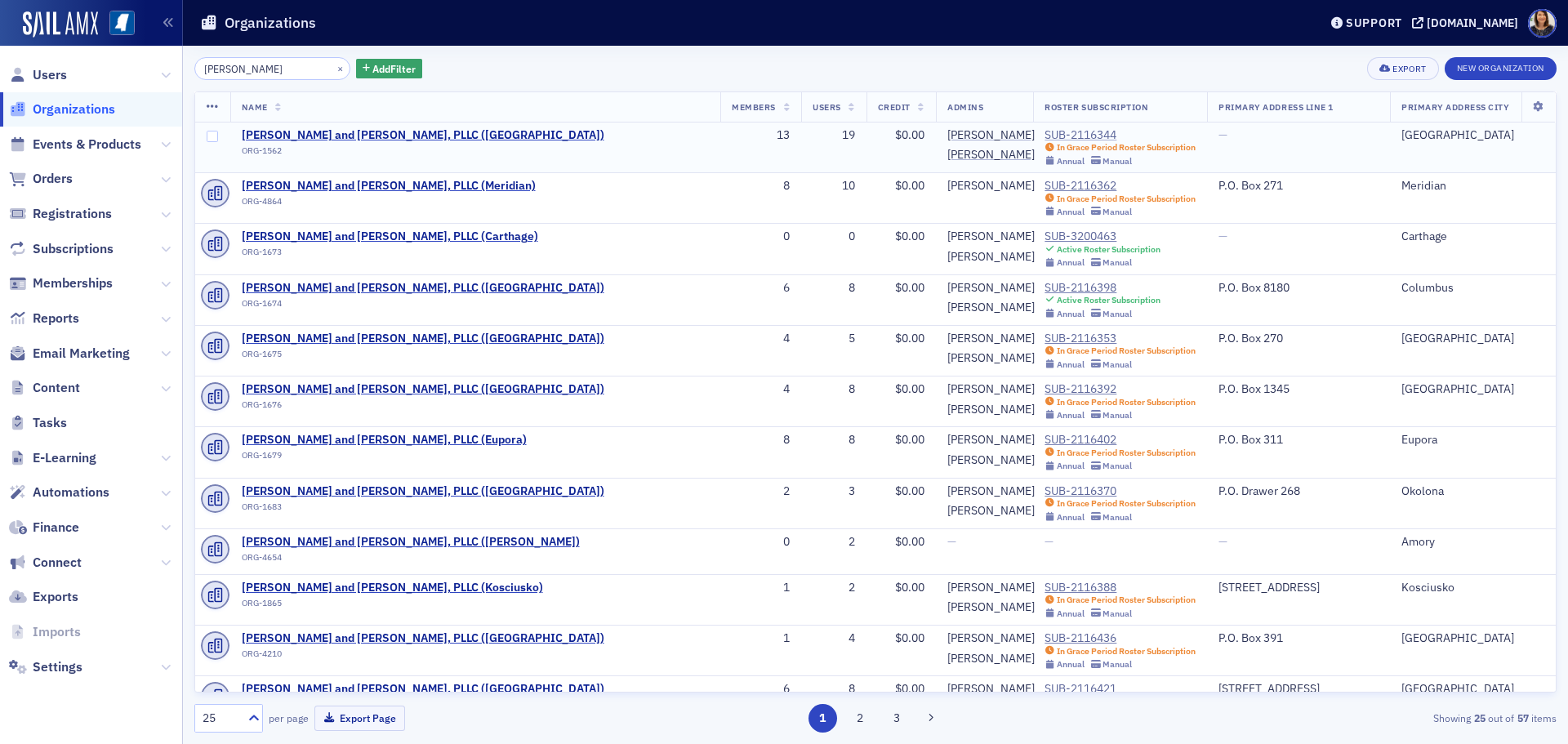
click at [1044, 134] on div "SUB-2116344" at bounding box center [1119, 135] width 151 height 15
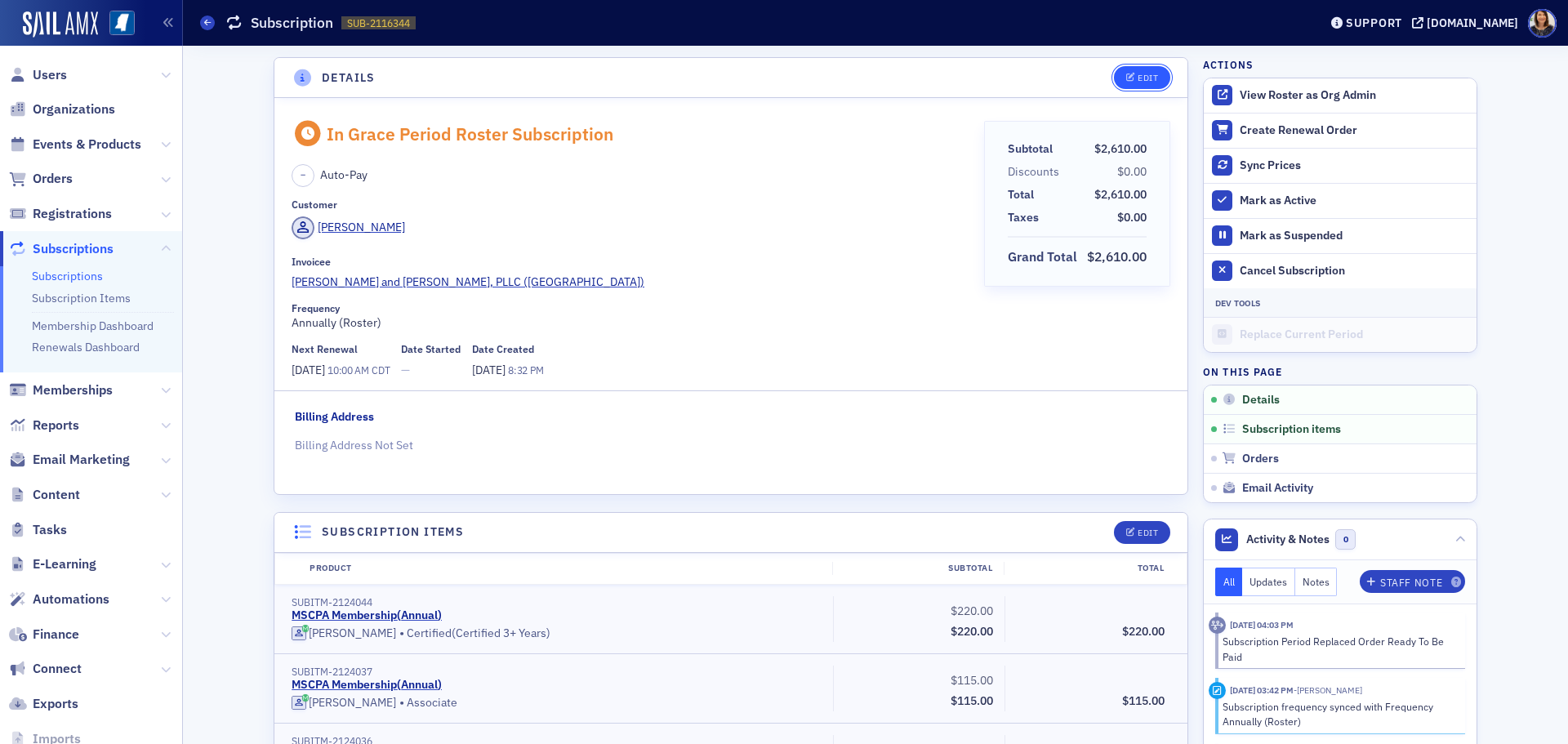
click at [1139, 82] on div "Edit" at bounding box center [1148, 78] width 21 height 9
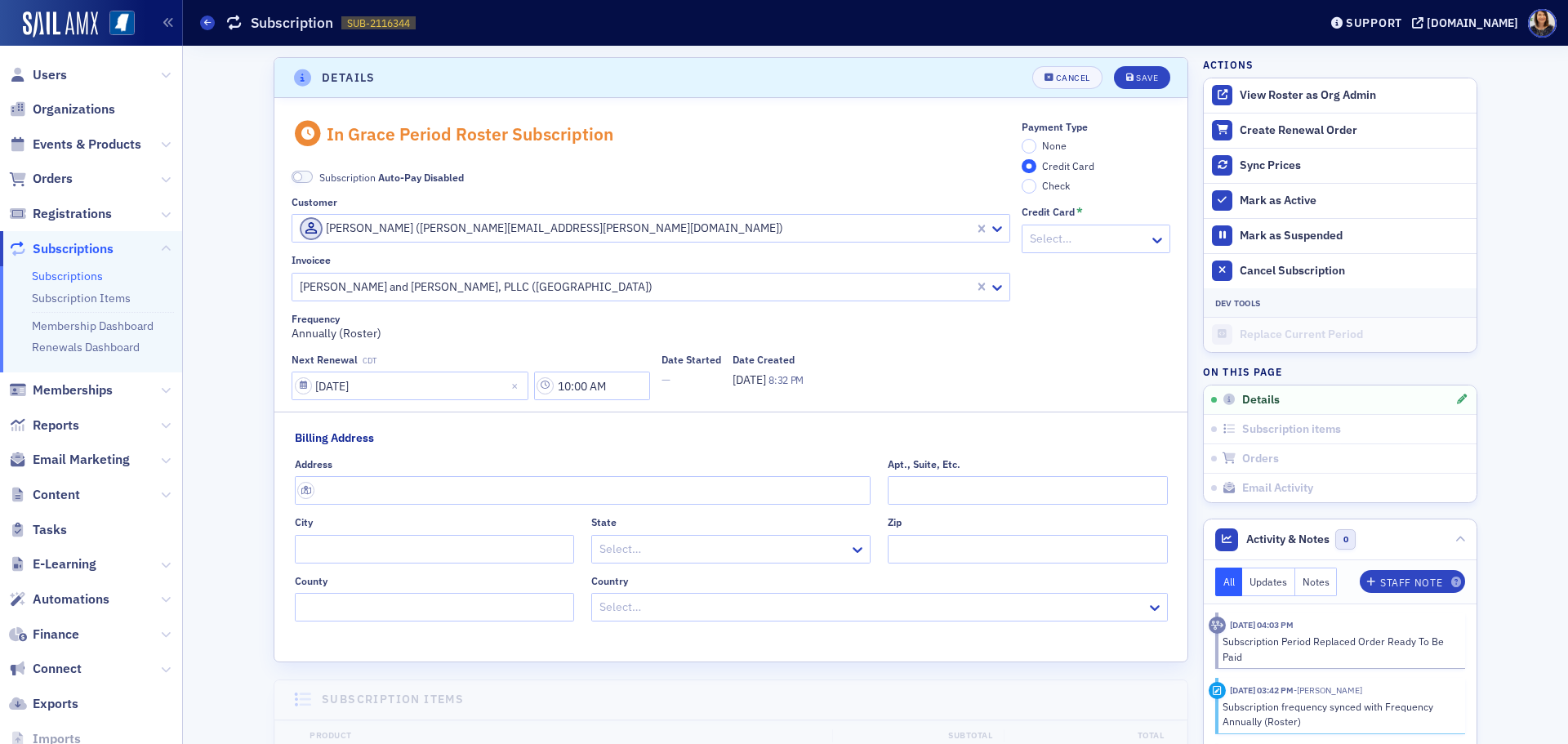
scroll to position [3, 0]
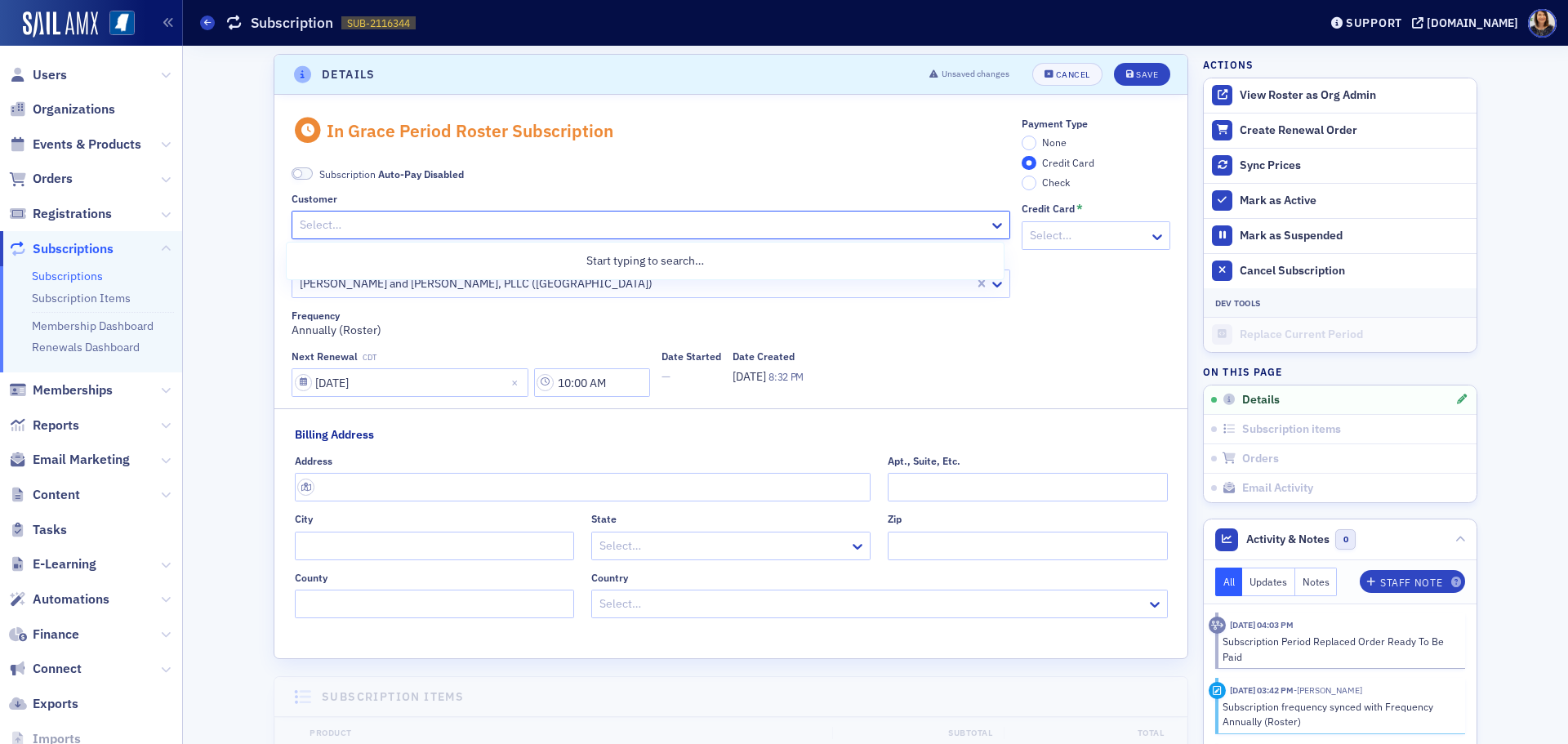
click at [706, 227] on div at bounding box center [643, 225] width 689 height 21
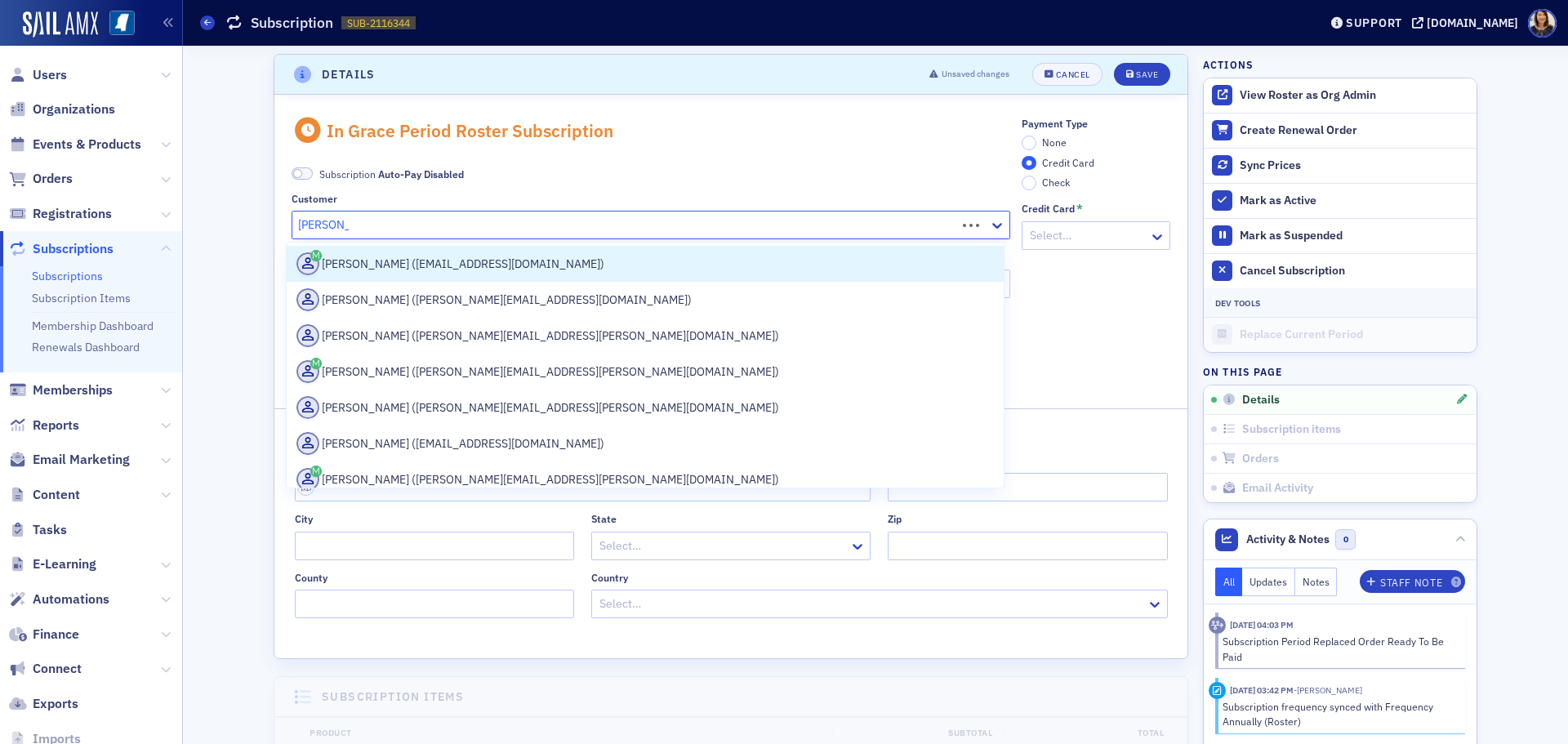
type input "[PERSON_NAME]"
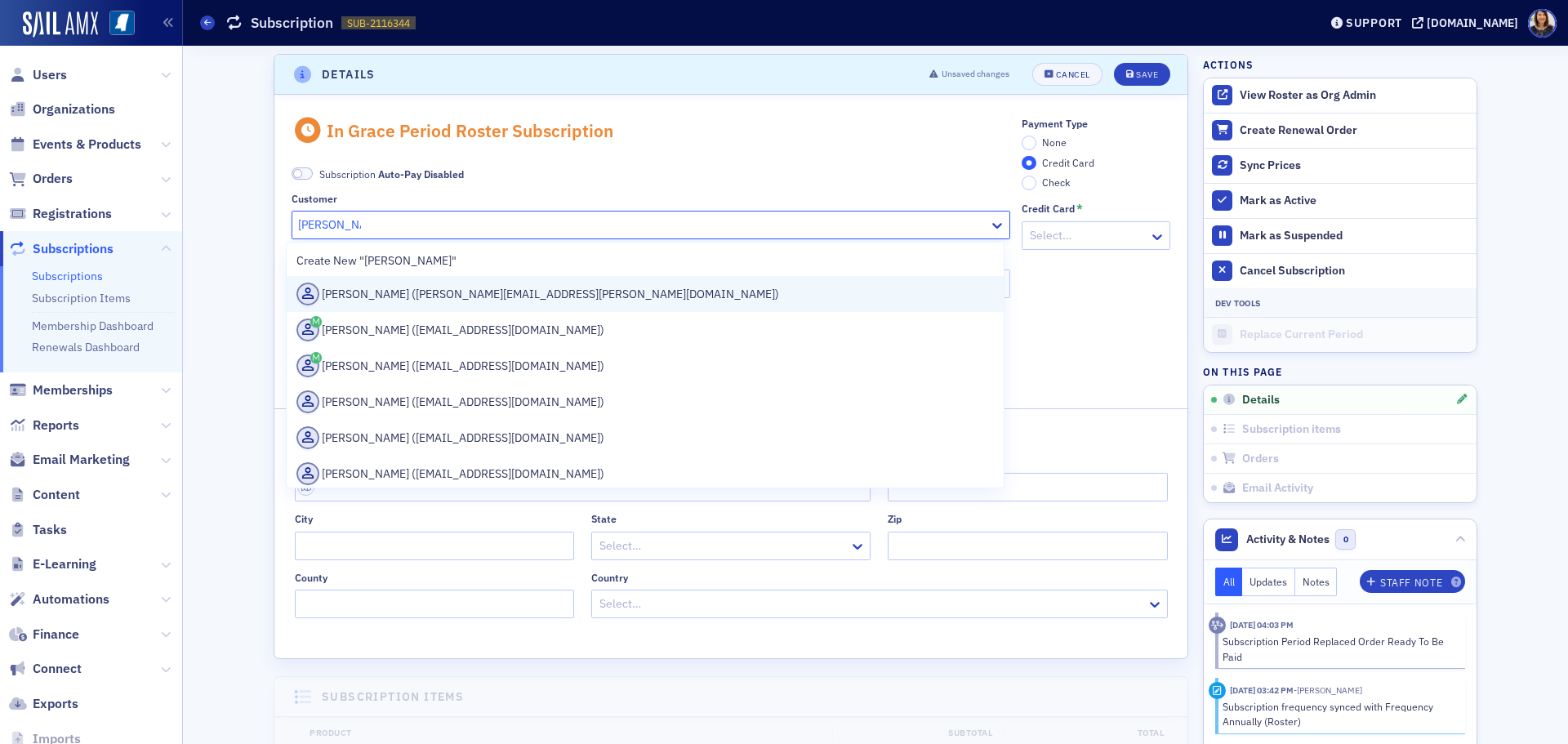
click at [479, 290] on div "Heather Cox (heather.cox@wws.cpa)" at bounding box center [645, 294] width 698 height 23
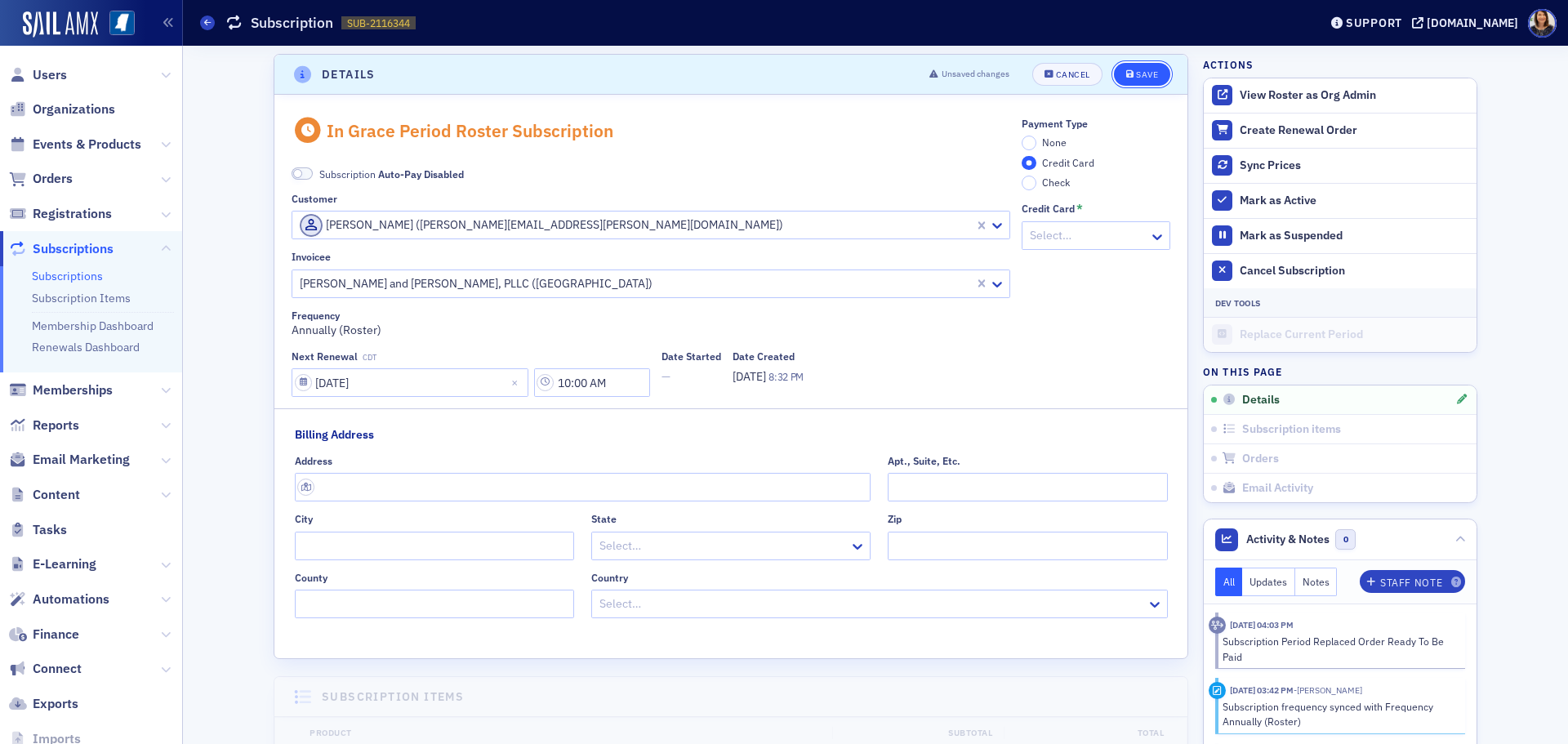
click at [1136, 69] on button "Save" at bounding box center [1142, 74] width 56 height 23
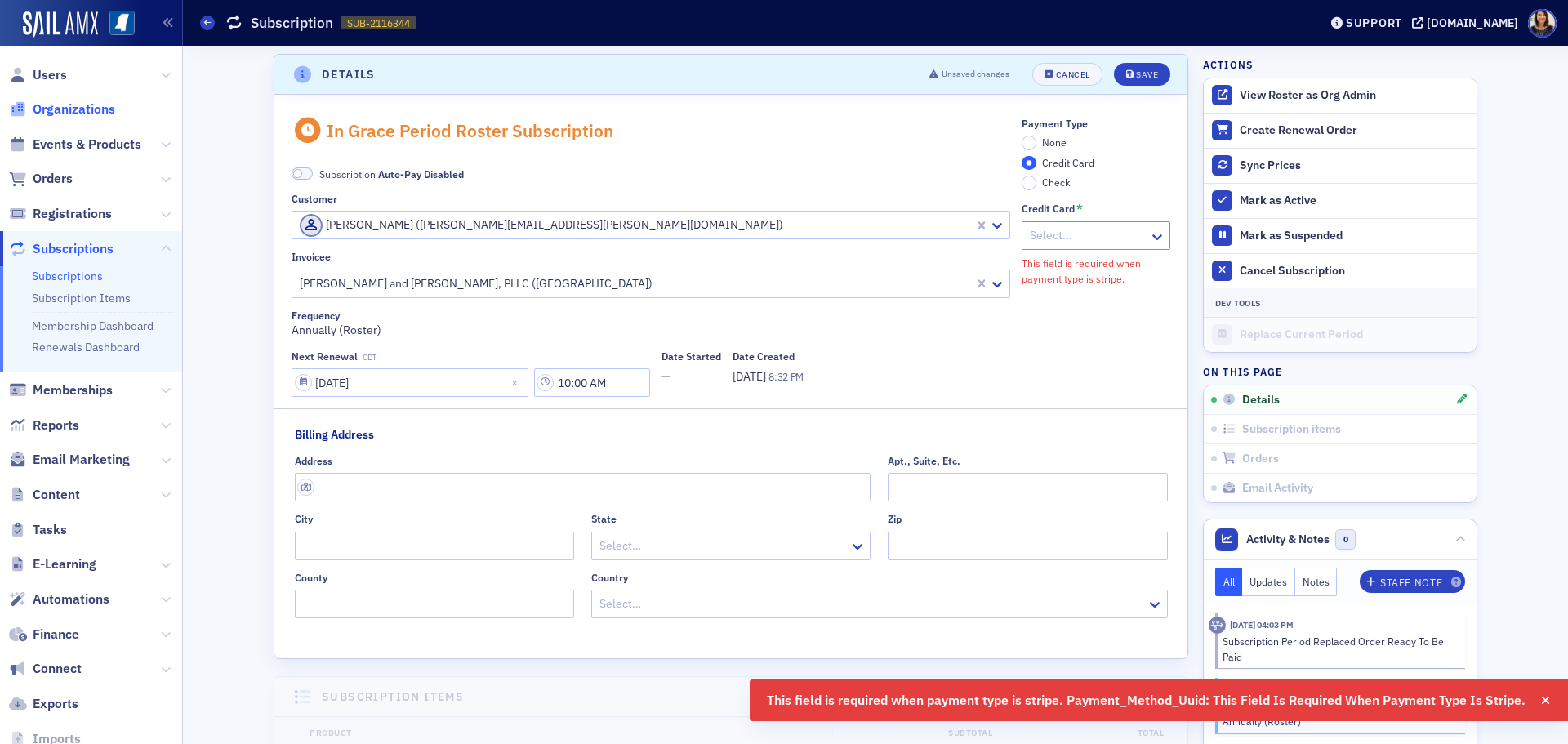
click at [65, 111] on span "Organizations" at bounding box center [74, 109] width 83 height 18
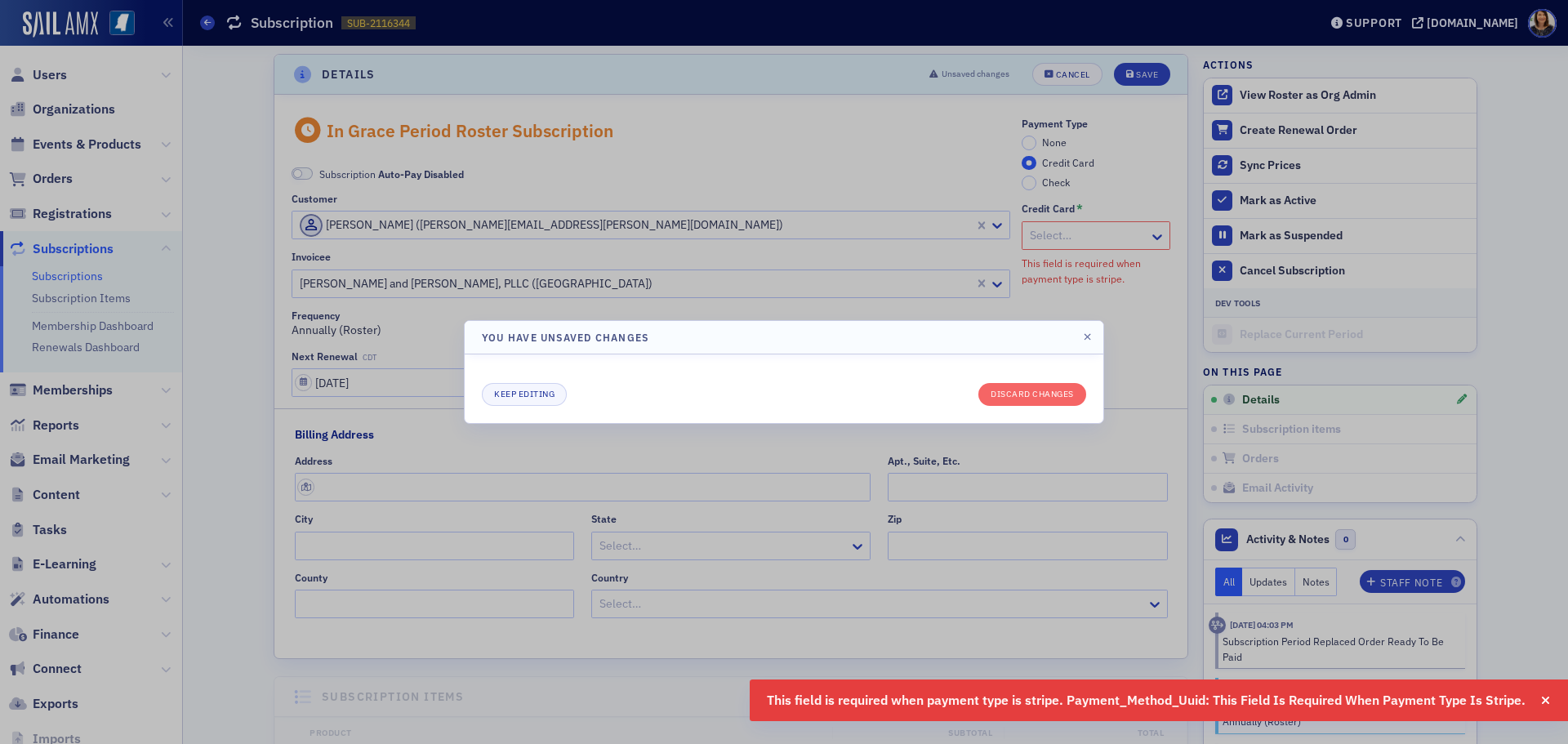
click at [726, 269] on div at bounding box center [784, 372] width 1568 height 744
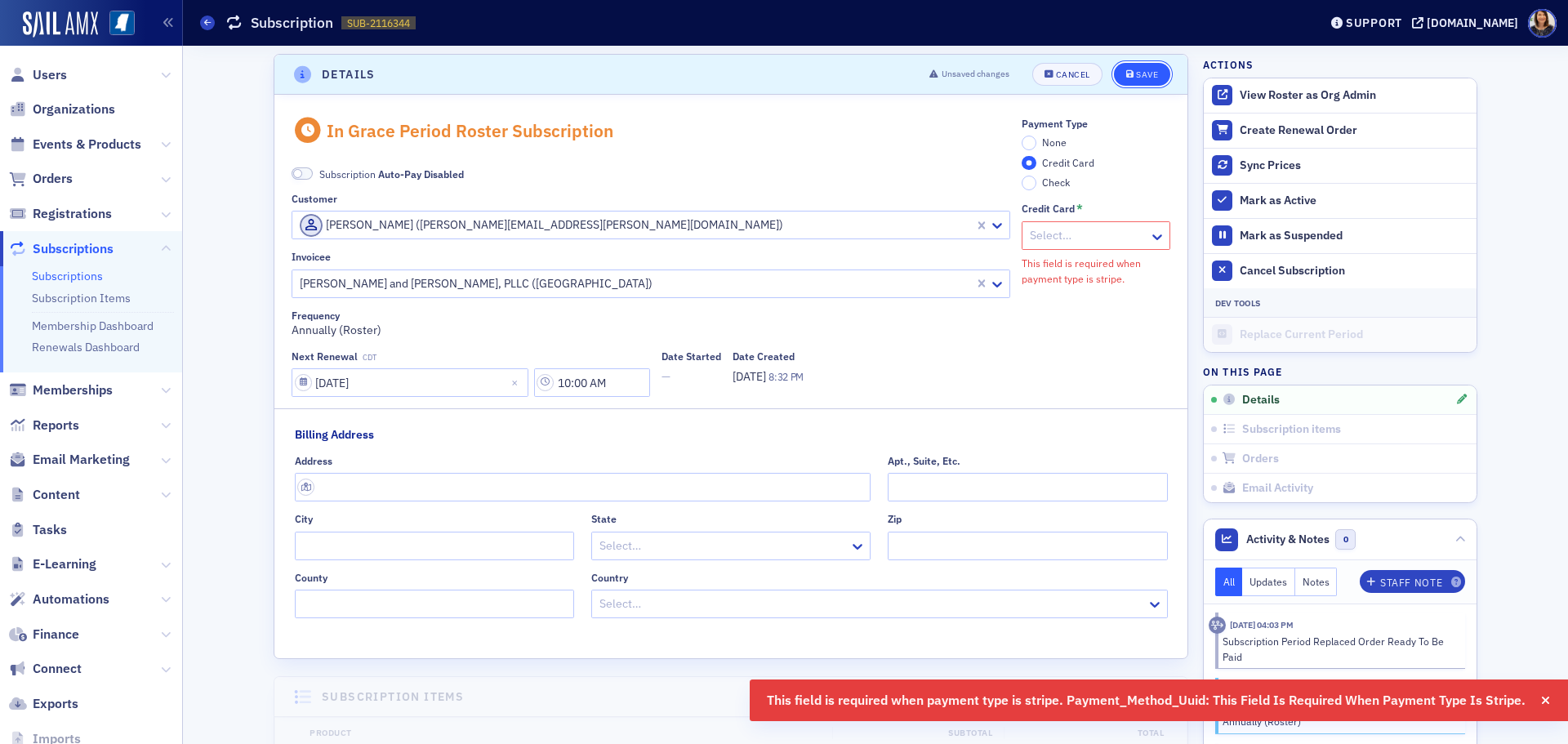
click at [1140, 71] on div "Save" at bounding box center [1148, 75] width 22 height 9
click at [1032, 134] on div "Payment Type None Credit Card Check" at bounding box center [1096, 154] width 149 height 72
click at [1035, 145] on label "None" at bounding box center [1044, 142] width 45 height 15
click at [1035, 145] on input "None" at bounding box center [1029, 142] width 15 height 15
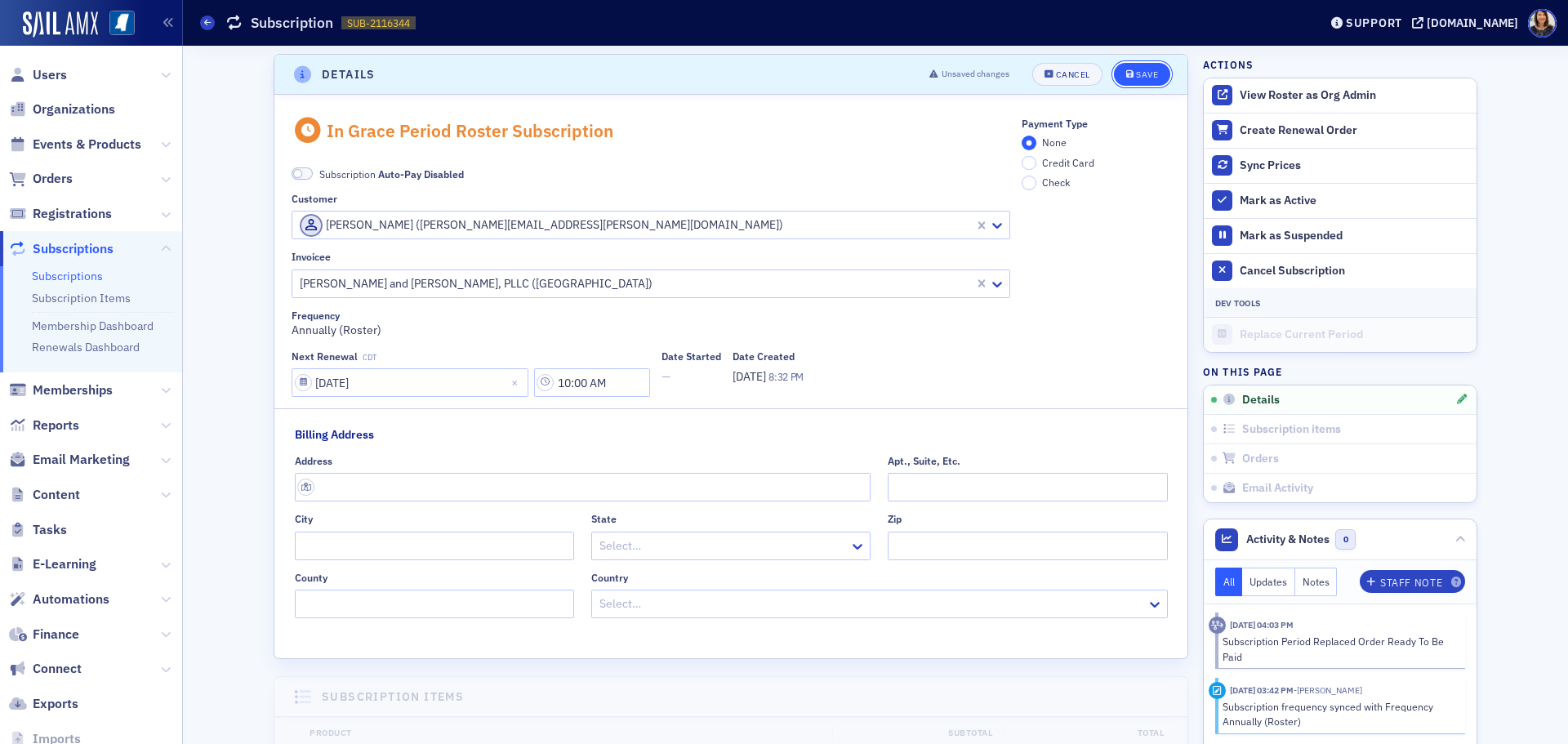
click at [1136, 71] on div "Save" at bounding box center [1148, 75] width 22 height 9
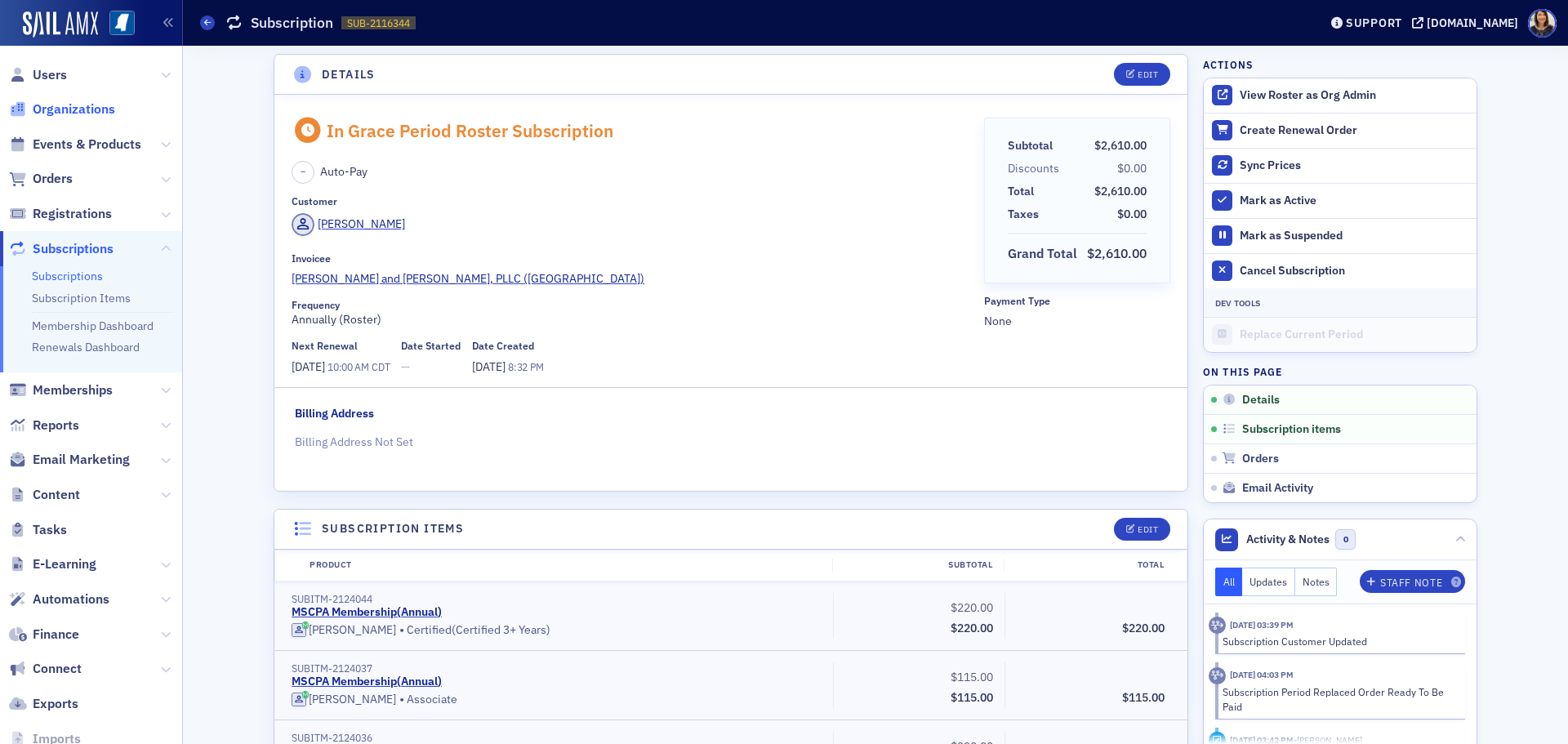
click at [70, 109] on span "Organizations" at bounding box center [74, 109] width 83 height 18
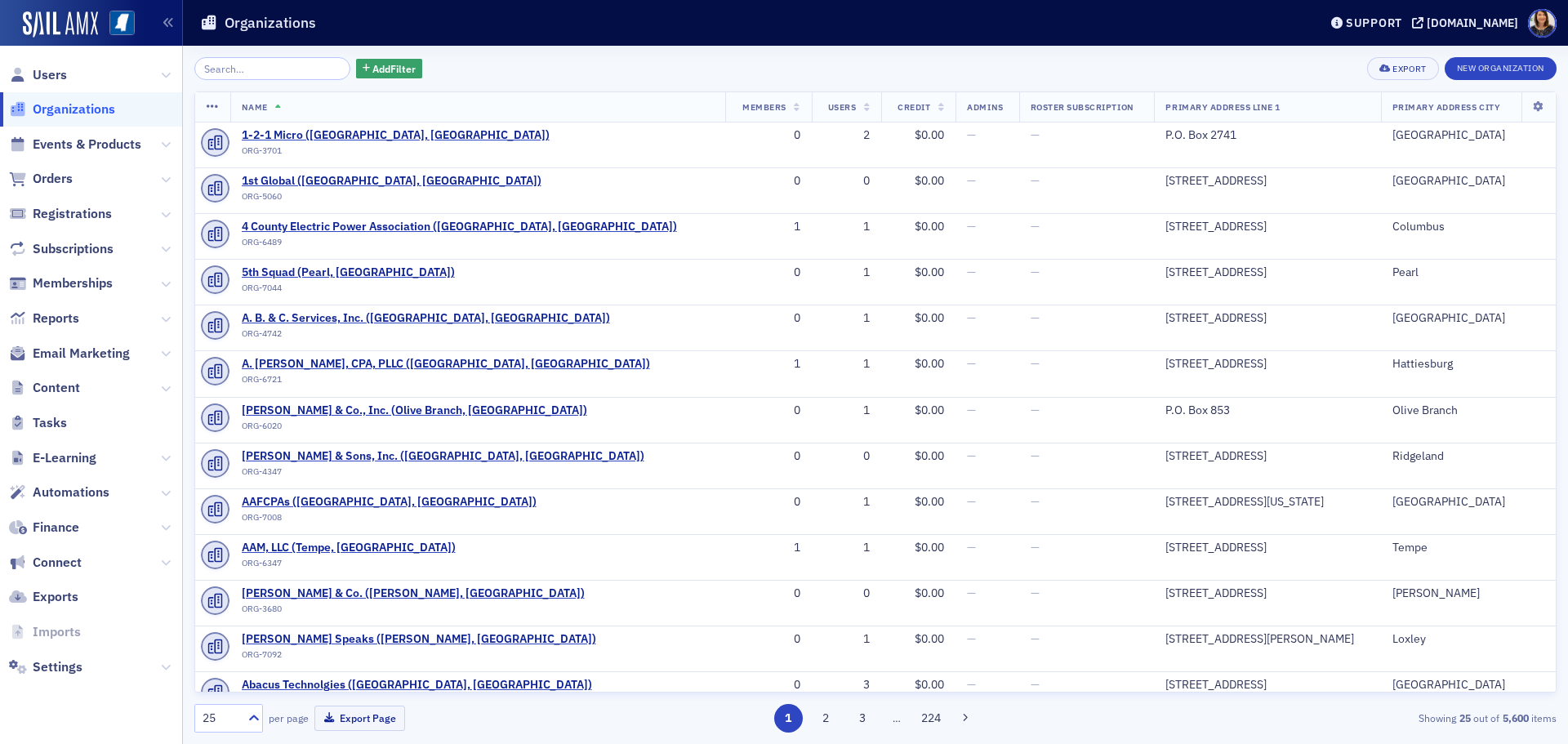
click at [282, 73] on input "search" at bounding box center [272, 68] width 156 height 23
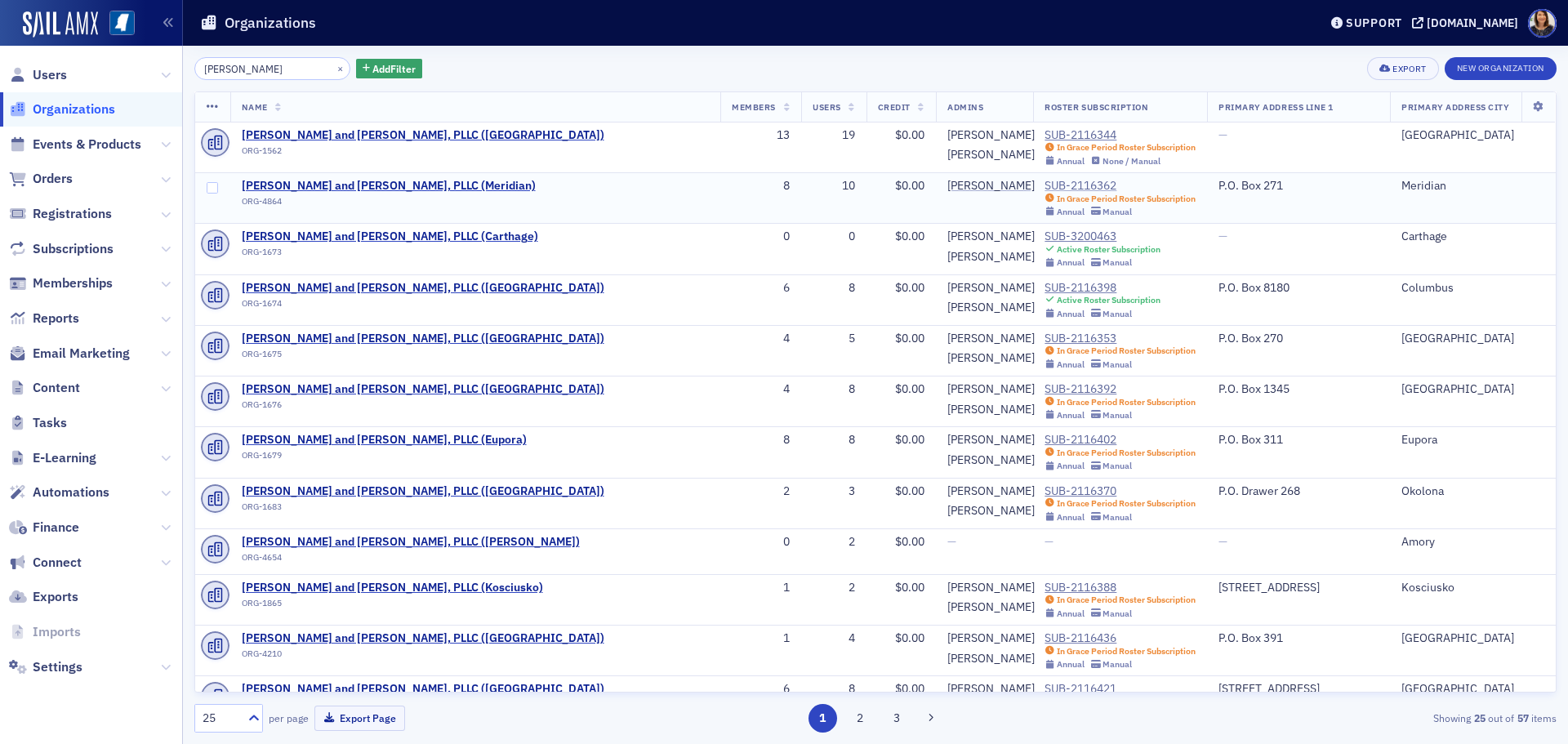
type input "[PERSON_NAME]"
click at [1044, 182] on div "SUB-2116362" at bounding box center [1119, 186] width 151 height 15
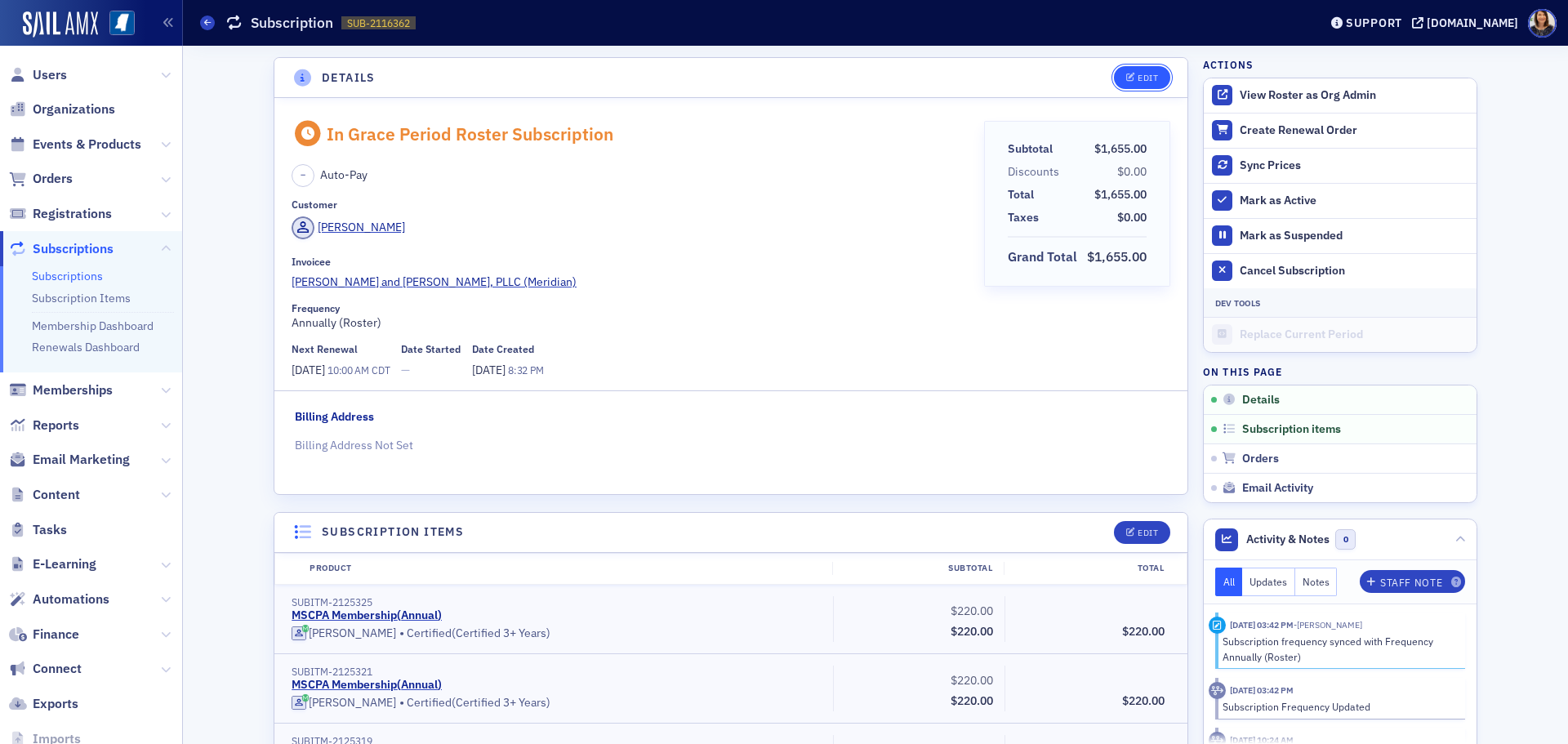
click at [1137, 69] on button "Edit" at bounding box center [1142, 78] width 56 height 23
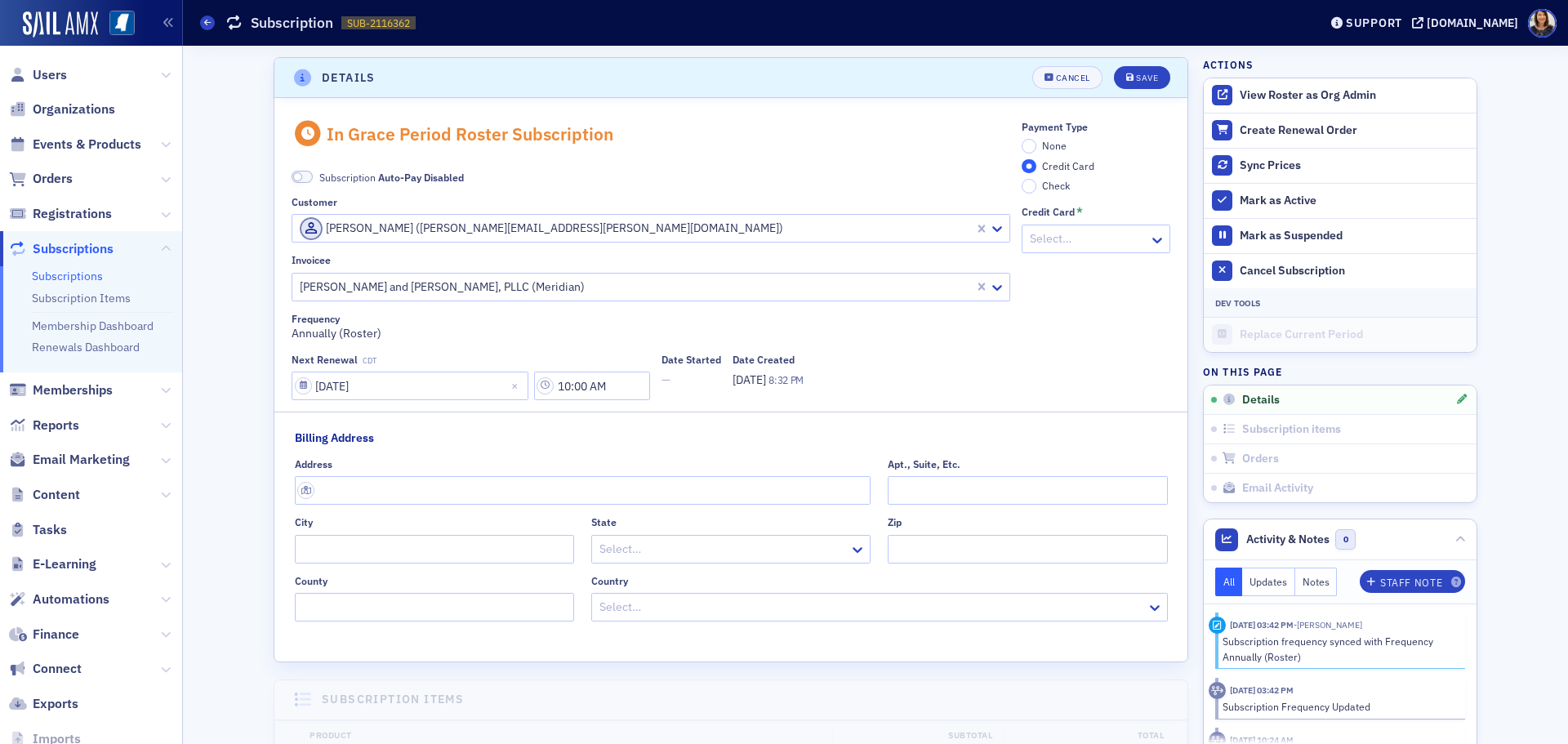
scroll to position [3, 0]
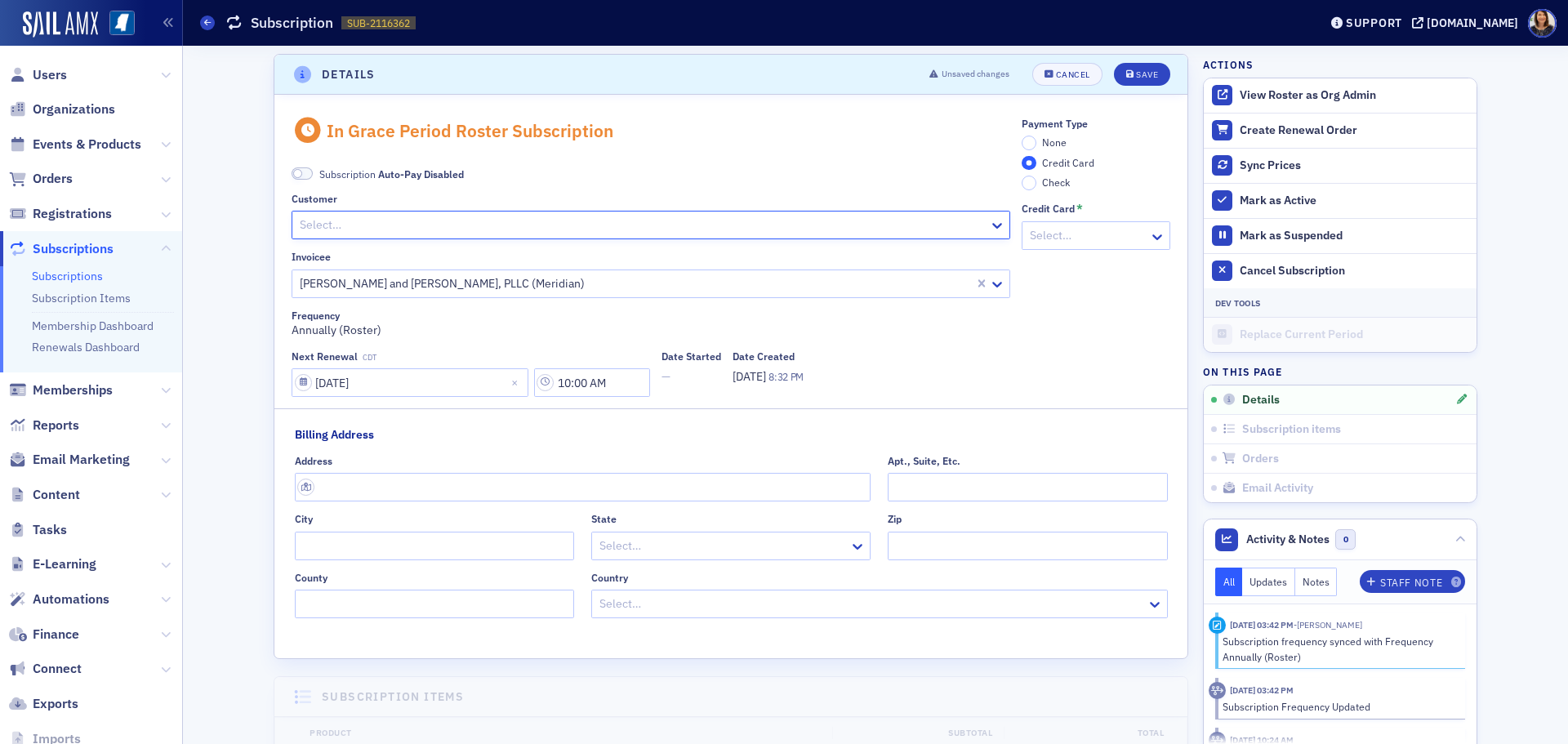
click at [591, 217] on div at bounding box center [643, 225] width 689 height 21
type input "[PERSON_NAME]"
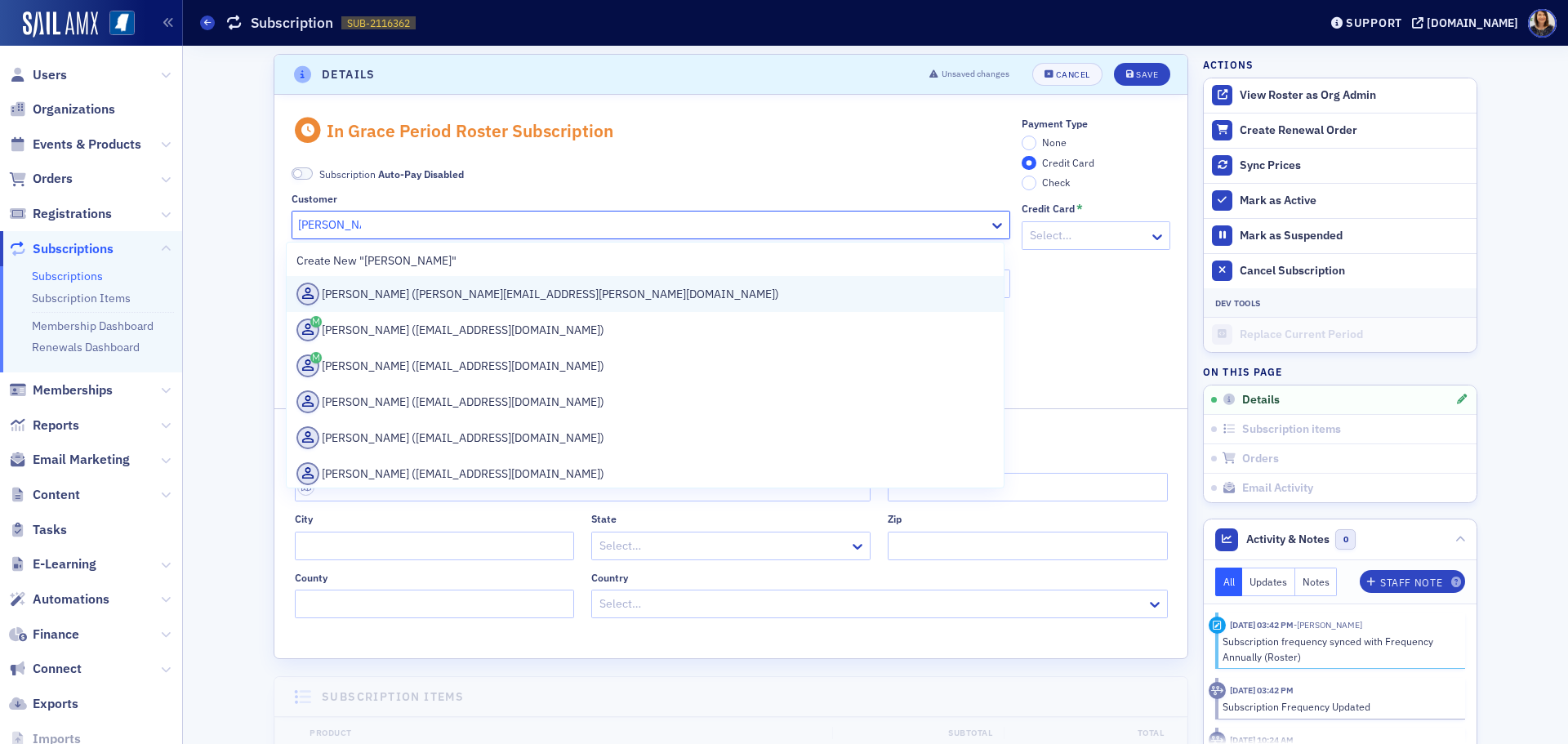
click at [420, 294] on div "Heather Cox (heather.cox@wws.cpa)" at bounding box center [645, 294] width 698 height 23
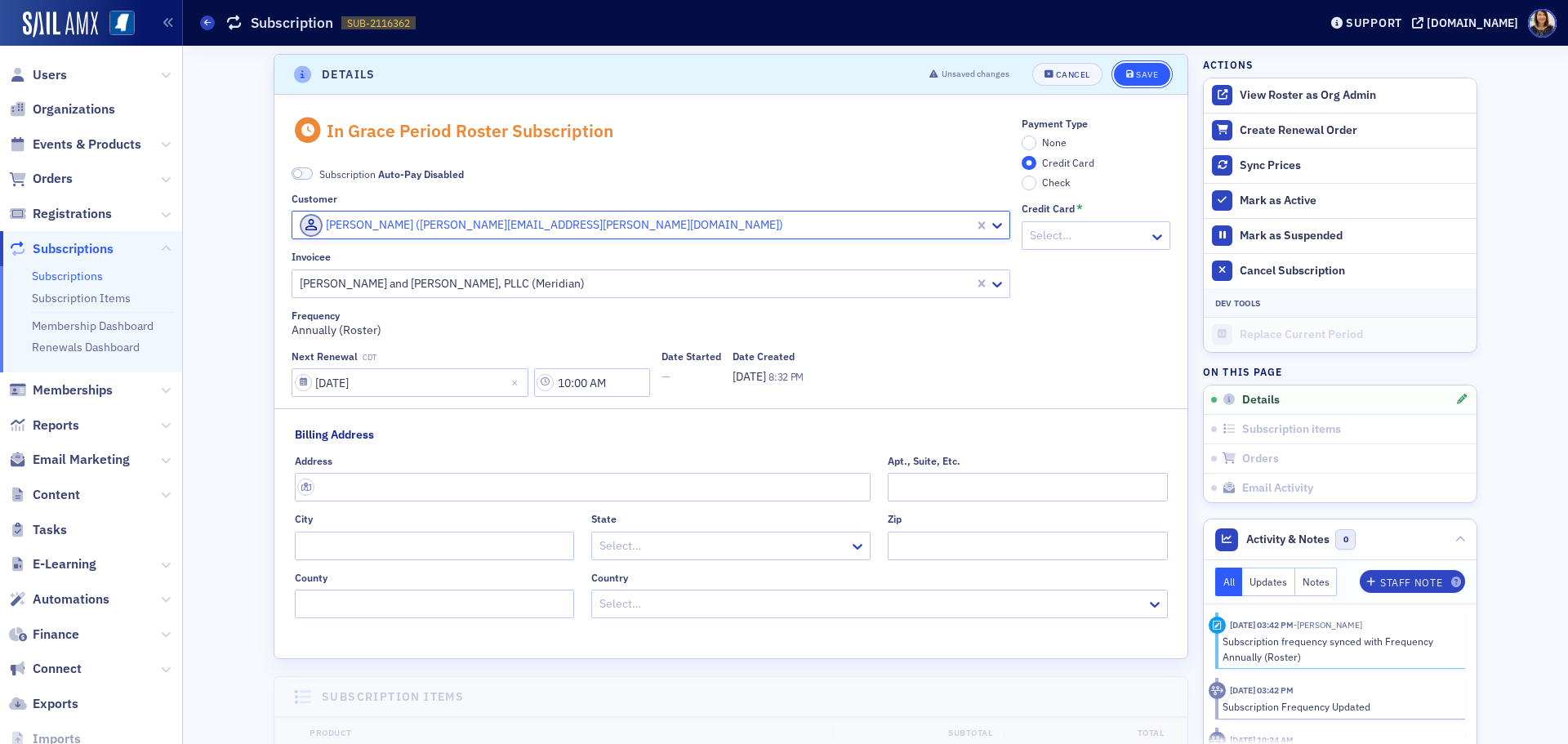
click at [1136, 74] on div "Save" at bounding box center [1148, 75] width 22 height 9
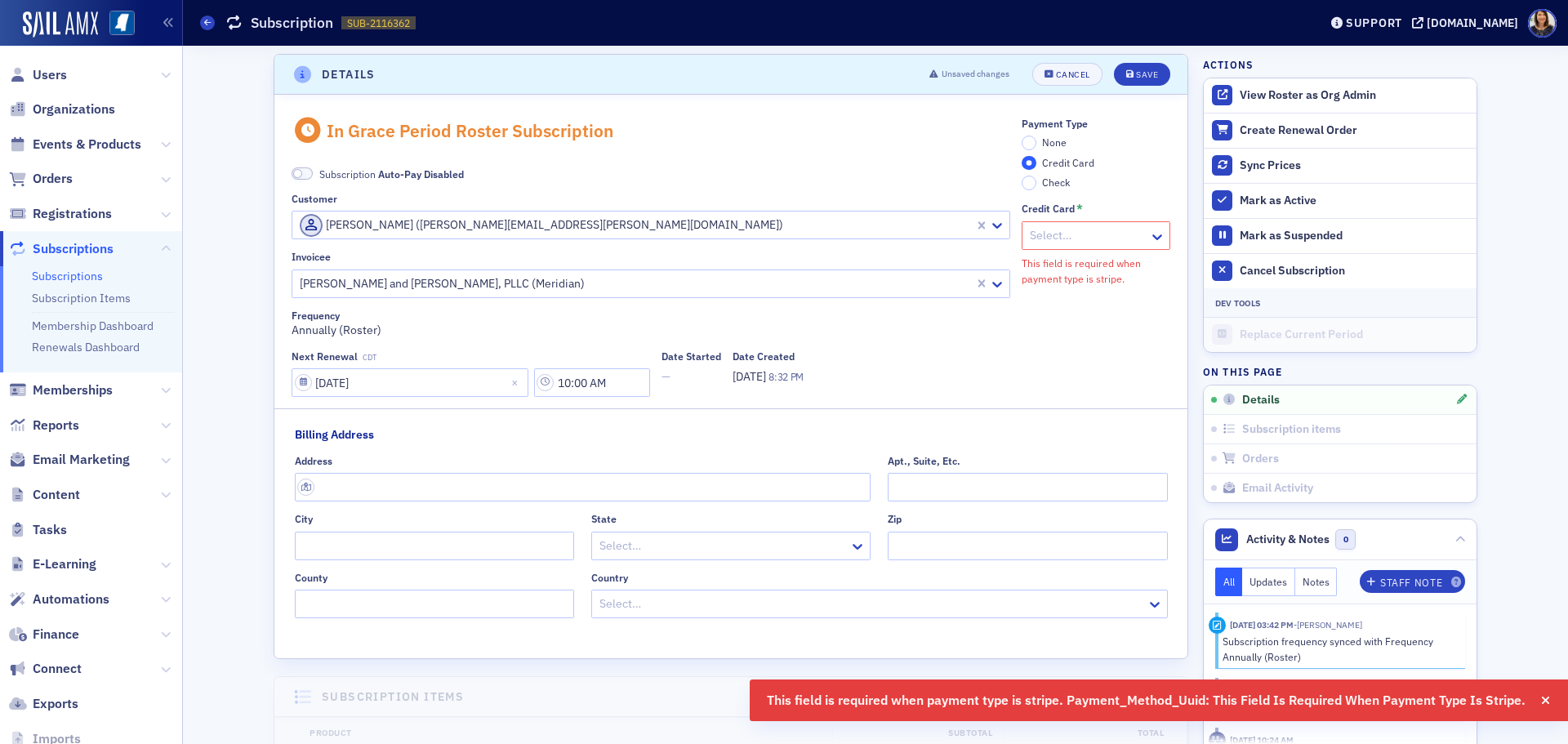
click at [1051, 137] on span "None" at bounding box center [1055, 141] width 24 height 13
click at [1036, 137] on input "None" at bounding box center [1029, 142] width 15 height 15
click at [1142, 74] on div "Save" at bounding box center [1148, 75] width 22 height 9
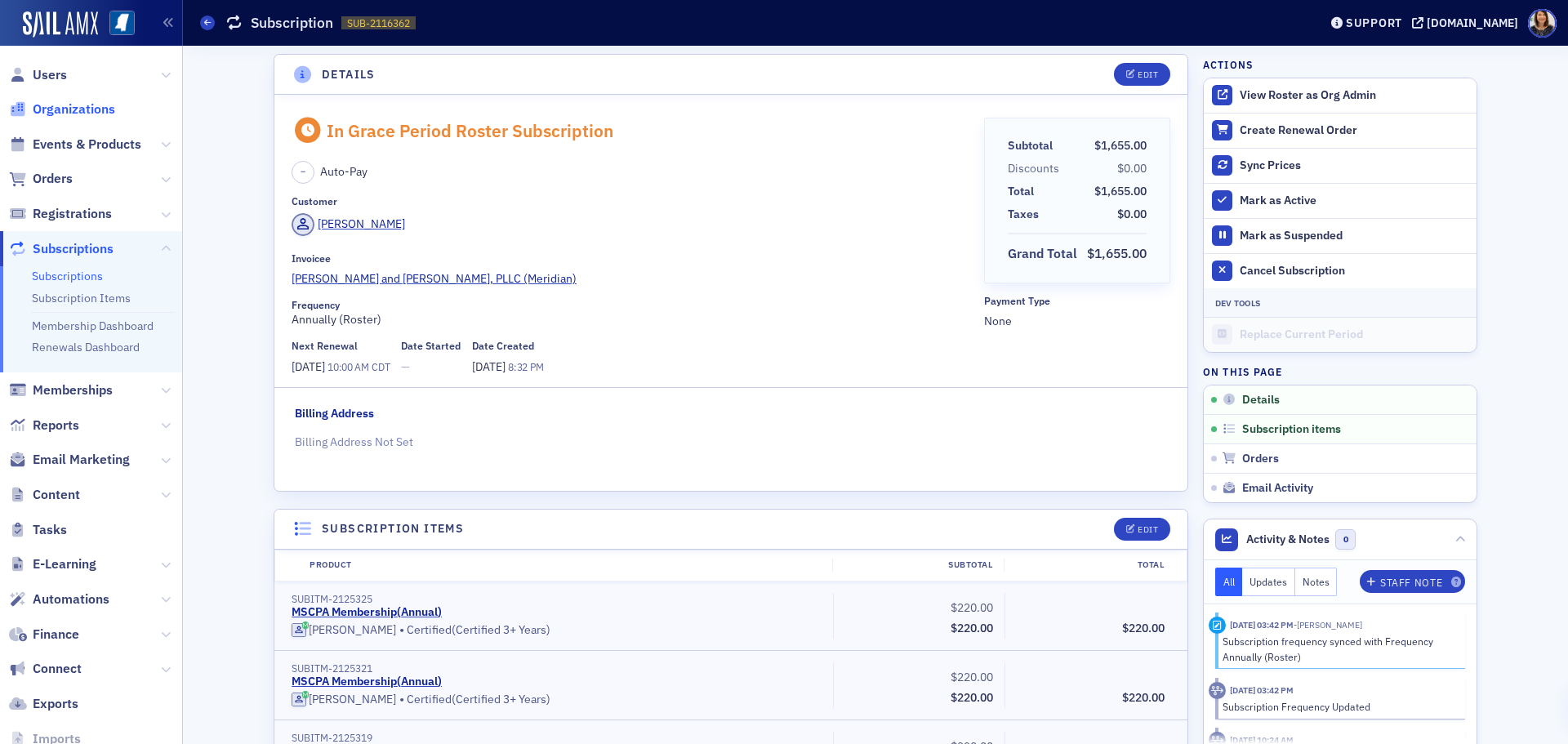
click at [49, 110] on span "Organizations" at bounding box center [74, 109] width 83 height 18
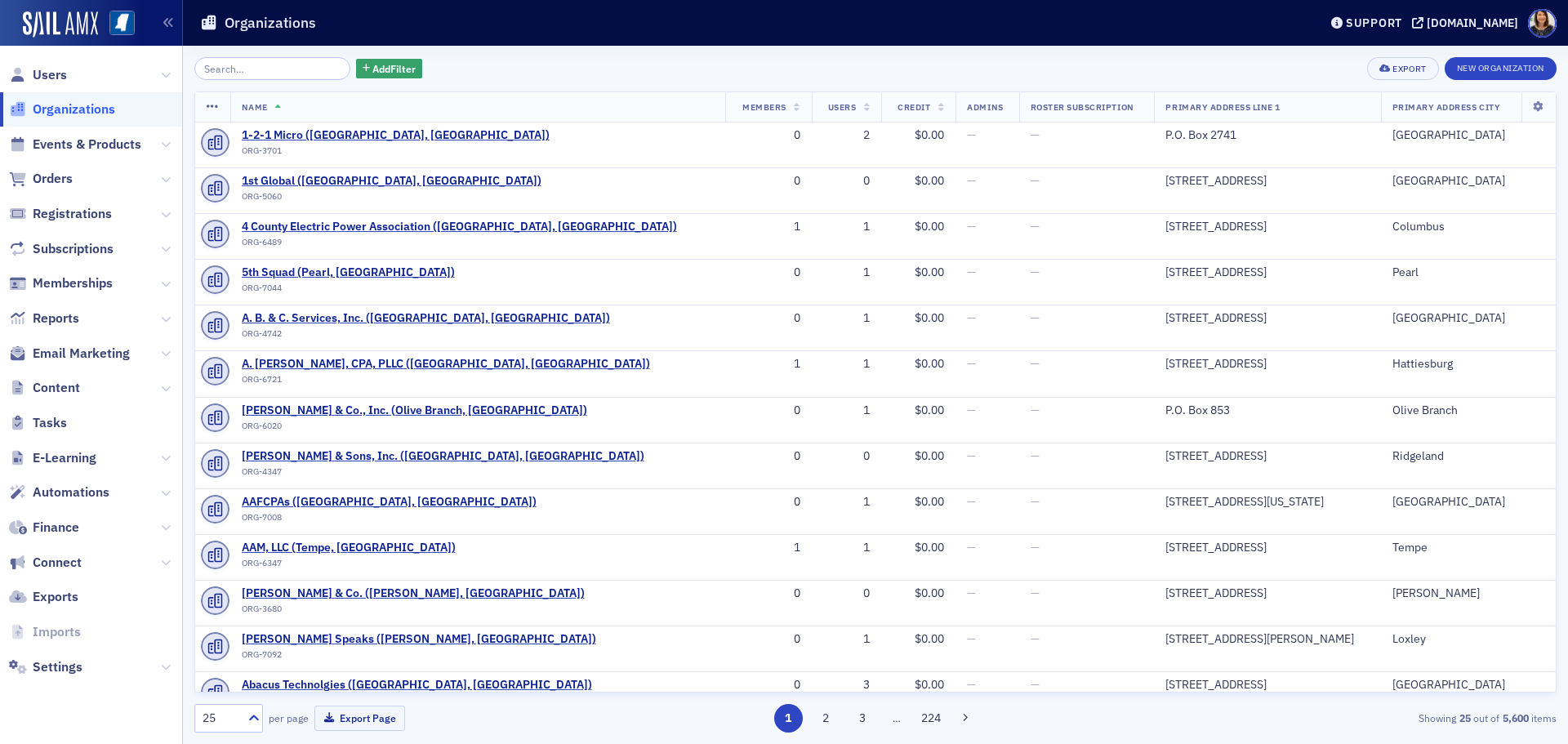
click at [302, 75] on input "search" at bounding box center [272, 68] width 156 height 23
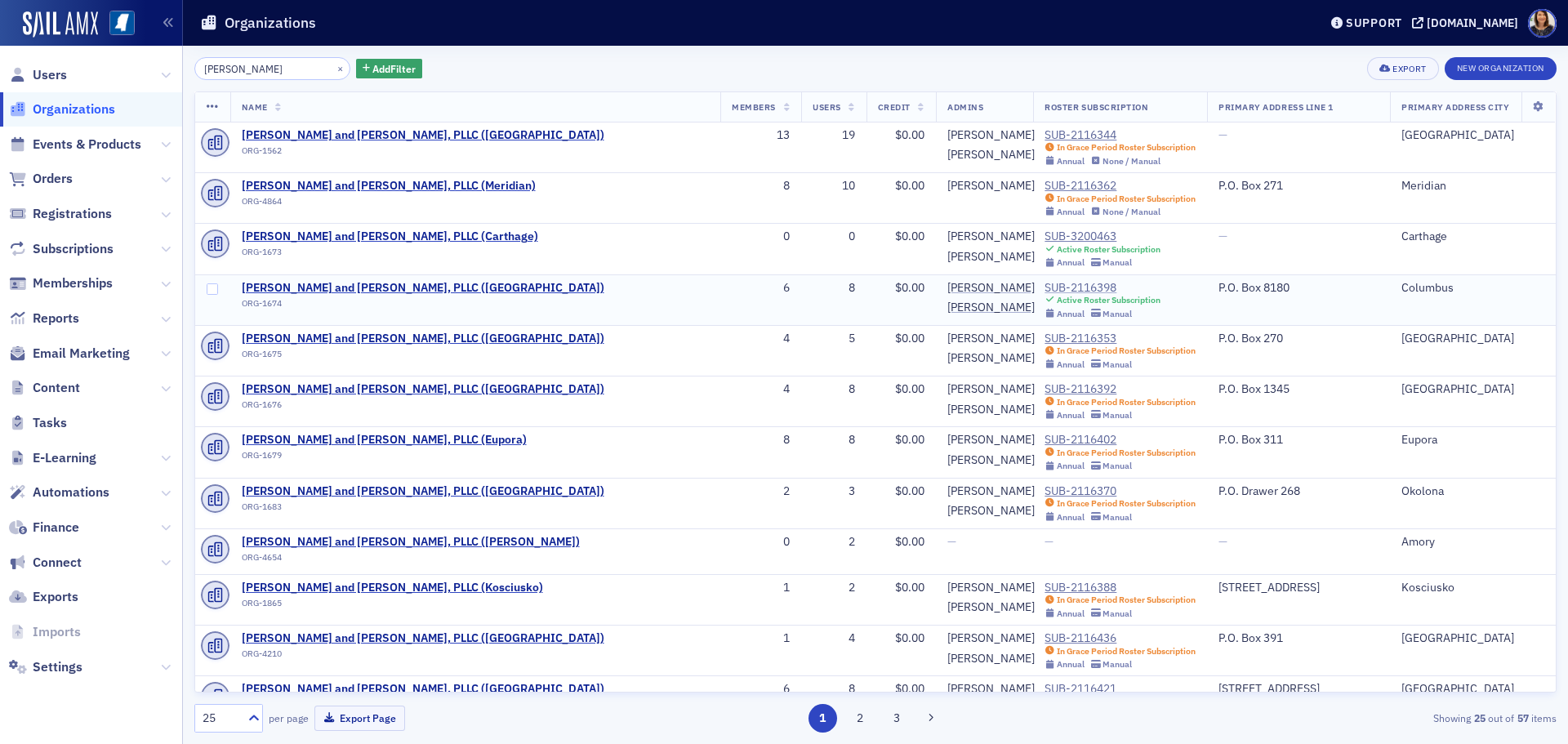
type input "watkins ward"
click at [1044, 283] on div "SUB-2116398" at bounding box center [1102, 288] width 116 height 15
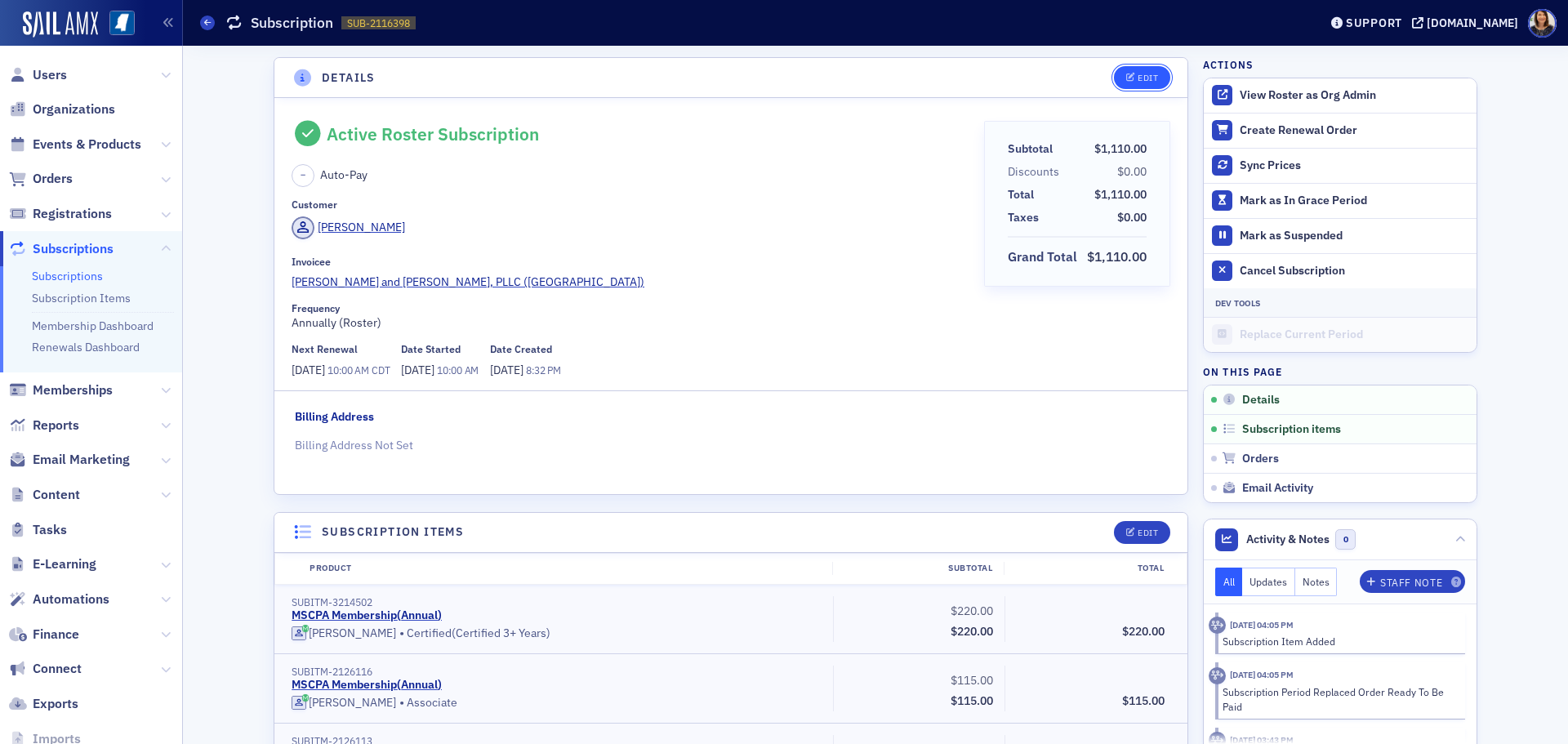
click at [1132, 84] on button "Edit" at bounding box center [1142, 78] width 56 height 23
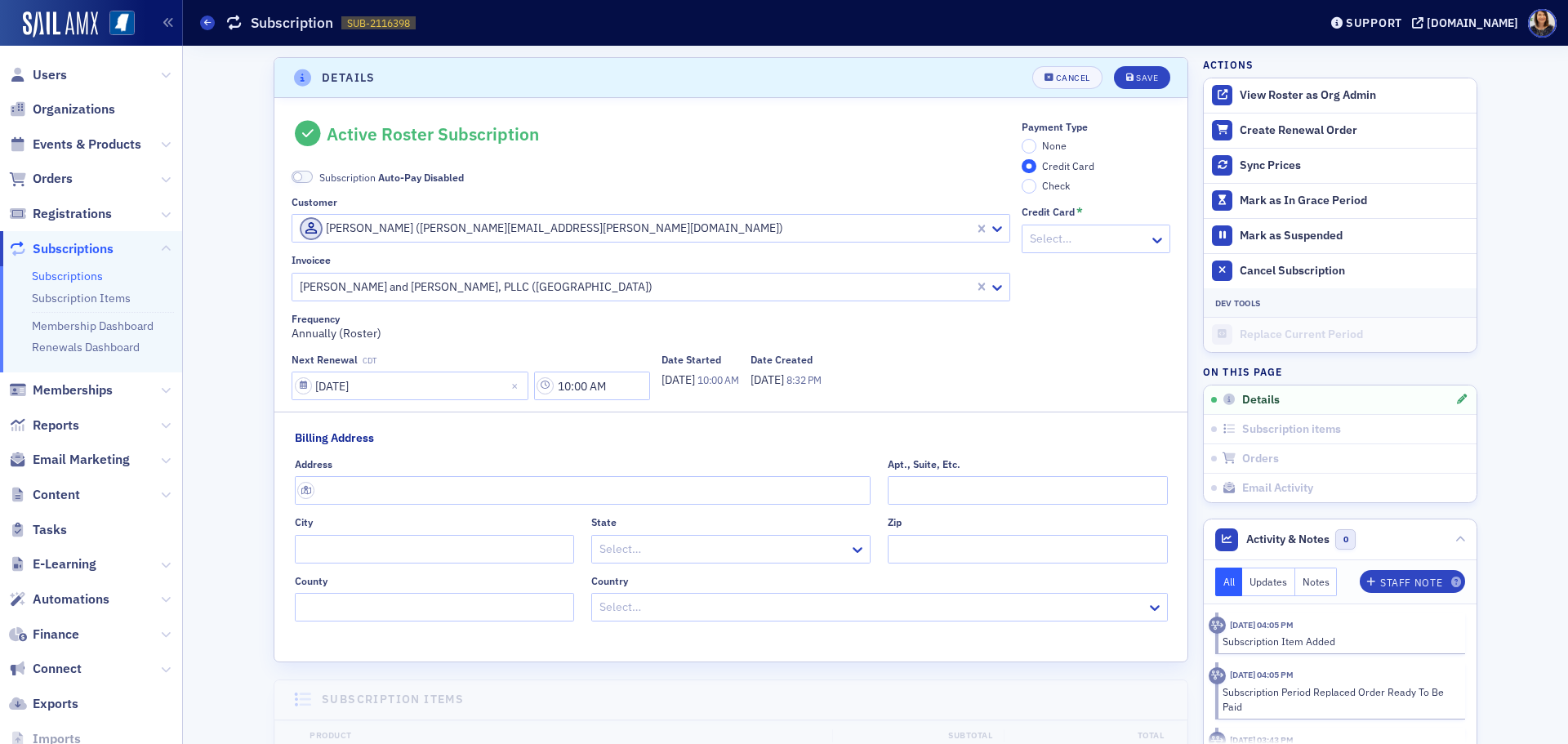
scroll to position [3, 0]
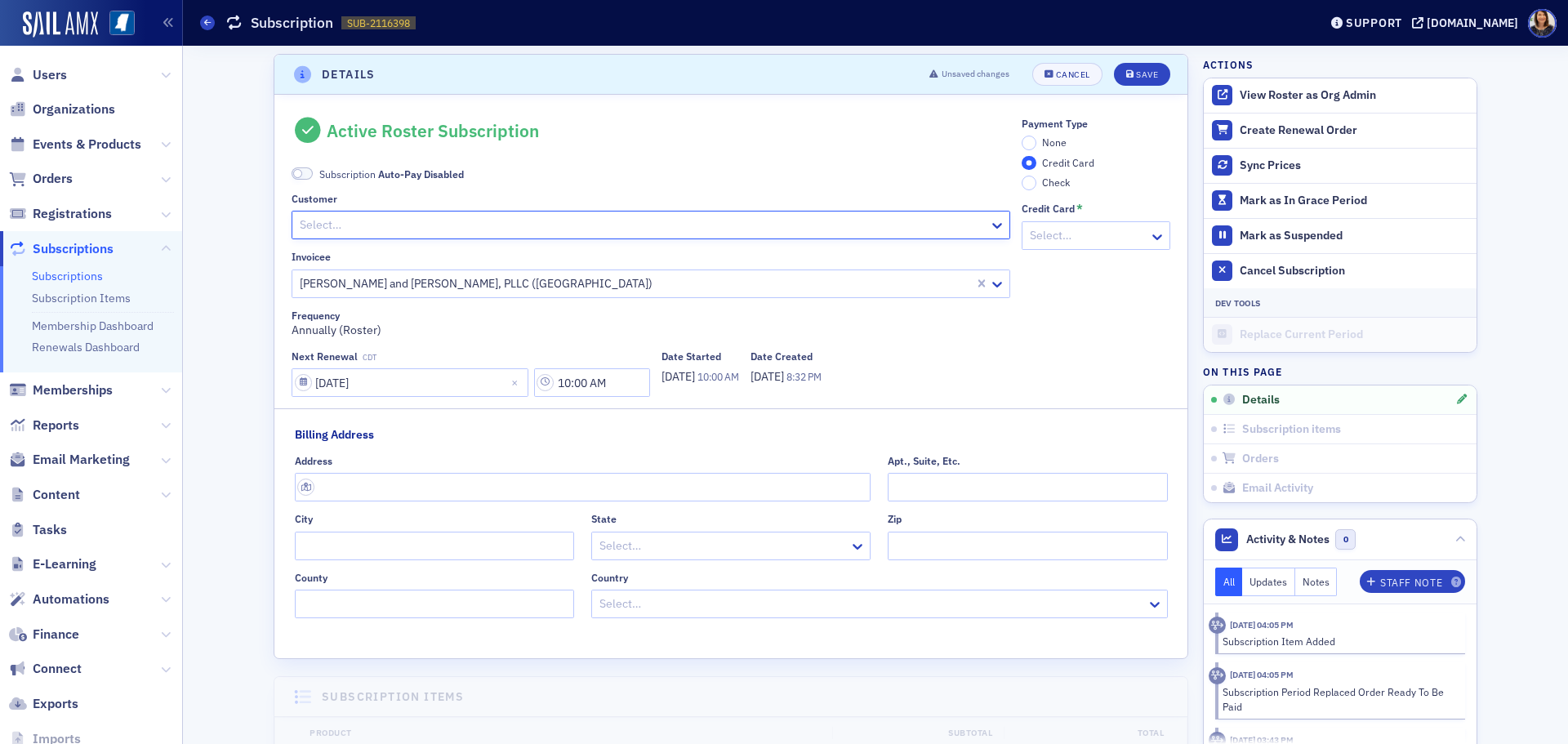
click at [755, 233] on div at bounding box center [643, 225] width 689 height 21
type input "[PERSON_NAME]"
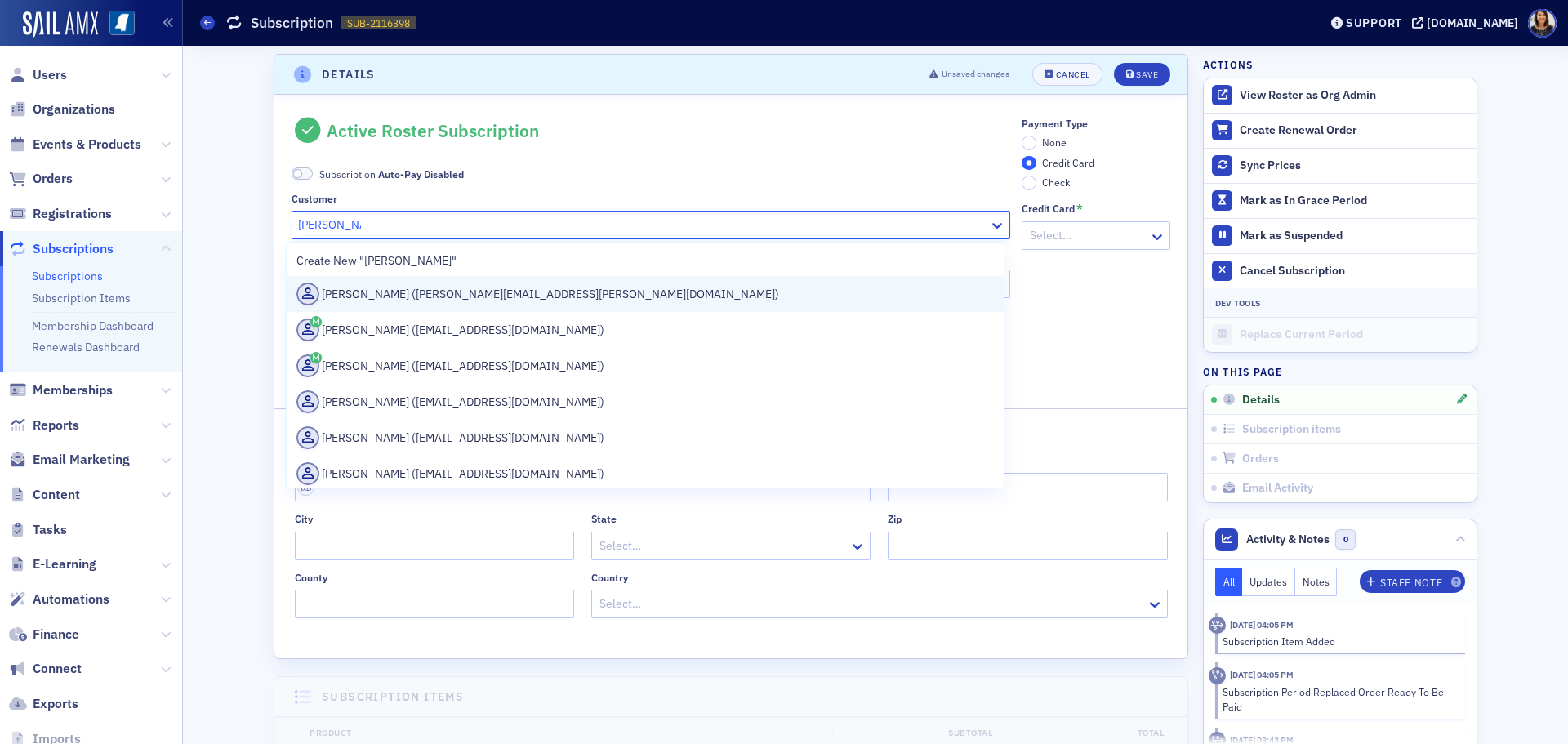
click at [436, 295] on div "[PERSON_NAME] ([PERSON_NAME][EMAIL_ADDRESS][PERSON_NAME][DOMAIN_NAME])" at bounding box center [645, 294] width 698 height 23
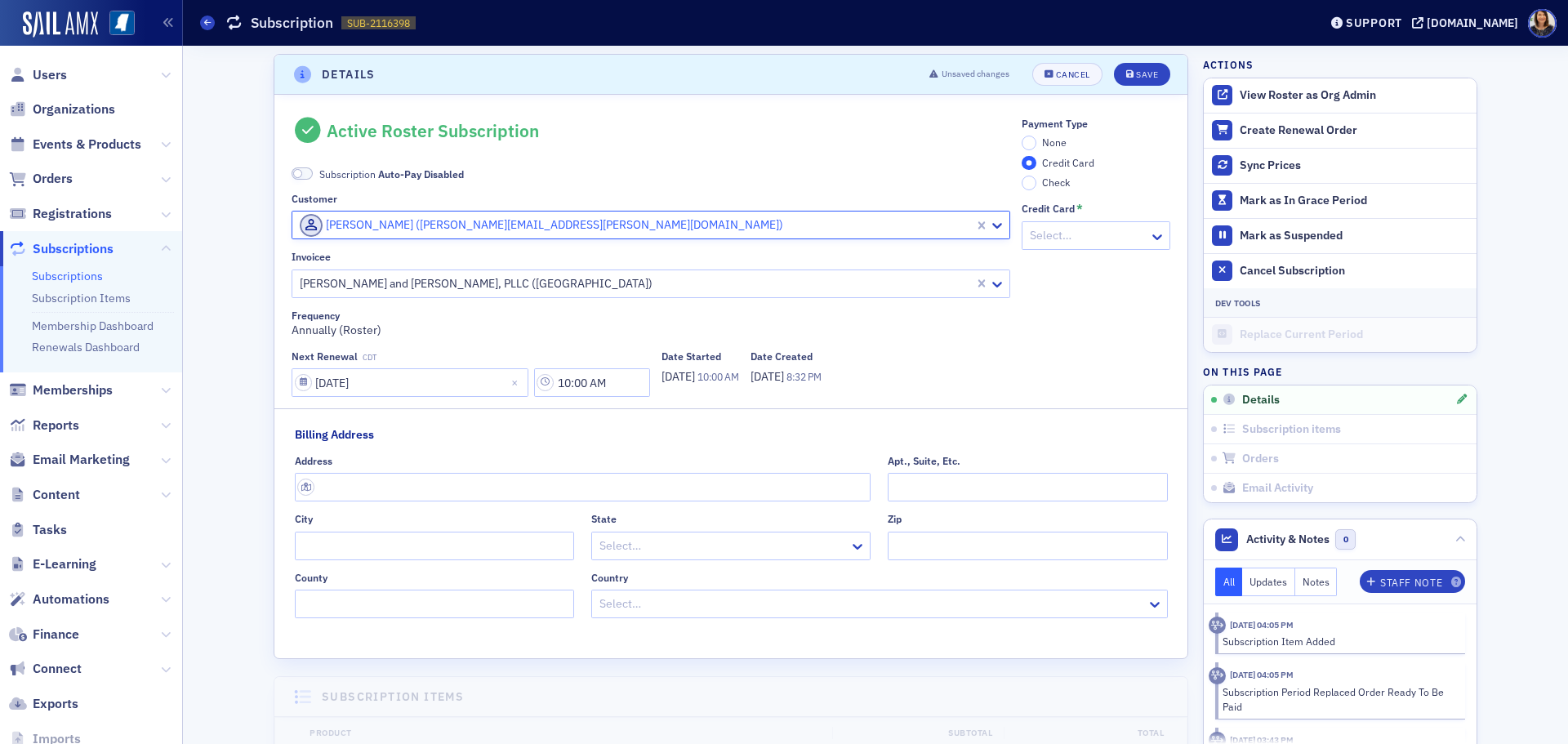
click at [1136, 62] on header "Details Unsaved changes Cancel Save" at bounding box center [731, 75] width 913 height 40
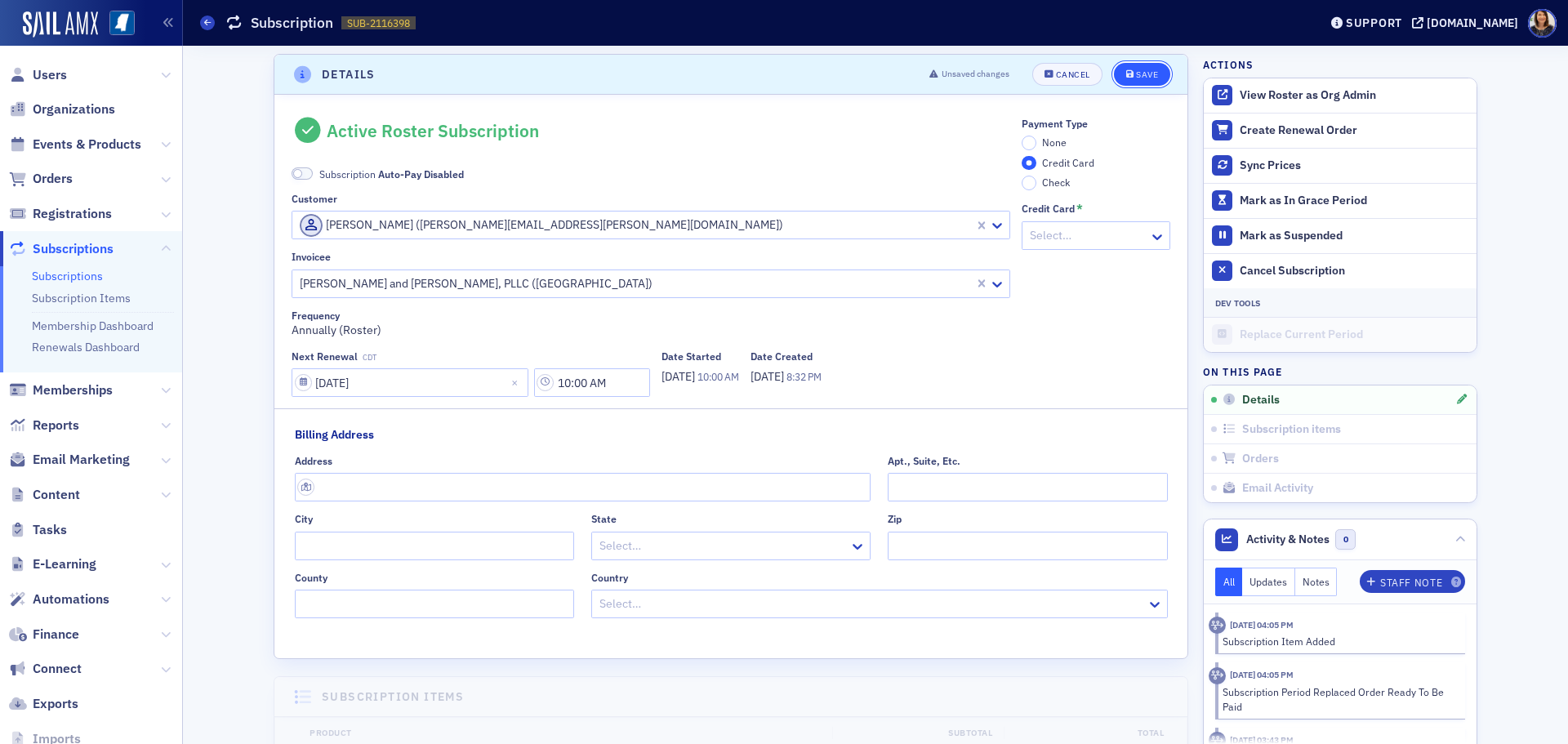
click at [1136, 75] on div "Save" at bounding box center [1148, 75] width 22 height 9
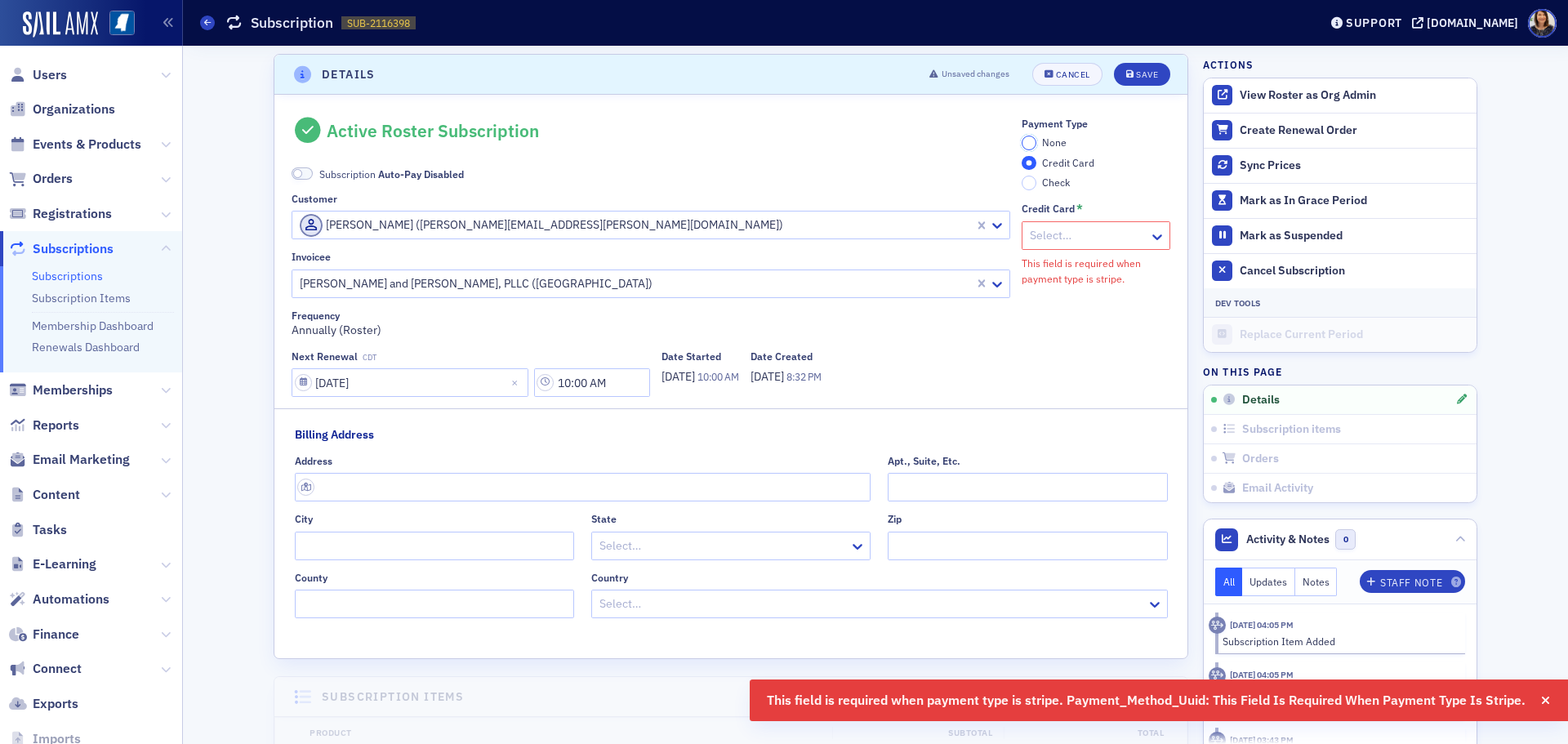
click at [1025, 144] on input "None" at bounding box center [1029, 142] width 15 height 15
click at [1136, 74] on div "Save" at bounding box center [1148, 75] width 22 height 9
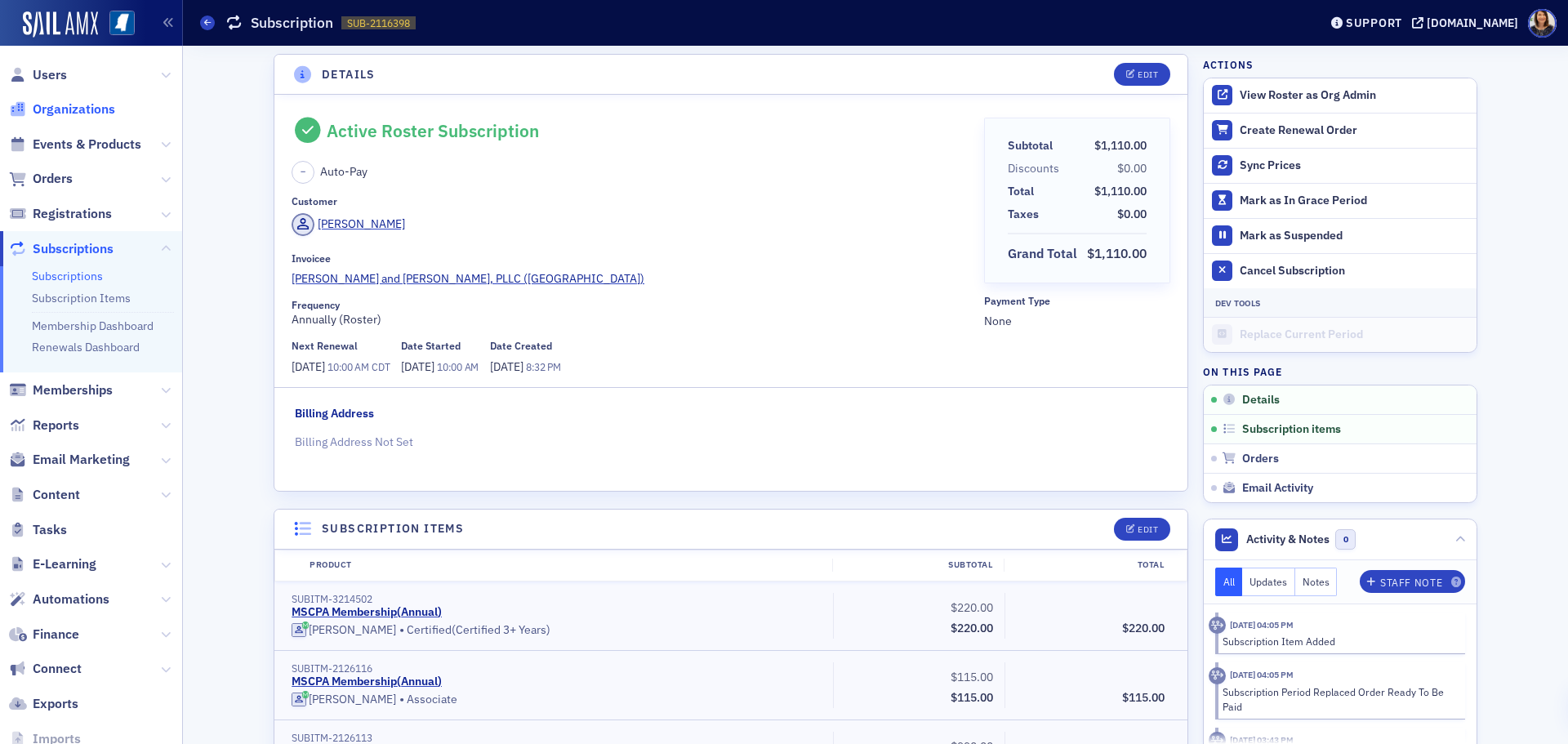
click at [95, 106] on span "Organizations" at bounding box center [74, 109] width 83 height 18
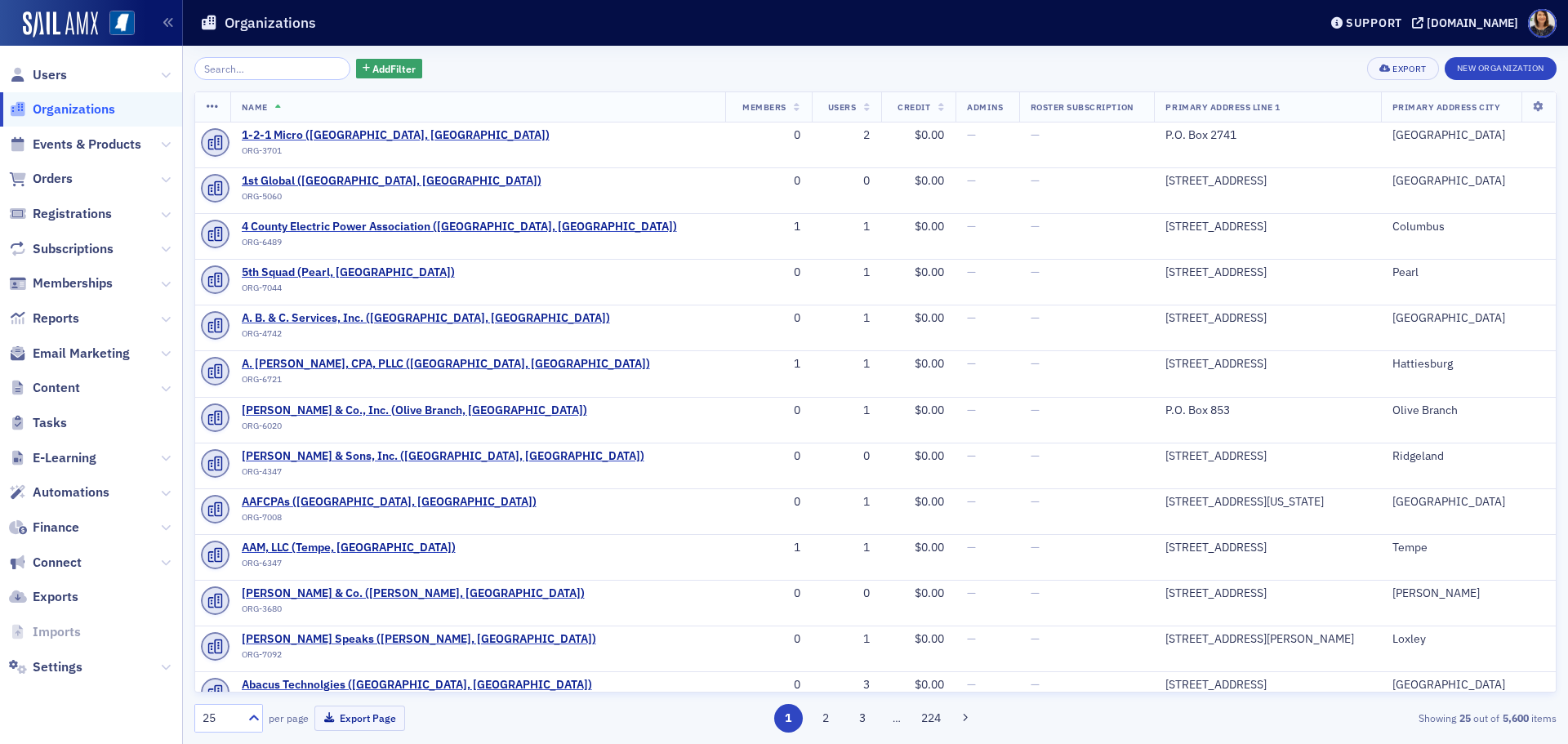
click at [288, 63] on input "search" at bounding box center [272, 68] width 156 height 23
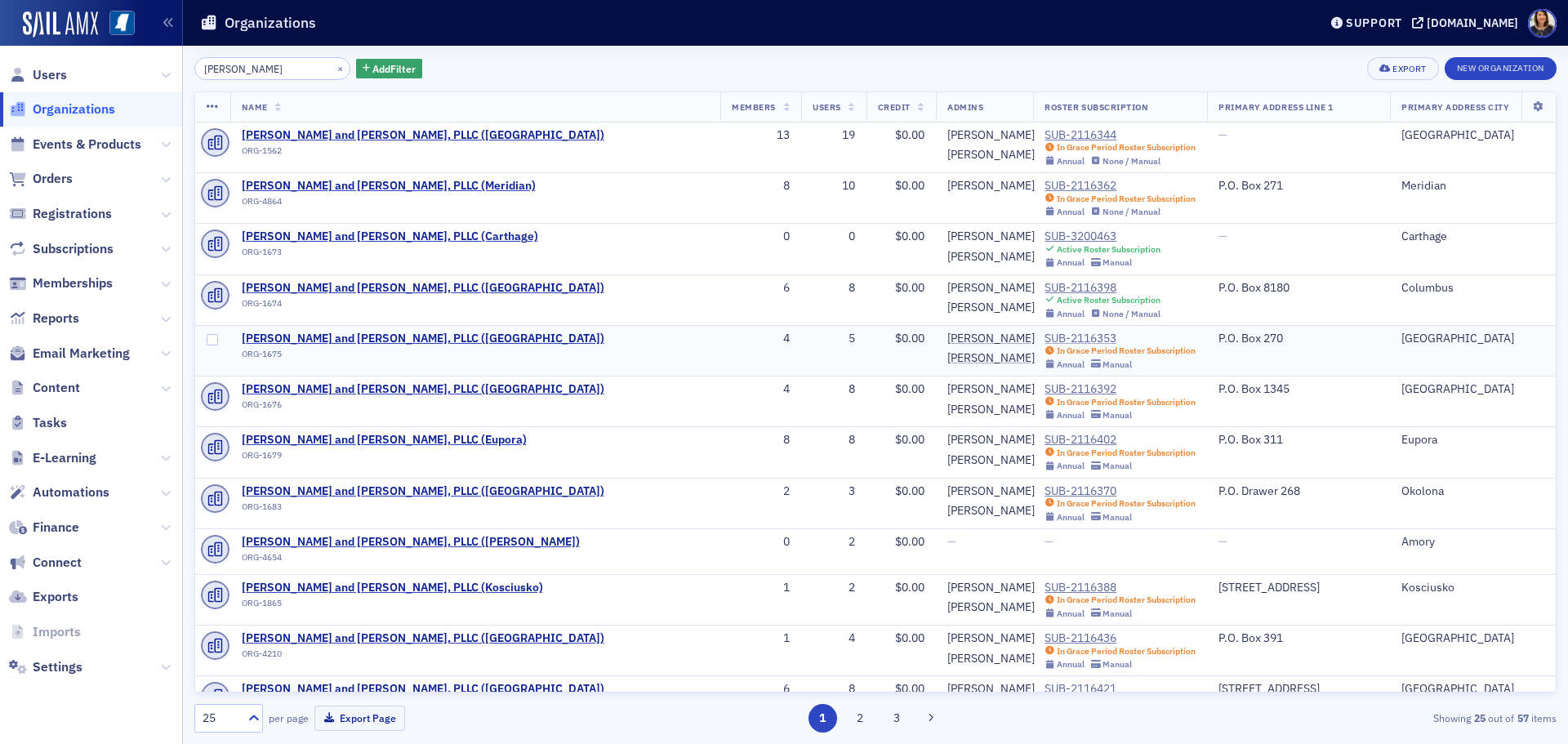
type input "[PERSON_NAME]"
click at [1044, 339] on div "SUB-2116353" at bounding box center [1119, 338] width 151 height 15
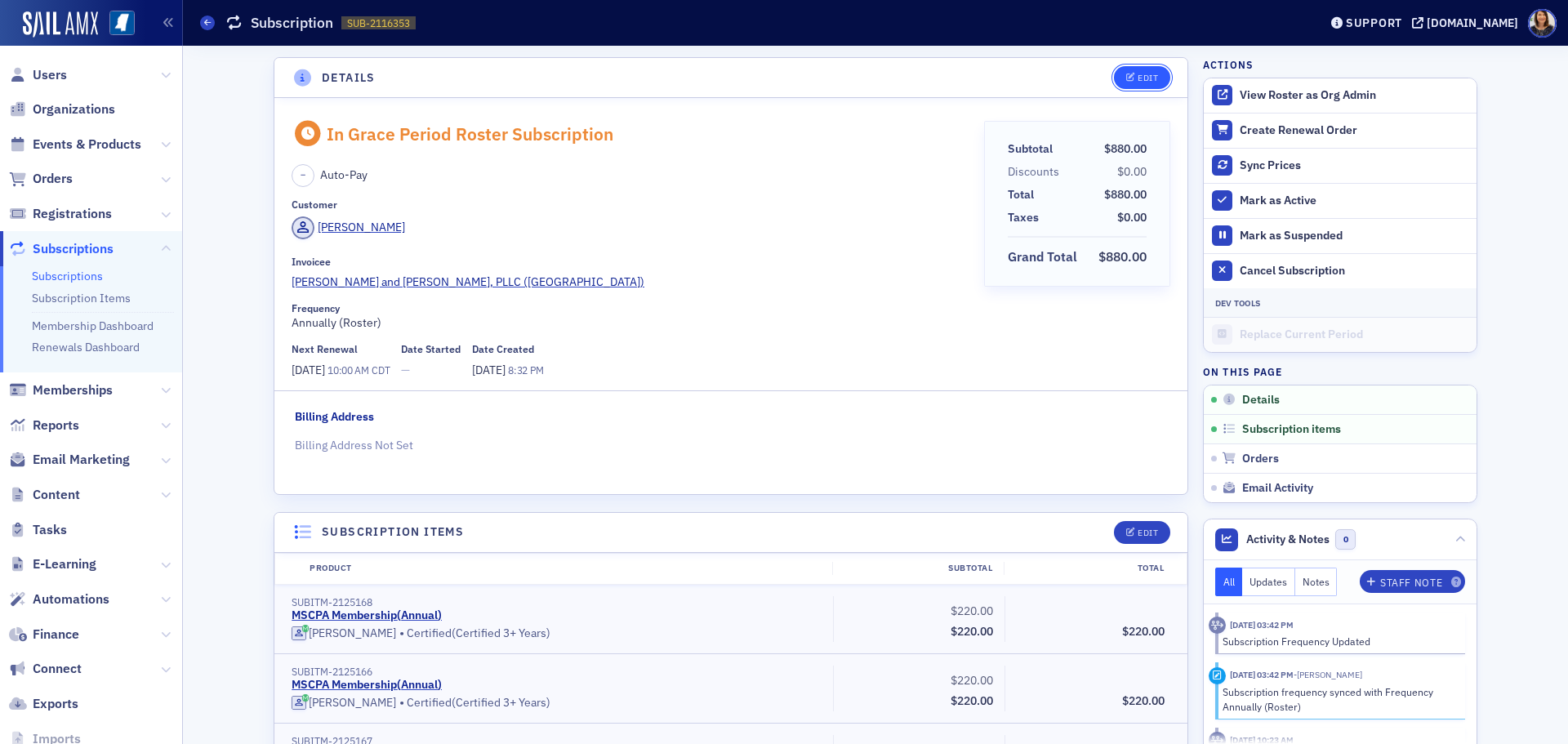
click at [1140, 77] on div "Edit" at bounding box center [1148, 78] width 21 height 9
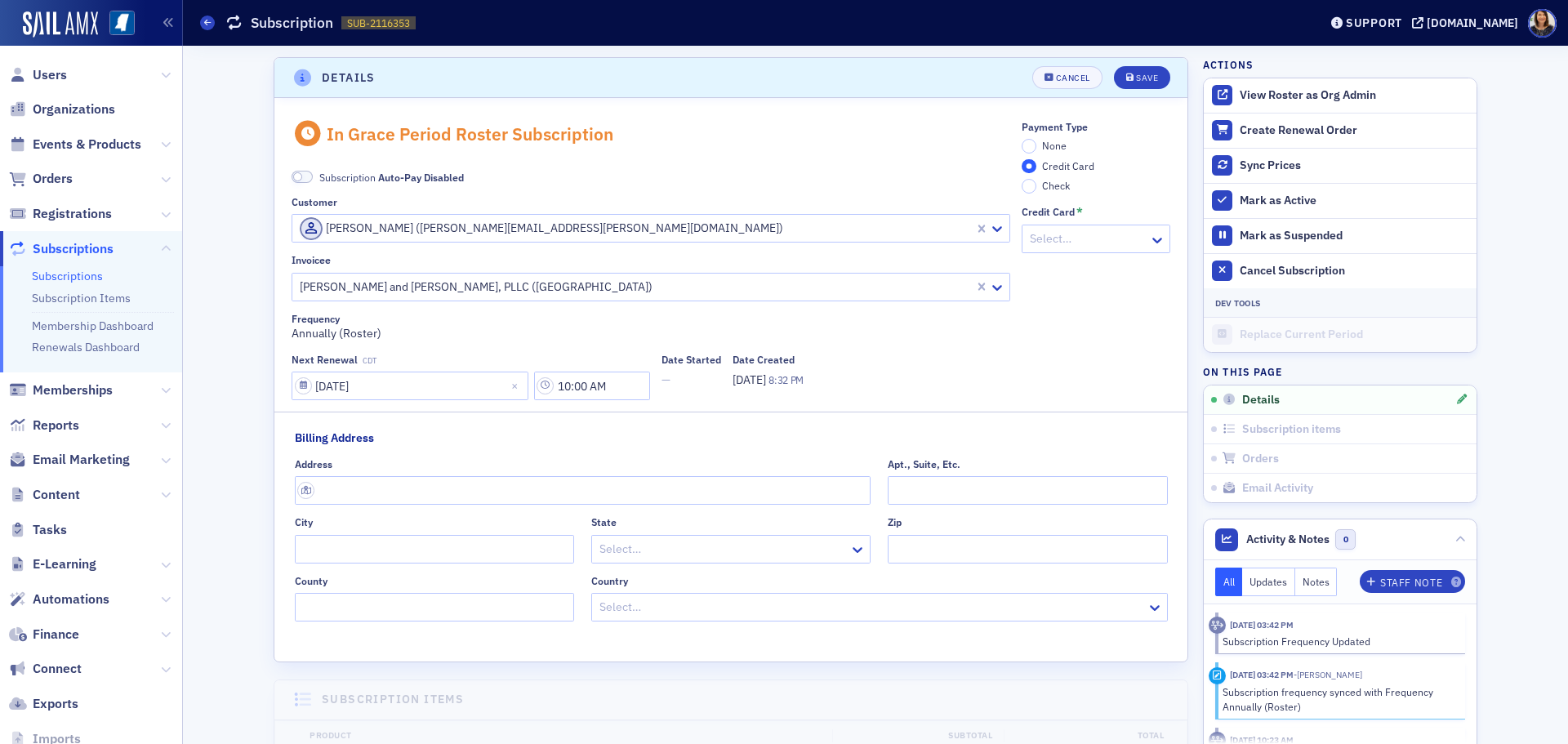
scroll to position [3, 0]
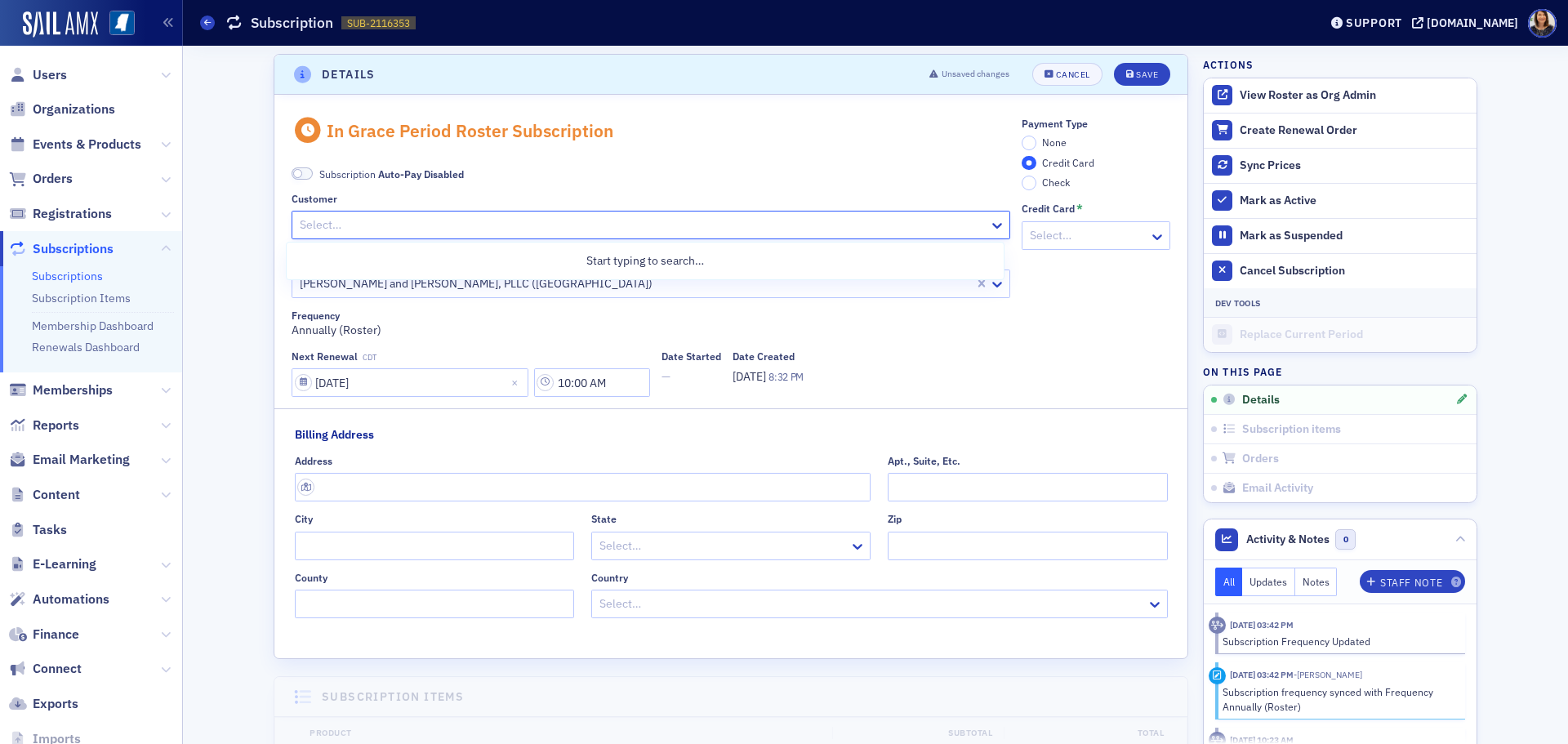
click at [655, 225] on div at bounding box center [643, 225] width 689 height 21
type input "[PERSON_NAME]"
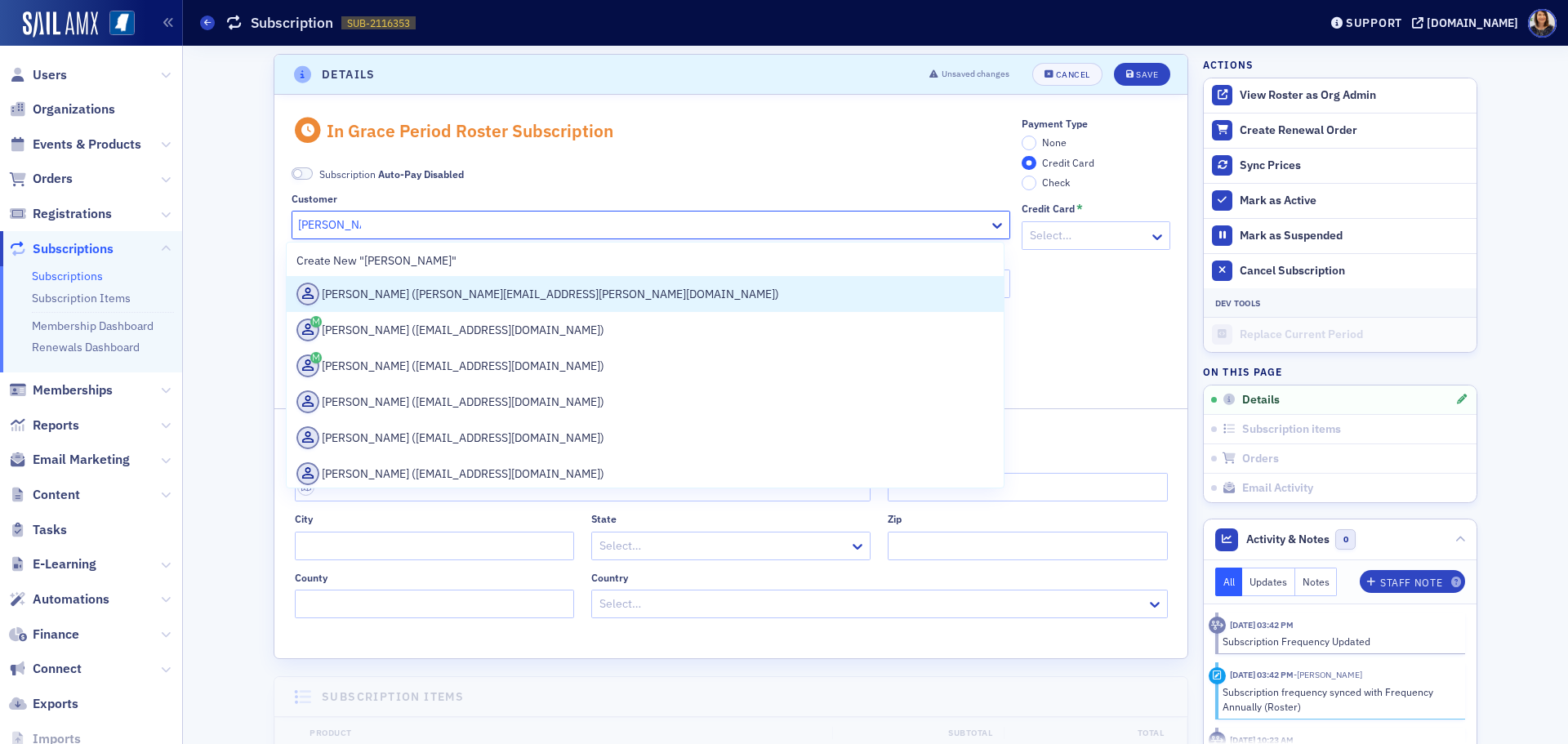
click at [482, 285] on div "[PERSON_NAME] ([PERSON_NAME][EMAIL_ADDRESS][PERSON_NAME][DOMAIN_NAME])" at bounding box center [645, 294] width 698 height 23
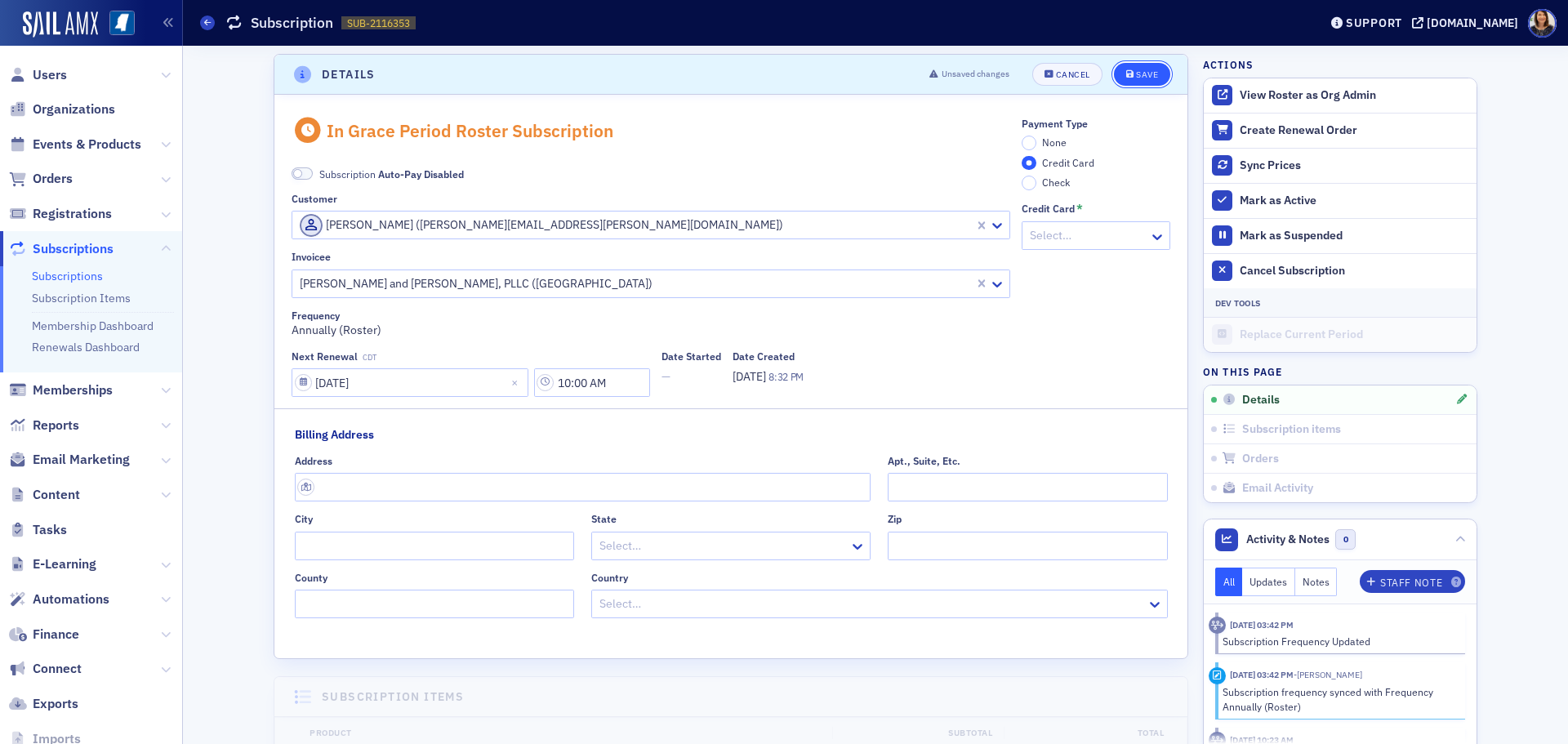
click at [1136, 75] on div "Save" at bounding box center [1148, 75] width 22 height 9
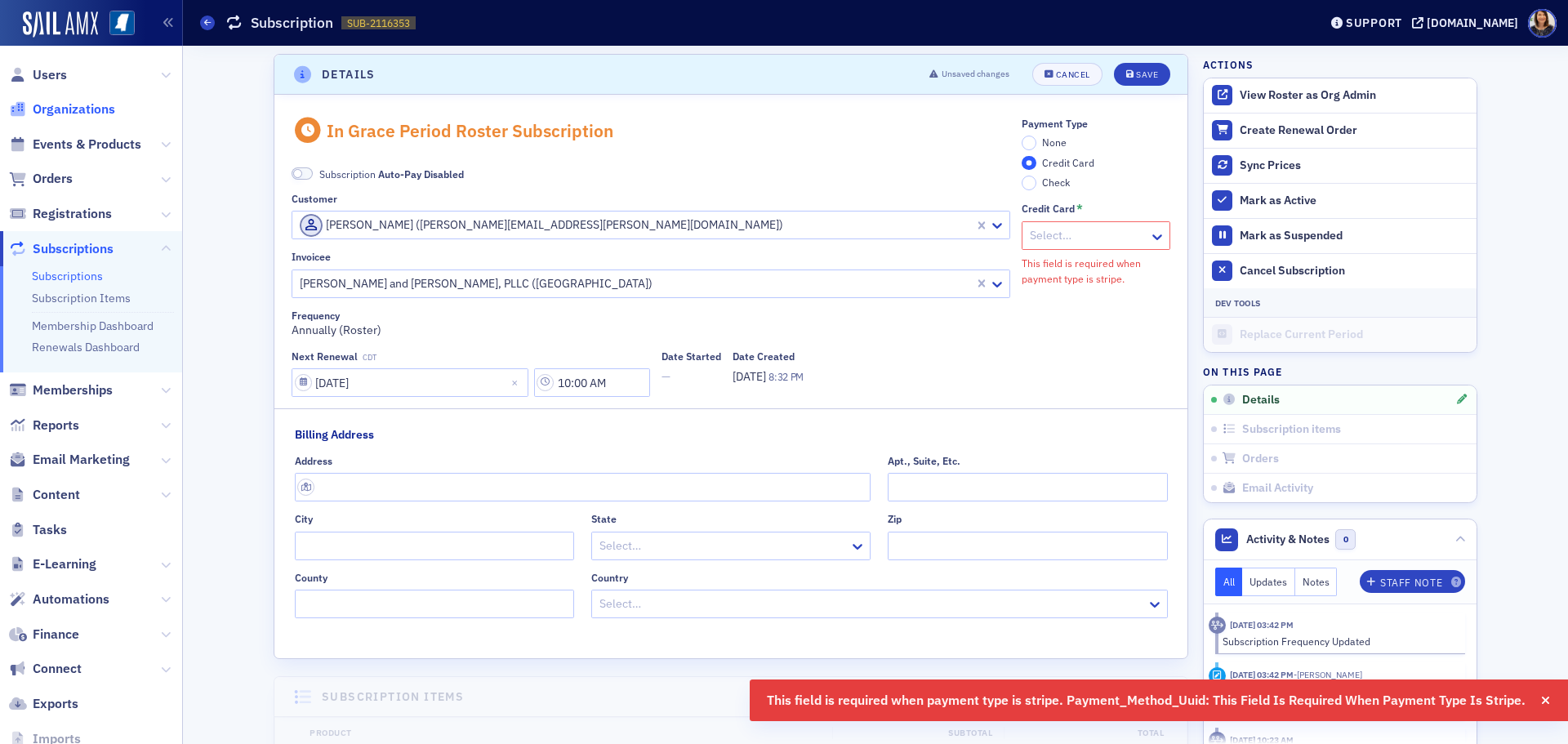
click at [81, 108] on span "Organizations" at bounding box center [74, 109] width 83 height 18
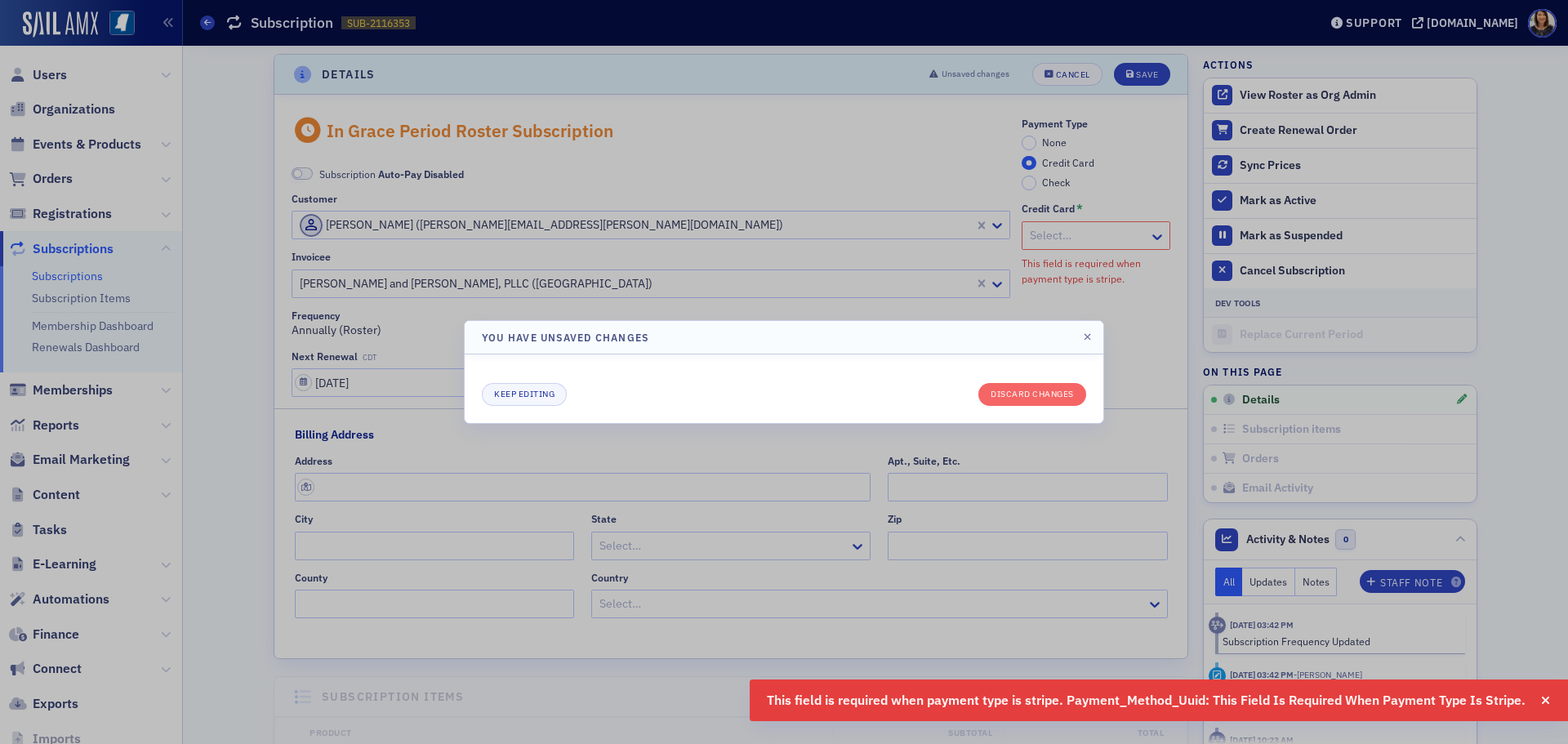
click at [1019, 306] on div at bounding box center [784, 372] width 1568 height 744
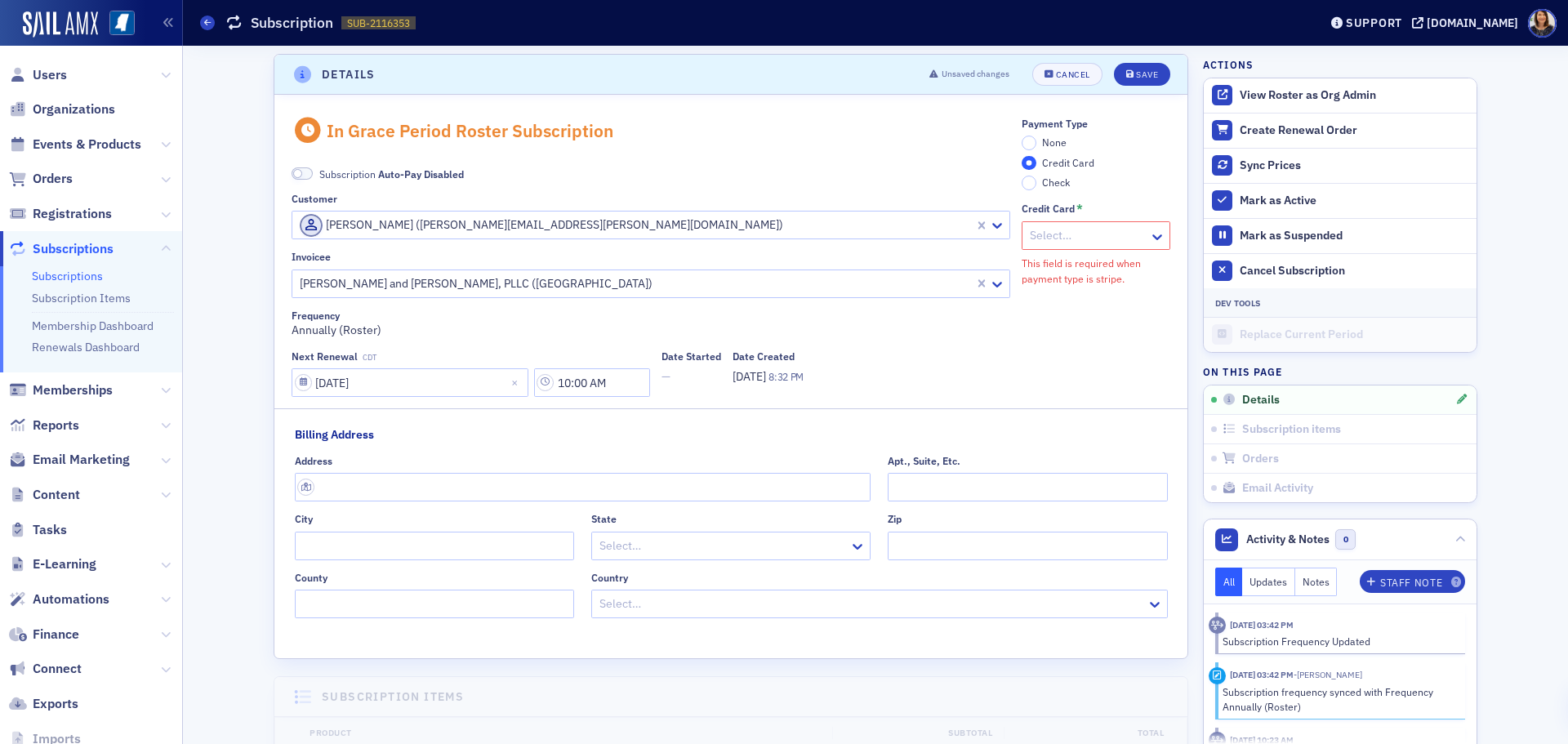
click at [1042, 138] on span "None" at bounding box center [1055, 141] width 24 height 13
click at [1036, 138] on input "None" at bounding box center [1029, 142] width 15 height 15
click at [75, 109] on span "Organizations" at bounding box center [74, 109] width 83 height 18
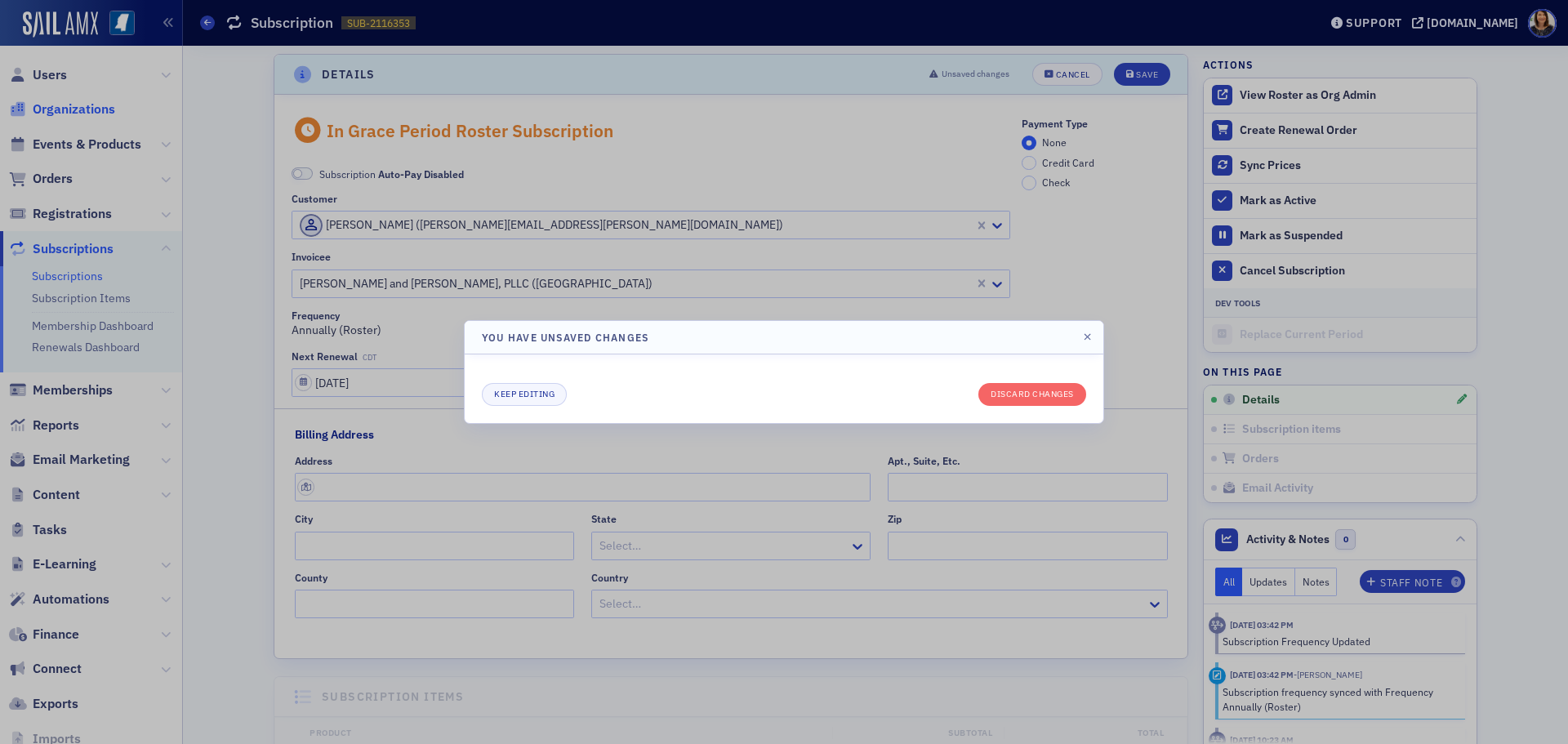
click at [75, 109] on div at bounding box center [784, 372] width 1568 height 744
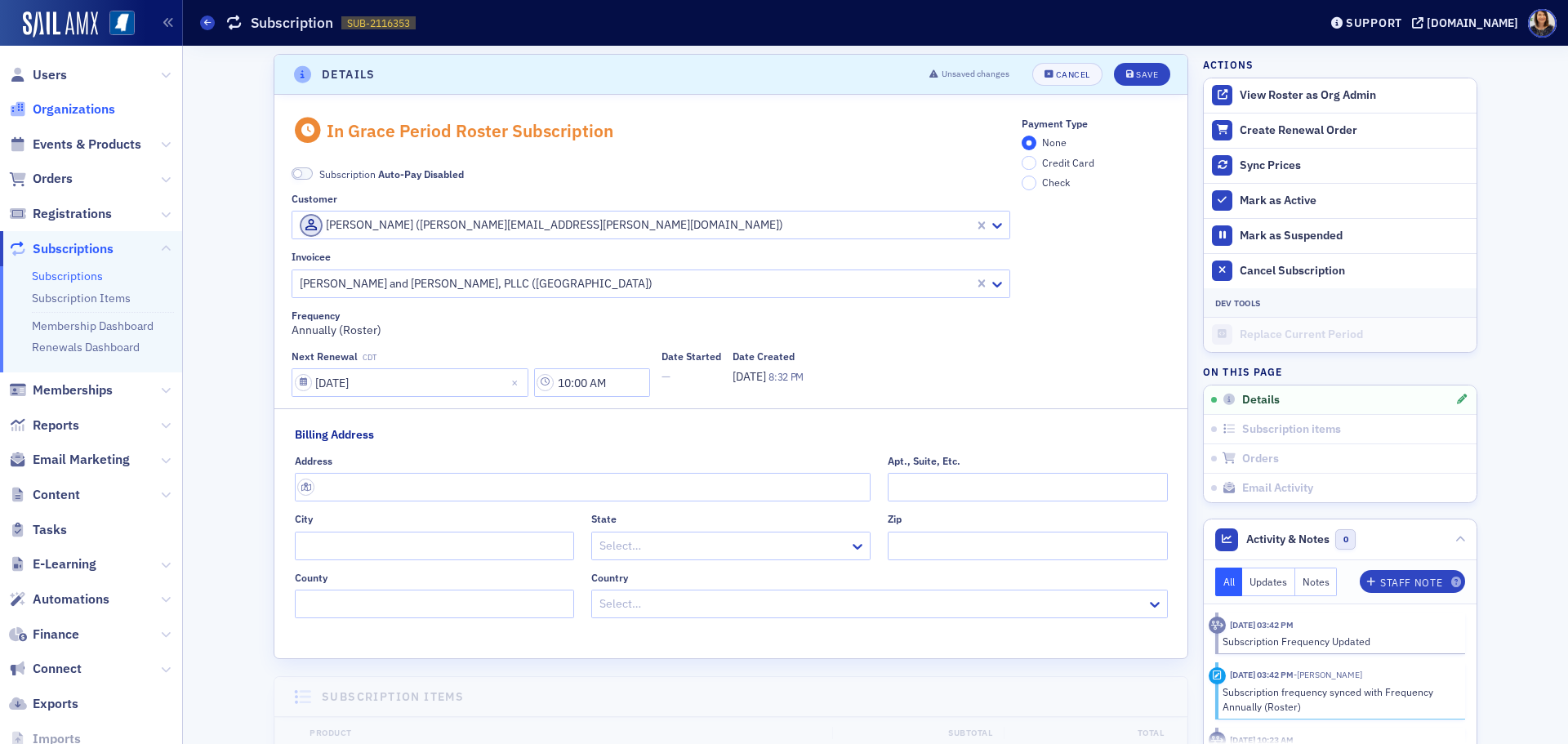
click at [94, 110] on span "Organizations" at bounding box center [74, 109] width 83 height 18
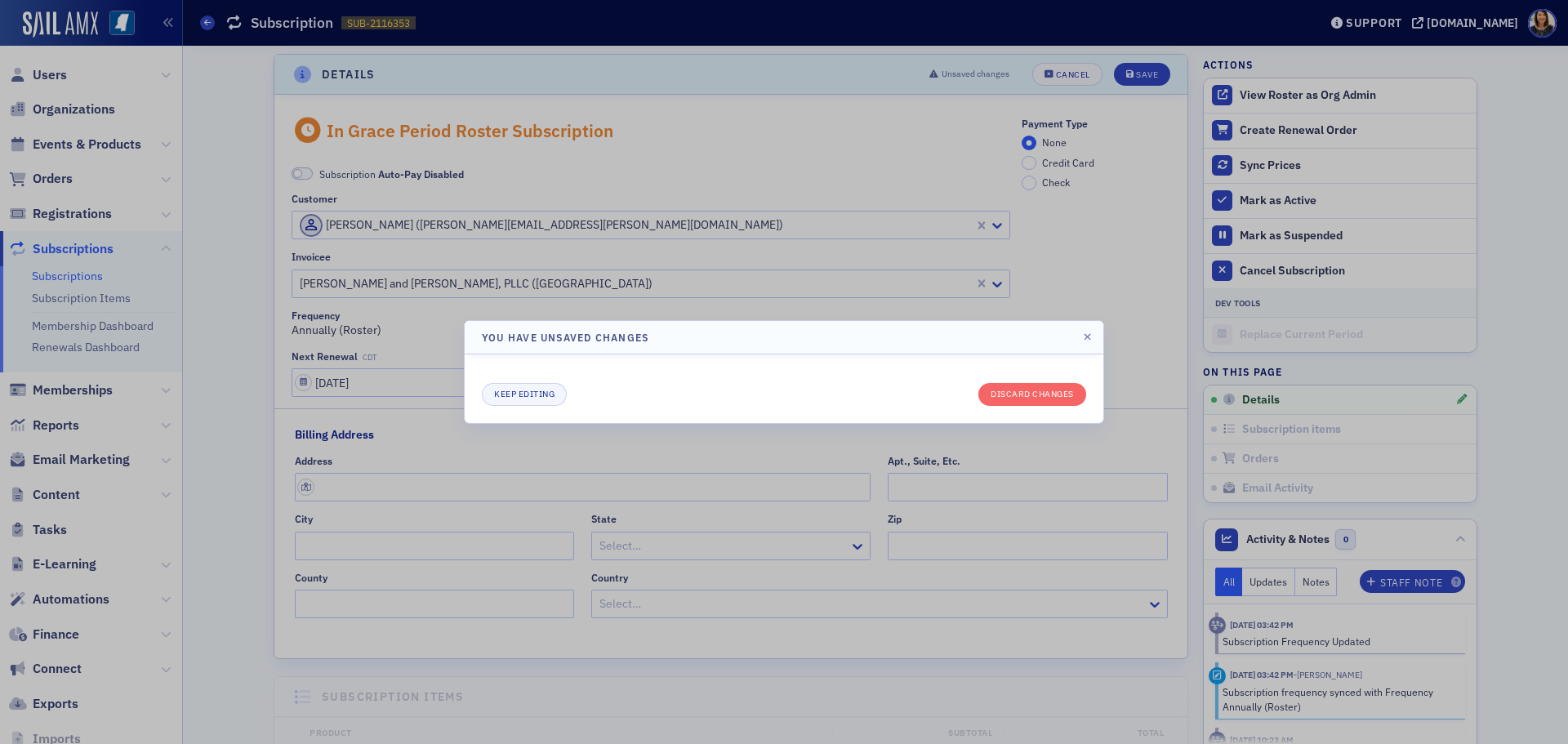
drag, startPoint x: 1024, startPoint y: 258, endPoint x: 1028, endPoint y: 170, distance: 88.1
click at [1026, 251] on div at bounding box center [784, 372] width 1568 height 744
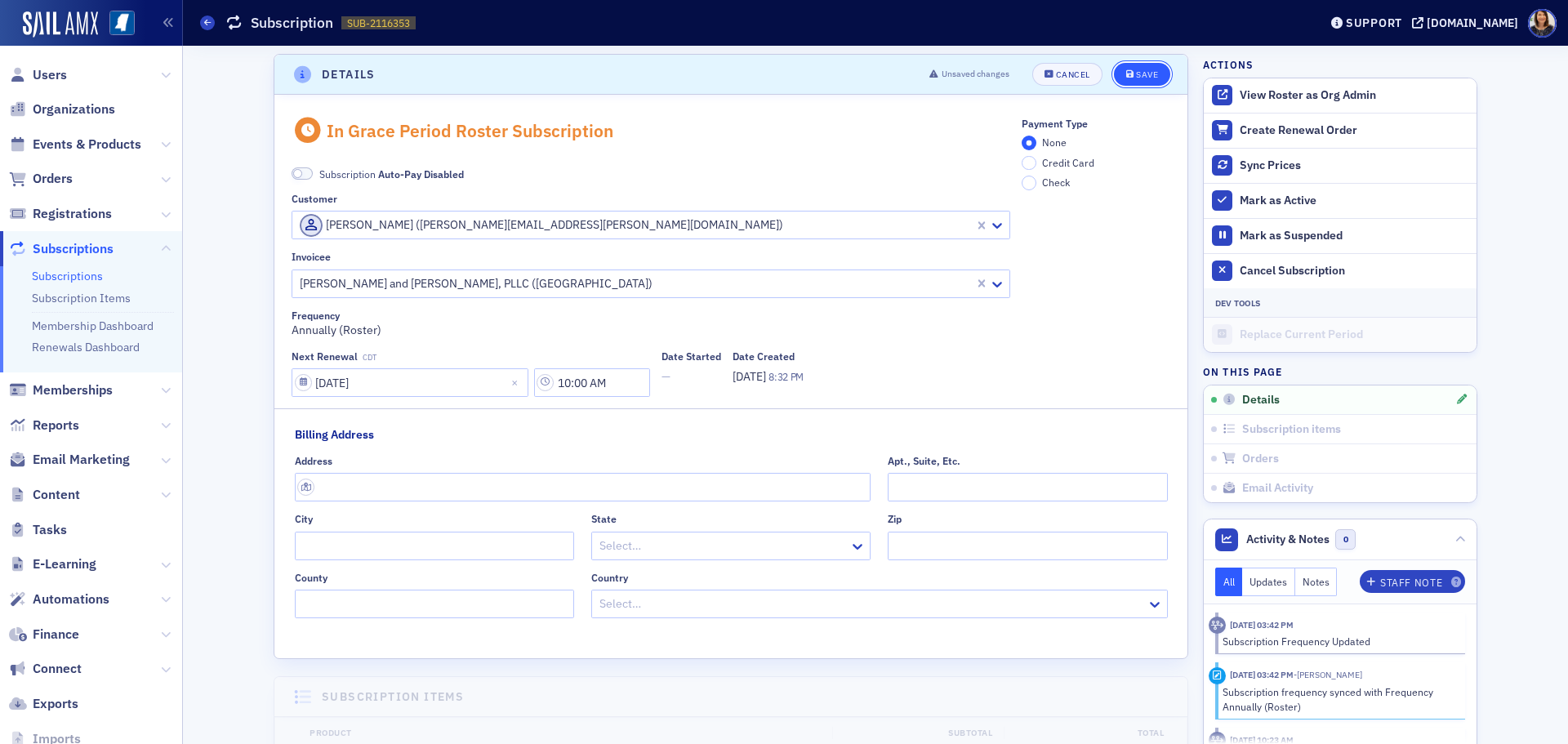
click at [1143, 68] on button "Save" at bounding box center [1142, 74] width 56 height 23
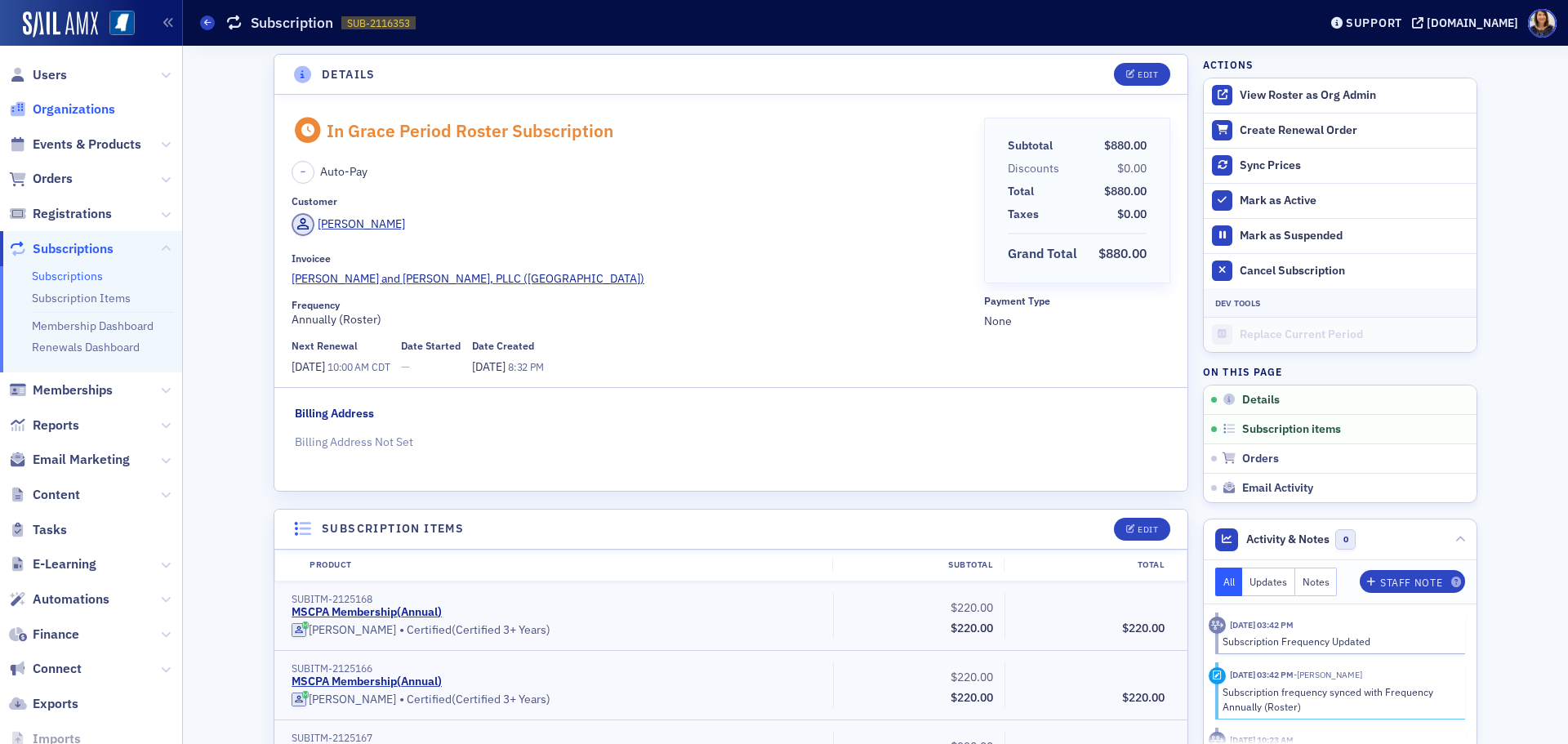
click at [81, 109] on span "Organizations" at bounding box center [74, 109] width 83 height 18
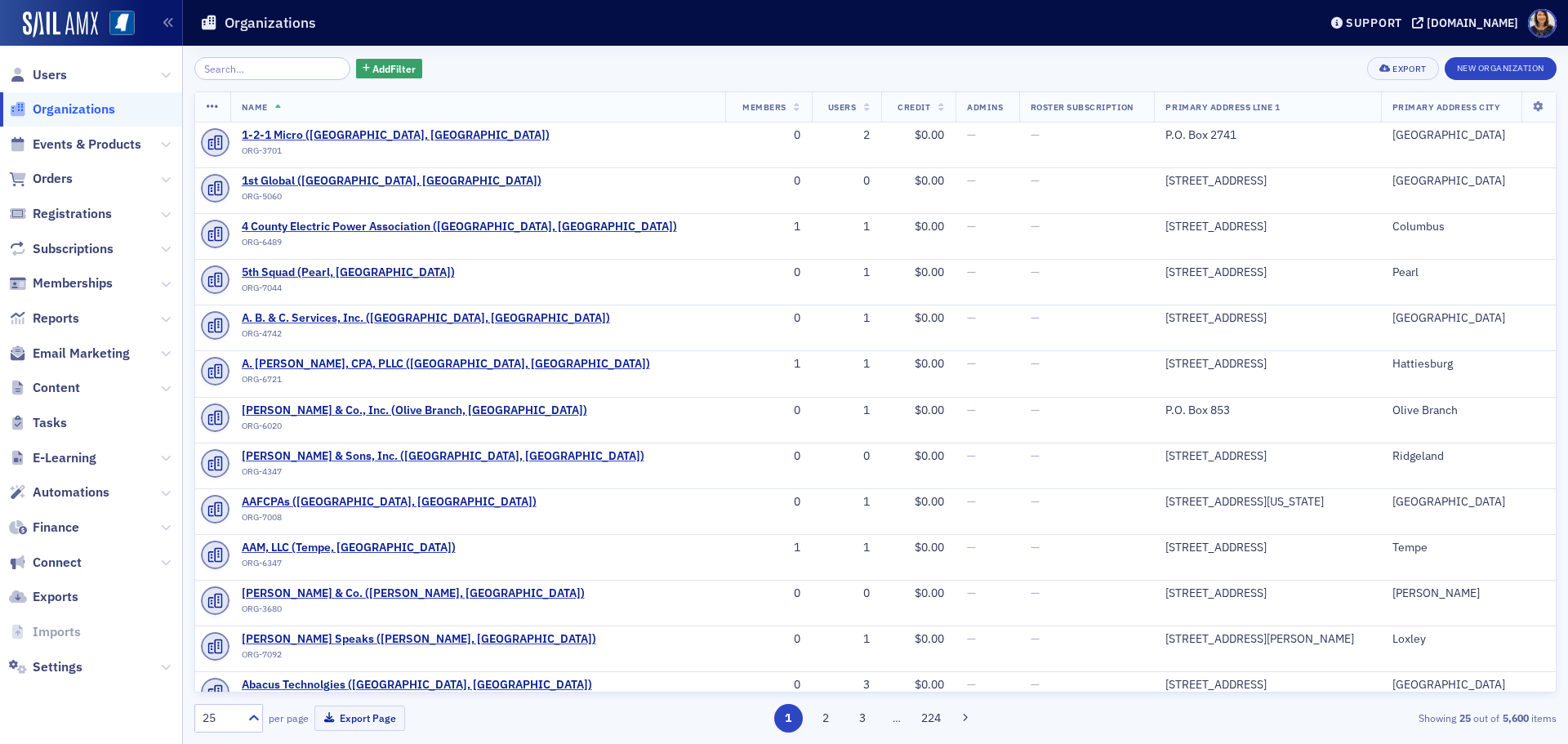
click at [305, 78] on input "search" at bounding box center [272, 68] width 156 height 23
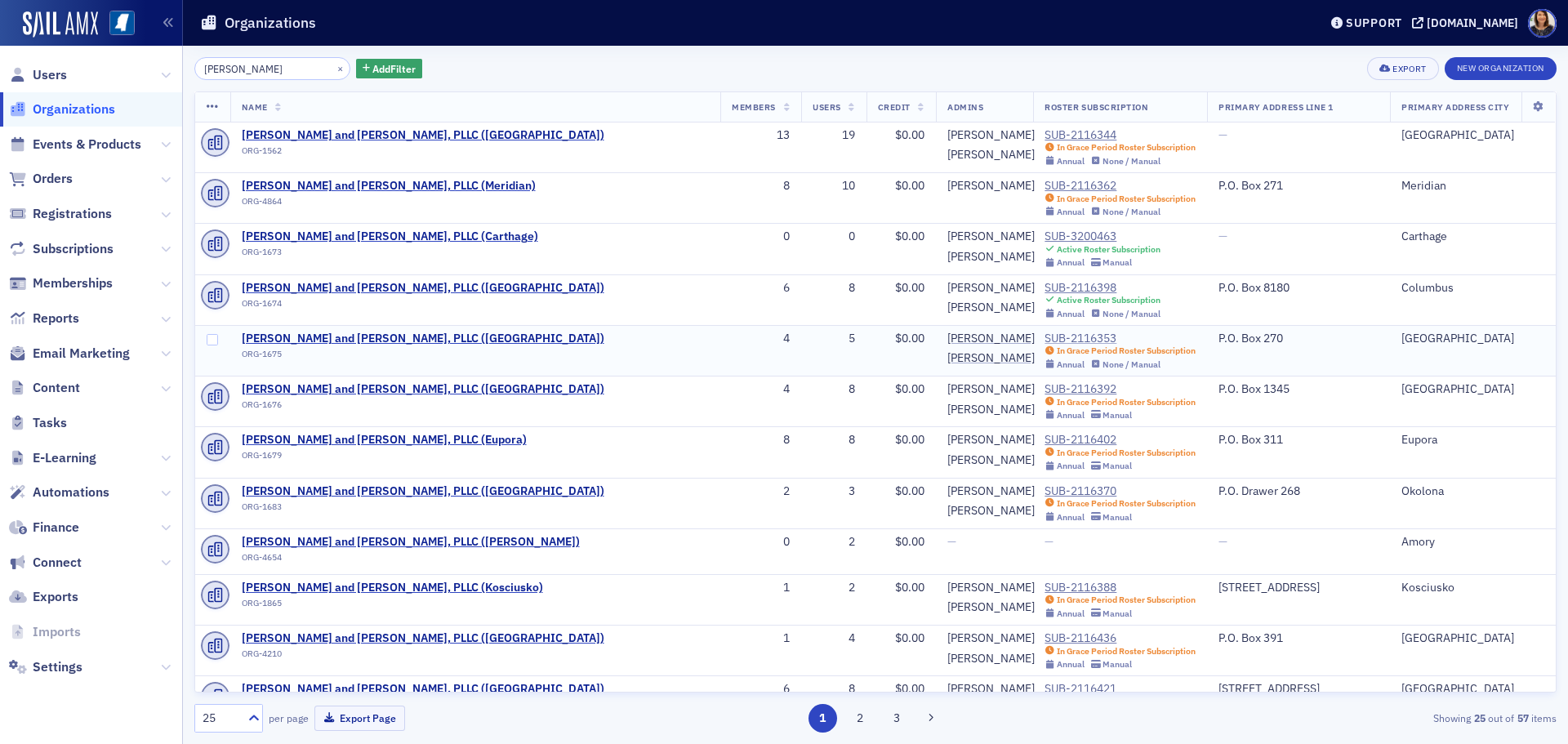
type input "[PERSON_NAME]"
click at [1044, 338] on div "SUB-2116353" at bounding box center [1119, 338] width 151 height 15
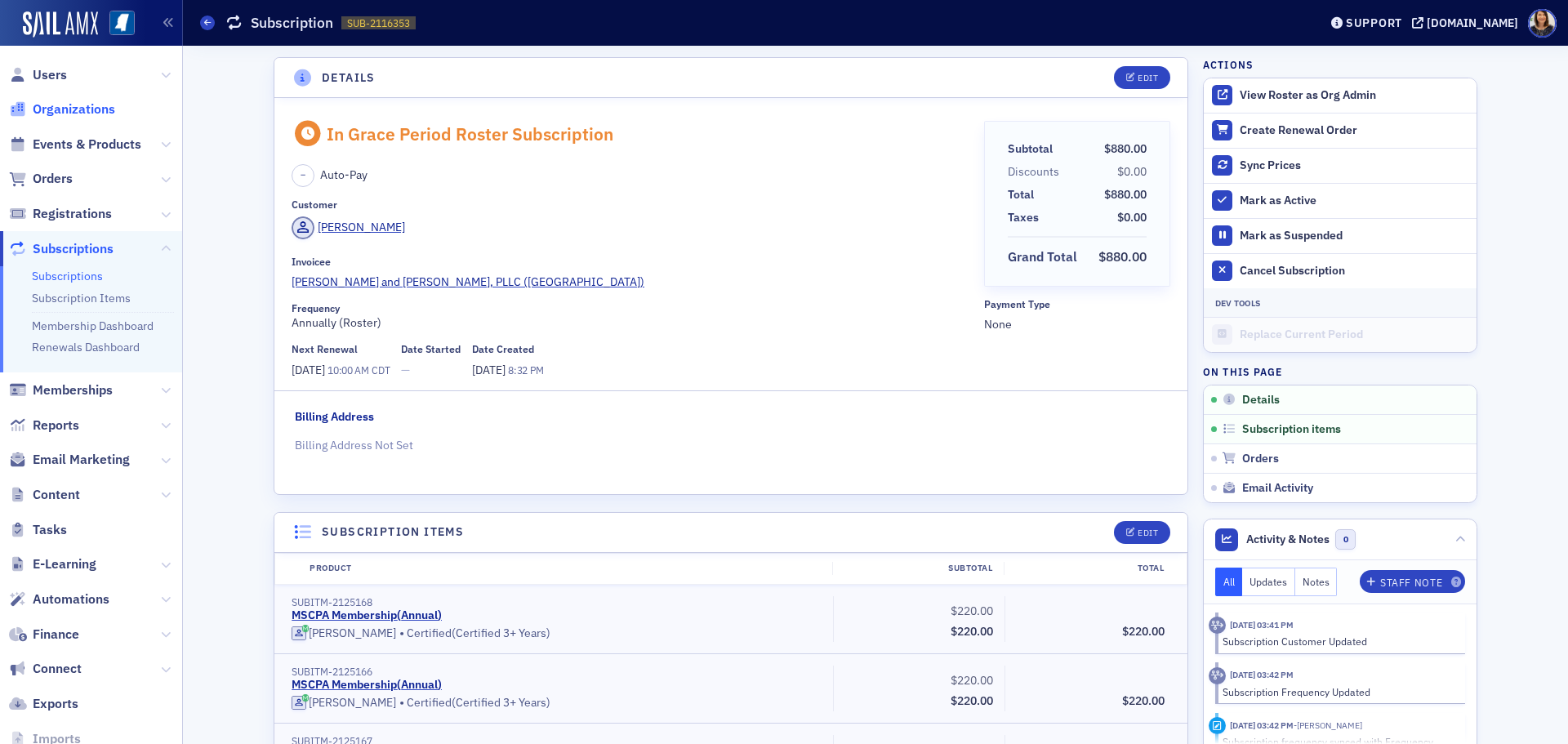
click at [74, 108] on span "Organizations" at bounding box center [74, 109] width 83 height 18
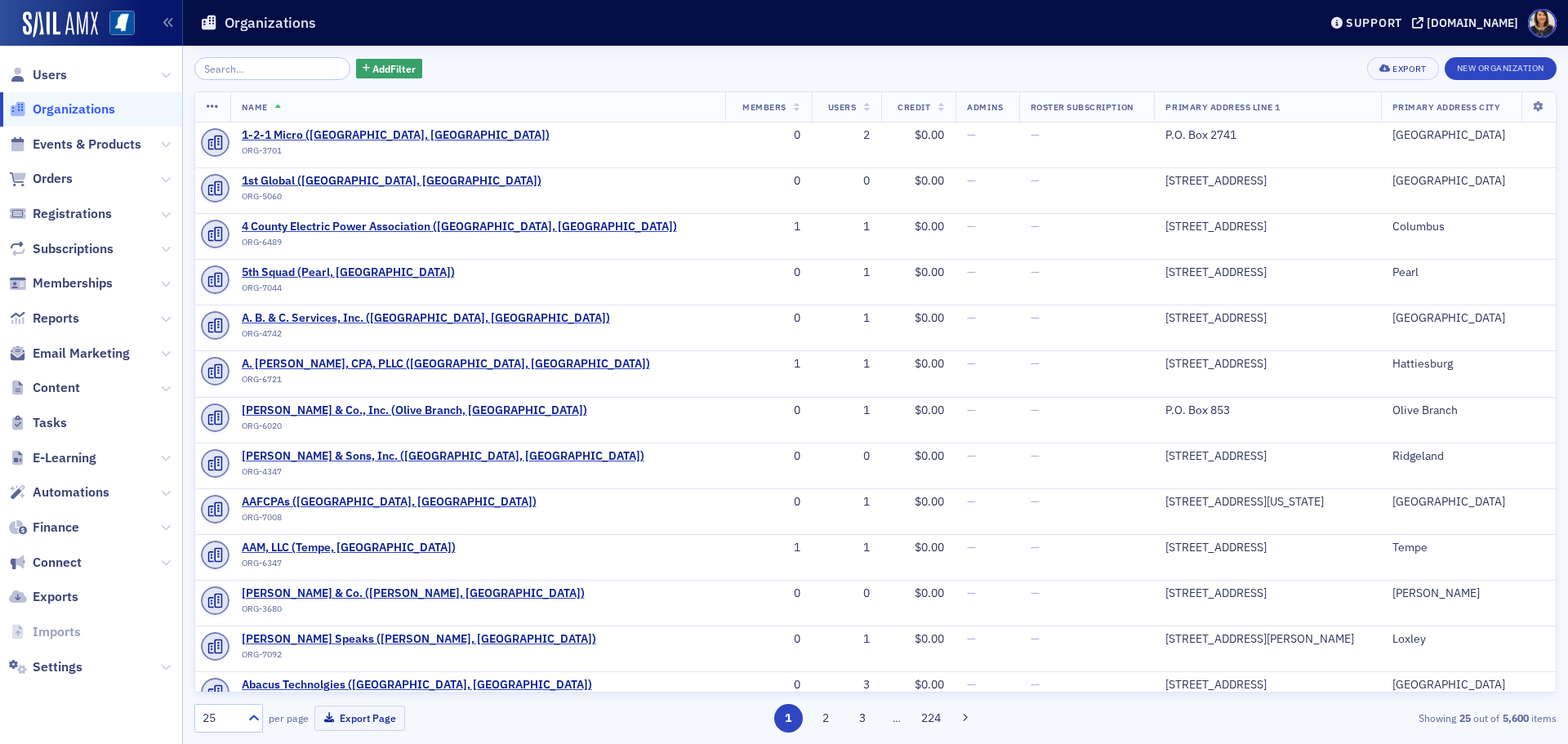
click at [267, 69] on input "search" at bounding box center [272, 68] width 156 height 23
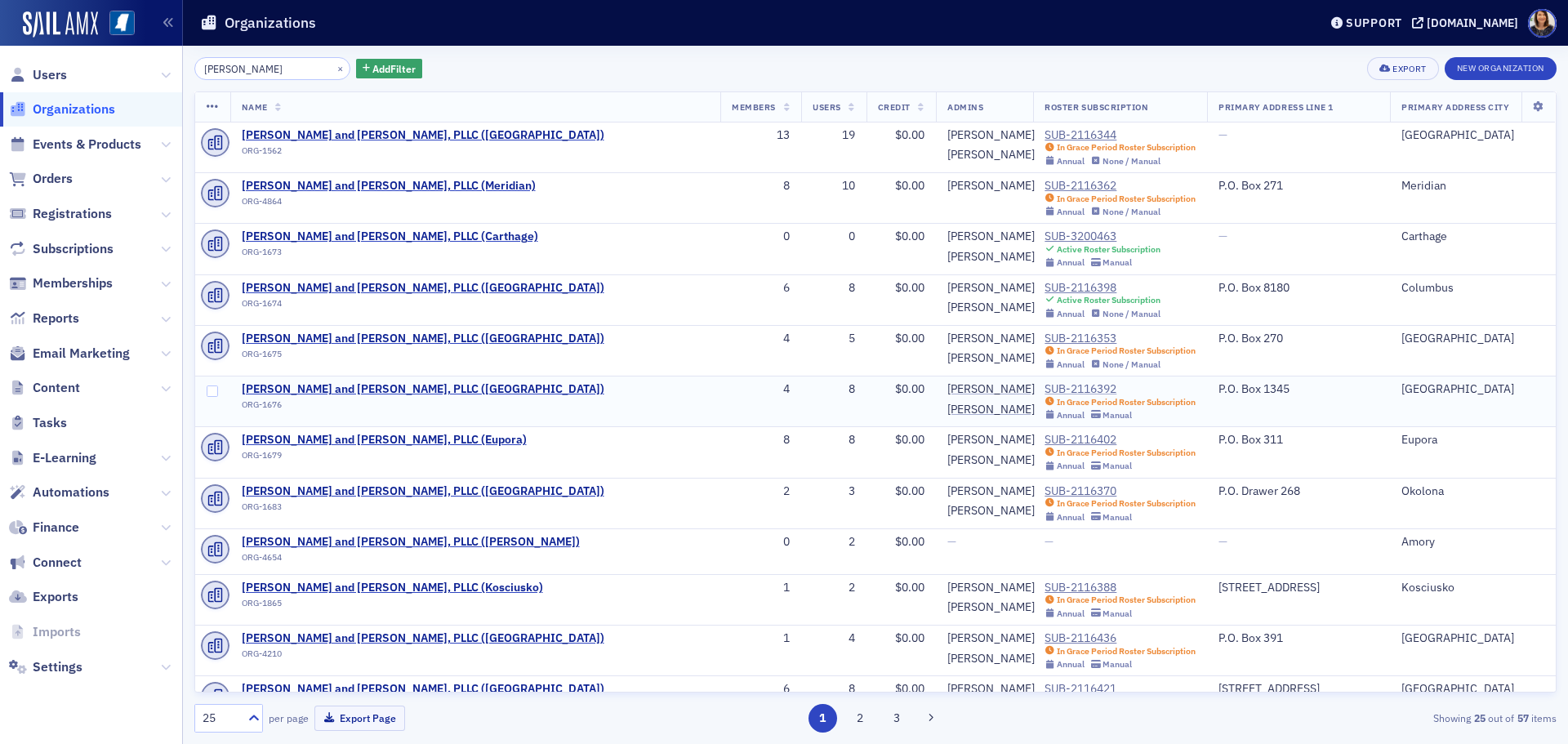
type input "[PERSON_NAME]"
click at [1044, 395] on div "SUB-2116392" at bounding box center [1119, 389] width 151 height 15
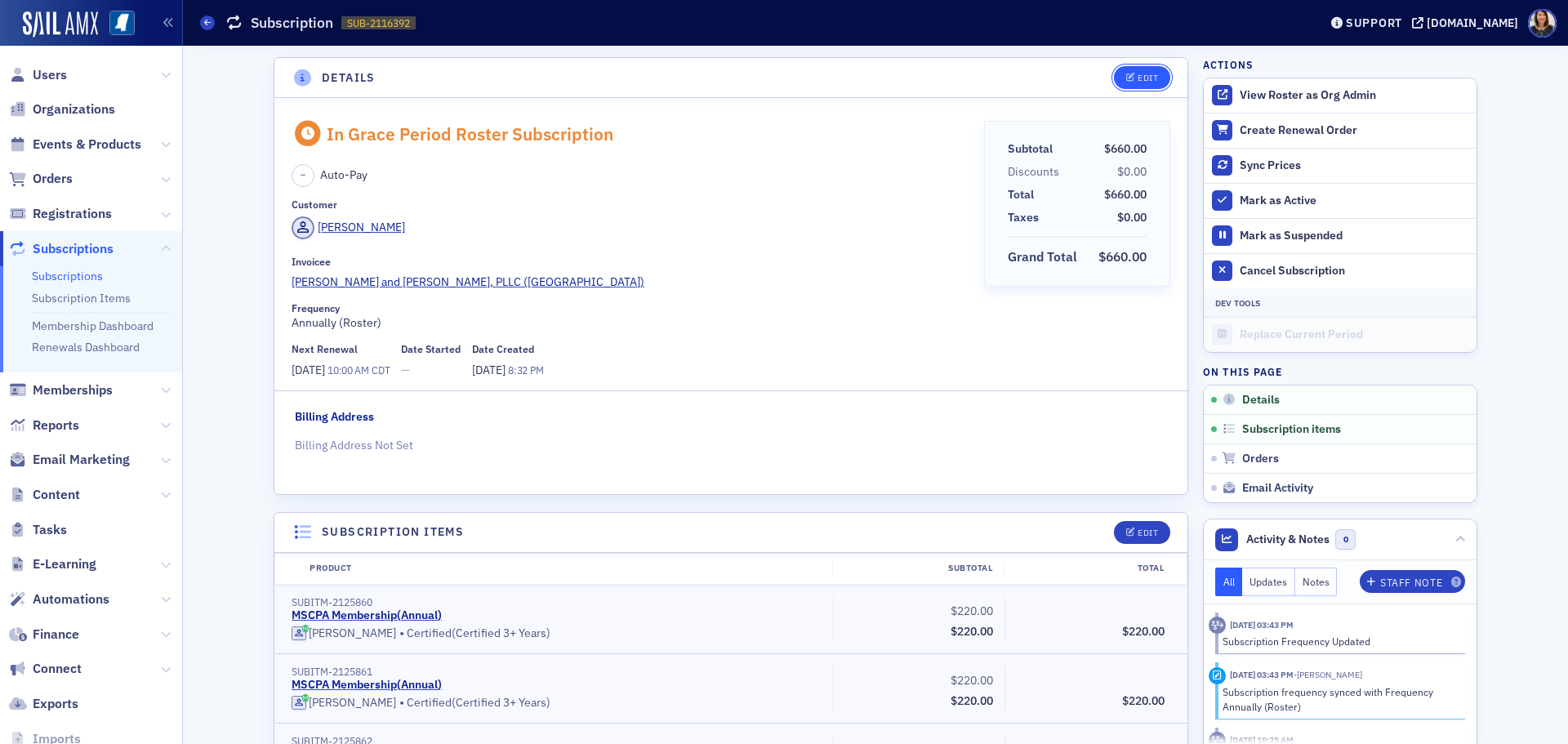
click at [1127, 80] on icon "button" at bounding box center [1130, 78] width 9 height 9
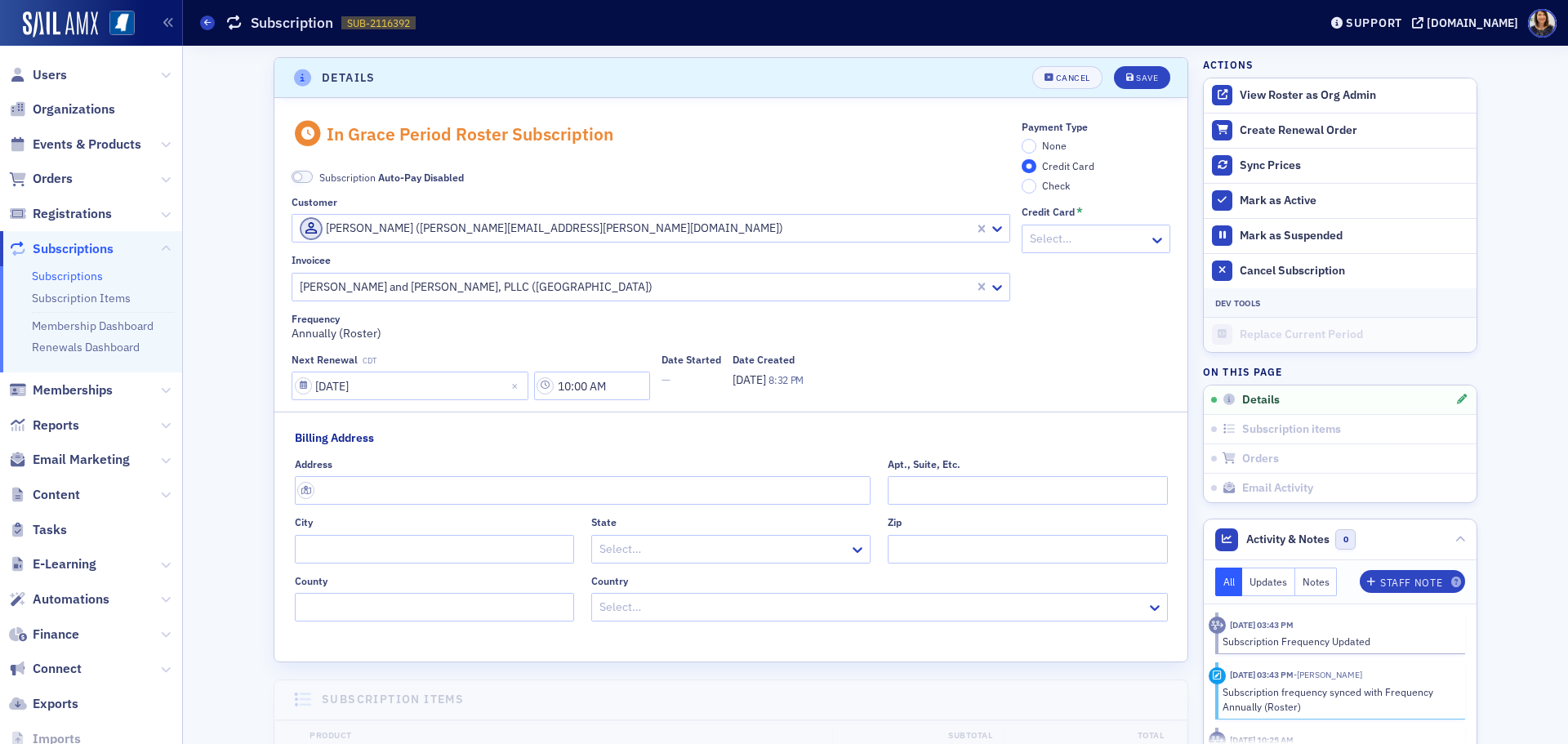
scroll to position [3, 0]
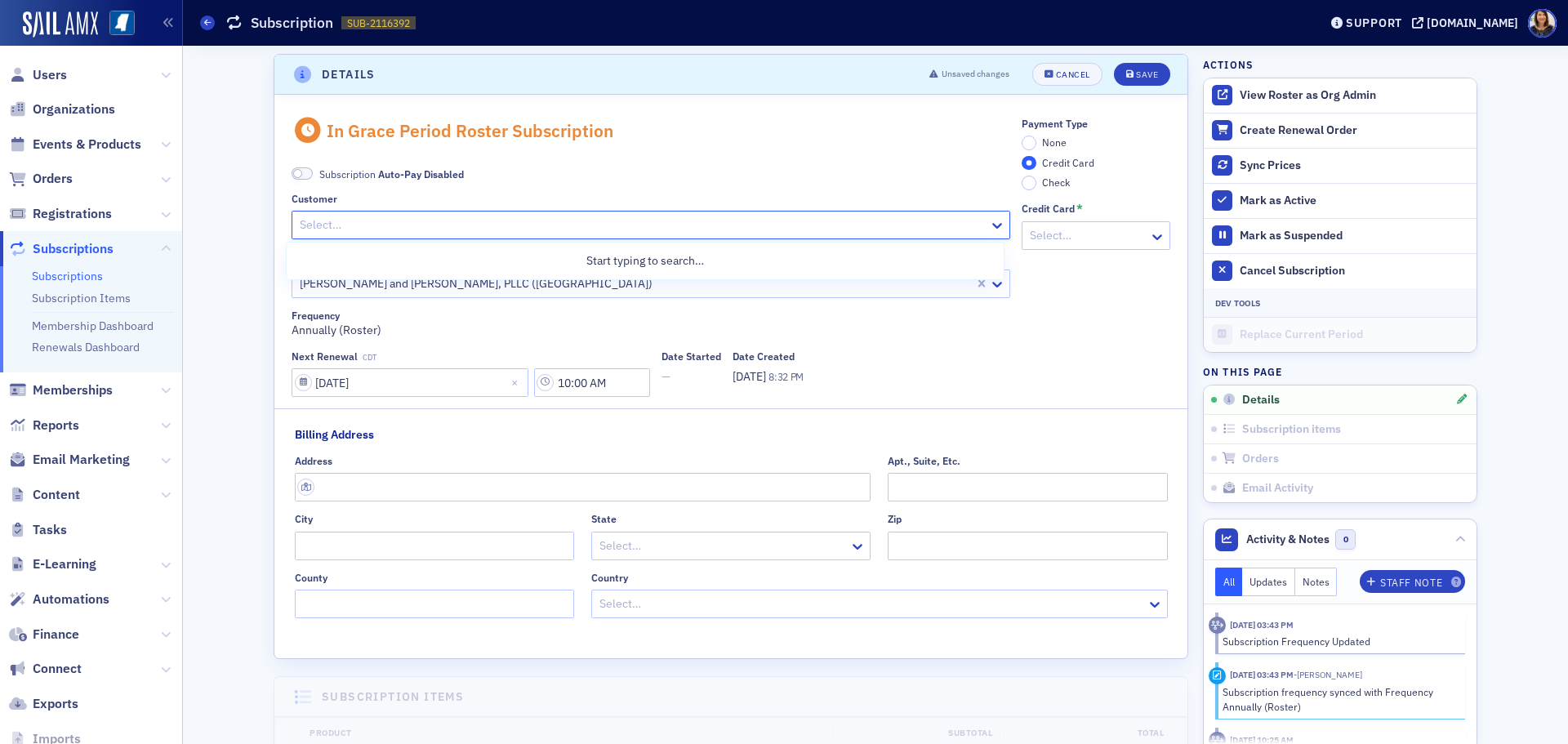
click at [773, 227] on div at bounding box center [643, 225] width 689 height 21
type input "[PERSON_NAME]"
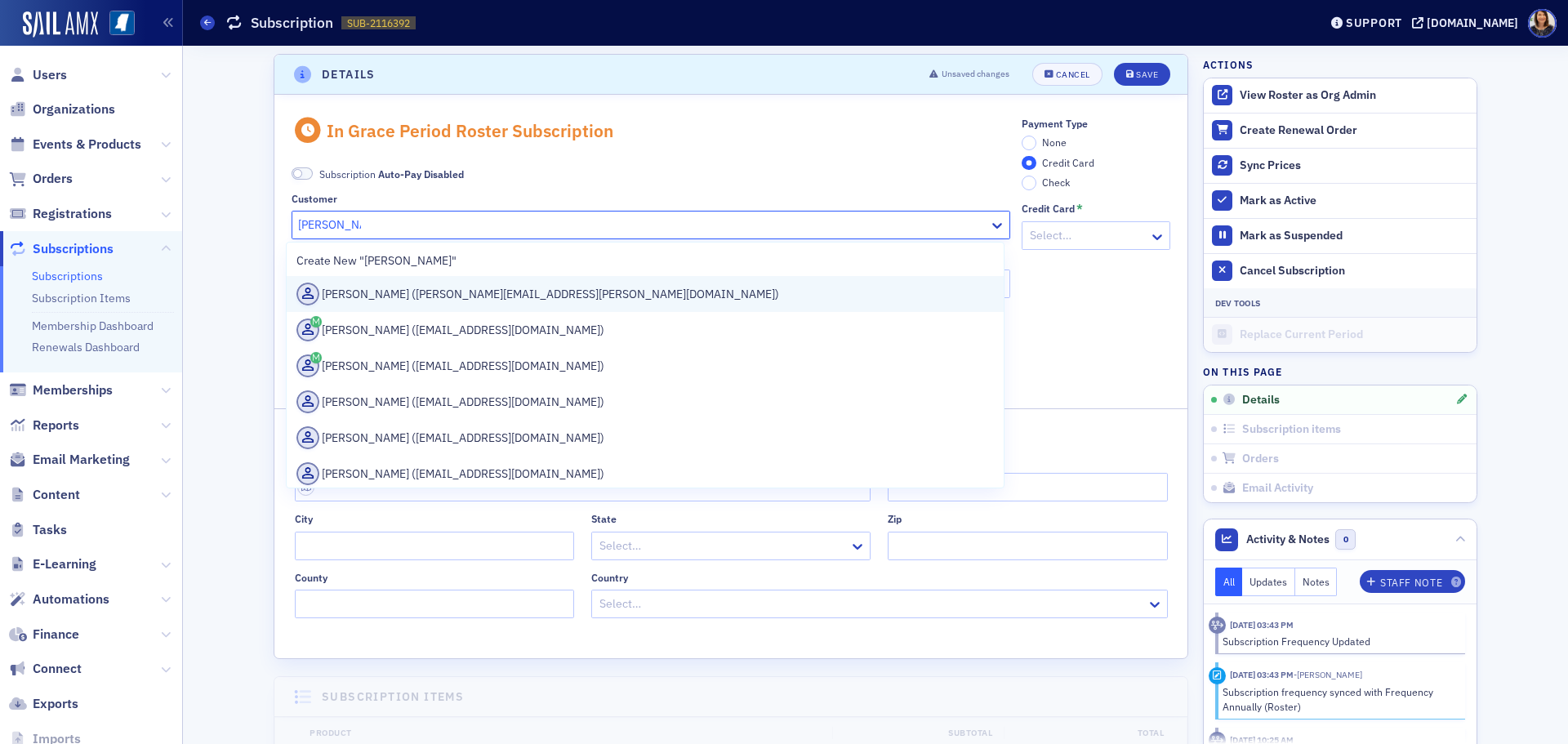
click at [482, 288] on div "[PERSON_NAME] ([PERSON_NAME][EMAIL_ADDRESS][PERSON_NAME][DOMAIN_NAME])" at bounding box center [645, 294] width 698 height 23
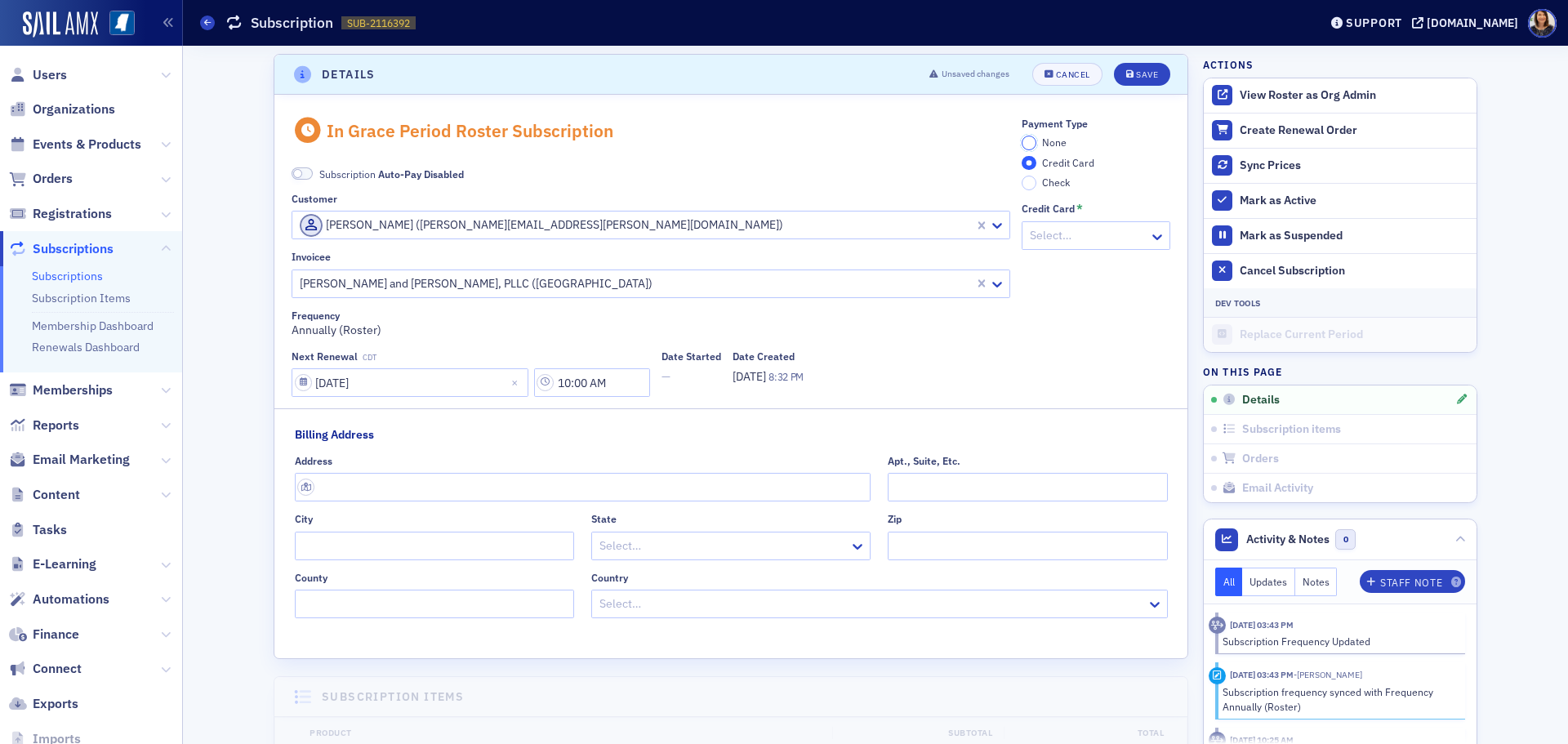
click at [1029, 142] on input "None" at bounding box center [1029, 142] width 15 height 15
click at [1139, 78] on div "Save" at bounding box center [1148, 75] width 22 height 9
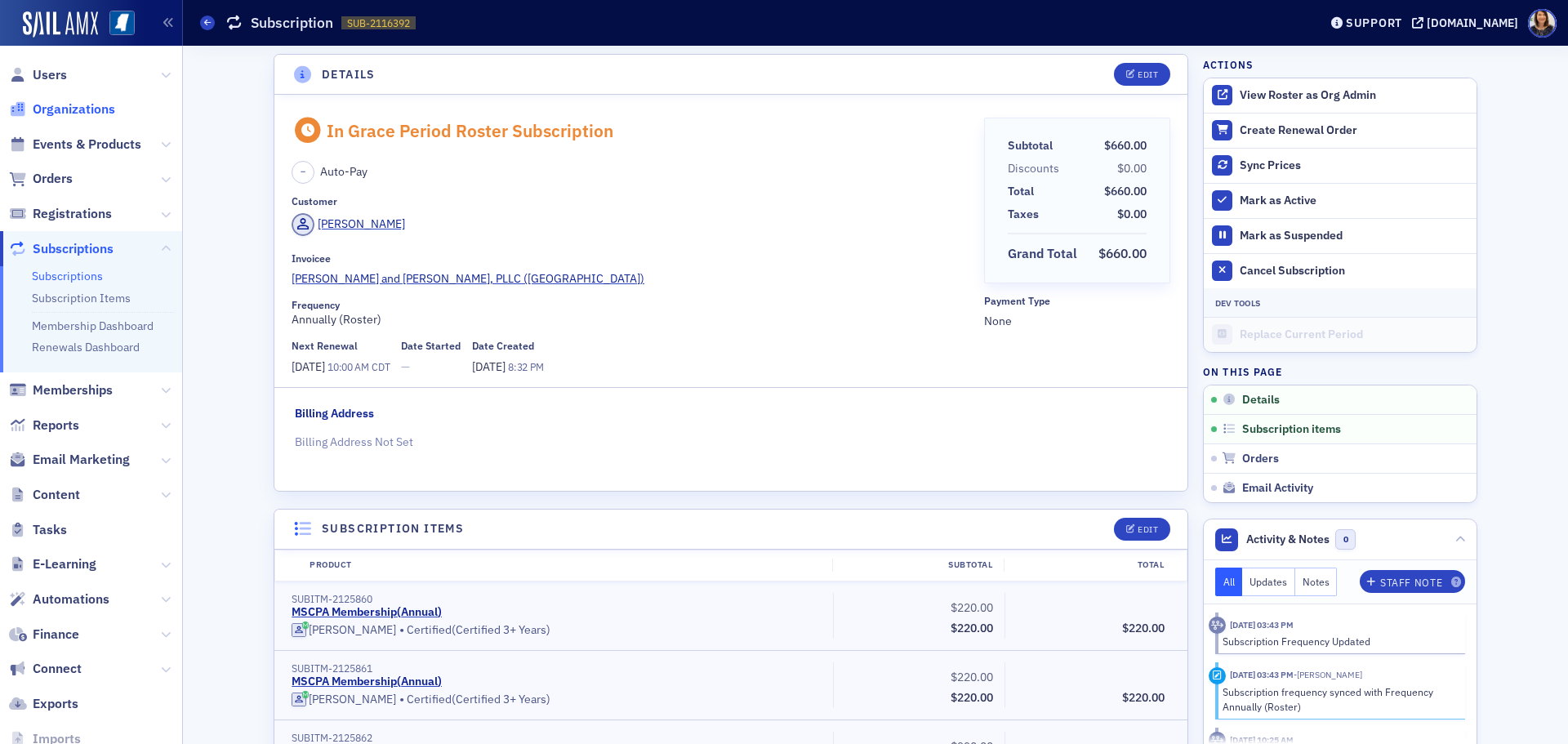
click at [62, 109] on span "Organizations" at bounding box center [74, 109] width 83 height 18
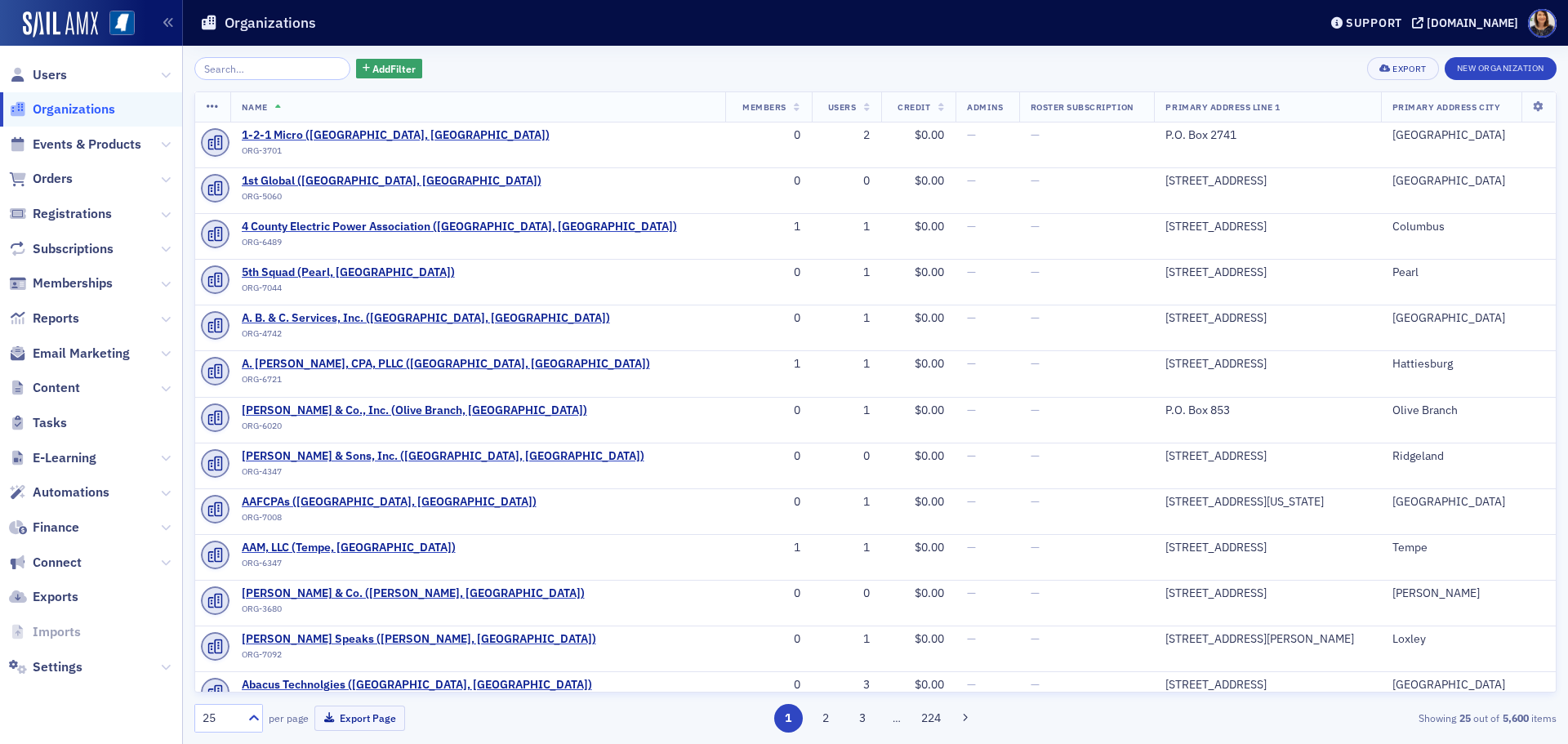
click at [303, 75] on input "search" at bounding box center [272, 68] width 156 height 23
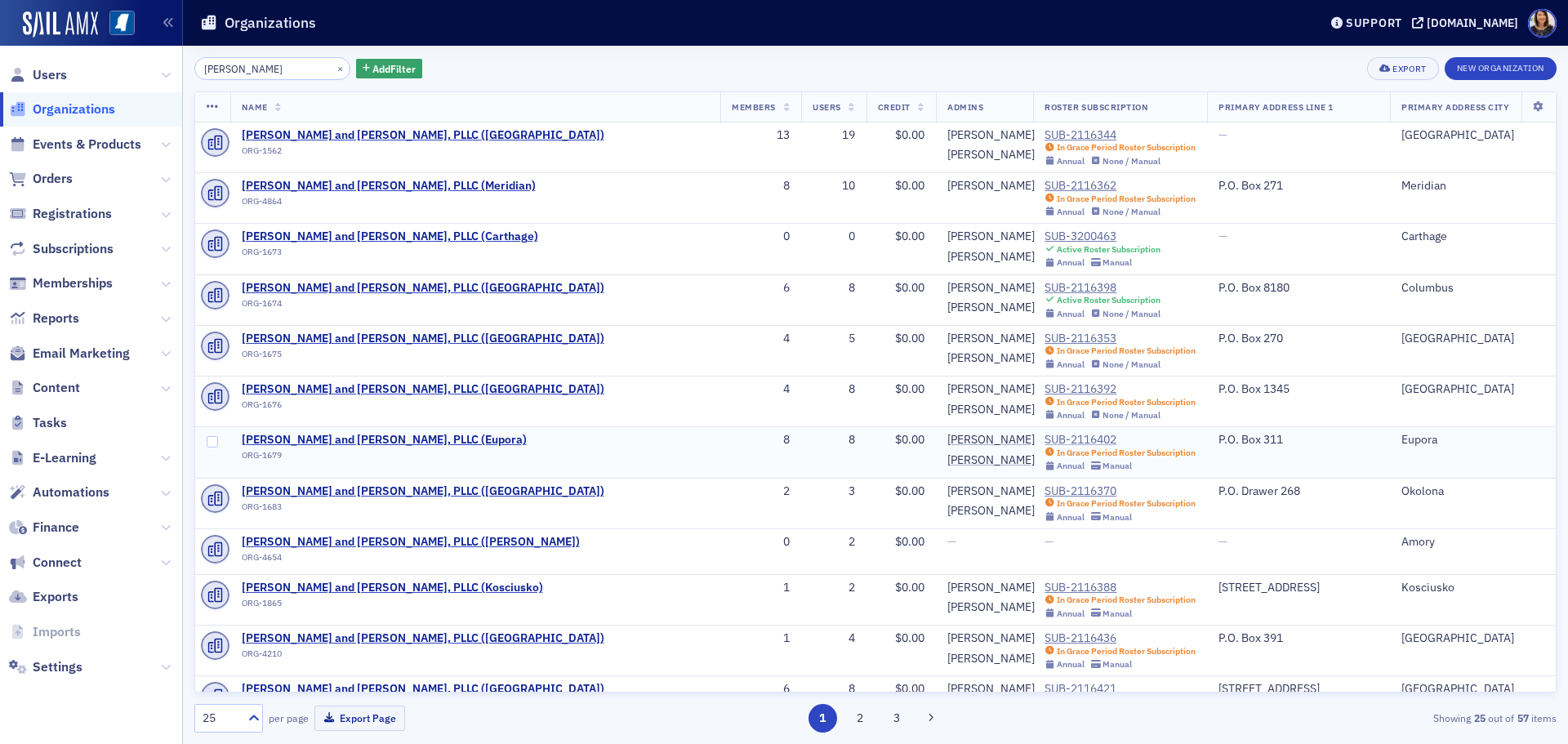
type input "[PERSON_NAME]"
click at [1044, 442] on div "SUB-2116402" at bounding box center [1119, 439] width 151 height 15
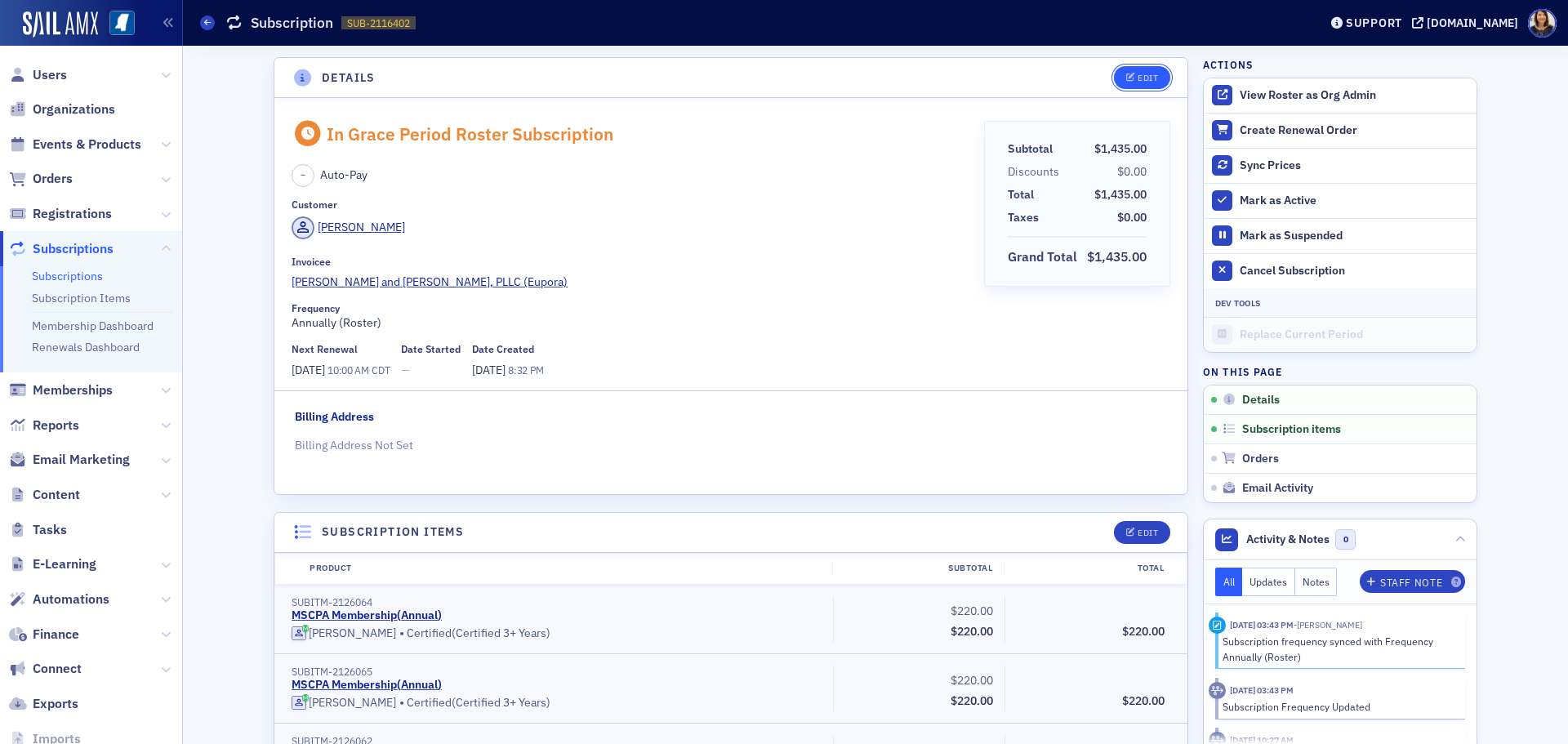
click at [1142, 73] on div "Edit" at bounding box center [1148, 78] width 21 height 9
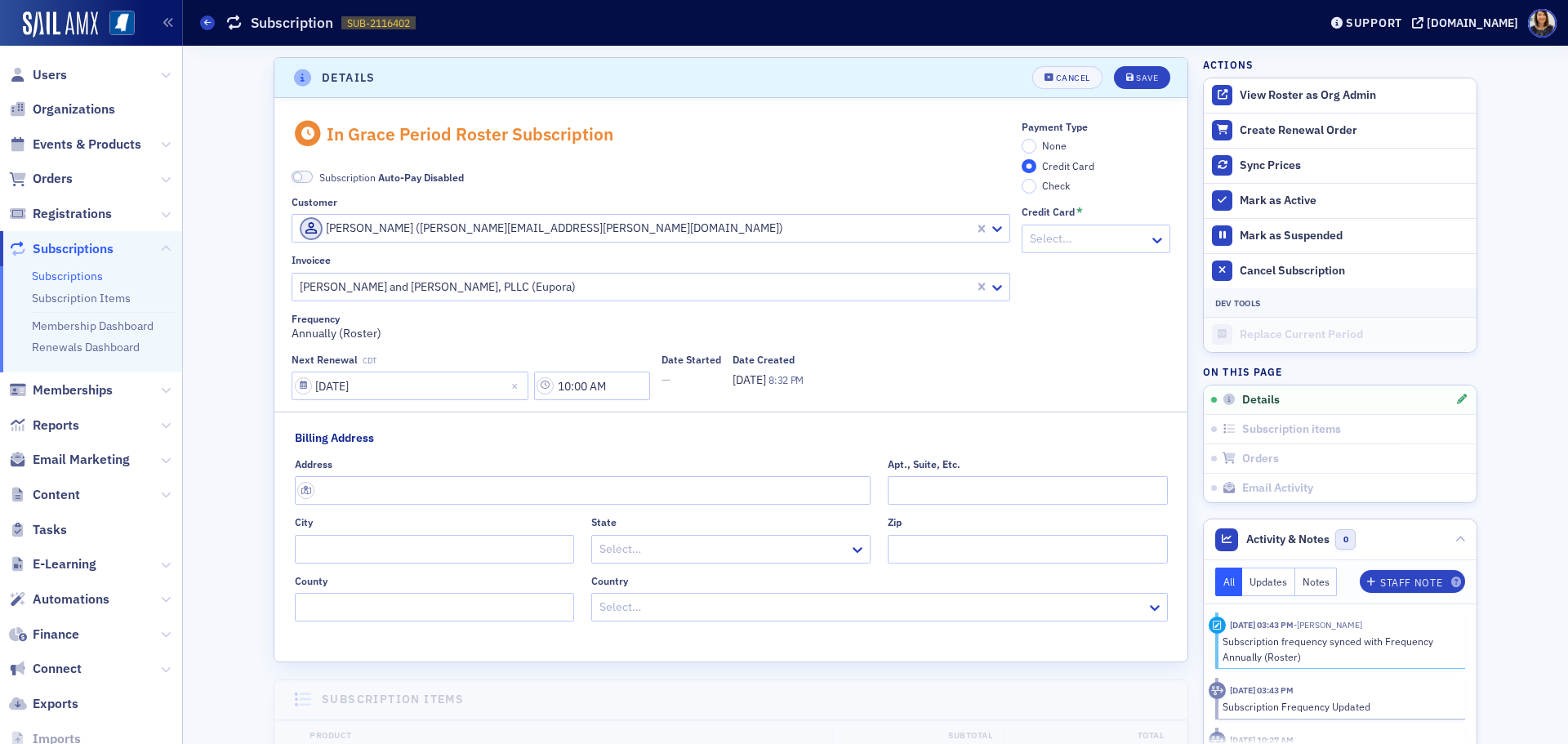
scroll to position [3, 0]
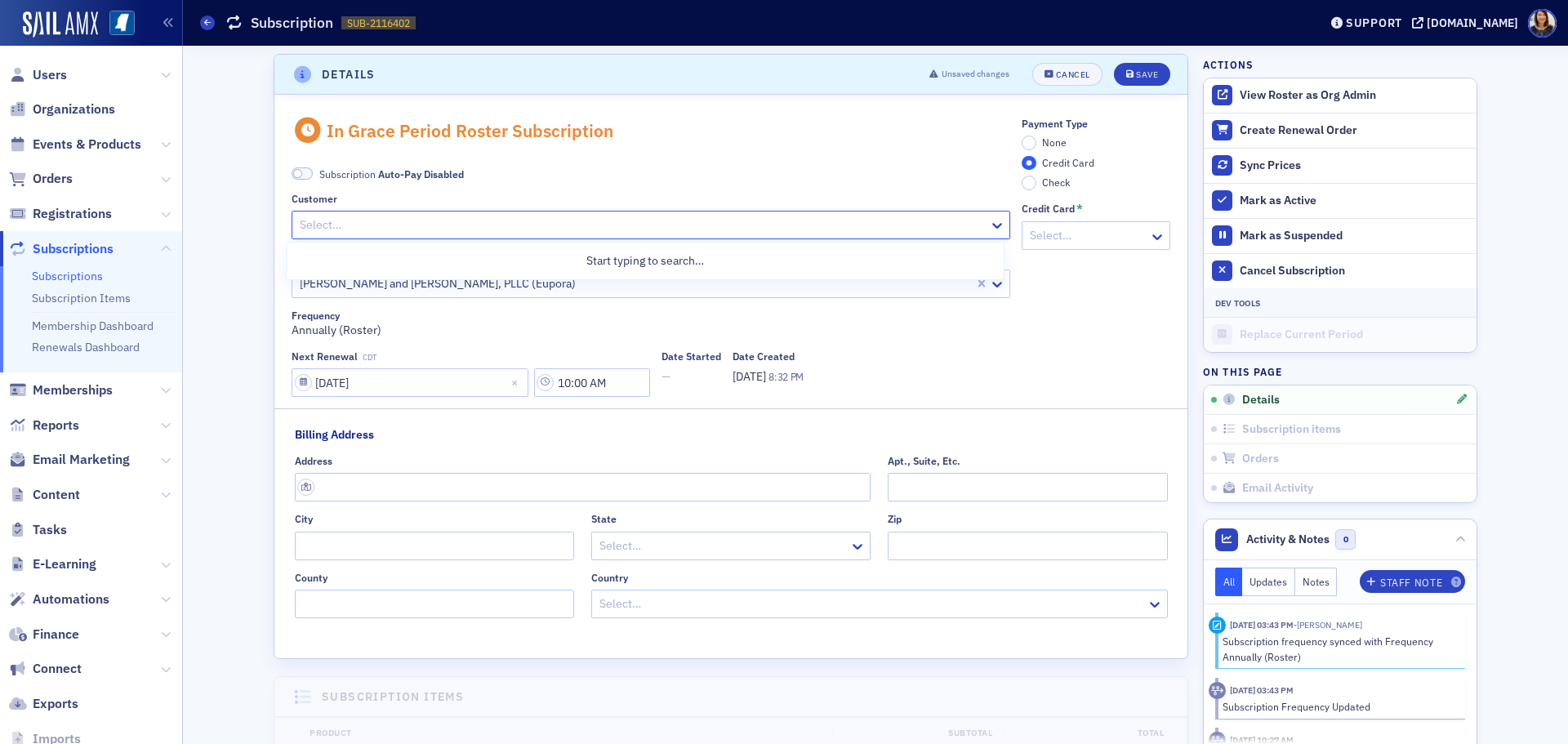
click at [600, 220] on div at bounding box center [643, 225] width 689 height 21
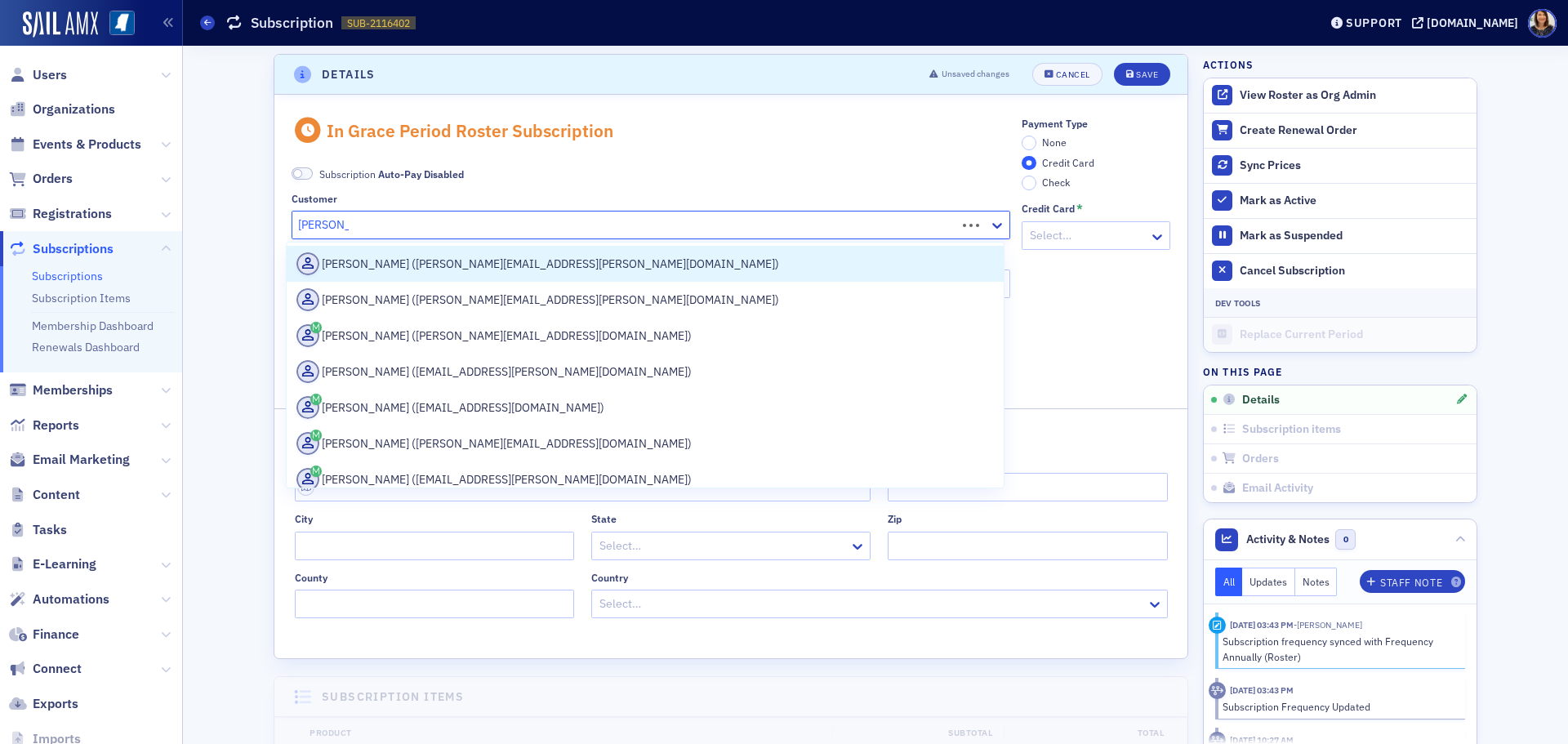
type input "[PERSON_NAME]"
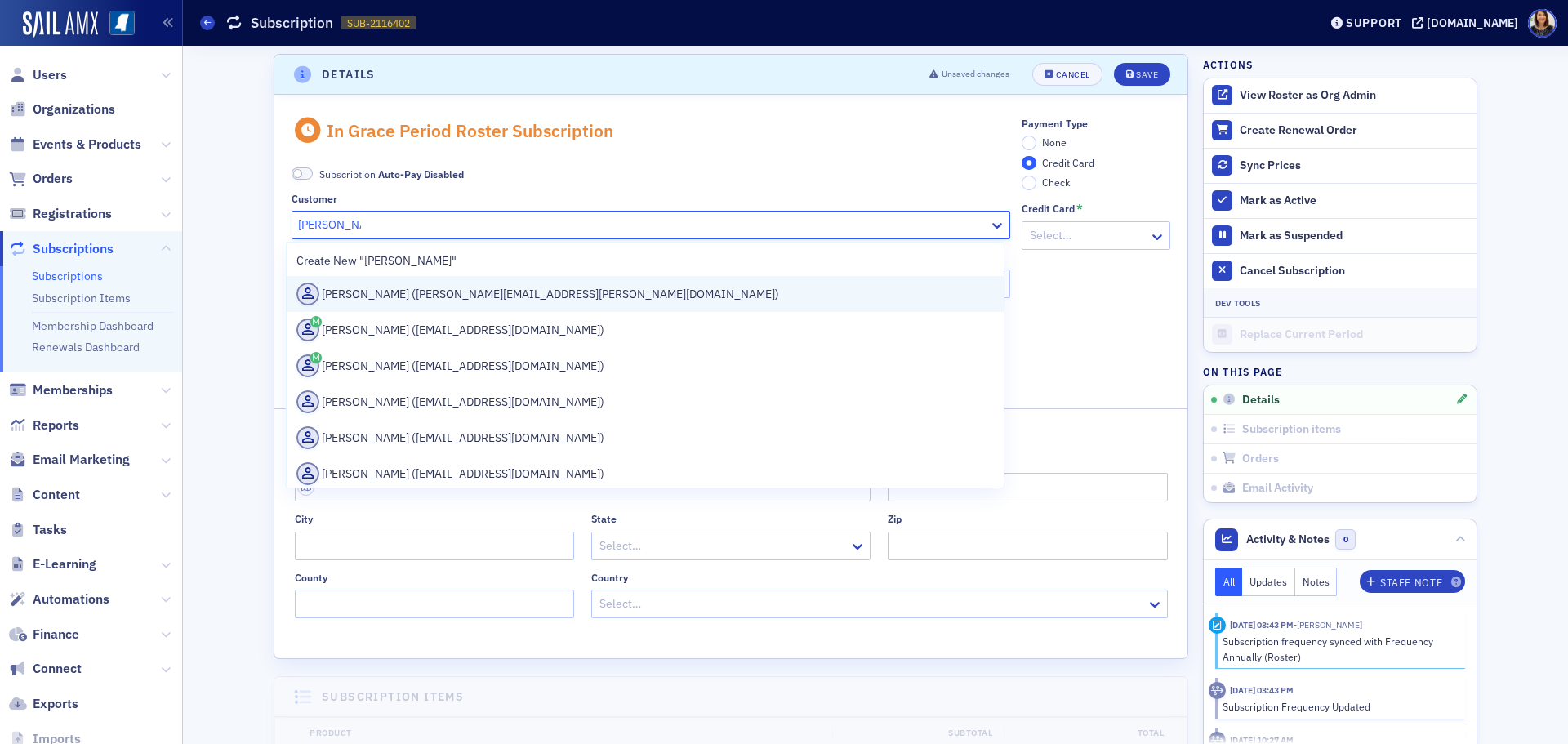
click at [382, 296] on div "[PERSON_NAME] ([PERSON_NAME][EMAIL_ADDRESS][PERSON_NAME][DOMAIN_NAME])" at bounding box center [645, 294] width 698 height 23
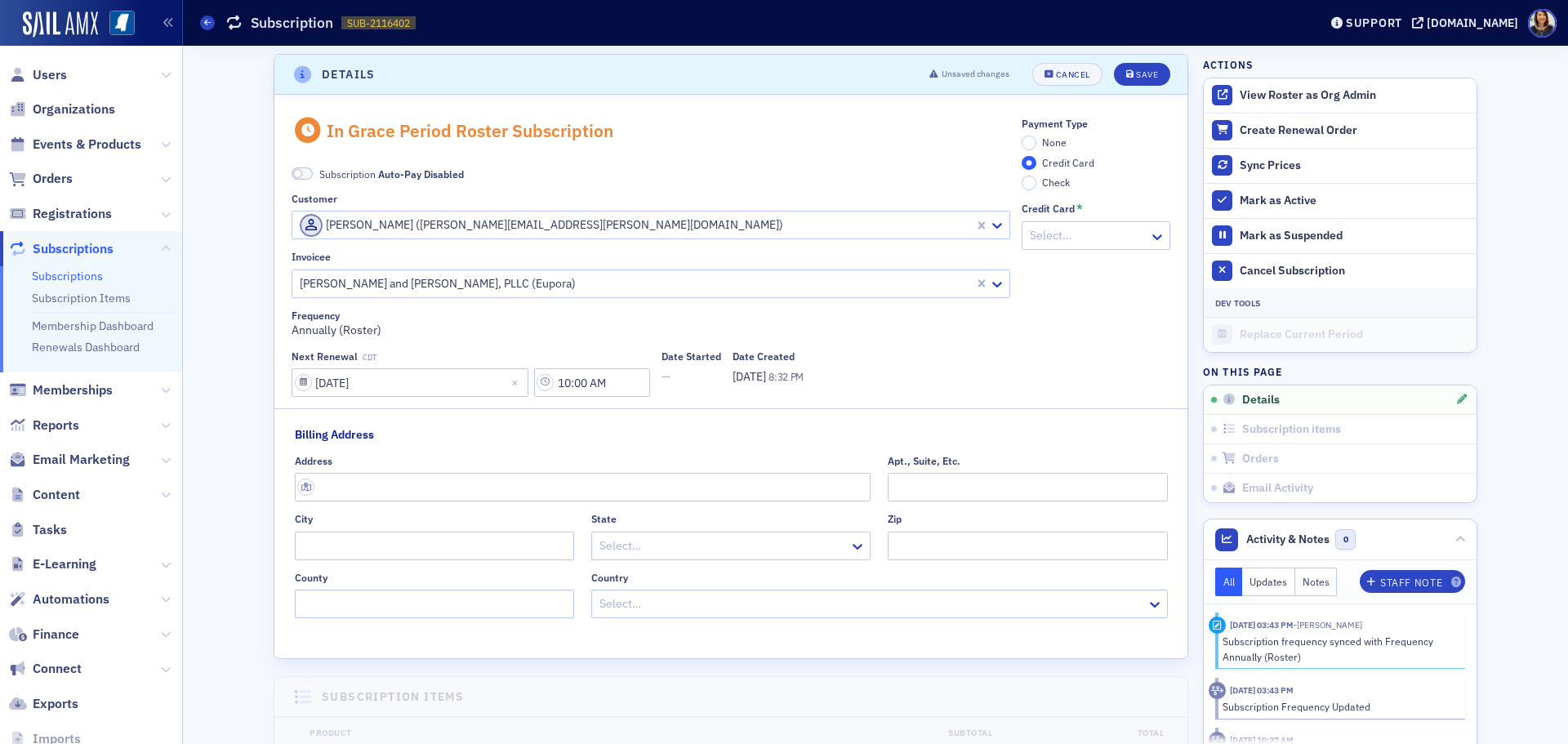
click at [1029, 133] on div "Payment Type None Credit Card Check" at bounding box center [1096, 154] width 149 height 72
click at [1053, 145] on span "None" at bounding box center [1055, 141] width 24 height 13
click at [1036, 145] on input "None" at bounding box center [1029, 142] width 15 height 15
click at [1125, 68] on button "Save" at bounding box center [1142, 74] width 56 height 23
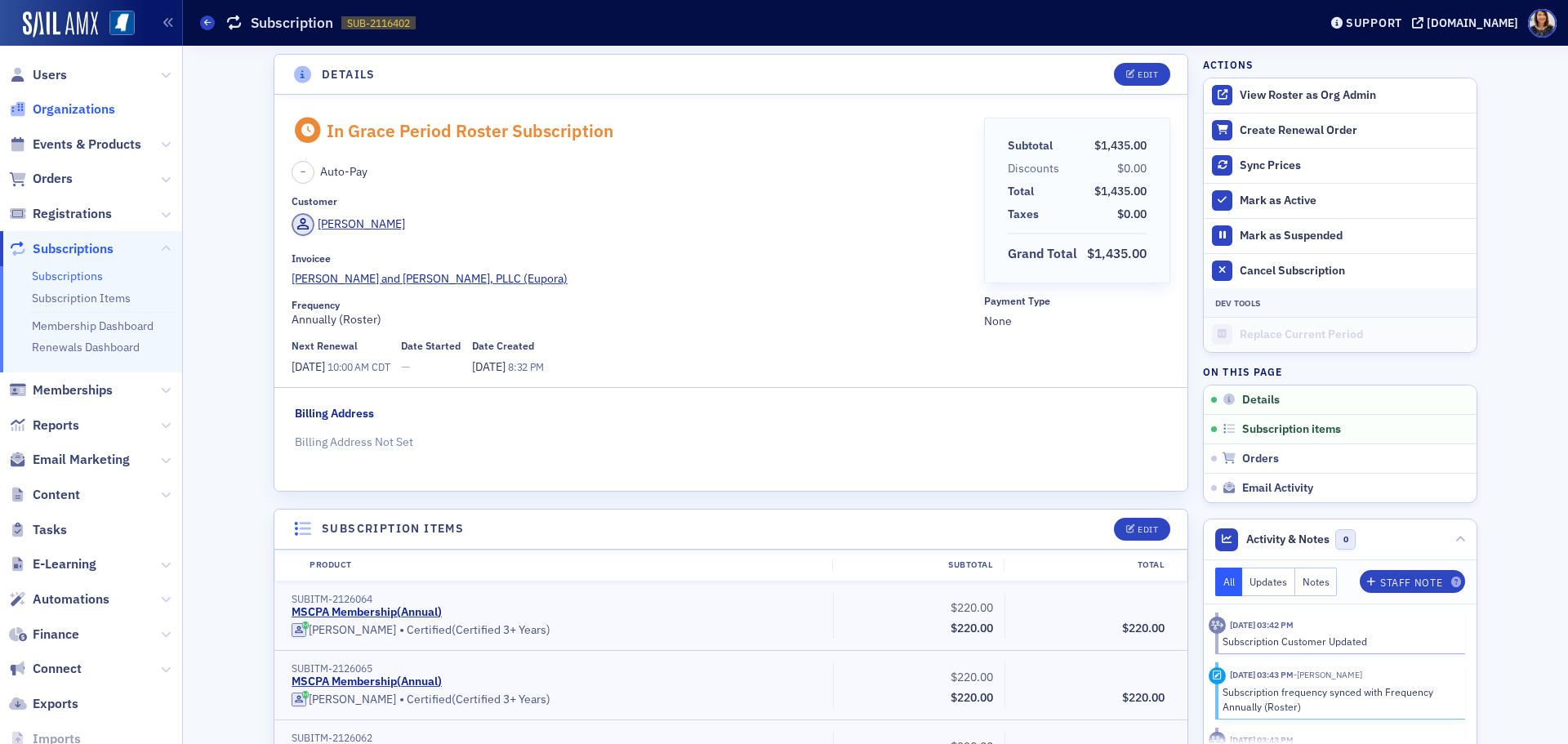
click at [64, 114] on span "Organizations" at bounding box center [74, 109] width 83 height 18
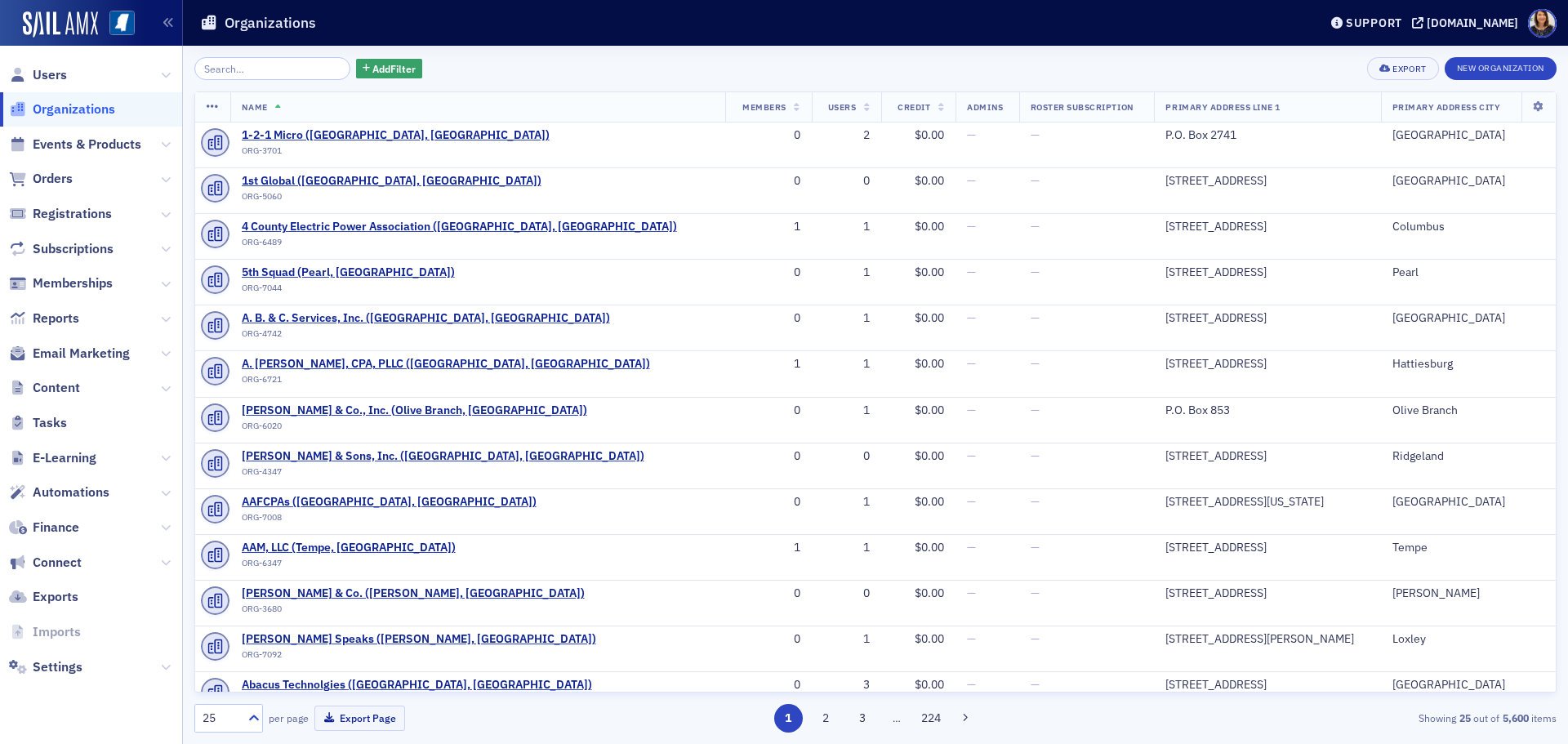
click at [228, 70] on input "search" at bounding box center [272, 68] width 156 height 23
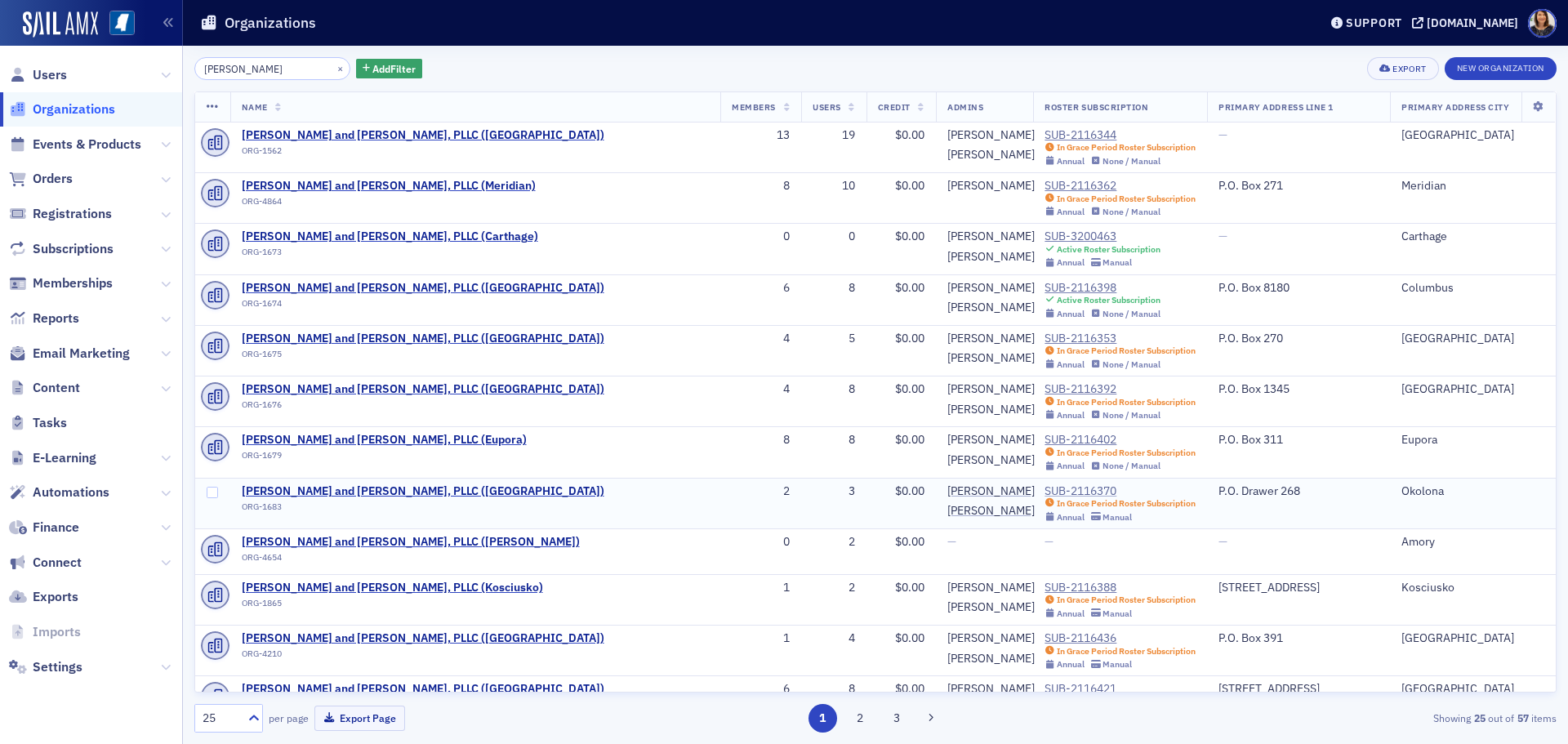
type input "[PERSON_NAME]"
click at [1044, 496] on div "SUB-2116370" at bounding box center [1119, 491] width 151 height 15
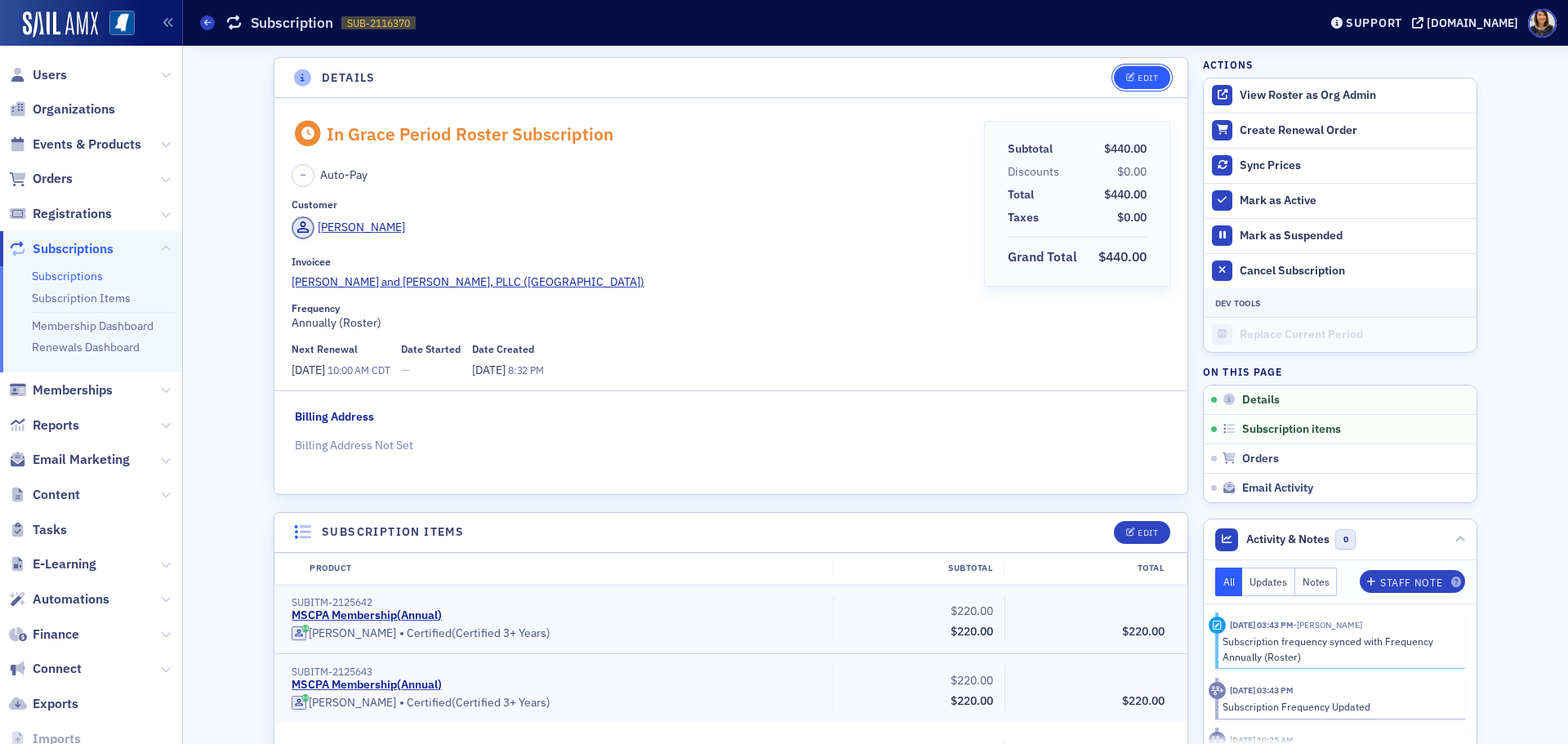
click at [1122, 83] on button "Edit" at bounding box center [1142, 78] width 56 height 23
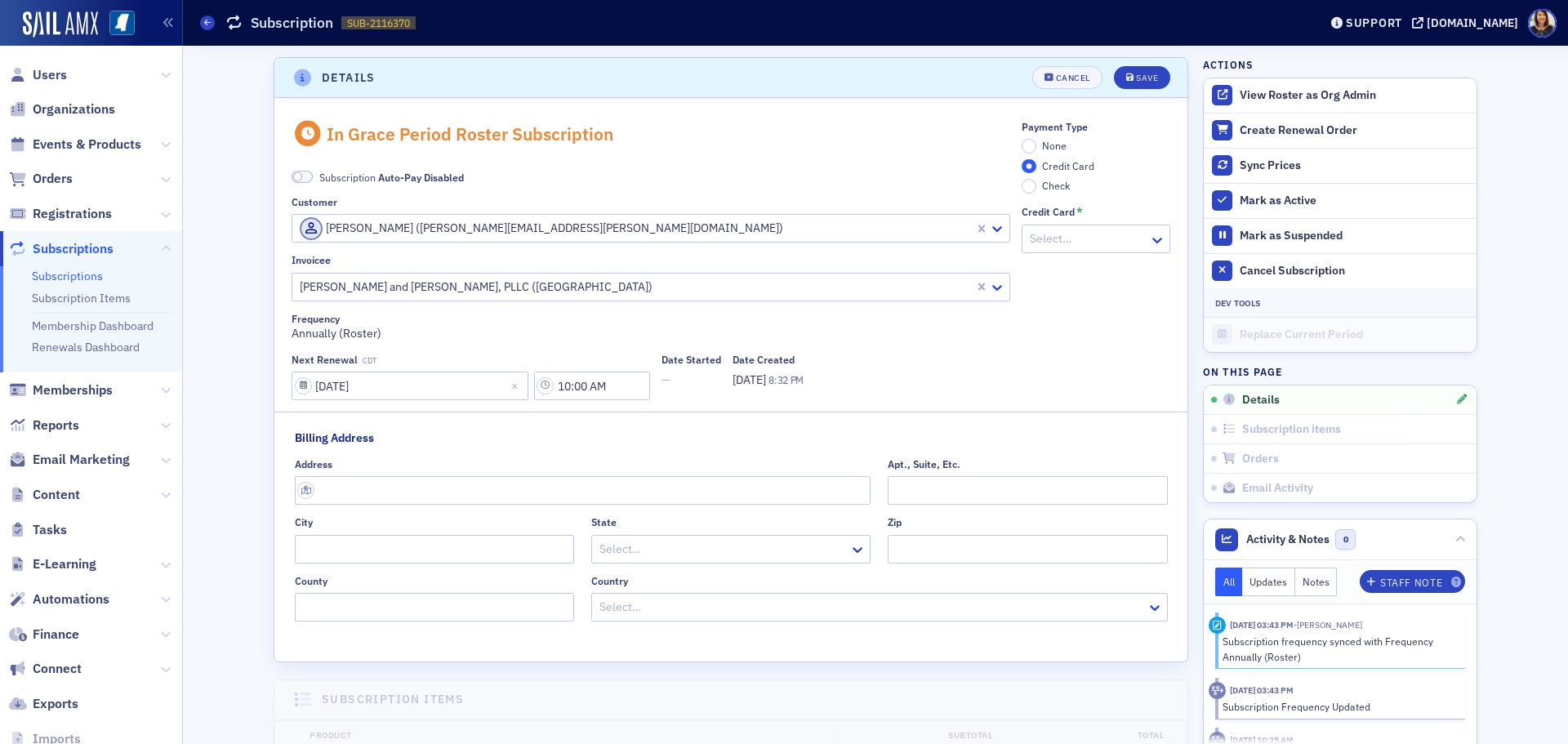
scroll to position [3, 0]
click at [557, 214] on div "[PERSON_NAME] ([PERSON_NAME][EMAIL_ADDRESS][PERSON_NAME][DOMAIN_NAME])" at bounding box center [635, 225] width 671 height 23
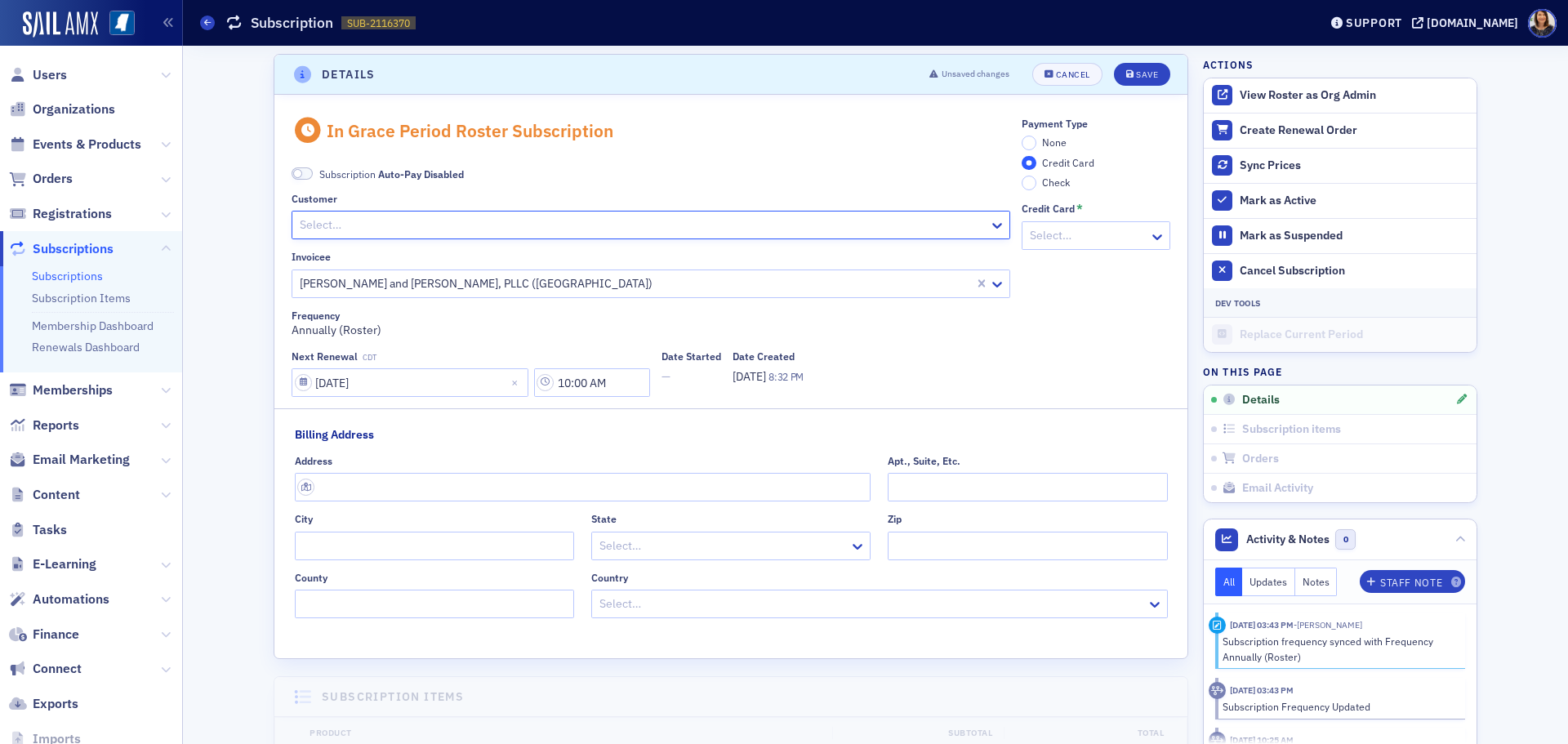
click at [800, 231] on div at bounding box center [643, 225] width 689 height 21
type input "[PERSON_NAME]"
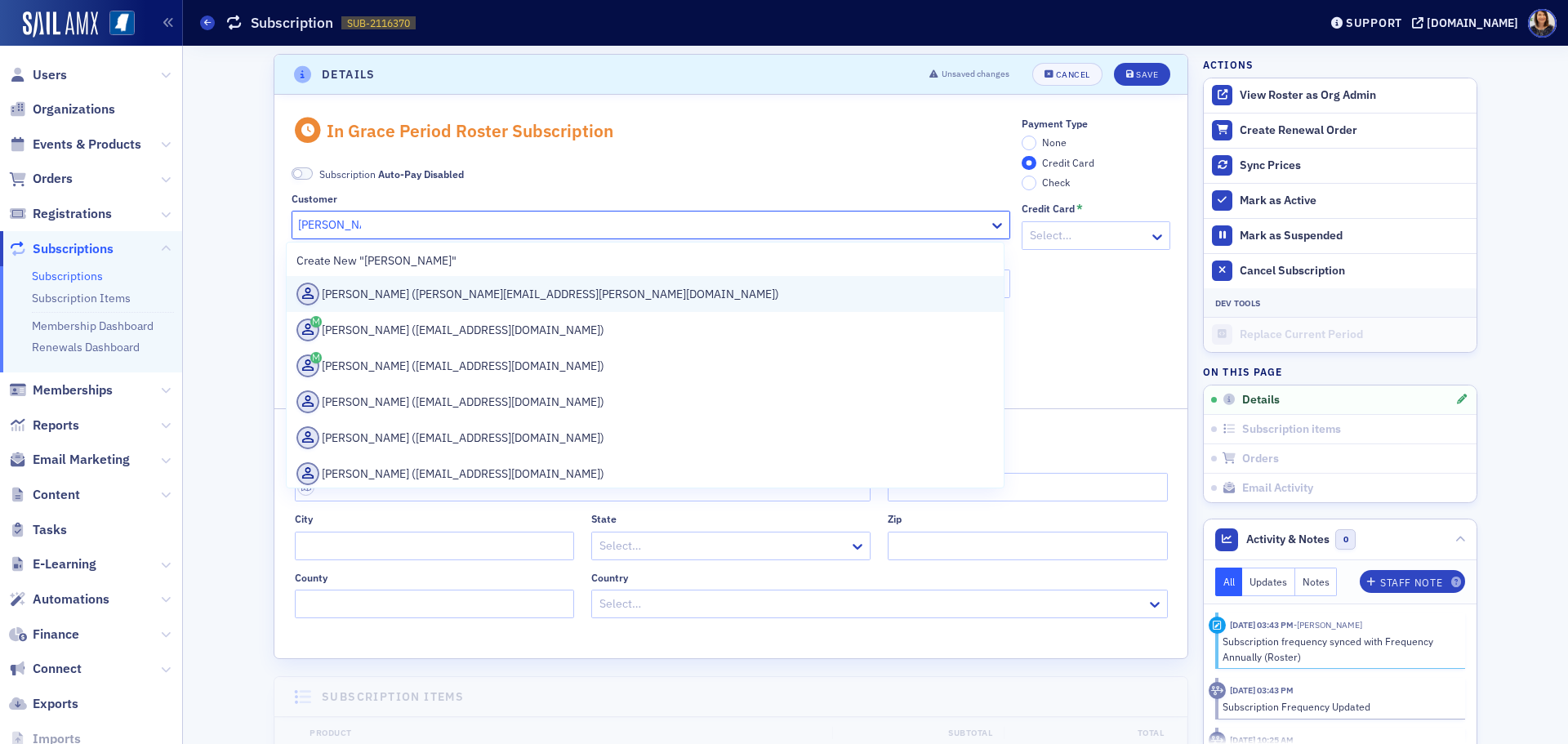
click at [476, 299] on div "[PERSON_NAME] ([PERSON_NAME][EMAIL_ADDRESS][PERSON_NAME][DOMAIN_NAME])" at bounding box center [645, 294] width 698 height 23
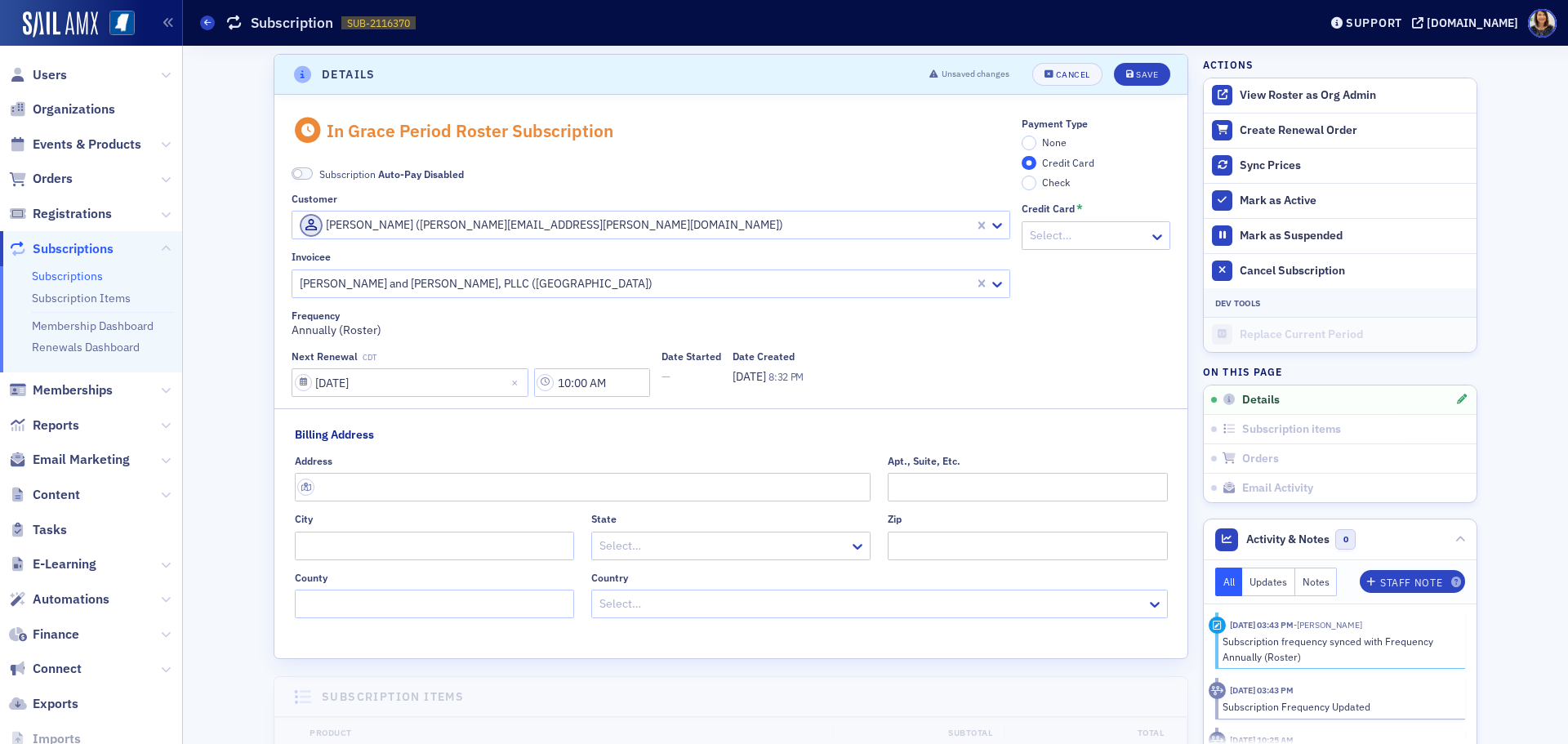
click at [1033, 139] on label "None" at bounding box center [1044, 142] width 45 height 15
click at [1033, 139] on input "None" at bounding box center [1029, 142] width 15 height 15
click at [1129, 69] on button "Save" at bounding box center [1142, 74] width 56 height 23
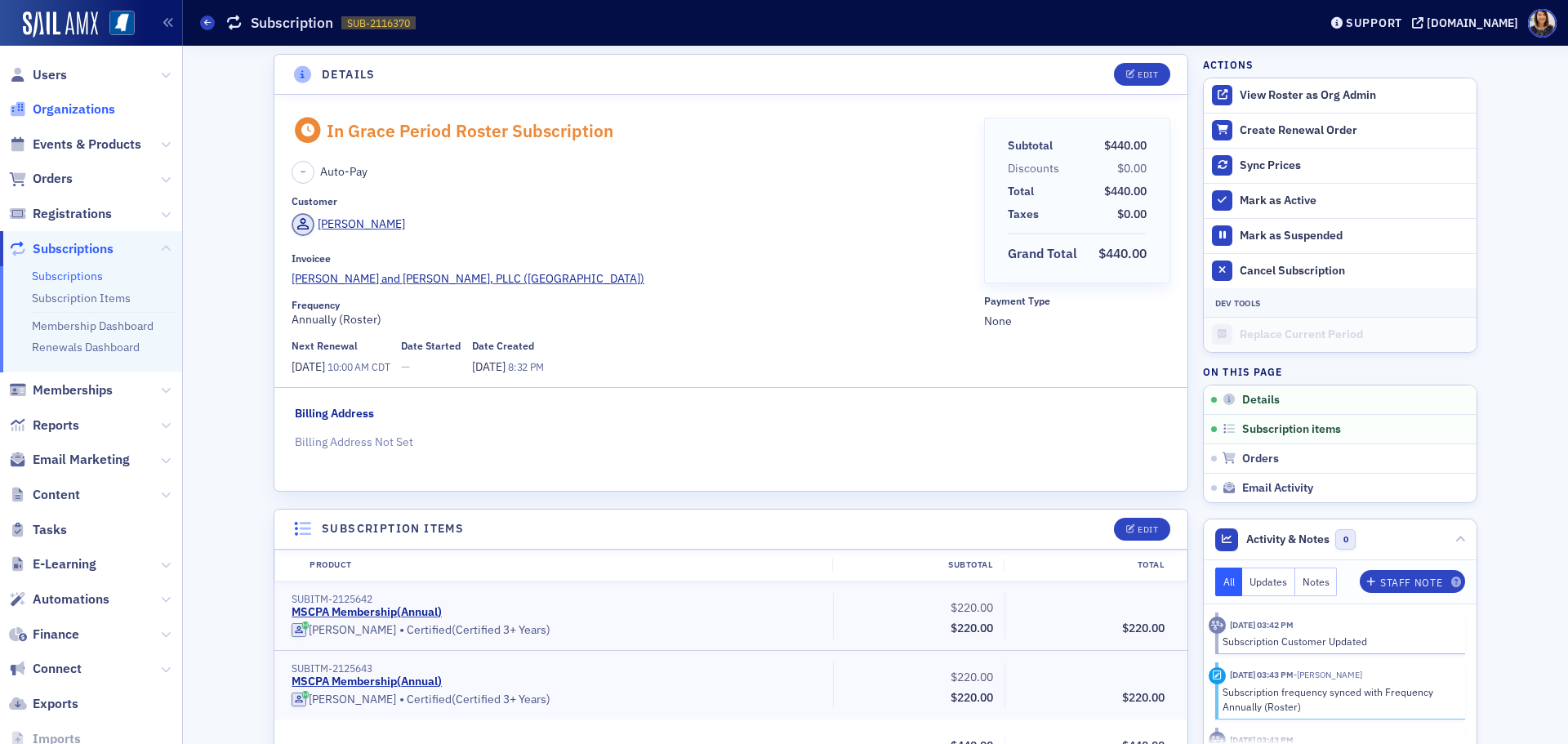
click at [58, 104] on span "Organizations" at bounding box center [74, 109] width 83 height 18
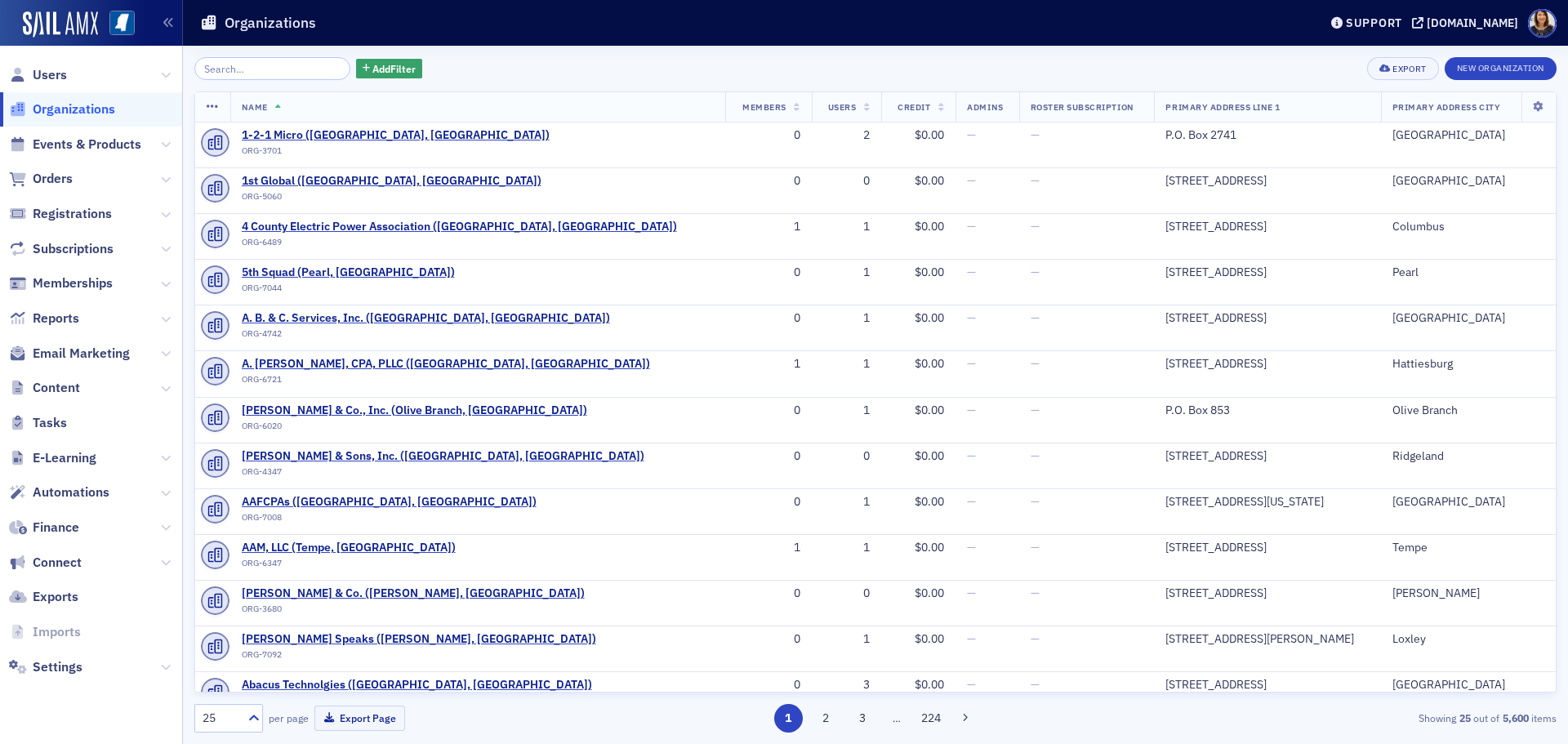
click at [294, 71] on input "search" at bounding box center [272, 68] width 156 height 23
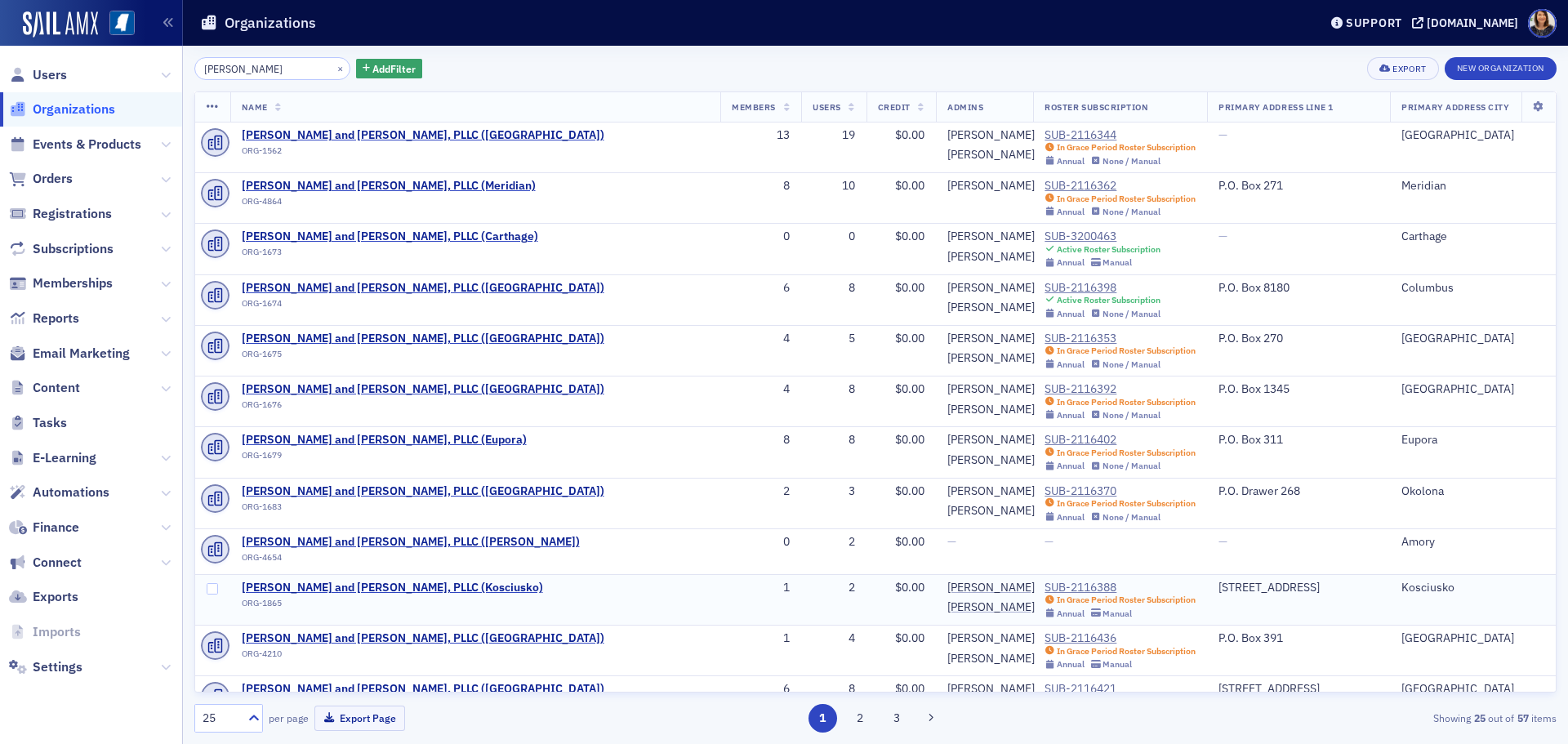
type input "[PERSON_NAME]"
click at [1057, 594] on div "In Grace Period Roster Subscription" at bounding box center [1126, 599] width 139 height 10
click at [1044, 585] on div "SUB-2116388" at bounding box center [1119, 587] width 151 height 15
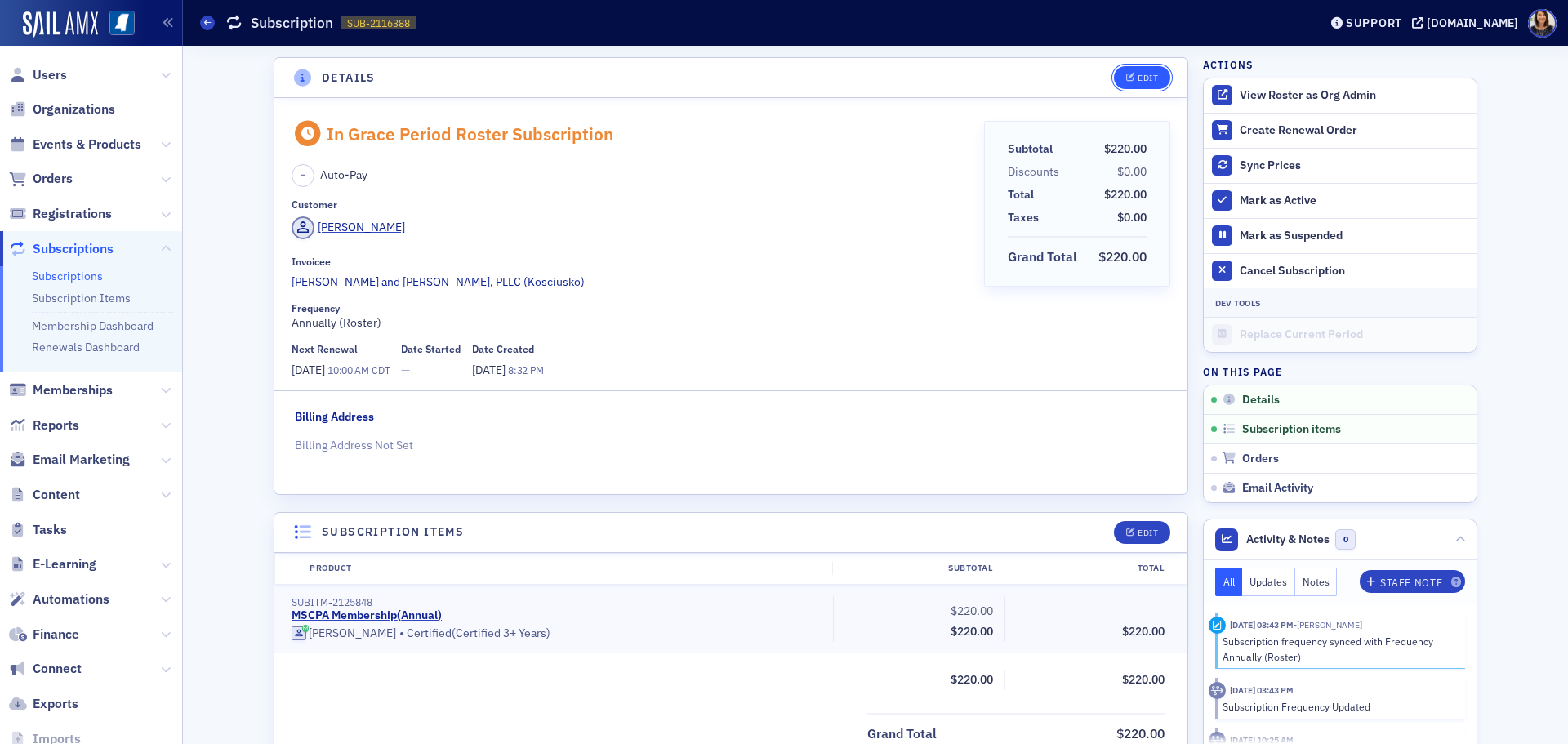
click at [1152, 79] on div "Edit" at bounding box center [1148, 78] width 21 height 9
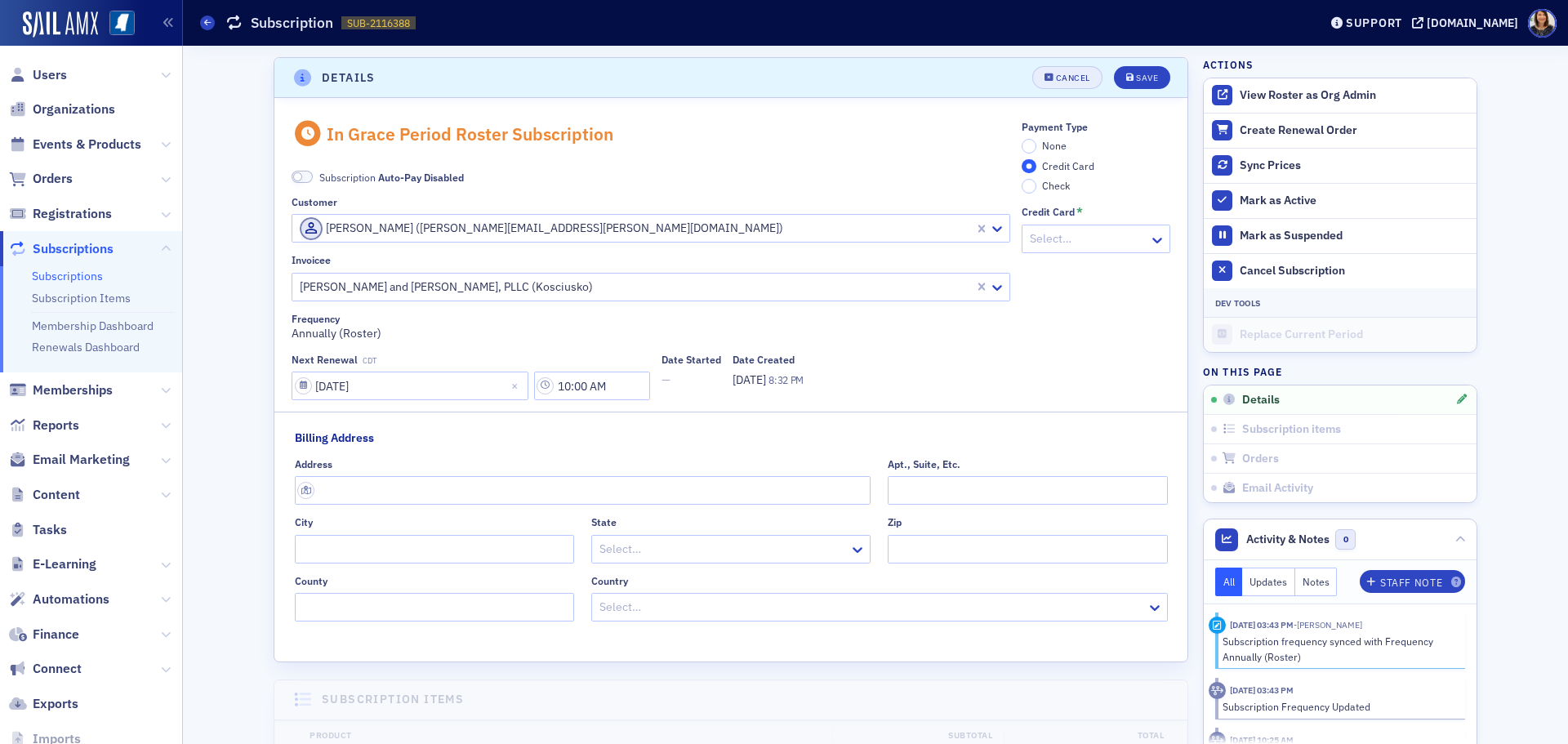
scroll to position [3, 0]
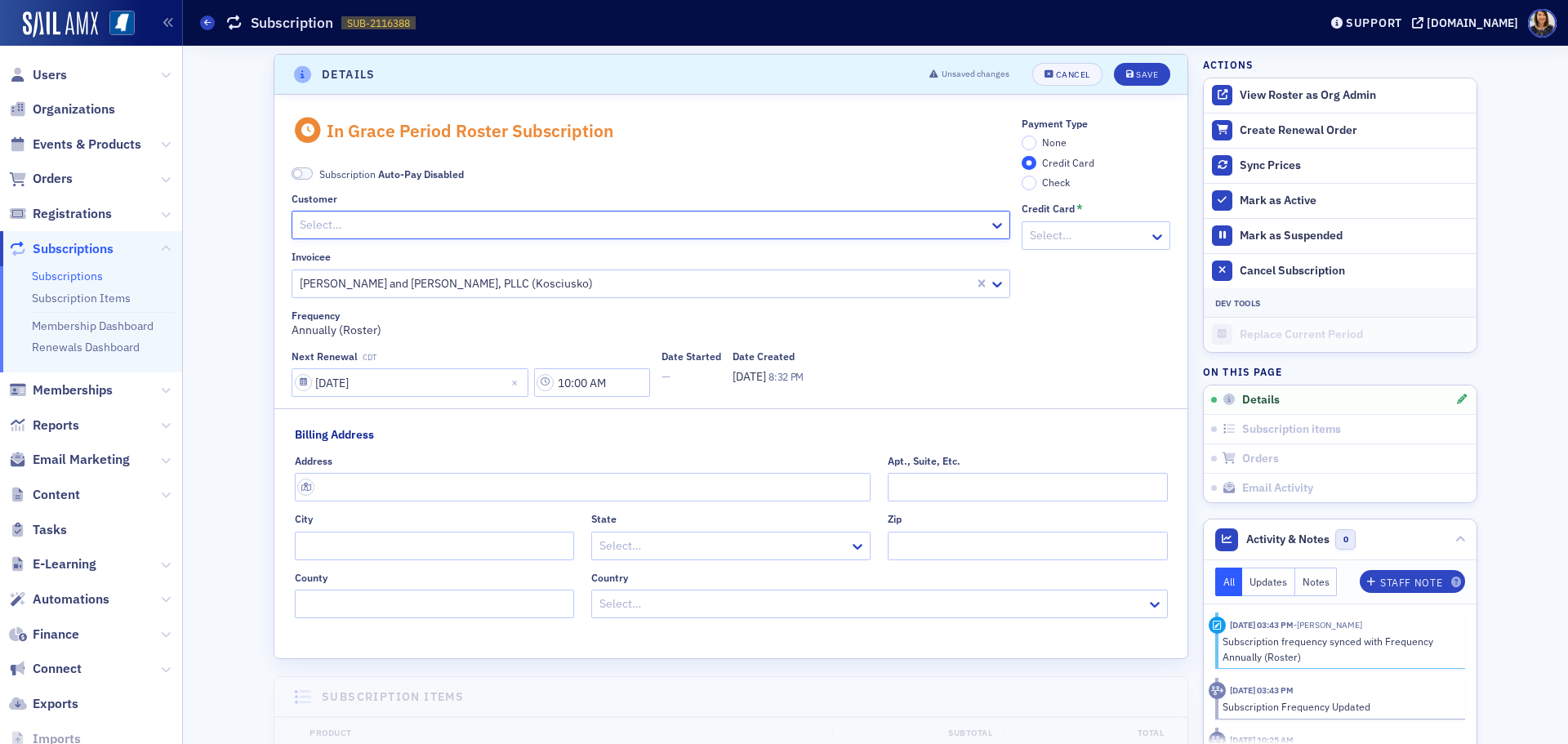
click at [819, 239] on div "Select…" at bounding box center [650, 225] width 719 height 28
click at [654, 228] on div at bounding box center [643, 225] width 689 height 21
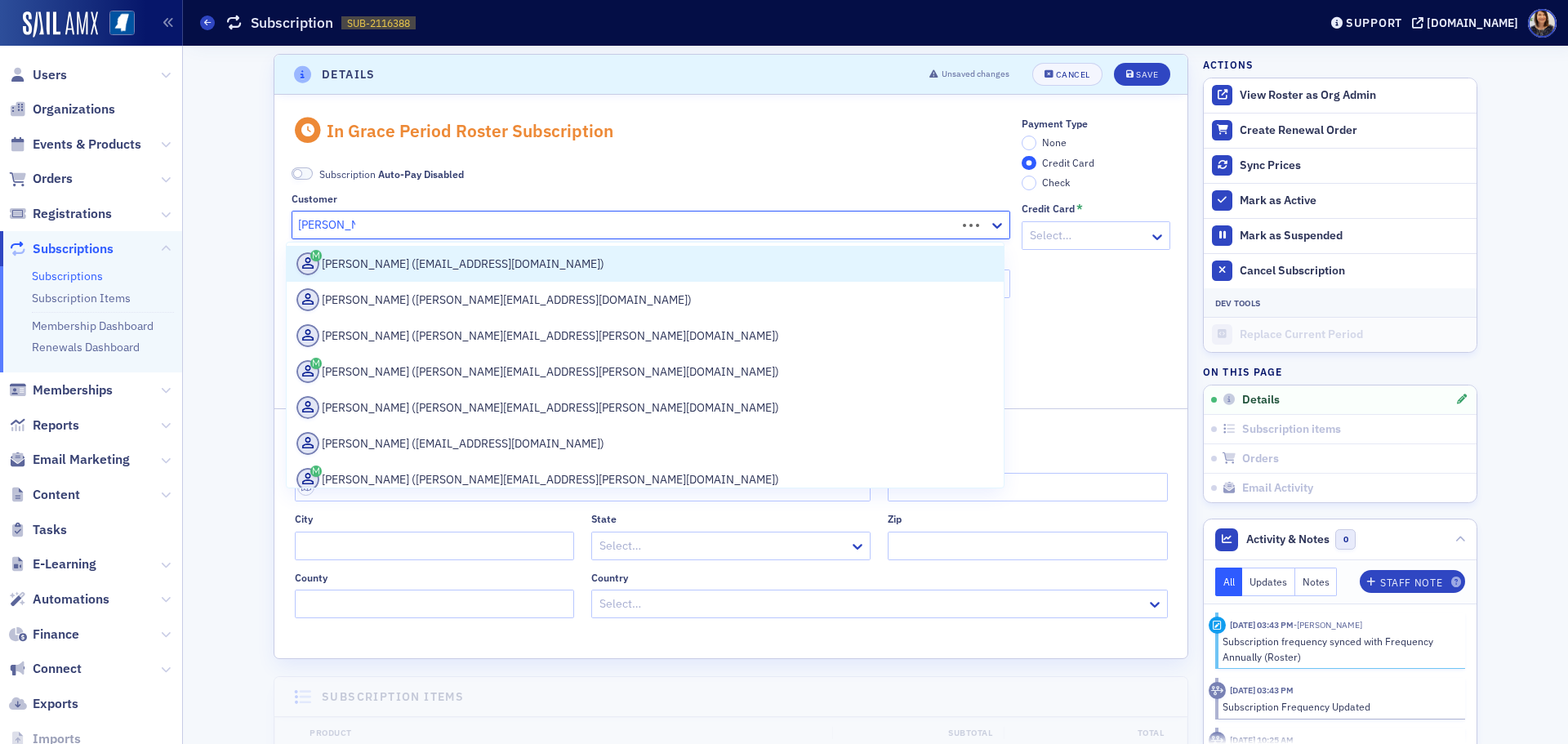
type input "[PERSON_NAME]"
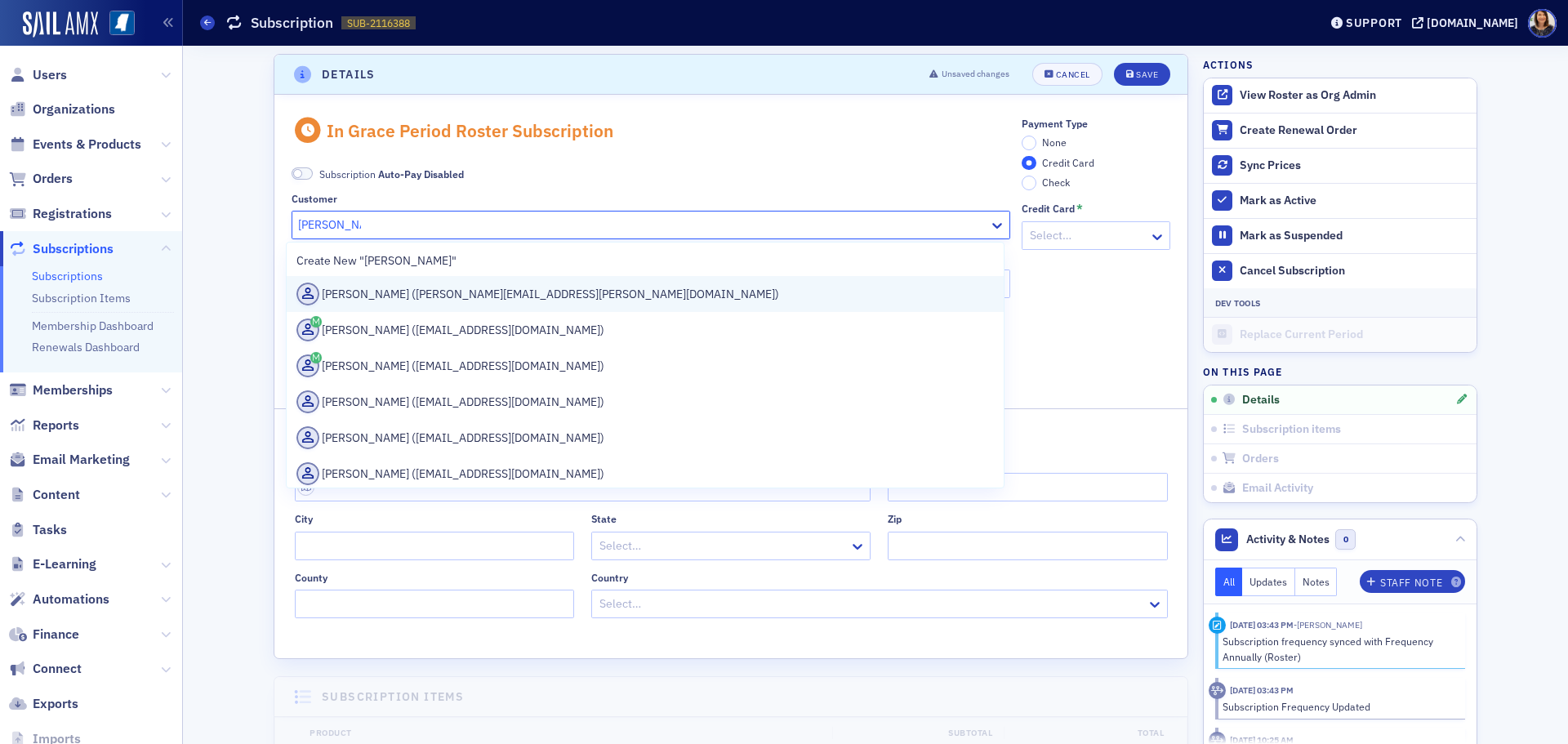
click at [505, 288] on div "[PERSON_NAME] ([PERSON_NAME][EMAIL_ADDRESS][PERSON_NAME][DOMAIN_NAME])" at bounding box center [645, 294] width 698 height 23
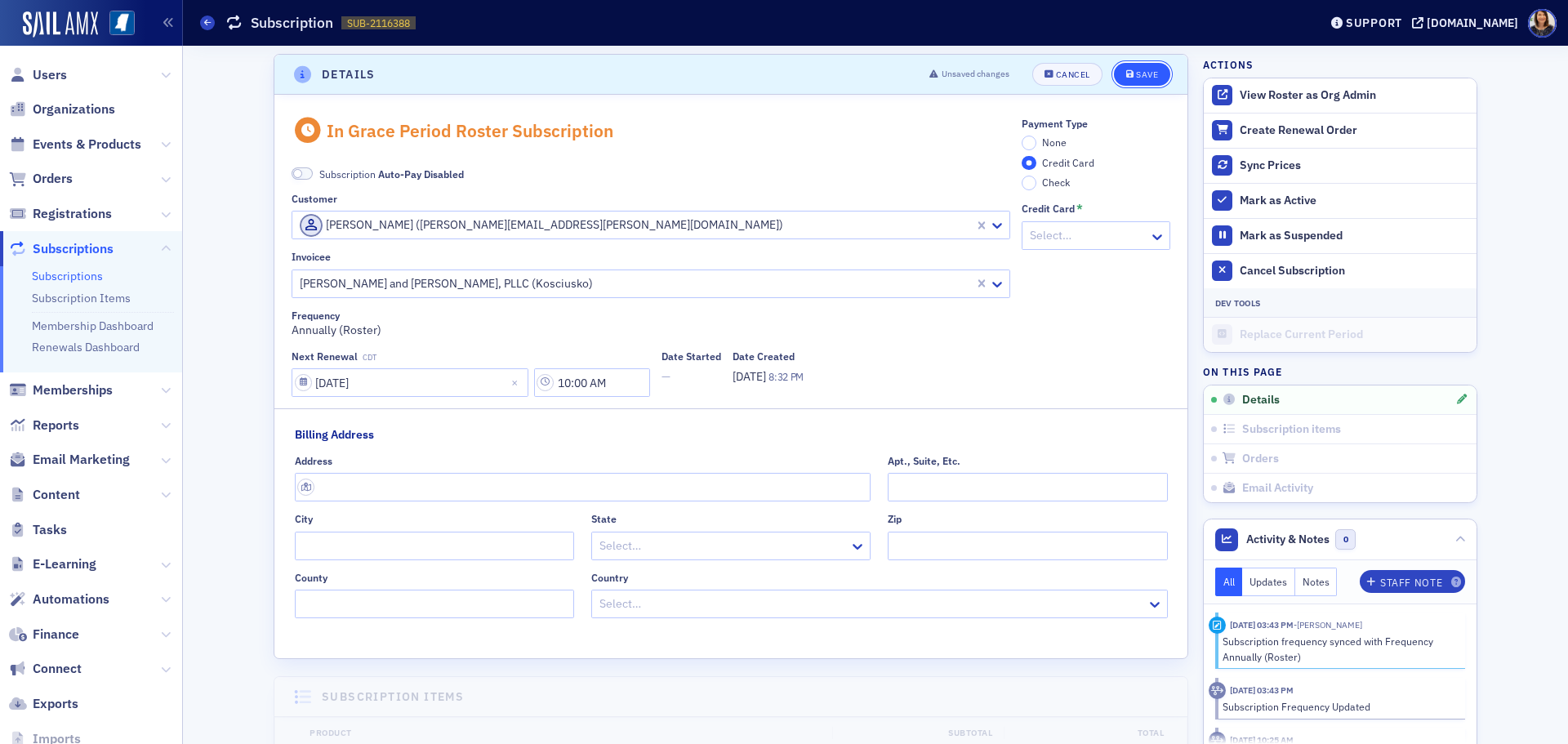
click at [1119, 71] on button "Save" at bounding box center [1142, 74] width 56 height 23
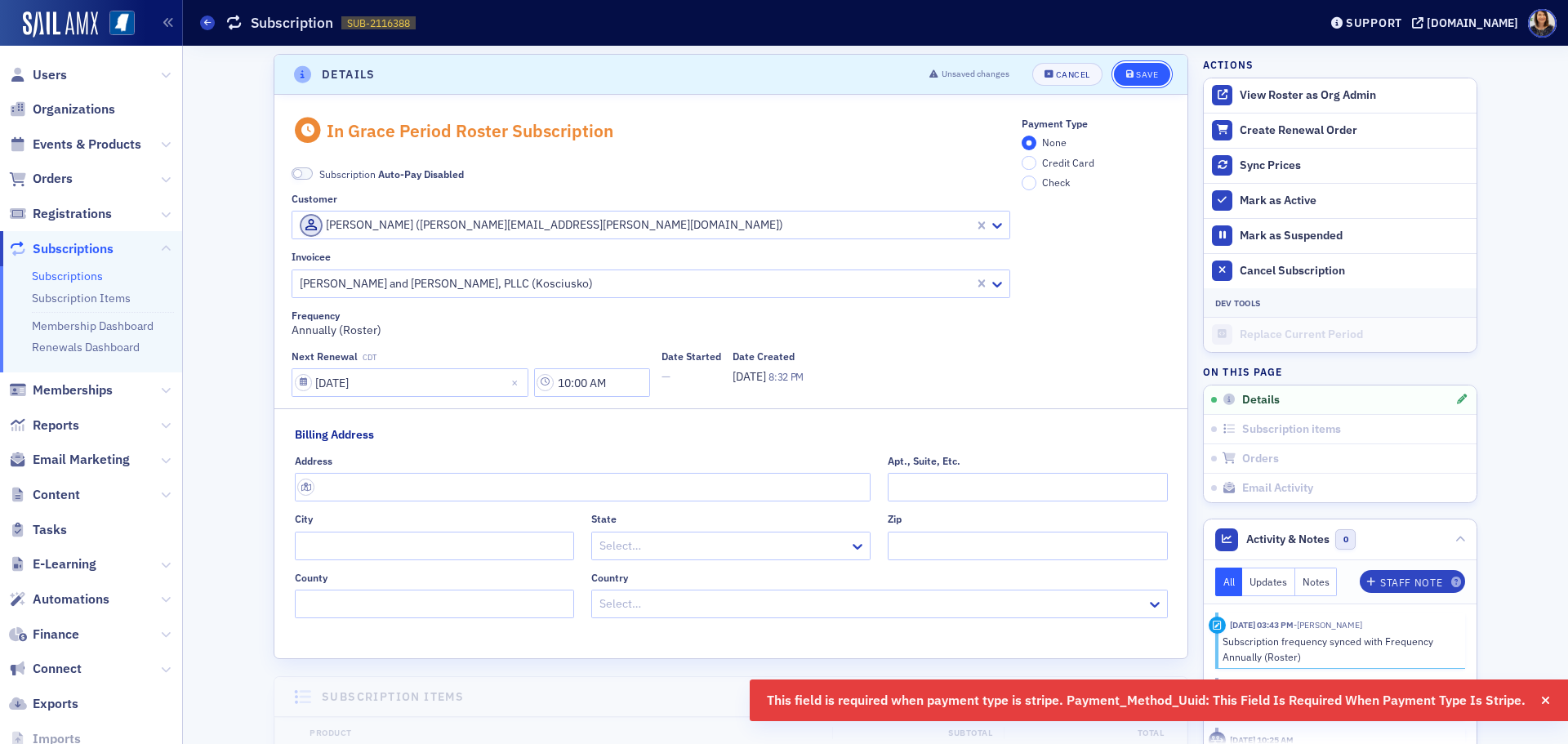
click at [1139, 84] on button "Save" at bounding box center [1142, 74] width 56 height 23
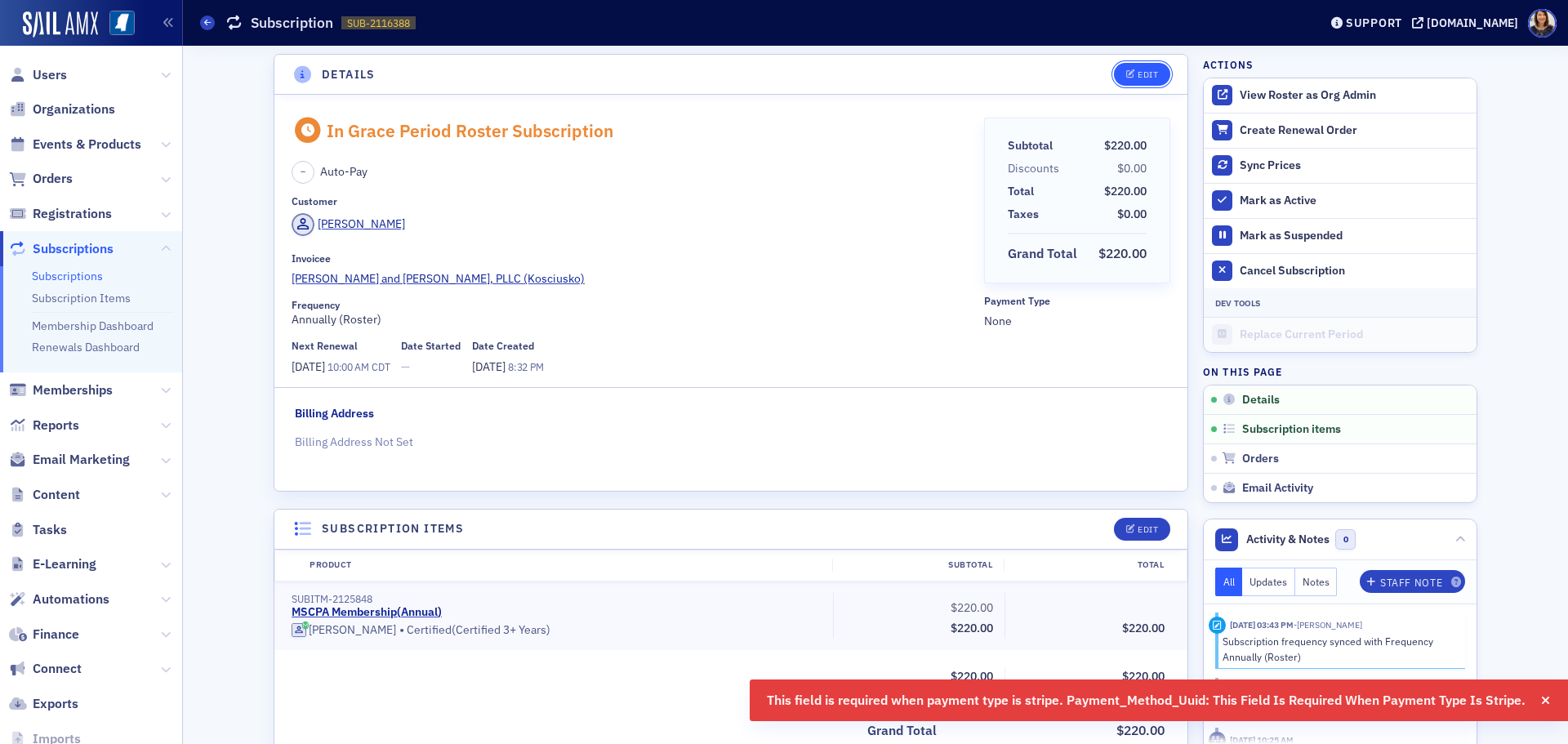
click at [1129, 78] on span "Edit" at bounding box center [1142, 75] width 32 height 9
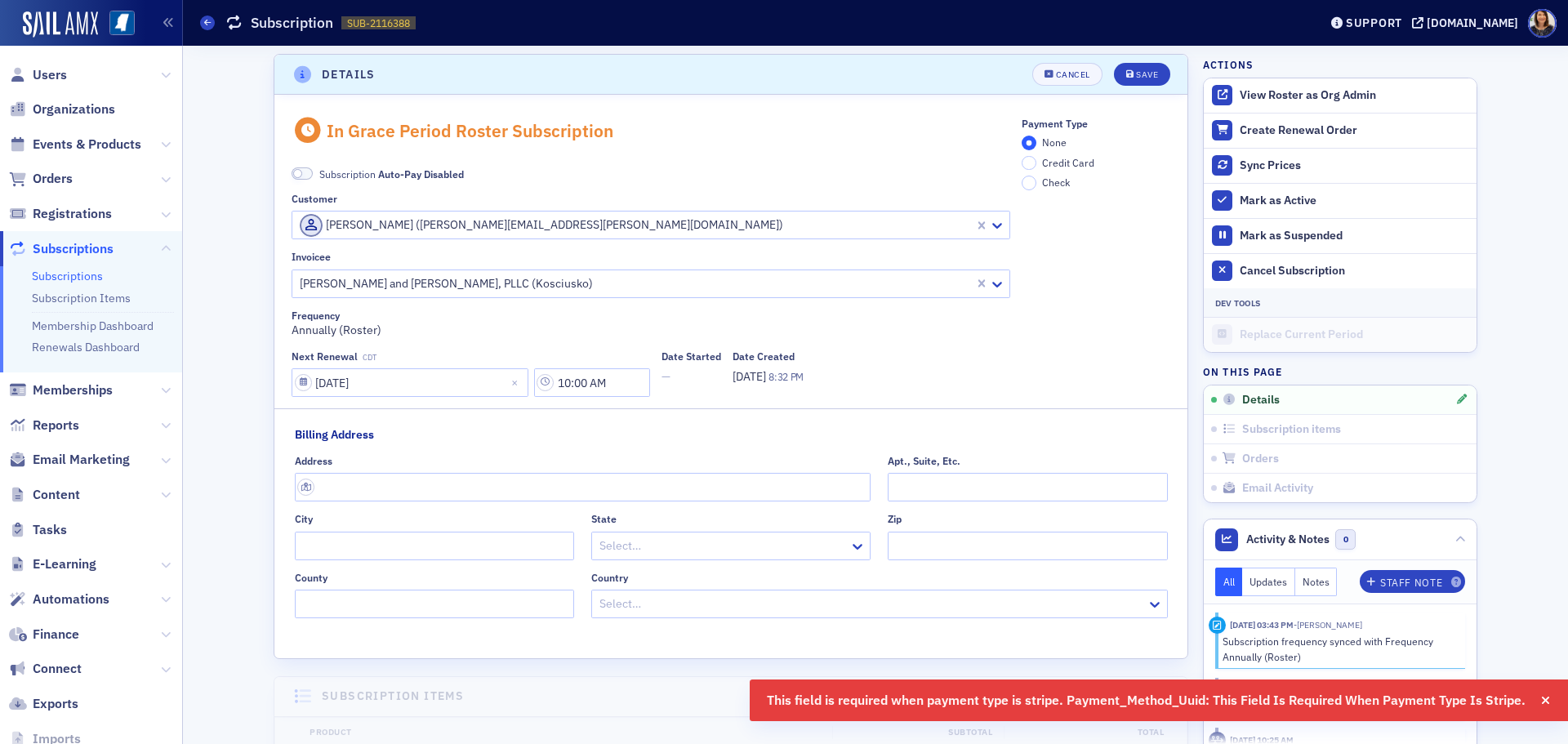
scroll to position [170, 0]
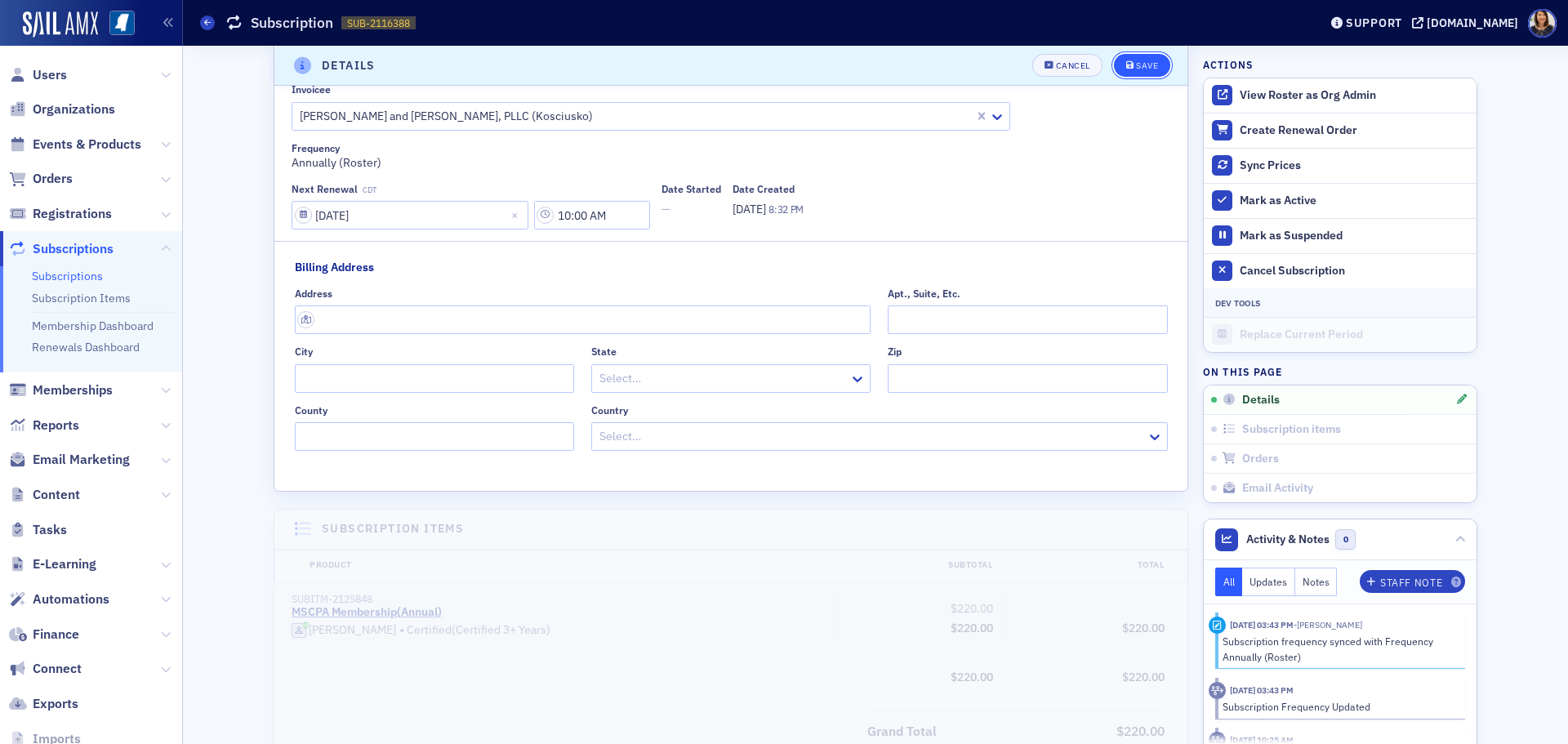
click at [1136, 61] on div "Save" at bounding box center [1148, 65] width 22 height 9
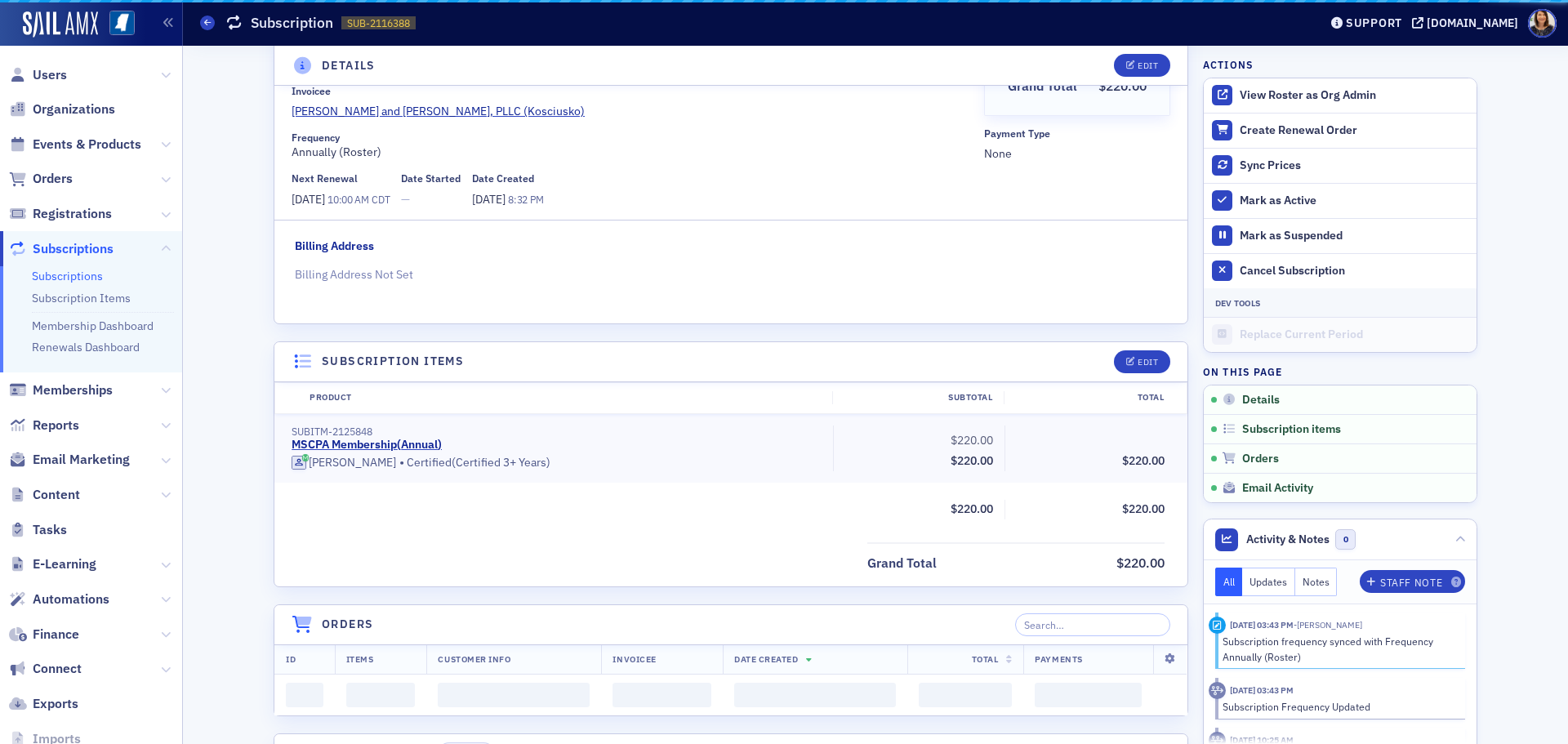
scroll to position [3, 0]
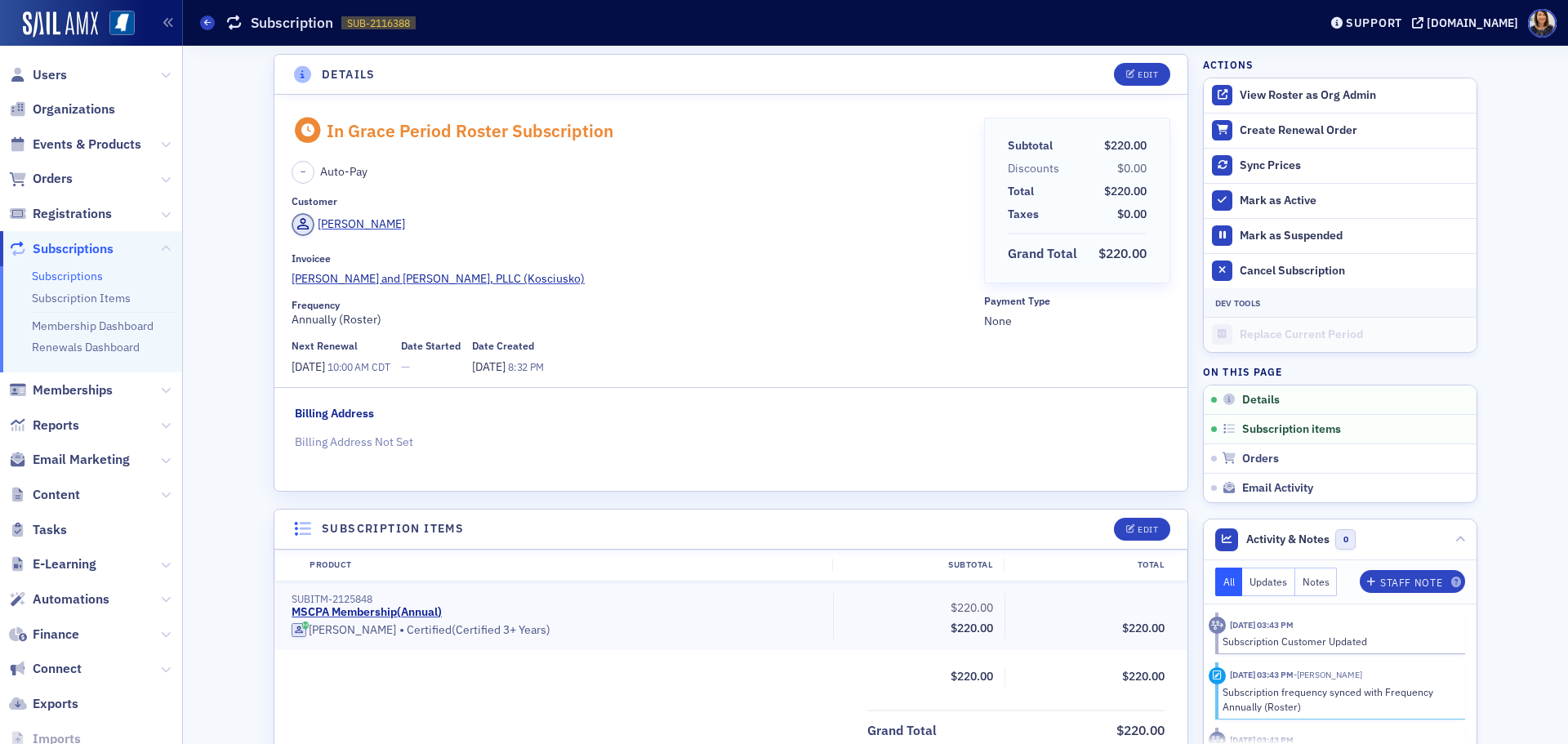
click at [34, 96] on span "Organizations" at bounding box center [90, 109] width 182 height 35
click at [40, 104] on span "Organizations" at bounding box center [74, 109] width 83 height 18
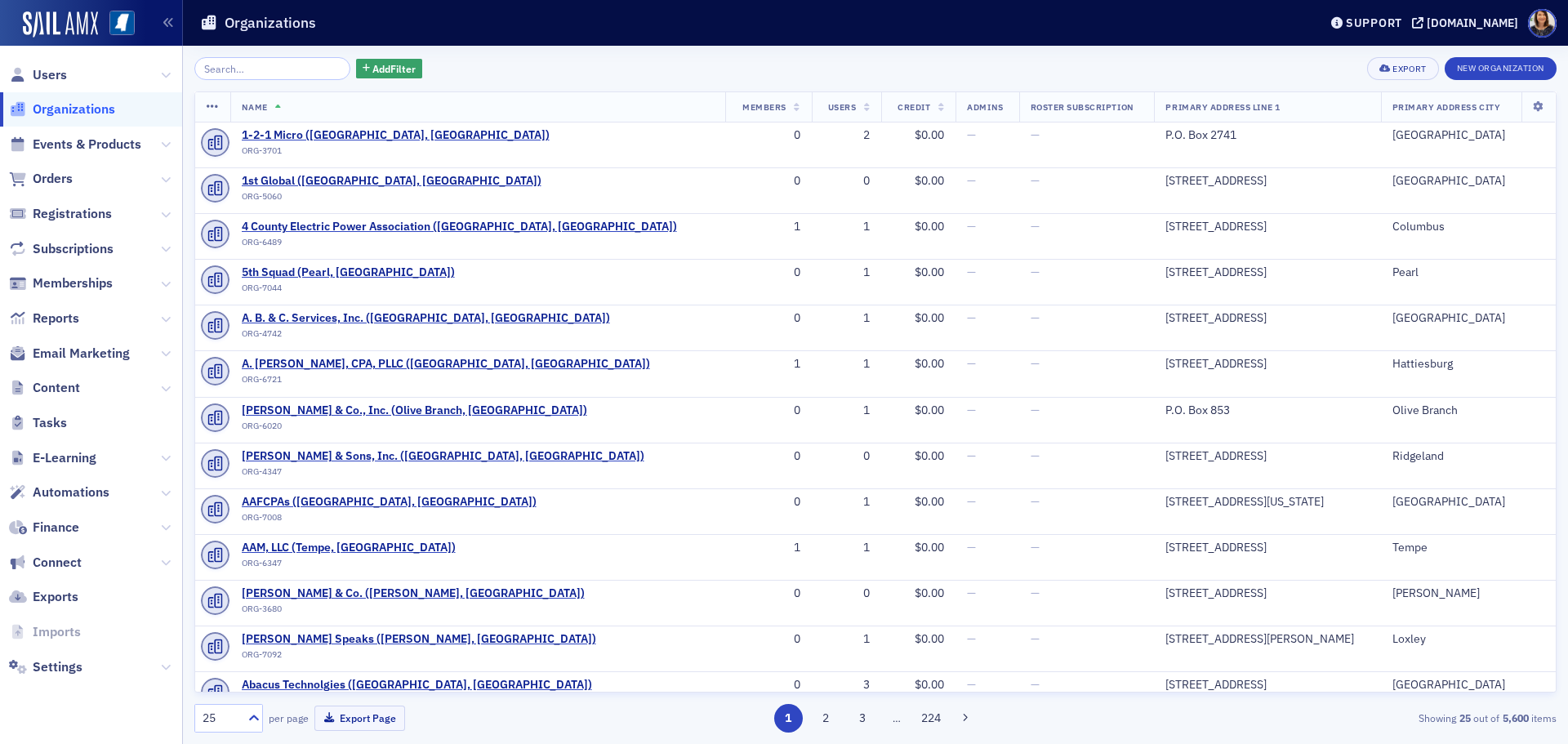
click at [275, 68] on input "search" at bounding box center [272, 68] width 156 height 23
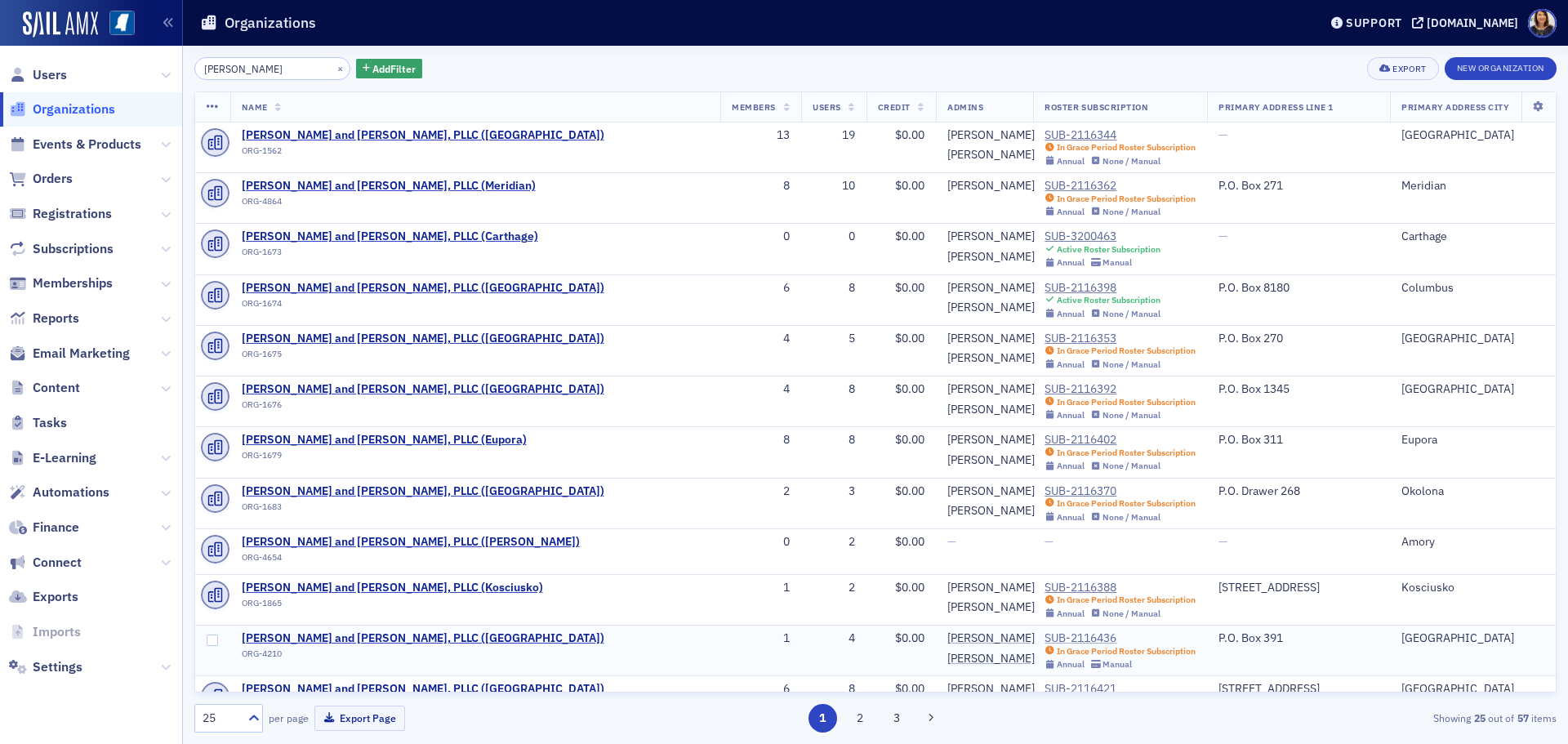
type input "[PERSON_NAME]"
click at [1044, 638] on div "SUB-2116436" at bounding box center [1119, 638] width 151 height 15
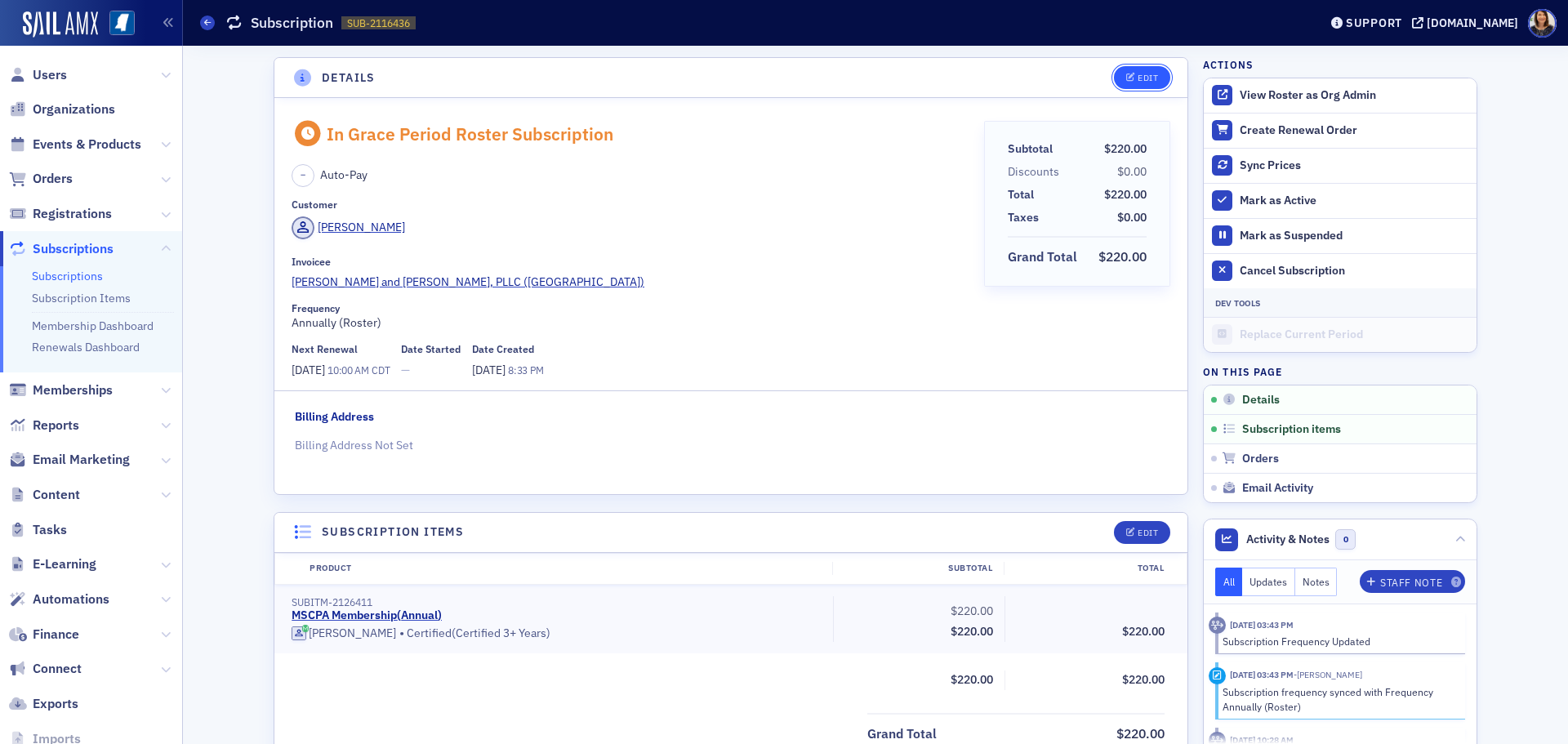
click at [1126, 78] on icon "button" at bounding box center [1130, 78] width 9 height 9
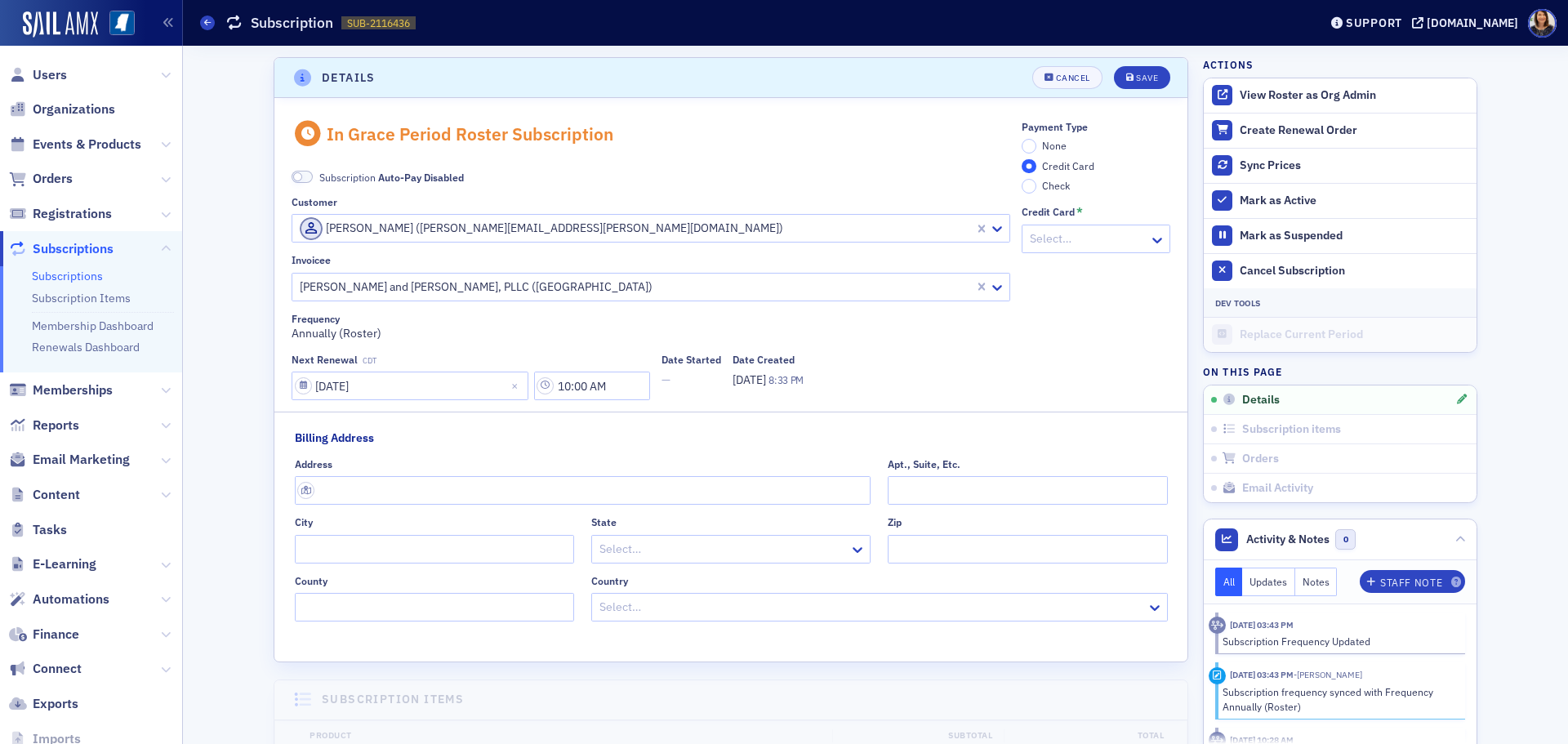
scroll to position [3, 0]
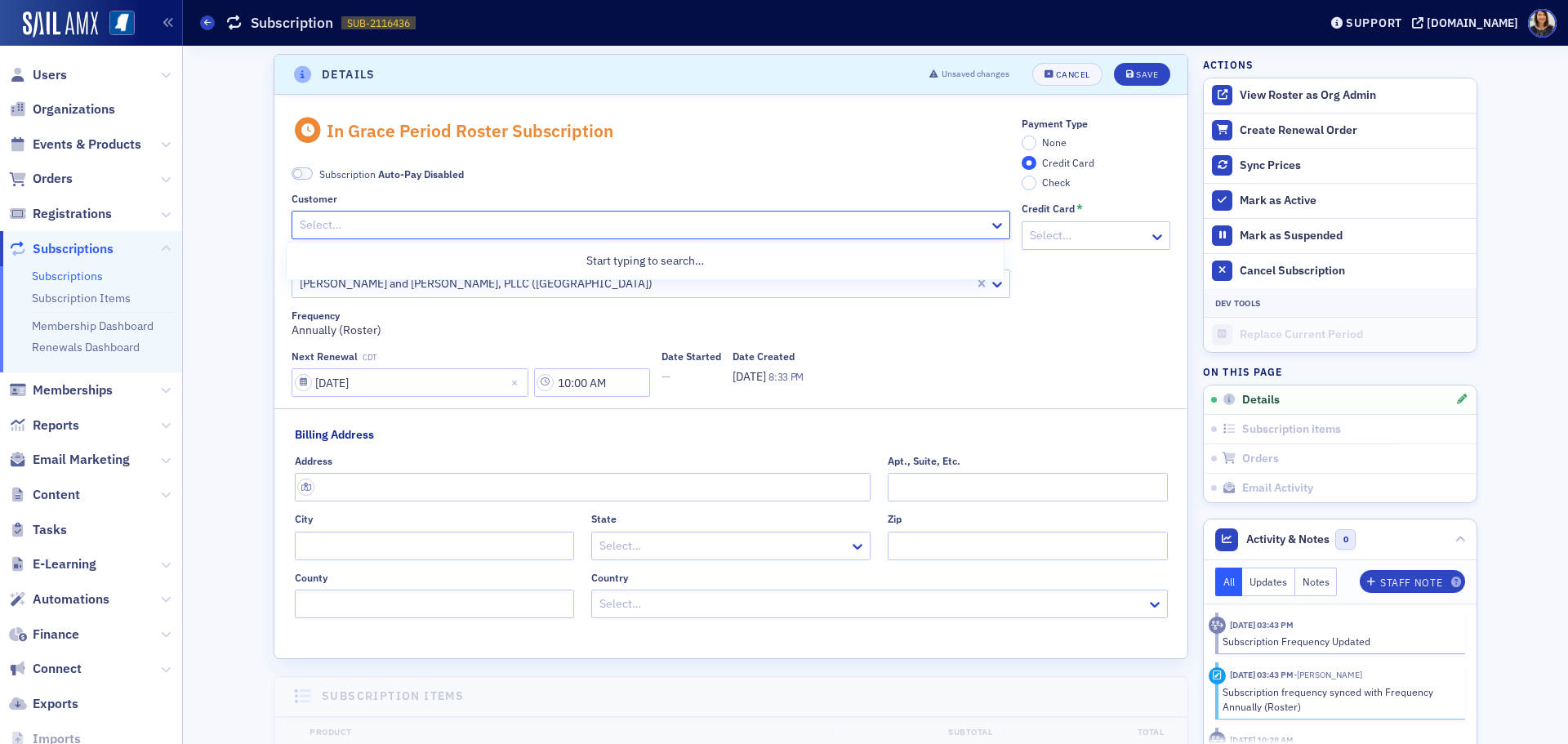
click at [642, 212] on div "Select…" at bounding box center [650, 225] width 719 height 28
type input "[PERSON_NAME]"
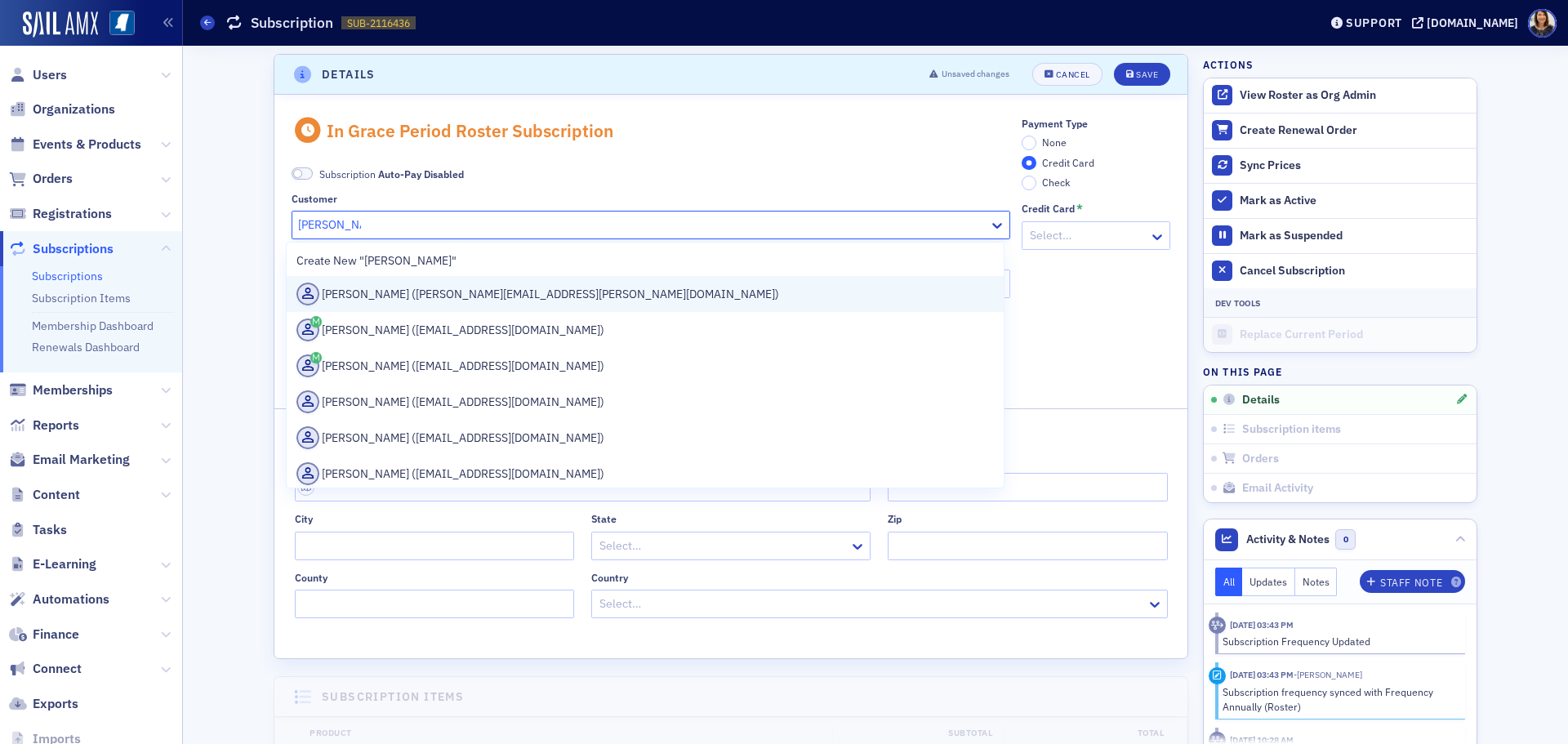
click at [408, 287] on div "[PERSON_NAME] ([PERSON_NAME][EMAIL_ADDRESS][PERSON_NAME][DOMAIN_NAME])" at bounding box center [645, 294] width 698 height 23
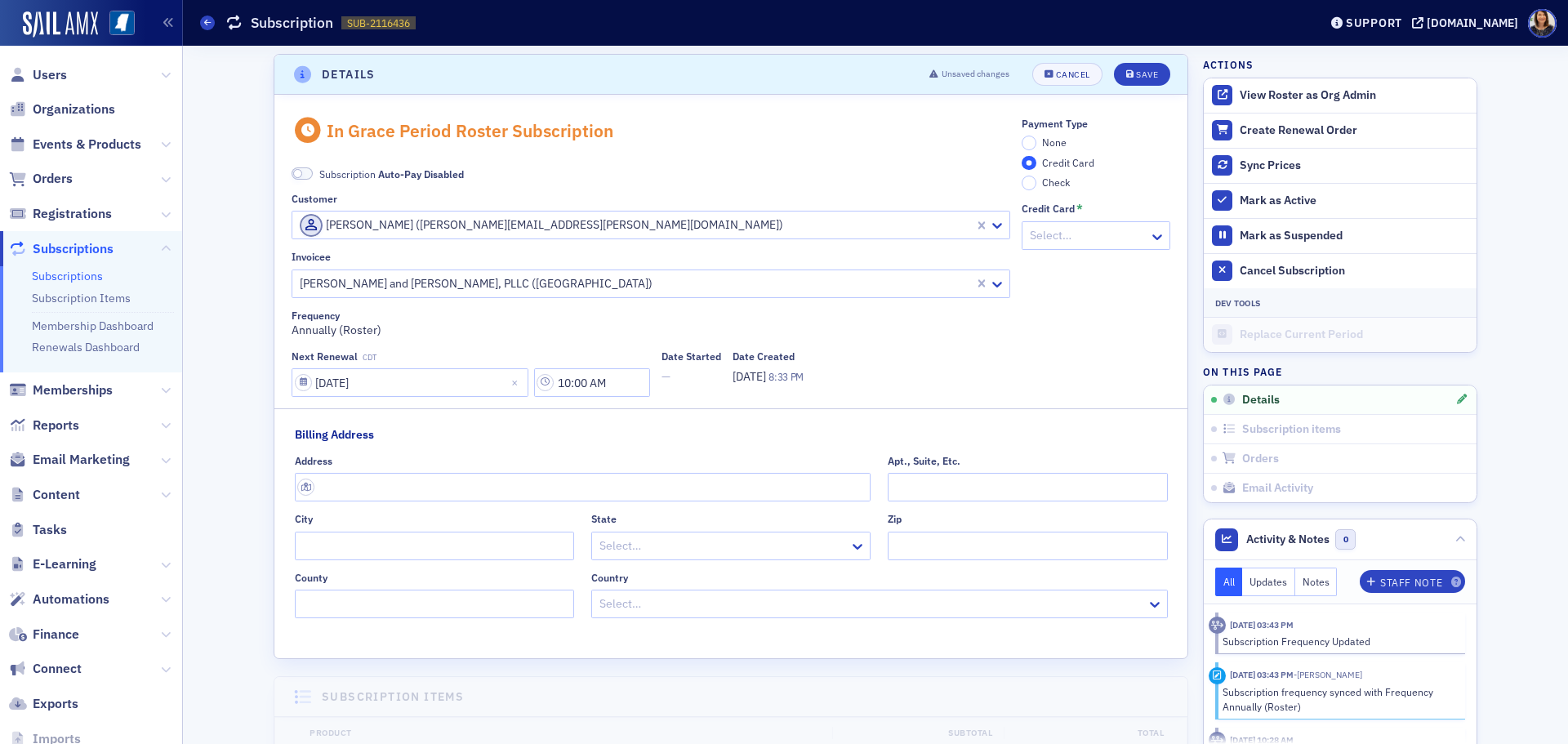
click at [1042, 136] on span "None" at bounding box center [1055, 141] width 24 height 13
click at [1036, 136] on input "None" at bounding box center [1029, 142] width 15 height 15
click at [1144, 76] on div "Save" at bounding box center [1148, 75] width 22 height 9
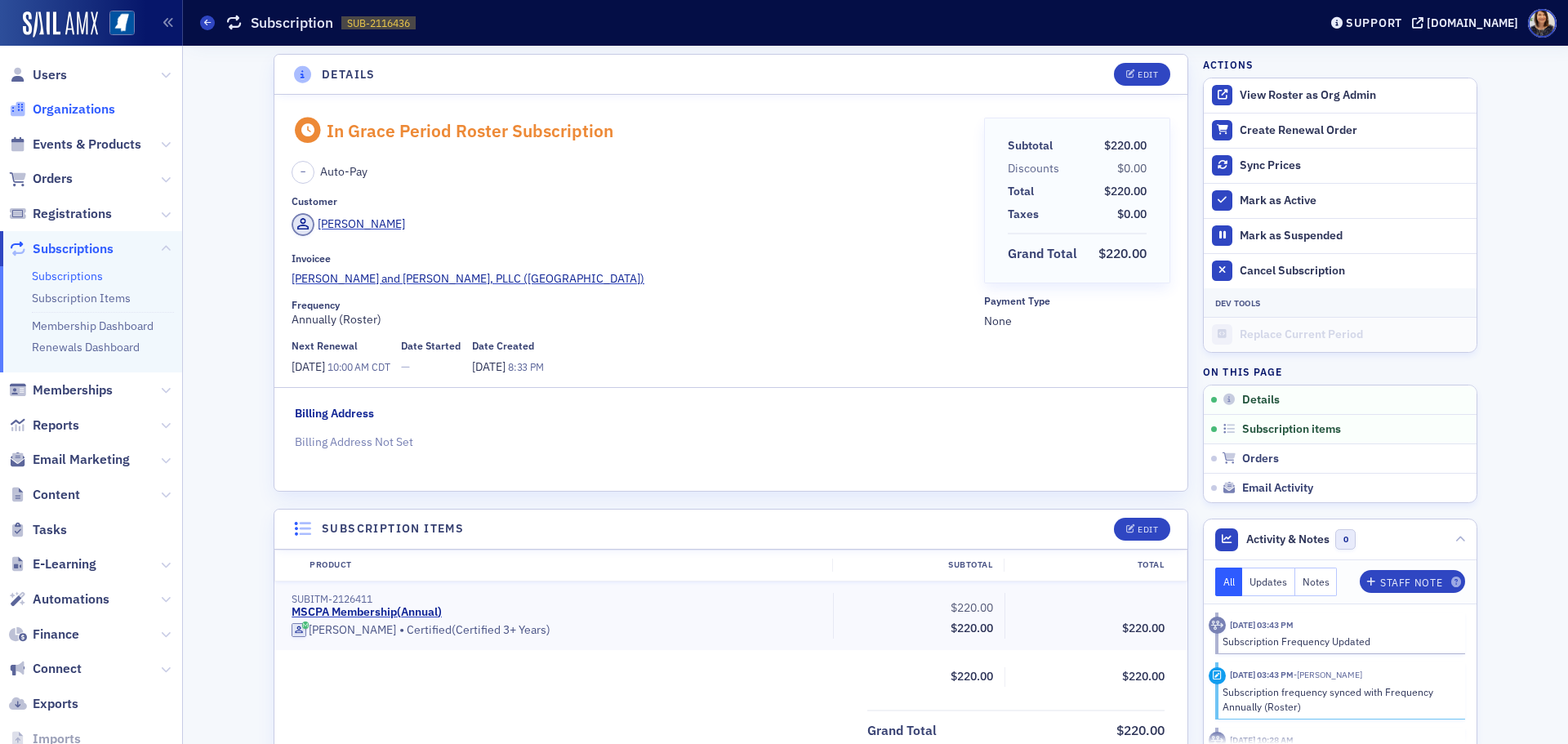
click at [65, 105] on span "Organizations" at bounding box center [74, 109] width 83 height 18
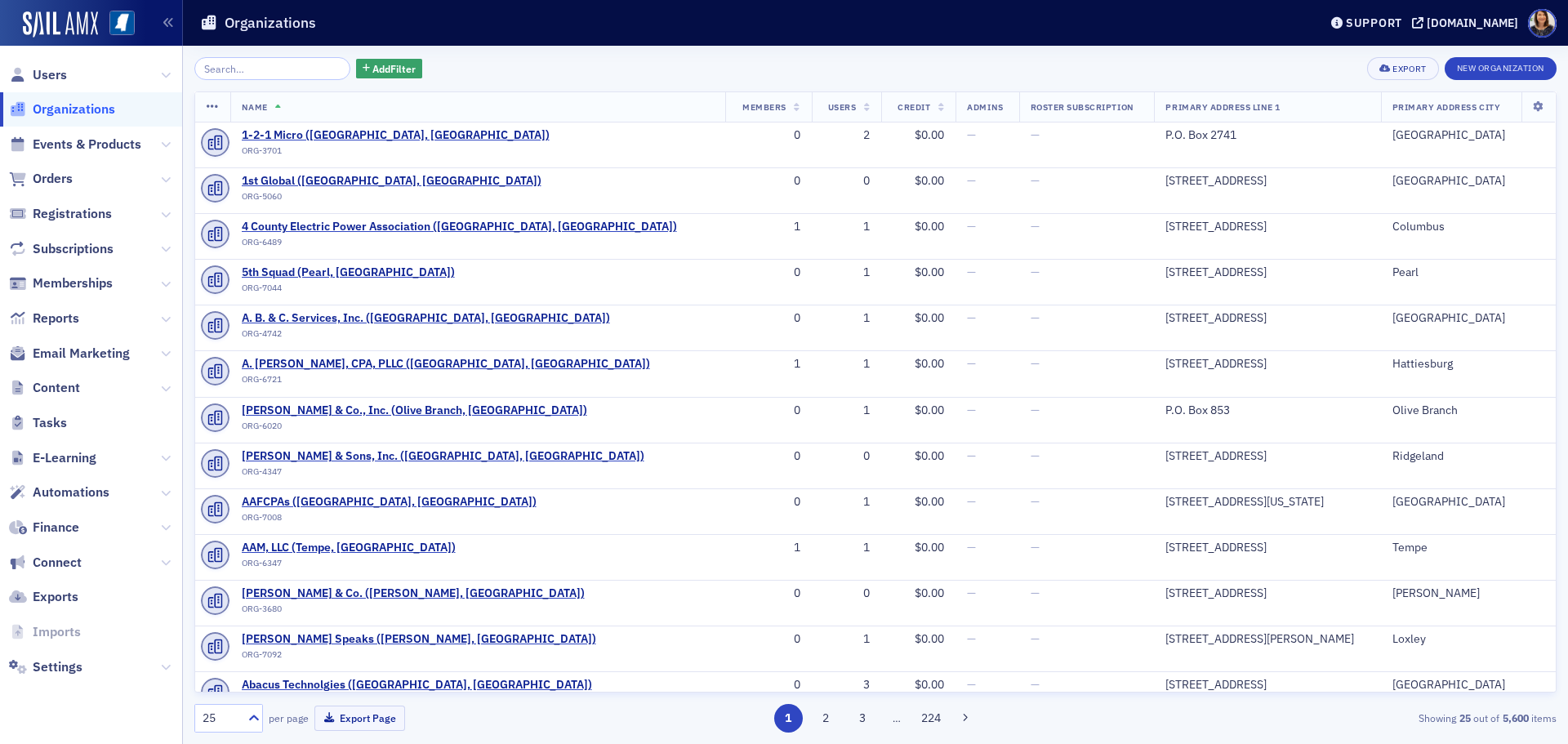
click at [313, 68] on input "search" at bounding box center [272, 68] width 156 height 23
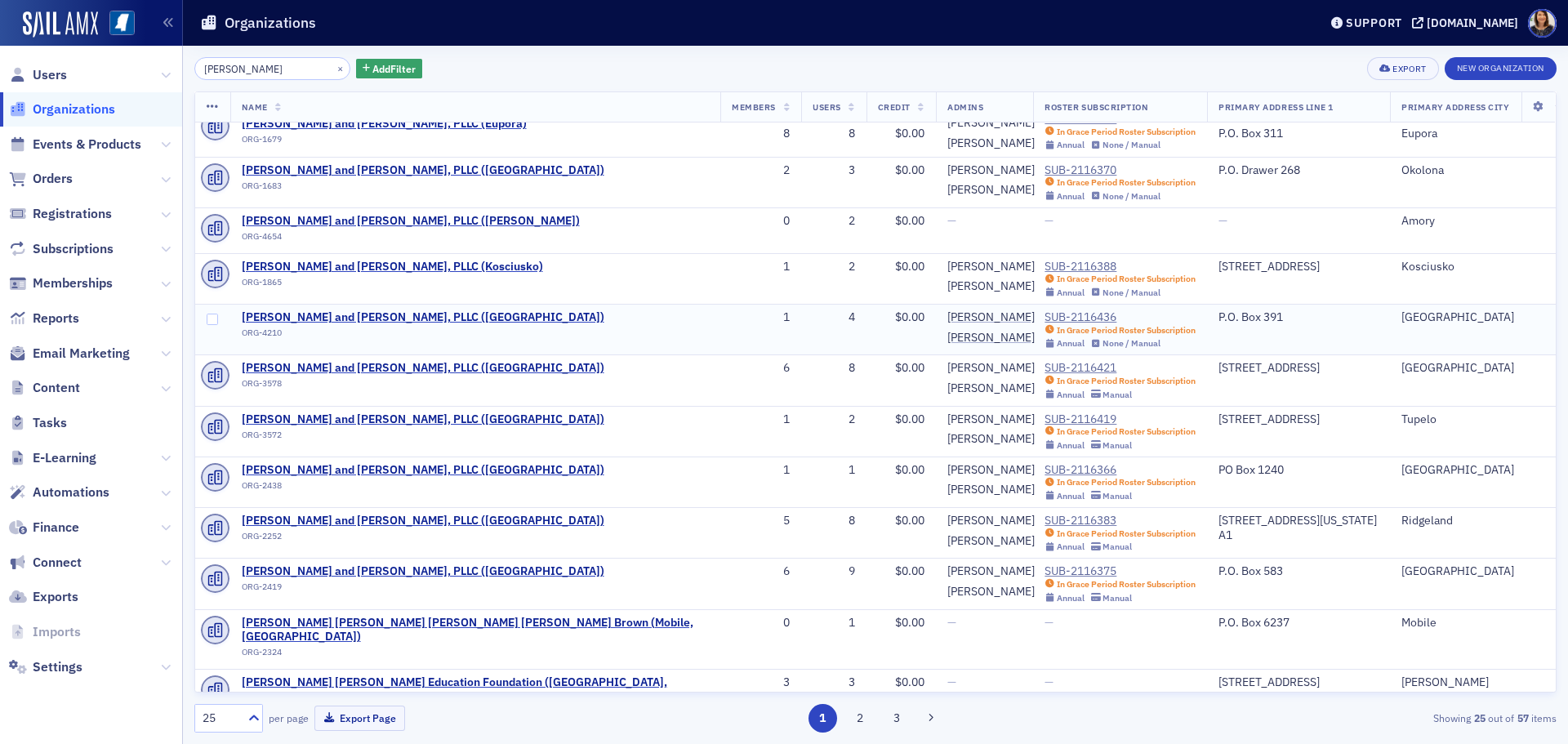
scroll to position [324, 0]
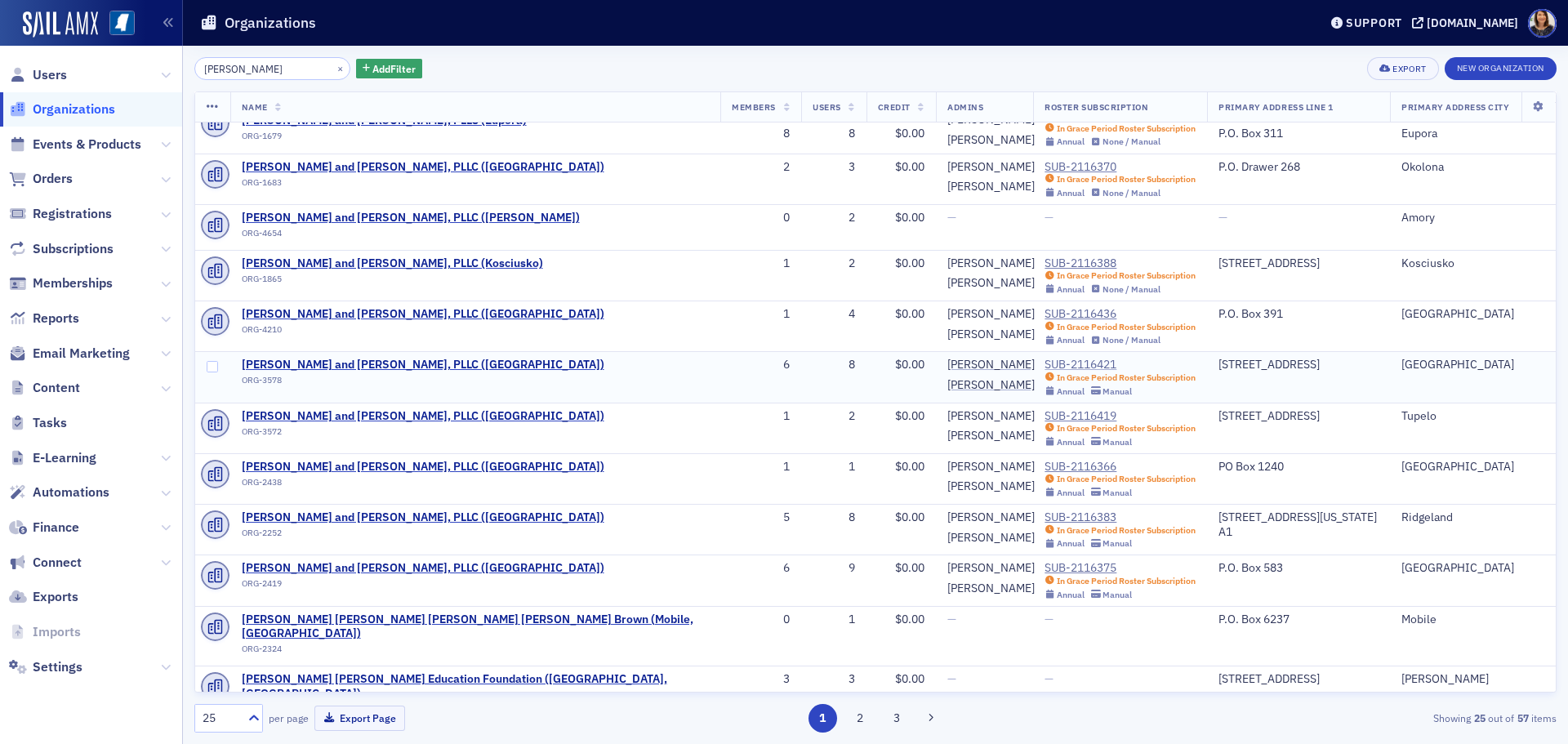
type input "[PERSON_NAME]"
click at [1044, 365] on div "SUB-2116421" at bounding box center [1119, 364] width 151 height 15
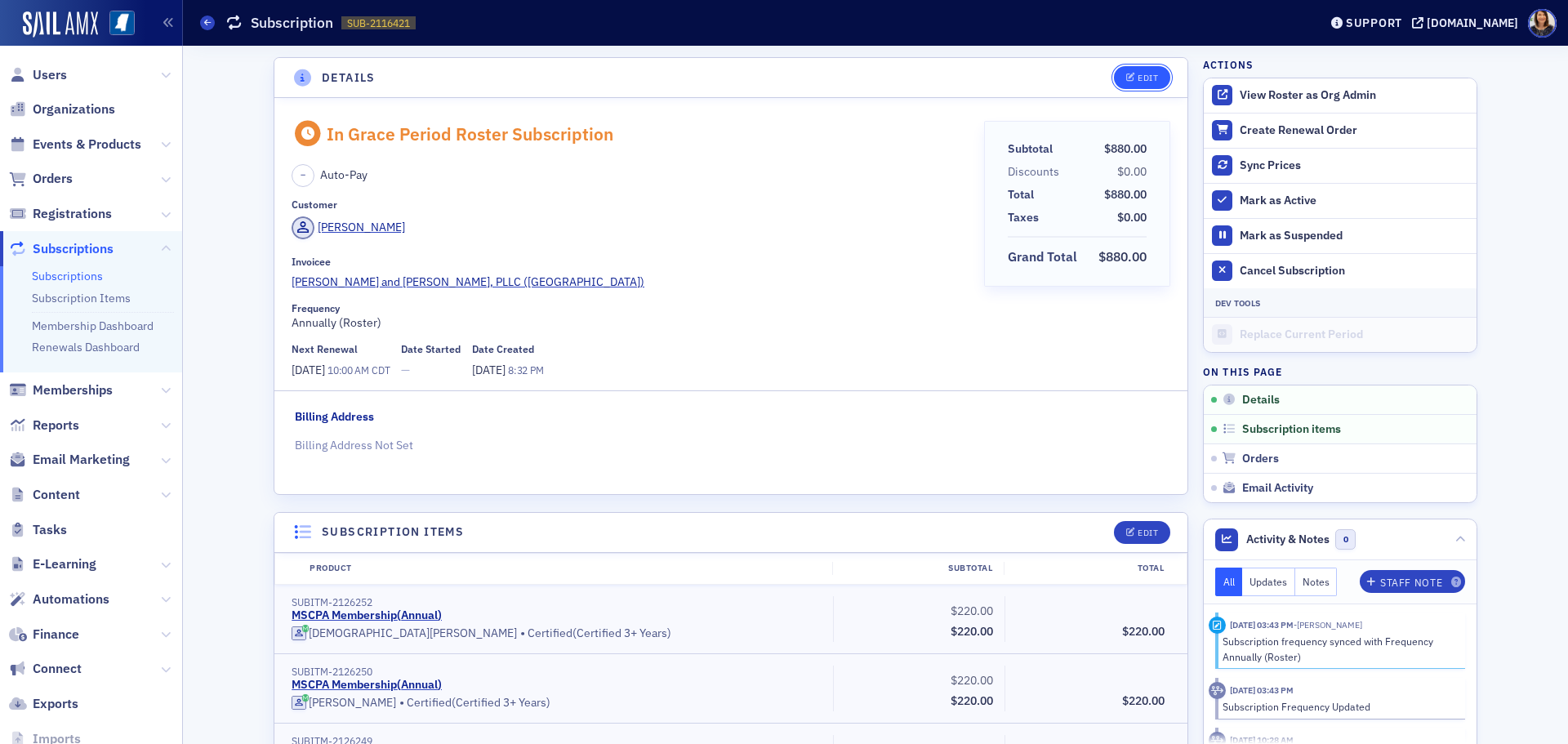
click at [1138, 78] on div "Edit" at bounding box center [1148, 78] width 21 height 9
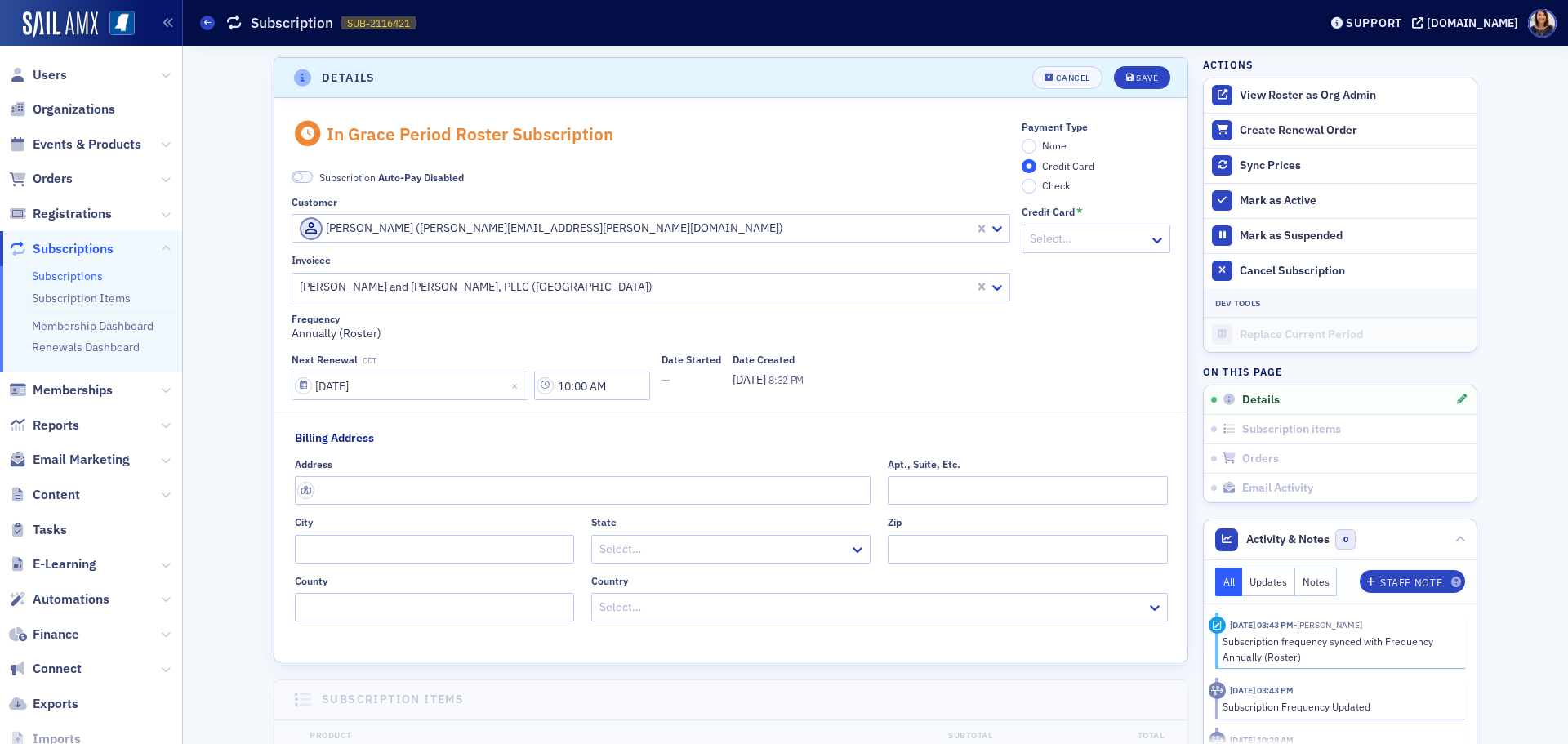
scroll to position [3, 0]
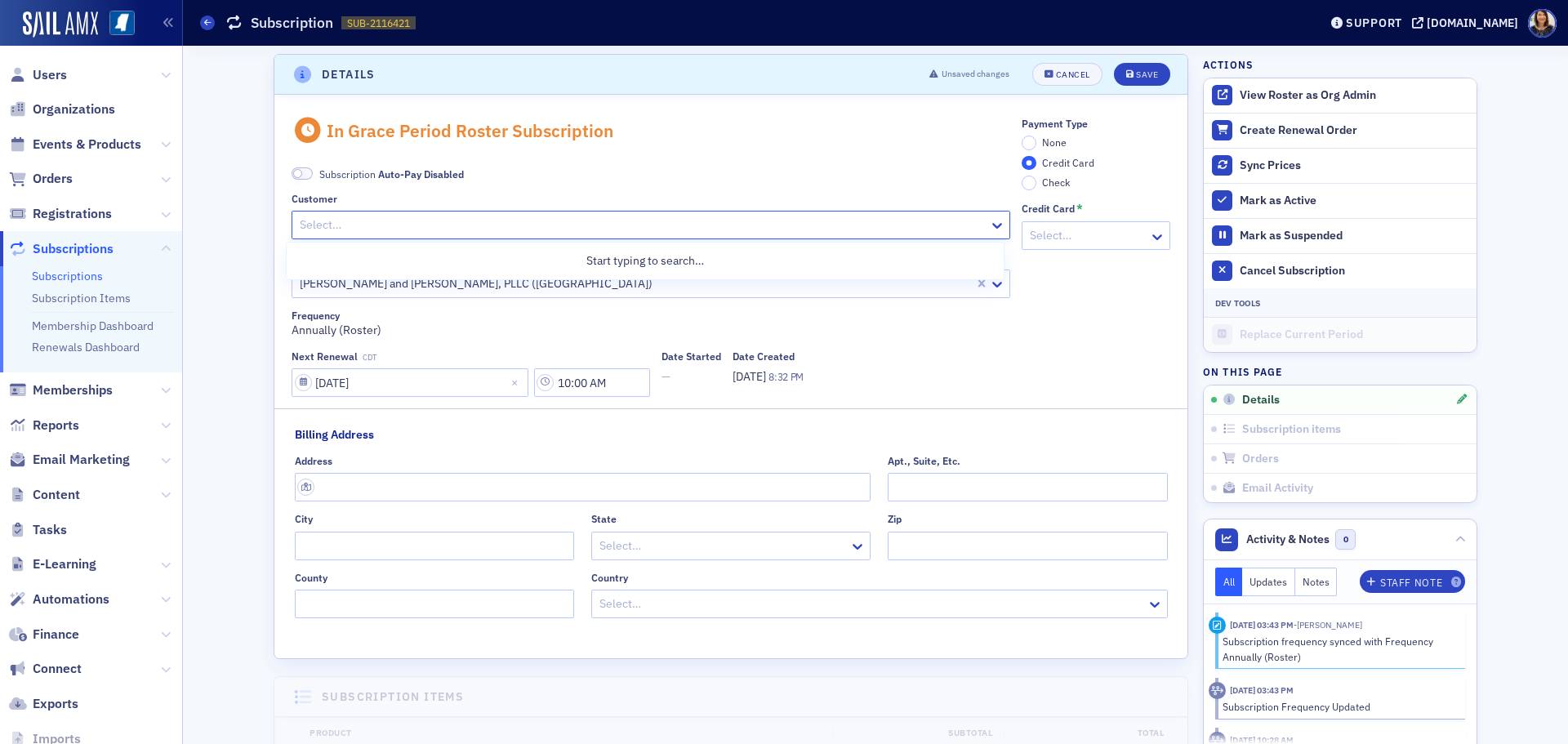
click at [715, 232] on div at bounding box center [643, 225] width 689 height 21
click at [515, 217] on div at bounding box center [643, 225] width 689 height 21
type input "[PERSON_NAME]"
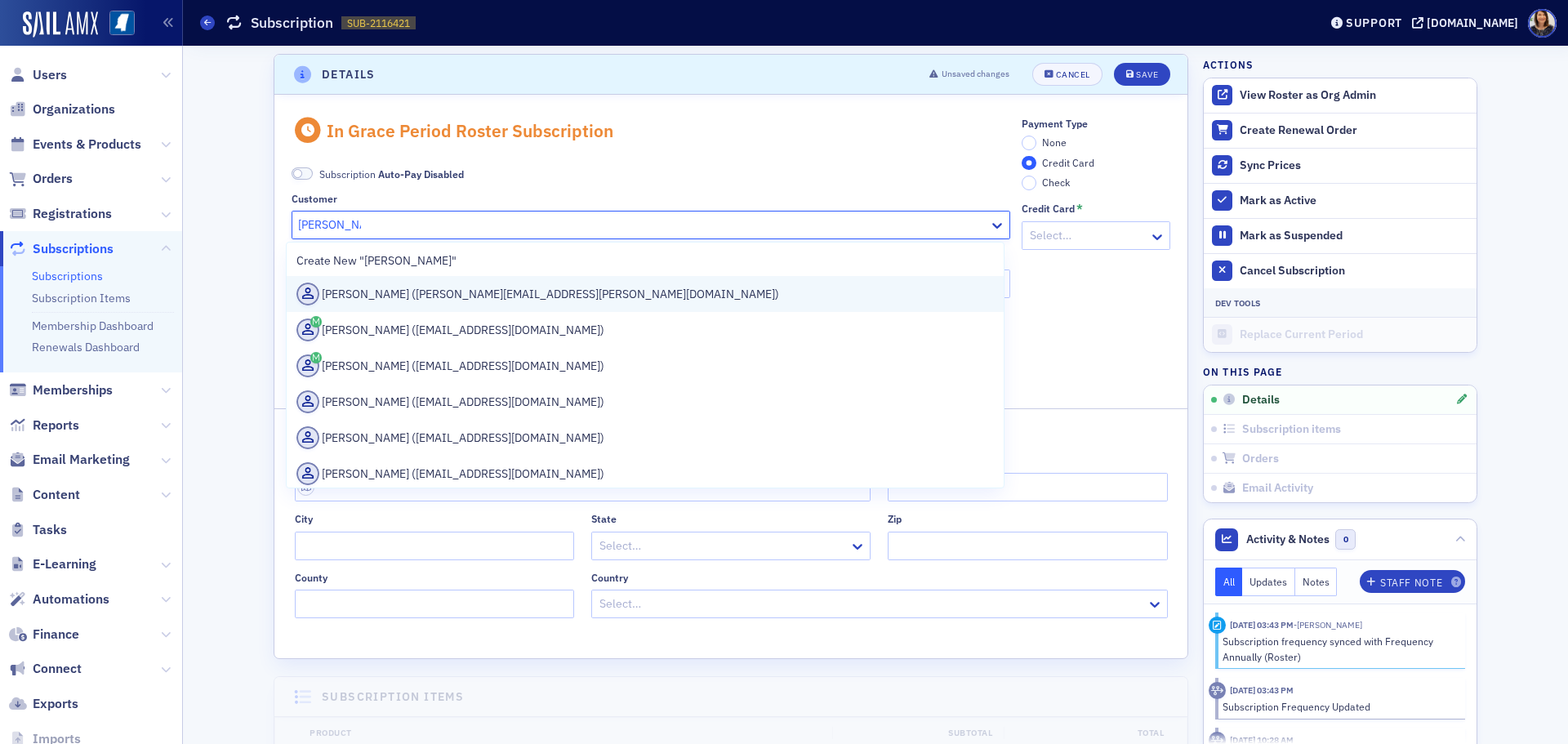
click at [418, 289] on div "[PERSON_NAME] ([PERSON_NAME][EMAIL_ADDRESS][PERSON_NAME][DOMAIN_NAME])" at bounding box center [645, 294] width 698 height 23
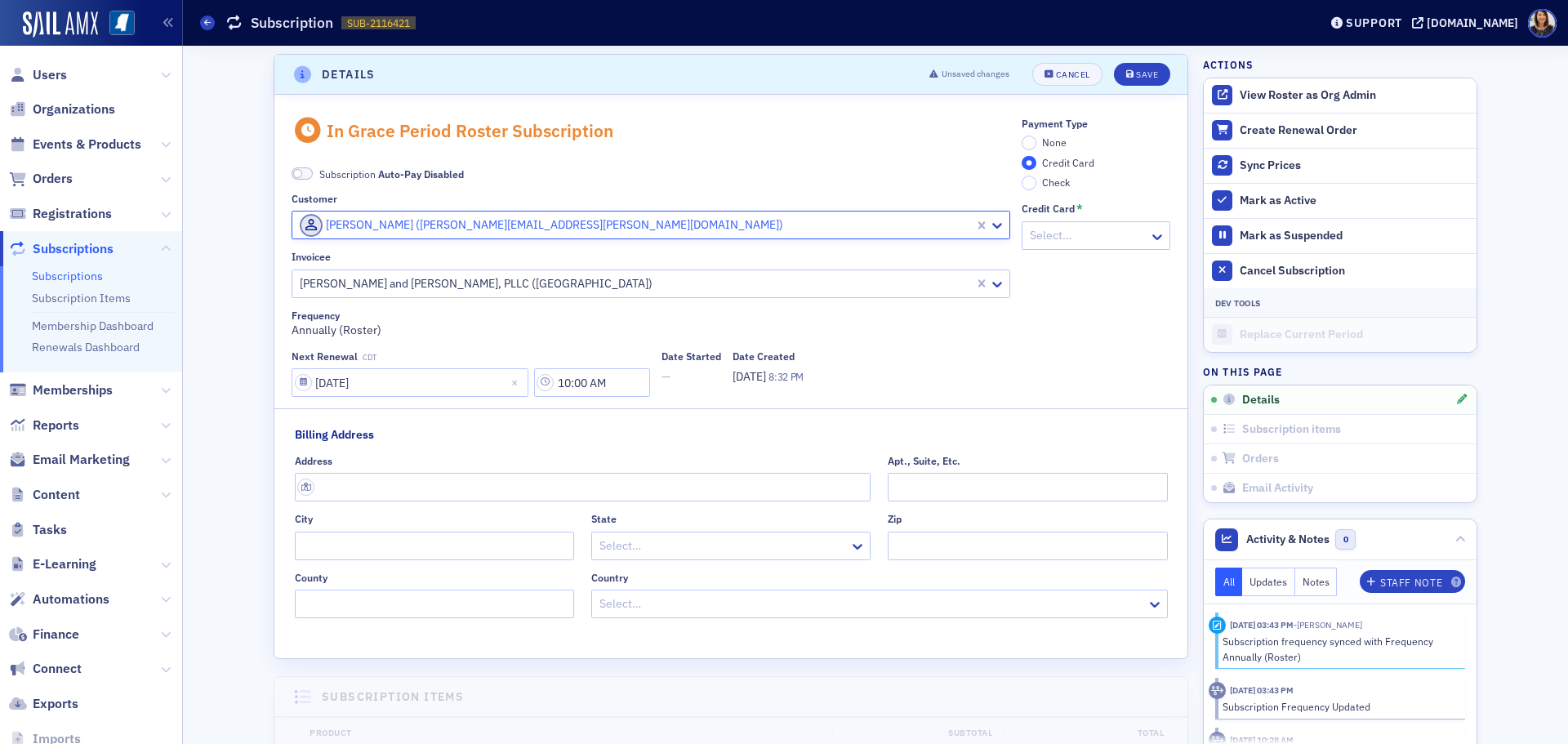
click at [1055, 146] on span "None" at bounding box center [1055, 141] width 24 height 13
click at [1036, 146] on input "None" at bounding box center [1029, 142] width 15 height 15
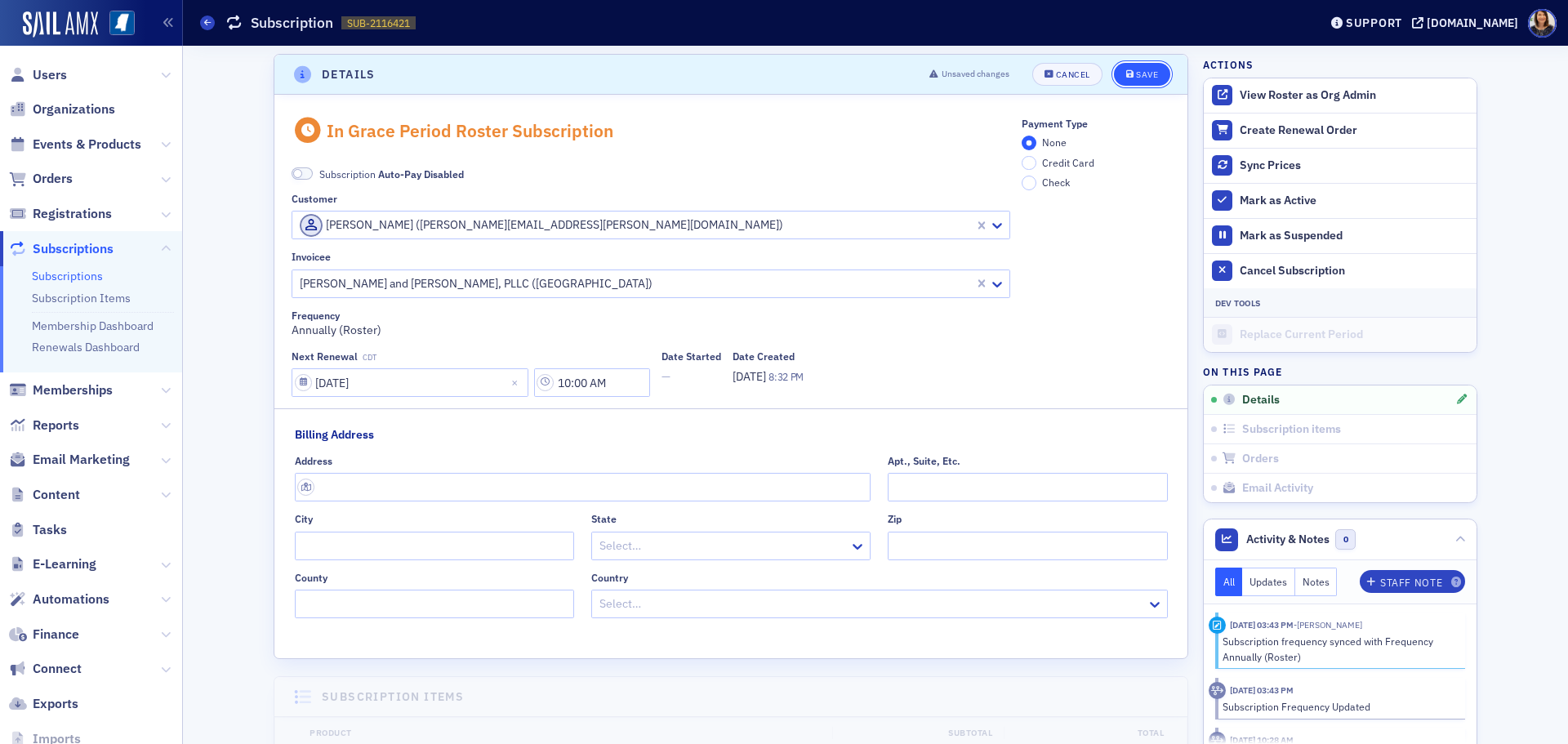
click at [1139, 82] on button "Save" at bounding box center [1142, 74] width 56 height 23
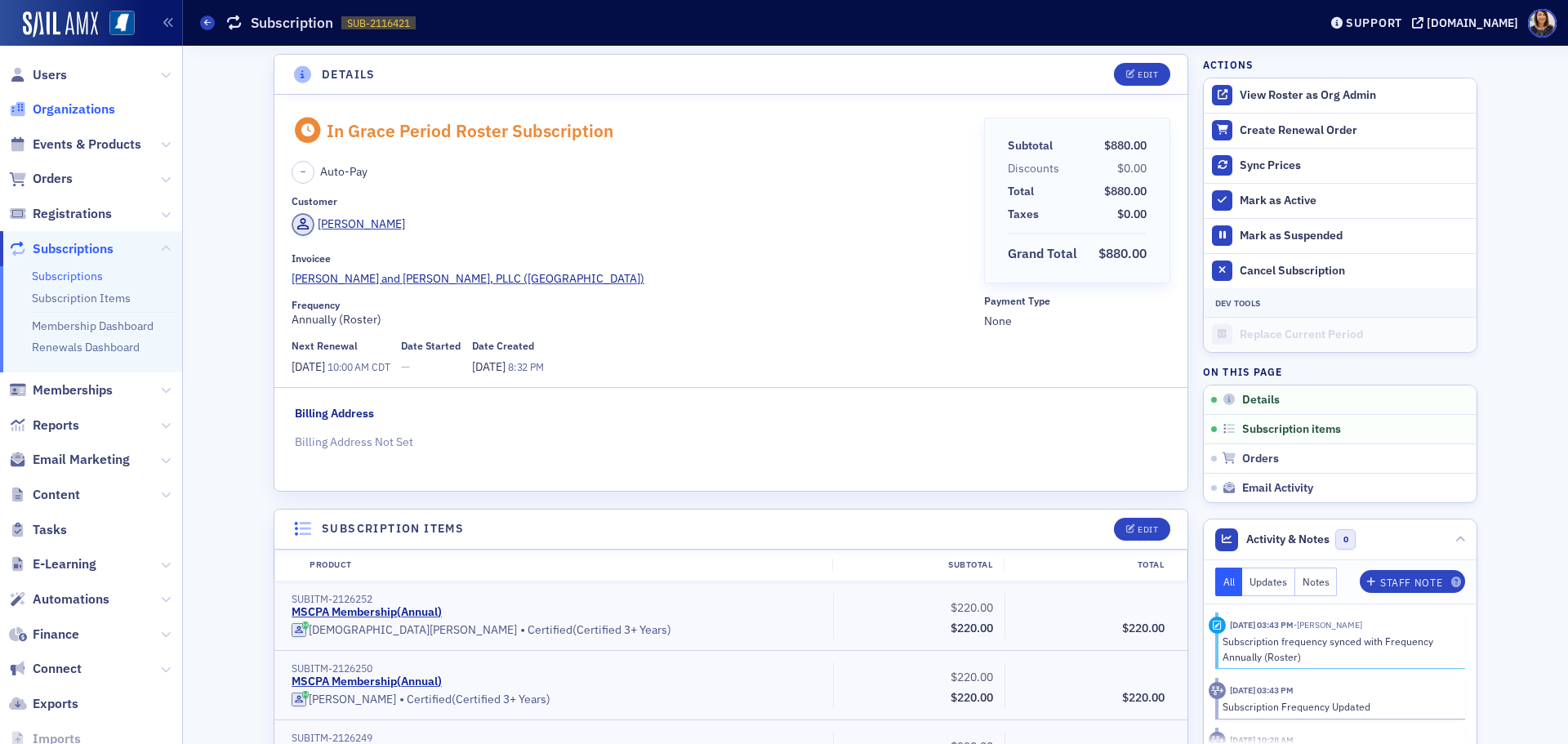
drag, startPoint x: 61, startPoint y: 99, endPoint x: 76, endPoint y: 118, distance: 24.2
click at [74, 116] on span "Organizations" at bounding box center [90, 109] width 182 height 35
click at [81, 119] on span "Organizations" at bounding box center [90, 109] width 182 height 35
click at [105, 111] on span "Organizations" at bounding box center [74, 109] width 83 height 18
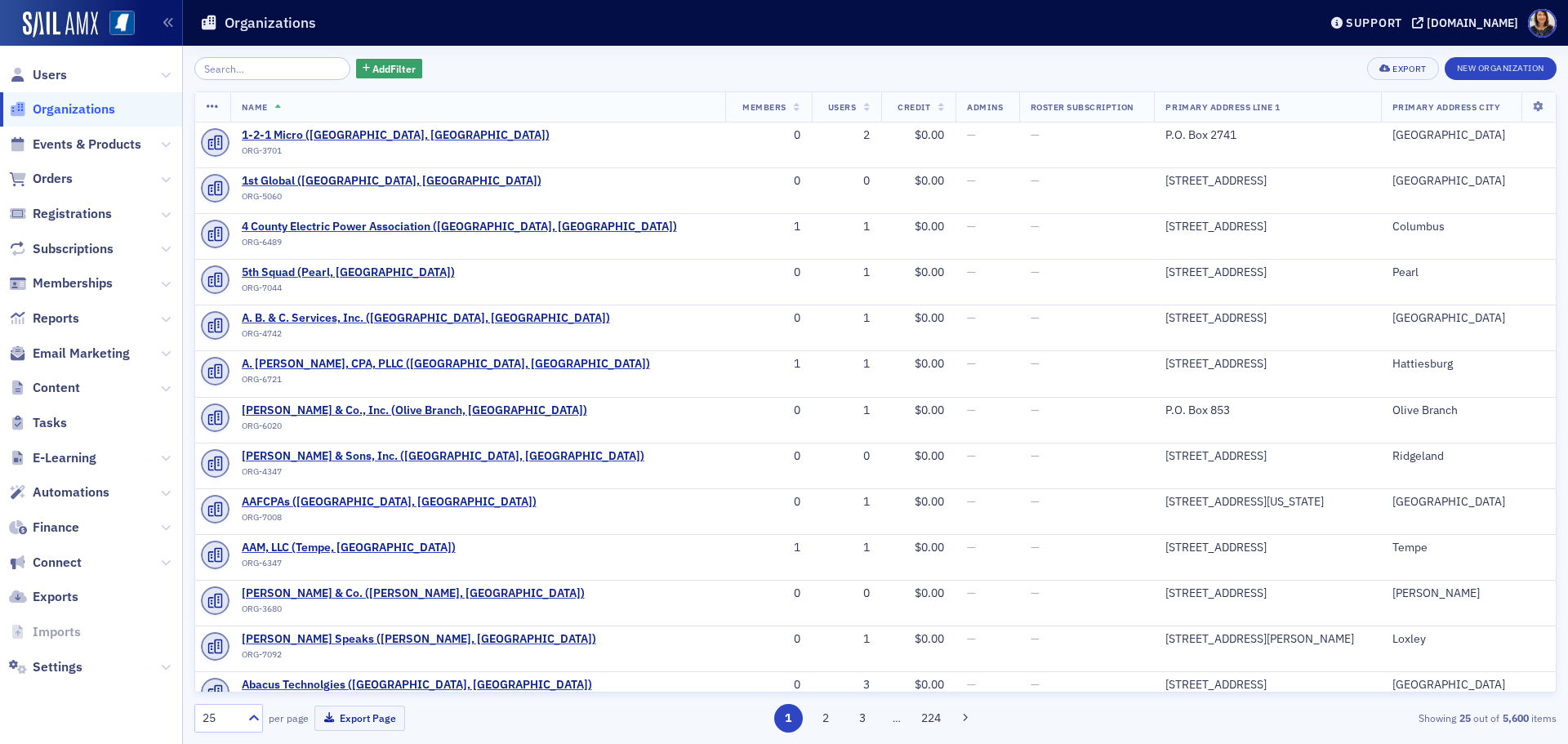
click at [254, 78] on input "search" at bounding box center [272, 68] width 156 height 23
click at [253, 77] on input "search" at bounding box center [272, 68] width 156 height 23
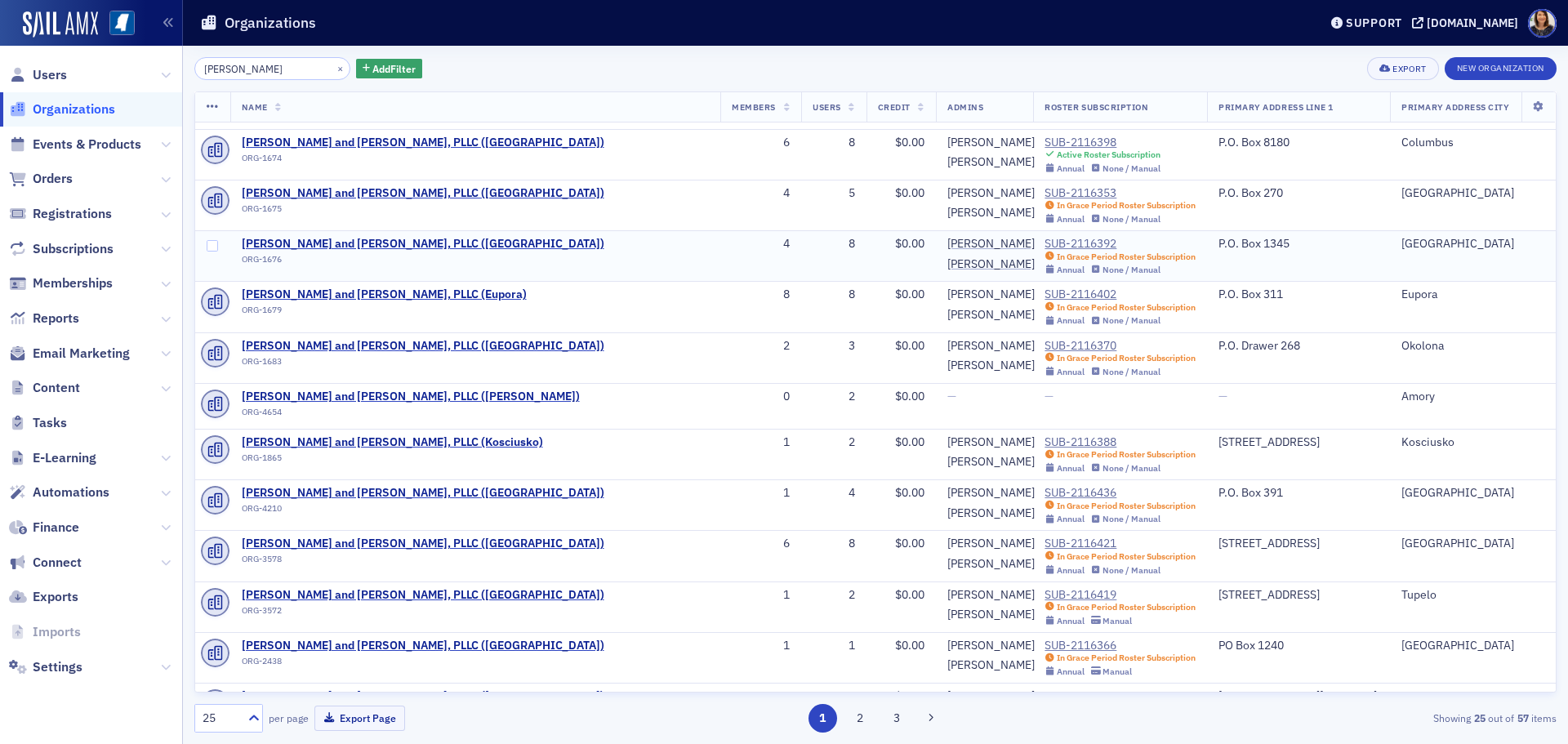
scroll to position [150, 0]
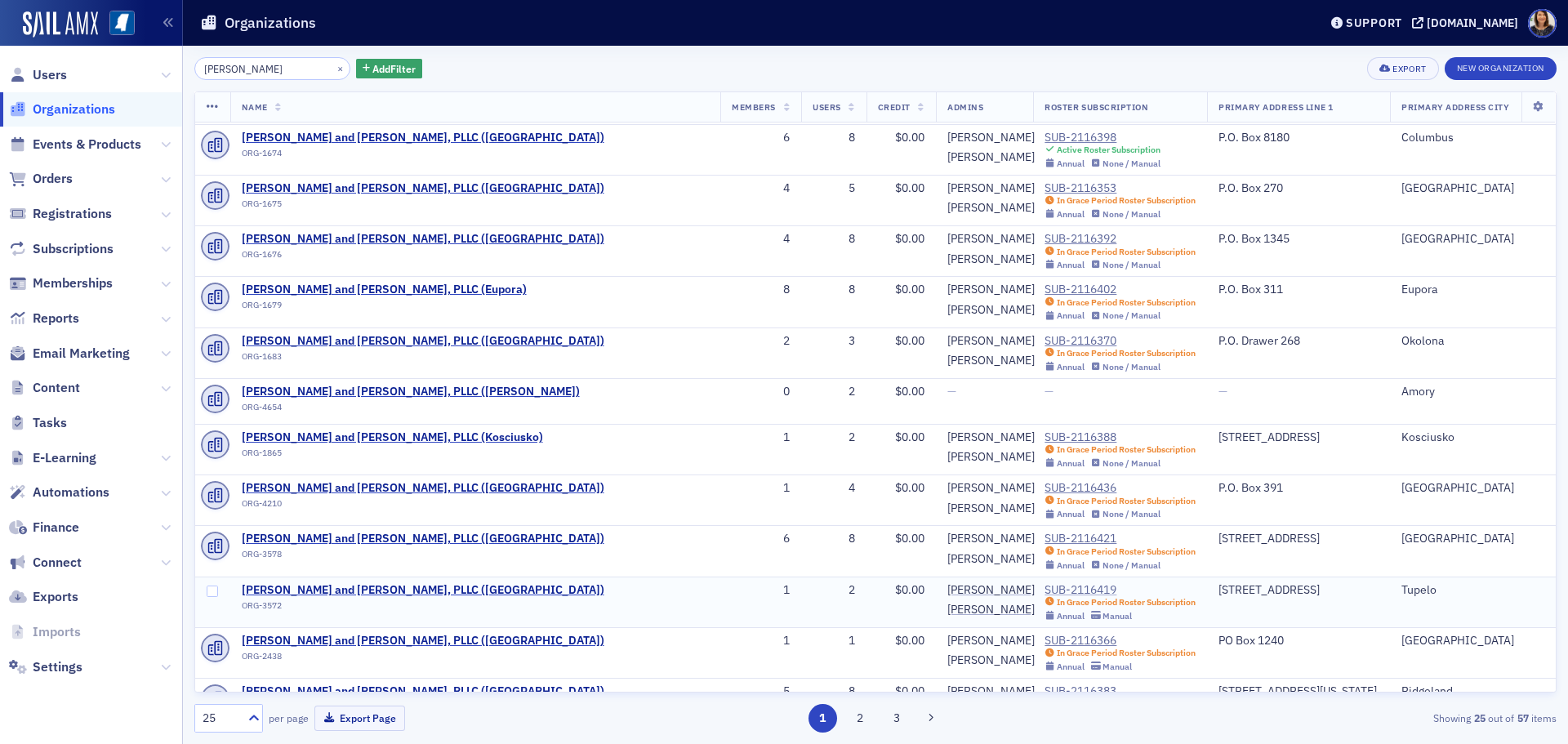
type input "[PERSON_NAME]"
click at [1044, 588] on div "SUB-2116419" at bounding box center [1119, 590] width 151 height 15
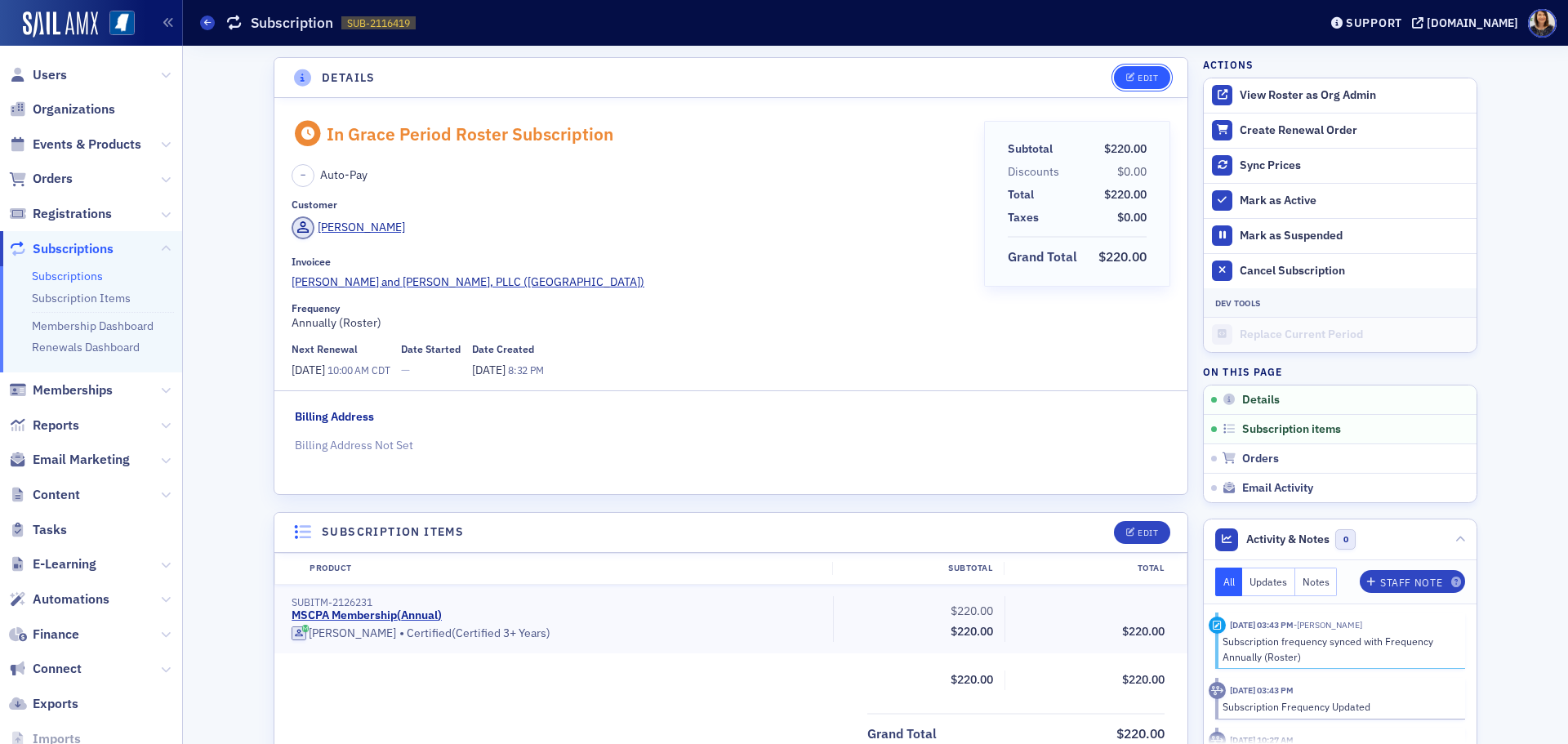
click at [1141, 78] on div "Edit" at bounding box center [1148, 78] width 21 height 9
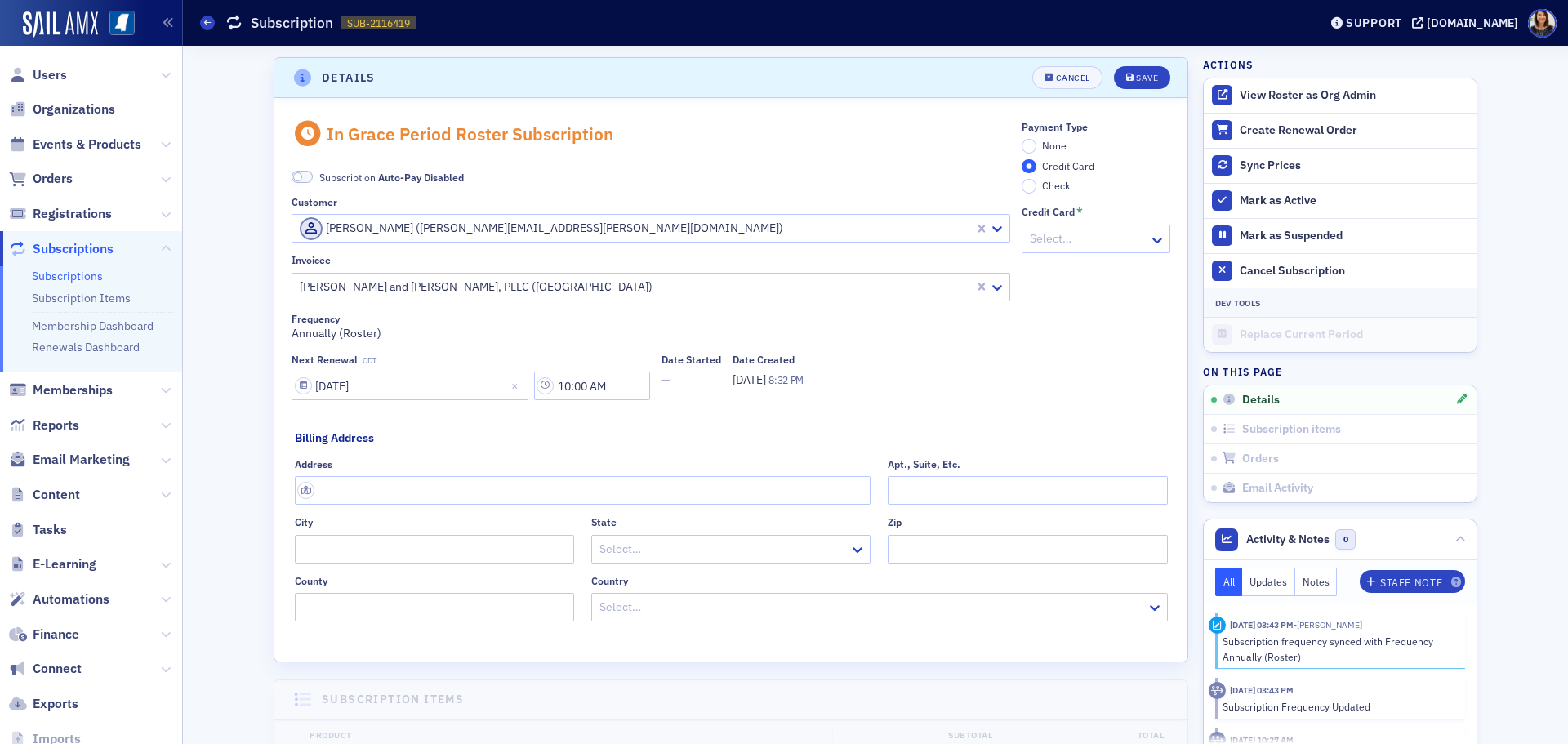
scroll to position [3, 0]
click at [663, 231] on div at bounding box center [635, 225] width 675 height 21
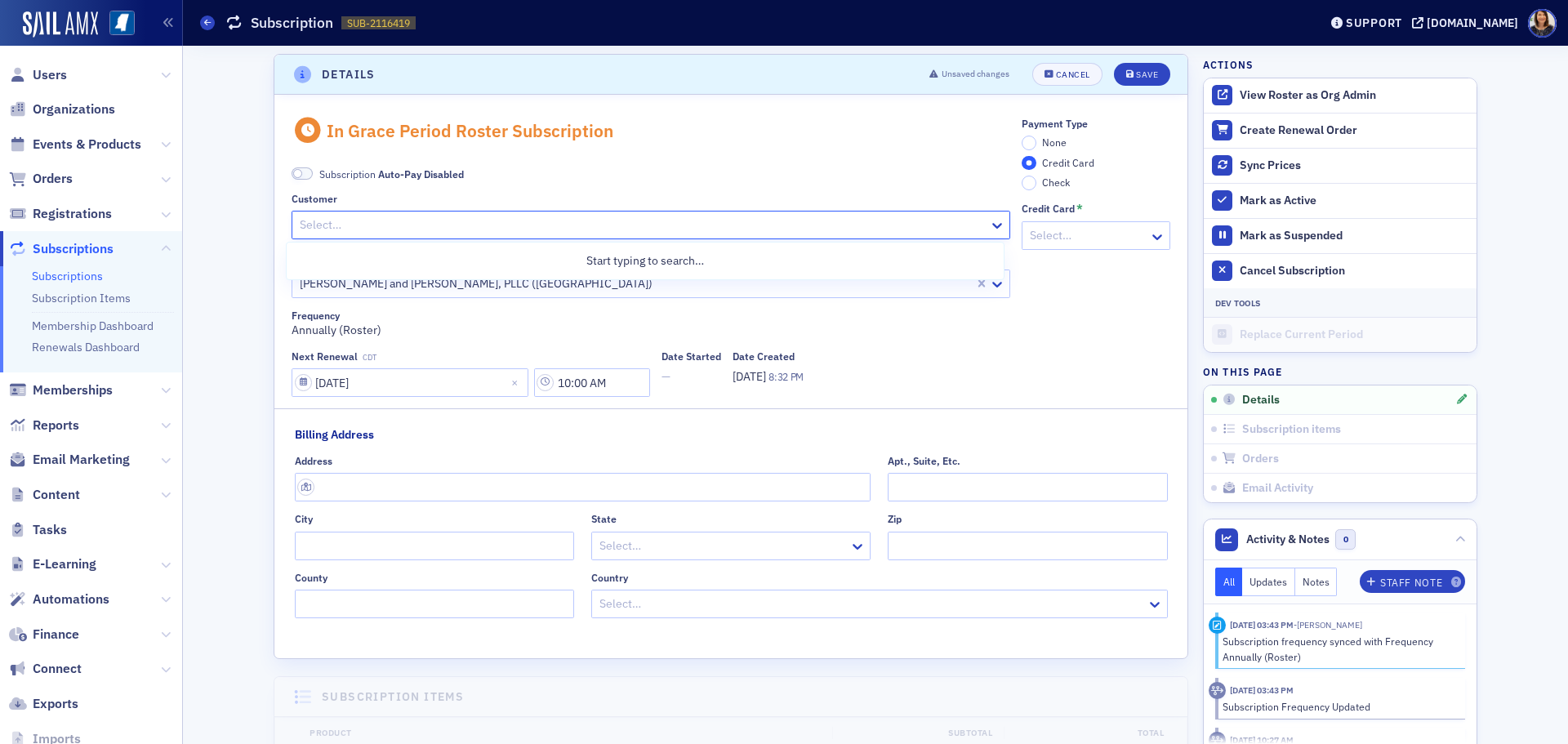
drag, startPoint x: 978, startPoint y: 220, endPoint x: 734, endPoint y: 209, distance: 244.2
click at [605, 221] on div at bounding box center [643, 225] width 689 height 21
type input "[PERSON_NAME]"
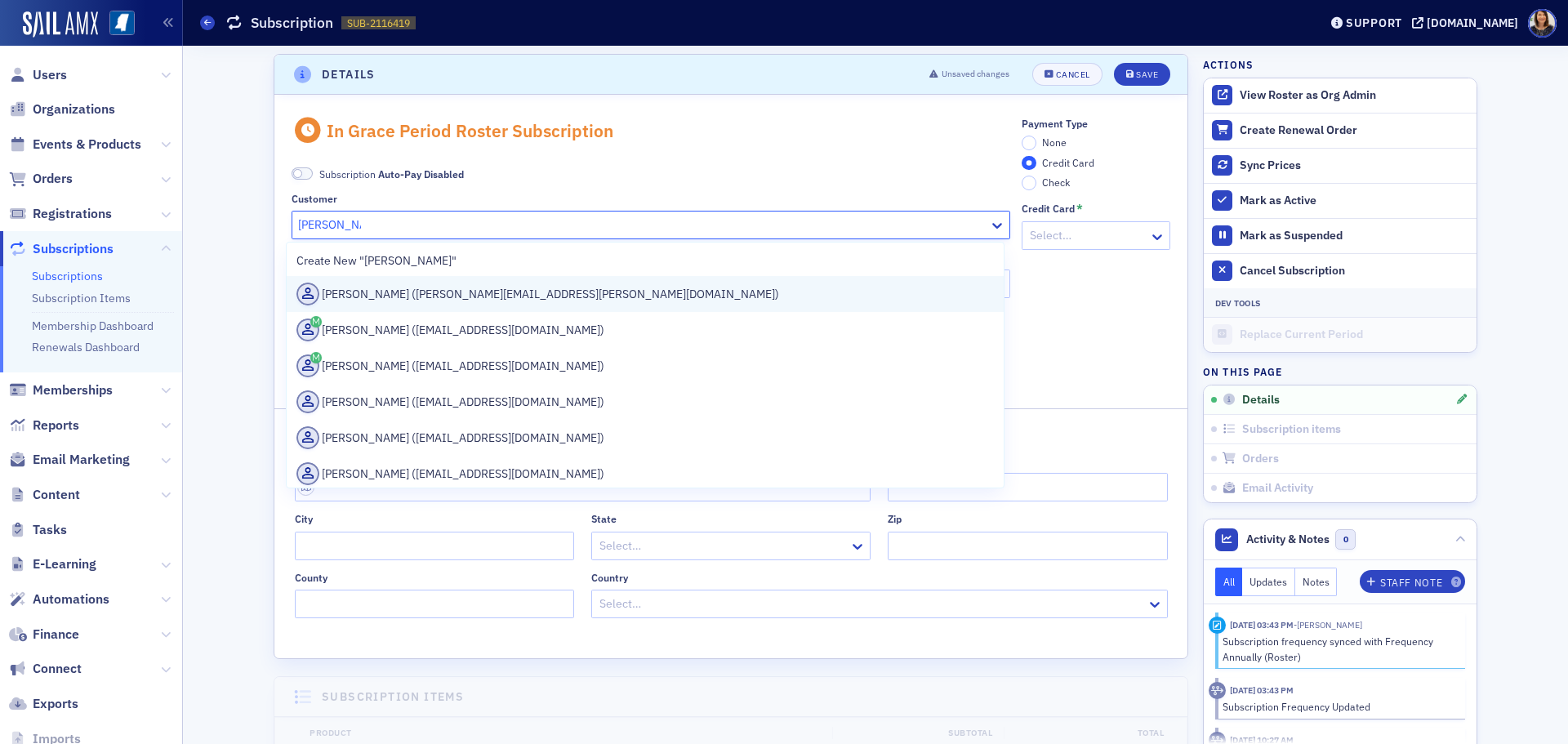
click at [493, 292] on div "[PERSON_NAME] ([PERSON_NAME][EMAIL_ADDRESS][PERSON_NAME][DOMAIN_NAME])" at bounding box center [645, 294] width 698 height 23
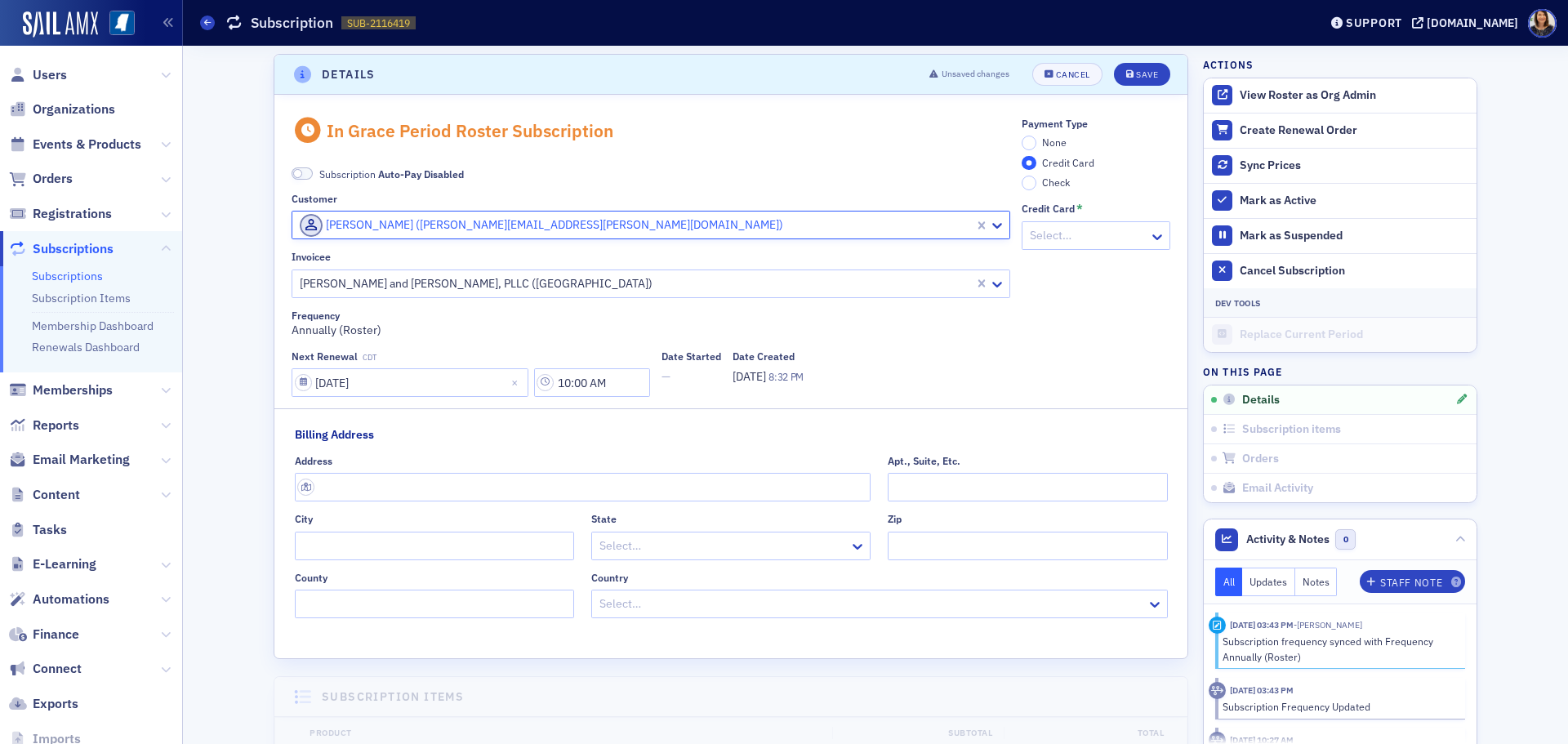
click at [1031, 146] on label "None" at bounding box center [1044, 142] width 45 height 15
click at [1031, 146] on input "None" at bounding box center [1029, 142] width 15 height 15
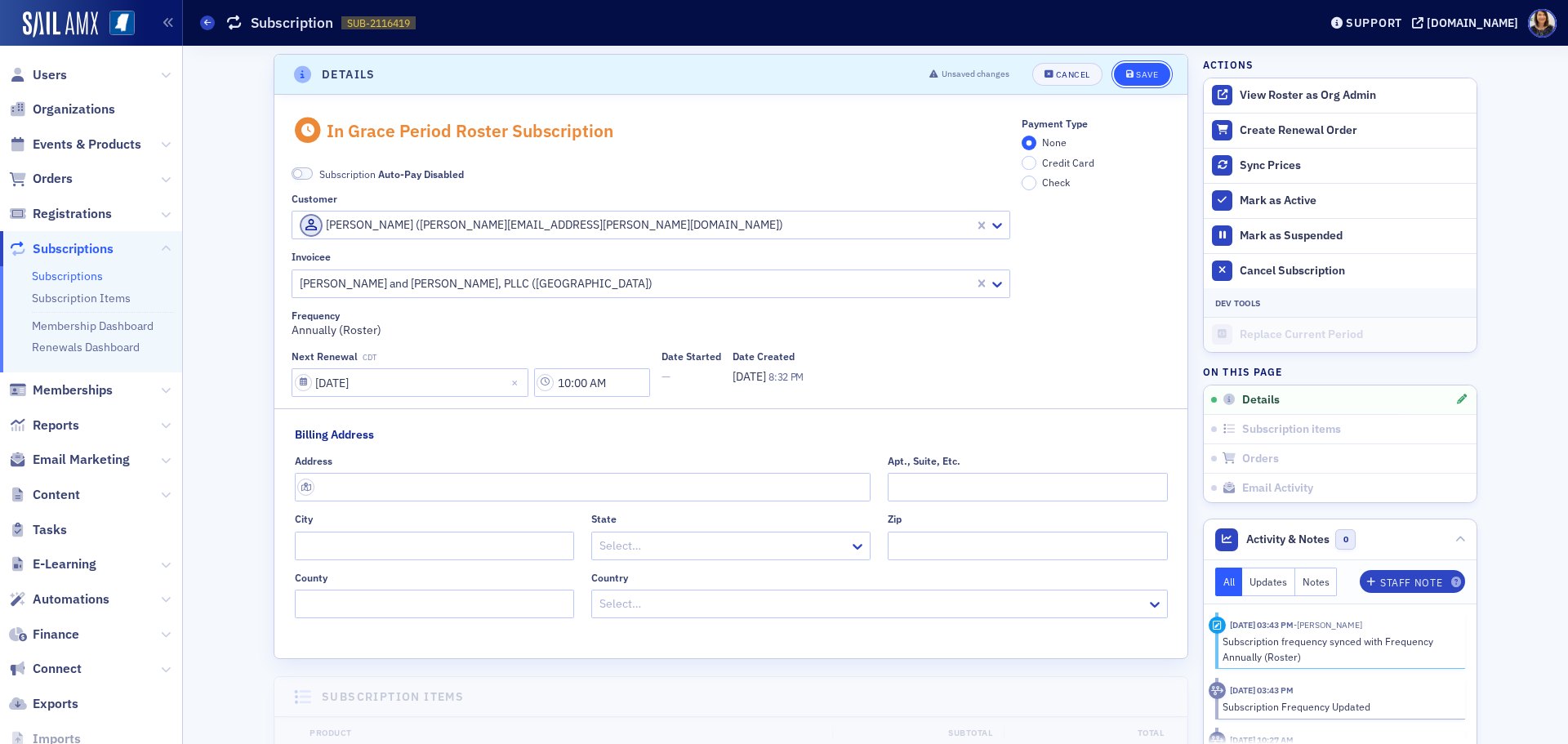
click at [1143, 73] on div "Save" at bounding box center [1148, 75] width 22 height 9
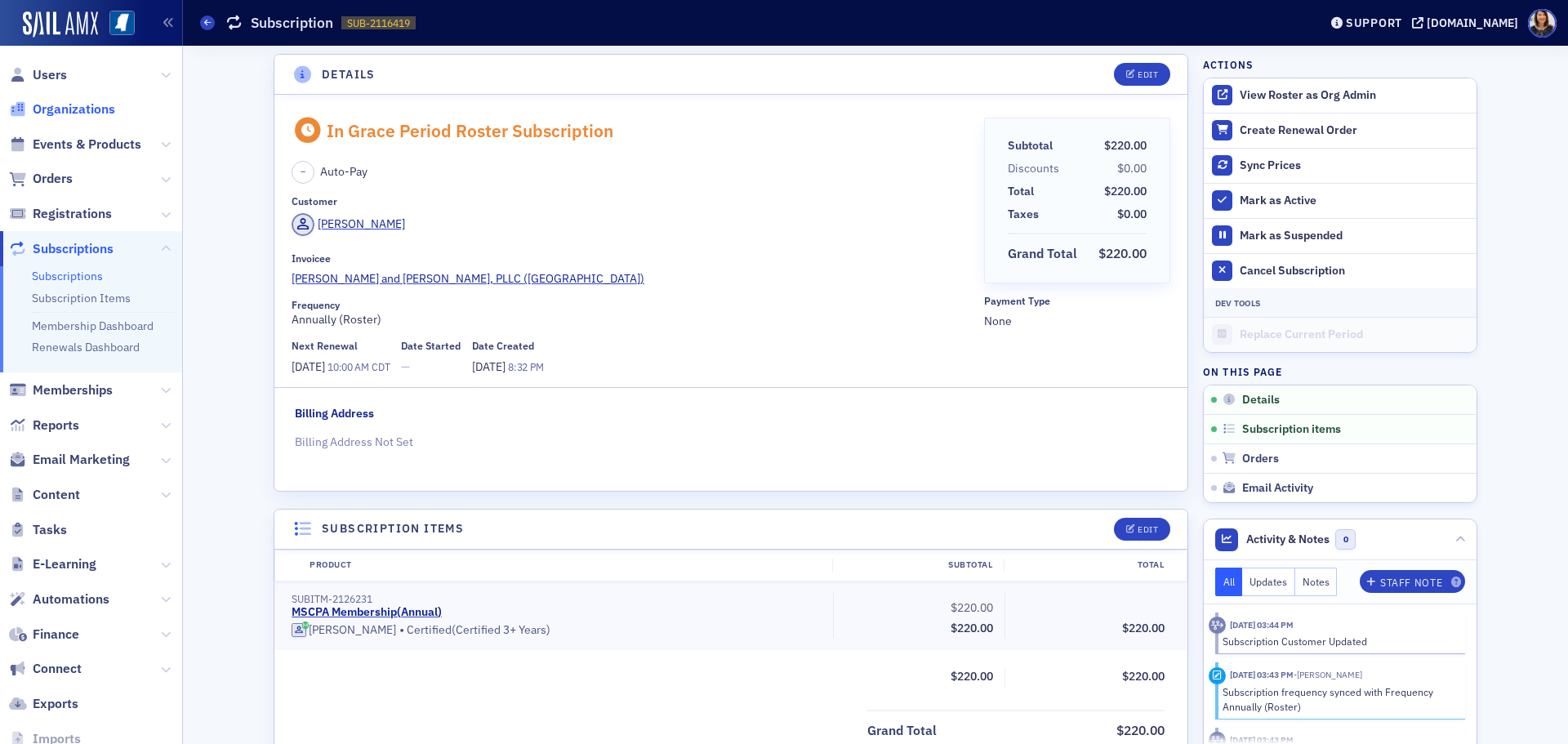
click at [59, 108] on span "Organizations" at bounding box center [74, 109] width 83 height 18
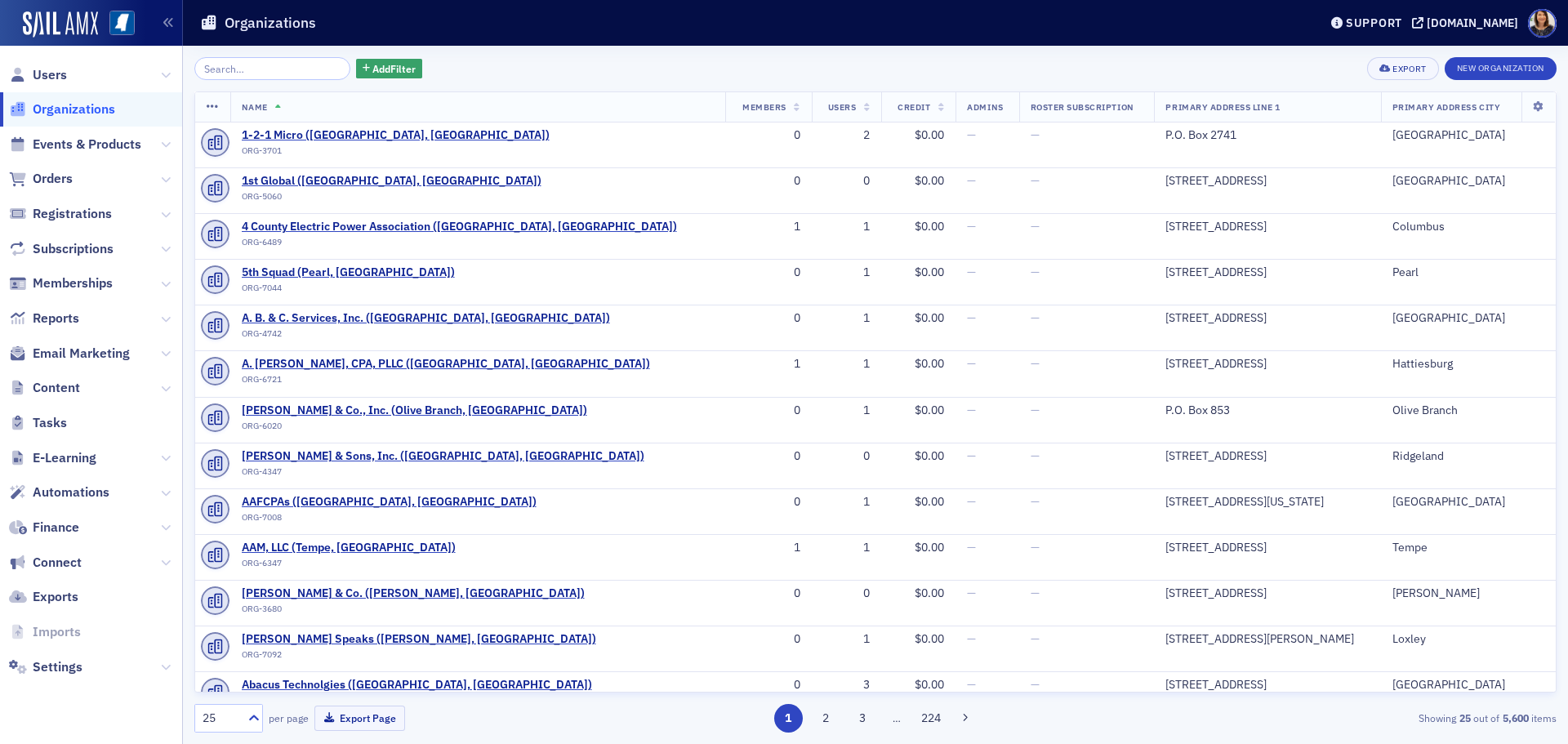
click at [254, 61] on input "search" at bounding box center [272, 68] width 156 height 23
click at [241, 71] on input "search" at bounding box center [272, 68] width 156 height 23
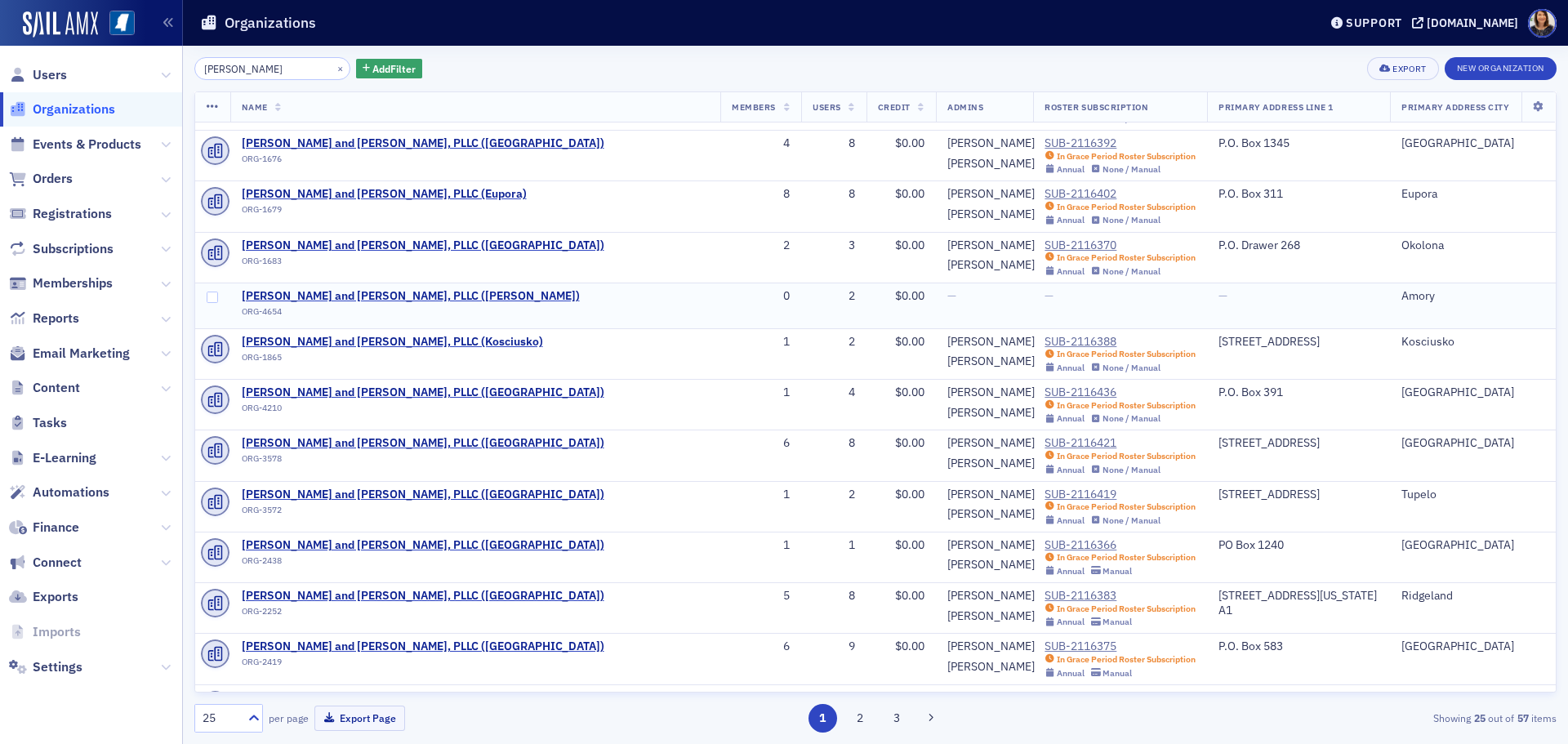
scroll to position [264, 0]
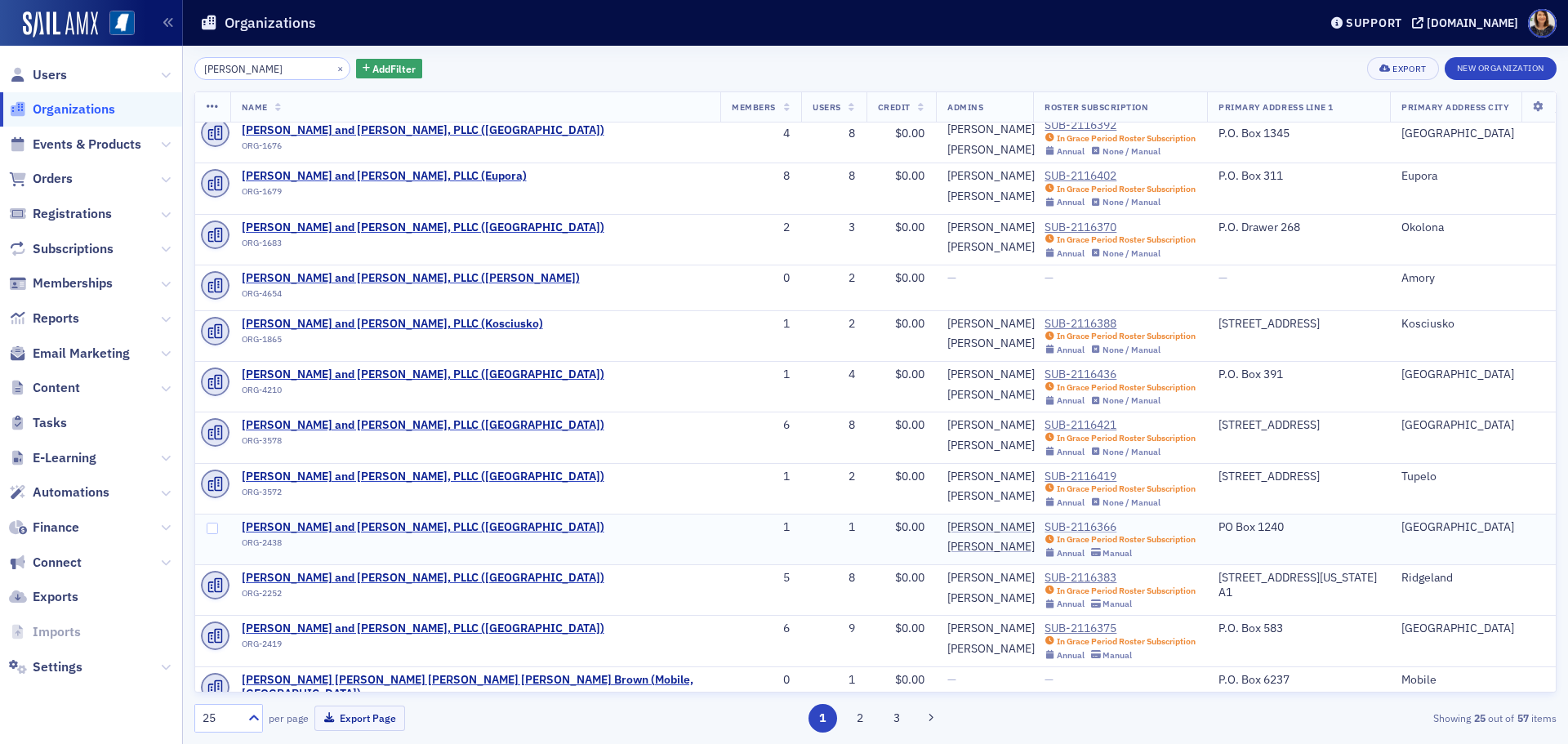
type input "[PERSON_NAME]"
click at [1044, 532] on div "SUB-2116366" at bounding box center [1119, 527] width 151 height 15
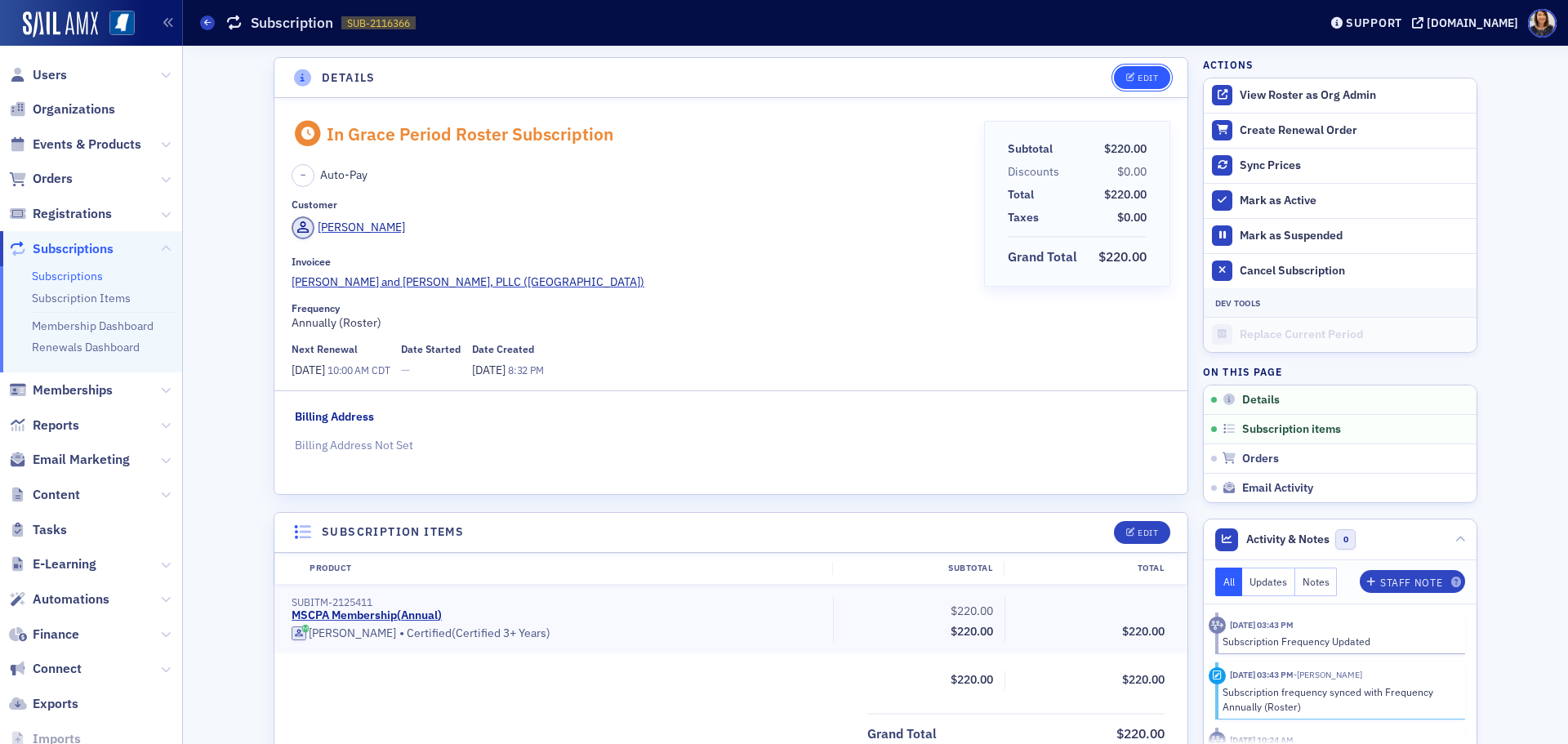
click at [1130, 81] on span "Edit" at bounding box center [1142, 78] width 32 height 9
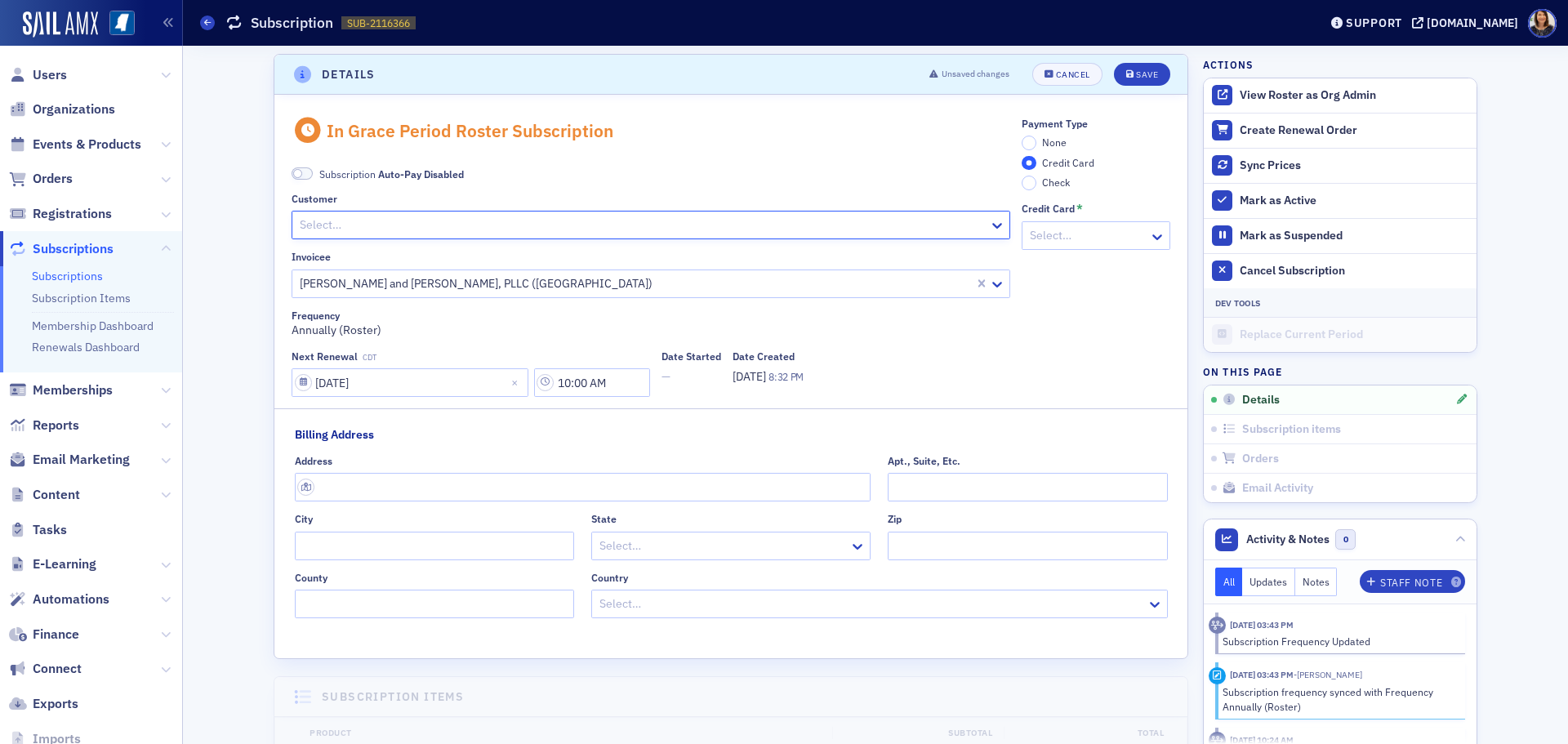
click at [599, 228] on div at bounding box center [643, 225] width 689 height 21
type input "[PERSON_NAME]"
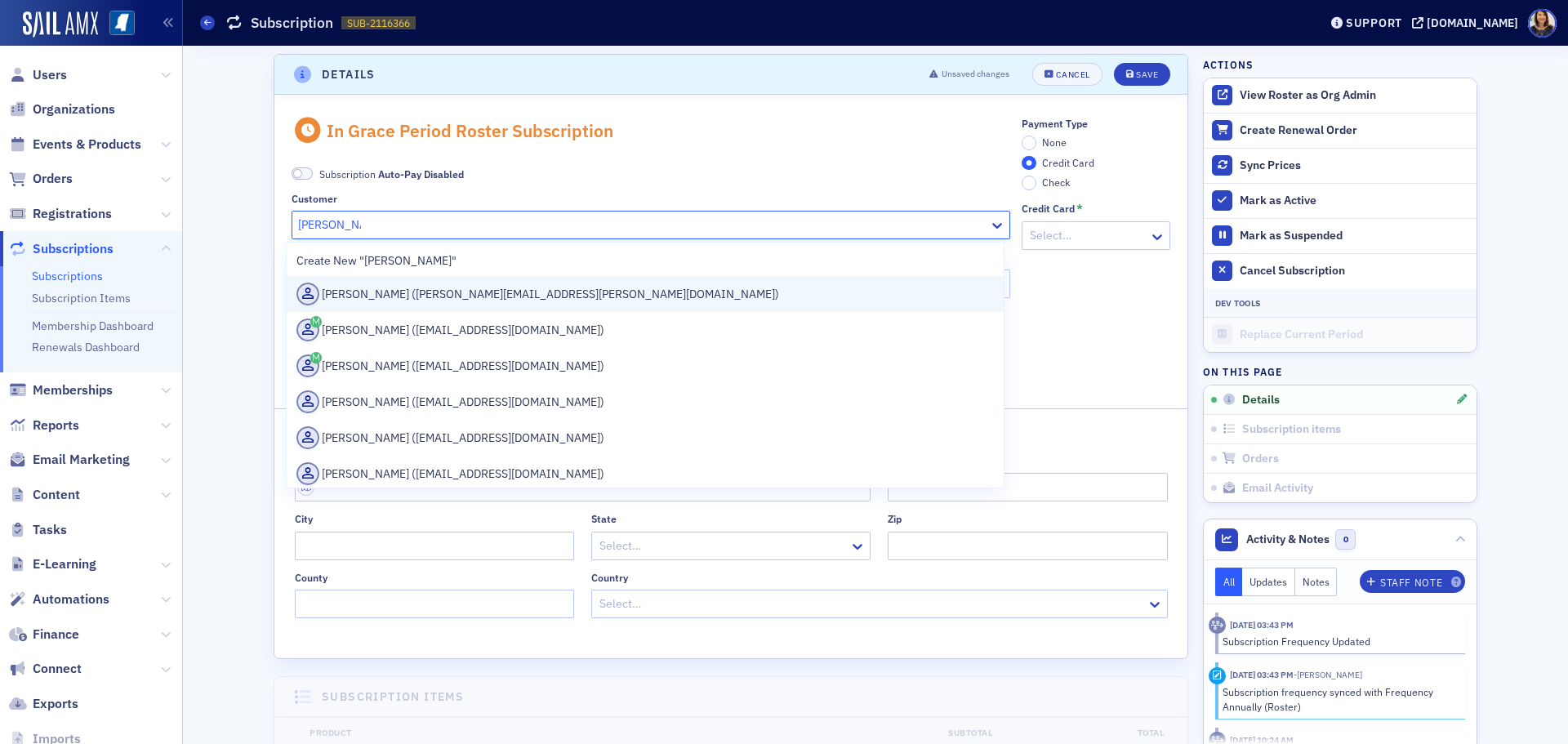
click at [461, 301] on div "[PERSON_NAME] ([PERSON_NAME][EMAIL_ADDRESS][PERSON_NAME][DOMAIN_NAME])" at bounding box center [645, 294] width 698 height 23
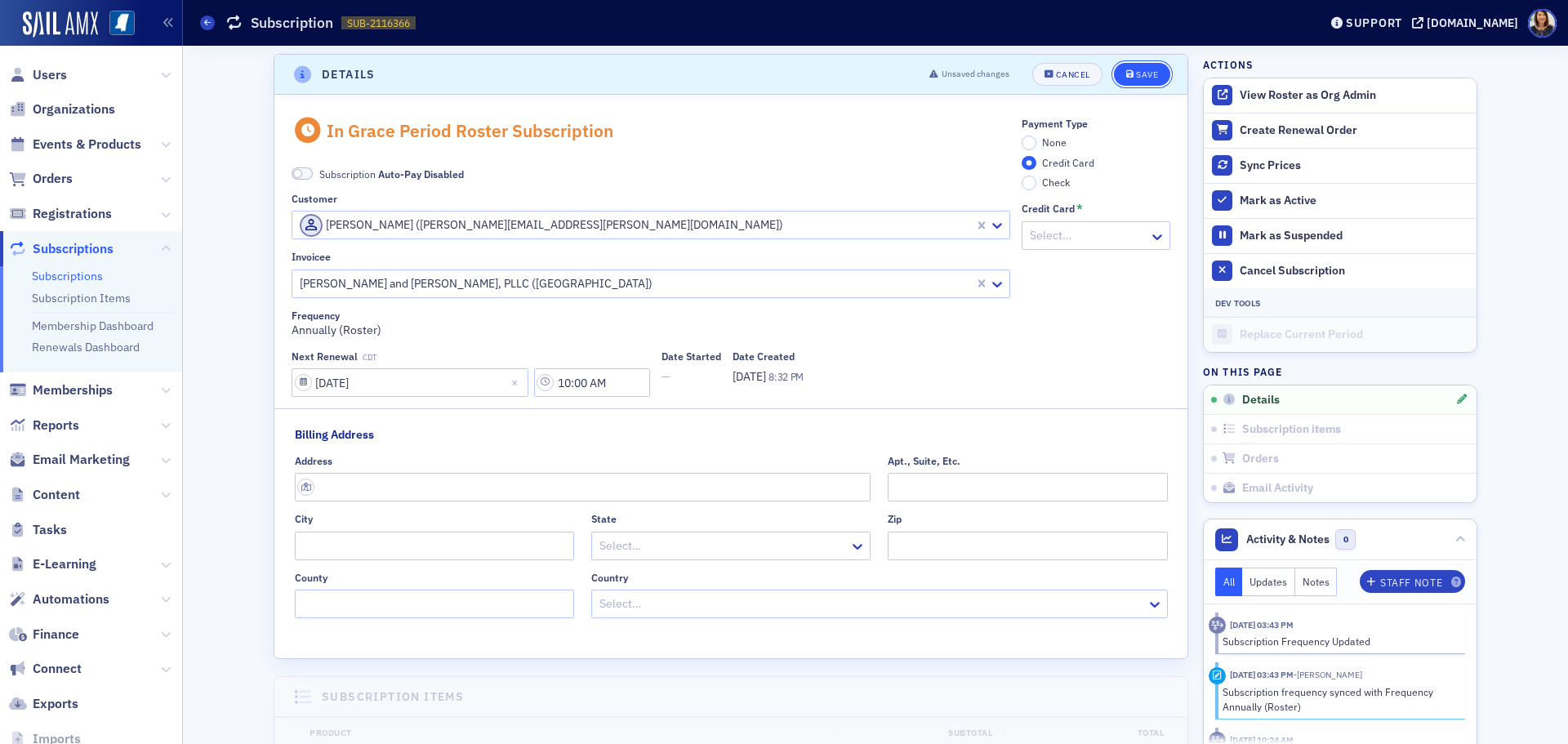
click at [1142, 77] on div "Save" at bounding box center [1148, 75] width 22 height 9
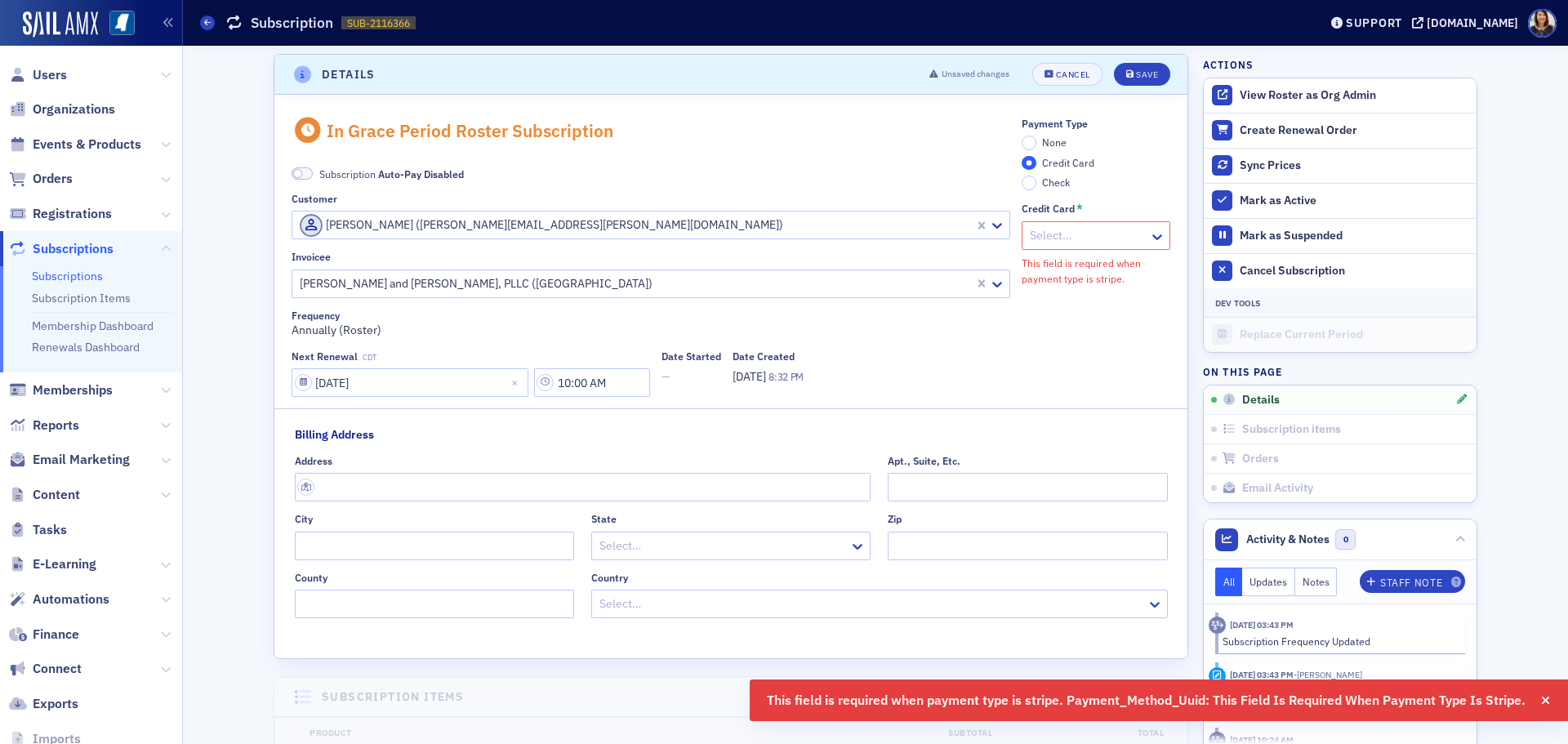
click at [1026, 118] on div "In Grace Period Roster Subscription Subscription Auto-Pay Disabled Customer [PE…" at bounding box center [731, 376] width 913 height 563
click at [1027, 137] on input "None" at bounding box center [1029, 142] width 15 height 15
click at [1136, 72] on div "Save" at bounding box center [1148, 75] width 22 height 9
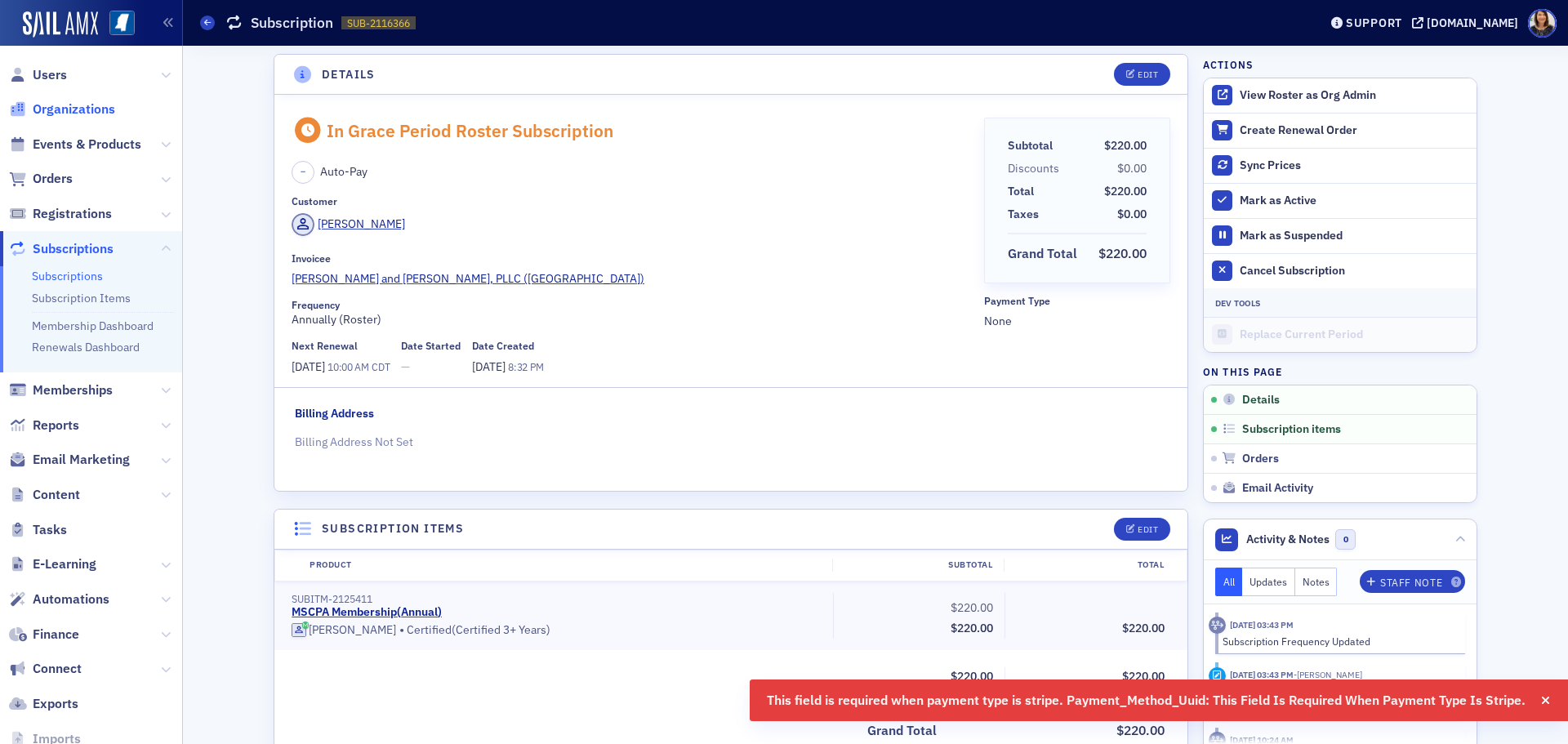
click at [70, 102] on span "Organizations" at bounding box center [74, 109] width 83 height 18
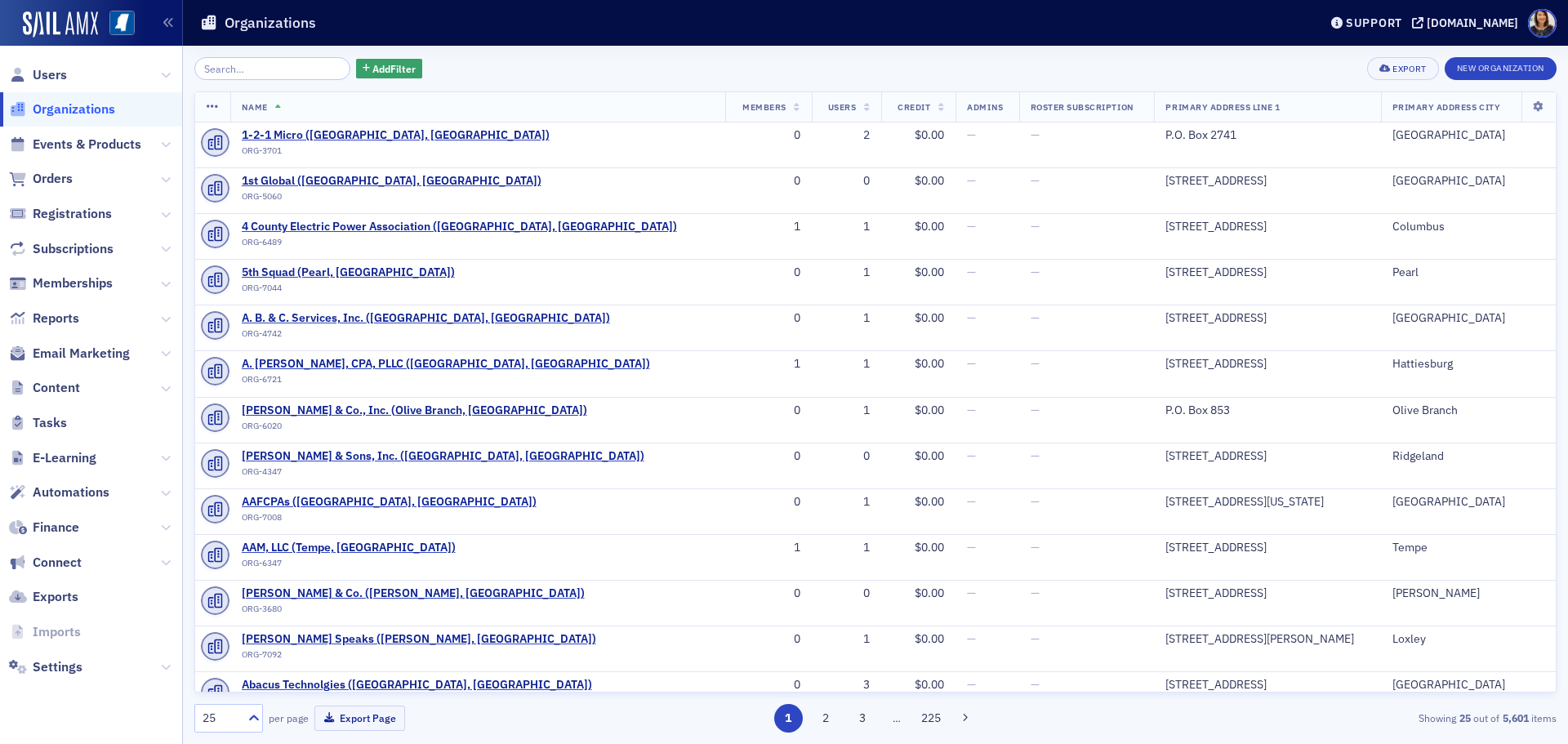
click at [258, 67] on input "search" at bounding box center [272, 68] width 156 height 23
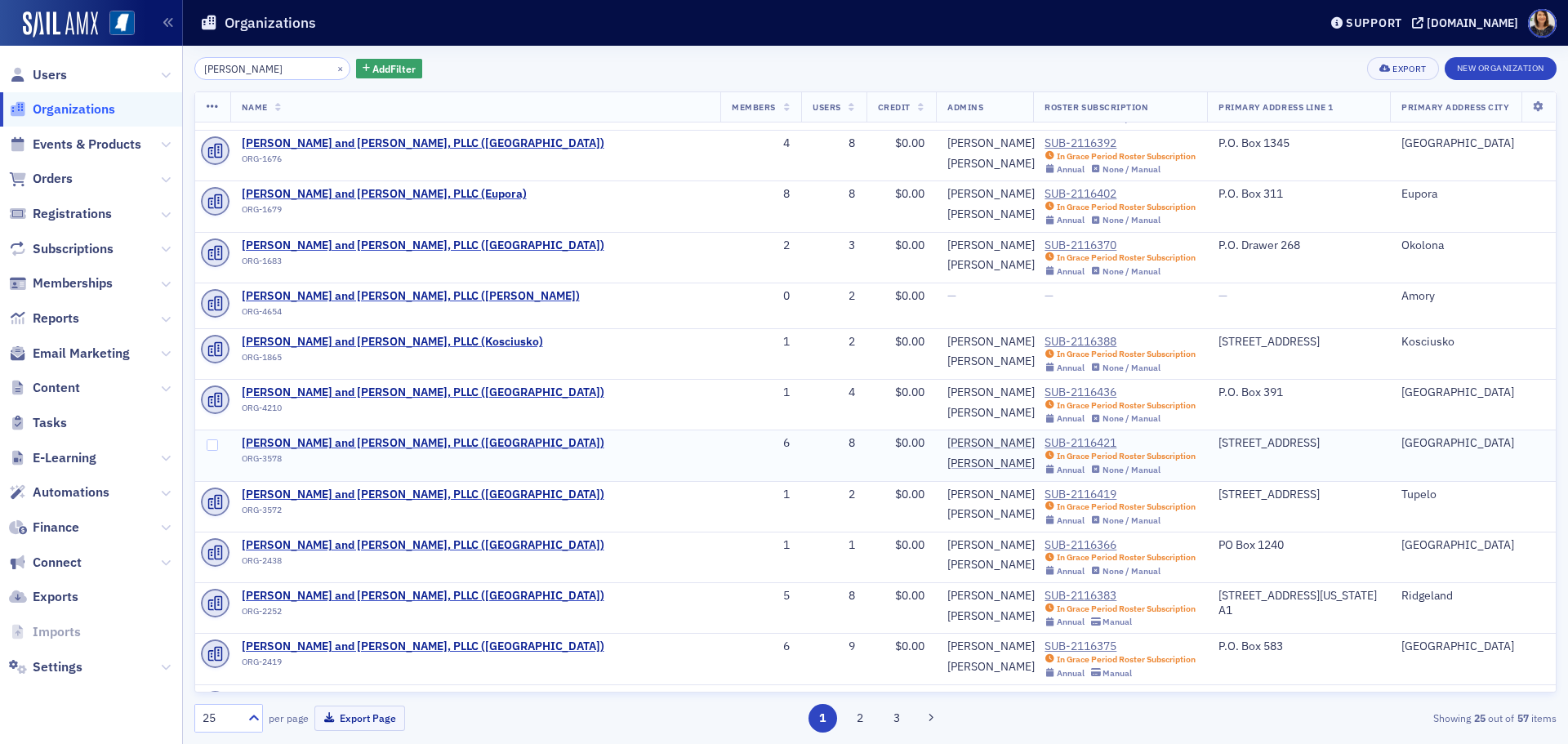
scroll to position [267, 0]
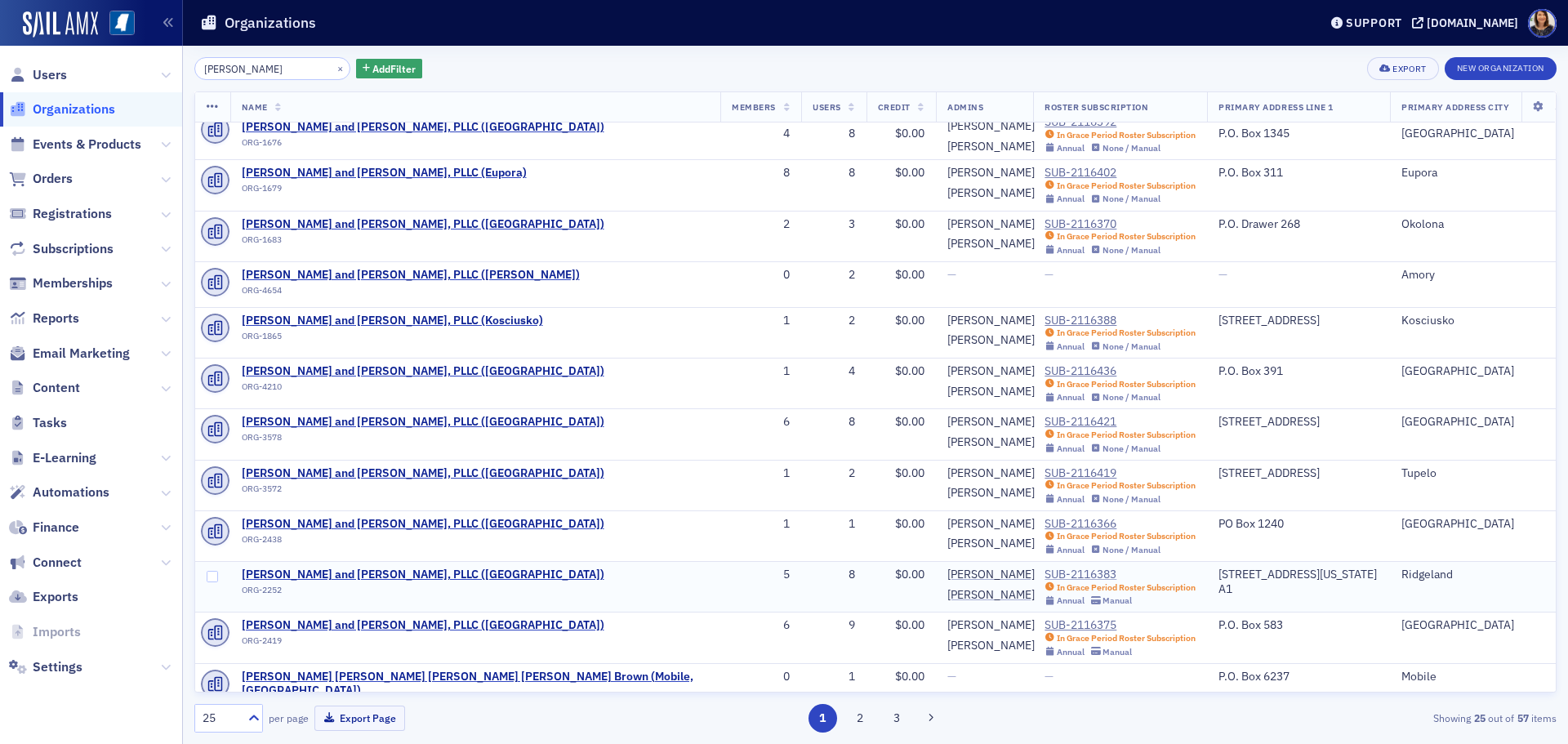
type input "[PERSON_NAME]"
click at [1044, 573] on div "SUB-2116383" at bounding box center [1119, 574] width 151 height 15
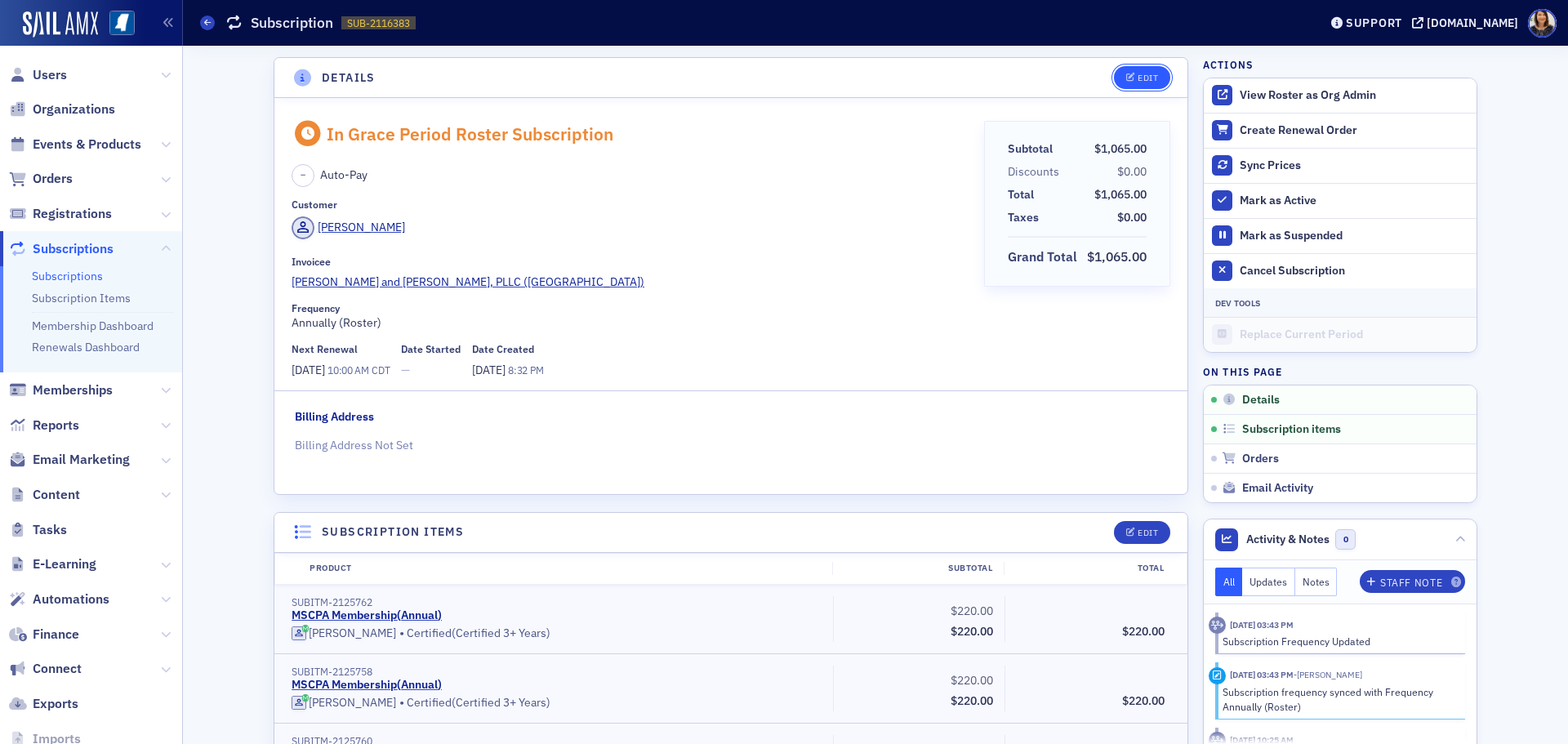
click at [1142, 78] on div "Edit" at bounding box center [1148, 78] width 21 height 9
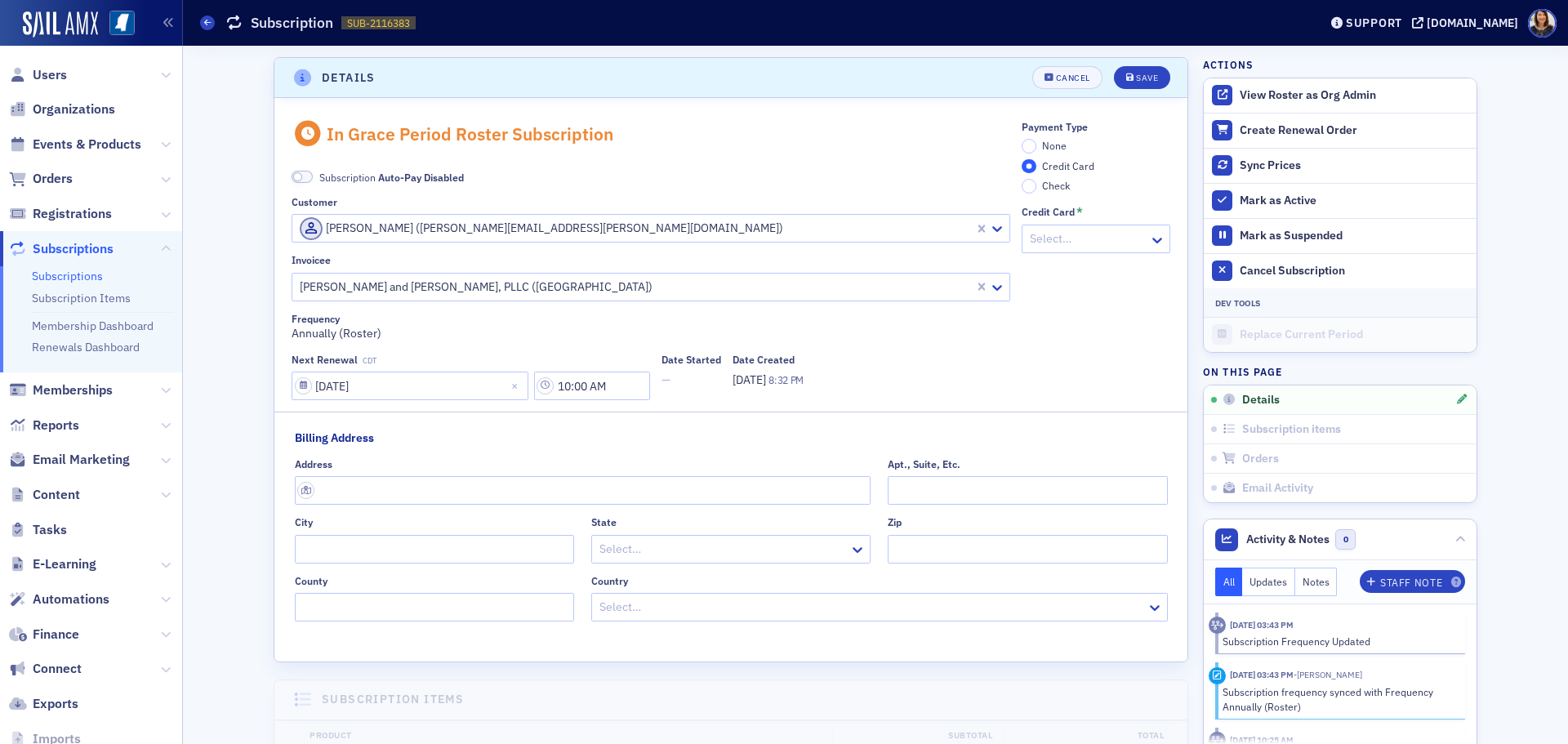
scroll to position [3, 0]
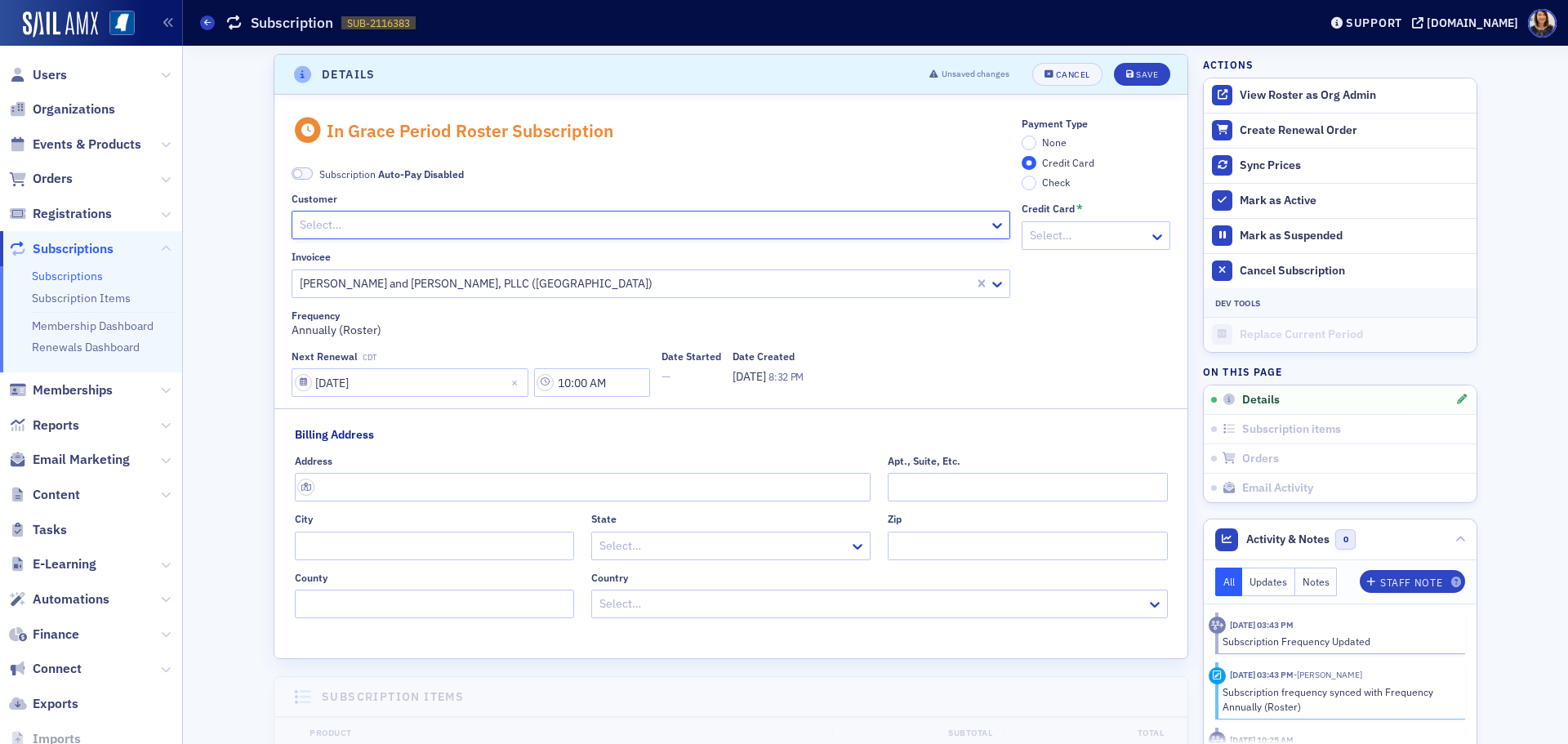
click at [700, 216] on div at bounding box center [643, 225] width 689 height 21
type input "heather cox"
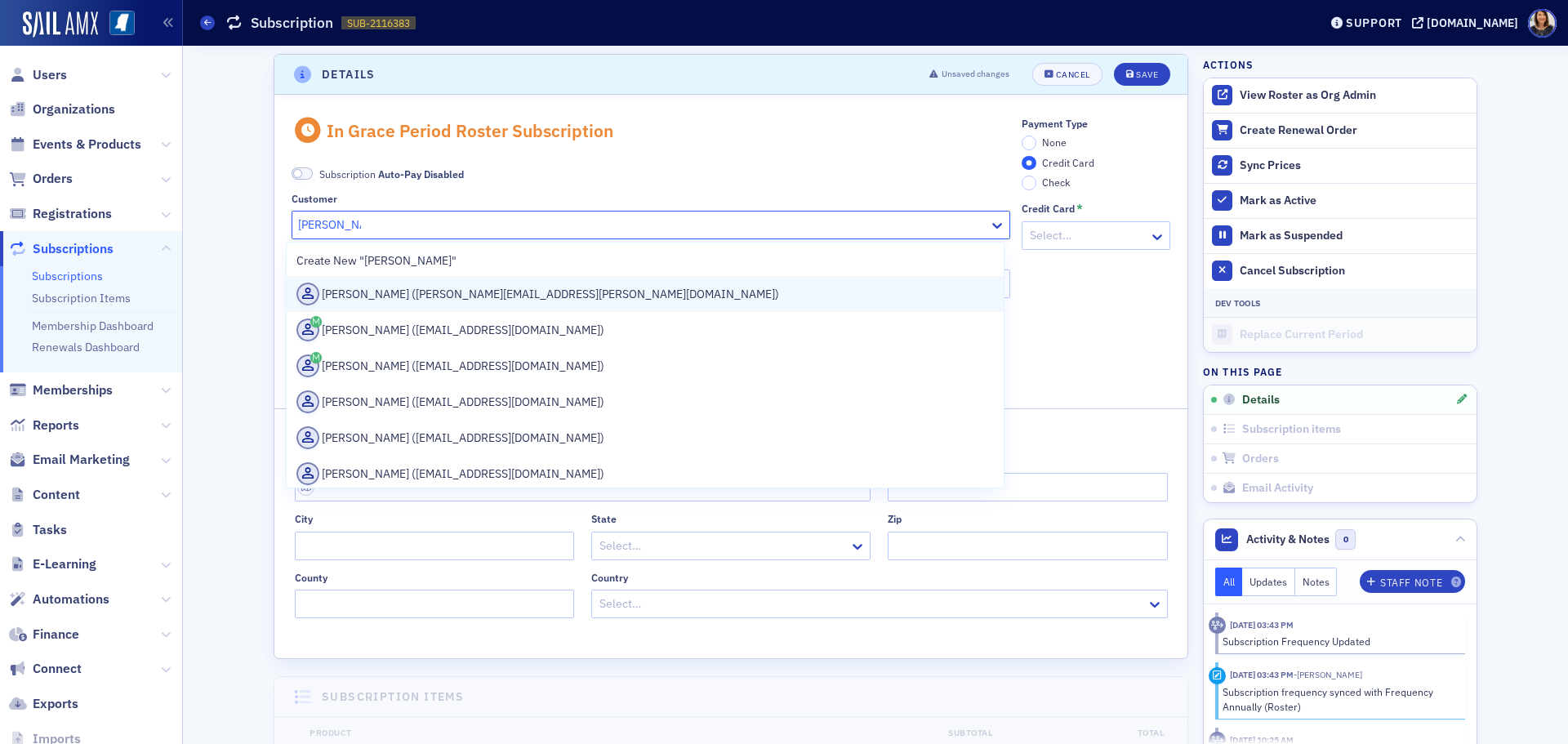
click at [474, 292] on div "Heather Cox (heather.cox@wws.cpa)" at bounding box center [645, 294] width 698 height 23
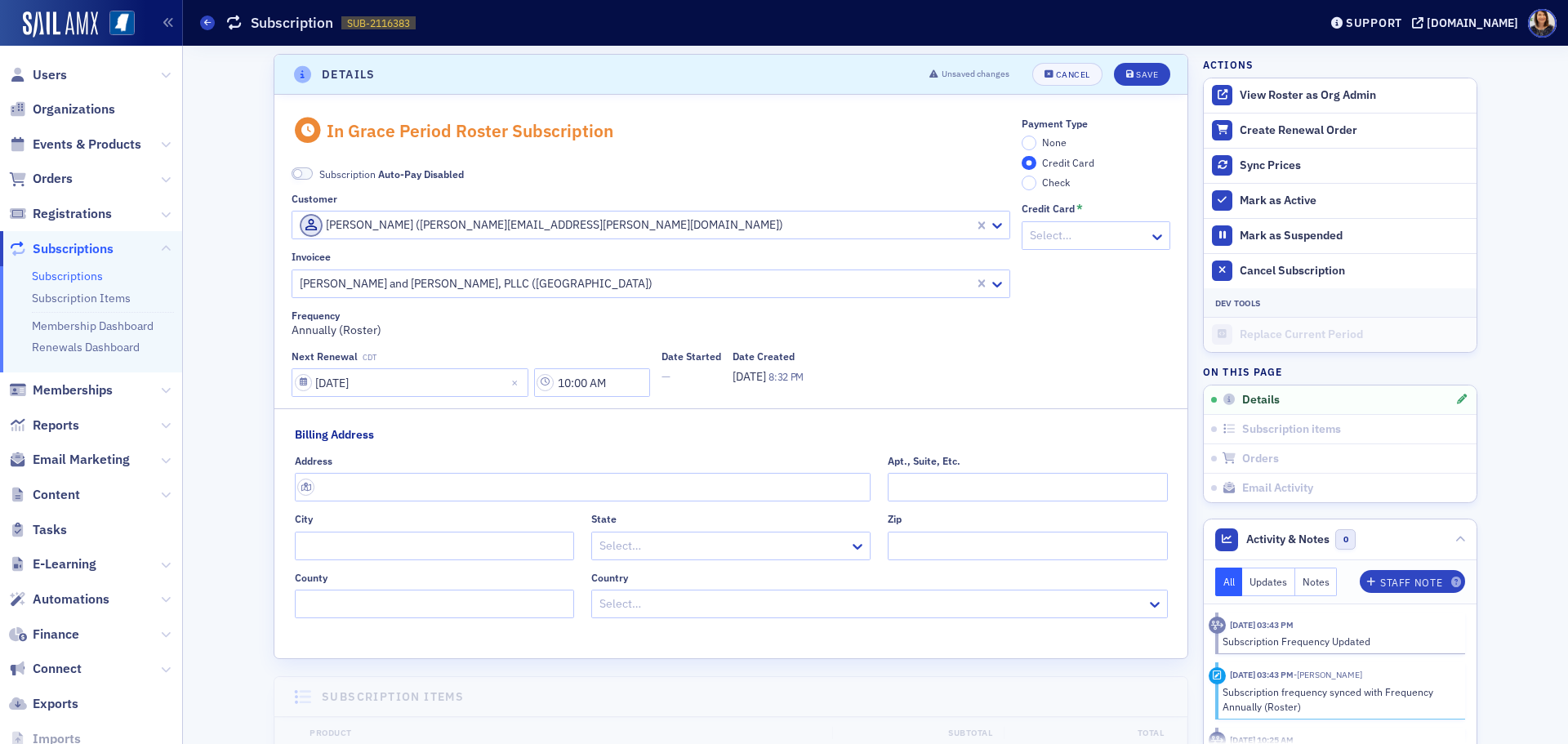
click at [1042, 135] on span "None" at bounding box center [1055, 141] width 24 height 13
click at [1036, 135] on input "None" at bounding box center [1029, 142] width 15 height 15
click at [1141, 78] on div "Save" at bounding box center [1148, 75] width 22 height 9
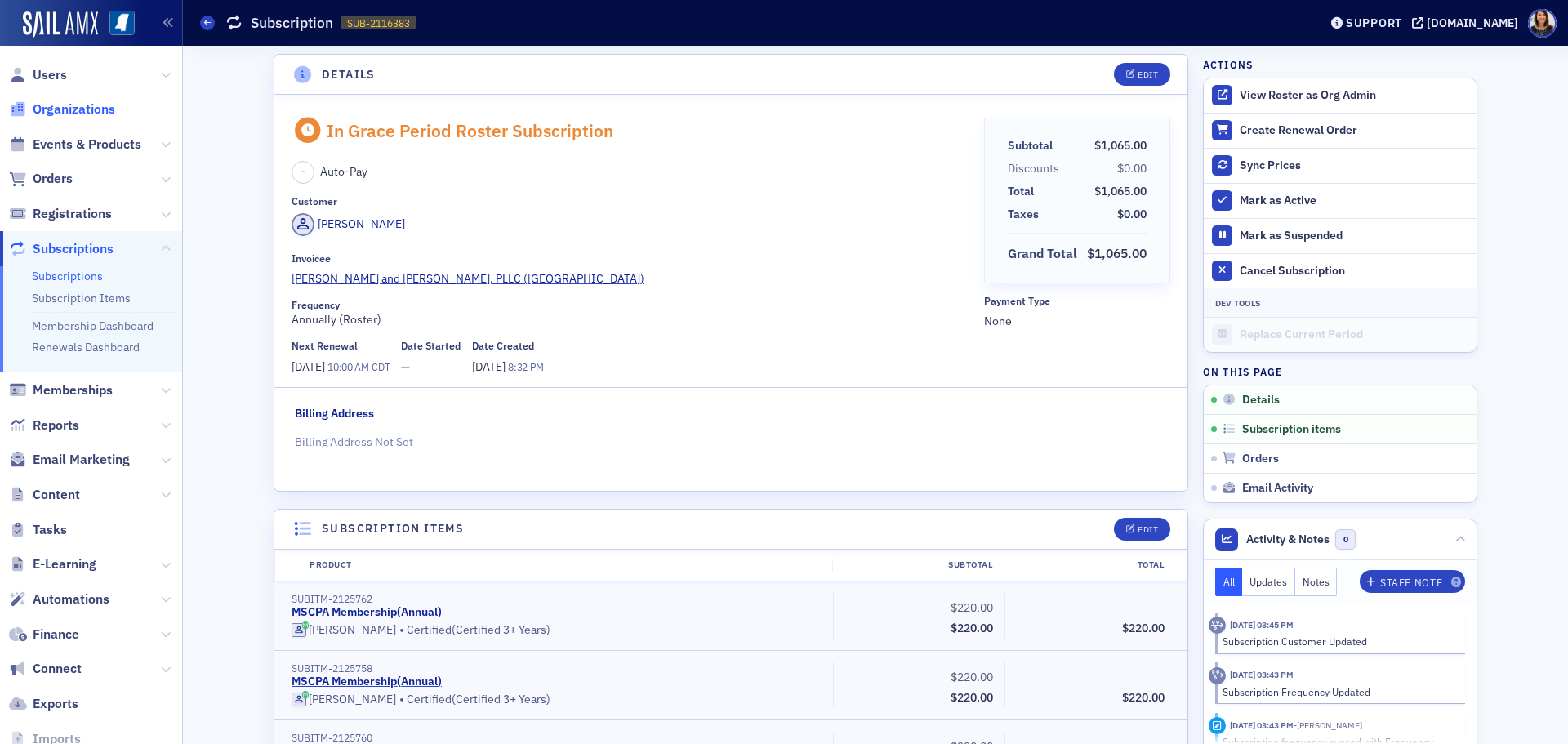
click at [66, 107] on span "Organizations" at bounding box center [74, 109] width 83 height 18
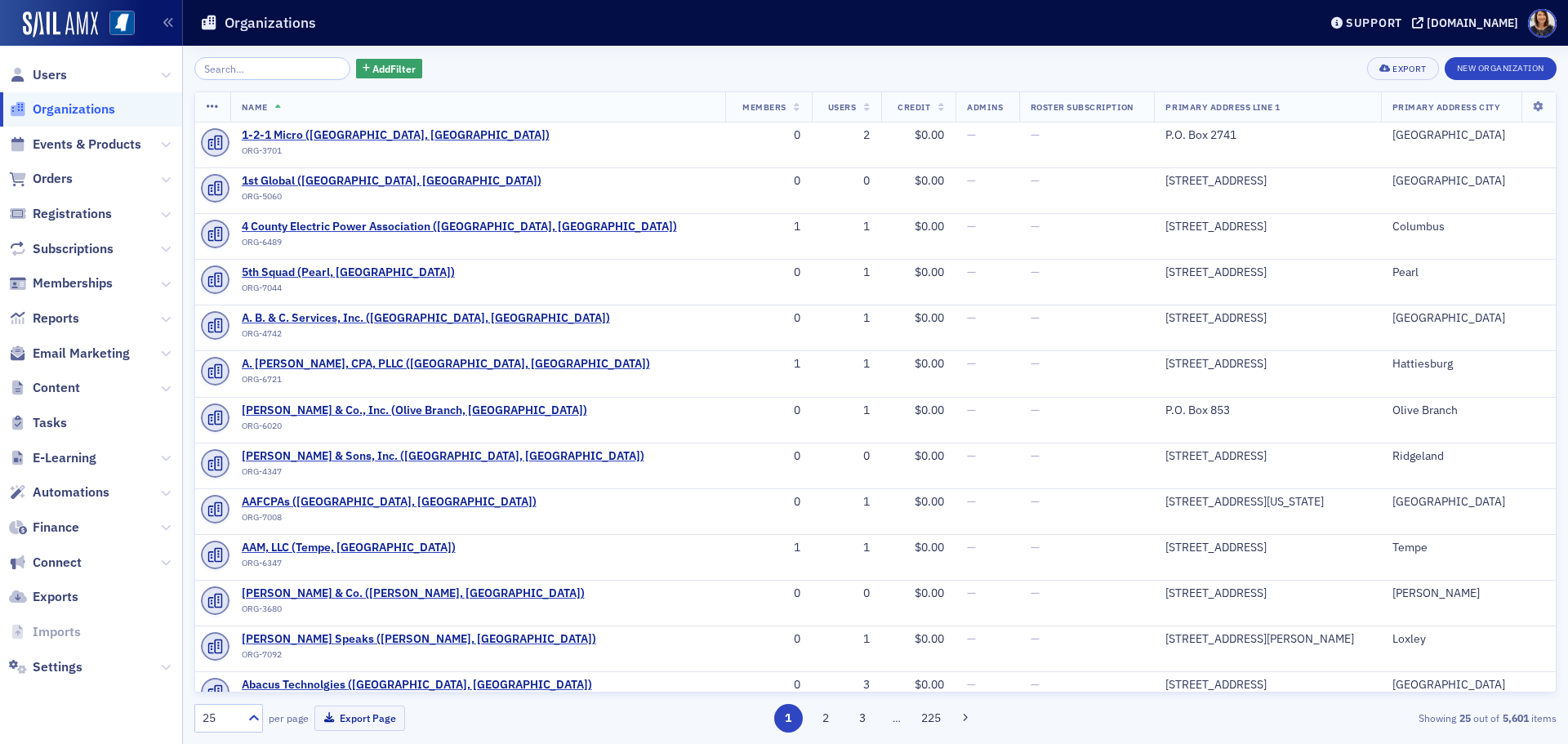
click at [258, 80] on div "Add Filter Export New Organization Name Members Users Credit Admins Roster Subs…" at bounding box center [875, 394] width 1362 height 675
click at [258, 73] on input "search" at bounding box center [272, 68] width 156 height 23
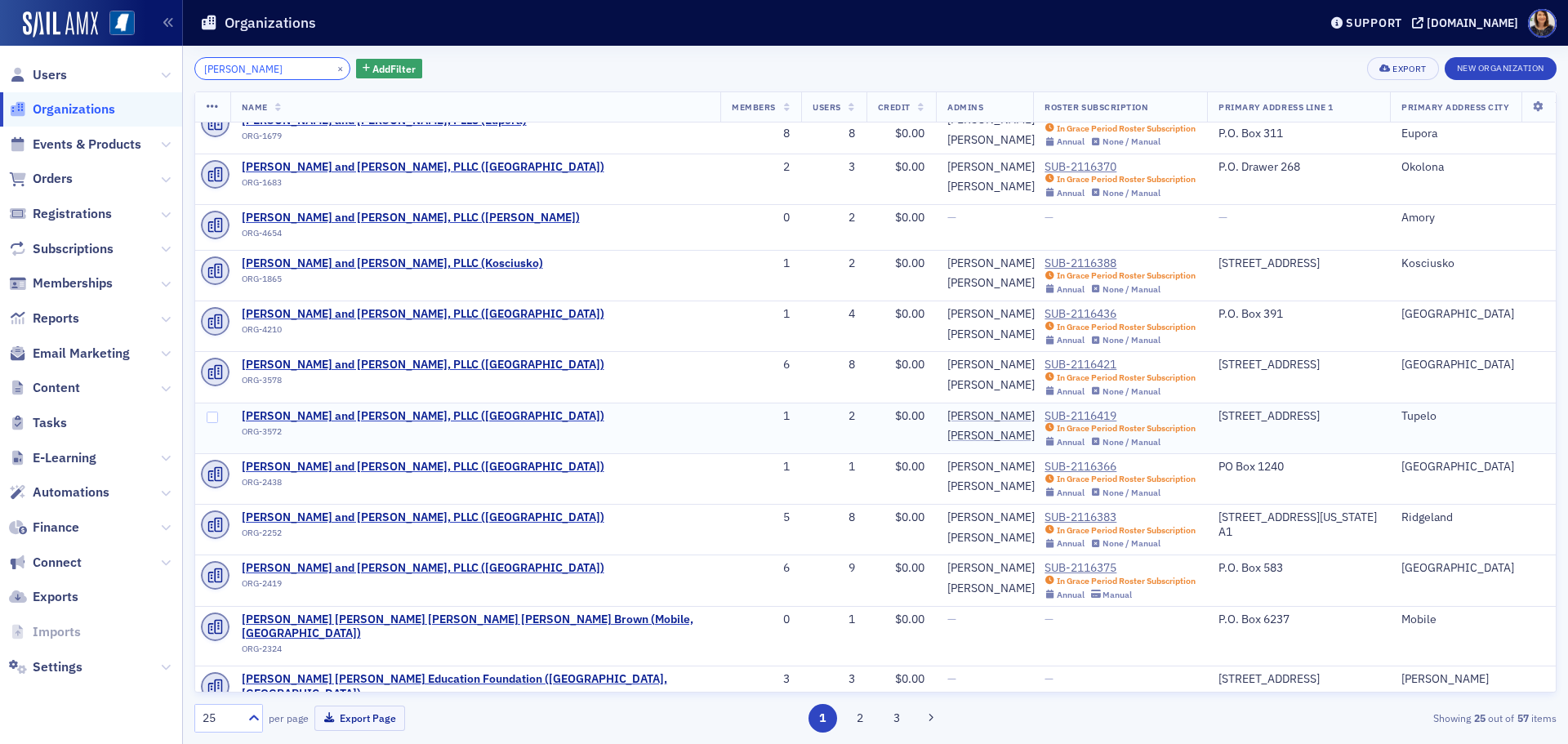
scroll to position [350, 0]
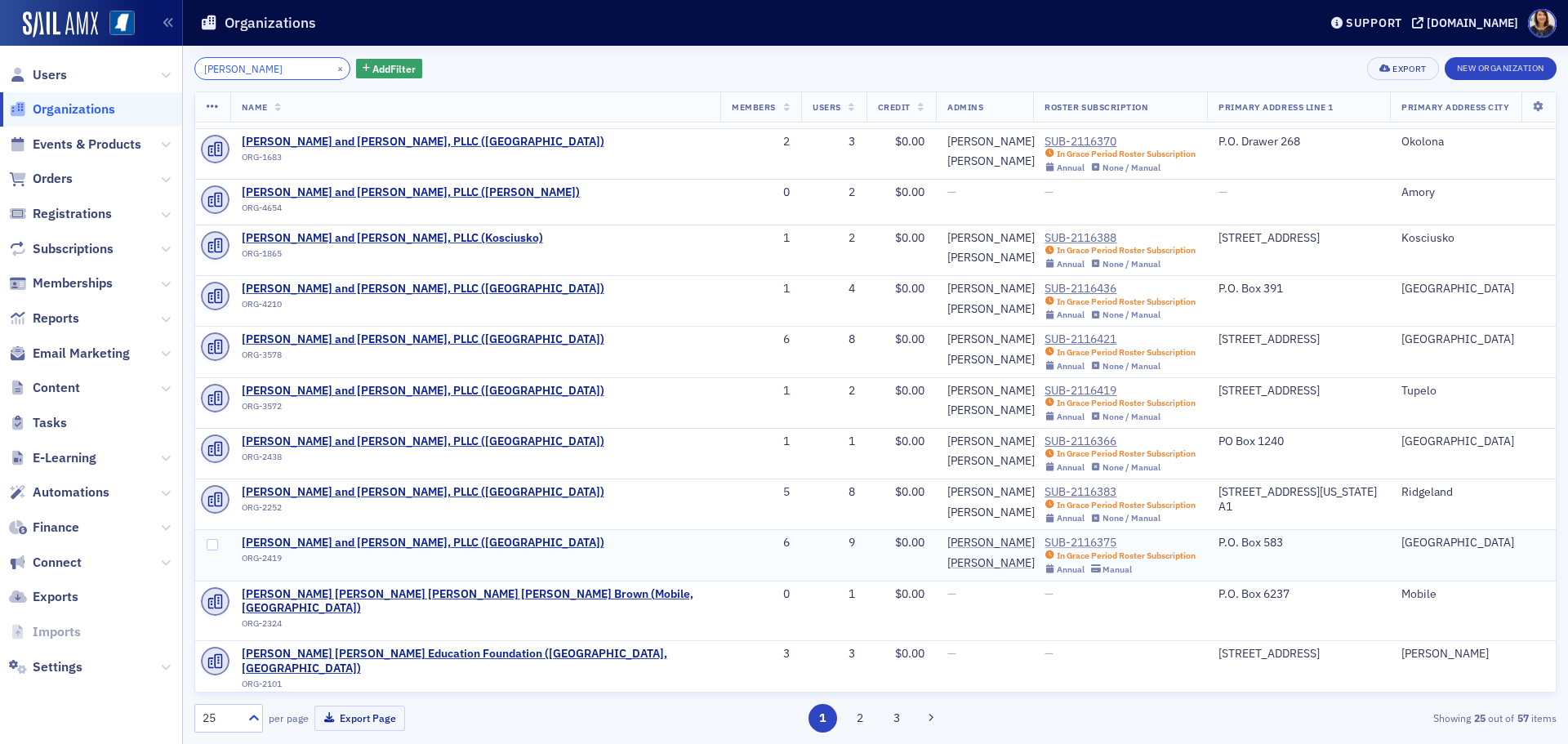
type input "watkins ward"
click at [1044, 543] on div "SUB-2116375" at bounding box center [1119, 542] width 151 height 15
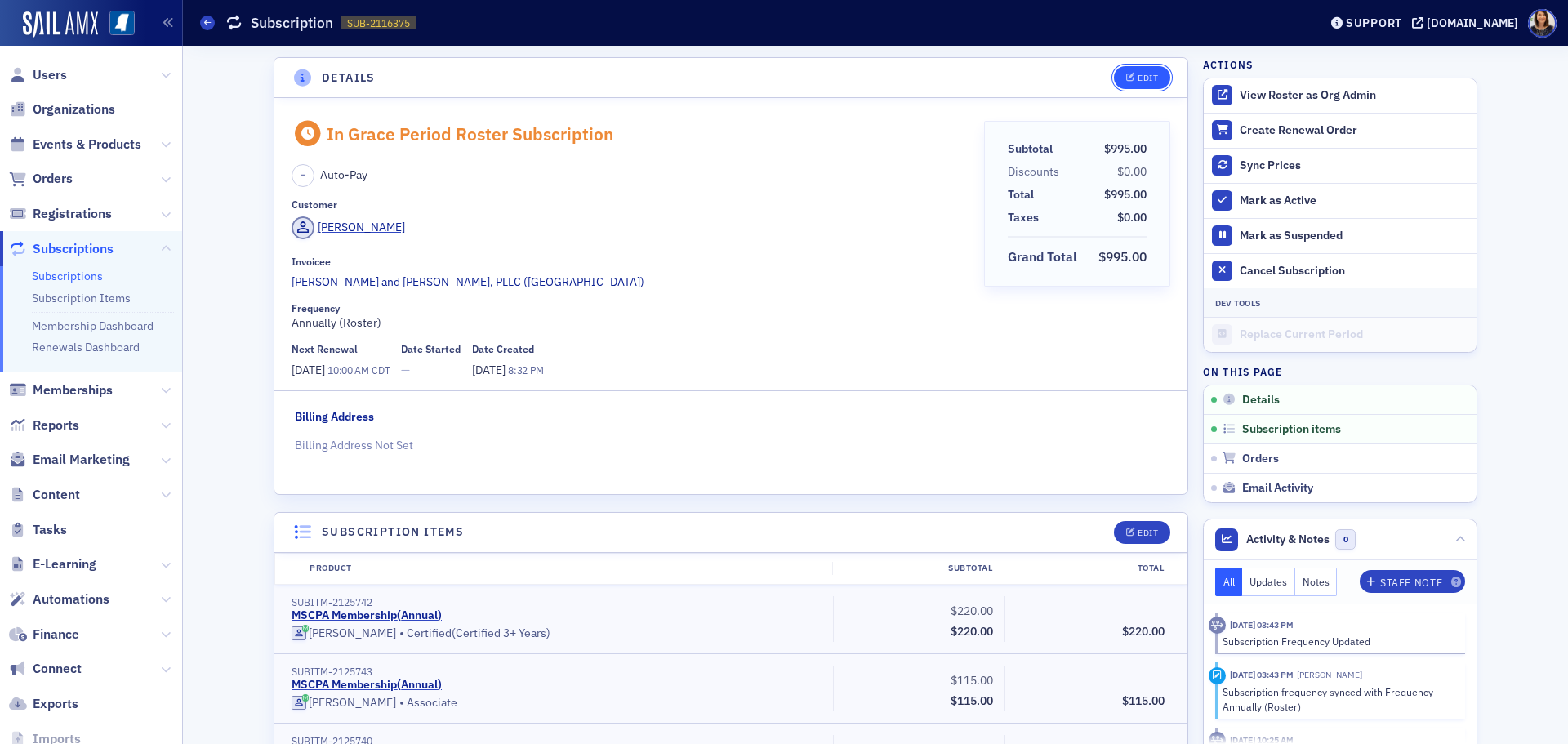
click at [1129, 80] on span "Edit" at bounding box center [1142, 78] width 32 height 9
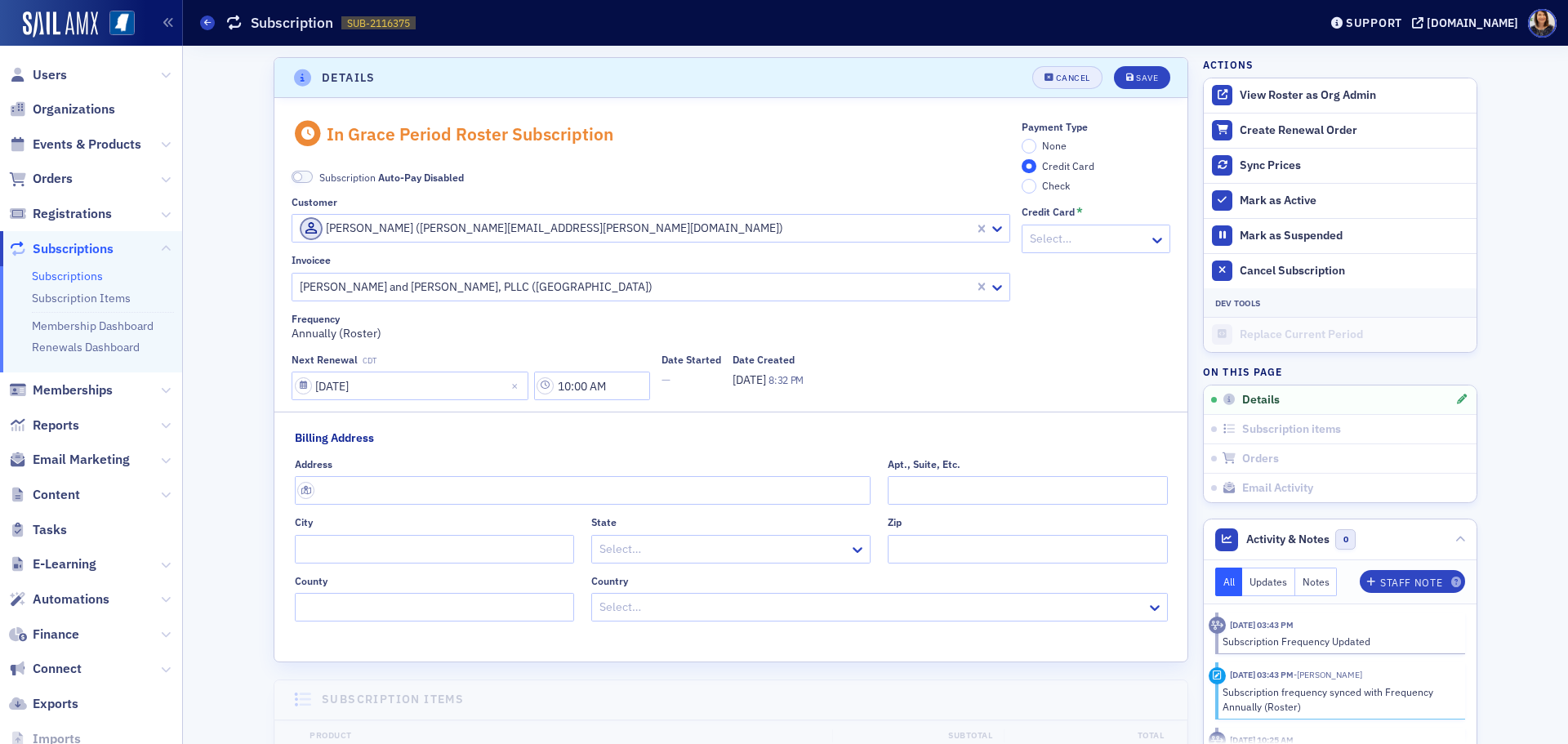
scroll to position [3, 0]
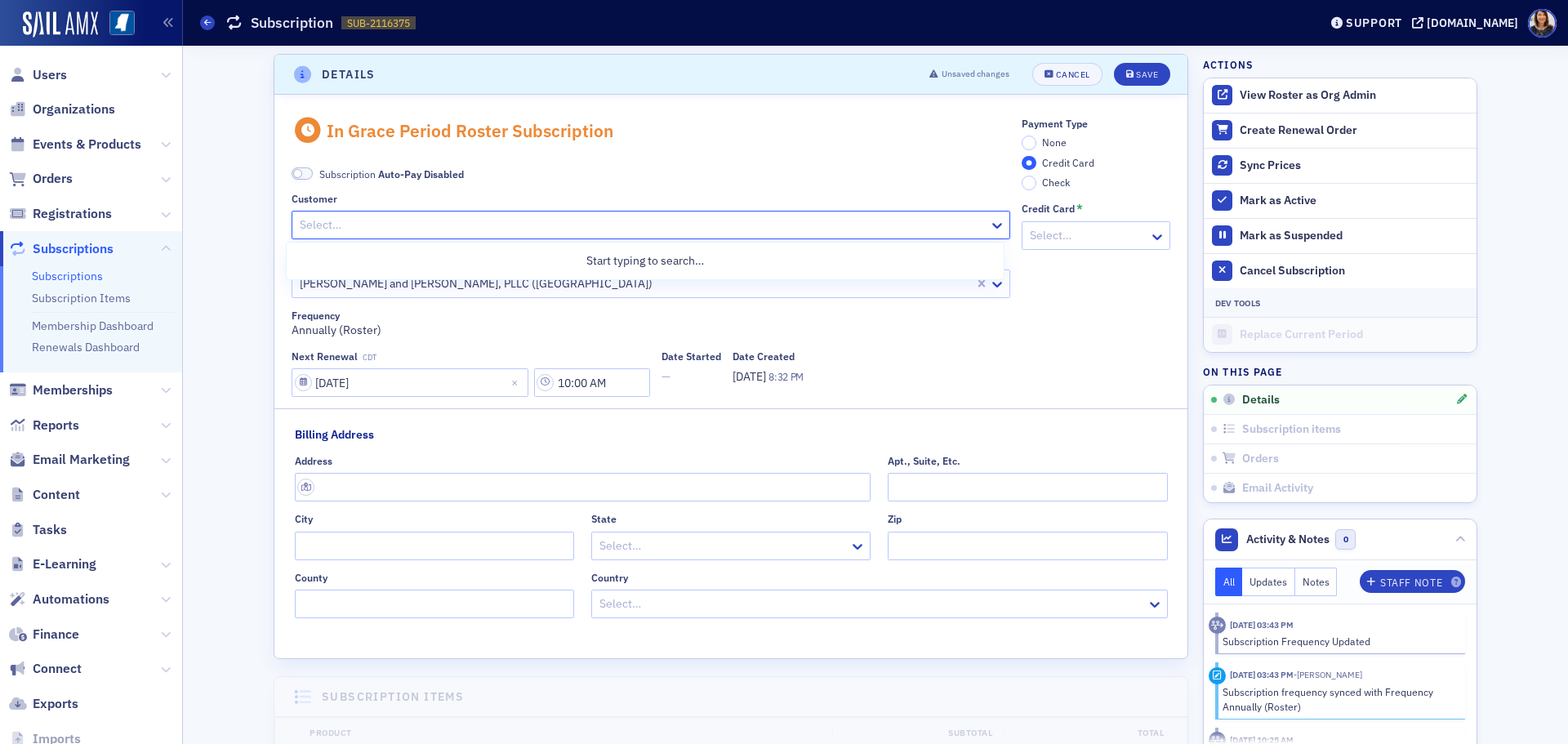
click at [702, 227] on div at bounding box center [643, 225] width 689 height 21
type input "heather cox"
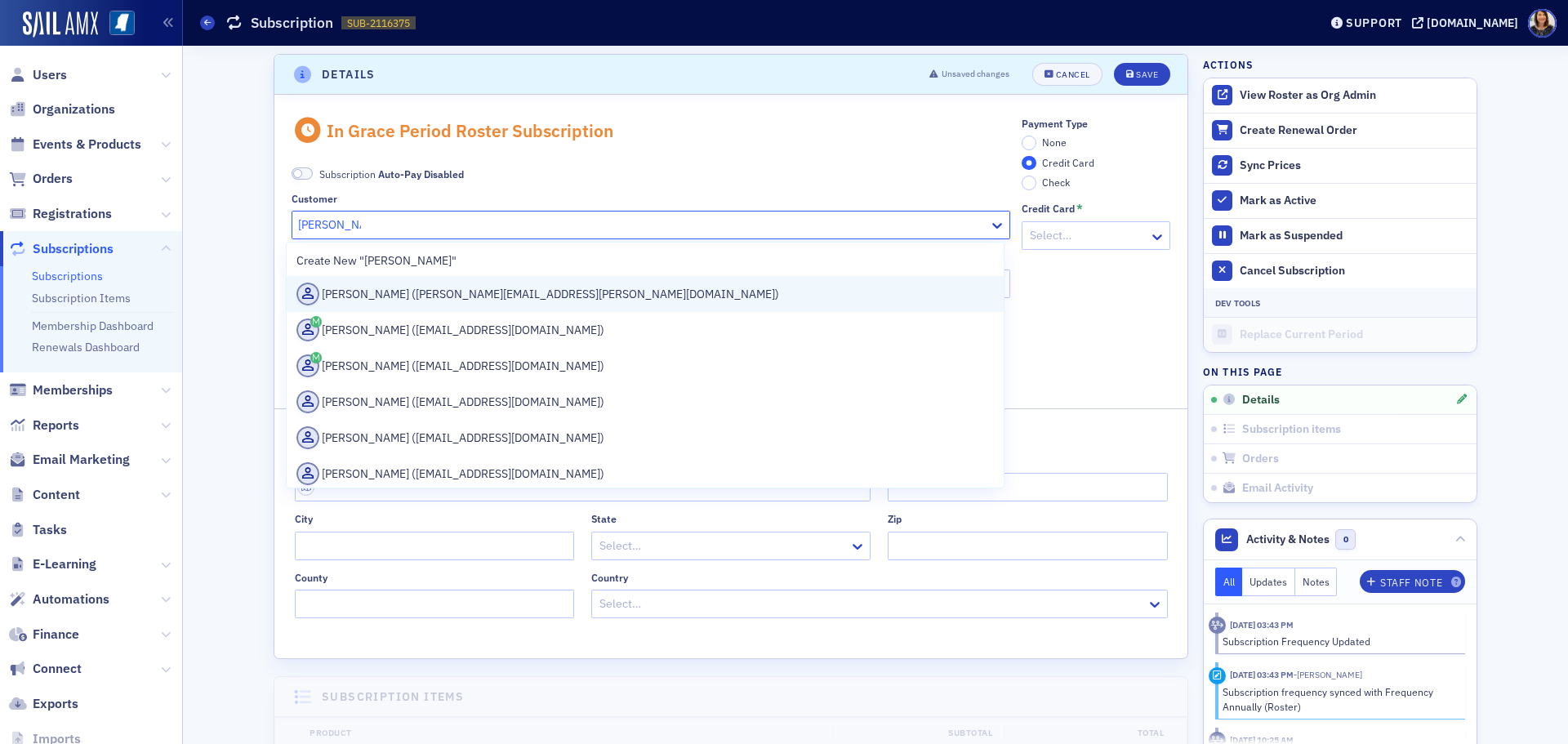
click at [431, 288] on div "Heather Cox (heather.cox@wws.cpa)" at bounding box center [645, 294] width 698 height 23
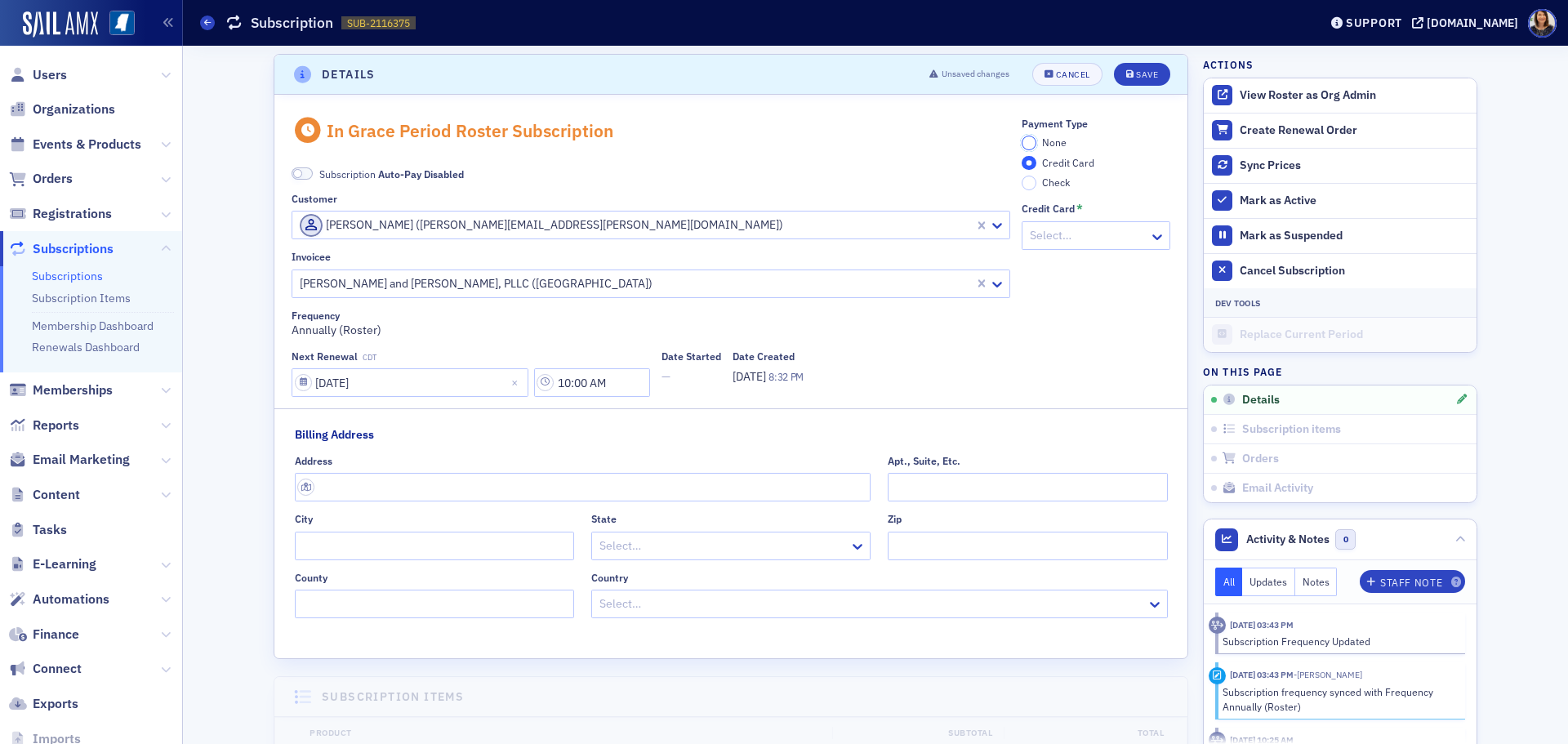
click at [1029, 144] on input "None" at bounding box center [1029, 142] width 15 height 15
click at [1114, 73] on button "Save" at bounding box center [1142, 74] width 56 height 23
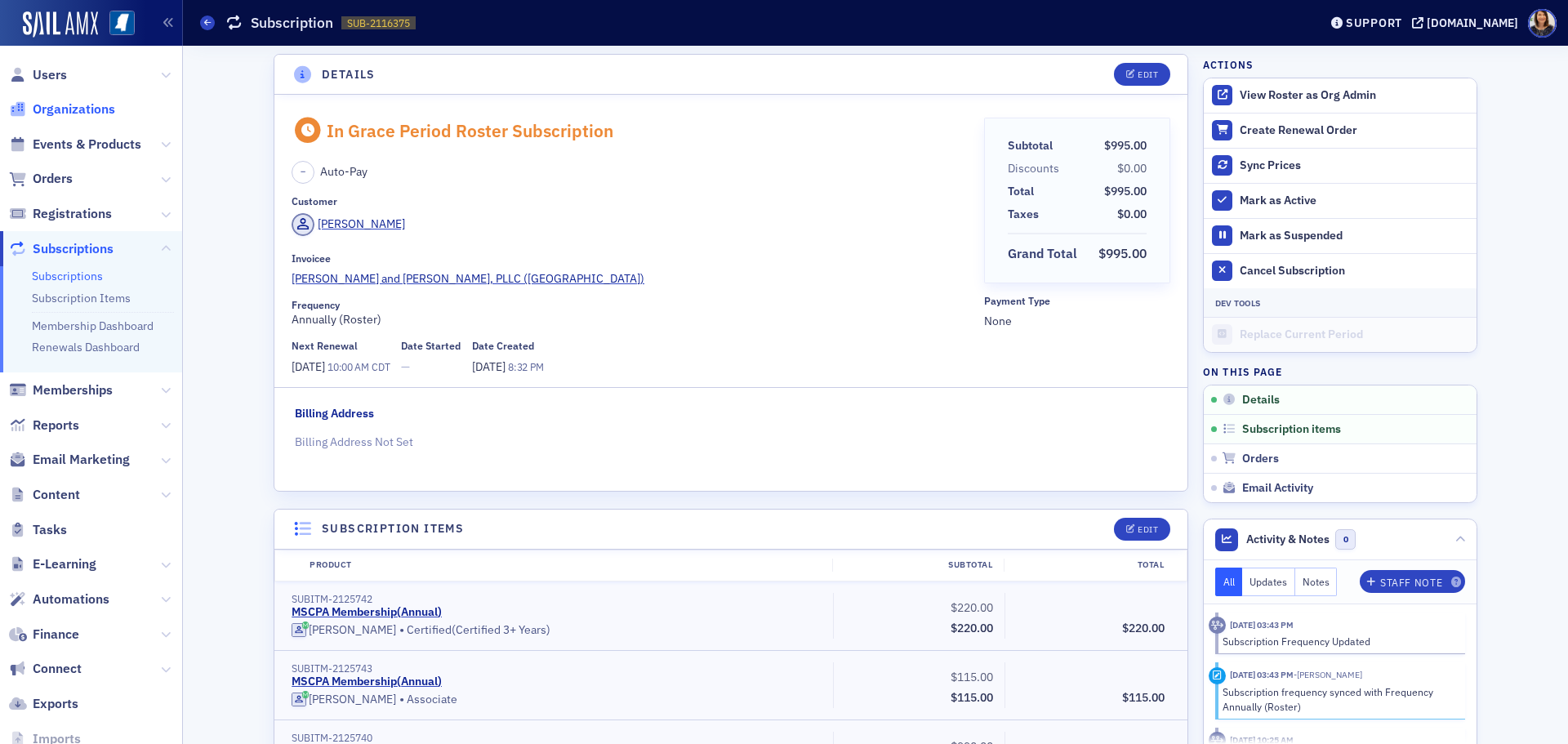
click at [78, 102] on span "Organizations" at bounding box center [74, 109] width 83 height 18
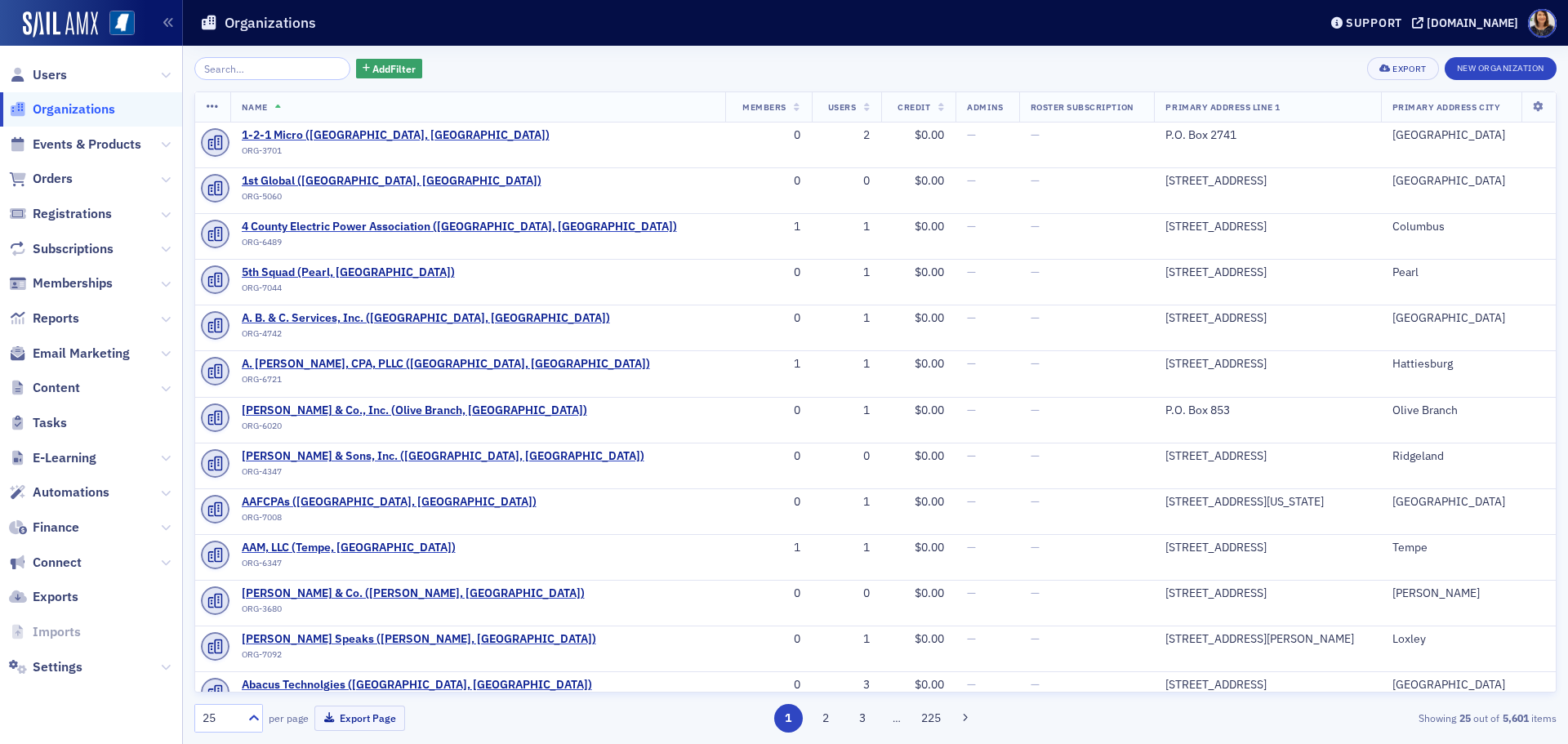
click at [242, 71] on input "search" at bounding box center [272, 68] width 156 height 23
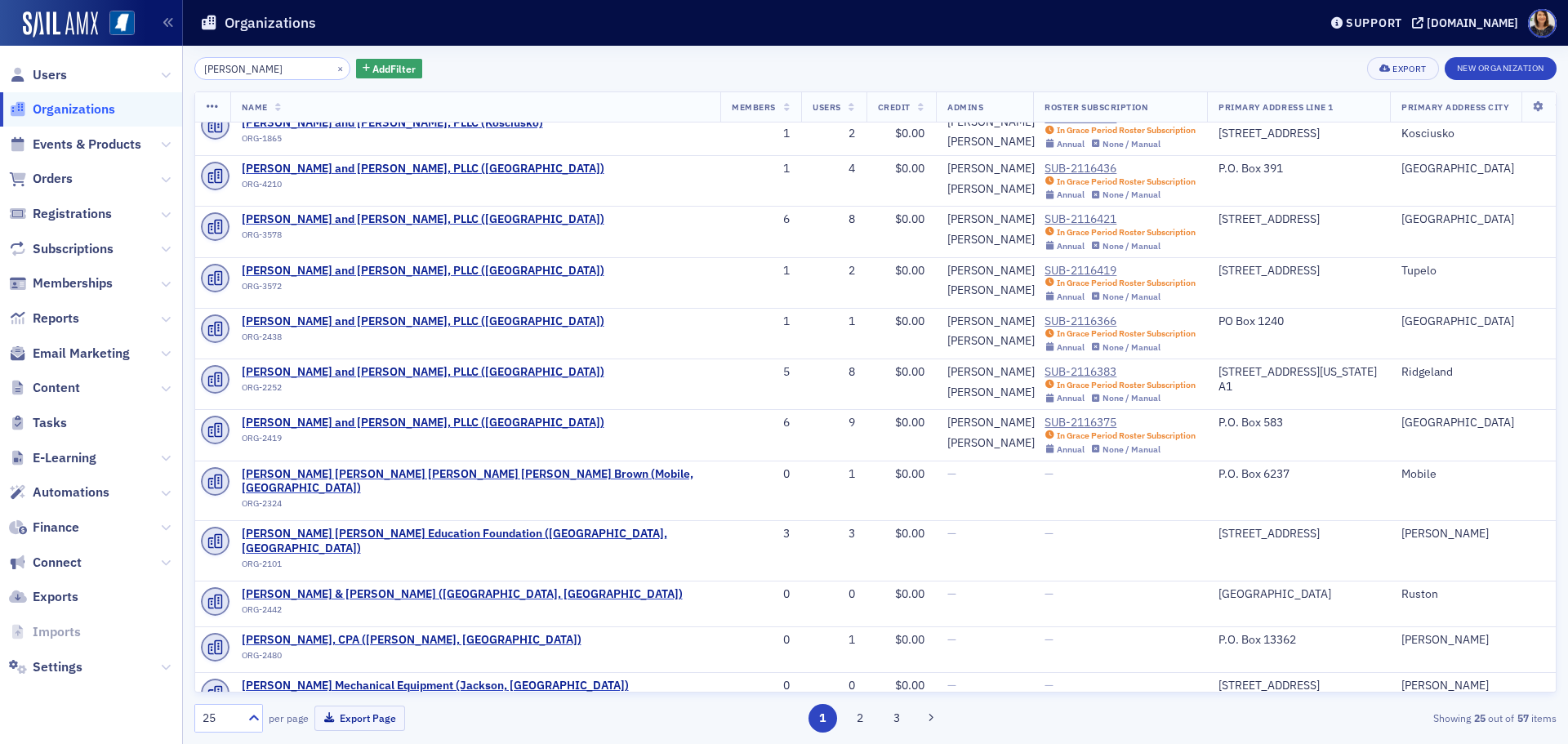
scroll to position [466, 0]
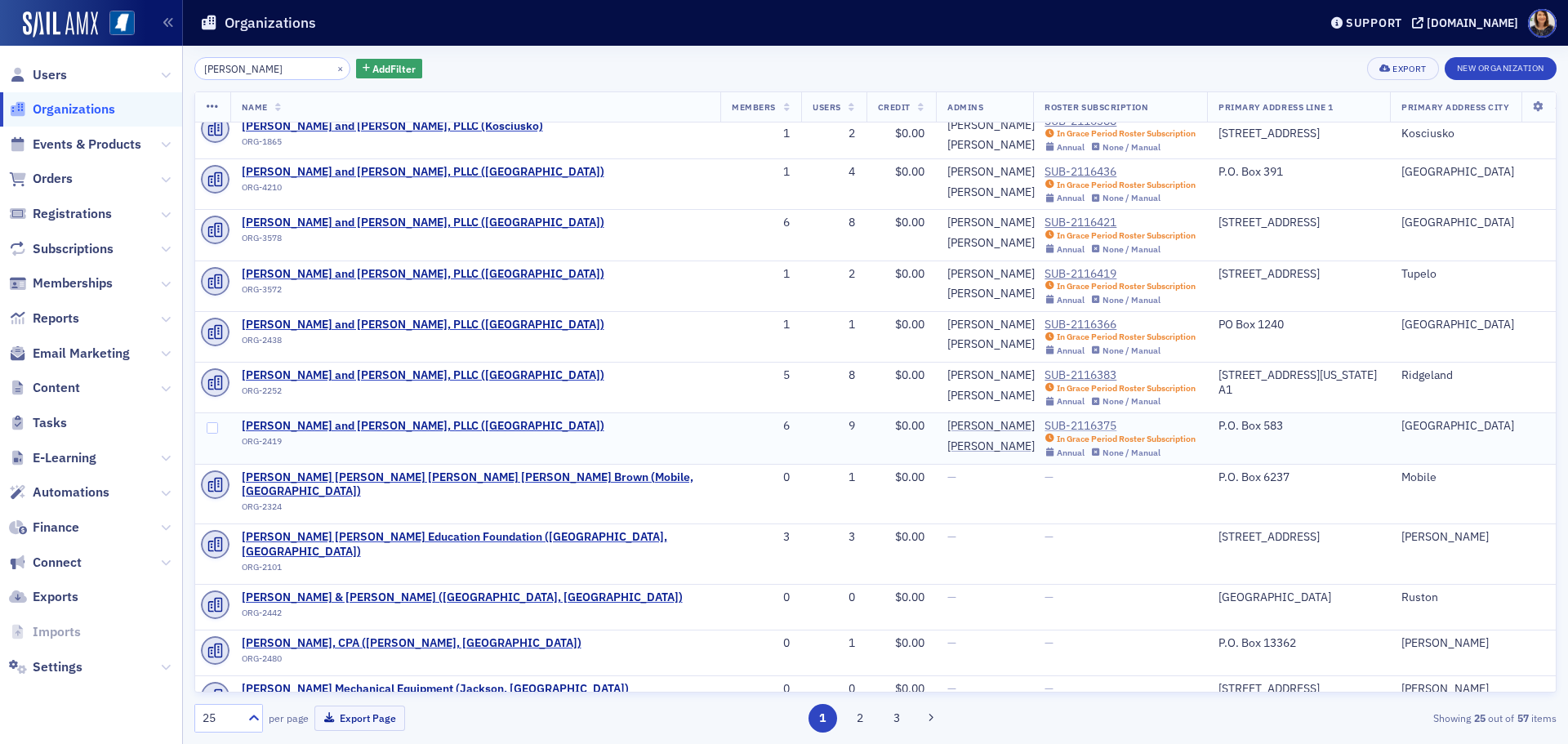
type input "watkins ward"
click at [1044, 424] on div "SUB-2116375" at bounding box center [1119, 425] width 151 height 15
click at [1044, 375] on div "SUB-2116383" at bounding box center [1119, 375] width 151 height 15
click at [1044, 319] on div "SUB-2116366" at bounding box center [1119, 325] width 151 height 15
click at [1044, 277] on div "SUB-2116419" at bounding box center [1119, 274] width 151 height 15
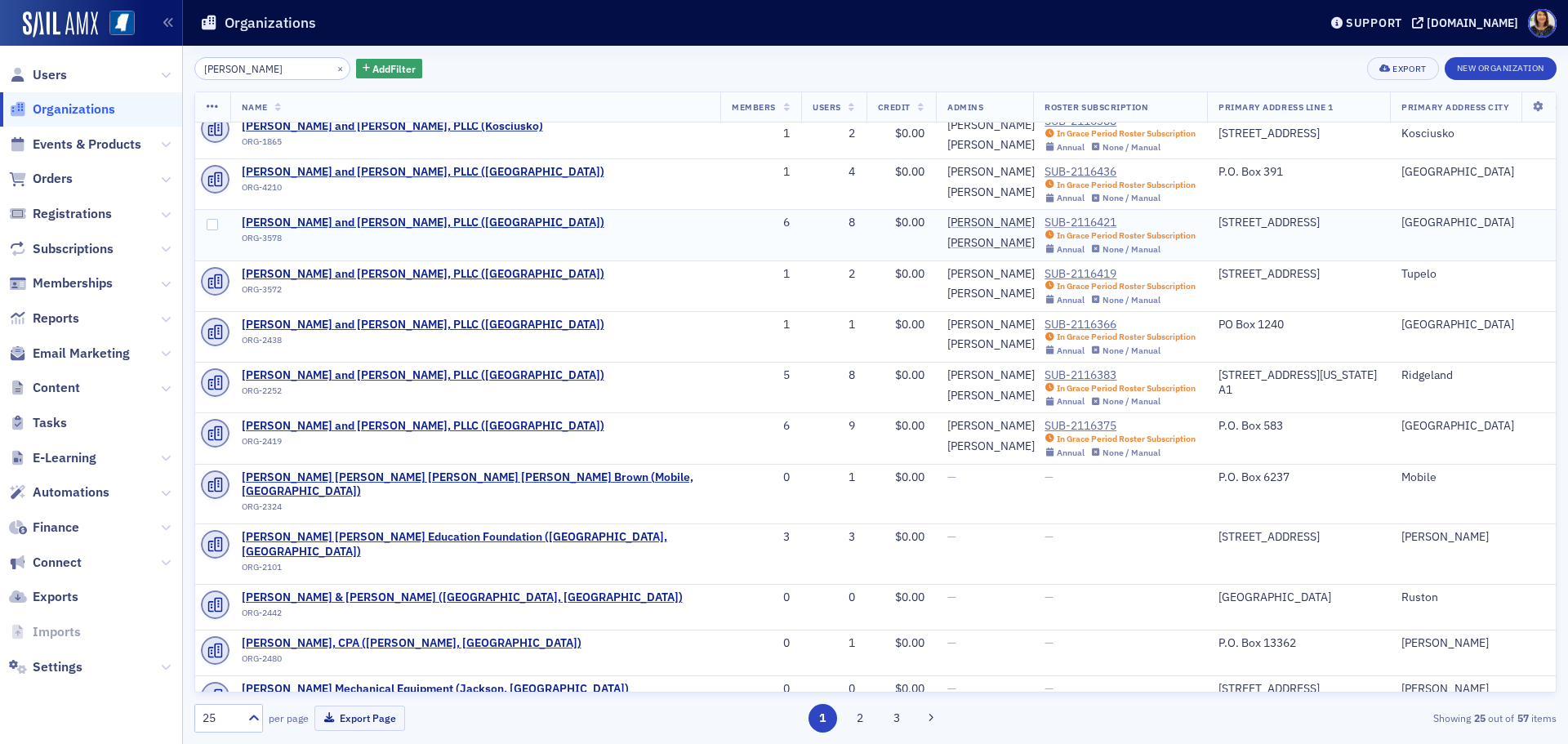
click at [1044, 224] on div "SUB-2116421" at bounding box center [1119, 222] width 151 height 15
click at [1044, 166] on div "SUB-2116436" at bounding box center [1119, 171] width 151 height 15
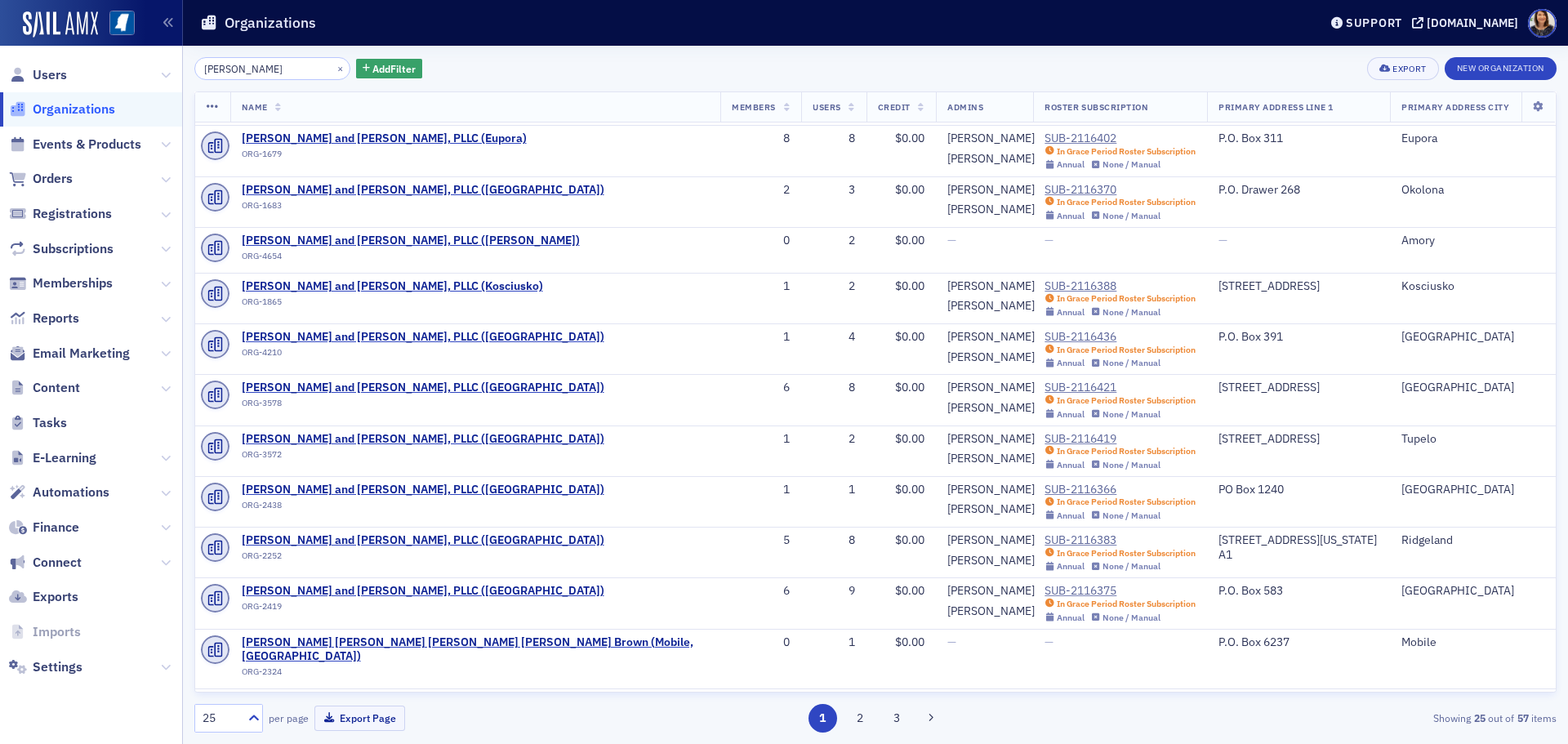
scroll to position [259, 0]
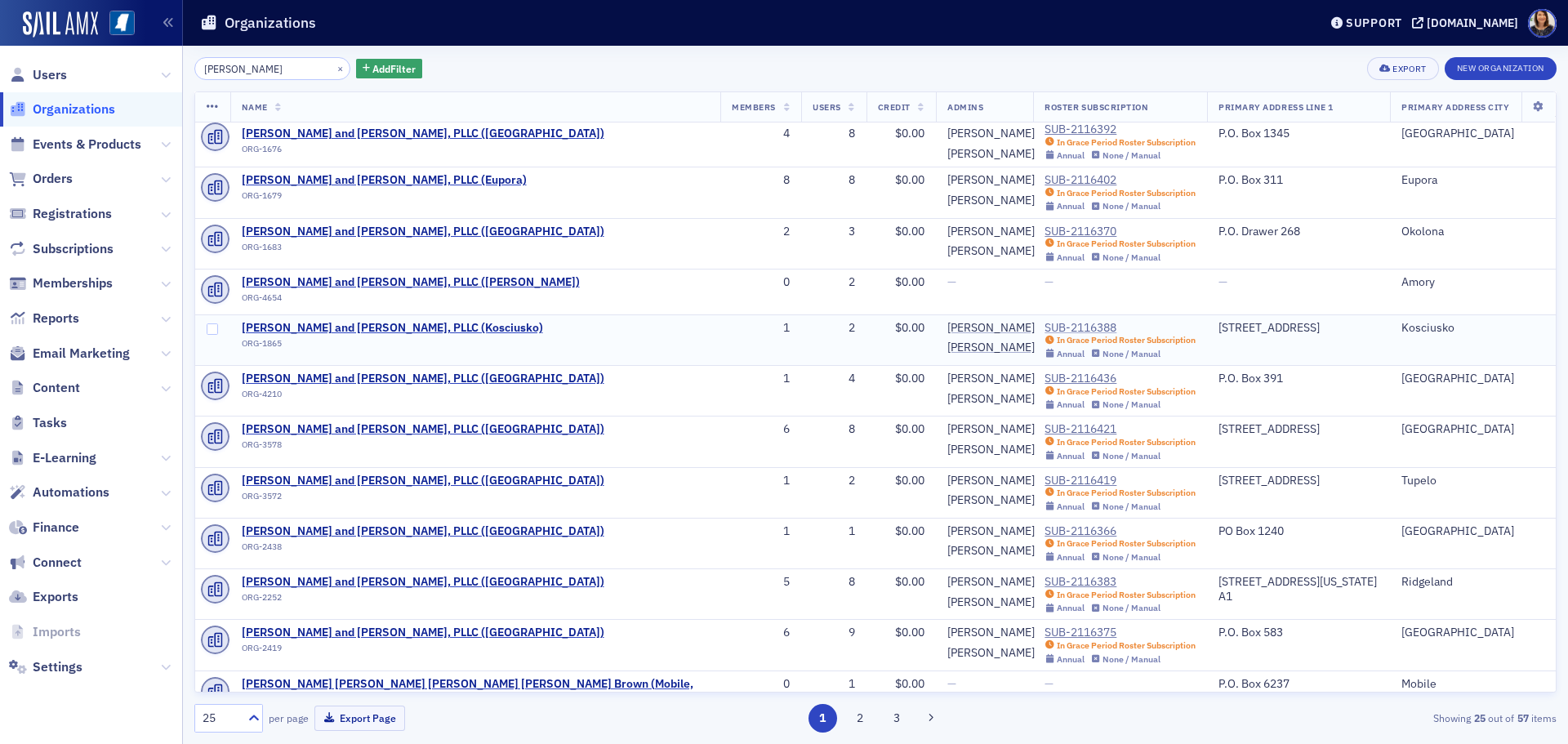
click at [1044, 325] on div "SUB-2116388" at bounding box center [1119, 328] width 151 height 15
click at [1044, 227] on div "SUB-2116370" at bounding box center [1119, 232] width 151 height 15
click at [1044, 174] on div "SUB-2116402" at bounding box center [1119, 180] width 151 height 15
click at [1044, 127] on div "SUB-2116392" at bounding box center [1119, 129] width 151 height 15
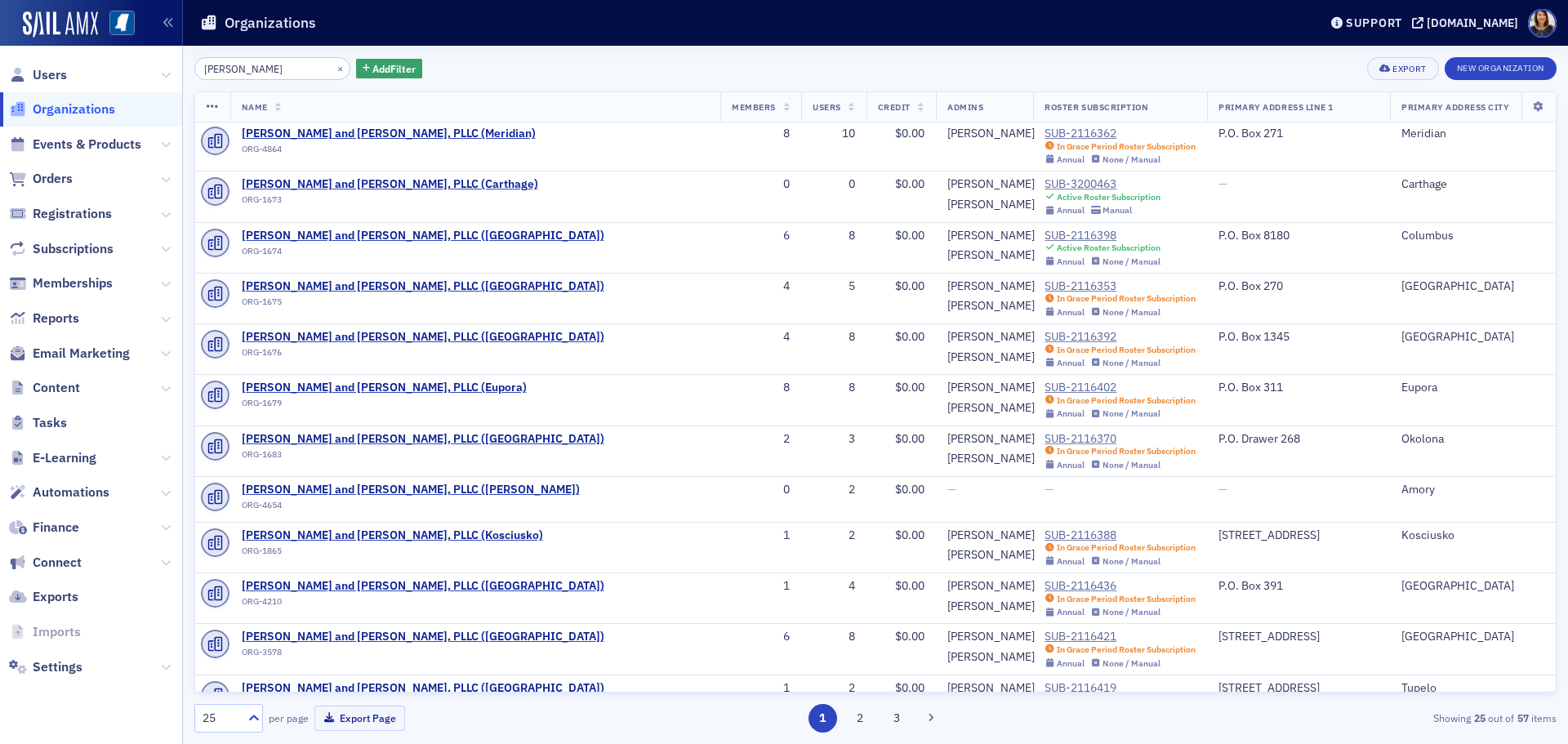
scroll to position [48, 0]
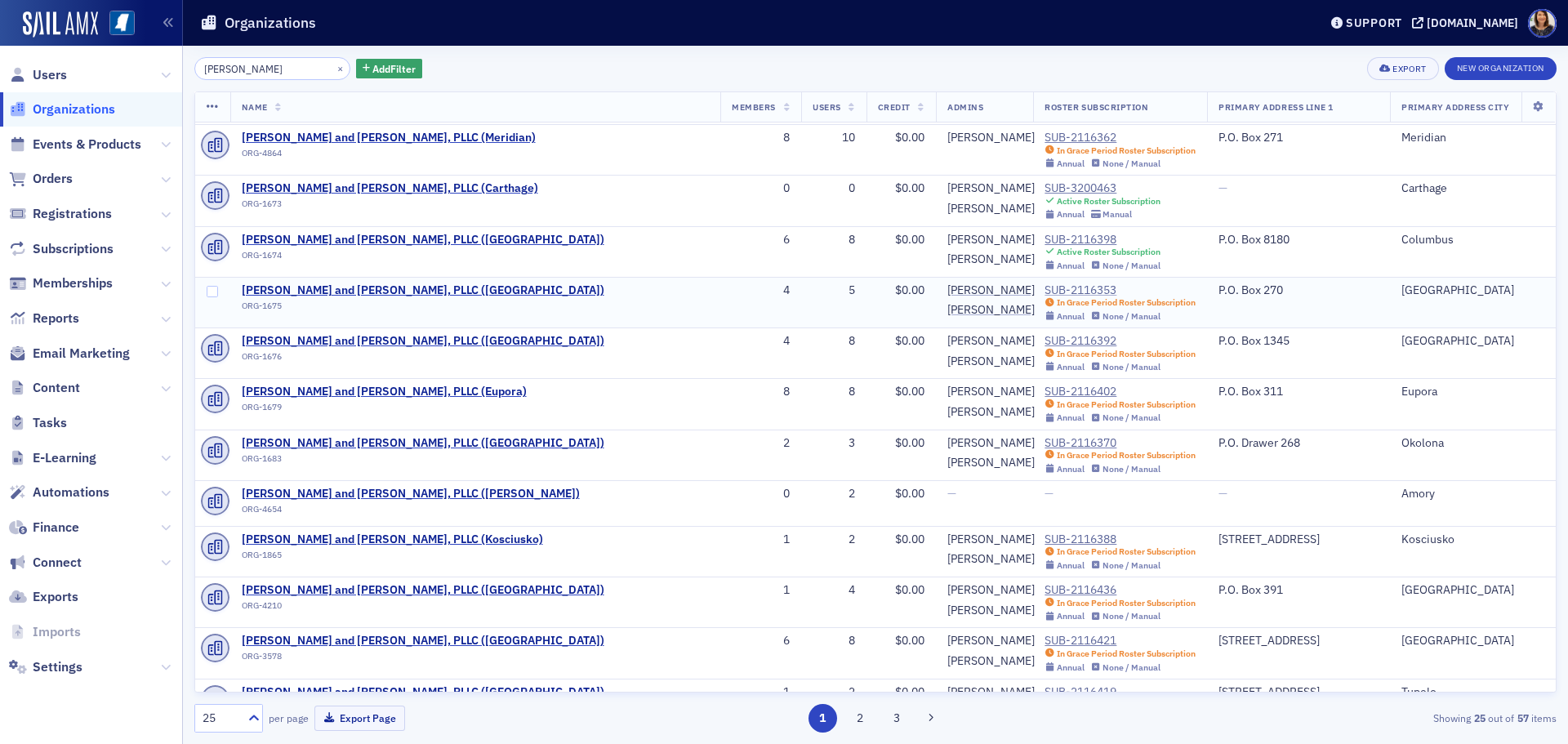
click at [1044, 287] on div "SUB-2116353" at bounding box center [1119, 290] width 151 height 15
click at [1044, 289] on div "SUB-2116353" at bounding box center [1119, 290] width 151 height 15
click at [1044, 237] on div "SUB-2116398" at bounding box center [1102, 239] width 116 height 15
click at [1044, 183] on div "SUB-3200463" at bounding box center [1102, 188] width 116 height 15
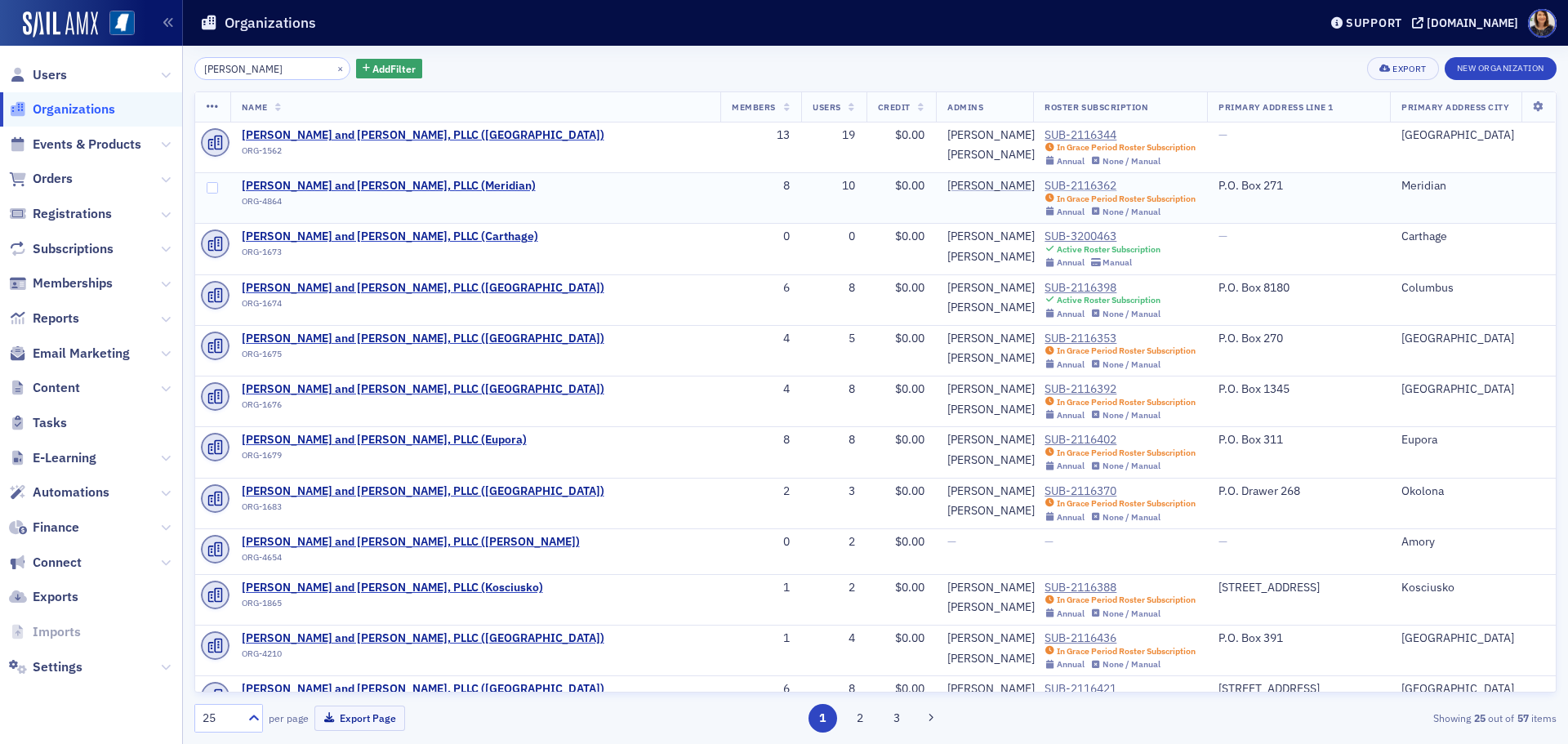
click at [1044, 187] on div "SUB-2116362" at bounding box center [1119, 186] width 151 height 15
click at [1044, 135] on div "SUB-2116344" at bounding box center [1119, 135] width 151 height 15
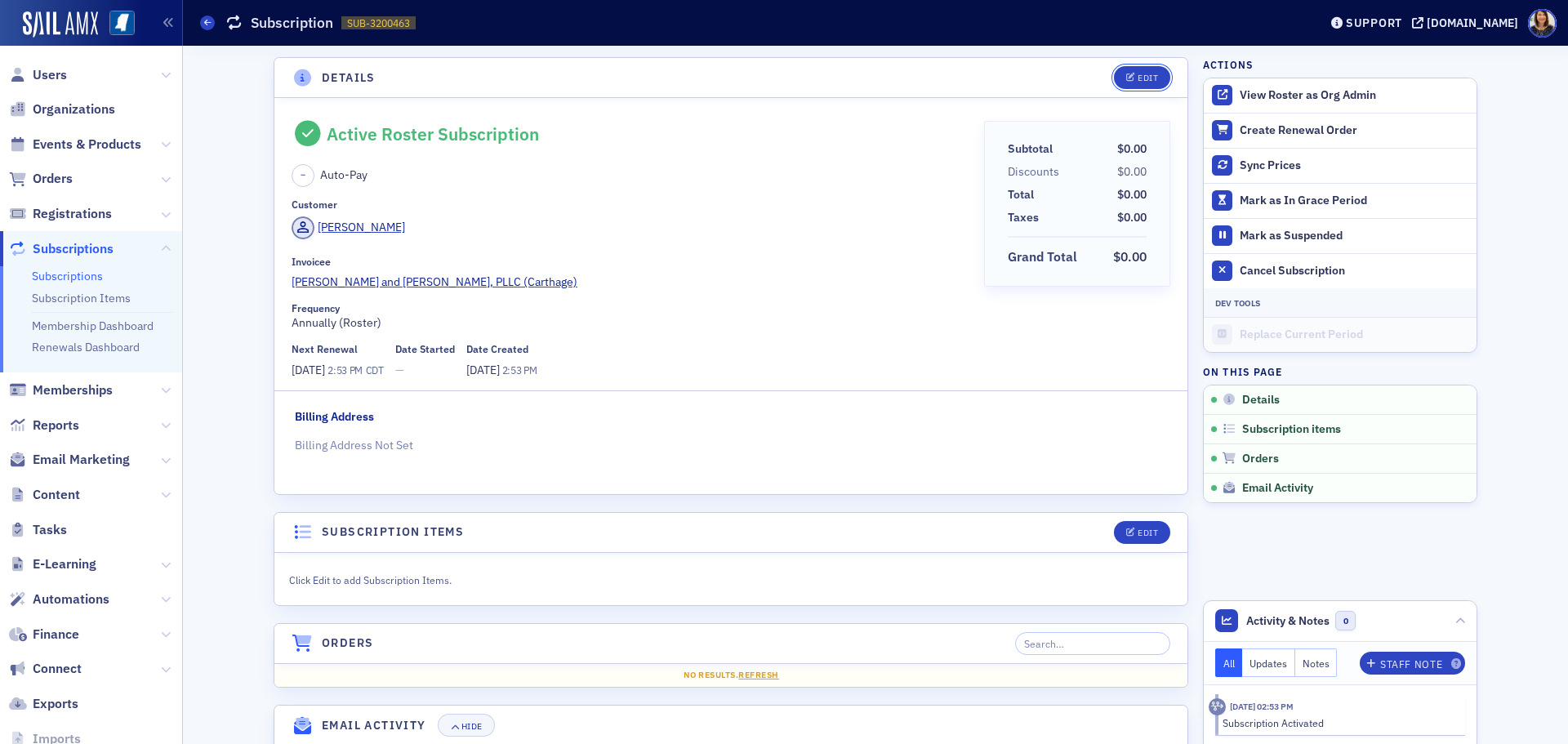
drag, startPoint x: 1138, startPoint y: 76, endPoint x: 873, endPoint y: 294, distance: 343.1
click at [879, 290] on section "Details Edit Active Roster Subscription – Auto-Pay Customer Tammy Wilson Invoic…" at bounding box center [731, 276] width 915 height 437
